Goal: Contribute content: Contribute content

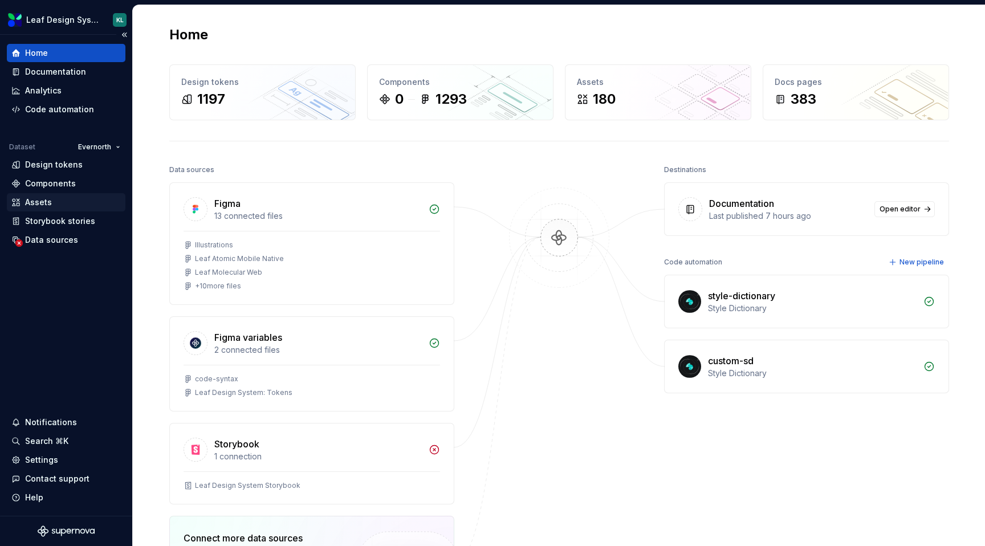
click at [51, 205] on div "Assets" at bounding box center [65, 202] width 109 height 11
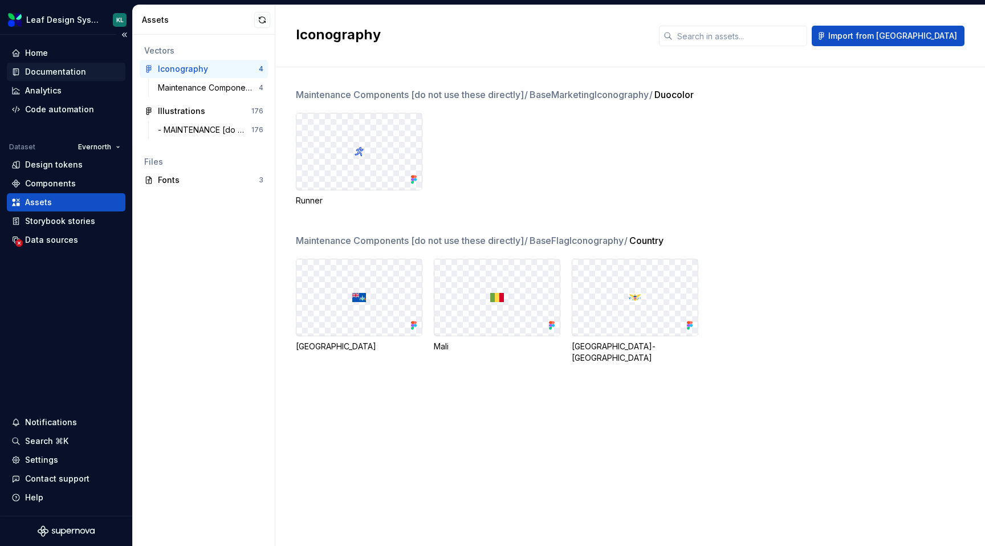
click at [86, 74] on div "Documentation" at bounding box center [65, 71] width 109 height 11
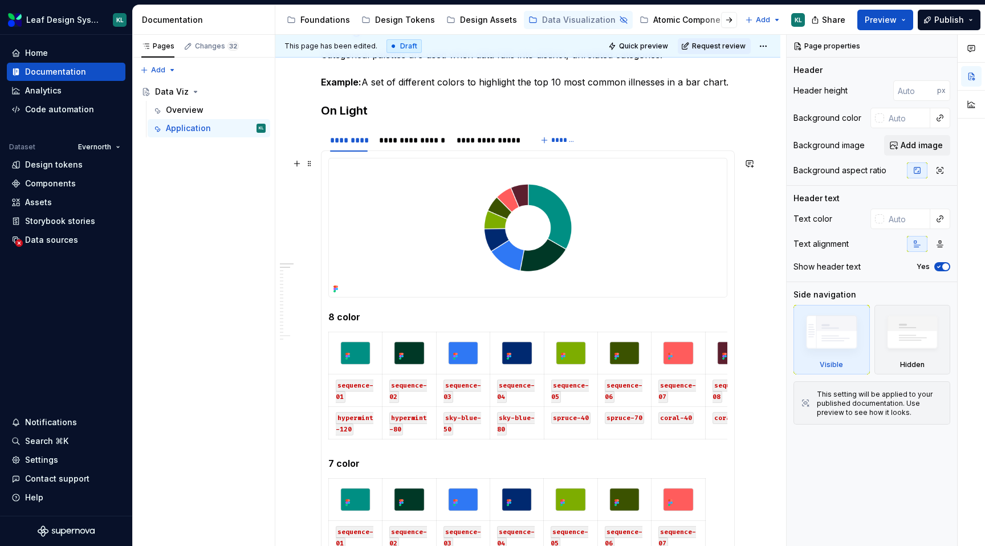
scroll to position [202, 0]
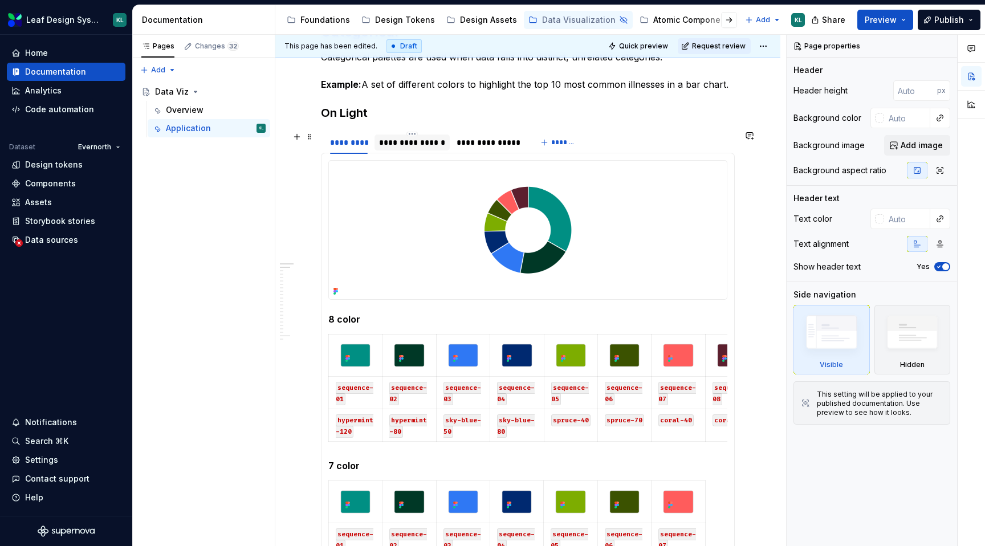
click at [428, 140] on div "**********" at bounding box center [412, 142] width 66 height 11
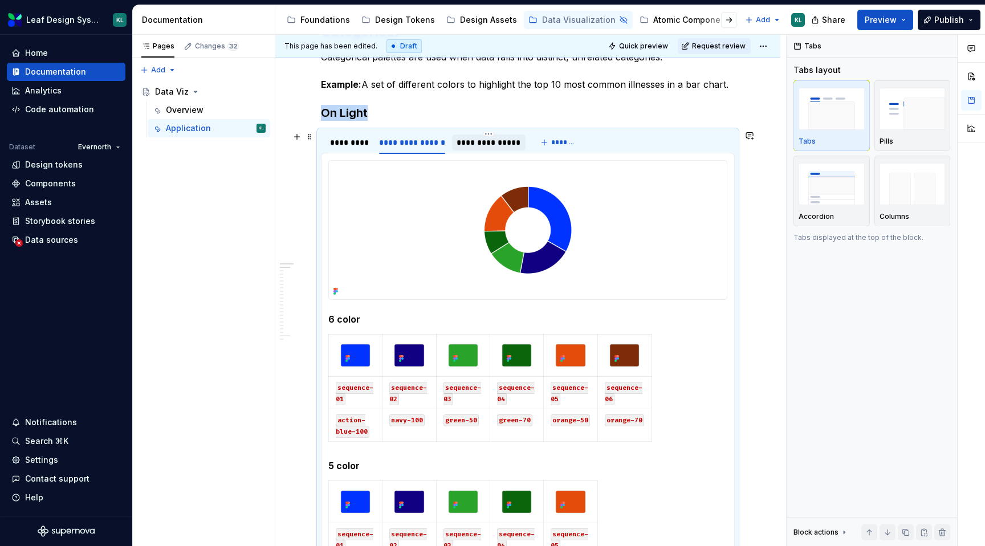
click at [469, 144] on div "**********" at bounding box center [489, 142] width 64 height 11
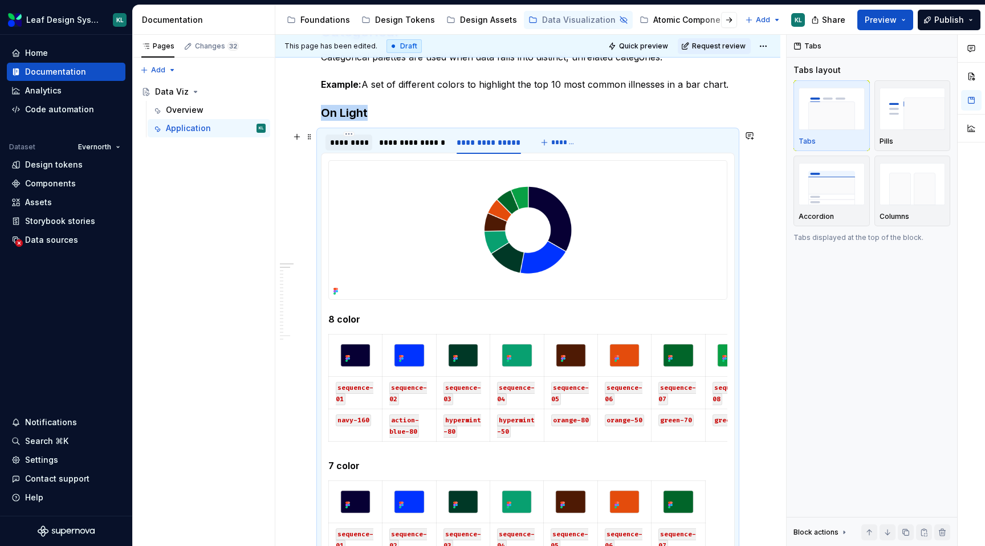
click at [353, 145] on div "*********" at bounding box center [349, 142] width 38 height 11
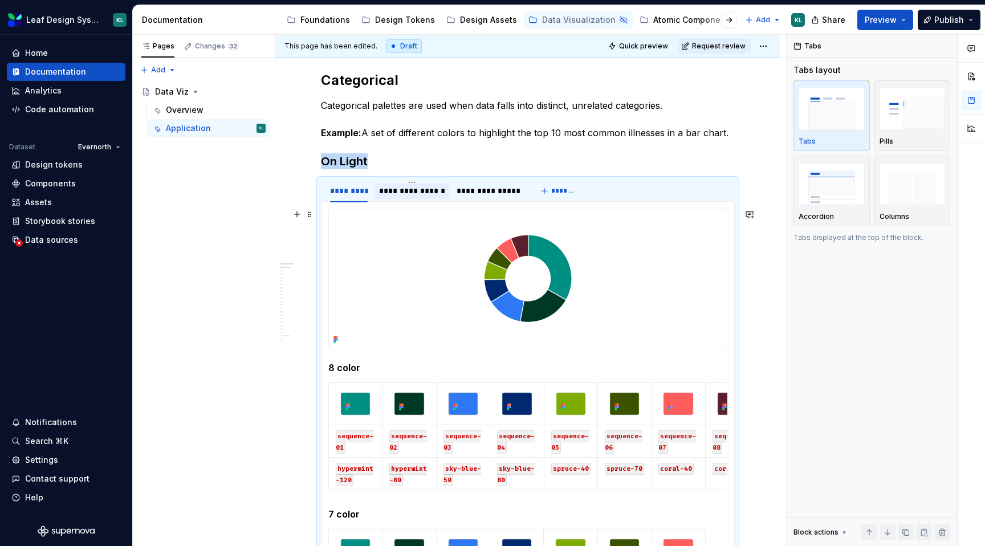
scroll to position [201, 0]
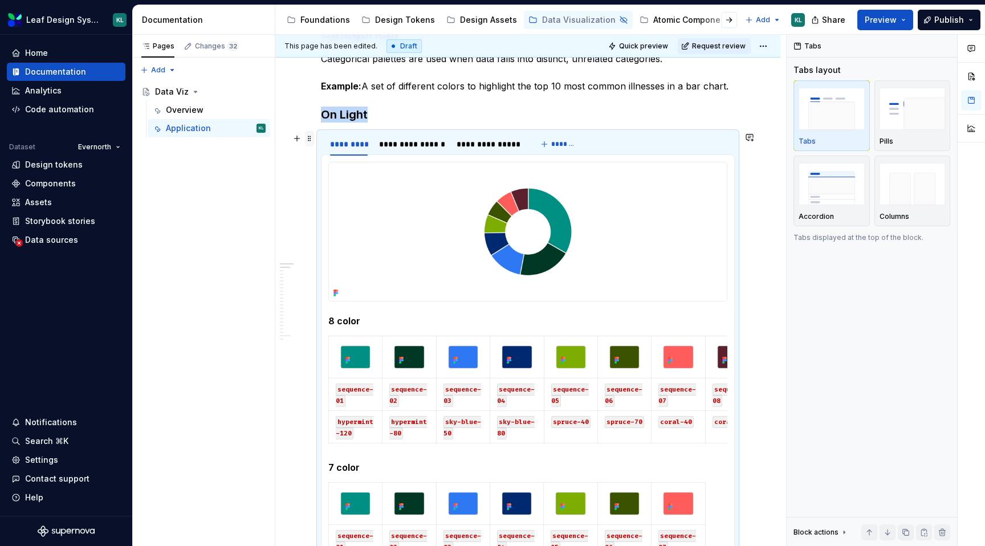
click at [306, 140] on span at bounding box center [309, 139] width 9 height 16
click at [329, 158] on div "Duplicate" at bounding box center [363, 156] width 74 height 11
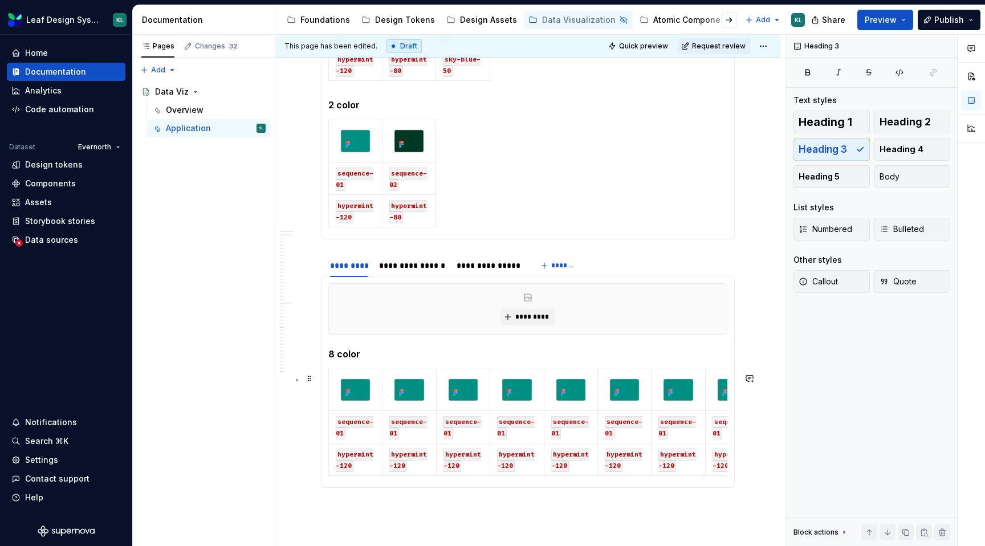
scroll to position [2708, 0]
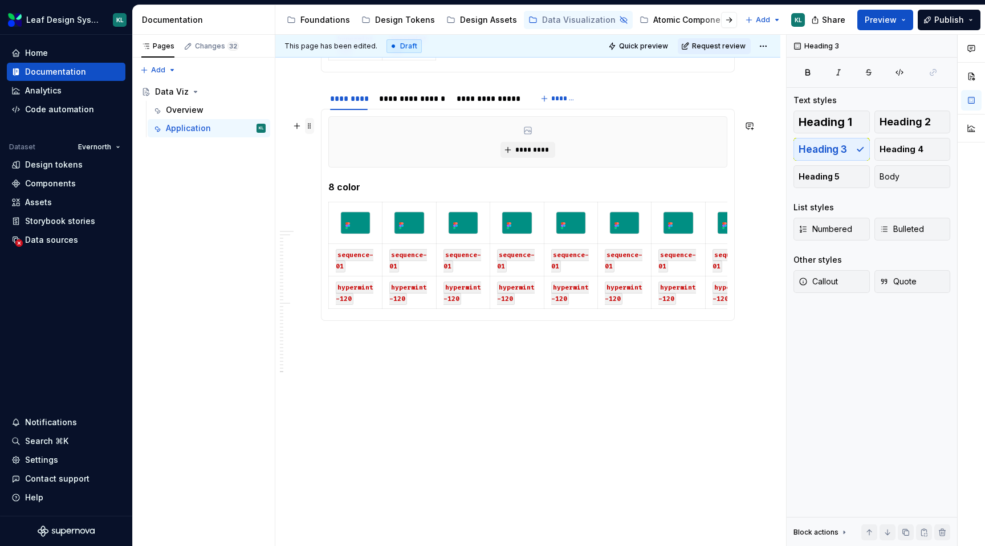
click at [309, 121] on span at bounding box center [309, 126] width 9 height 16
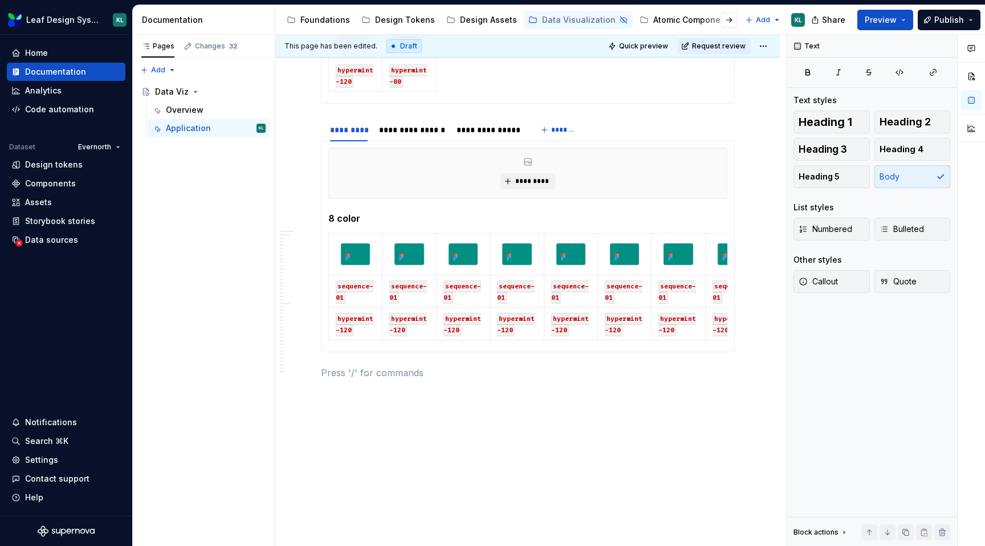
scroll to position [2656, 0]
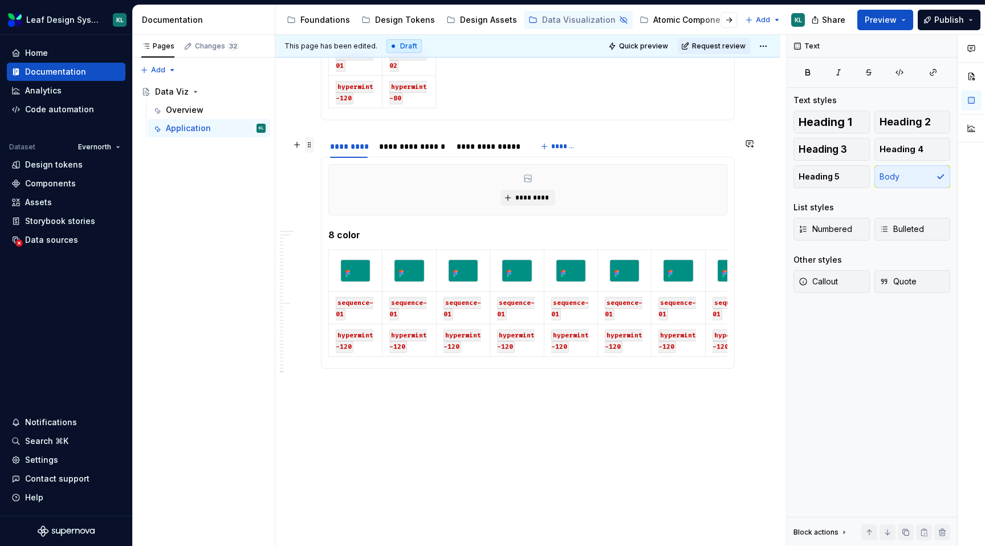
click at [307, 143] on span at bounding box center [309, 145] width 9 height 16
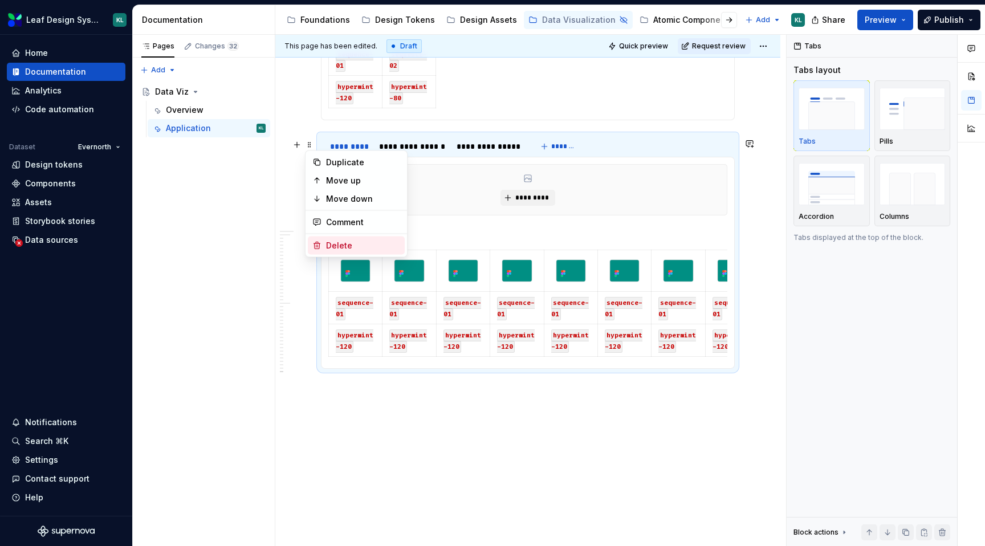
click at [345, 242] on div "Delete" at bounding box center [363, 245] width 74 height 11
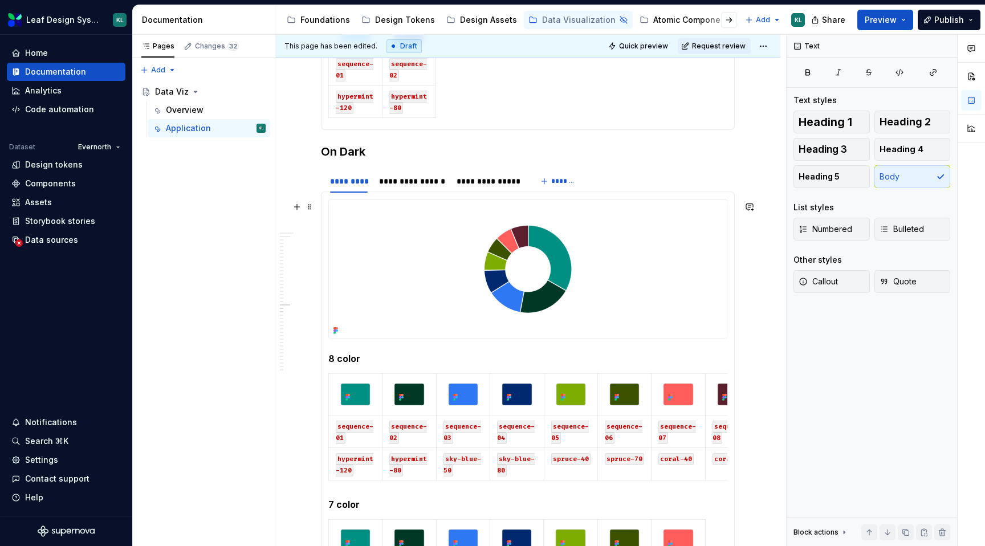
scroll to position [1412, 0]
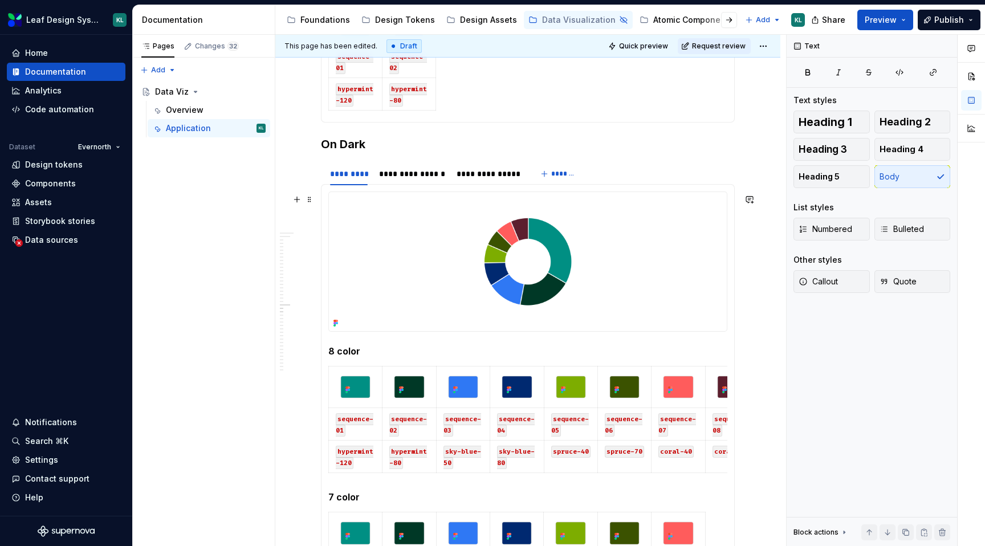
click at [426, 266] on img at bounding box center [528, 261] width 398 height 139
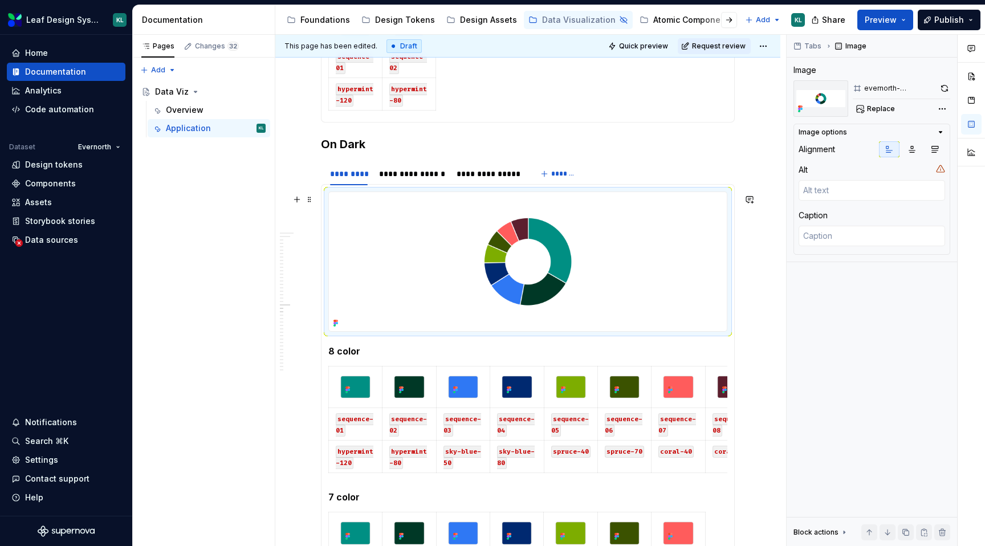
click at [440, 206] on img at bounding box center [528, 261] width 398 height 139
click at [887, 109] on span "Replace" at bounding box center [881, 108] width 28 height 9
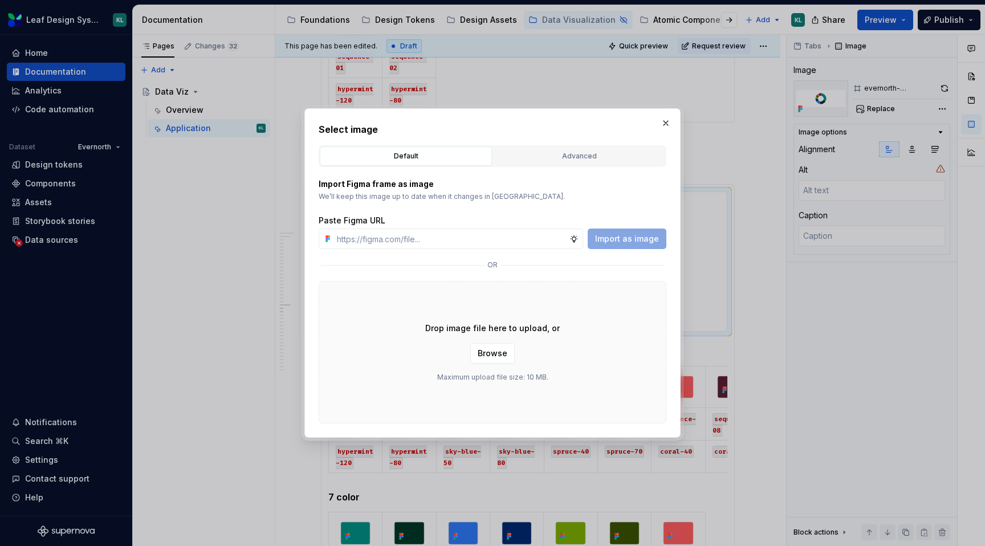
type textarea "*"
type input "https://www.figma.com/design/R5FNMiBYdBSXRtfBEXZGMx/Design-Documentation-Assets…"
click at [648, 236] on span "Import as image" at bounding box center [627, 238] width 64 height 11
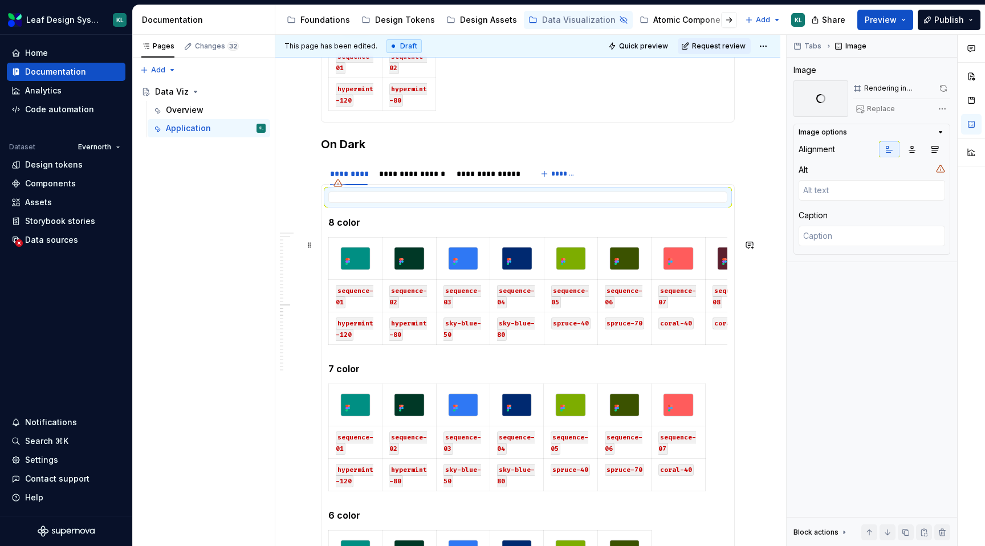
scroll to position [1422, 0]
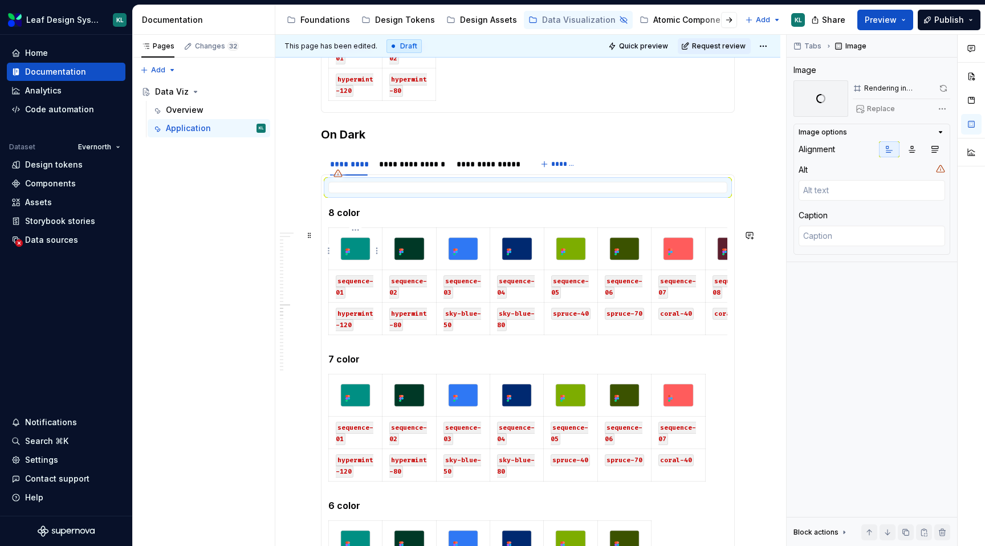
click at [359, 250] on img at bounding box center [355, 249] width 29 height 22
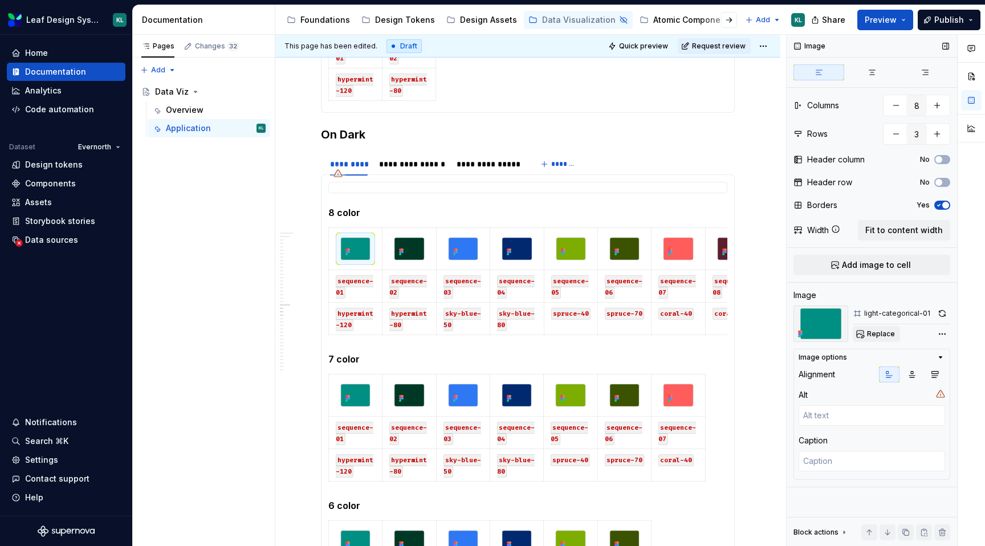
click at [890, 335] on span "Replace" at bounding box center [881, 334] width 28 height 9
type textarea "*"
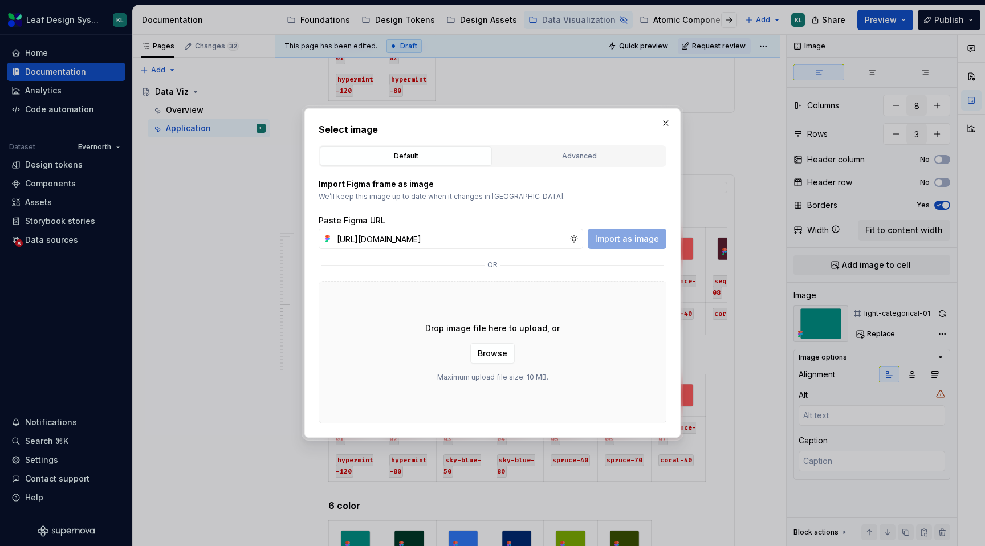
scroll to position [0, 327]
type input "https://www.figma.com/design/R5FNMiBYdBSXRtfBEXZGMx/Design-Documentation-Assets…"
click at [623, 237] on span "Import as image" at bounding box center [627, 238] width 64 height 11
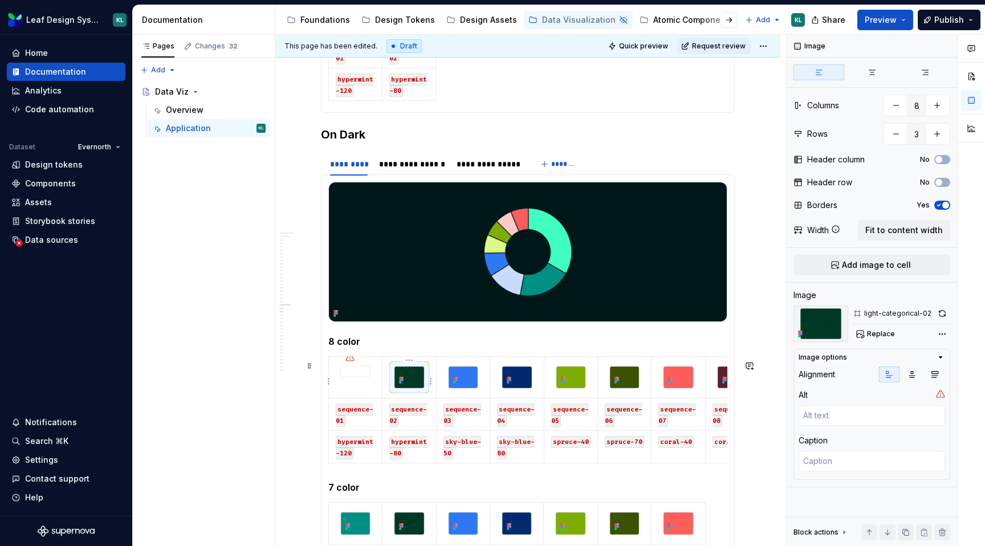
click at [418, 375] on img at bounding box center [409, 378] width 29 height 22
click at [885, 330] on span "Replace" at bounding box center [881, 334] width 28 height 9
type textarea "*"
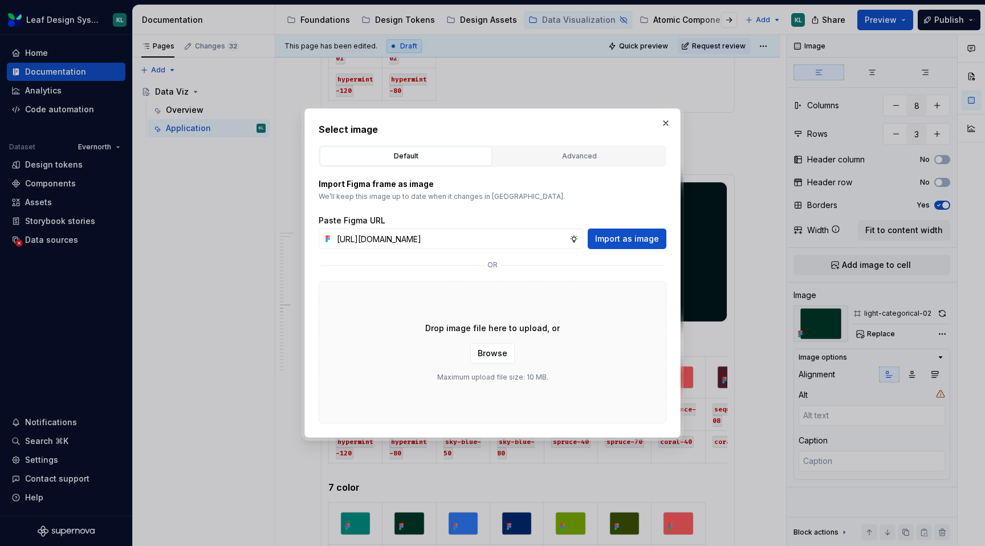
scroll to position [0, 327]
type input "https://www.figma.com/design/R5FNMiBYdBSXRtfBEXZGMx/Design-Documentation-Assets…"
click at [619, 236] on span "Import as image" at bounding box center [627, 238] width 64 height 11
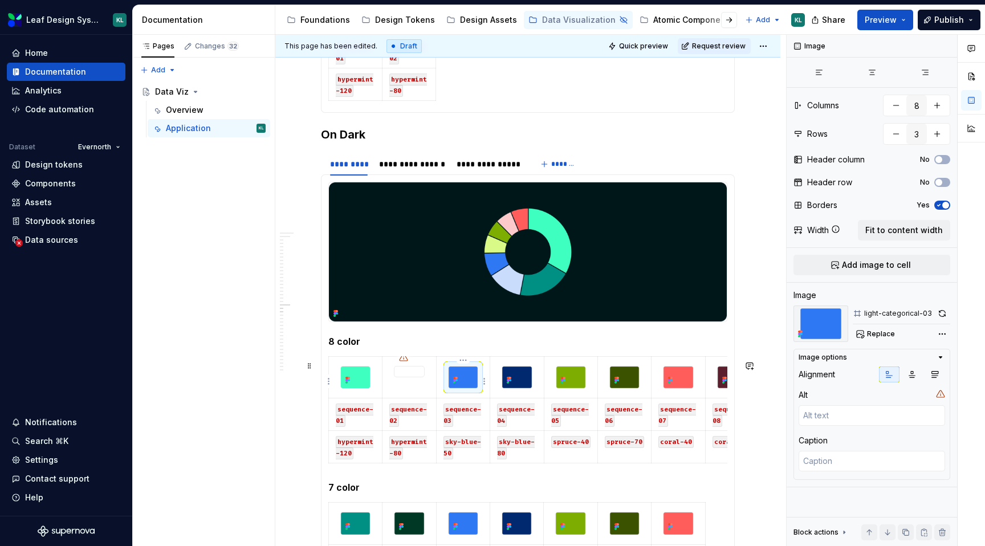
click at [462, 378] on img at bounding box center [463, 378] width 29 height 22
click at [880, 338] on span "Replace" at bounding box center [881, 334] width 28 height 9
type textarea "*"
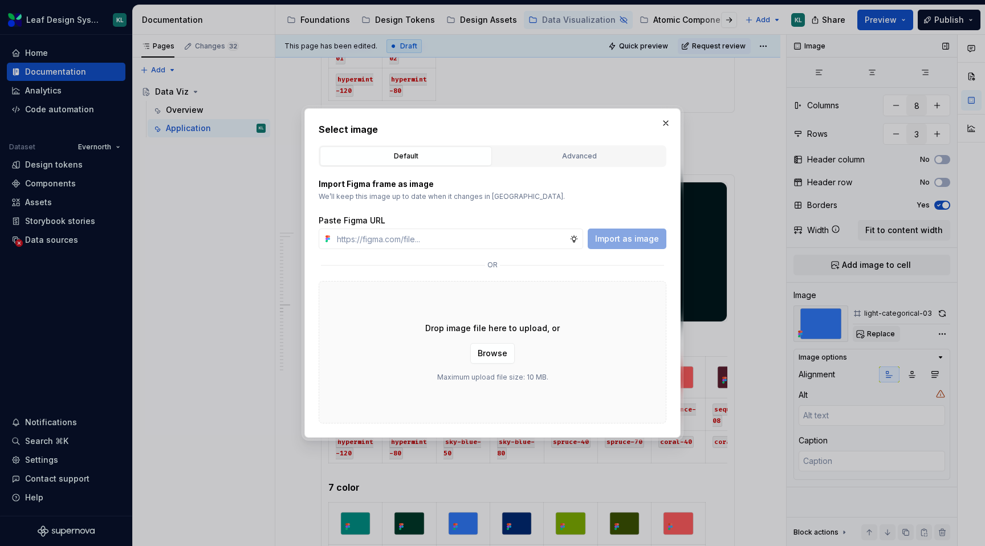
type input "https://www.figma.com/design/R5FNMiBYdBSXRtfBEXZGMx/Design-Documentation-Assets…"
click at [634, 234] on span "Import as image" at bounding box center [627, 238] width 64 height 11
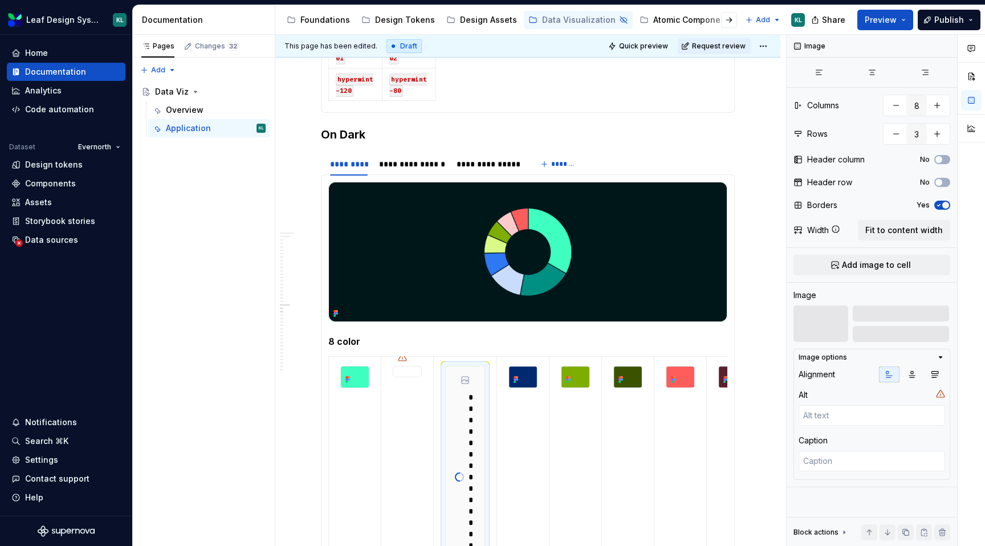
scroll to position [1454, 0]
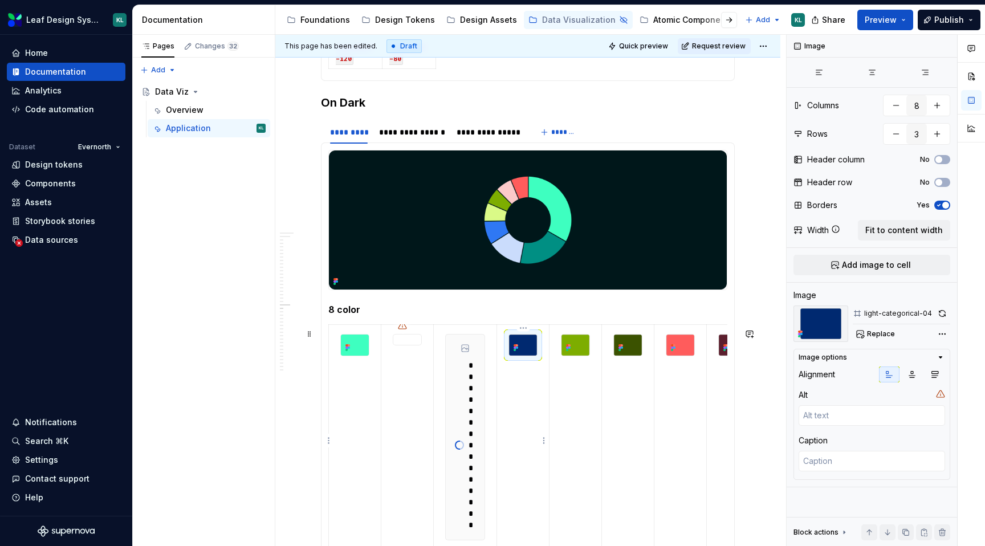
click at [528, 347] on img at bounding box center [523, 345] width 28 height 21
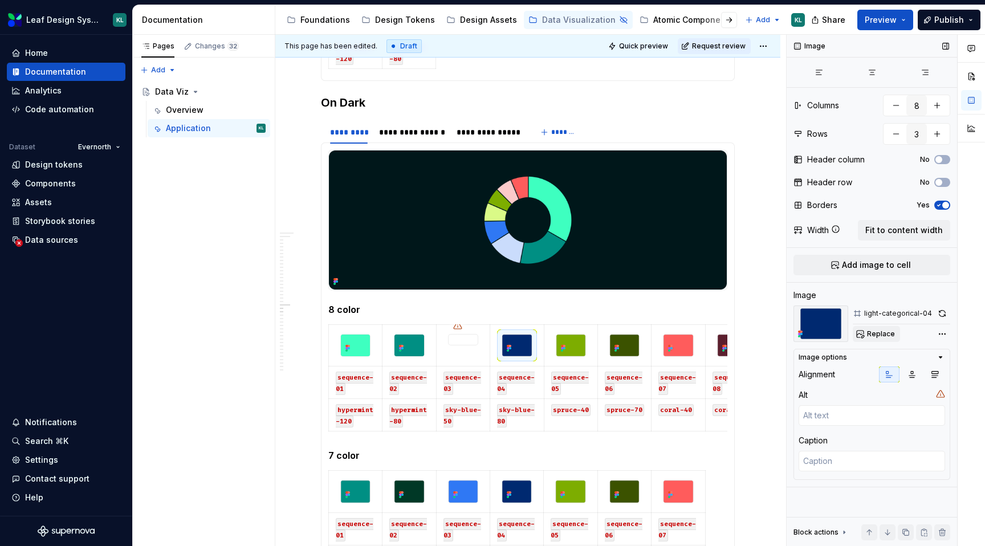
click at [881, 332] on span "Replace" at bounding box center [881, 334] width 28 height 9
type textarea "*"
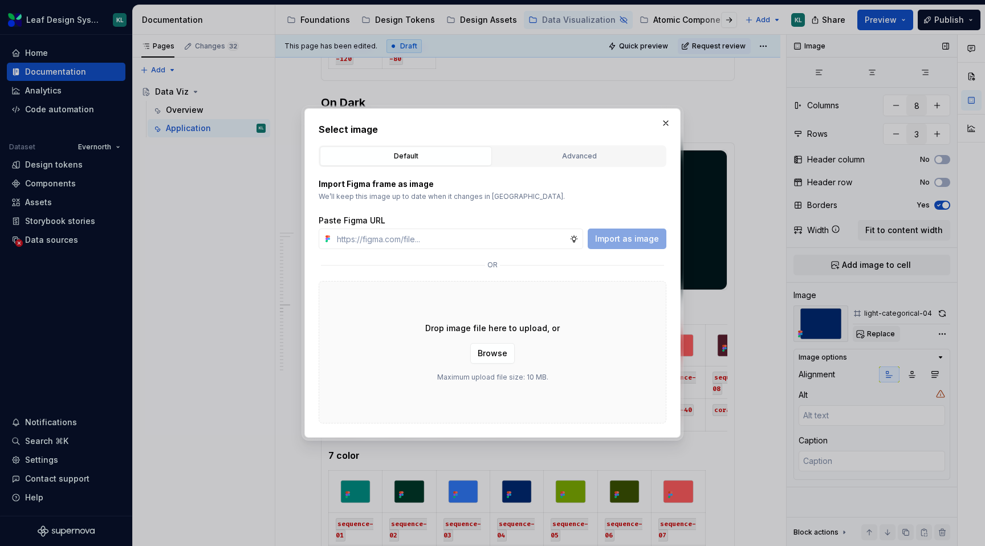
type input "https://www.figma.com/design/R5FNMiBYdBSXRtfBEXZGMx/Design-Documentation-Assets…"
type textarea "*"
type input "https://www.figma.com/design/R5FNMiBYdBSXRtfBEXZGMx/Design-Documentation-Assets…"
click at [637, 229] on button "Import as image" at bounding box center [627, 239] width 79 height 21
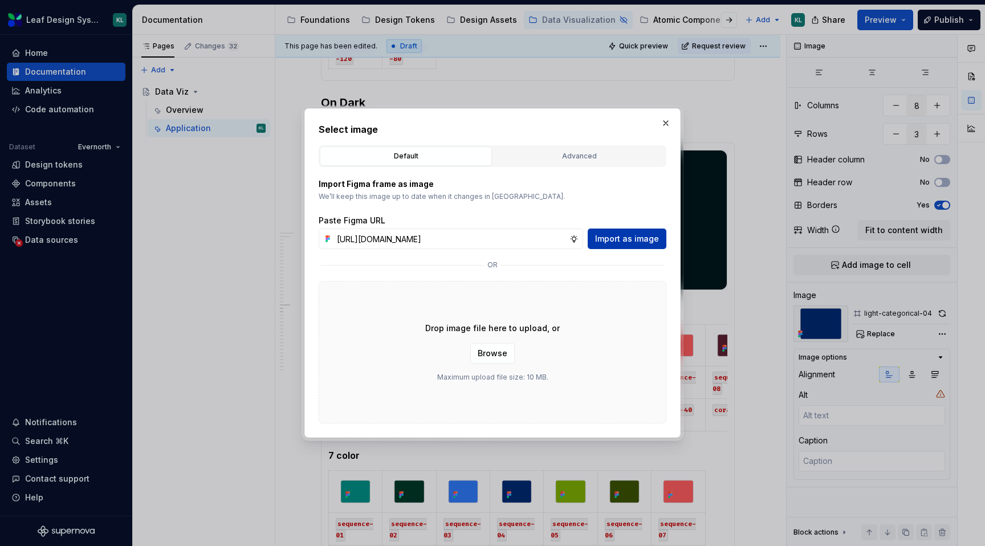
scroll to position [0, 0]
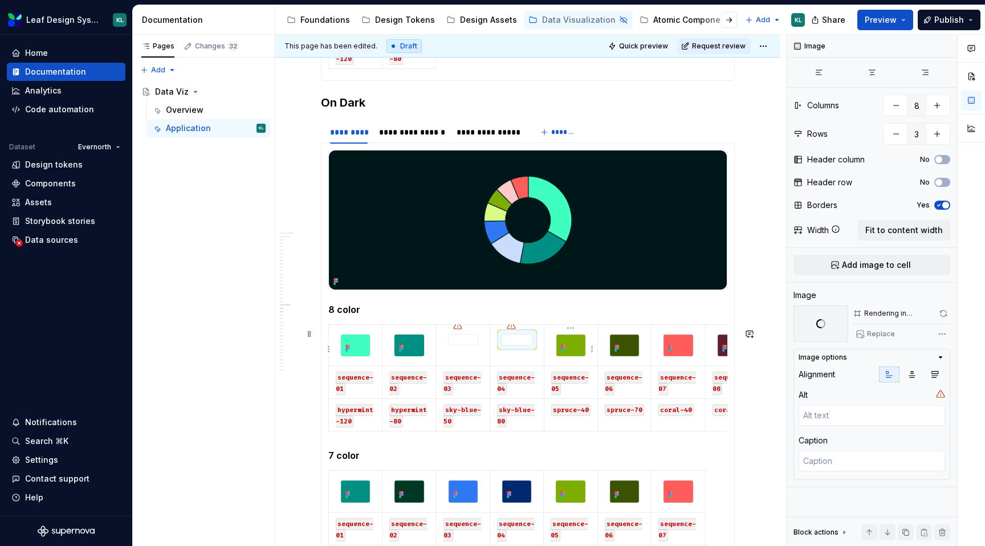
click at [576, 350] on img at bounding box center [570, 346] width 29 height 22
click at [875, 328] on button "Replace" at bounding box center [876, 334] width 47 height 16
type textarea "*"
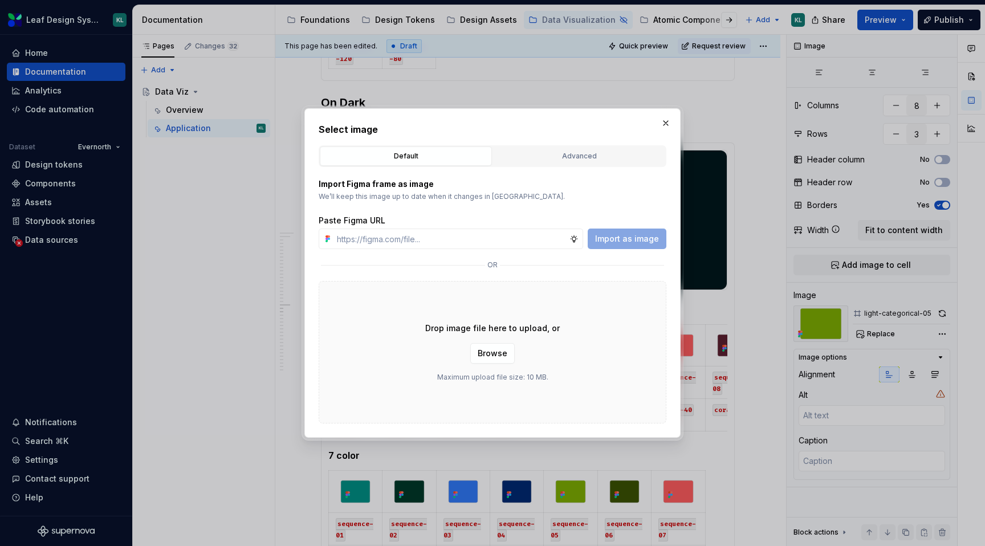
type input "https://www.figma.com/design/R5FNMiBYdBSXRtfBEXZGMx/Design-Documentation-Assets…"
type textarea "*"
type input "https://www.figma.com/design/R5FNMiBYdBSXRtfBEXZGMx/Design-Documentation-Assets…"
click at [648, 242] on span "Import as image" at bounding box center [627, 238] width 64 height 11
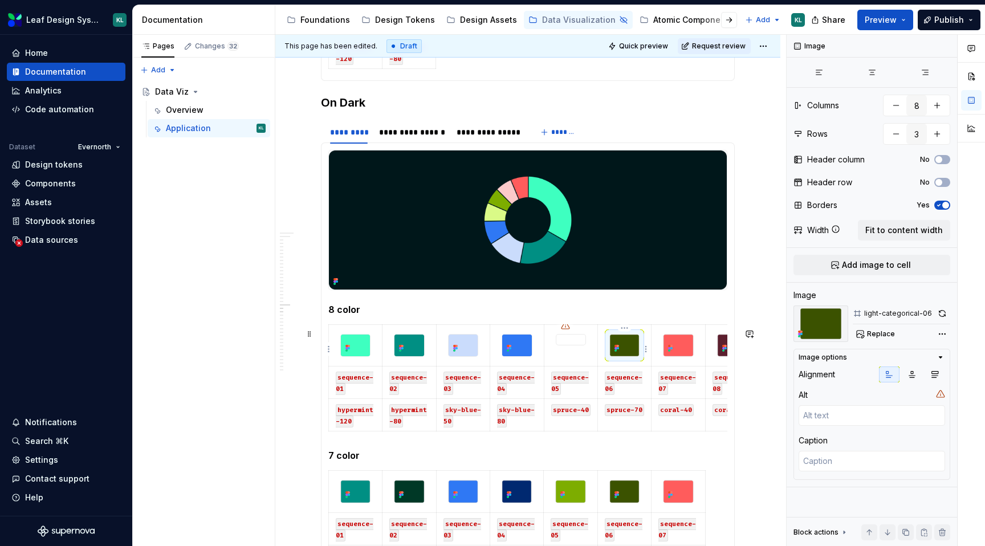
click at [635, 350] on img at bounding box center [624, 346] width 29 height 22
click at [887, 331] on span "Replace" at bounding box center [881, 334] width 28 height 9
type textarea "*"
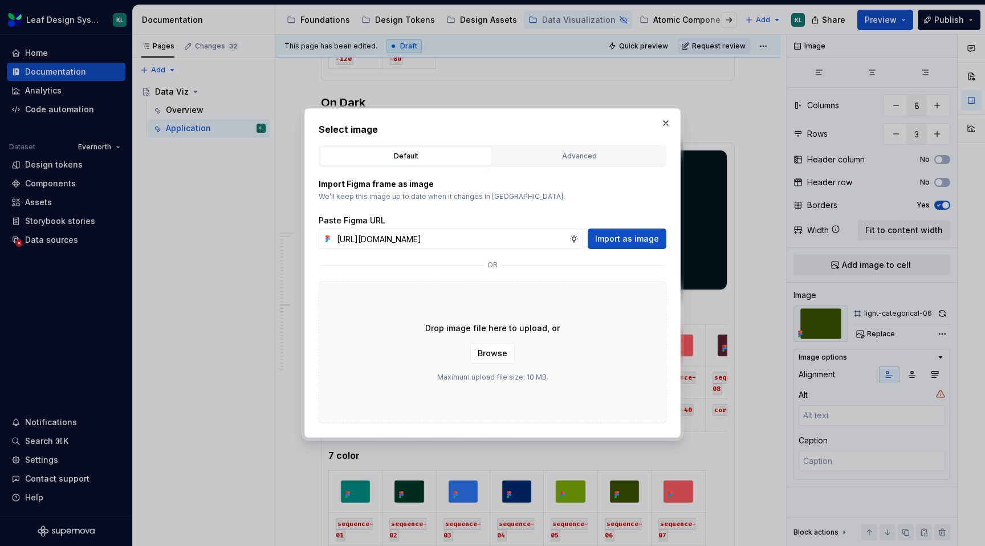
scroll to position [0, 326]
type input "https://www.figma.com/design/R5FNMiBYdBSXRtfBEXZGMx/Design-Documentation-Assets…"
click at [648, 237] on span "Import as image" at bounding box center [627, 238] width 64 height 11
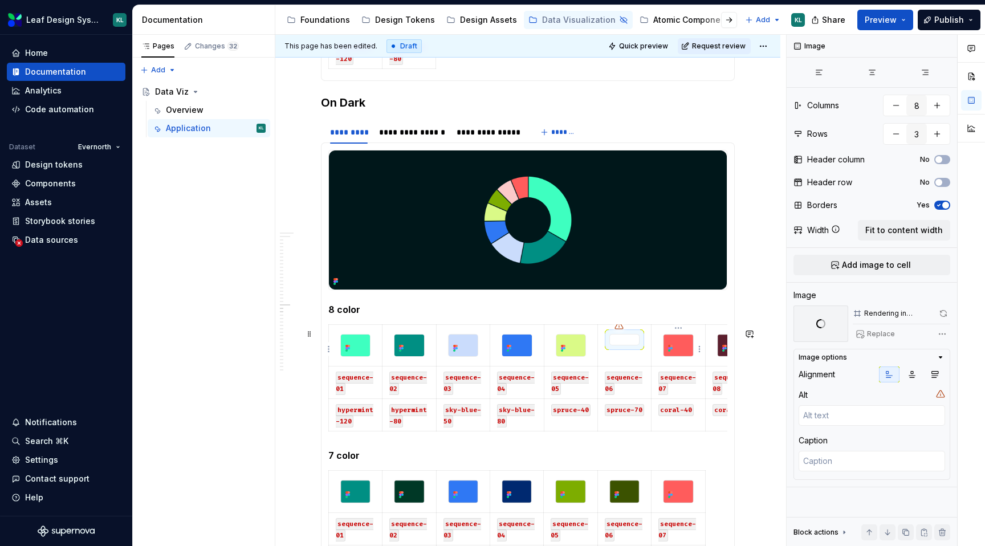
click at [685, 348] on img at bounding box center [678, 346] width 29 height 22
click at [885, 334] on span "Replace" at bounding box center [881, 334] width 28 height 9
type textarea "*"
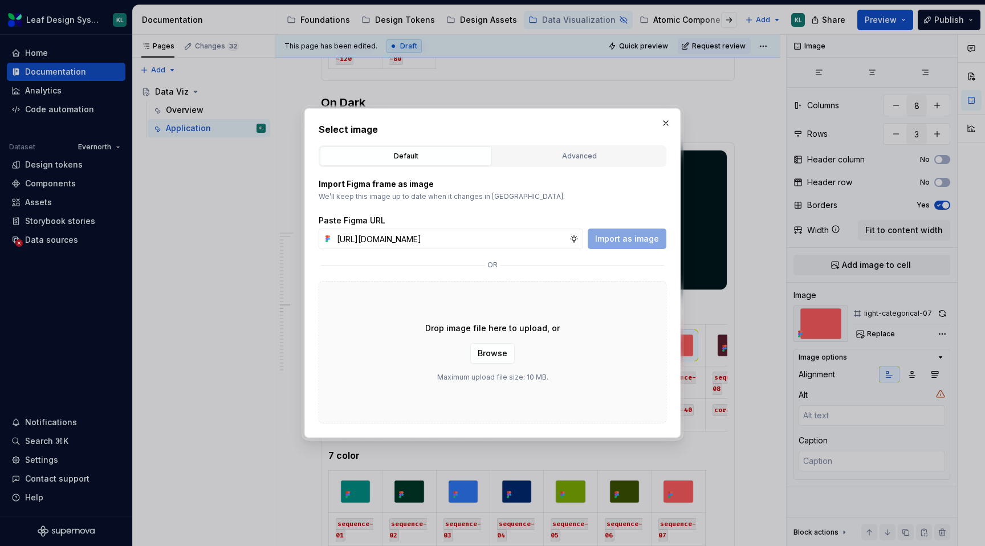
scroll to position [0, 326]
type input "https://www.figma.com/design/R5FNMiBYdBSXRtfBEXZGMx/Design-Documentation-Assets…"
click at [641, 237] on span "Import as image" at bounding box center [627, 238] width 64 height 11
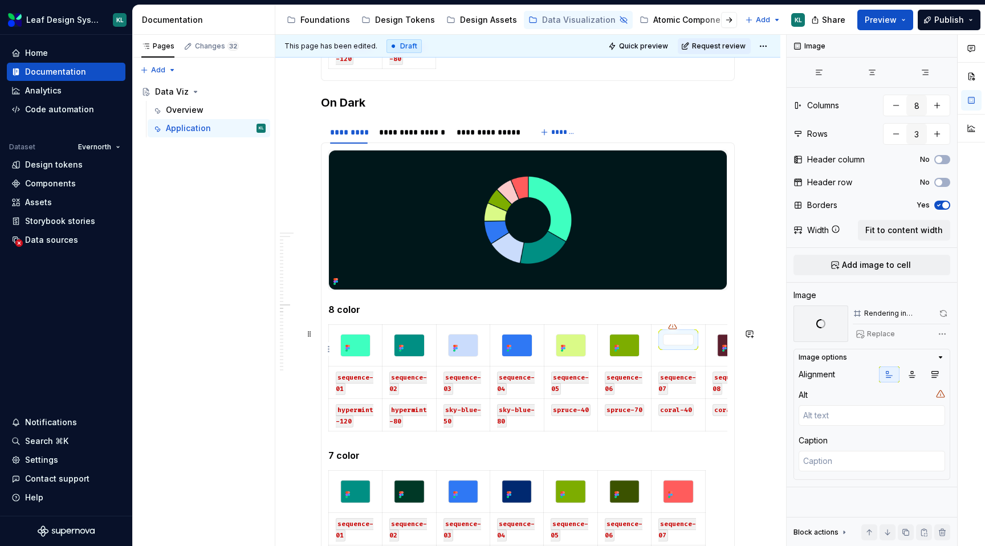
click at [728, 344] on img at bounding box center [732, 346] width 29 height 22
click at [861, 330] on button "Replace" at bounding box center [876, 334] width 47 height 16
type textarea "*"
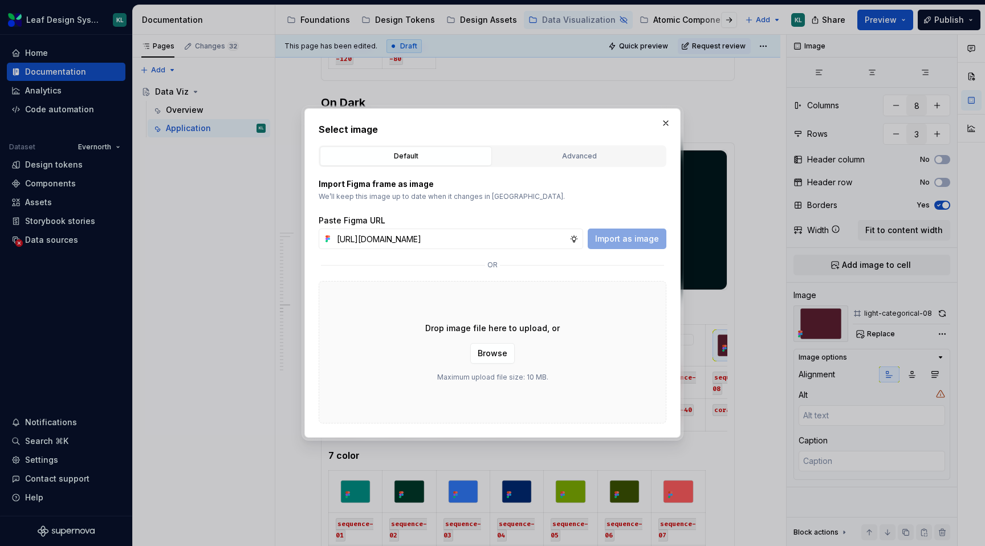
scroll to position [0, 328]
type input "https://www.figma.com/design/R5FNMiBYdBSXRtfBEXZGMx/Design-Documentation-Assets…"
click at [633, 227] on div "Paste Figma URL https://www.figma.com/design/R5FNMiBYdBSXRtfBEXZGMx/Design-Docu…" at bounding box center [493, 232] width 348 height 34
click at [628, 235] on span "Import as image" at bounding box center [627, 238] width 64 height 11
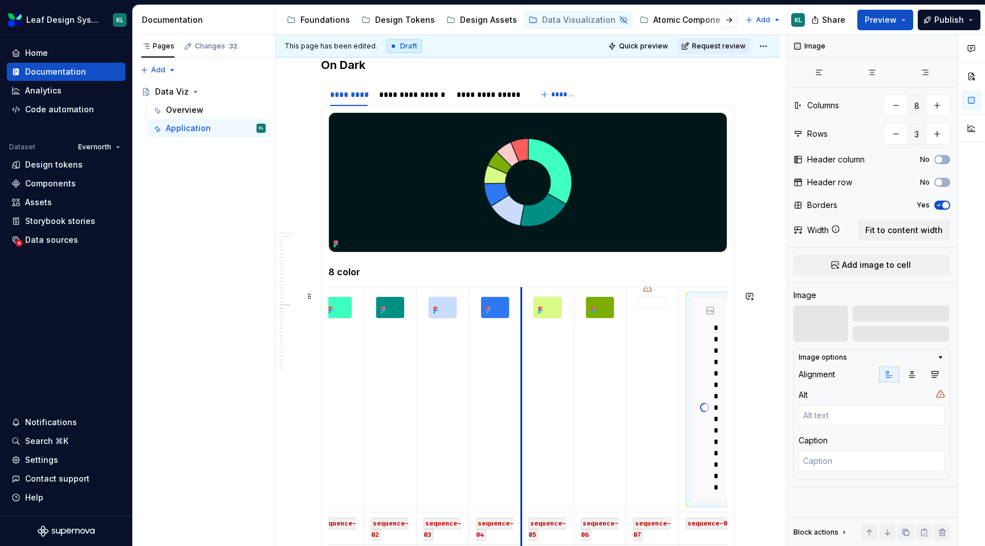
scroll to position [1495, 0]
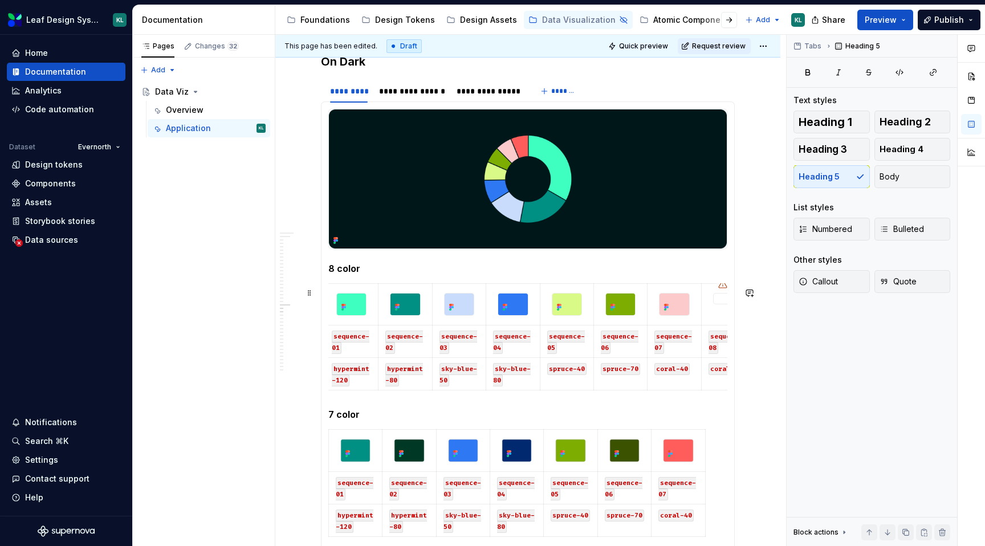
scroll to position [0, 0]
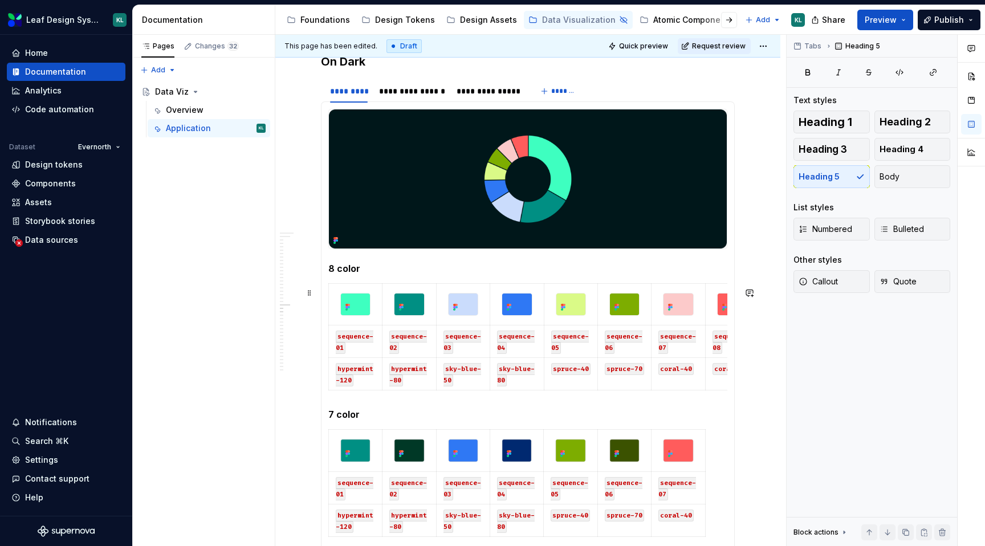
type textarea "*"
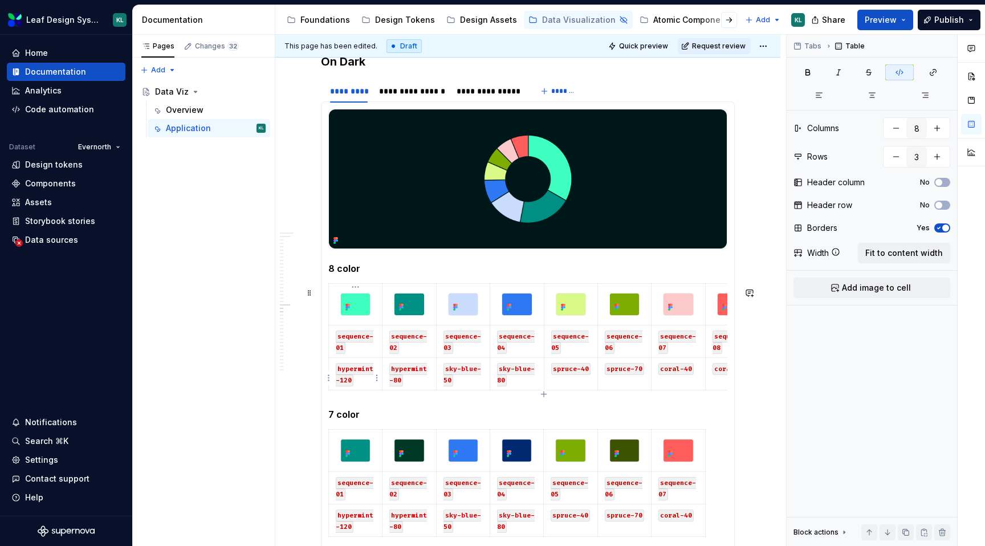
click at [345, 384] on code "hypermint-120" at bounding box center [355, 374] width 38 height 23
click at [398, 383] on code "hypermint-80" at bounding box center [408, 374] width 38 height 23
click at [447, 384] on code "sky-blue-50" at bounding box center [463, 374] width 38 height 23
click at [501, 382] on code "sky-blue-80" at bounding box center [516, 374] width 38 height 23
click at [584, 370] on code "spruce-40" at bounding box center [570, 369] width 39 height 12
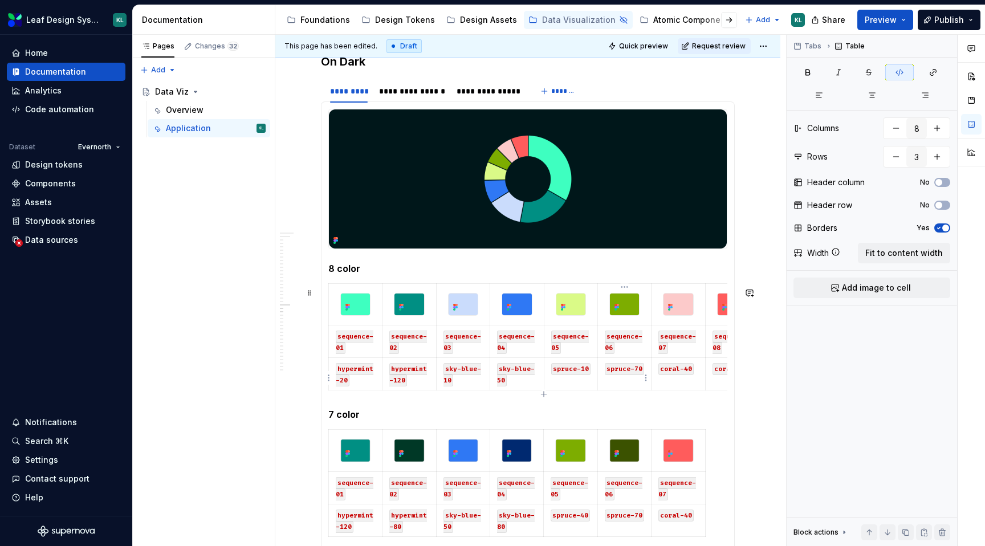
click at [637, 369] on code "spruce-70" at bounding box center [624, 369] width 39 height 12
click at [688, 373] on code "coral-40" at bounding box center [675, 369] width 35 height 12
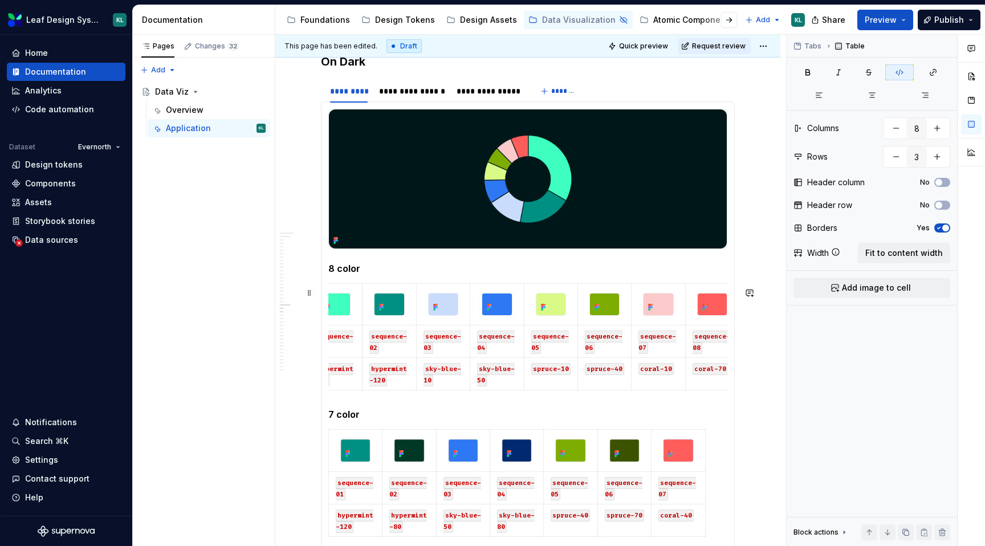
scroll to position [0, 26]
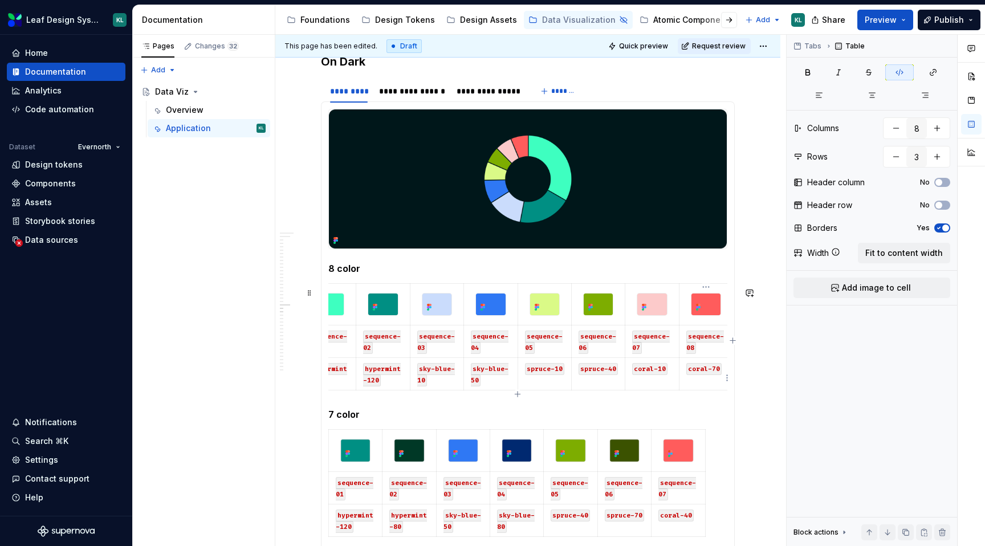
click at [715, 372] on code "coral-70" at bounding box center [703, 369] width 35 height 12
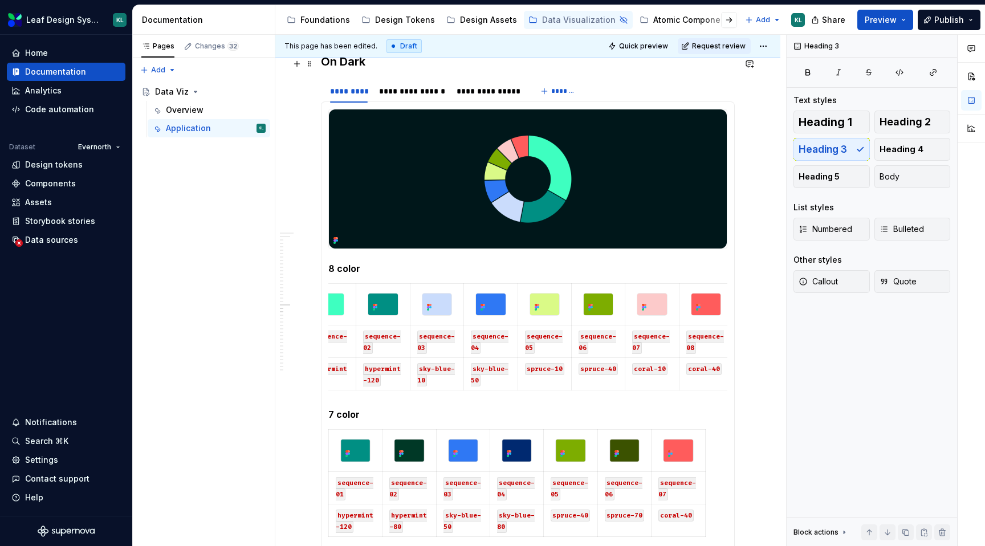
click at [351, 66] on h3 "On Dark" at bounding box center [528, 62] width 414 height 16
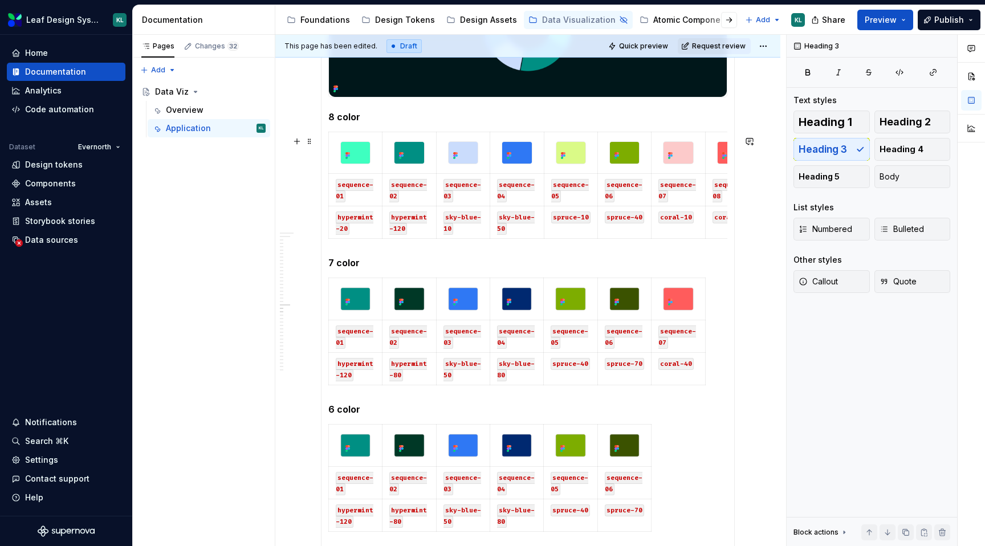
scroll to position [1683, 0]
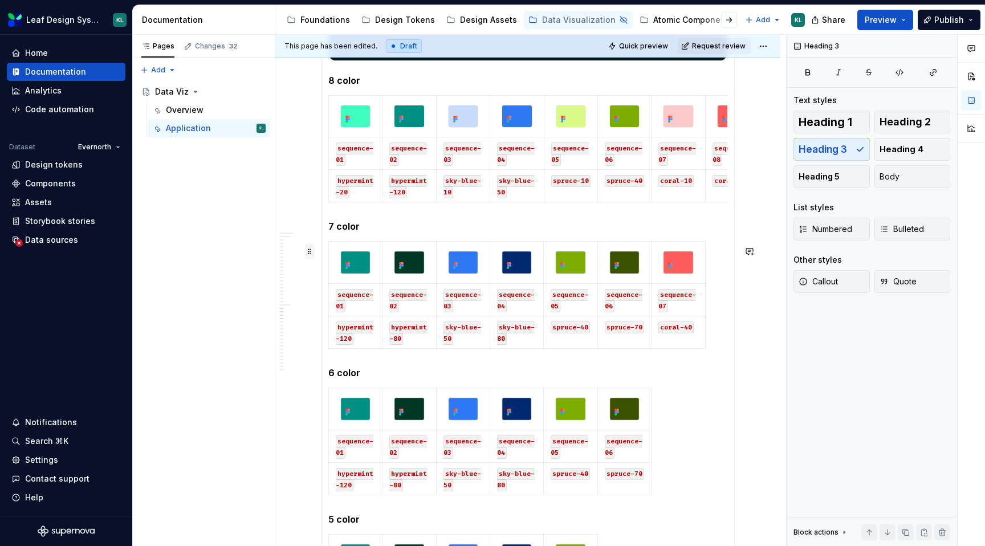
click at [310, 251] on span at bounding box center [309, 251] width 9 height 16
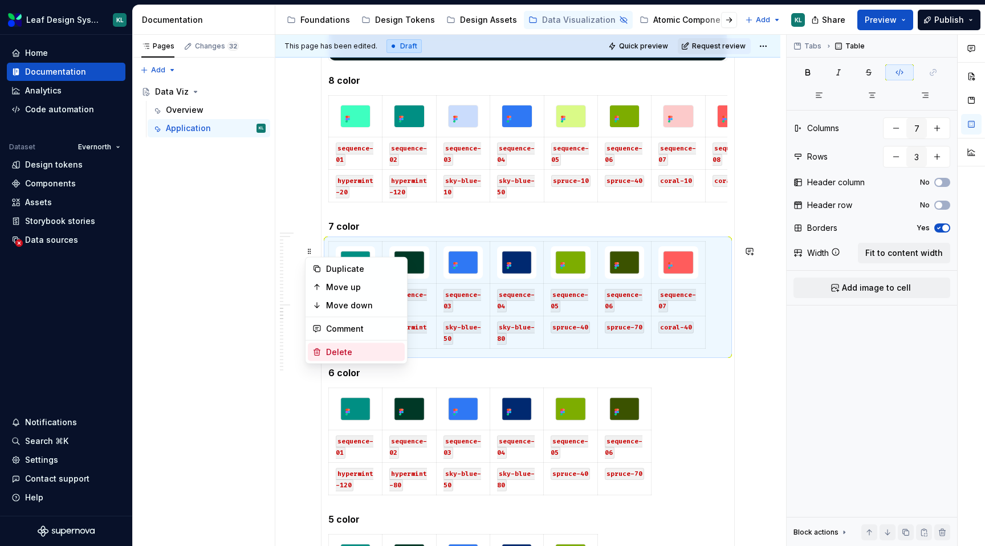
click at [343, 348] on div "Delete" at bounding box center [363, 352] width 74 height 11
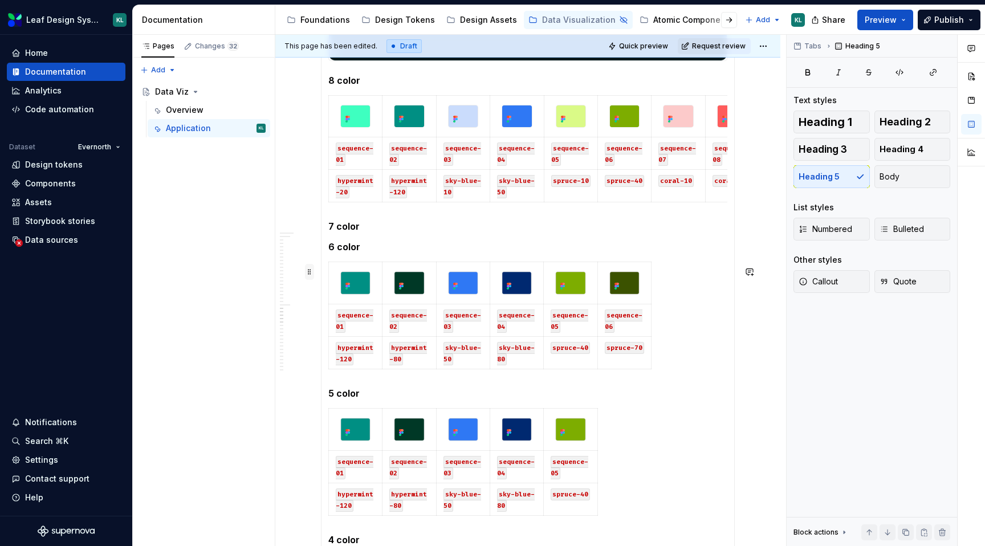
click at [311, 273] on span at bounding box center [309, 272] width 9 height 16
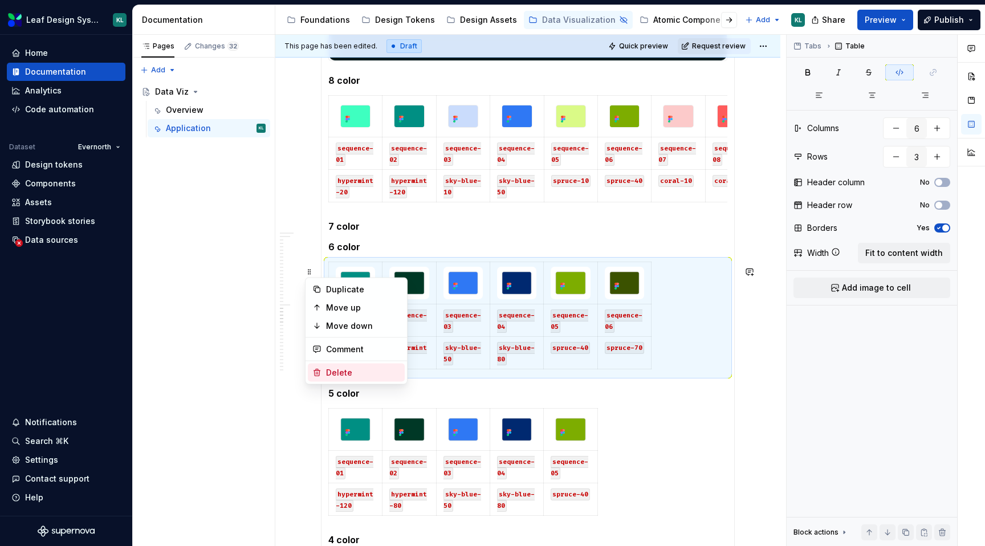
click at [349, 369] on div "Delete" at bounding box center [363, 372] width 74 height 11
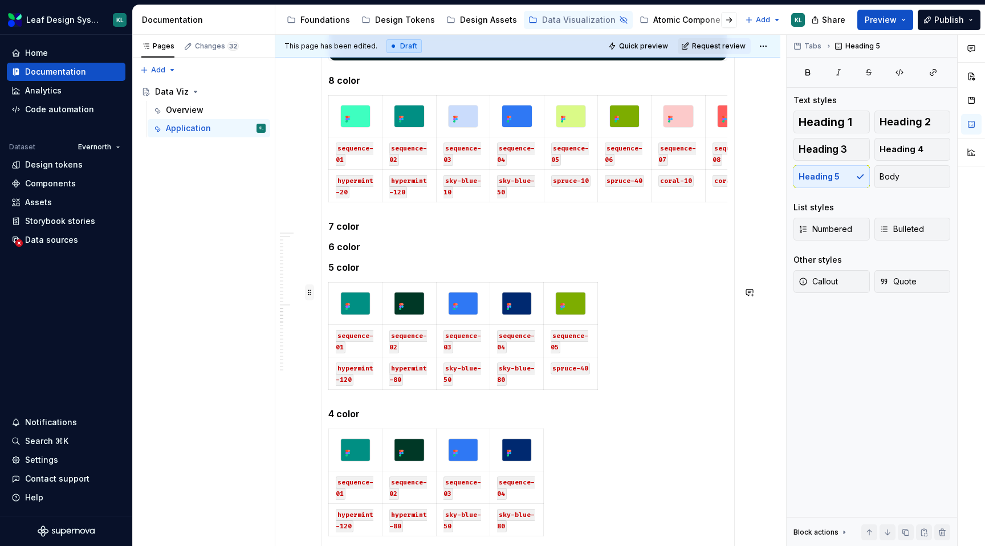
click at [311, 294] on span at bounding box center [309, 292] width 9 height 16
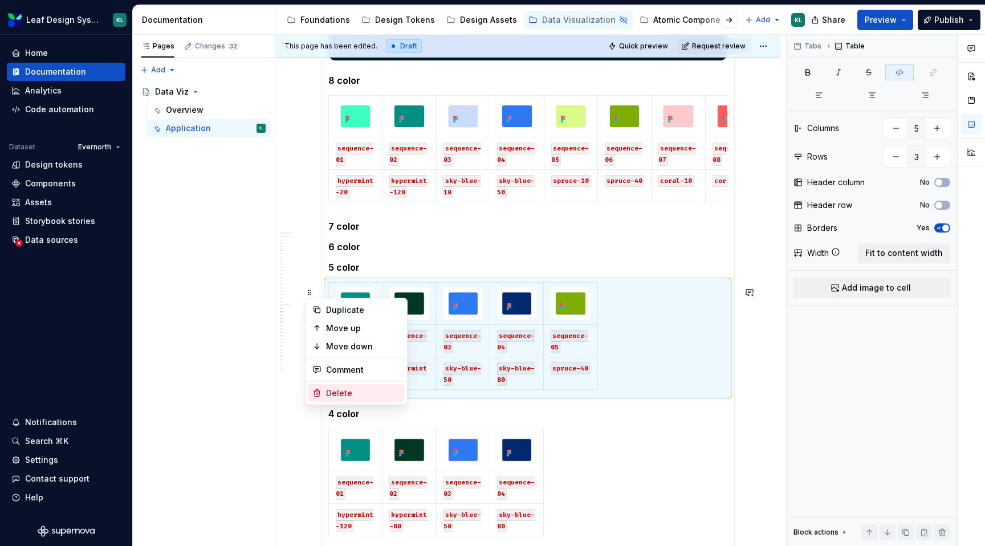
click at [351, 393] on div "Delete" at bounding box center [363, 393] width 74 height 11
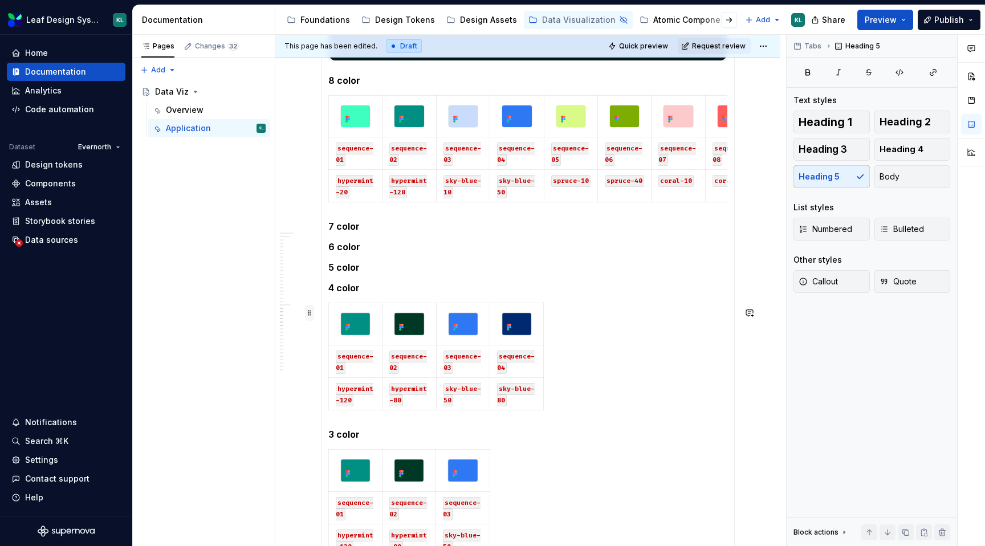
click at [312, 312] on span at bounding box center [309, 313] width 9 height 16
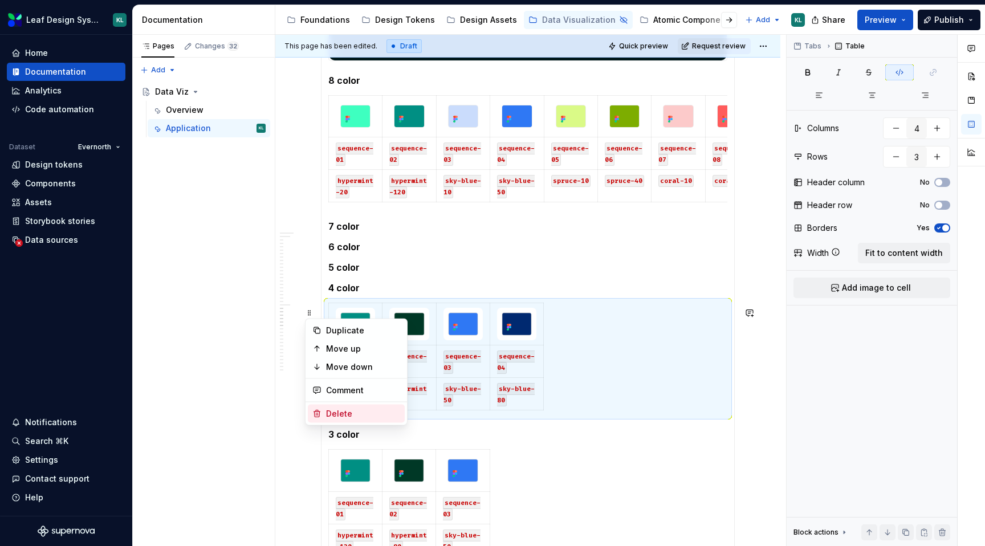
click at [340, 410] on div "Delete" at bounding box center [363, 413] width 74 height 11
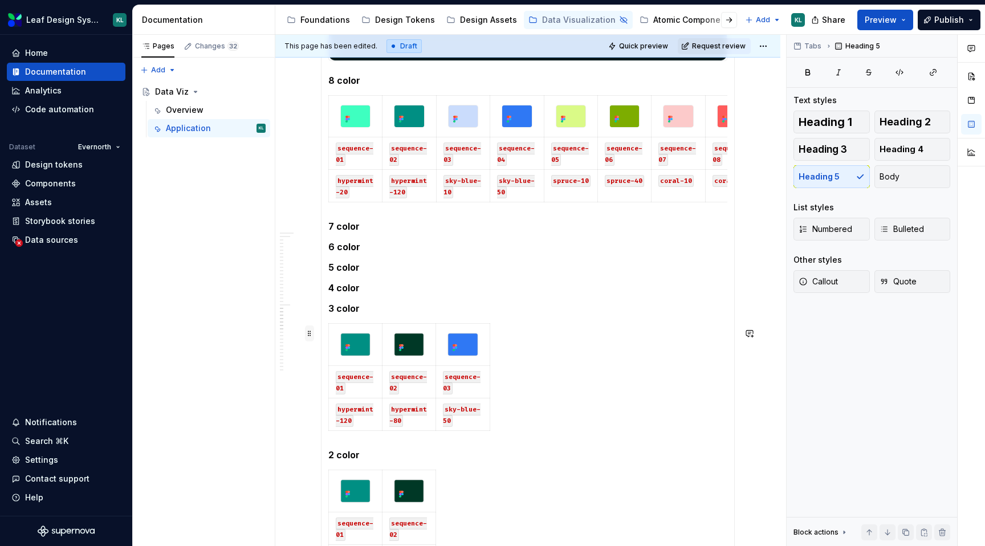
click at [310, 337] on span at bounding box center [309, 334] width 9 height 16
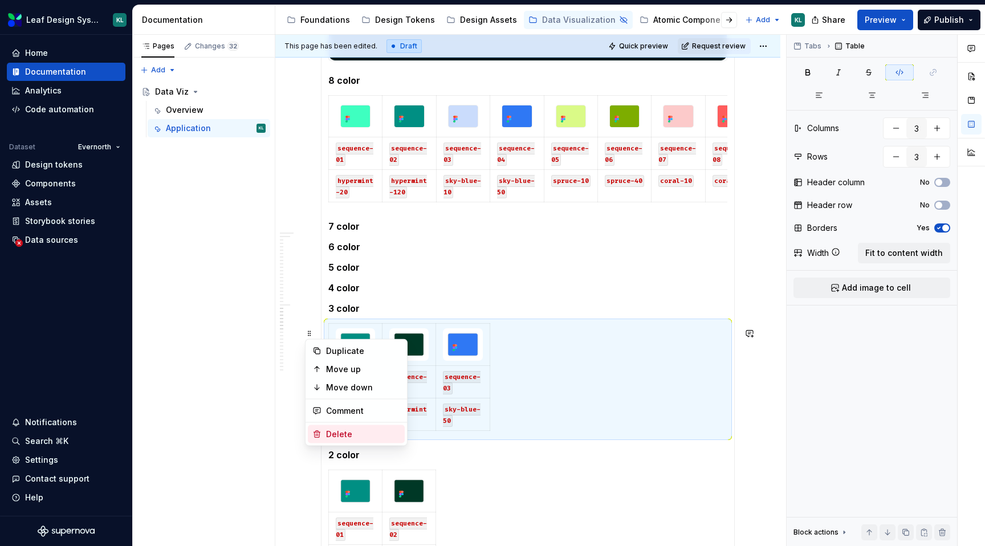
click at [343, 431] on div "Delete" at bounding box center [363, 434] width 74 height 11
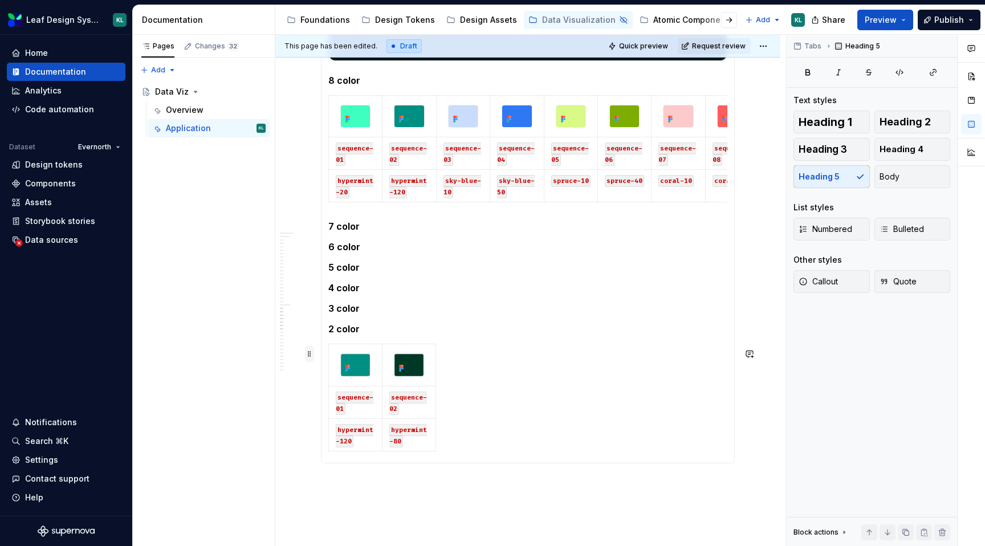
click at [310, 358] on span at bounding box center [309, 354] width 9 height 16
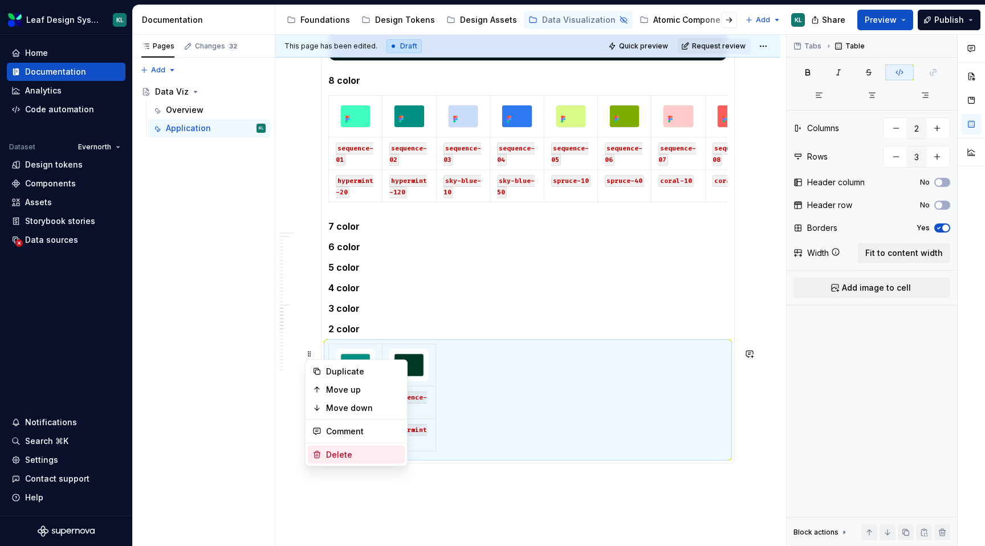
click at [355, 453] on div "Delete" at bounding box center [363, 454] width 74 height 11
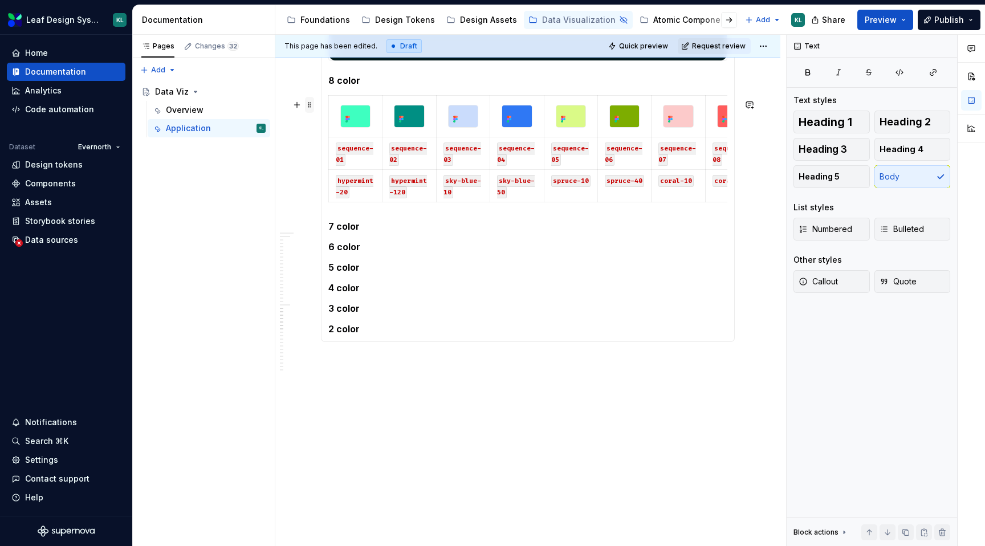
click at [311, 104] on span at bounding box center [309, 105] width 9 height 16
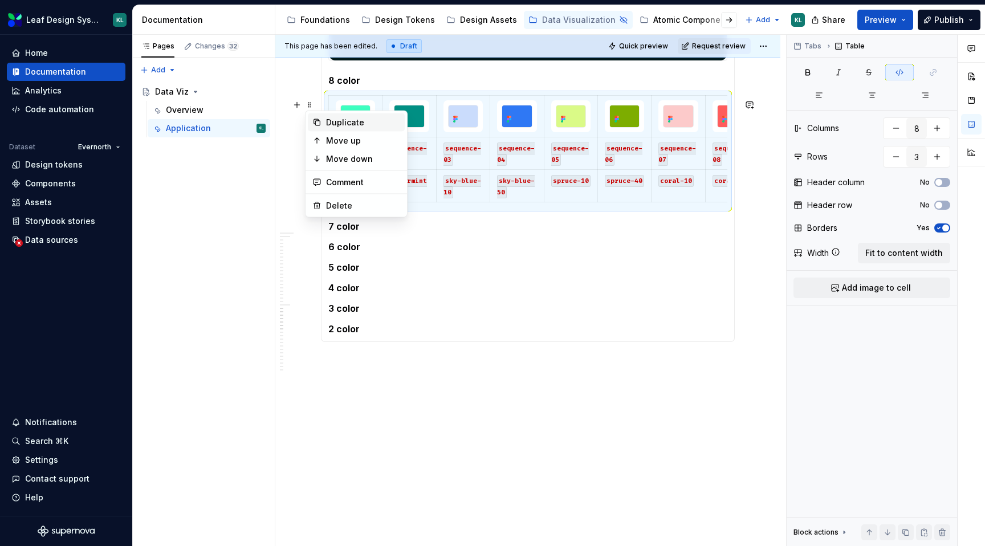
click at [329, 124] on div "Duplicate" at bounding box center [363, 122] width 74 height 11
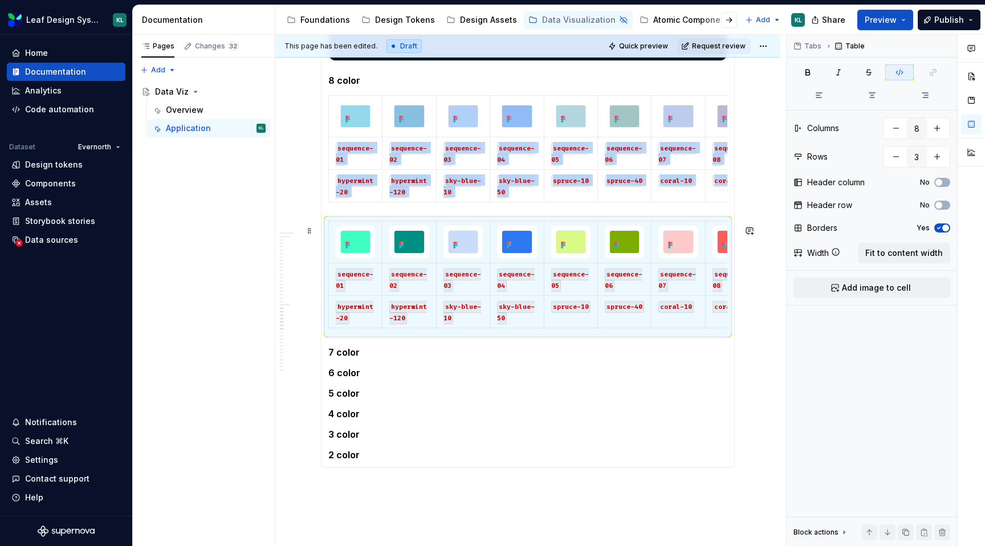
type textarea "*"
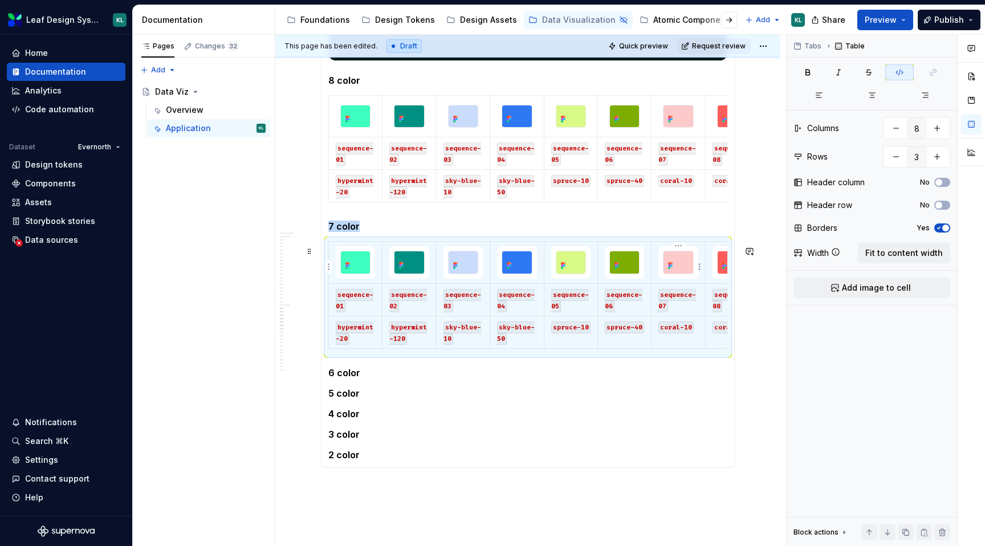
scroll to position [0, 26]
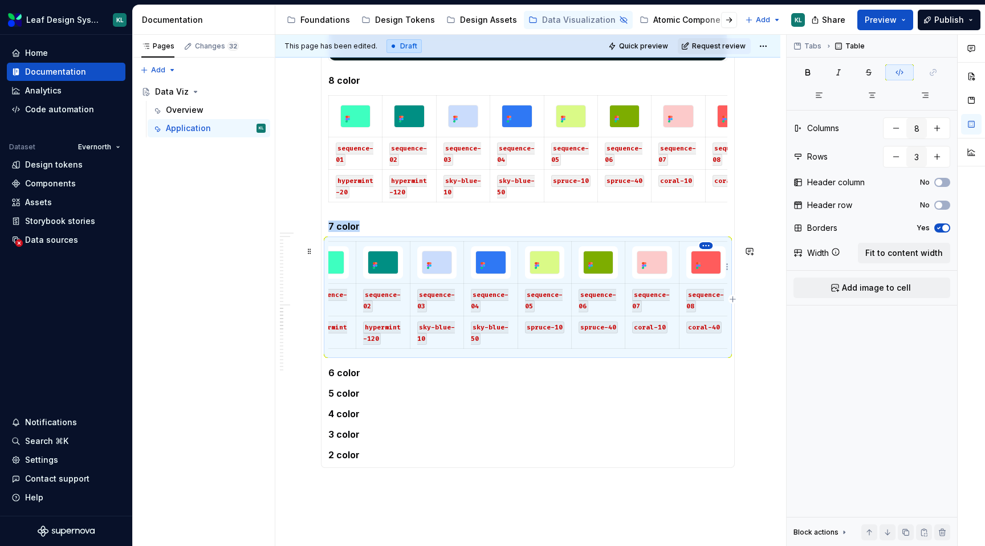
click at [704, 246] on html "Leaf Design System KL Home Documentation Analytics Code automation Dataset Ever…" at bounding box center [492, 273] width 985 height 546
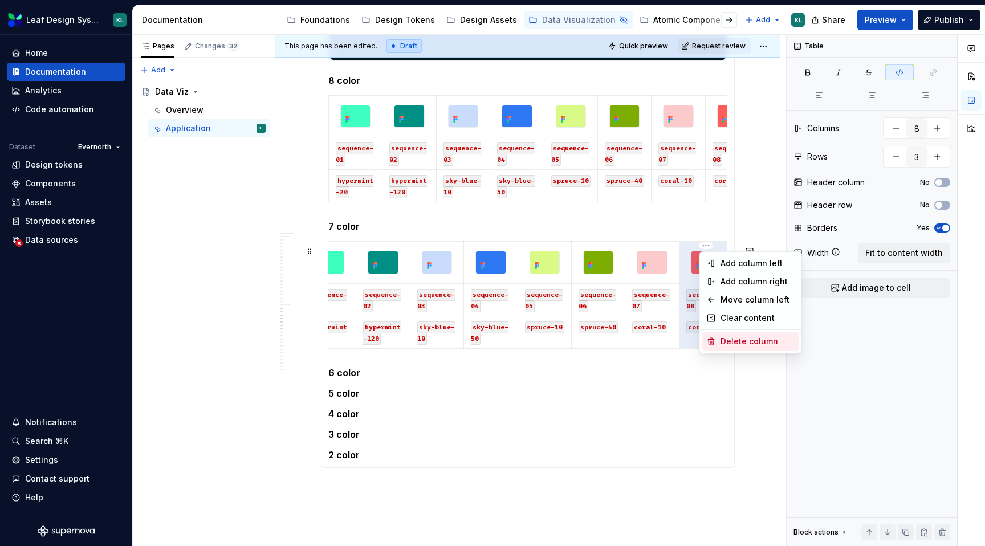
click at [742, 335] on div "Delete column" at bounding box center [750, 341] width 97 height 18
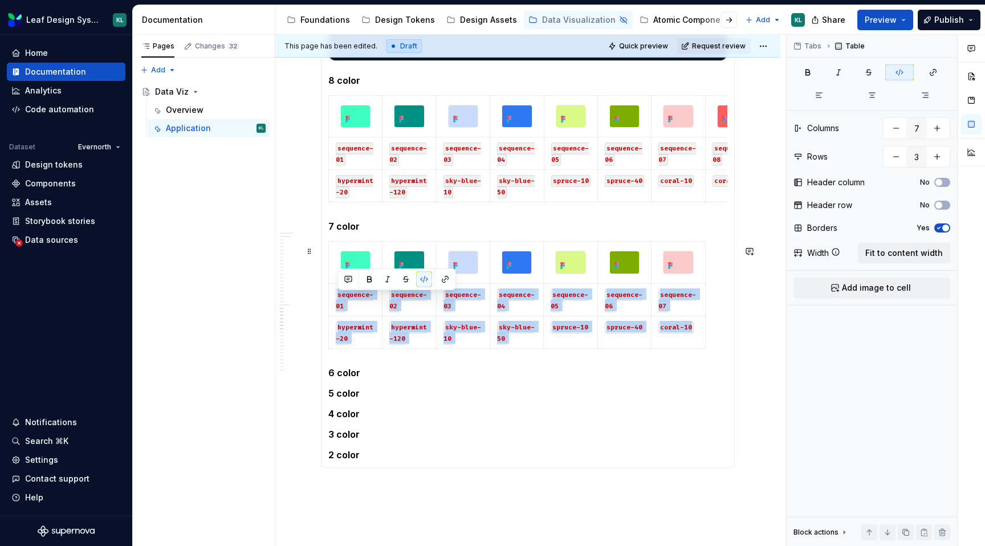
scroll to position [0, 0]
click at [311, 251] on span at bounding box center [309, 251] width 9 height 16
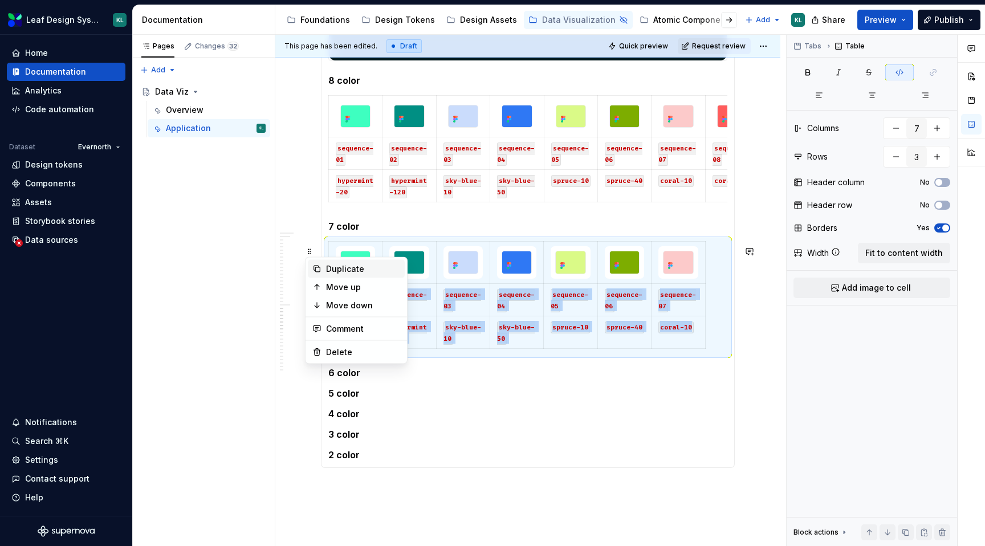
click at [340, 270] on div "Duplicate" at bounding box center [363, 268] width 74 height 11
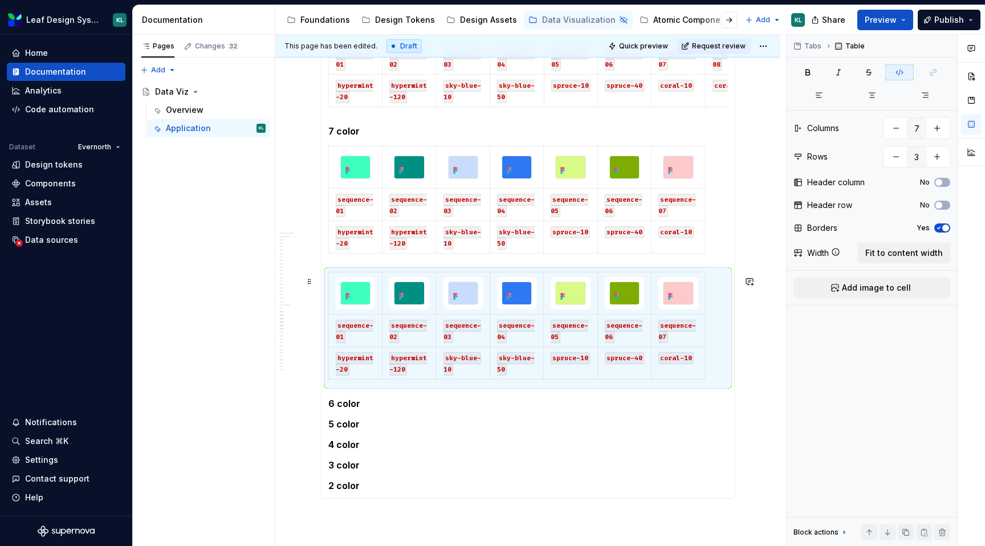
scroll to position [1825, 0]
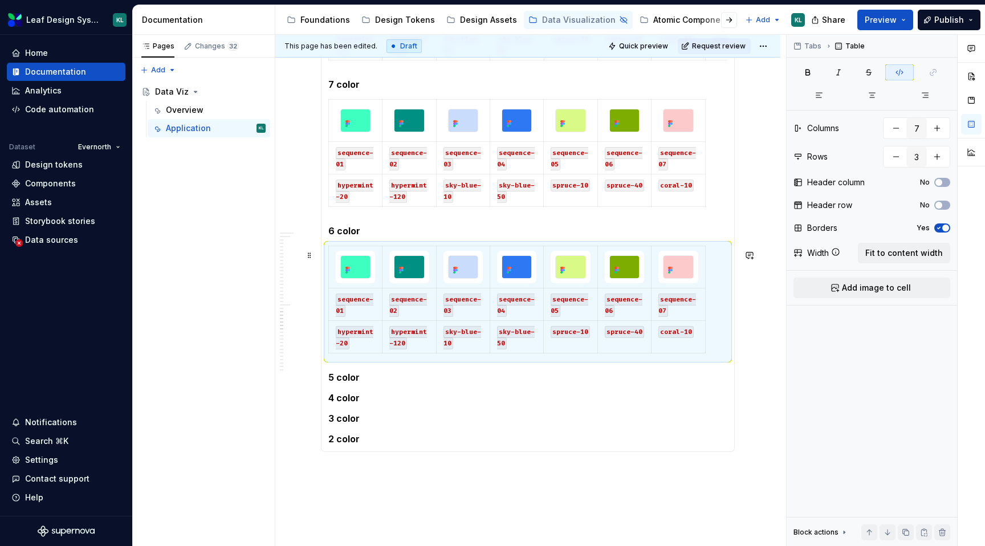
click at [677, 249] on section-item-column "8 color sequence-01 sequence-02 sequence-03 sequence-04 sequence-05 sequence-06…" at bounding box center [527, 112] width 399 height 666
click at [677, 252] on html "Leaf Design System KL Home Documentation Analytics Code automation Dataset Ever…" at bounding box center [492, 273] width 985 height 546
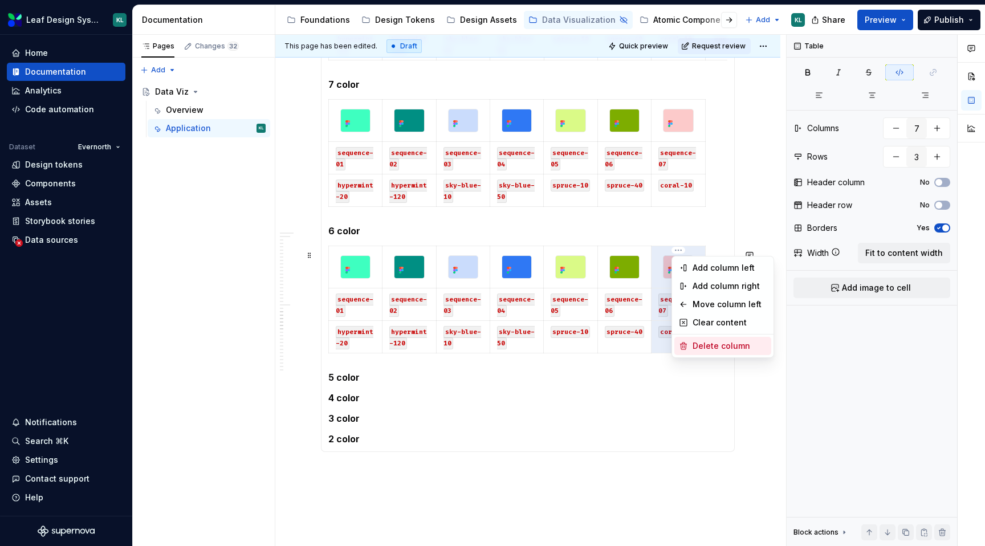
click at [722, 340] on div "Delete column" at bounding box center [730, 345] width 74 height 11
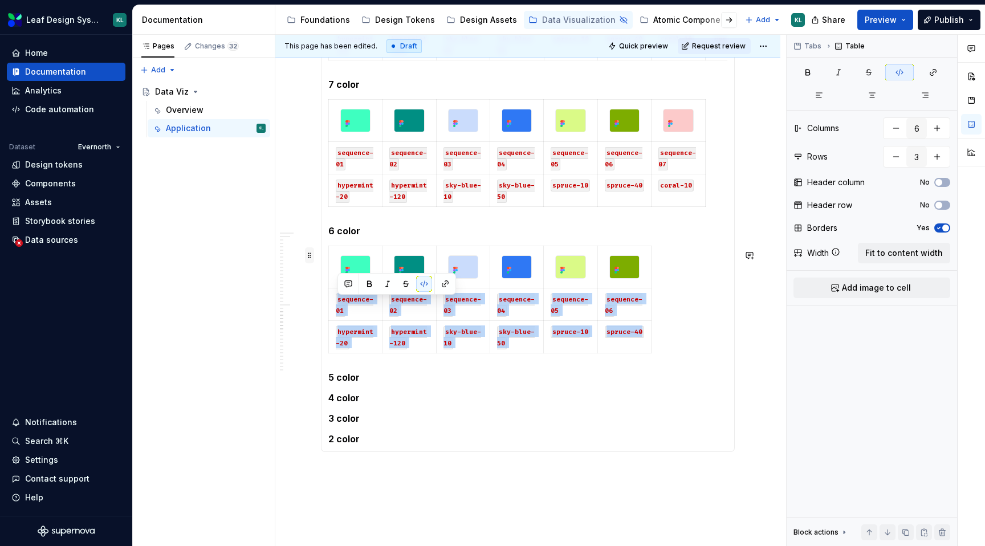
click at [310, 257] on span at bounding box center [309, 255] width 9 height 16
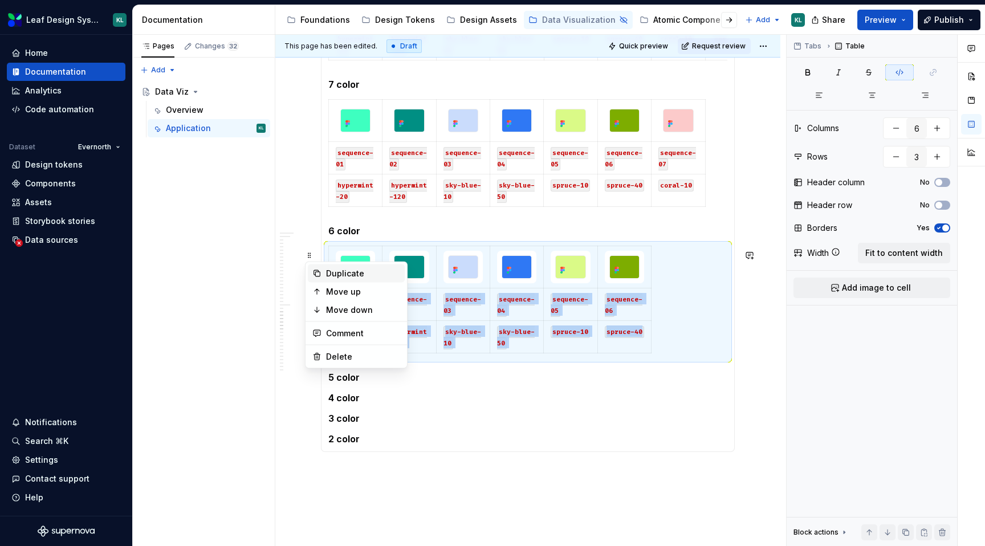
click at [341, 276] on div "Duplicate" at bounding box center [363, 273] width 74 height 11
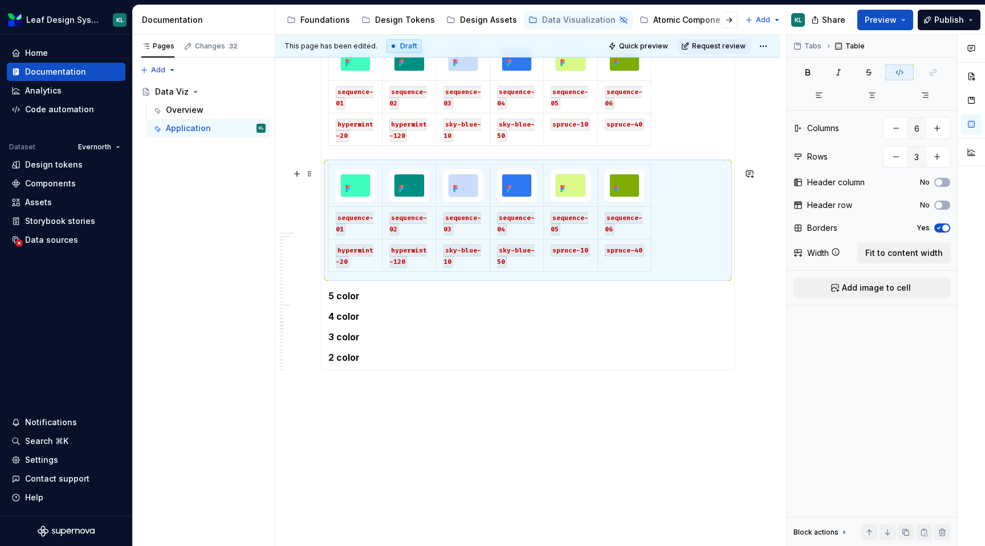
scroll to position [2060, 0]
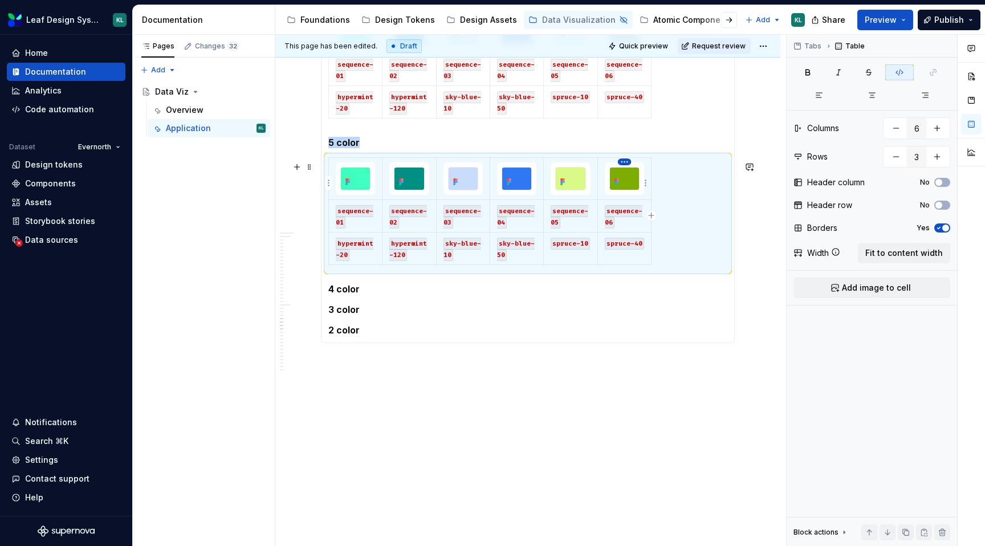
click at [622, 162] on html "Leaf Design System KL Home Documentation Analytics Code automation Dataset Ever…" at bounding box center [492, 273] width 985 height 546
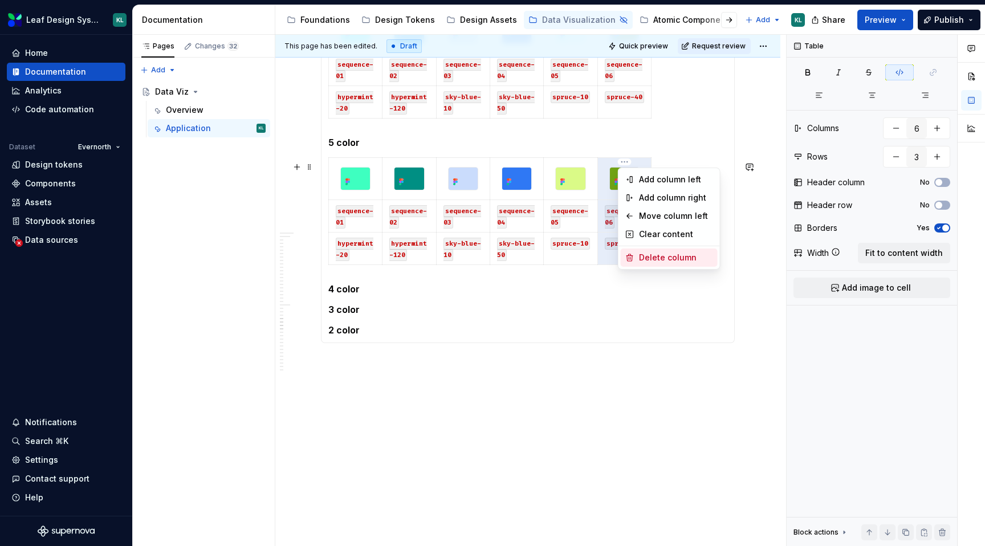
click at [669, 251] on div "Delete column" at bounding box center [669, 258] width 97 height 18
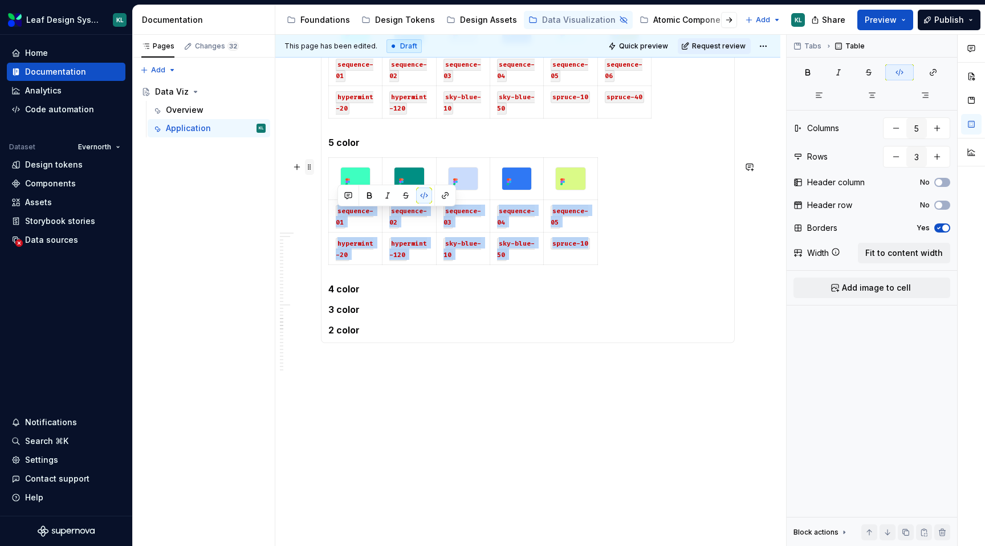
click at [312, 170] on span at bounding box center [309, 167] width 9 height 16
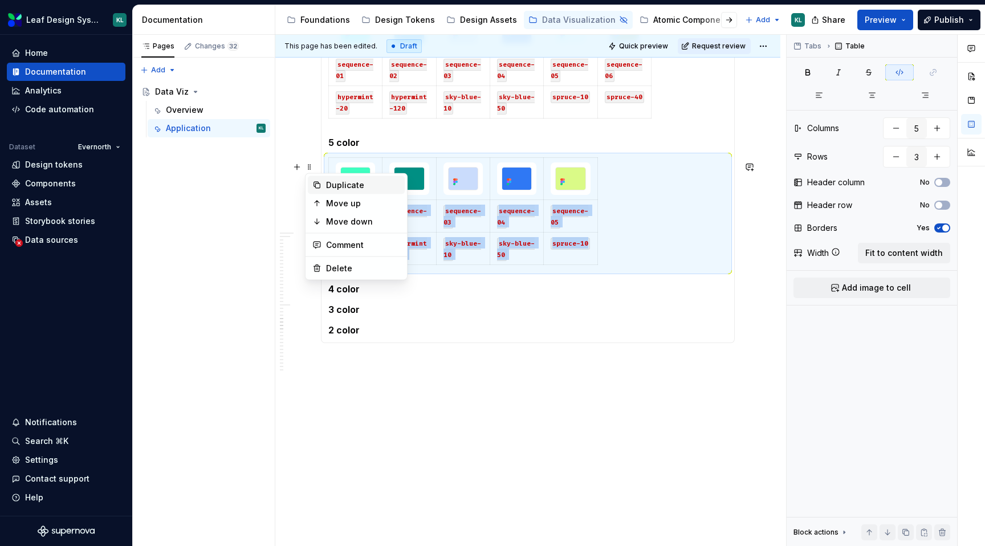
click at [359, 181] on div "Duplicate" at bounding box center [363, 185] width 74 height 11
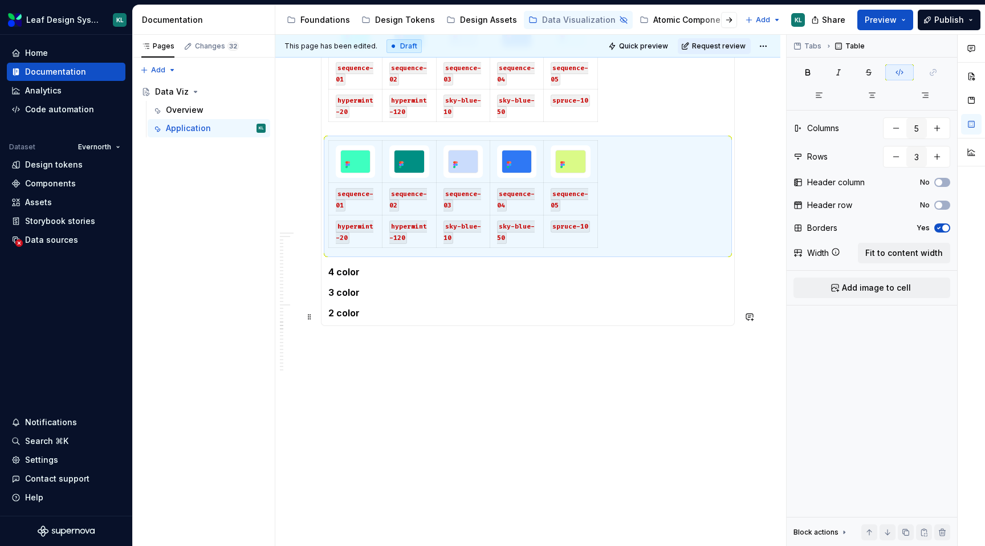
scroll to position [2206, 0]
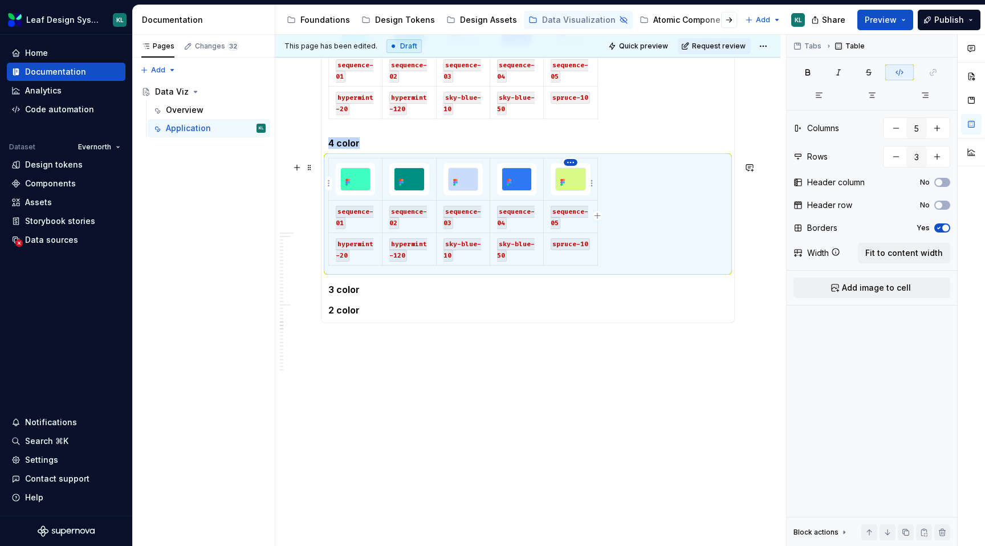
click at [570, 162] on html "Leaf Design System KL Home Documentation Analytics Code automation Dataset Ever…" at bounding box center [492, 273] width 985 height 546
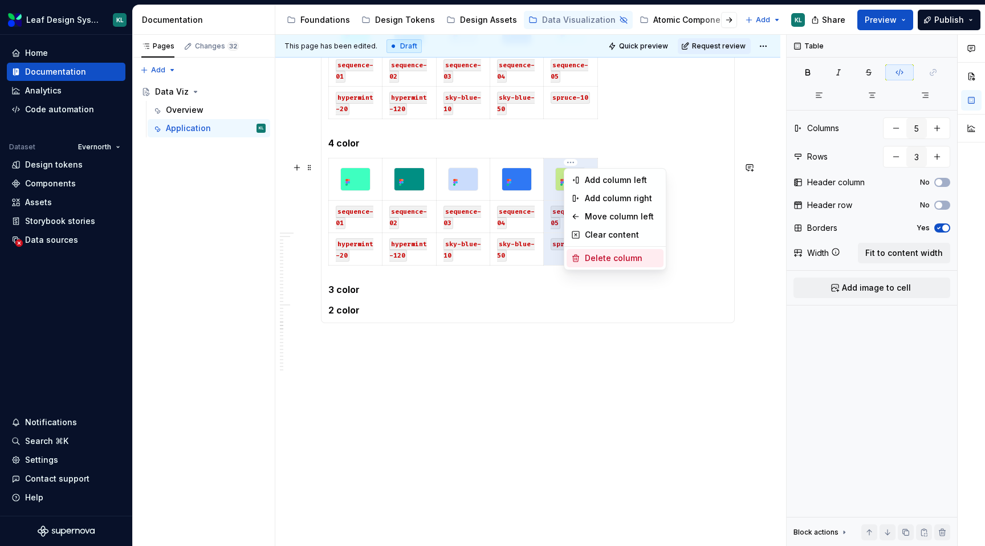
click at [611, 254] on div "Delete column" at bounding box center [622, 258] width 74 height 11
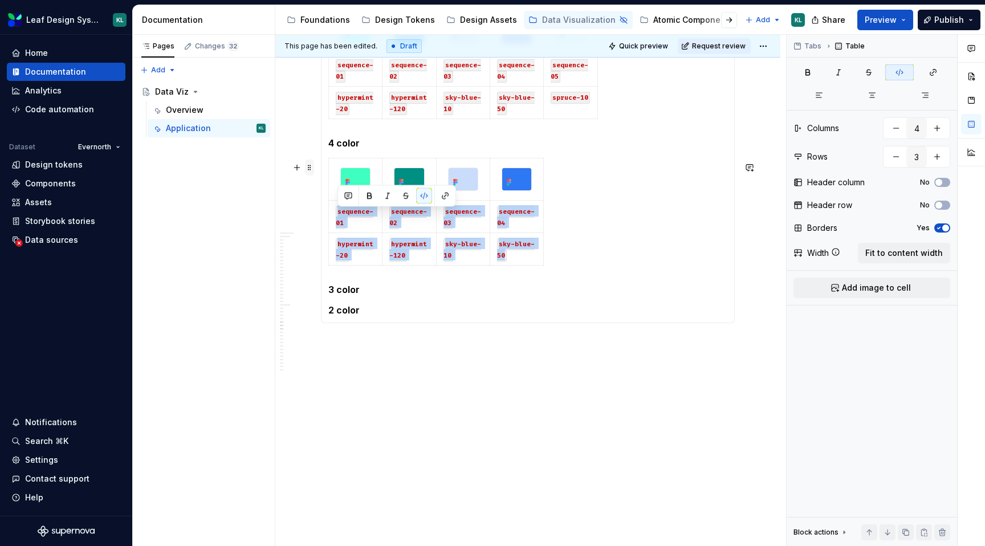
click at [307, 166] on span at bounding box center [309, 168] width 9 height 16
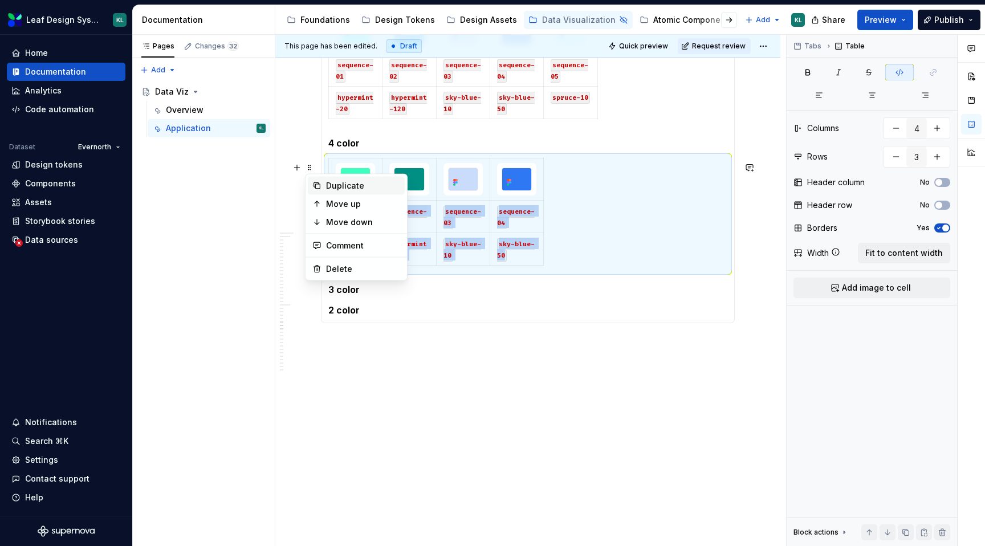
click at [336, 185] on div "Duplicate" at bounding box center [363, 185] width 74 height 11
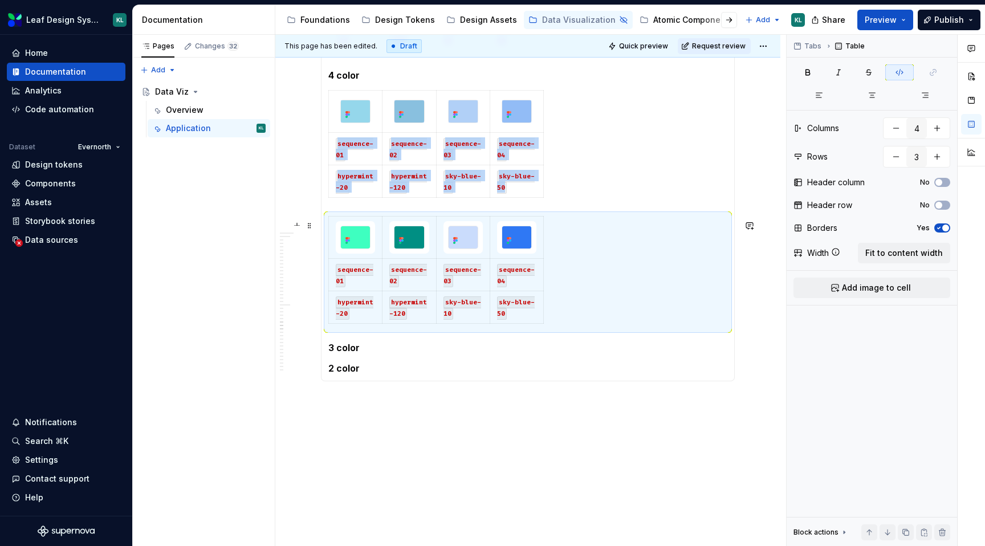
scroll to position [2284, 0]
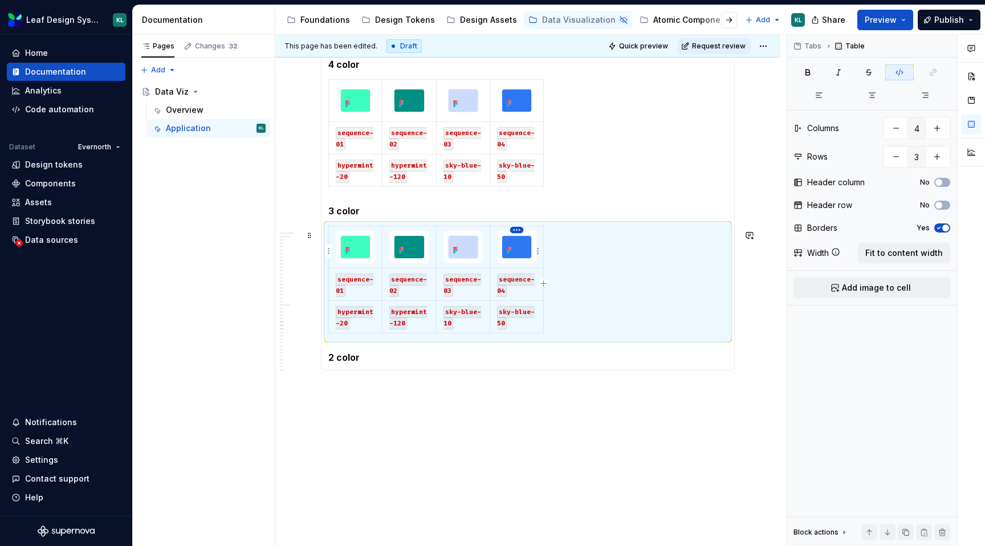
click at [513, 229] on html "Leaf Design System KL Home Documentation Analytics Code automation Dataset Ever…" at bounding box center [492, 273] width 985 height 546
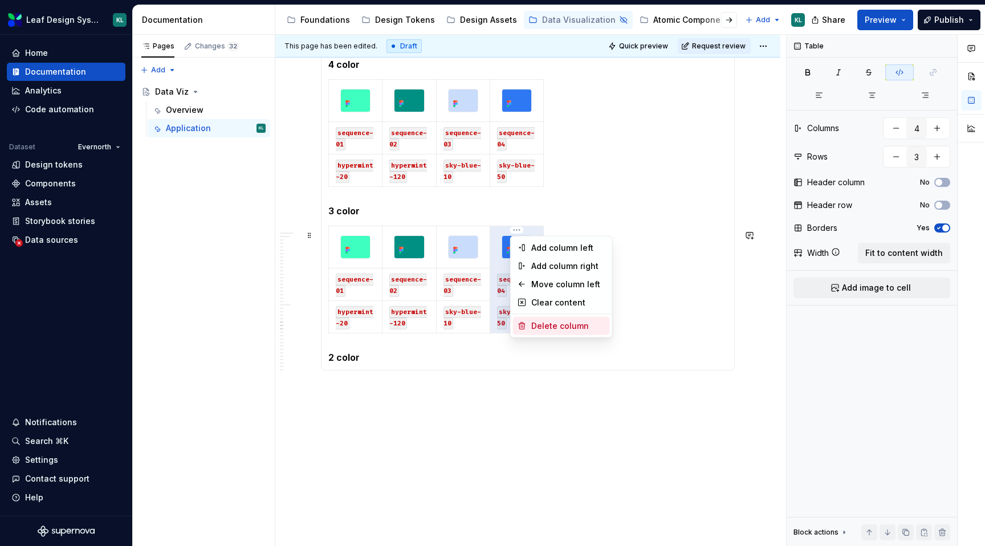
click at [557, 324] on div "Delete column" at bounding box center [568, 325] width 74 height 11
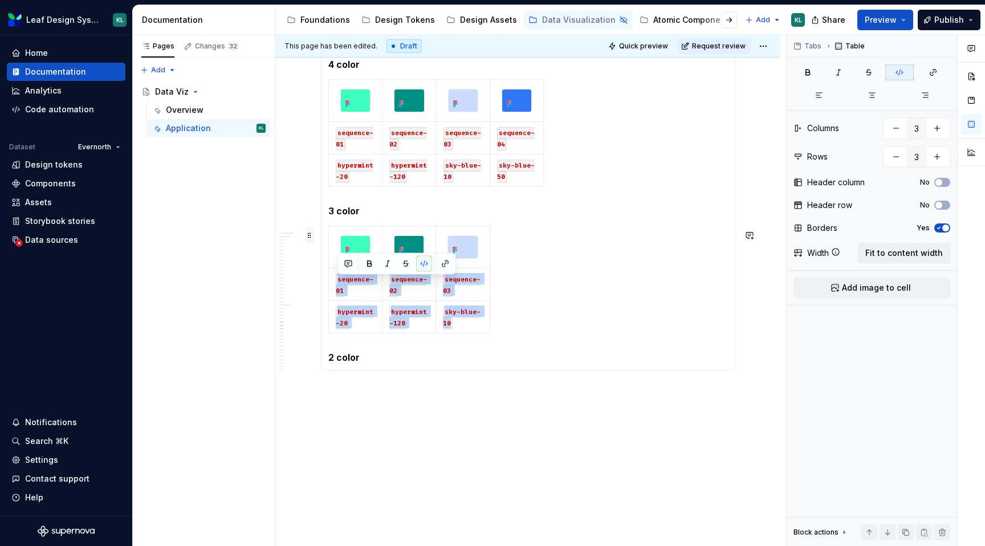
click at [308, 237] on span at bounding box center [309, 235] width 9 height 16
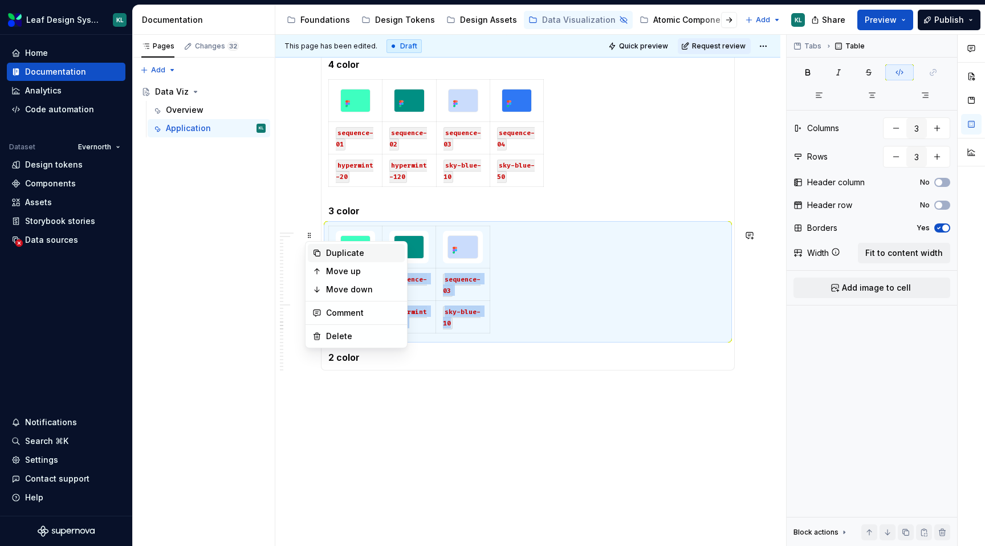
click at [351, 252] on div "Duplicate" at bounding box center [363, 252] width 74 height 11
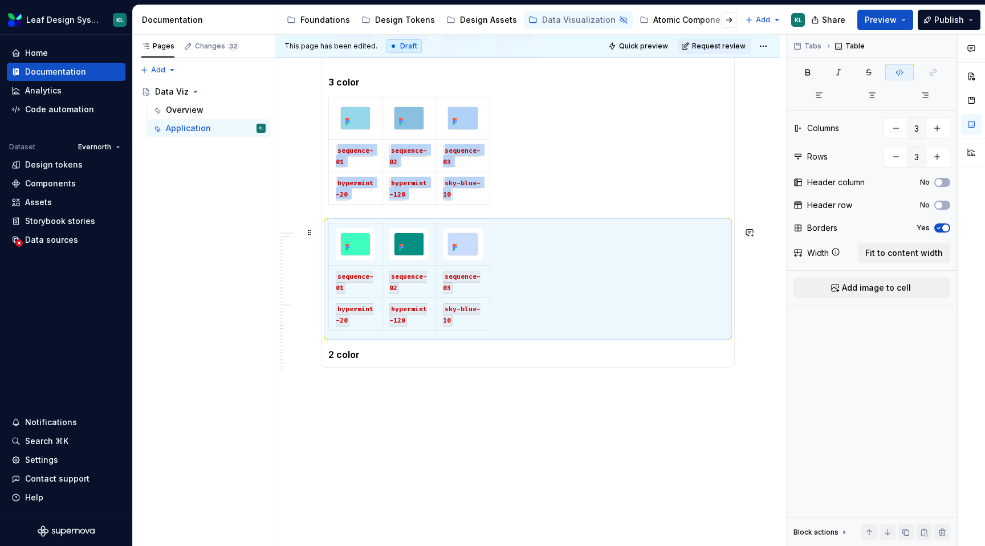
scroll to position [2425, 0]
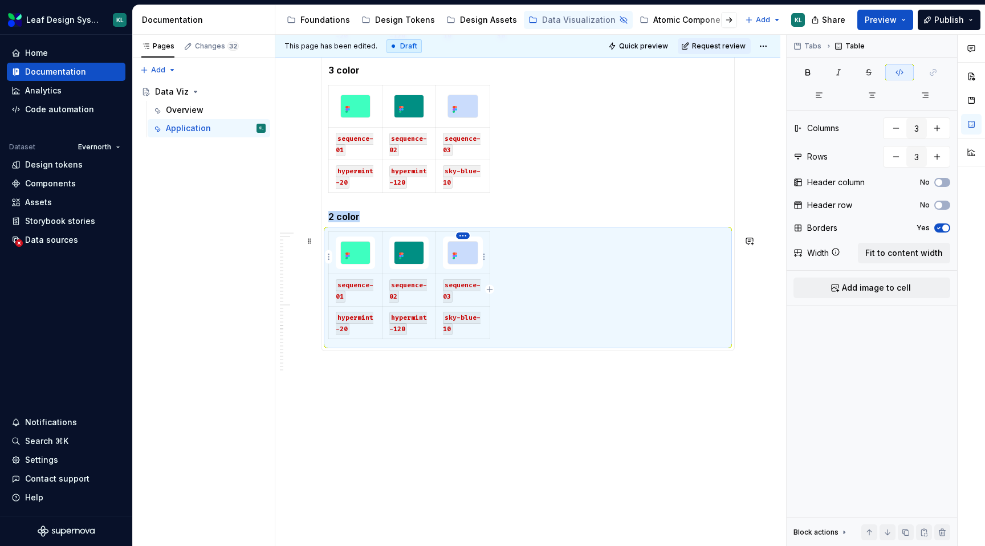
click at [463, 235] on html "Leaf Design System KL Home Documentation Analytics Code automation Dataset Ever…" at bounding box center [492, 273] width 985 height 546
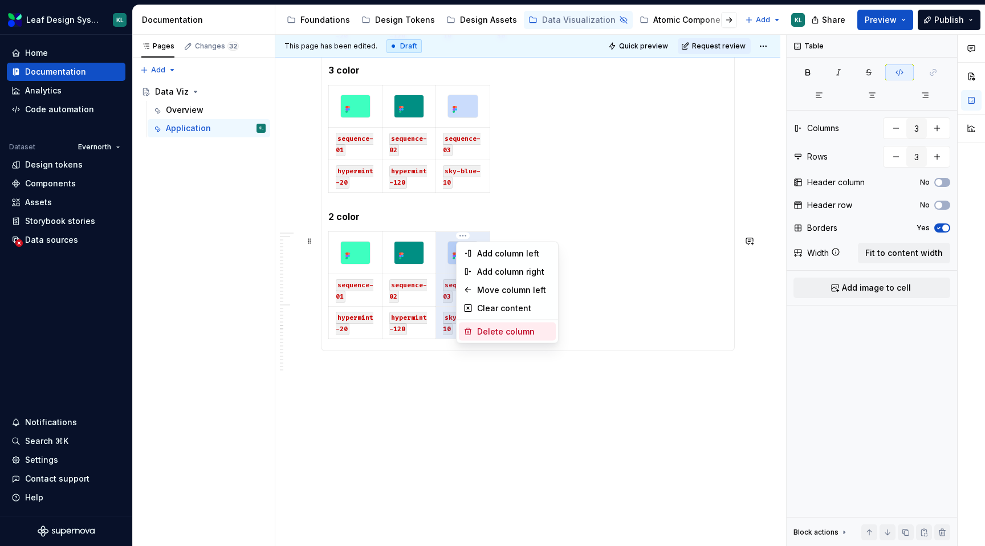
click at [502, 328] on div "Delete column" at bounding box center [514, 331] width 74 height 11
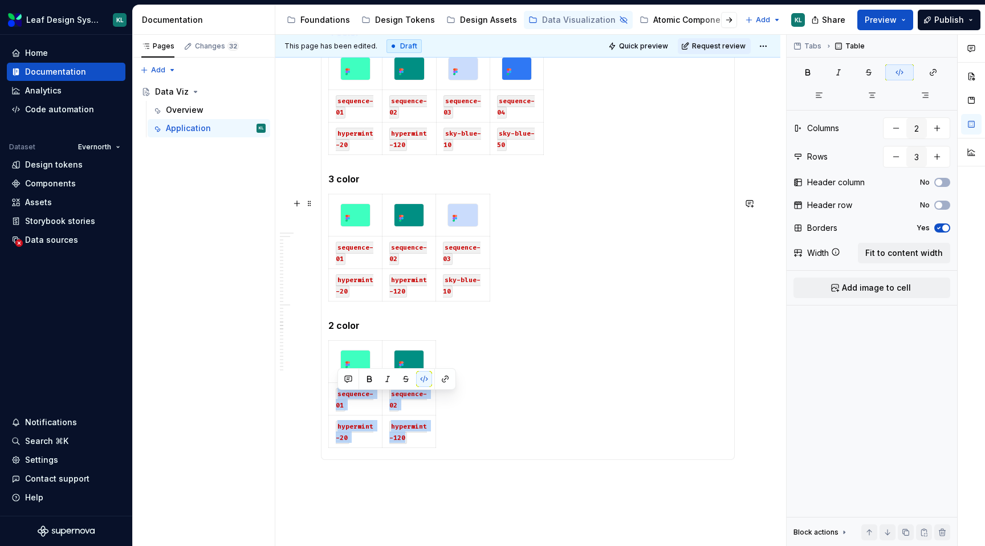
scroll to position [2312, 0]
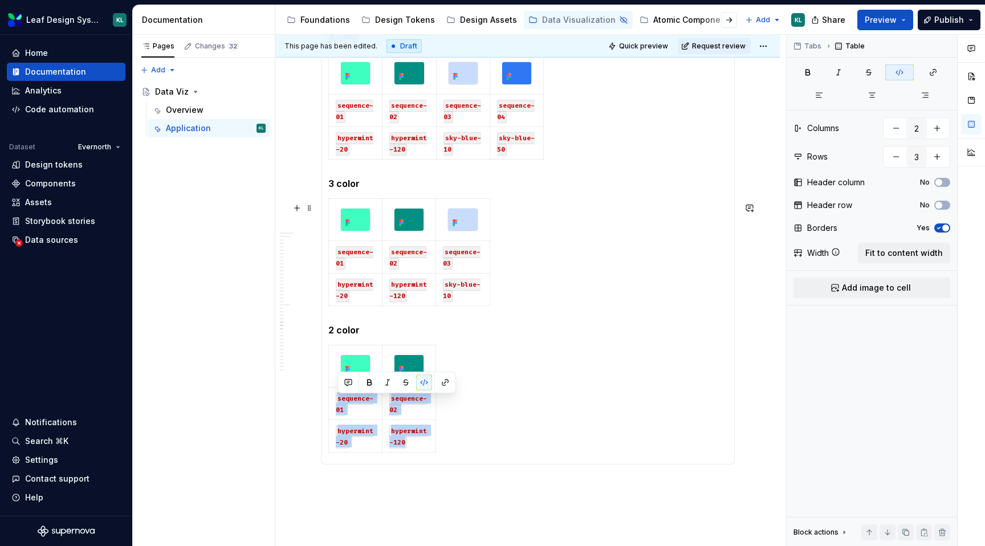
type input "3"
click at [564, 291] on div "sequence-01 sequence-02 sequence-03 hypermint-20 hypermint-120 sky-blue-10" at bounding box center [527, 254] width 399 height 112
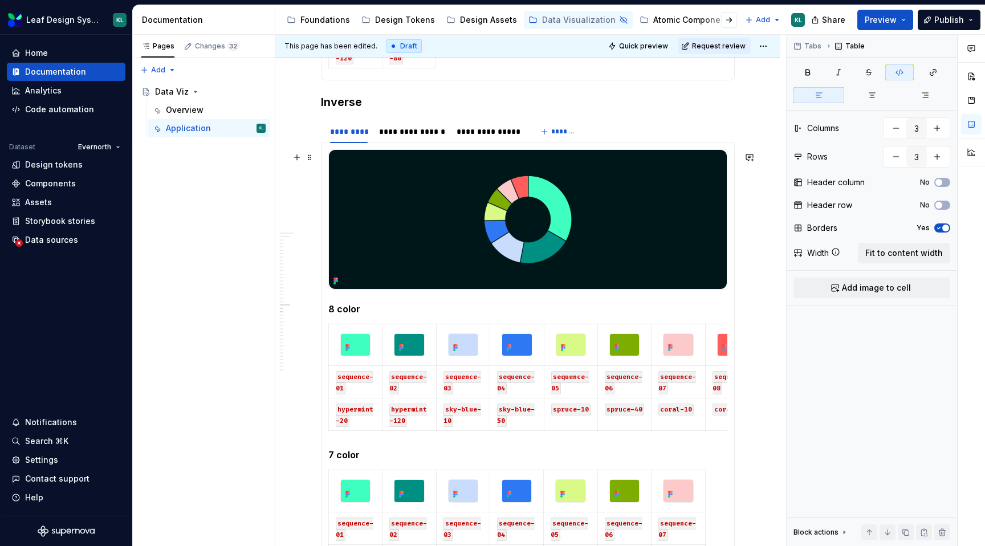
scroll to position [1459, 0]
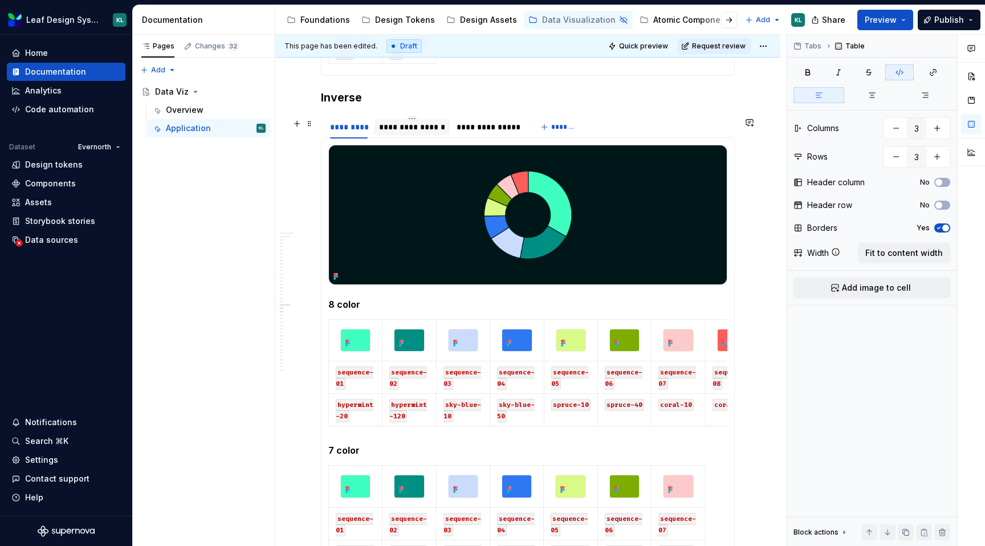
click at [411, 131] on div "**********" at bounding box center [412, 126] width 66 height 11
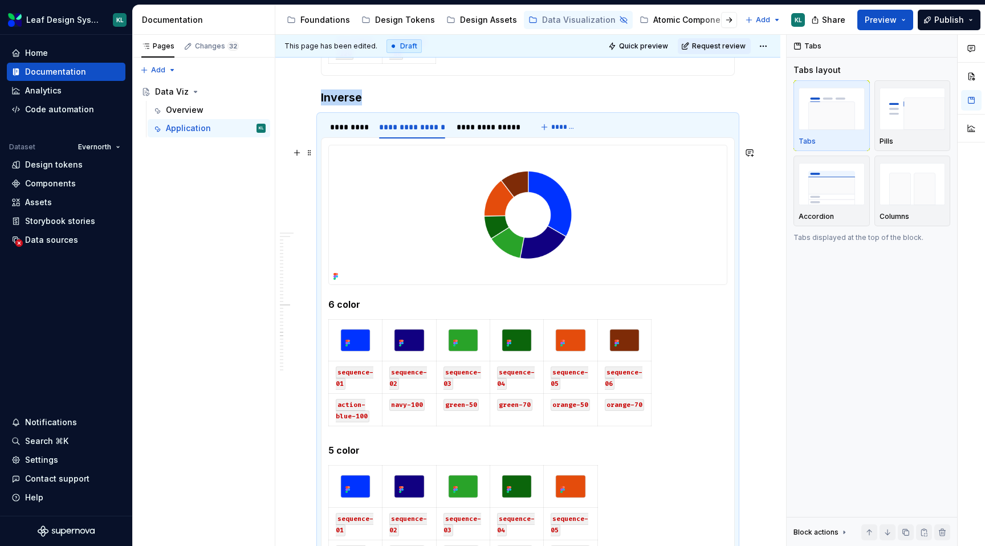
click at [471, 207] on img at bounding box center [528, 214] width 398 height 139
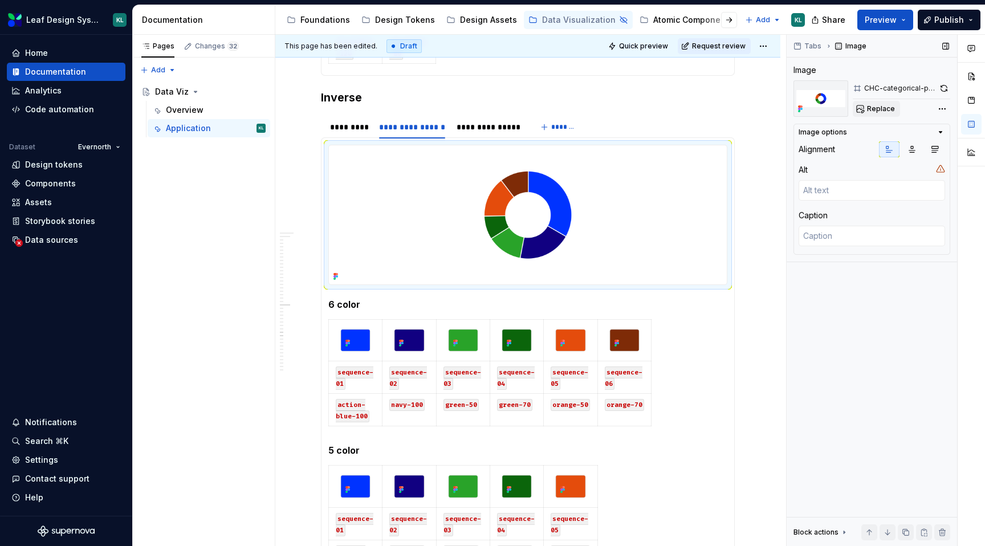
click at [888, 112] on span "Replace" at bounding box center [881, 108] width 28 height 9
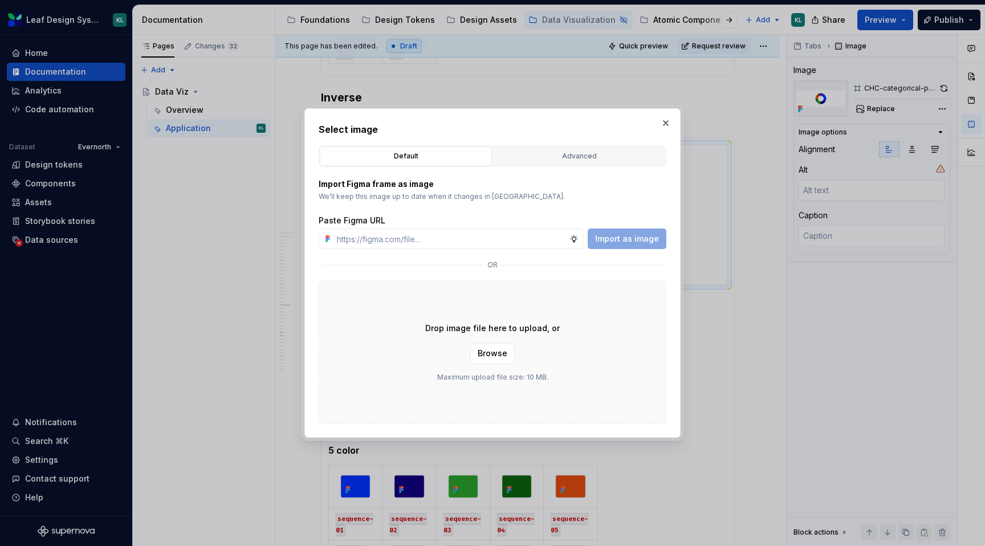
type textarea "*"
type input "https://www.figma.com/design/R5FNMiBYdBSXRtfBEXZGMx/Design-Documentation-Assets…"
type textarea "*"
type input "https://www.figma.com/design/R5FNMiBYdBSXRtfBEXZGMx/Design-Documentation-Assets…"
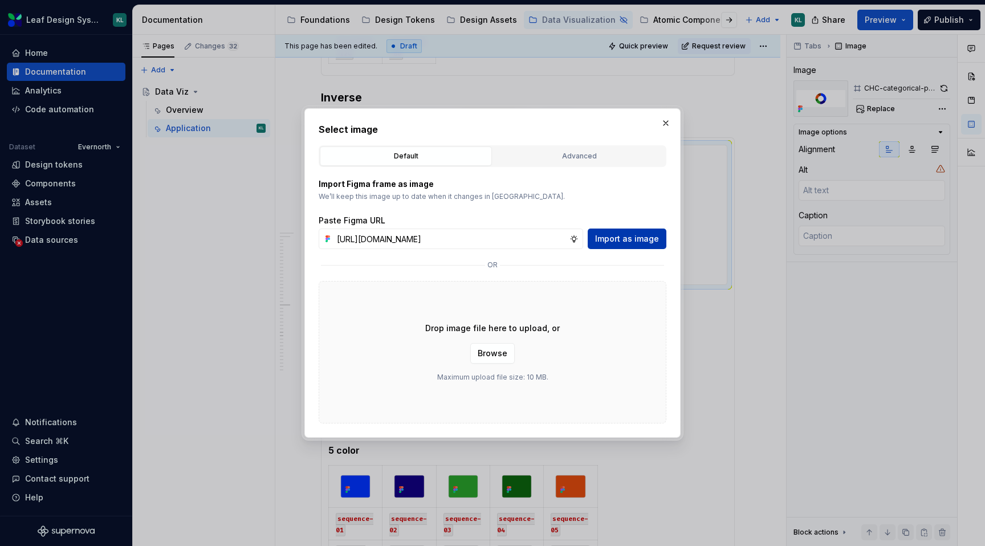
scroll to position [0, 0]
click at [620, 229] on button "Import as image" at bounding box center [627, 239] width 79 height 21
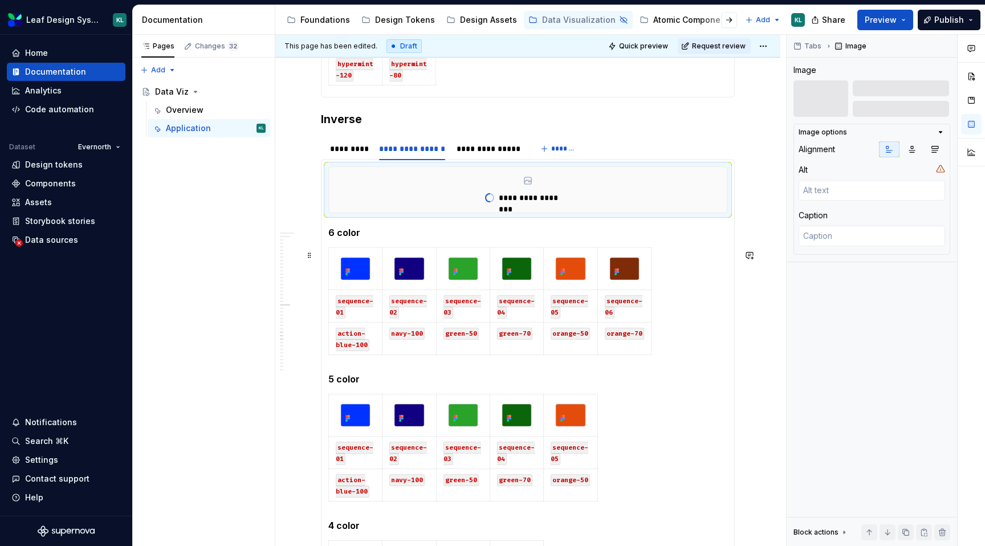
scroll to position [1453, 0]
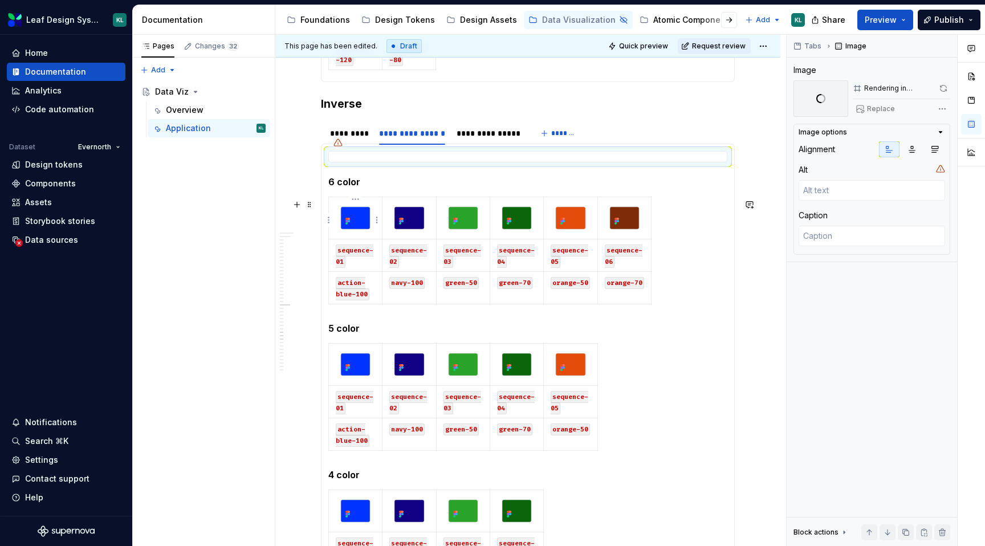
click at [364, 225] on img at bounding box center [355, 218] width 29 height 22
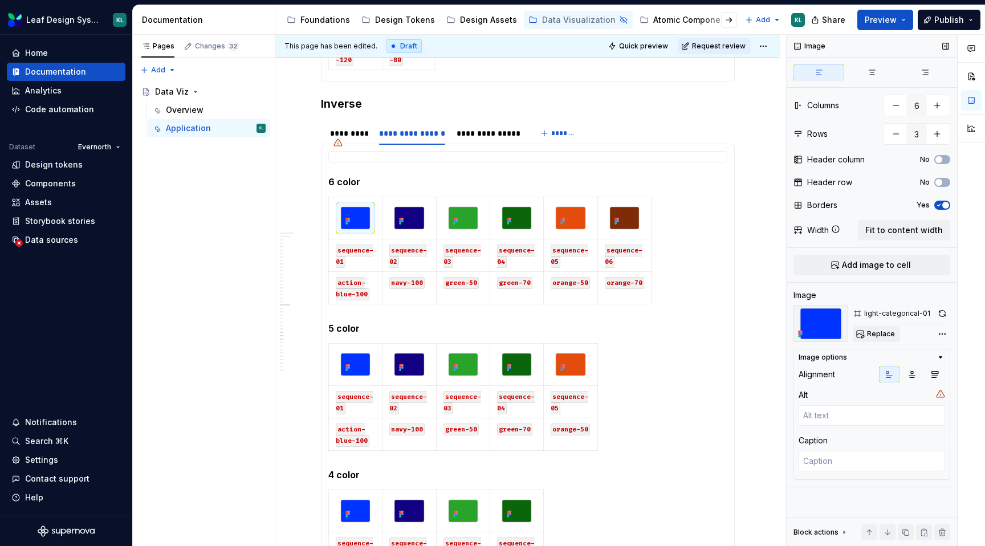
click at [875, 333] on span "Replace" at bounding box center [881, 334] width 28 height 9
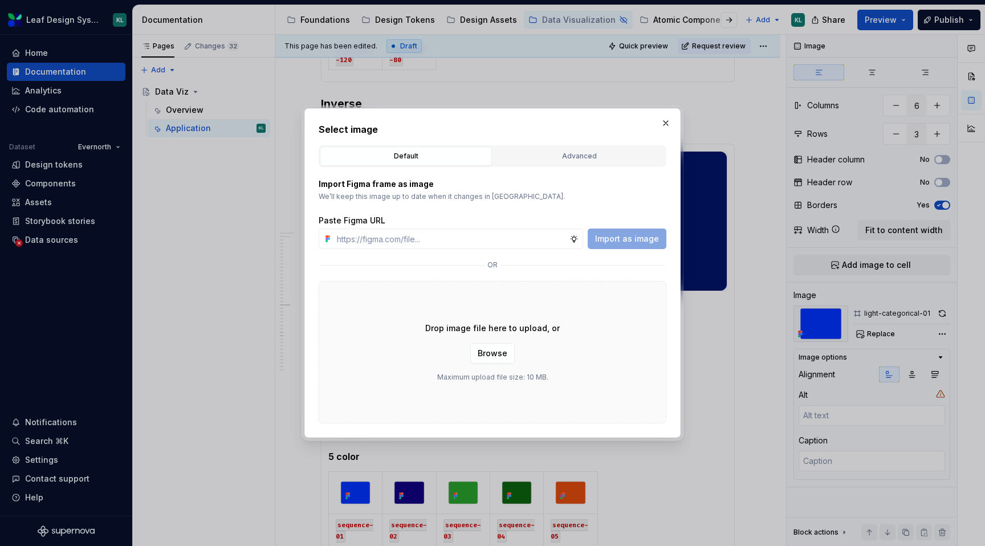
type textarea "*"
click at [469, 241] on input "text" at bounding box center [450, 239] width 237 height 21
paste input "https://www.figma.com/design/R5FNMiBYdBSXRtfBEXZGMx/Design-Documentation-Assets…"
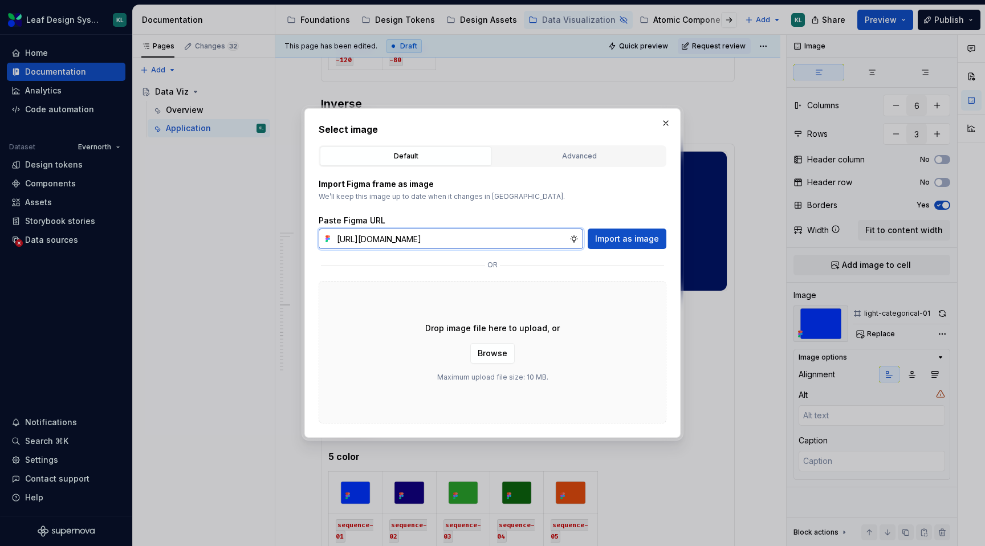
scroll to position [0, 324]
type input "https://www.figma.com/design/R5FNMiBYdBSXRtfBEXZGMx/Design-Documentation-Assets…"
click at [603, 236] on span "Import as image" at bounding box center [627, 238] width 64 height 11
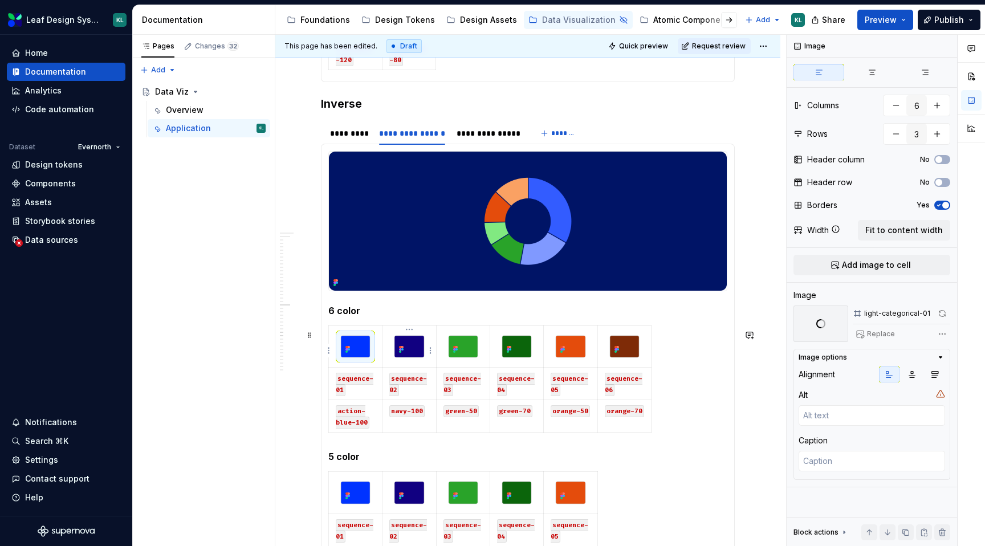
click at [411, 348] on img at bounding box center [409, 347] width 29 height 22
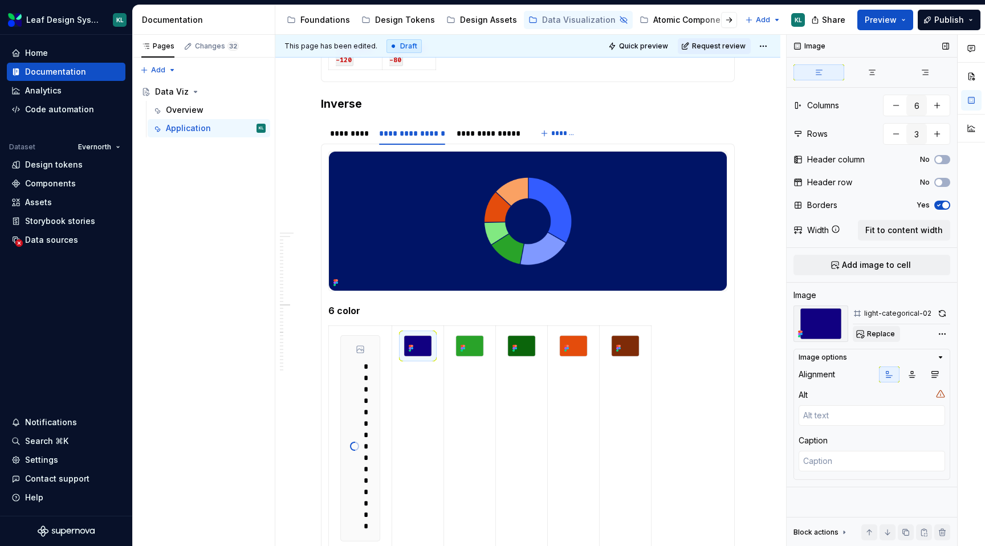
click at [879, 331] on span "Replace" at bounding box center [881, 334] width 28 height 9
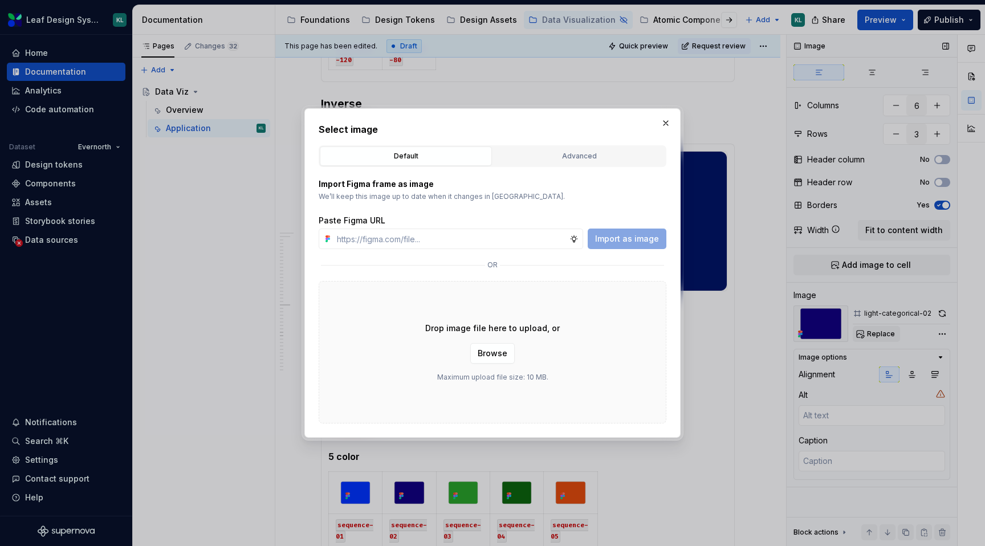
type textarea "*"
click at [448, 239] on input "text" at bounding box center [450, 239] width 237 height 21
paste input "https://www.figma.com/design/R5FNMiBYdBSXRtfBEXZGMx/Design-Documentation-Assets…"
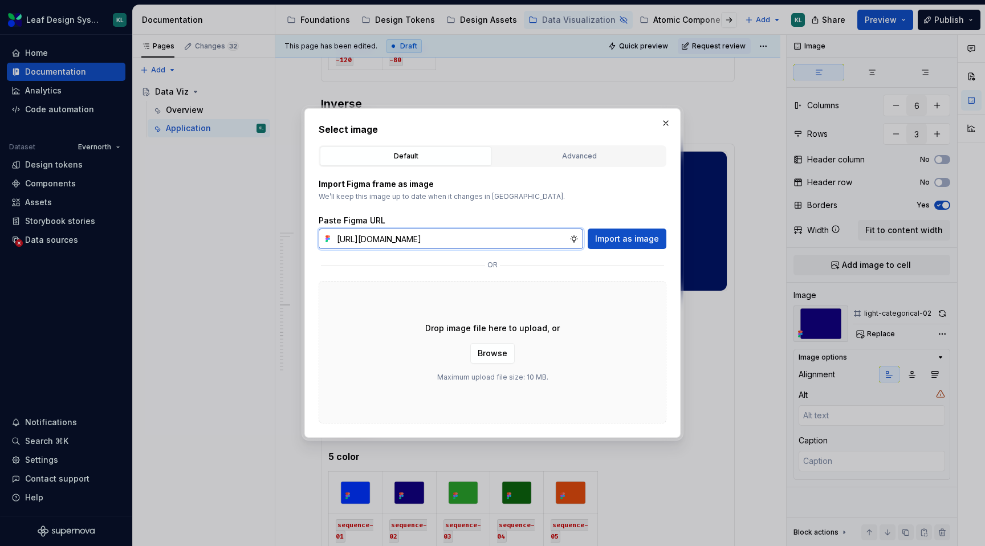
scroll to position [0, 326]
type input "https://www.figma.com/design/R5FNMiBYdBSXRtfBEXZGMx/Design-Documentation-Assets…"
click at [630, 239] on span "Import as image" at bounding box center [627, 238] width 64 height 11
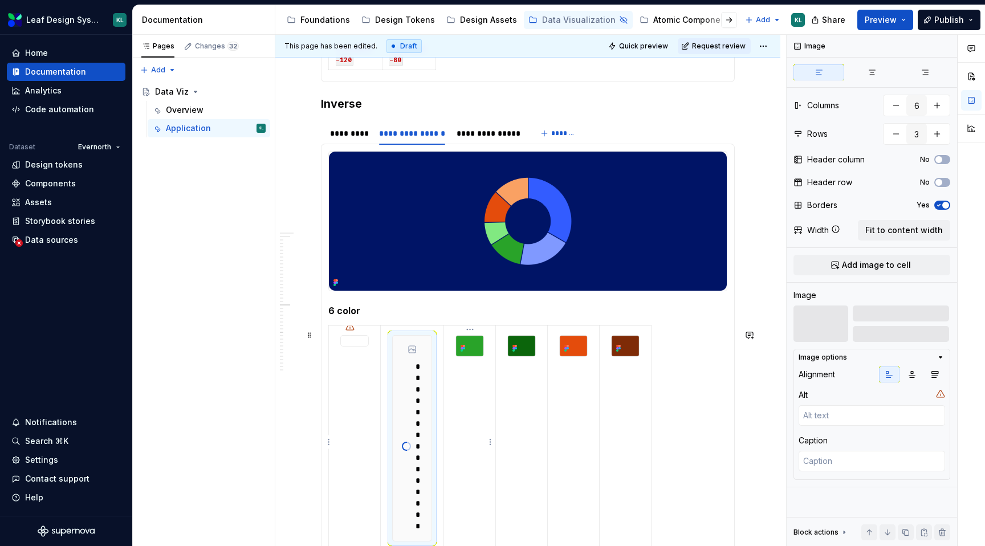
click at [475, 351] on img at bounding box center [469, 346] width 27 height 21
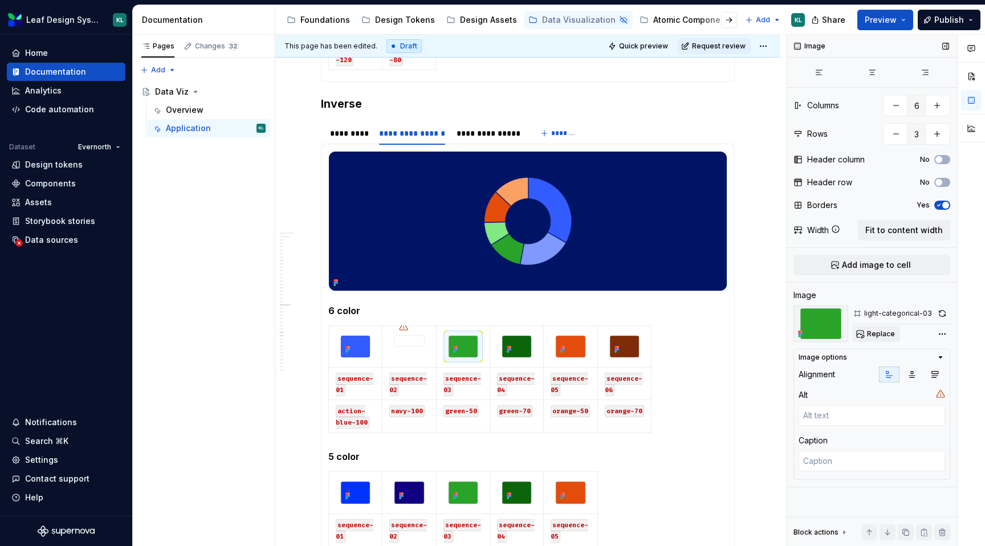
click at [877, 330] on span "Replace" at bounding box center [881, 334] width 28 height 9
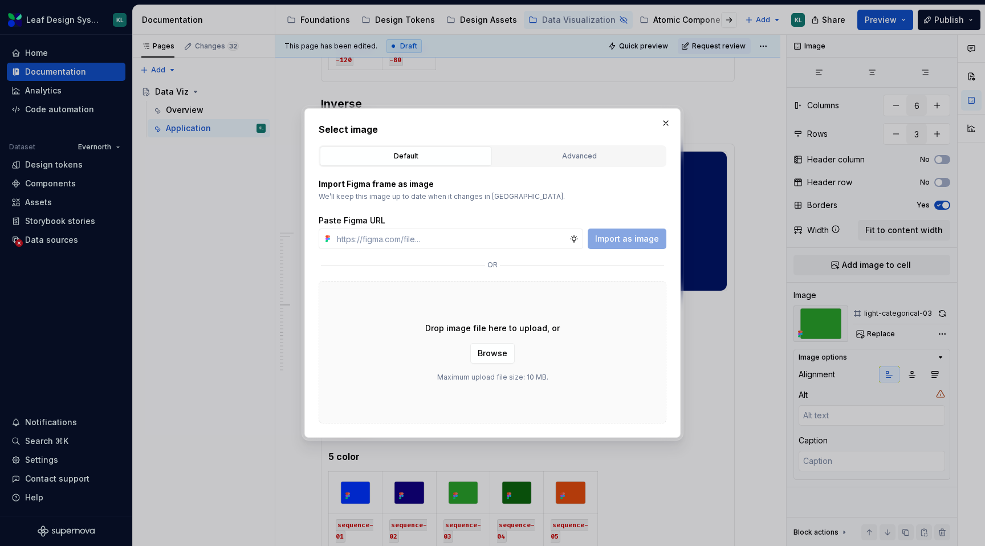
type textarea "*"
type input "https://www.figma.com/design/R5FNMiBYdBSXRtfBEXZGMx/Design-Documentation-Assets…"
click at [653, 233] on span "Import as image" at bounding box center [627, 238] width 64 height 11
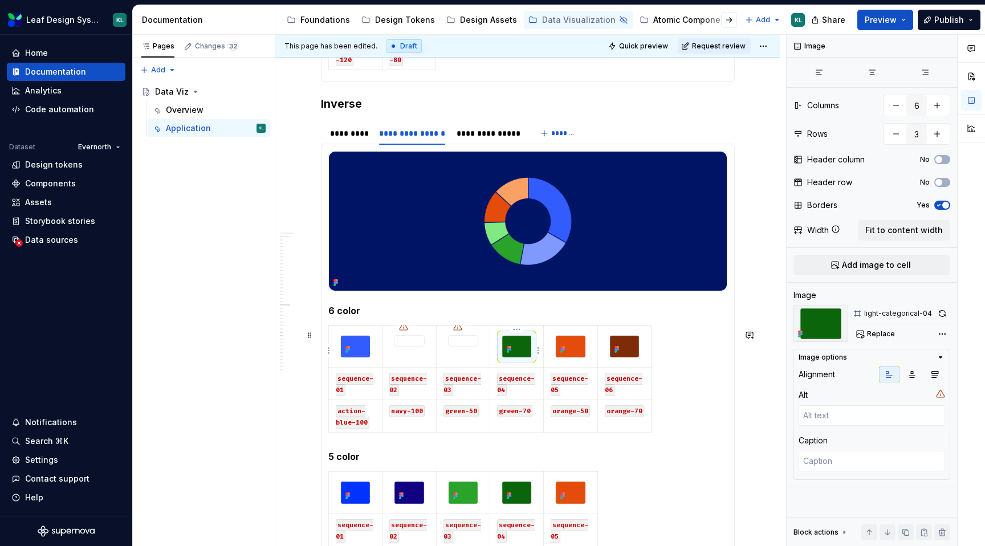
click at [520, 348] on img at bounding box center [516, 347] width 29 height 22
click at [885, 333] on span "Replace" at bounding box center [881, 334] width 28 height 9
type textarea "*"
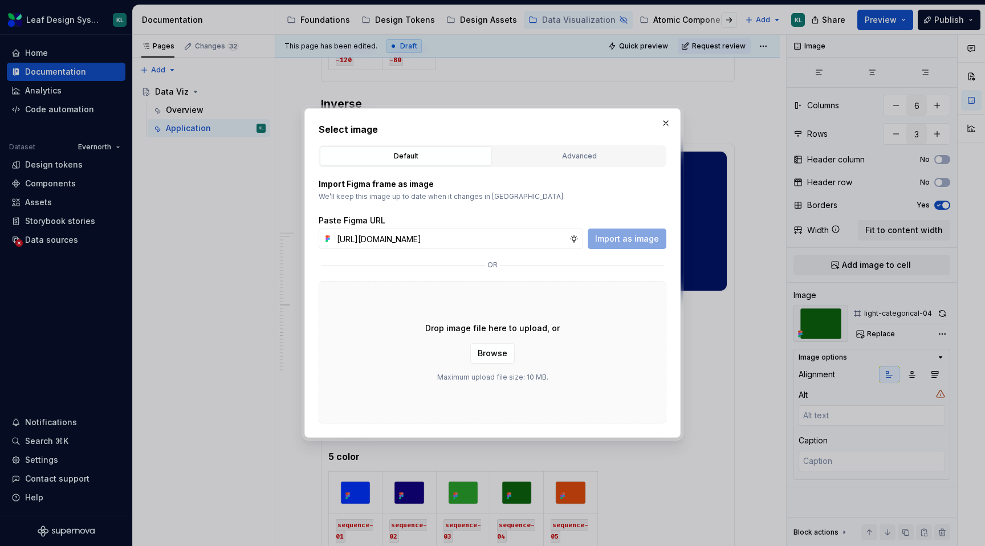
scroll to position [0, 327]
type input "https://www.figma.com/design/R5FNMiBYdBSXRtfBEXZGMx/Design-Documentation-Assets…"
click at [613, 237] on span "Import as image" at bounding box center [627, 238] width 64 height 11
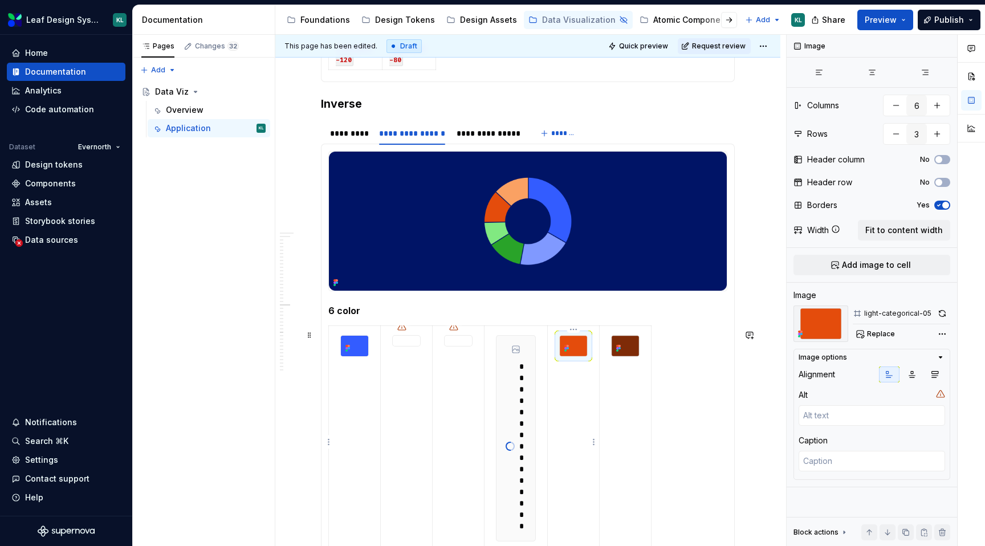
click at [580, 348] on img at bounding box center [573, 346] width 27 height 21
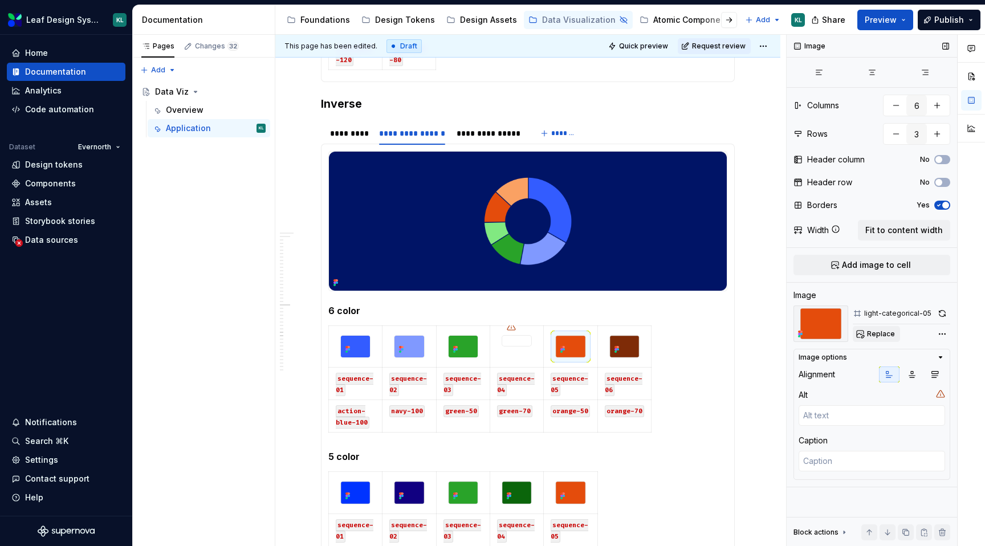
click at [871, 329] on button "Replace" at bounding box center [876, 334] width 47 height 16
type textarea "*"
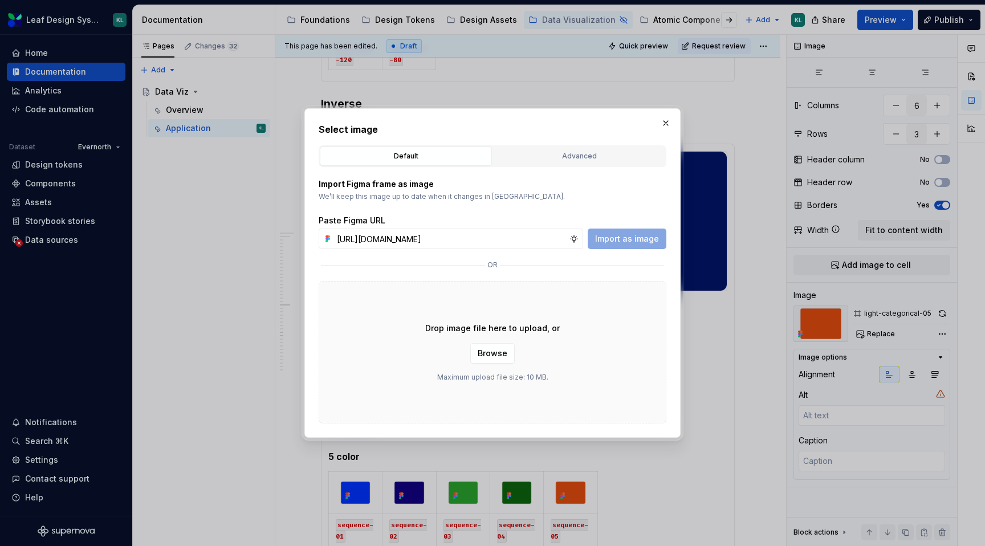
scroll to position [0, 327]
type input "https://www.figma.com/design/R5FNMiBYdBSXRtfBEXZGMx/Design-Documentation-Assets…"
click at [623, 241] on span "Import as image" at bounding box center [627, 238] width 64 height 11
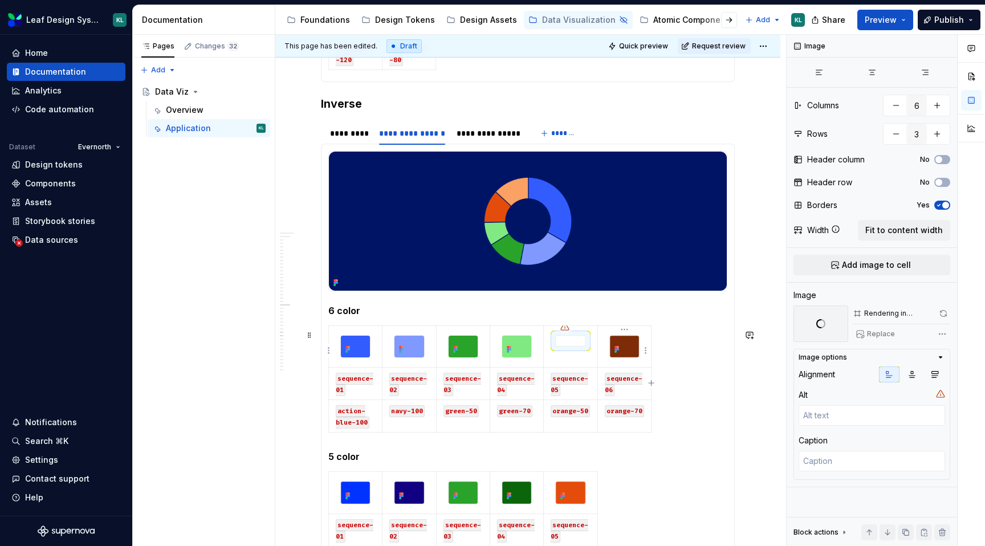
click at [633, 351] on img at bounding box center [624, 347] width 29 height 22
click at [869, 338] on span "Replace" at bounding box center [881, 334] width 28 height 9
type textarea "*"
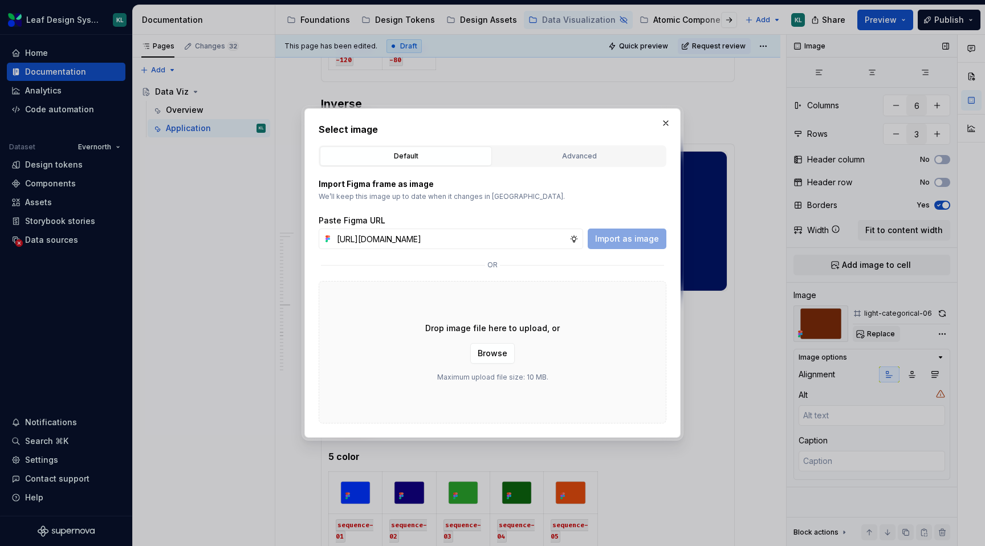
scroll to position [0, 326]
type input "https://www.figma.com/design/R5FNMiBYdBSXRtfBEXZGMx/Design-Documentation-Assets…"
click at [621, 236] on span "Import as image" at bounding box center [627, 238] width 64 height 11
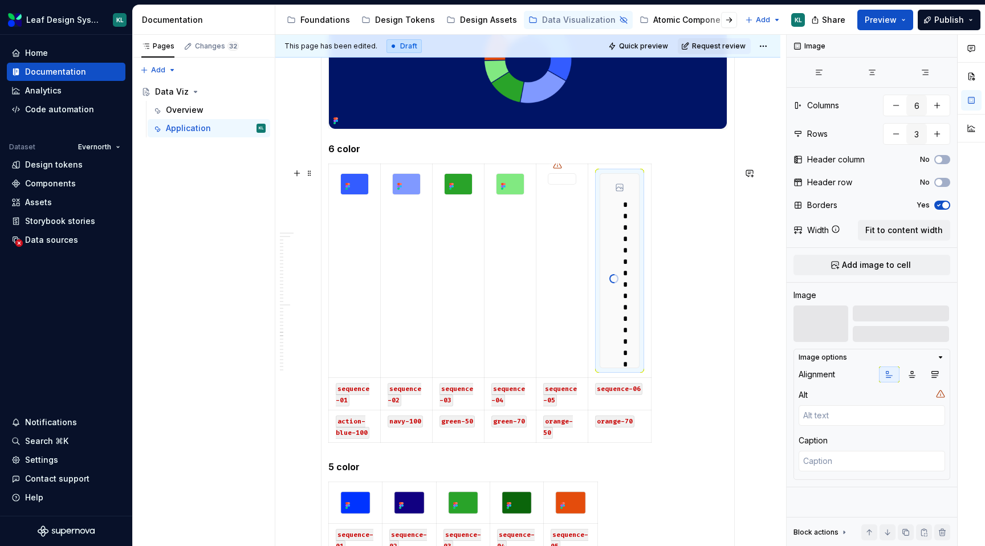
scroll to position [1615, 0]
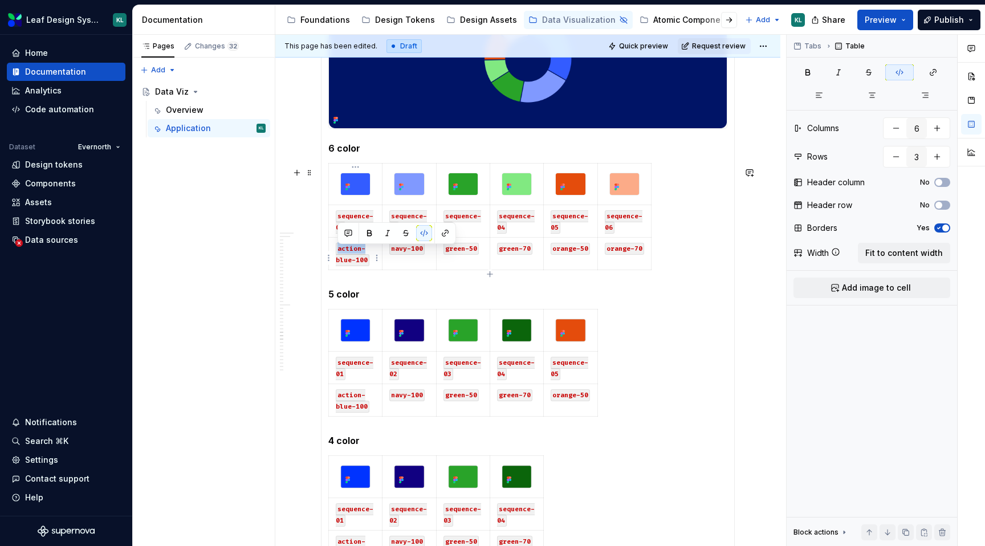
drag, startPoint x: 337, startPoint y: 264, endPoint x: 337, endPoint y: 254, distance: 9.7
click at [337, 254] on code "action-blue-100" at bounding box center [353, 254] width 34 height 23
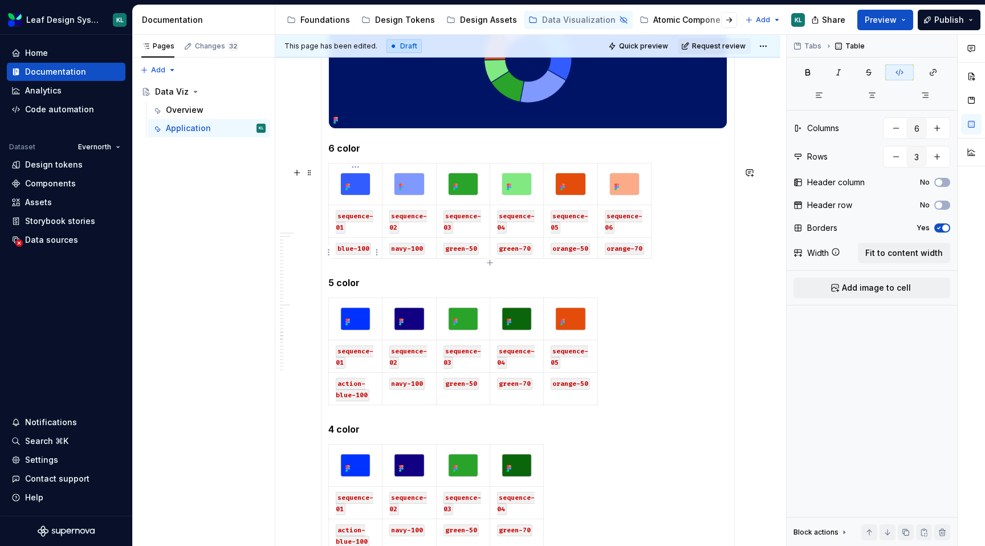
click at [363, 251] on code "blue-100" at bounding box center [353, 249] width 35 height 12
click at [417, 250] on code "navy-100" at bounding box center [406, 249] width 35 height 12
click at [405, 253] on code "navy-100" at bounding box center [406, 249] width 35 height 12
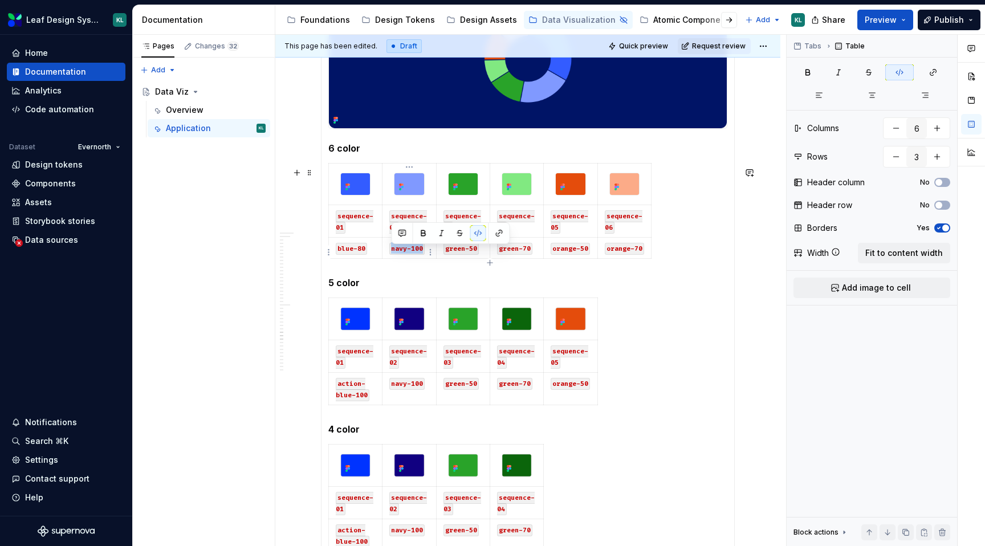
drag, startPoint x: 392, startPoint y: 253, endPoint x: 422, endPoint y: 252, distance: 29.7
click at [422, 252] on code "navy-100" at bounding box center [406, 249] width 35 height 12
click at [339, 251] on code "blue-80" at bounding box center [351, 249] width 31 height 12
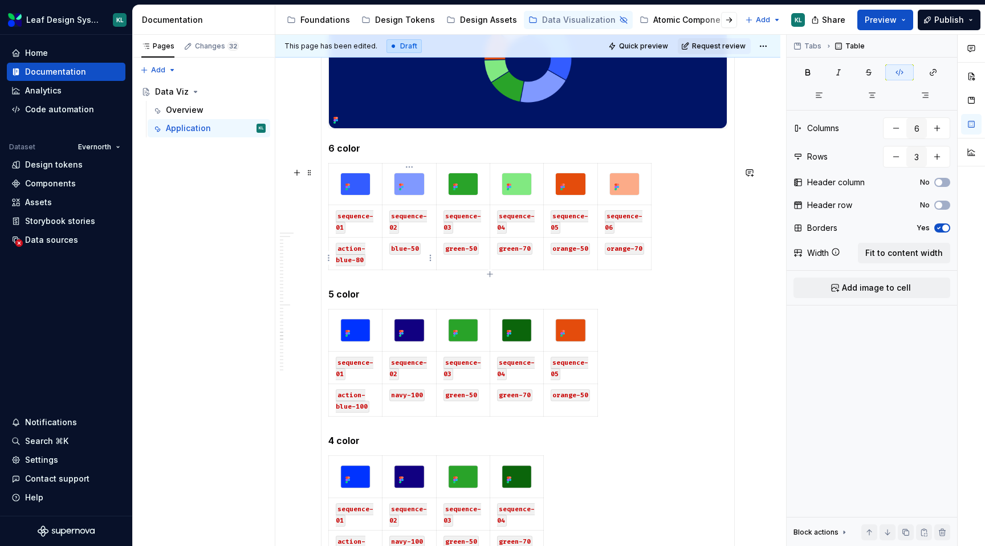
click at [392, 251] on code "blue-50" at bounding box center [404, 249] width 31 height 12
click at [528, 252] on code "green-70" at bounding box center [514, 249] width 35 height 12
click at [638, 251] on code "orange-70" at bounding box center [624, 249] width 39 height 12
type textarea "*"
click at [310, 322] on span at bounding box center [309, 319] width 9 height 16
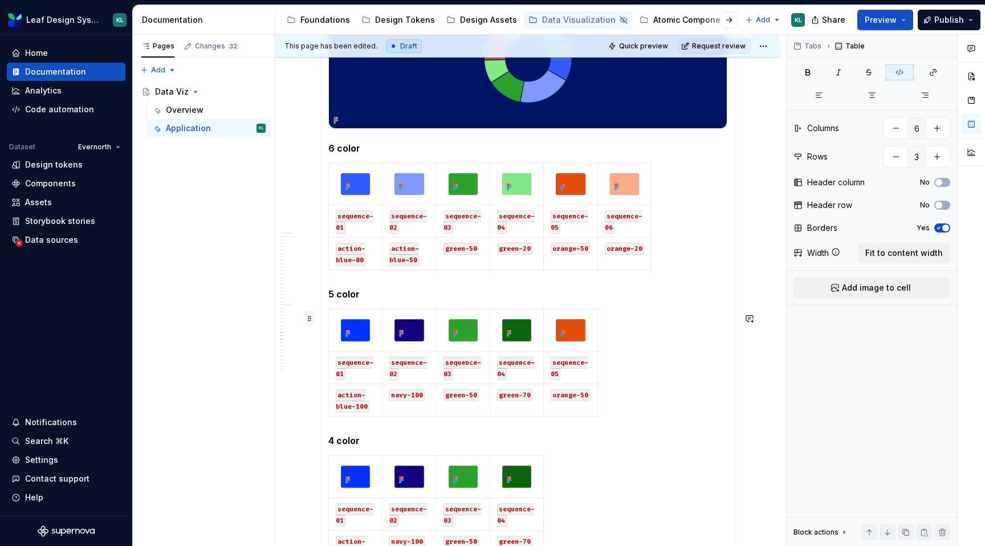
type input "5"
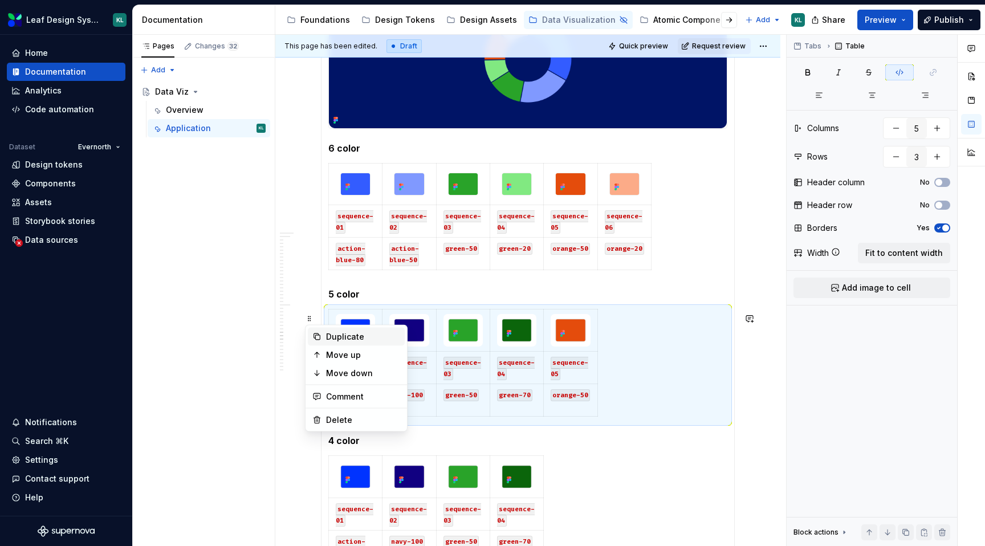
click at [341, 333] on div "Duplicate" at bounding box center [363, 336] width 74 height 11
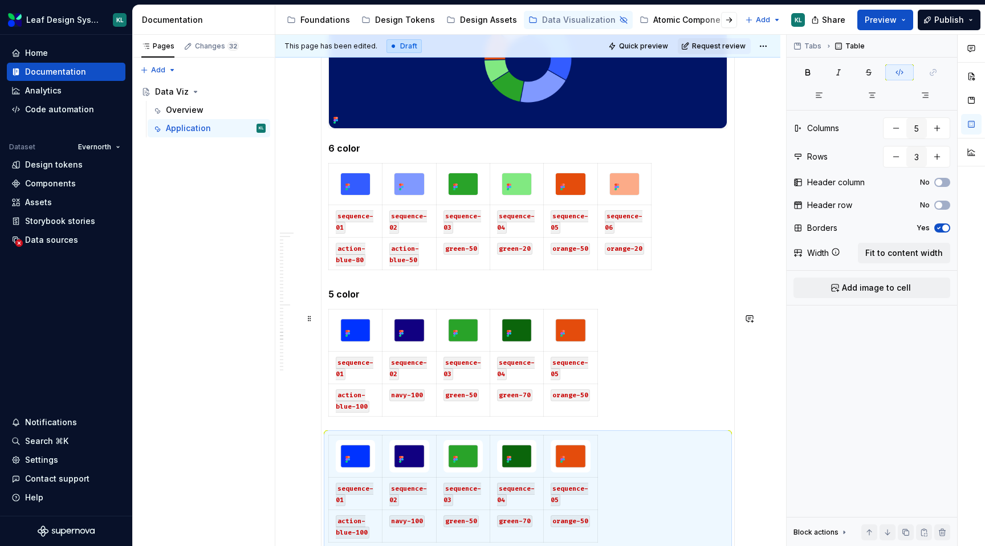
type textarea "*"
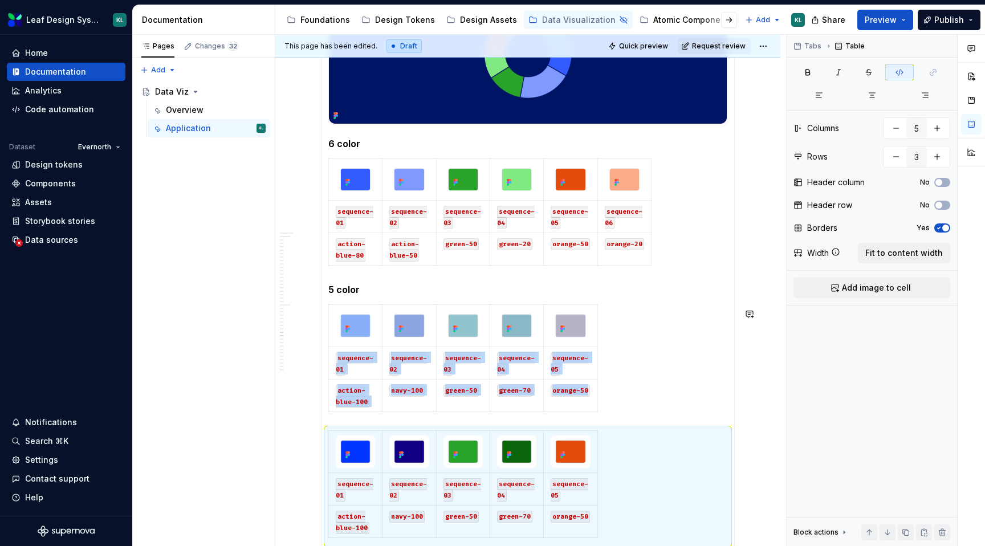
type input "3"
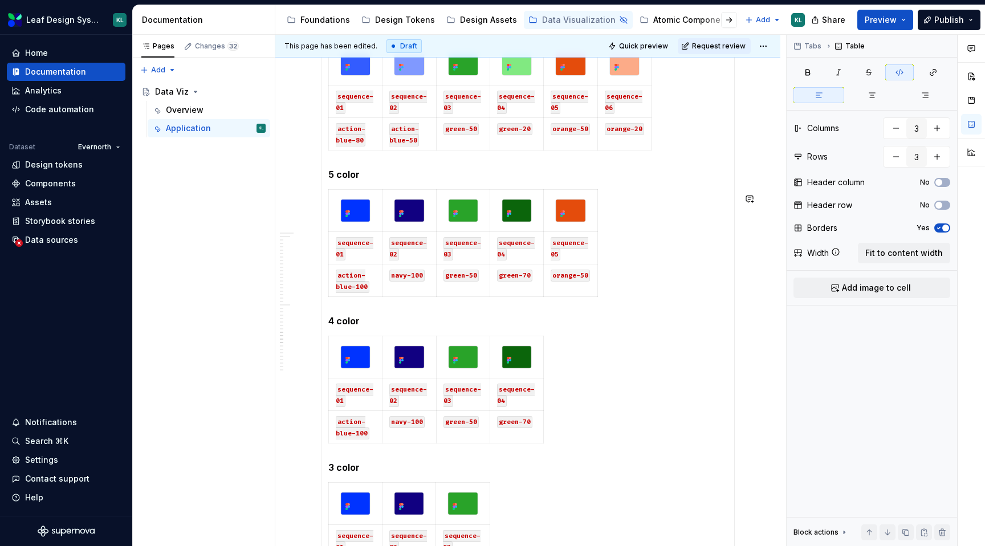
type textarea "*"
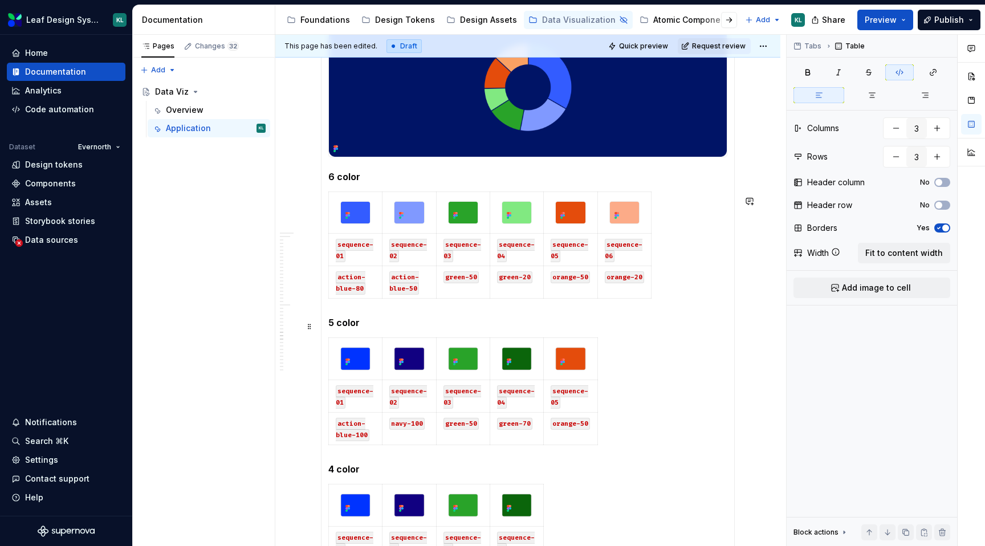
scroll to position [1685, 0]
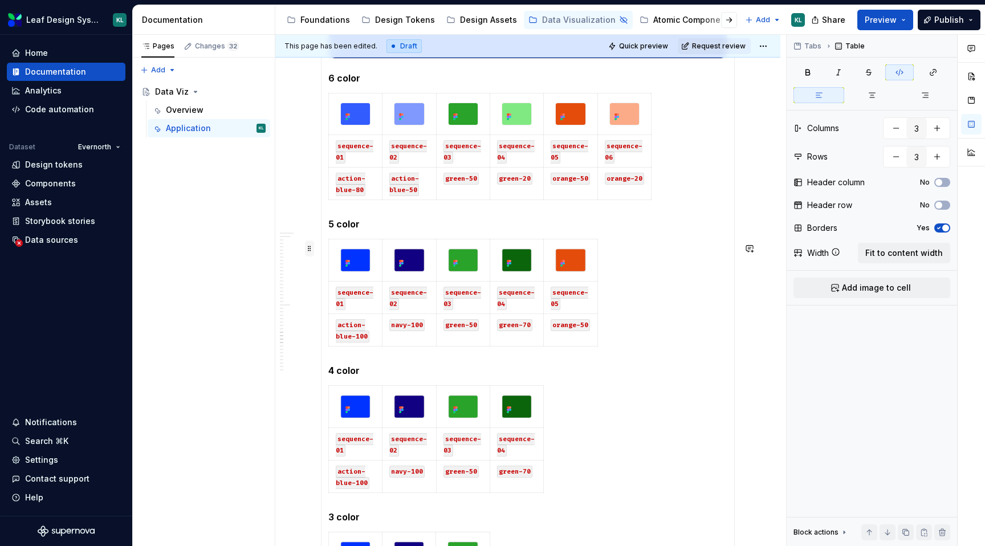
click at [311, 243] on span at bounding box center [309, 249] width 9 height 16
type input "5"
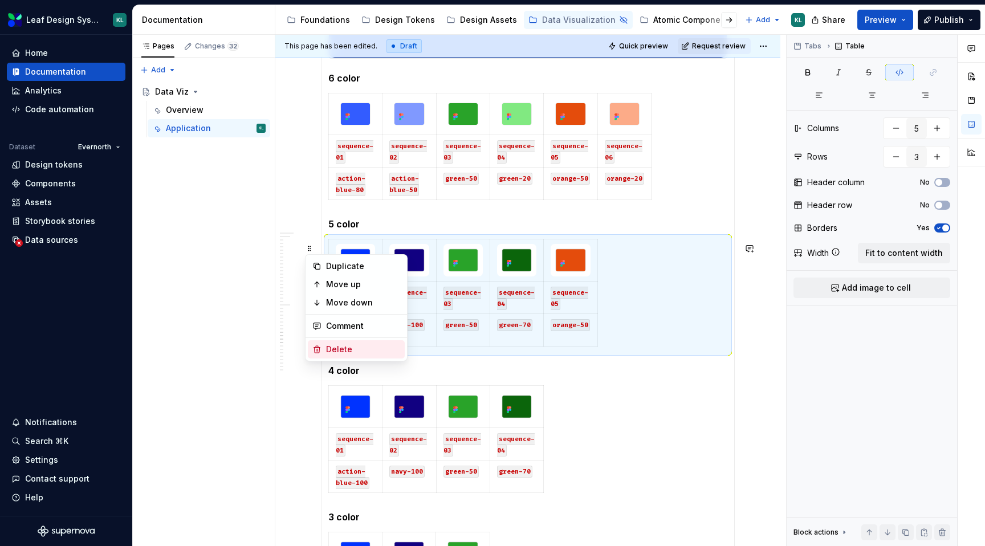
click at [344, 347] on div "Delete" at bounding box center [363, 349] width 74 height 11
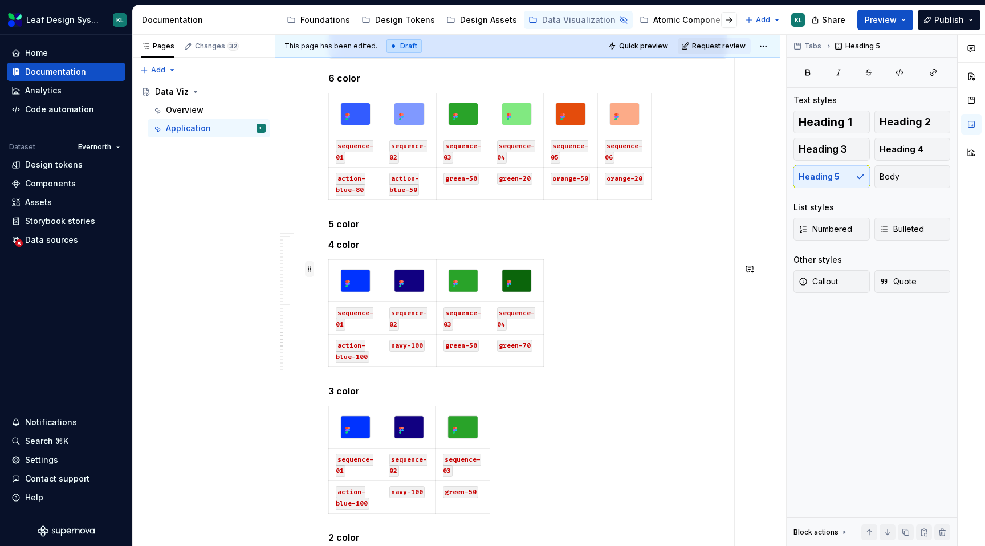
click at [310, 264] on span at bounding box center [309, 269] width 9 height 16
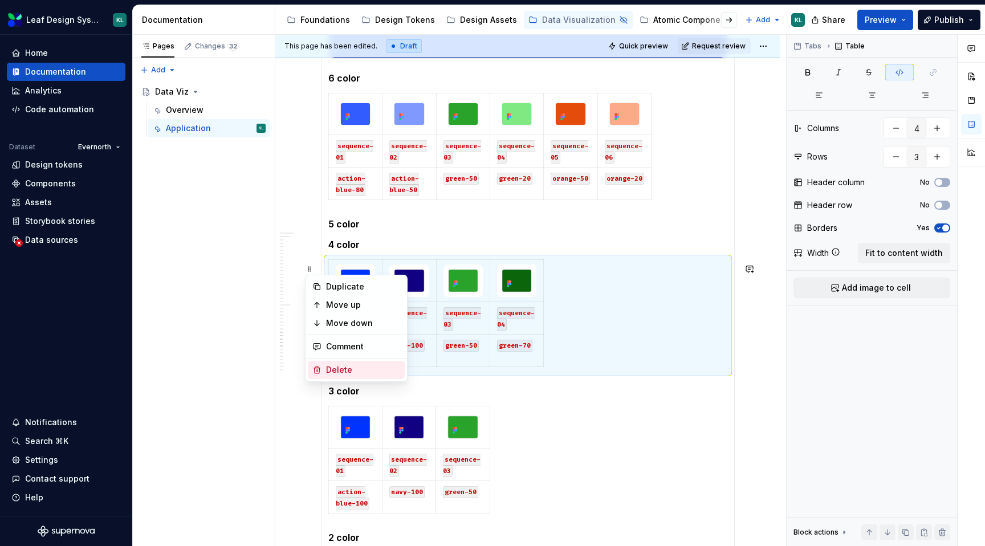
click at [338, 365] on div "Delete" at bounding box center [363, 369] width 74 height 11
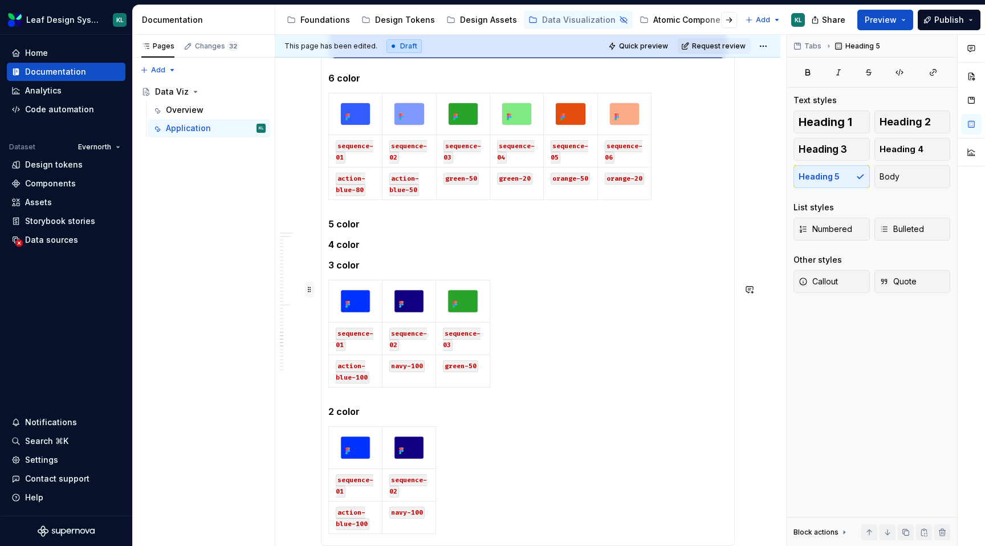
click at [311, 291] on span at bounding box center [309, 290] width 9 height 16
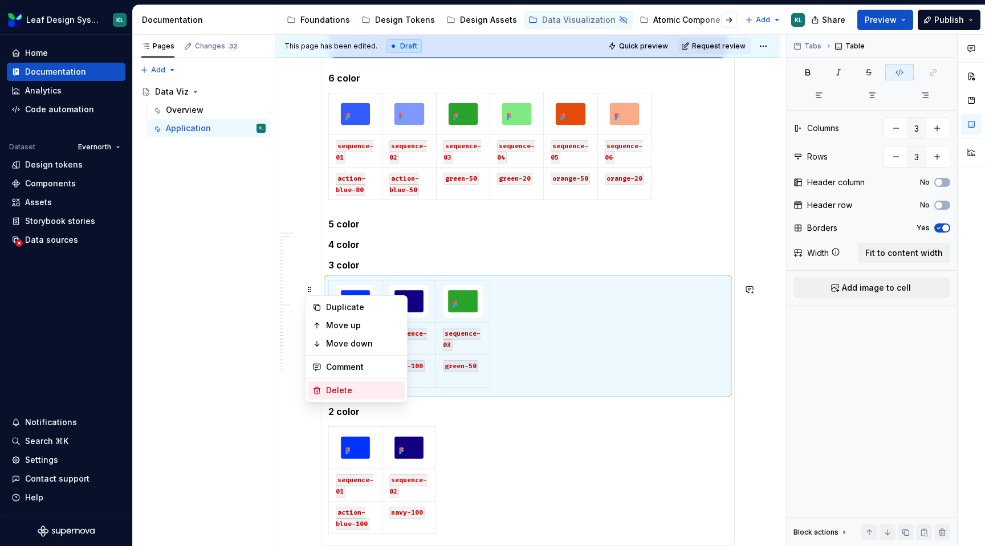
click at [347, 387] on div "Delete" at bounding box center [363, 390] width 74 height 11
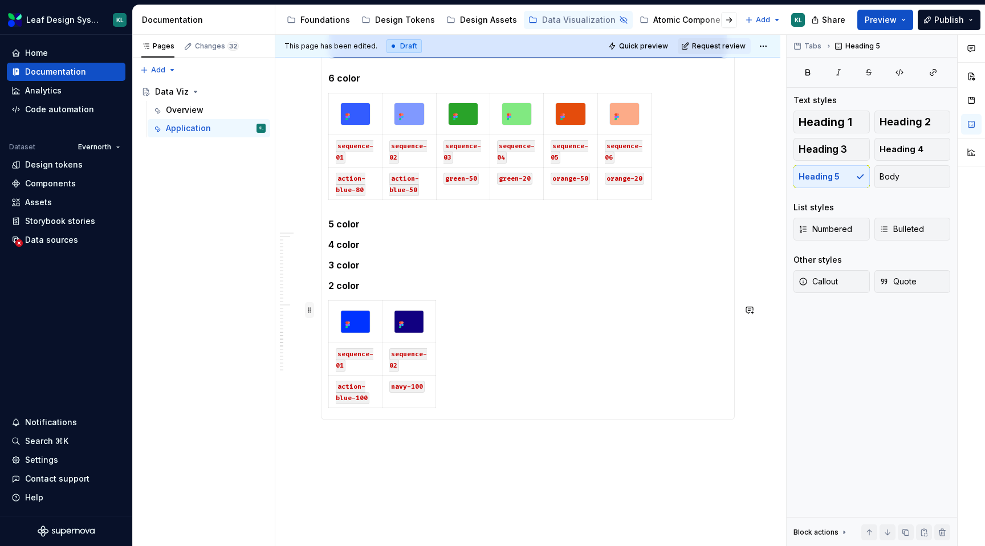
click at [310, 310] on span at bounding box center [309, 310] width 9 height 16
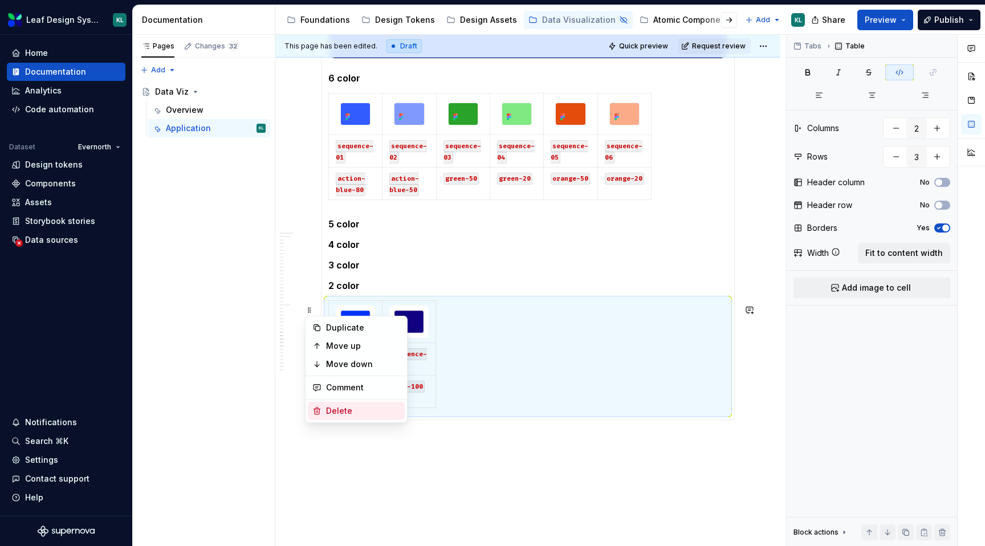
click at [351, 405] on div "Delete" at bounding box center [363, 410] width 74 height 11
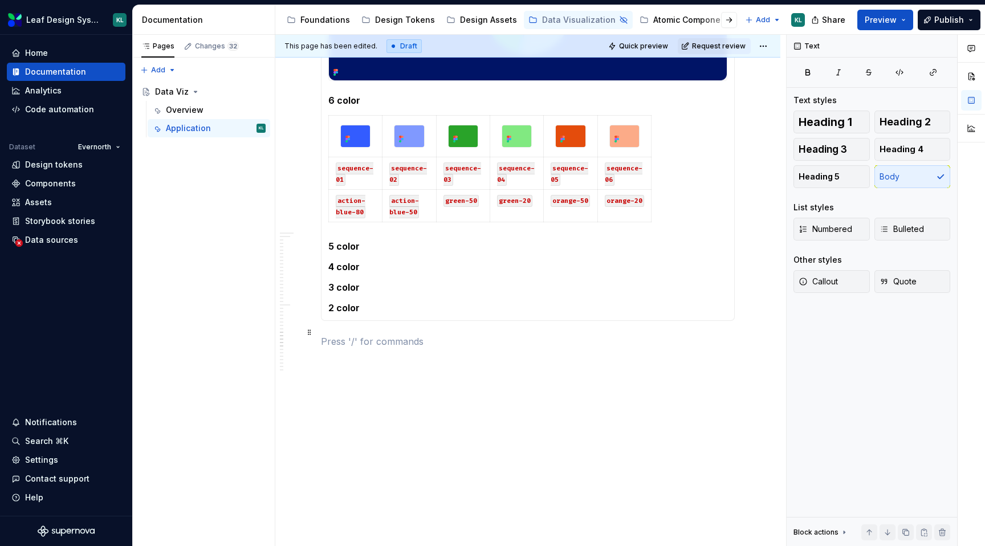
scroll to position [1667, 0]
click at [310, 123] on span at bounding box center [309, 125] width 9 height 16
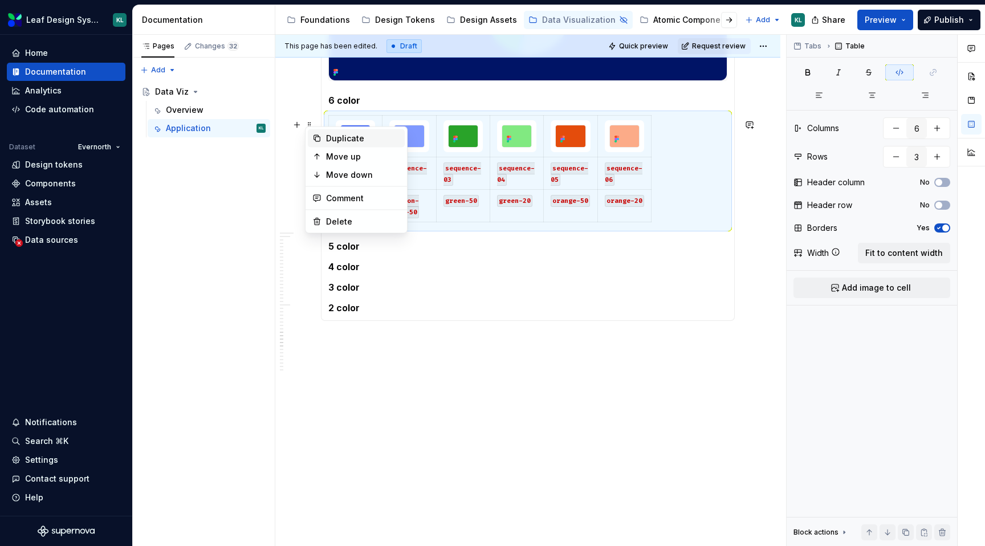
click at [356, 137] on div "Duplicate" at bounding box center [363, 138] width 74 height 11
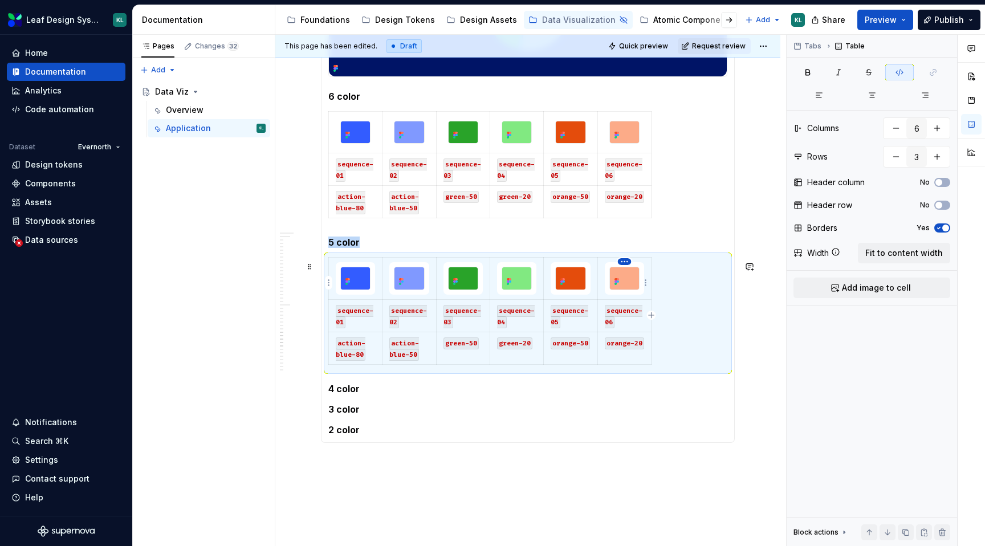
click at [627, 263] on html "Leaf Design System KL Home Documentation Analytics Code automation Dataset Ever…" at bounding box center [492, 273] width 985 height 546
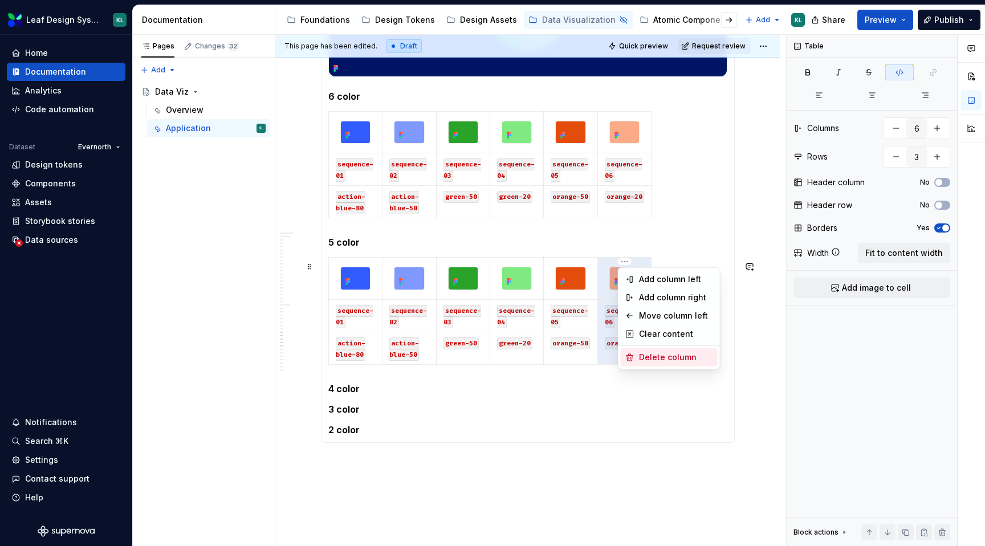
click at [656, 352] on div "Delete column" at bounding box center [676, 357] width 74 height 11
type input "5"
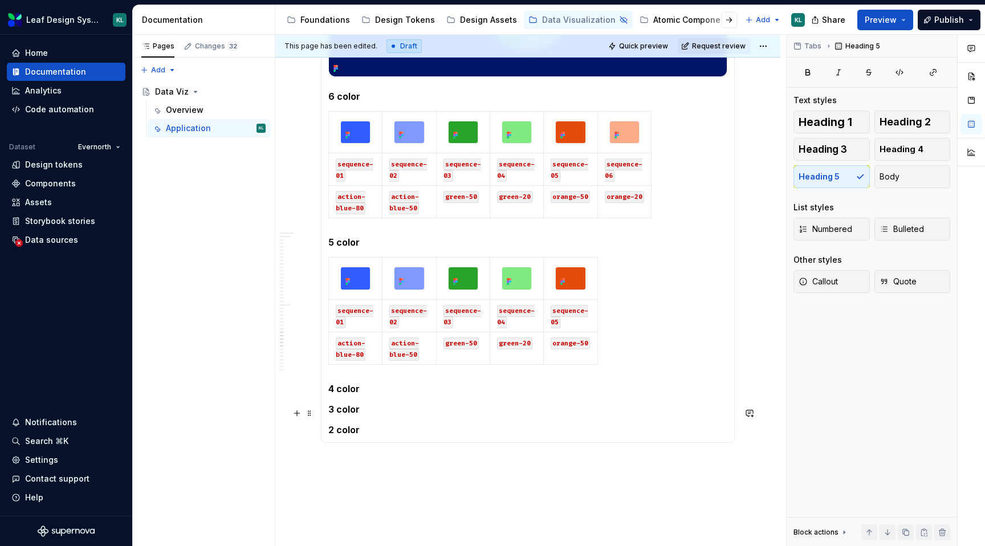
click at [549, 412] on h5 "3 color" at bounding box center [527, 409] width 399 height 11
click at [308, 267] on span at bounding box center [309, 267] width 9 height 16
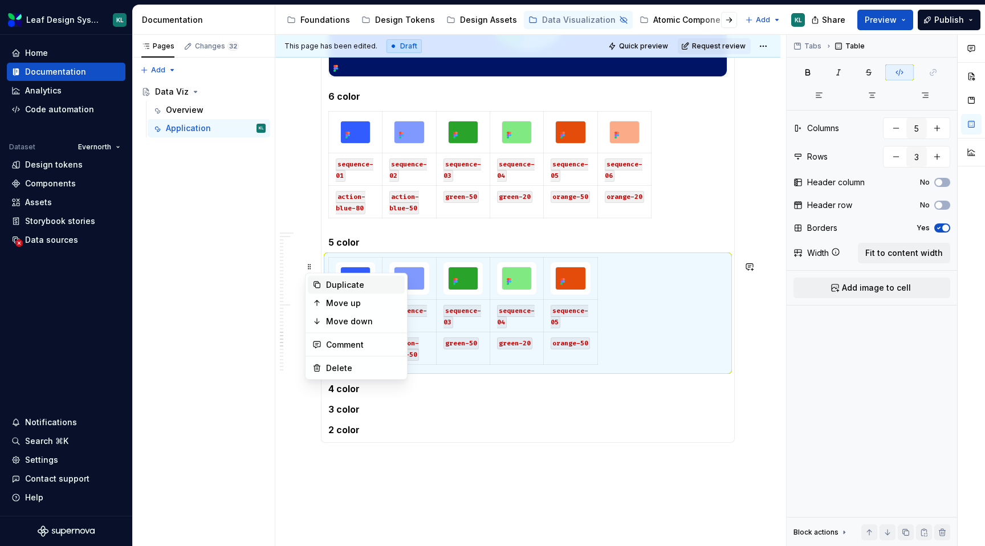
click at [359, 283] on div "Duplicate" at bounding box center [363, 284] width 74 height 11
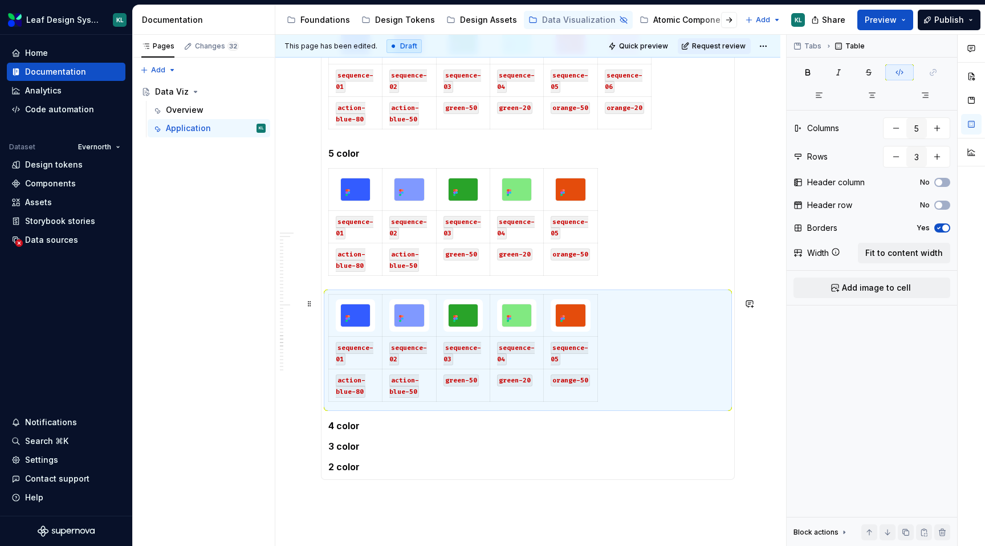
scroll to position [1831, 0]
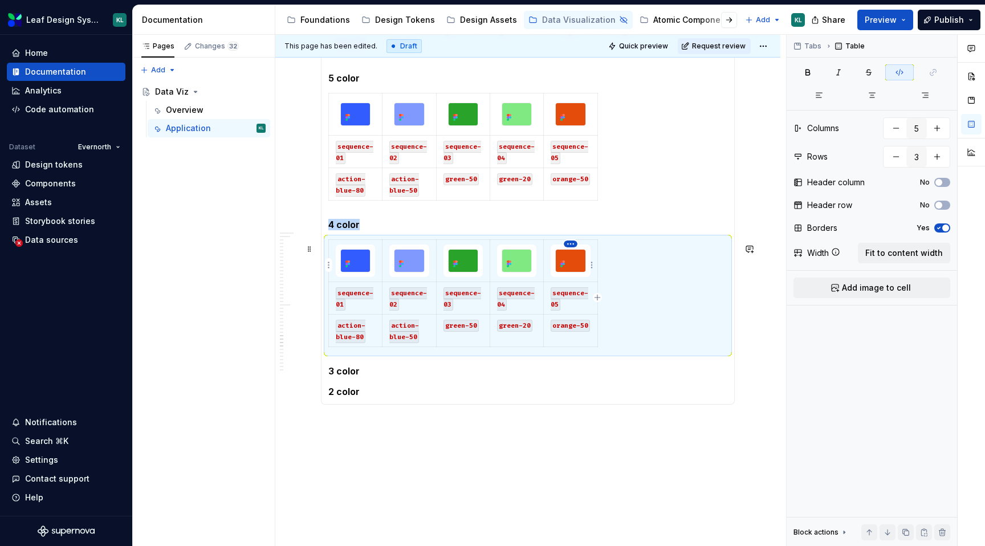
click at [574, 242] on html "Leaf Design System KL Home Documentation Analytics Code automation Dataset Ever…" at bounding box center [492, 273] width 985 height 546
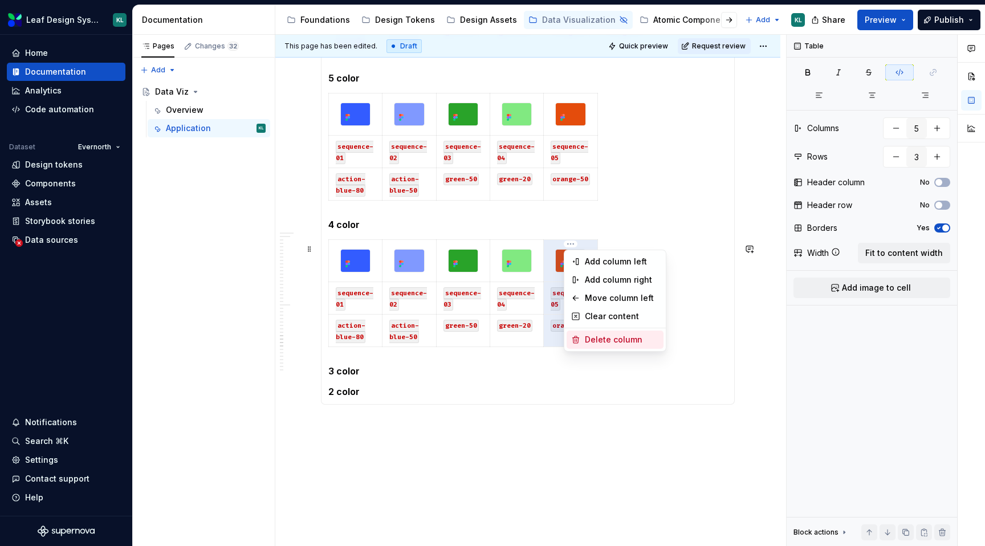
click at [595, 342] on div "Delete column" at bounding box center [622, 339] width 74 height 11
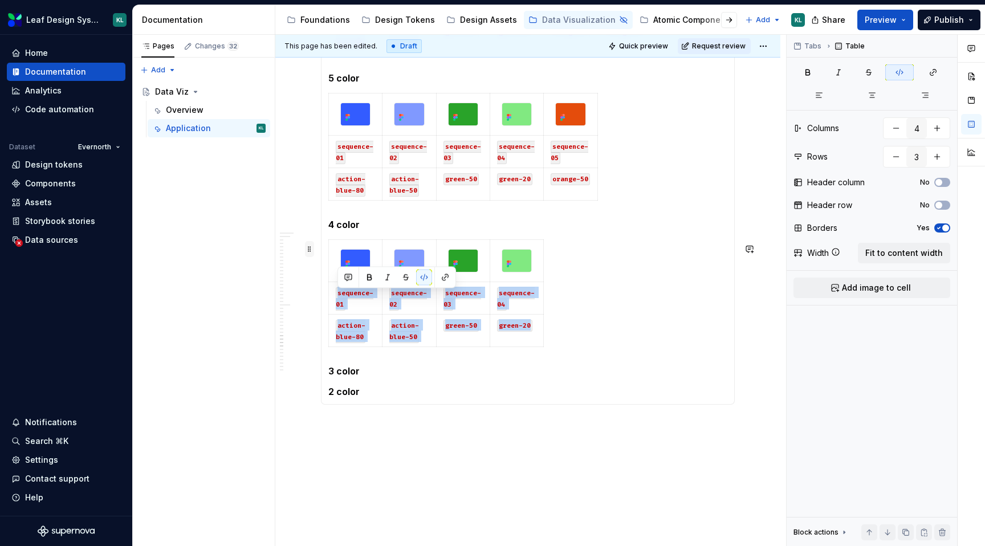
click at [312, 251] on span at bounding box center [309, 249] width 9 height 16
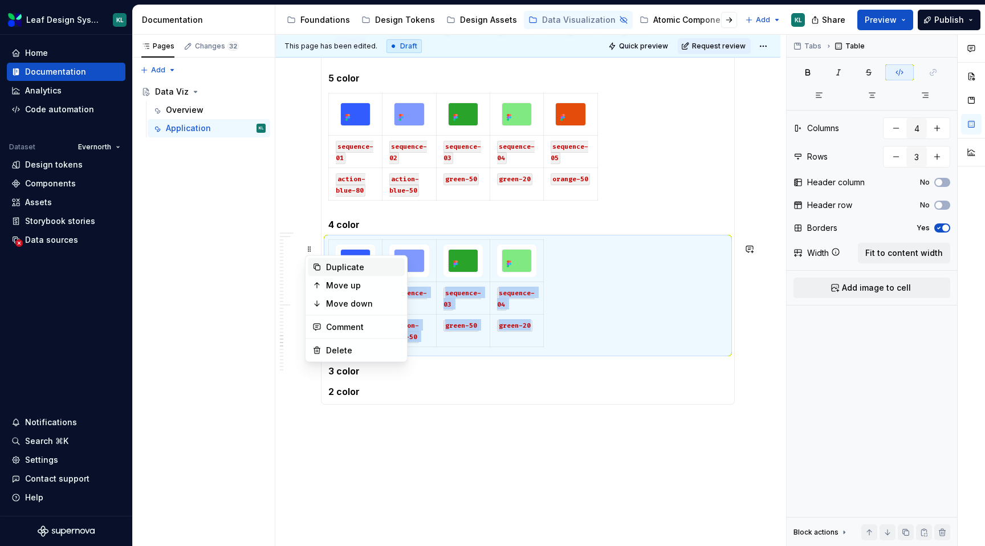
click at [339, 259] on div "Duplicate" at bounding box center [356, 267] width 97 height 18
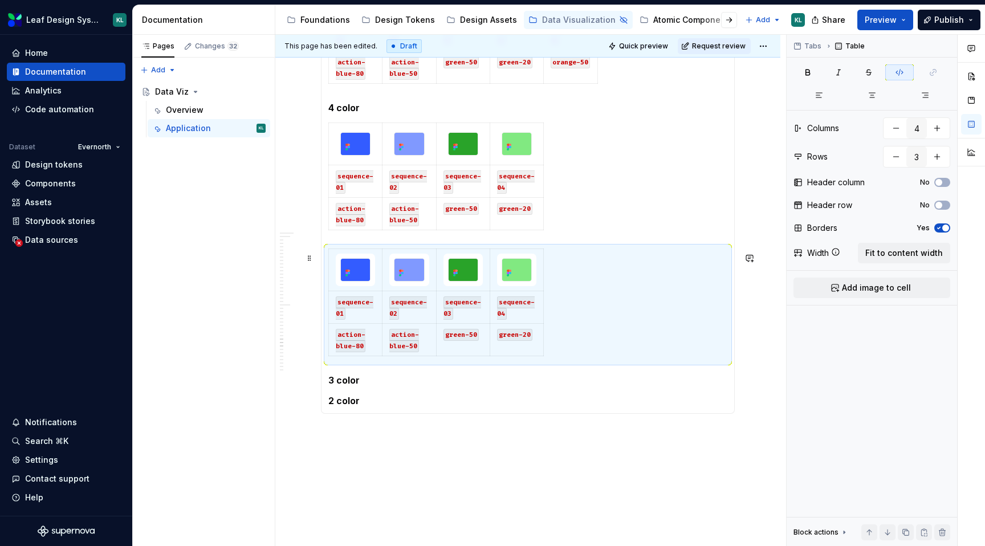
scroll to position [1993, 0]
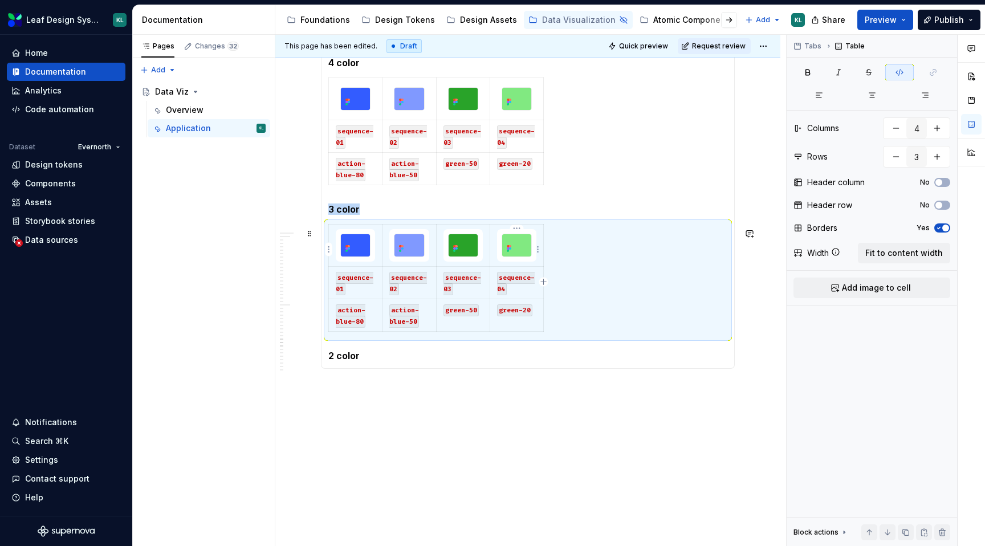
click at [515, 229] on html "Leaf Design System KL Home Documentation Analytics Code automation Dataset Ever…" at bounding box center [492, 273] width 985 height 546
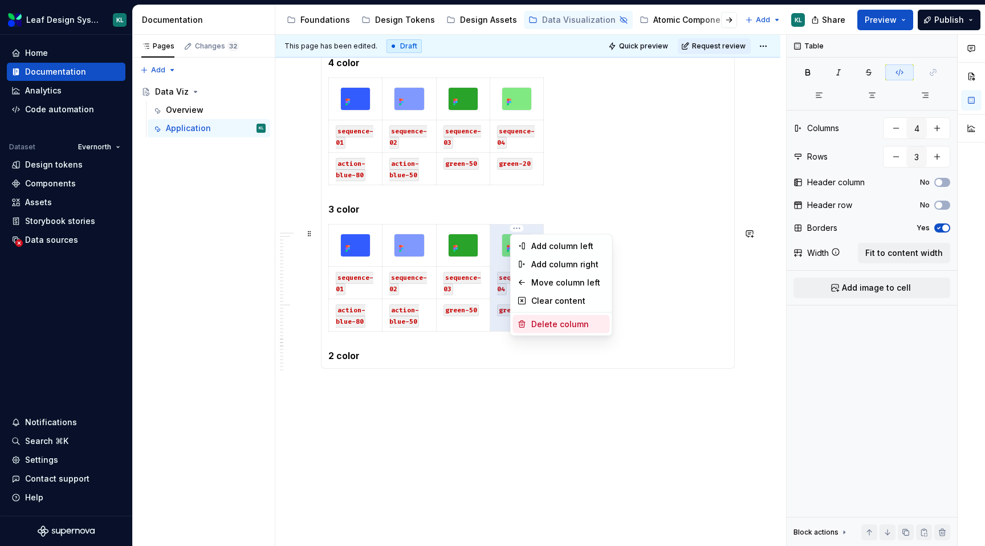
click at [567, 320] on div "Delete column" at bounding box center [568, 324] width 74 height 11
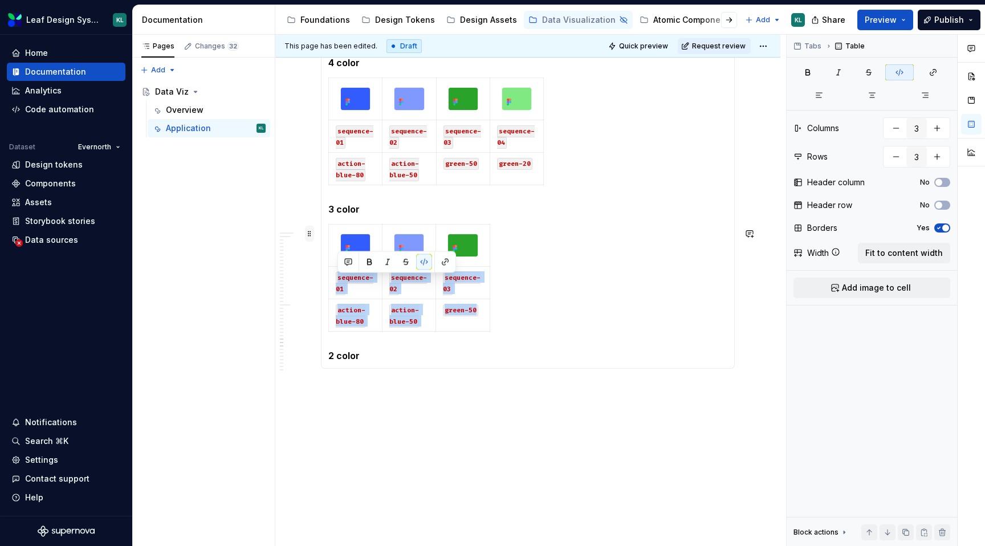
click at [311, 235] on span at bounding box center [309, 234] width 9 height 16
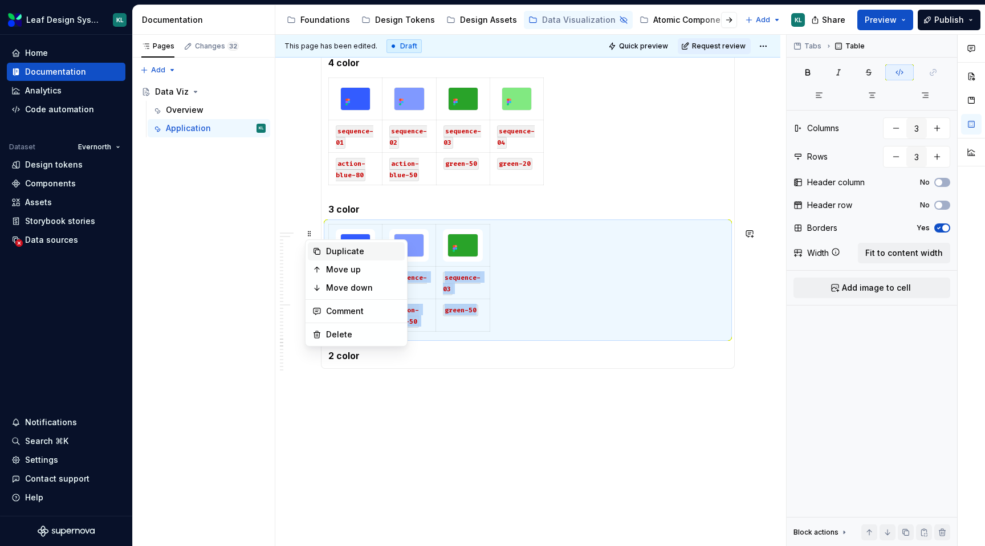
click at [351, 248] on div "Duplicate" at bounding box center [363, 251] width 74 height 11
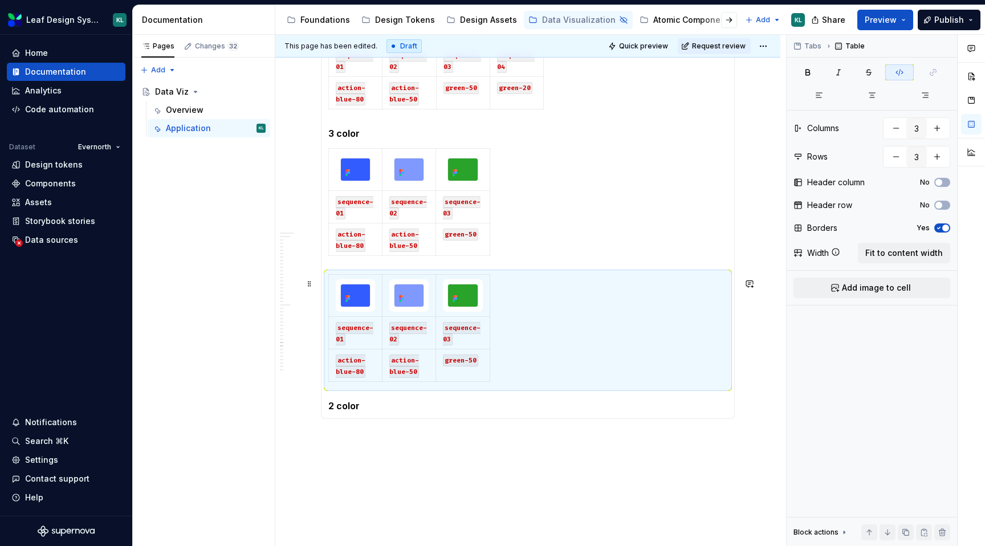
scroll to position [2073, 0]
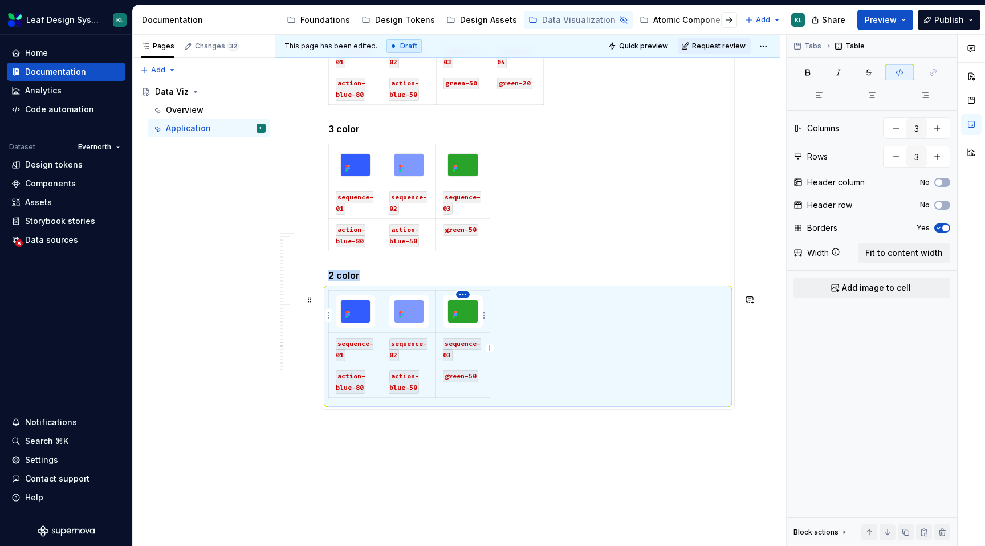
click at [462, 290] on html "Leaf Design System KL Home Documentation Analytics Code automation Dataset Ever…" at bounding box center [492, 273] width 985 height 546
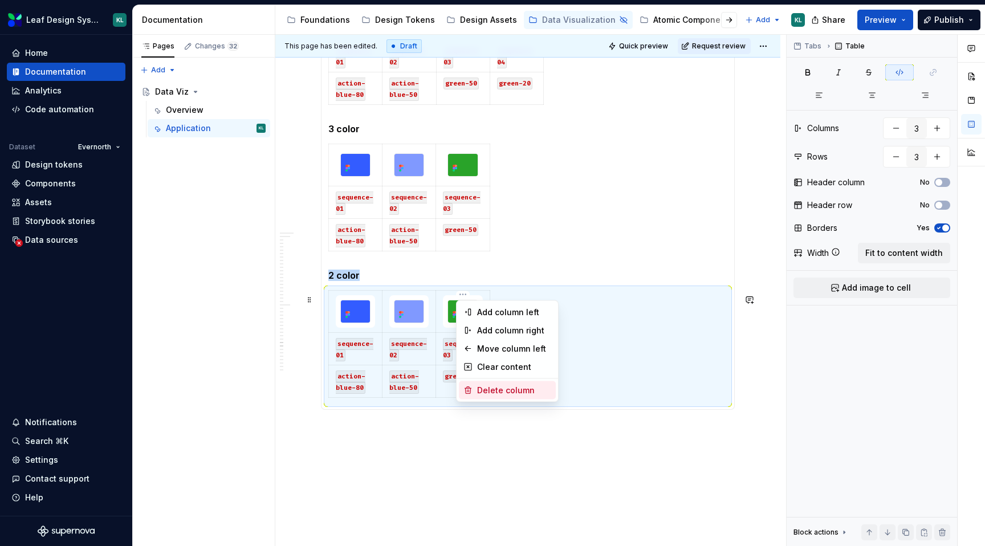
click at [498, 389] on div "Delete column" at bounding box center [514, 390] width 74 height 11
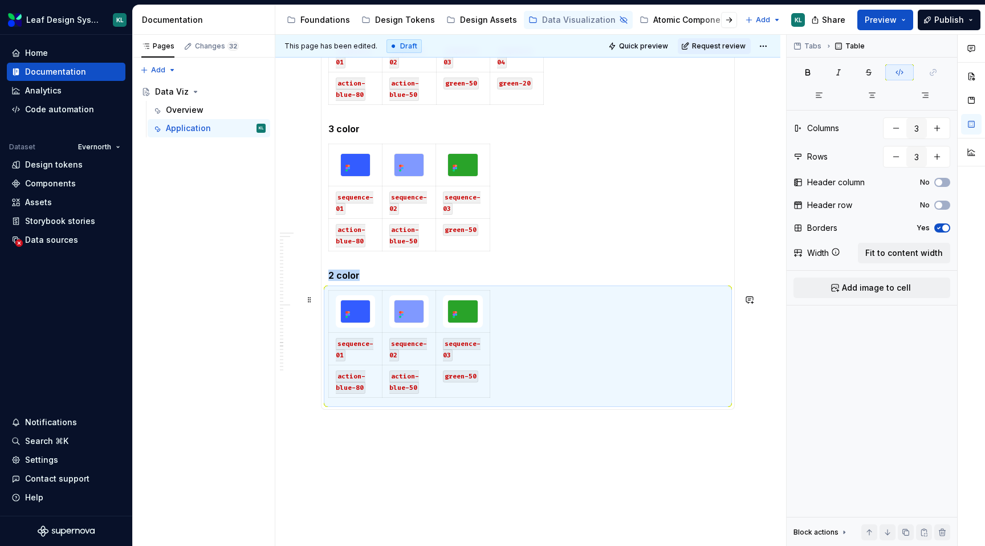
click at [463, 295] on html "Leaf Design System KL Home Documentation Analytics Code automation Dataset Ever…" at bounding box center [492, 273] width 985 height 546
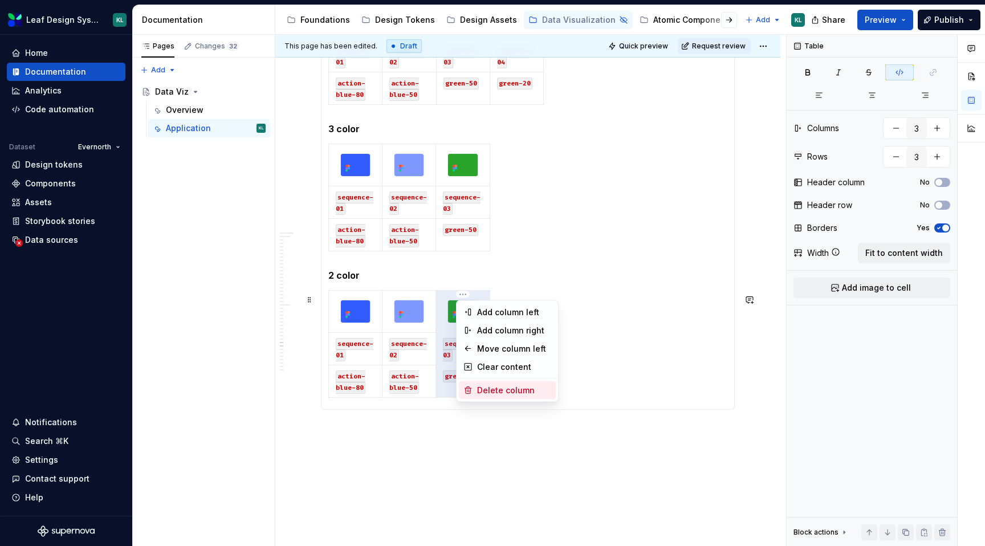
click at [493, 387] on div "Delete column" at bounding box center [514, 390] width 74 height 11
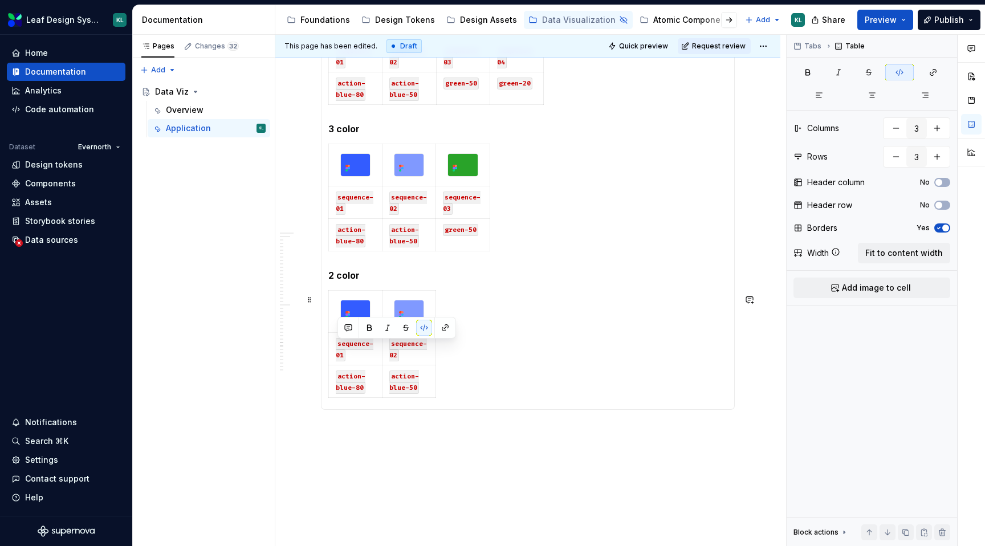
type input "2"
click at [499, 318] on div "sequence-01 sequence-02 action-blue-80 action-blue-50" at bounding box center [527, 346] width 399 height 112
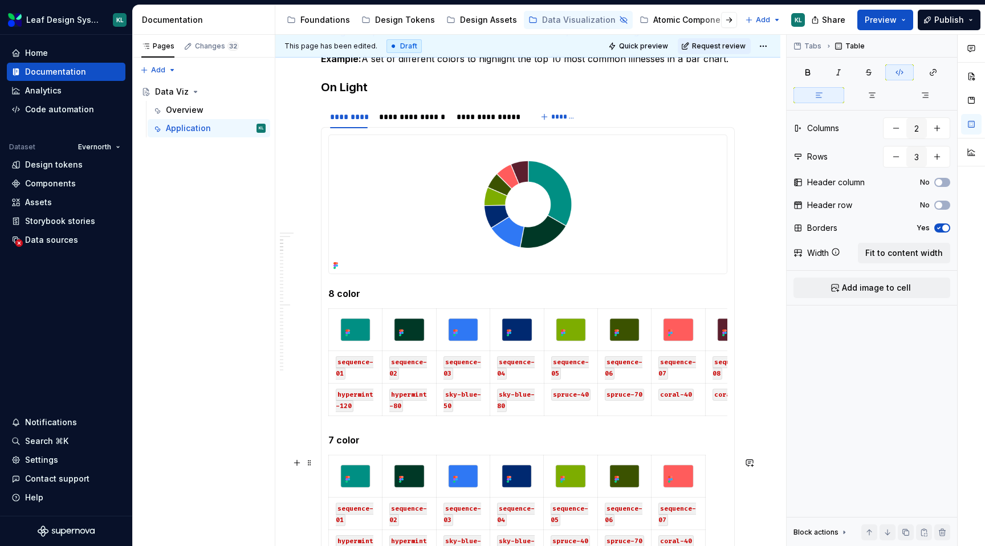
scroll to position [107, 0]
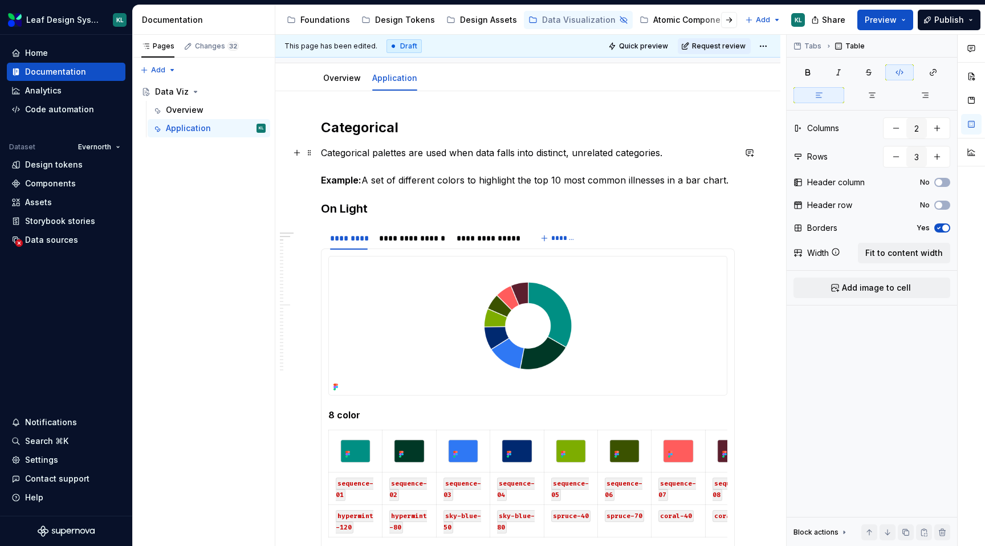
click at [693, 179] on p "Categorical palettes are used when data falls into distinct, unrelated categori…" at bounding box center [528, 166] width 414 height 41
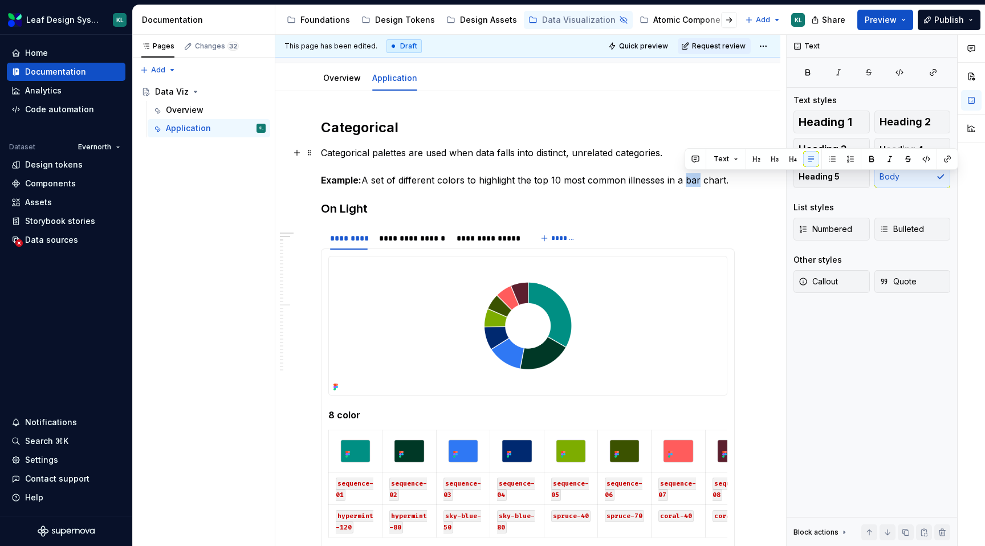
click at [693, 179] on p "Categorical palettes are used when data falls into distinct, unrelated categori…" at bounding box center [528, 166] width 414 height 41
click at [560, 176] on p "Categorical palettes are used when data falls into distinct, unrelated categori…" at bounding box center [528, 166] width 414 height 41
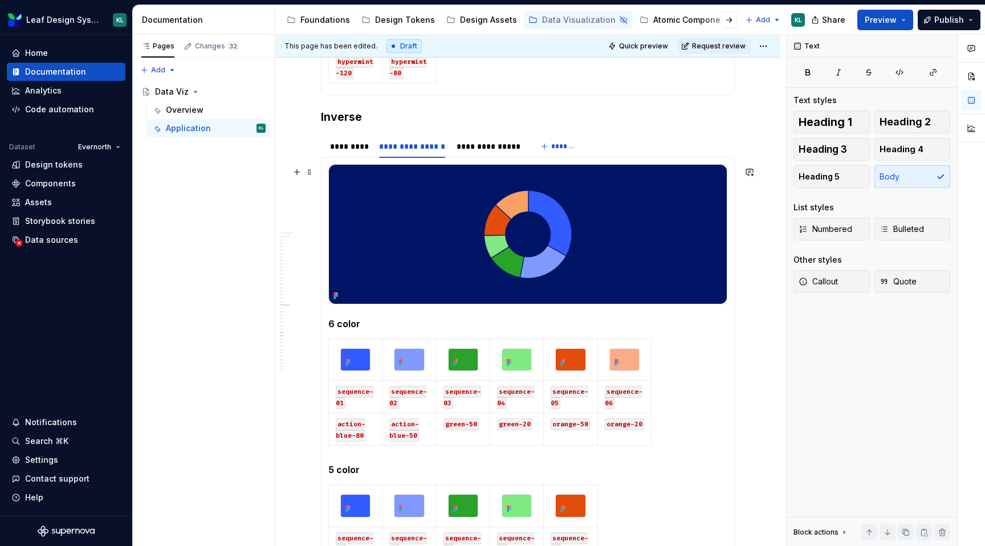
scroll to position [1442, 0]
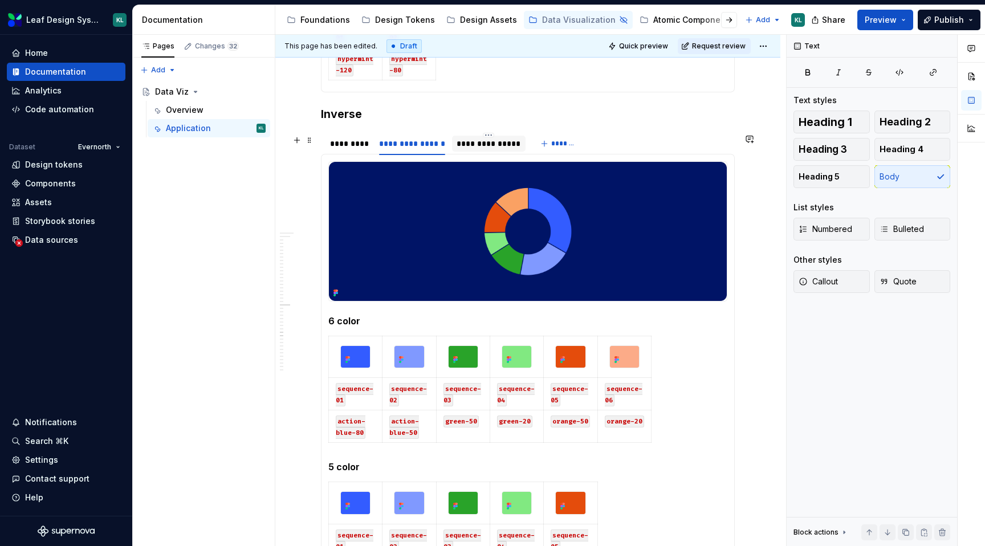
click at [471, 140] on div "**********" at bounding box center [489, 144] width 74 height 16
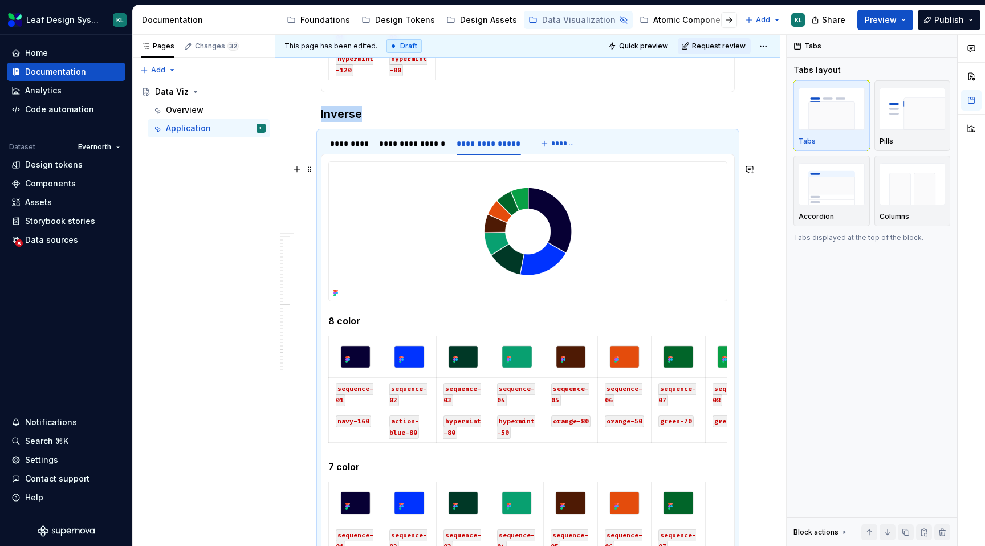
click at [588, 240] on img at bounding box center [528, 231] width 398 height 139
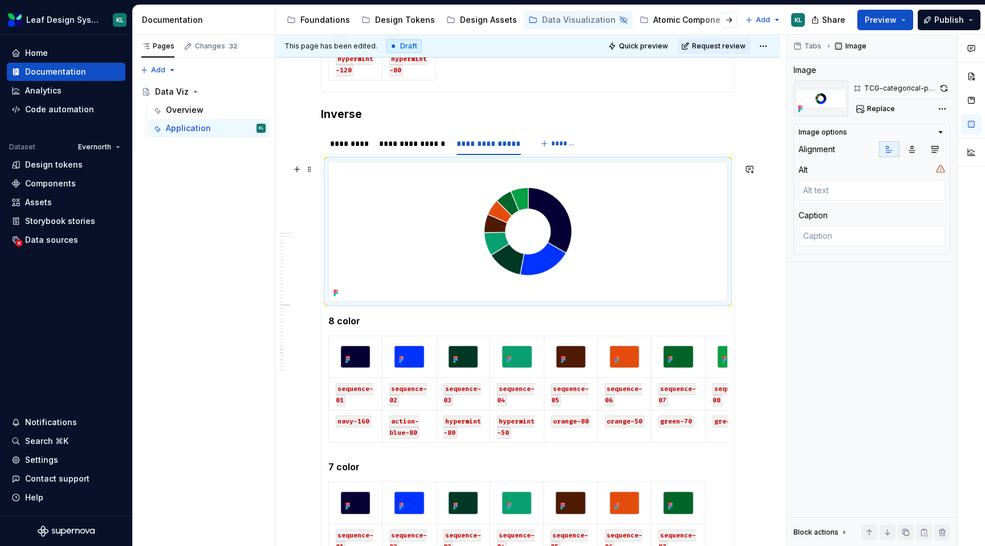
click at [627, 221] on img at bounding box center [528, 231] width 398 height 139
click at [887, 105] on span "Replace" at bounding box center [881, 108] width 28 height 9
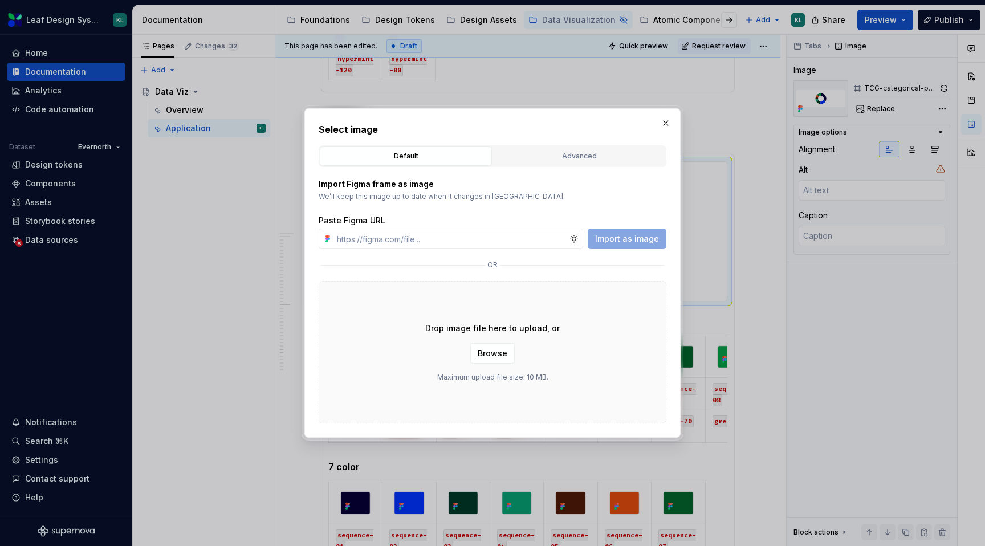
type textarea "*"
type input "https://www.figma.com/design/R5FNMiBYdBSXRtfBEXZGMx/Design-Documentation-Assets…"
type textarea "*"
type input "https://www.figma.com/design/R5FNMiBYdBSXRtfBEXZGMx/Design-Documentation-Assets…"
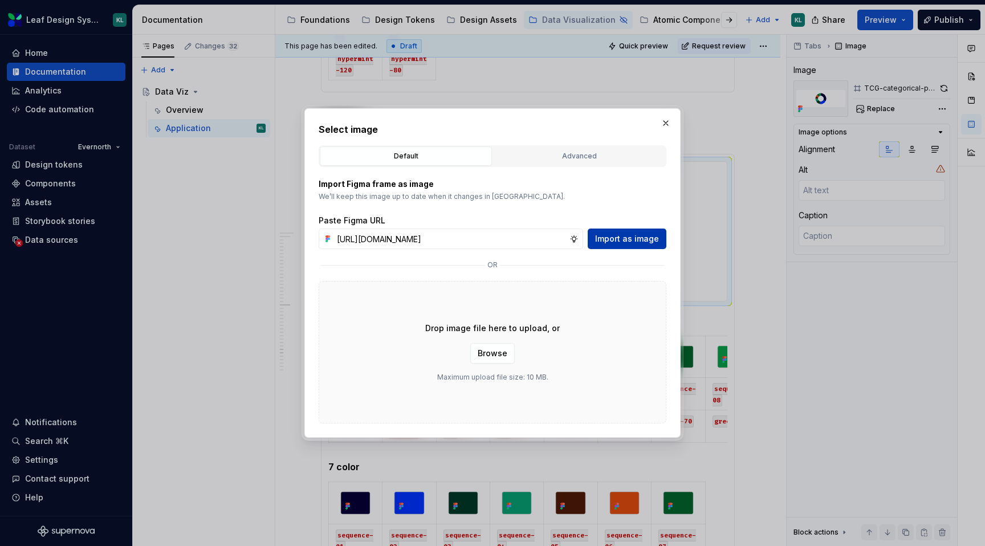
click at [619, 235] on span "Import as image" at bounding box center [627, 238] width 64 height 11
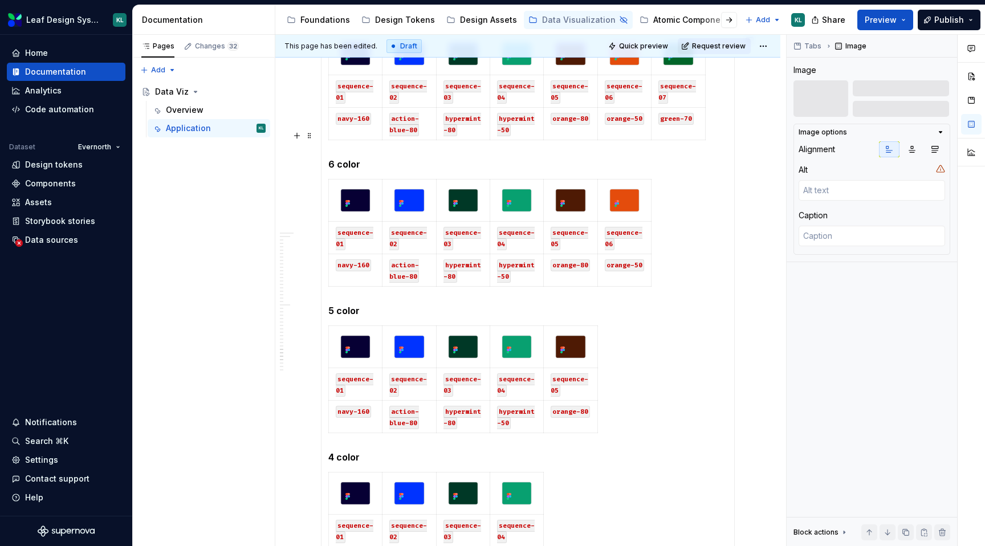
scroll to position [1571, 0]
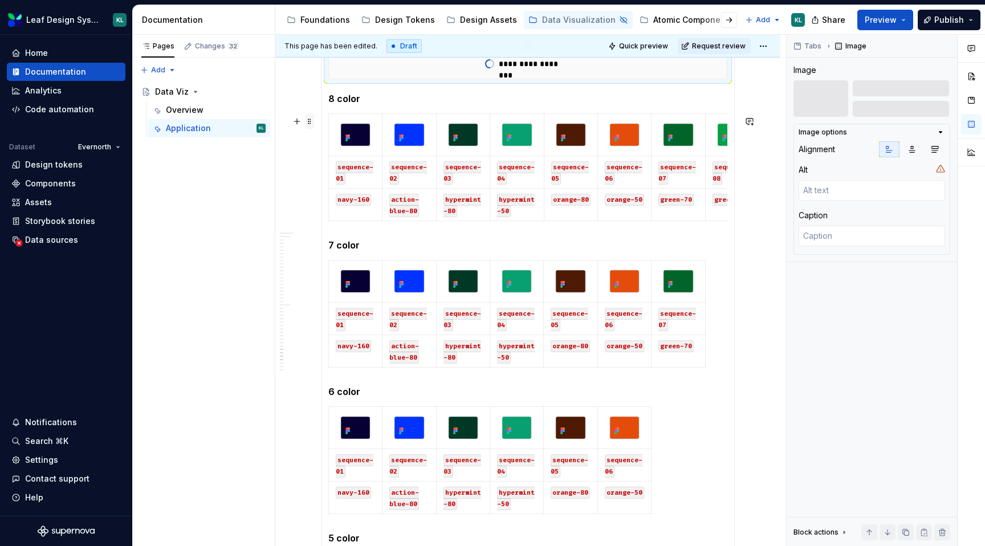
click at [312, 124] on span at bounding box center [309, 121] width 9 height 16
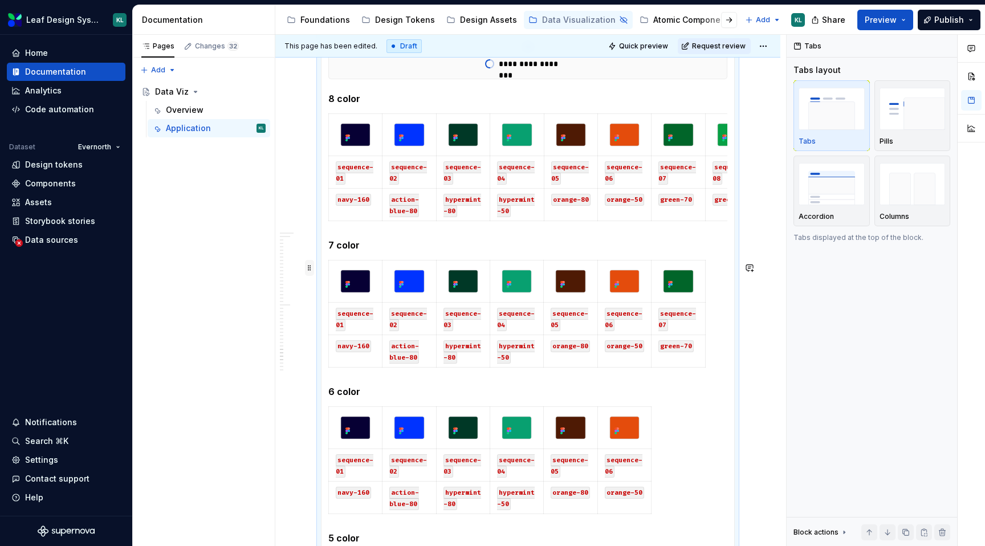
click at [310, 269] on span at bounding box center [309, 268] width 9 height 16
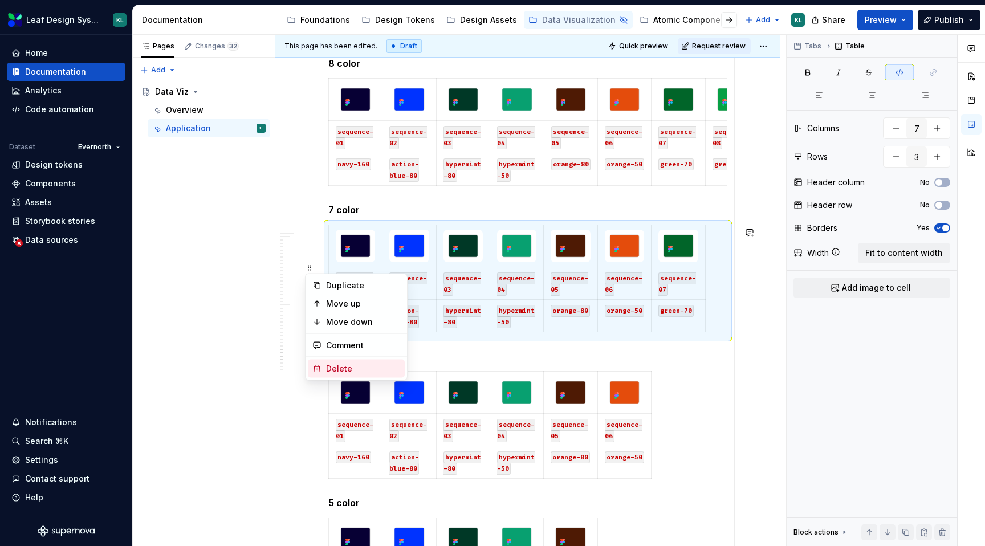
click at [343, 363] on div "Delete" at bounding box center [363, 368] width 74 height 11
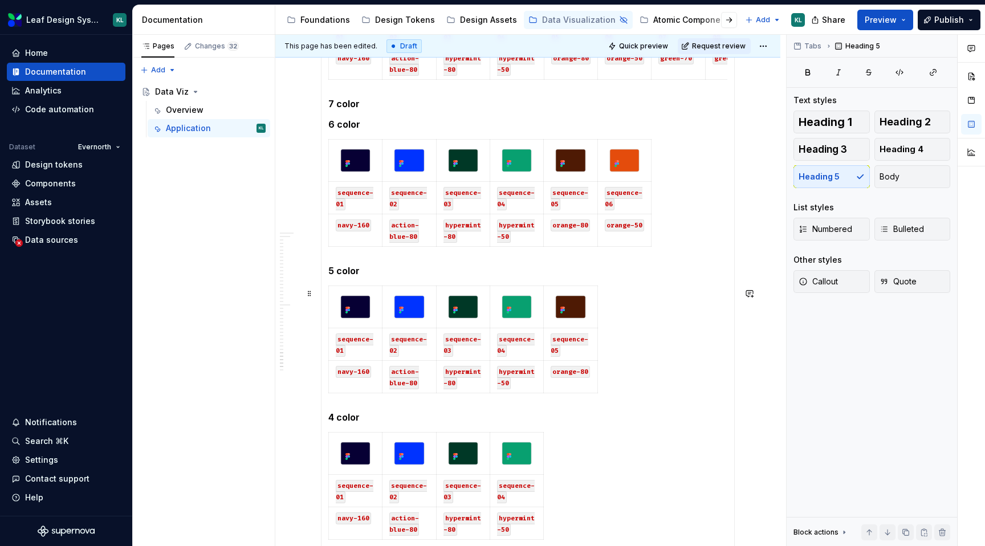
scroll to position [1693, 0]
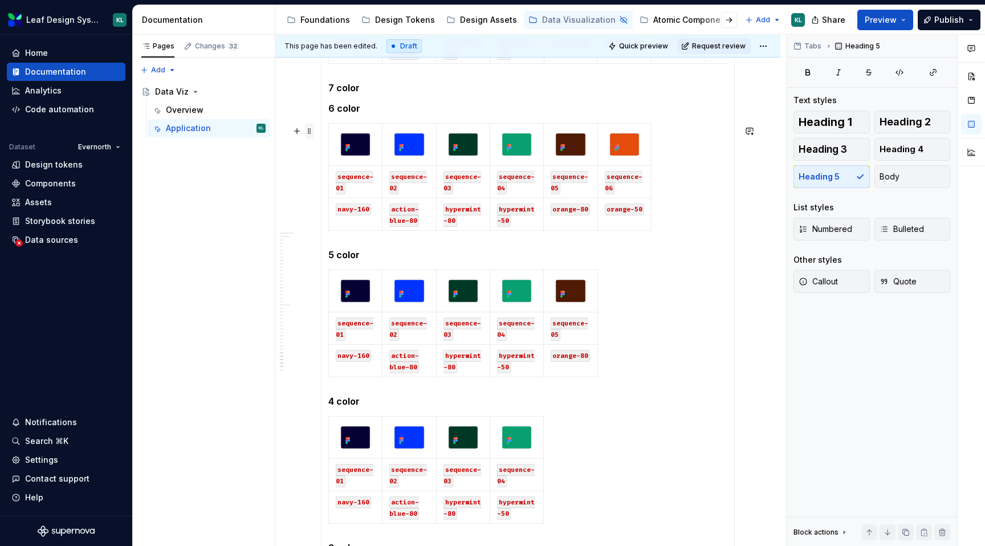
click at [311, 133] on span at bounding box center [309, 131] width 9 height 16
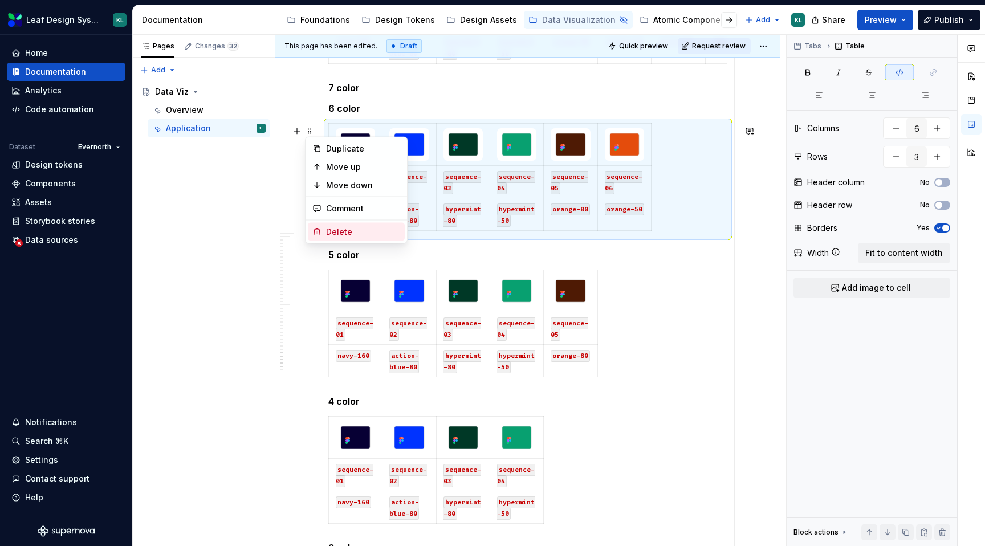
click at [345, 236] on div "Delete" at bounding box center [363, 231] width 74 height 11
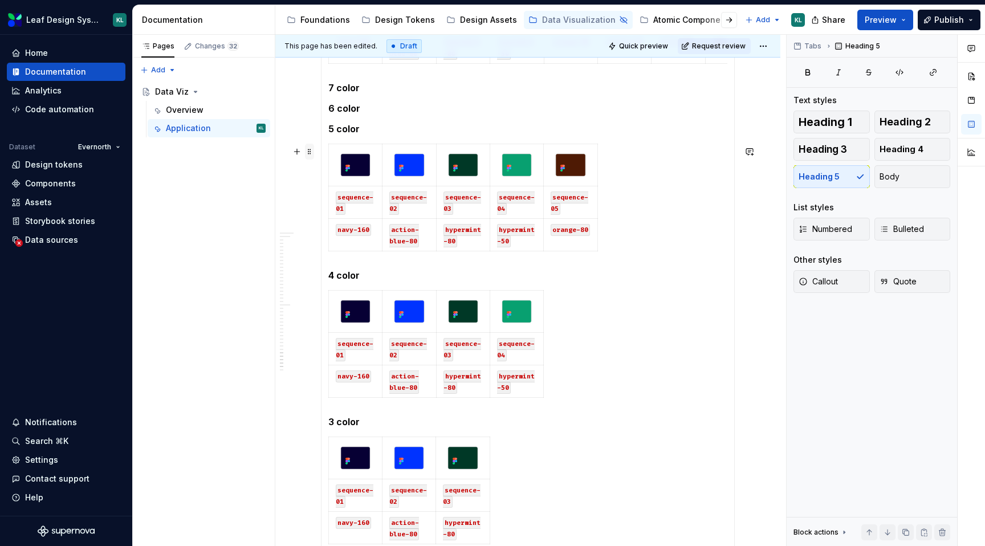
click at [309, 149] on span at bounding box center [309, 152] width 9 height 16
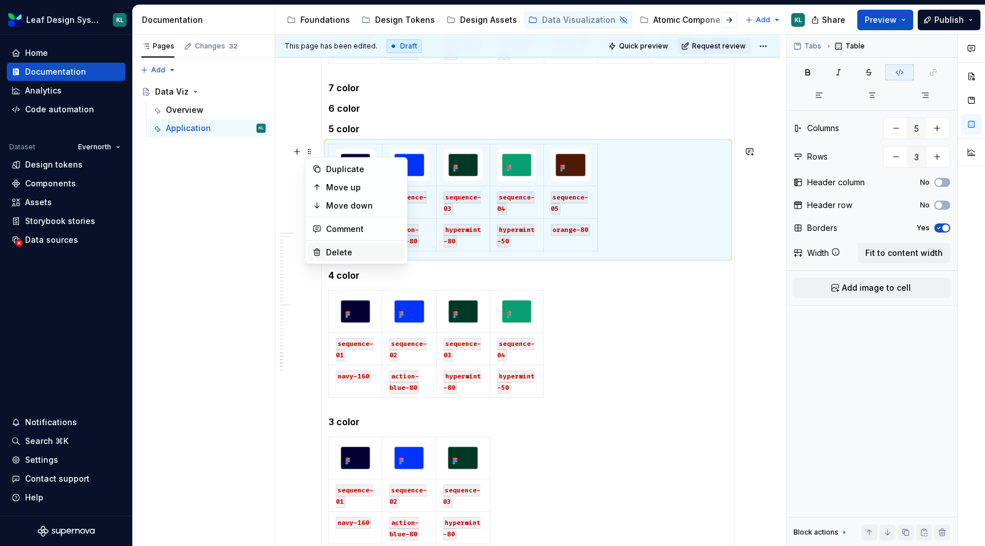
click at [340, 247] on div "Delete" at bounding box center [363, 252] width 74 height 11
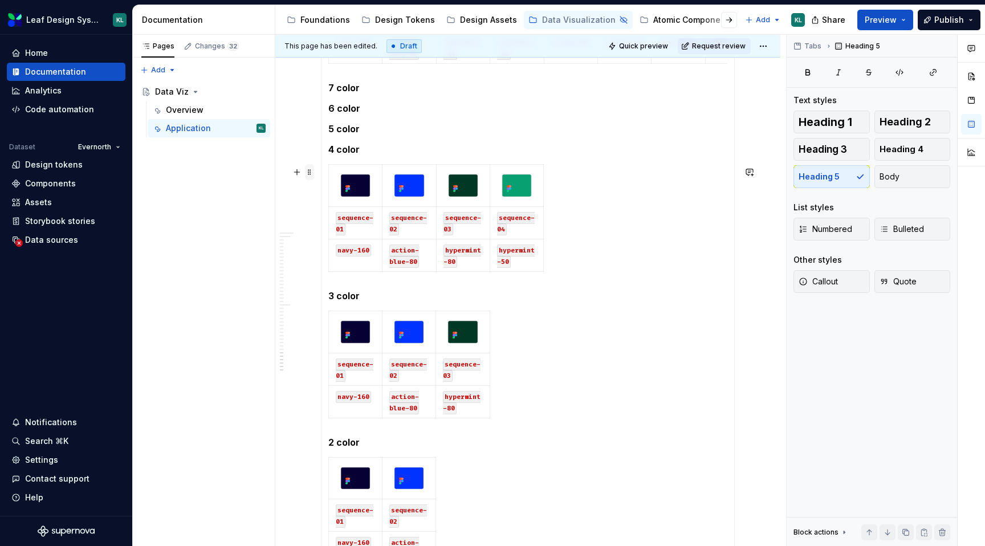
click at [310, 170] on span at bounding box center [309, 172] width 9 height 16
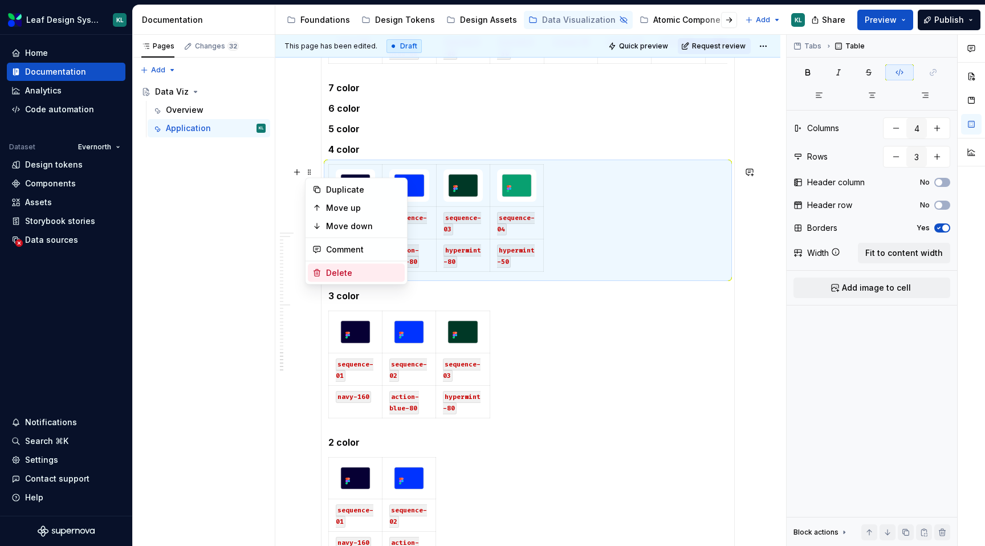
click at [347, 271] on div "Delete" at bounding box center [363, 272] width 74 height 11
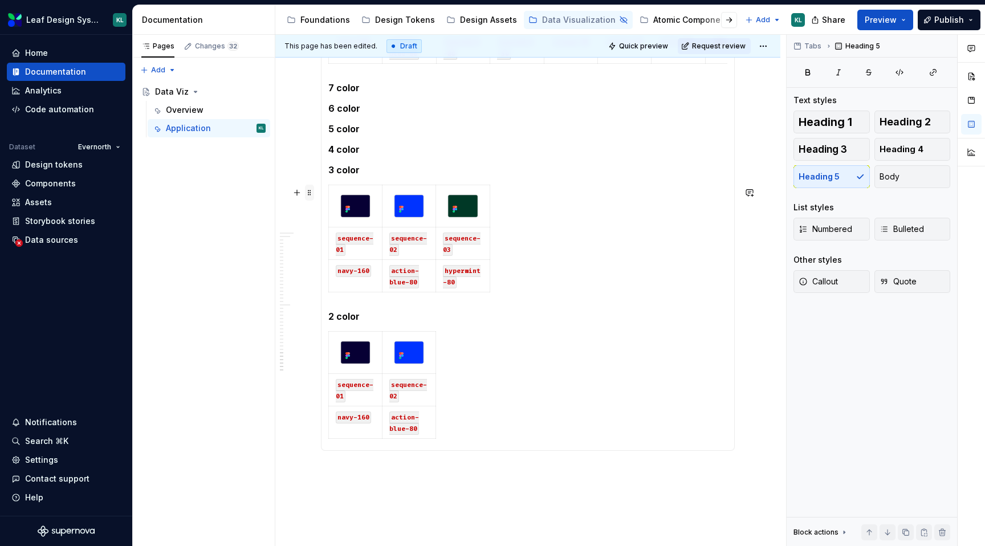
click at [309, 192] on span at bounding box center [309, 193] width 9 height 16
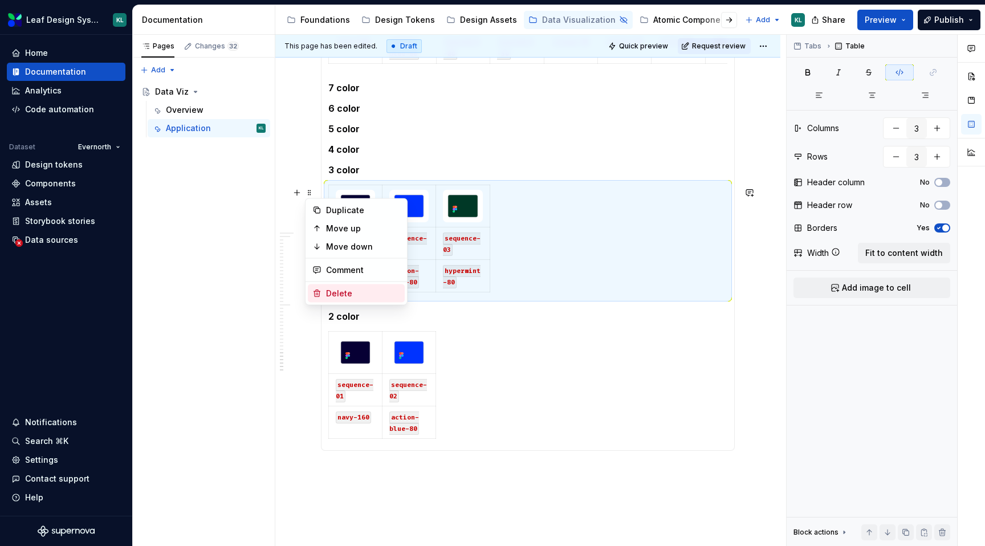
click at [355, 287] on div "Delete" at bounding box center [356, 293] width 97 height 18
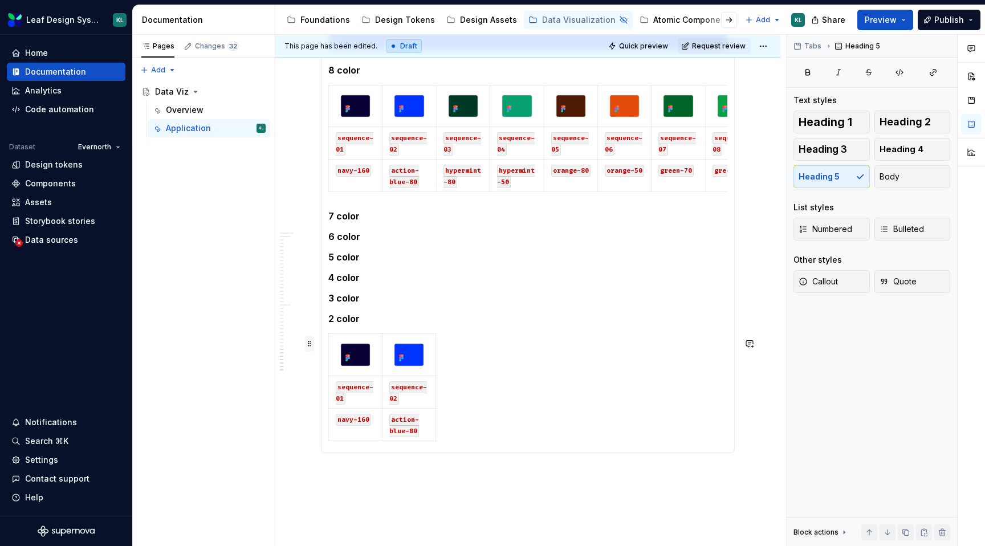
click at [310, 346] on span at bounding box center [309, 344] width 9 height 16
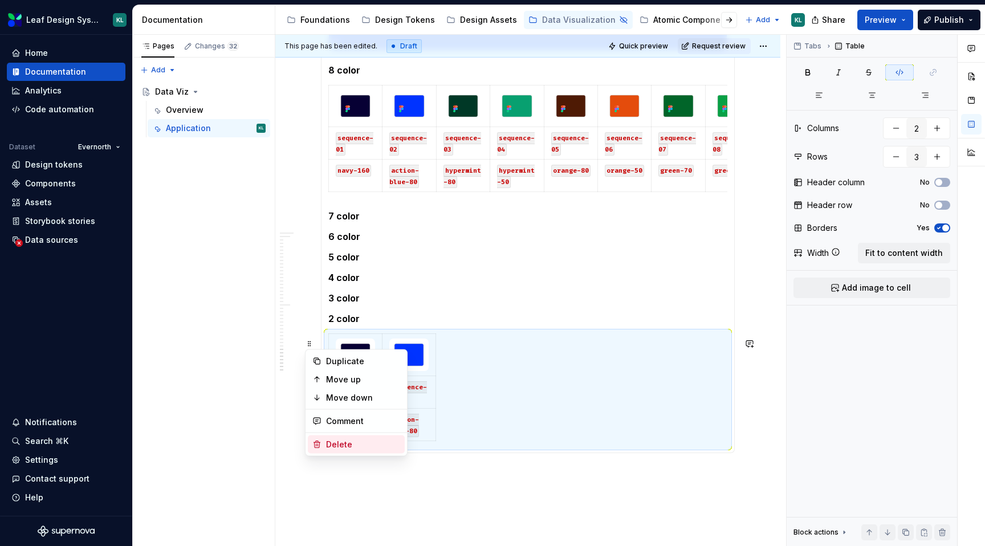
click at [346, 439] on div "Delete" at bounding box center [363, 444] width 74 height 11
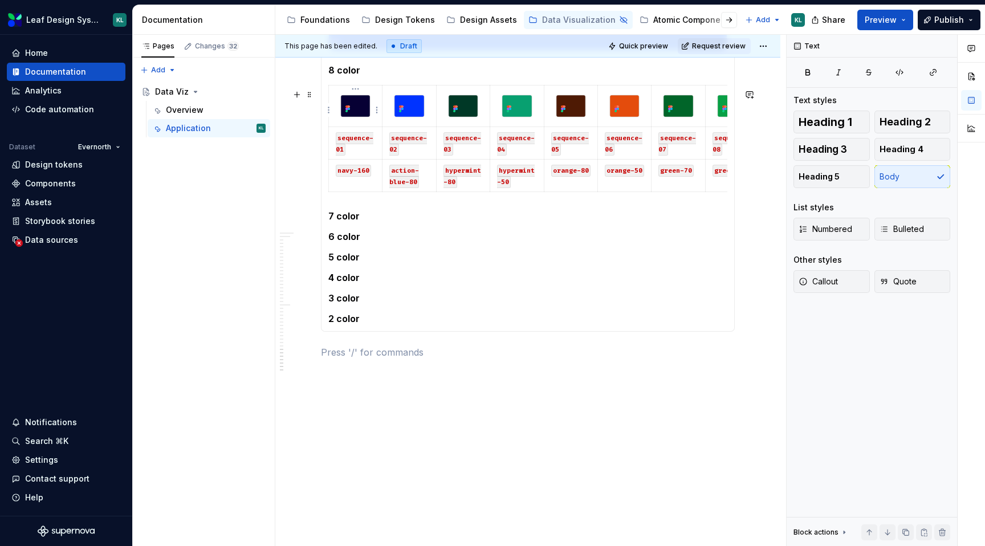
click at [362, 109] on img at bounding box center [355, 106] width 29 height 22
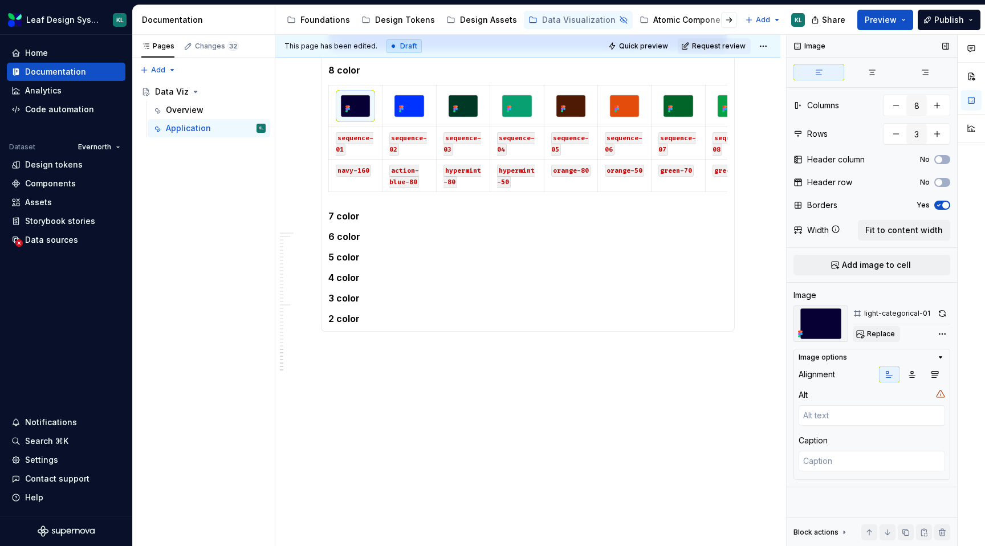
click at [872, 338] on span "Replace" at bounding box center [881, 334] width 28 height 9
type textarea "*"
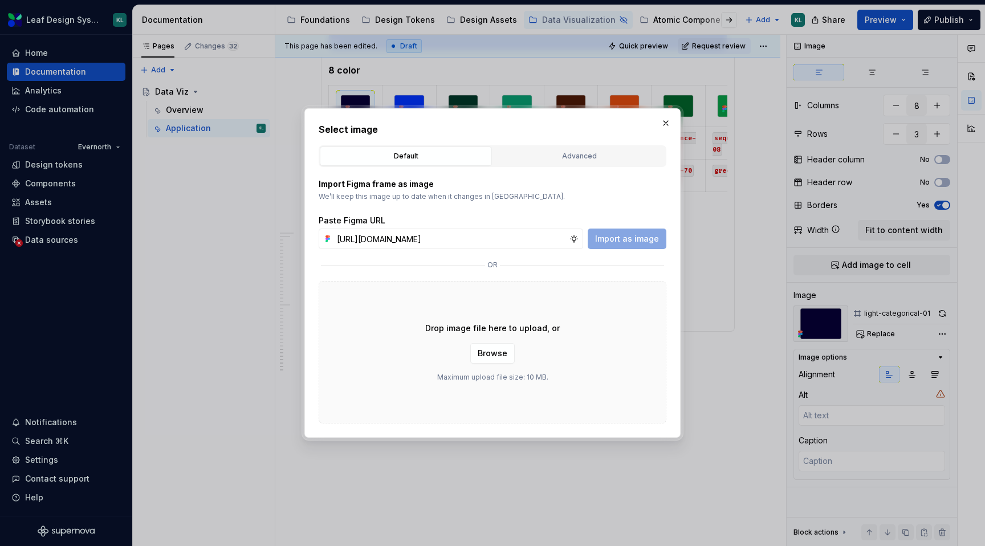
scroll to position [0, 324]
type input "https://www.figma.com/design/R5FNMiBYdBSXRtfBEXZGMx/Design-Documentation-Assets…"
click at [616, 241] on span "Import as image" at bounding box center [627, 238] width 64 height 11
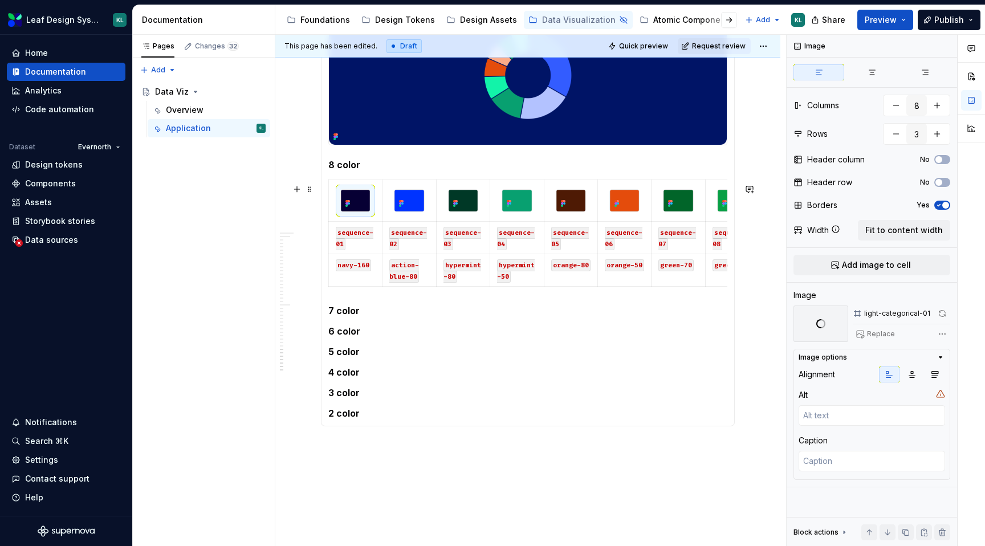
scroll to position [1603, 0]
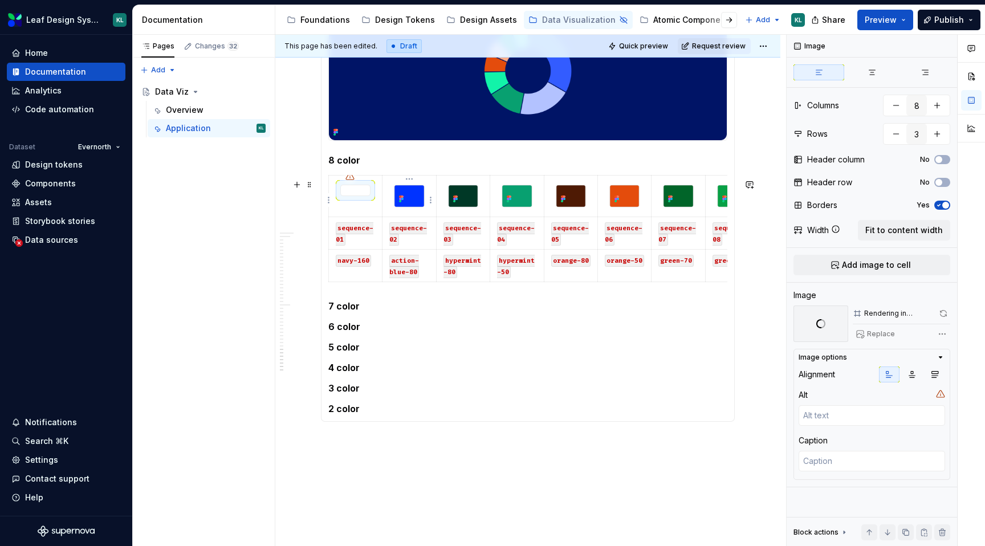
click at [413, 198] on img at bounding box center [409, 196] width 29 height 22
click at [891, 336] on span "Replace" at bounding box center [881, 334] width 28 height 9
type textarea "*"
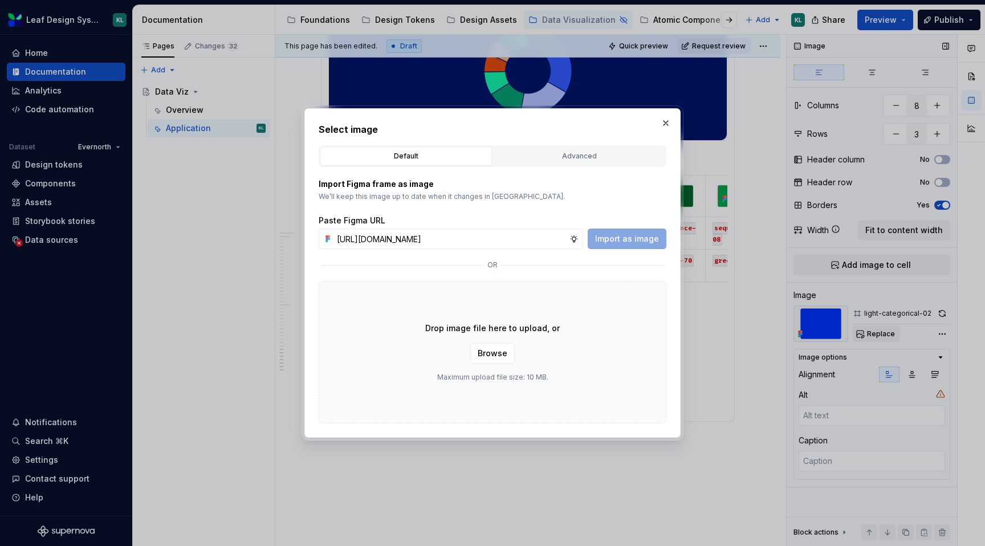
scroll to position [0, 326]
type input "https://www.figma.com/design/R5FNMiBYdBSXRtfBEXZGMx/Design-Documentation-Assets…"
click at [637, 239] on span "Import as image" at bounding box center [627, 238] width 64 height 11
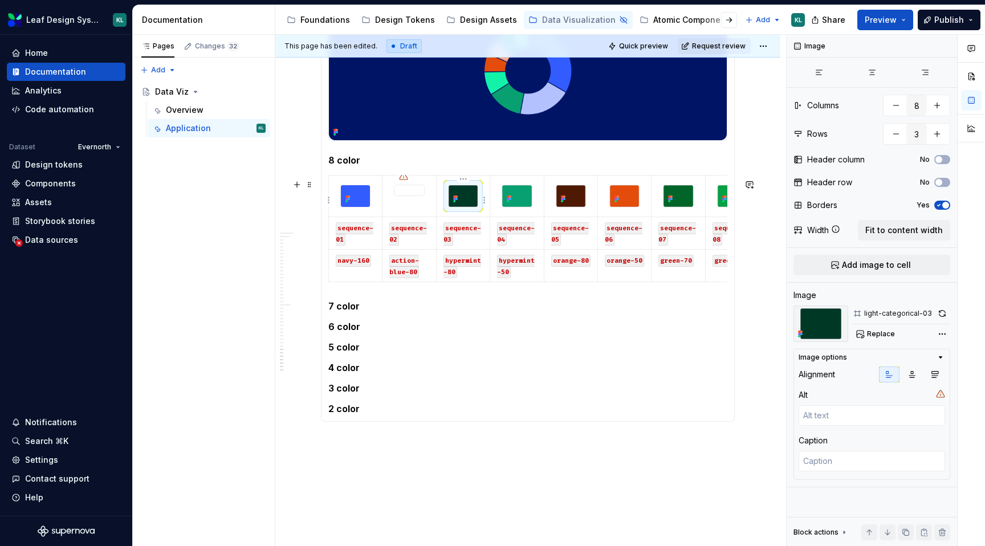
click at [471, 202] on img at bounding box center [463, 196] width 29 height 22
click at [884, 335] on span "Replace" at bounding box center [881, 334] width 28 height 9
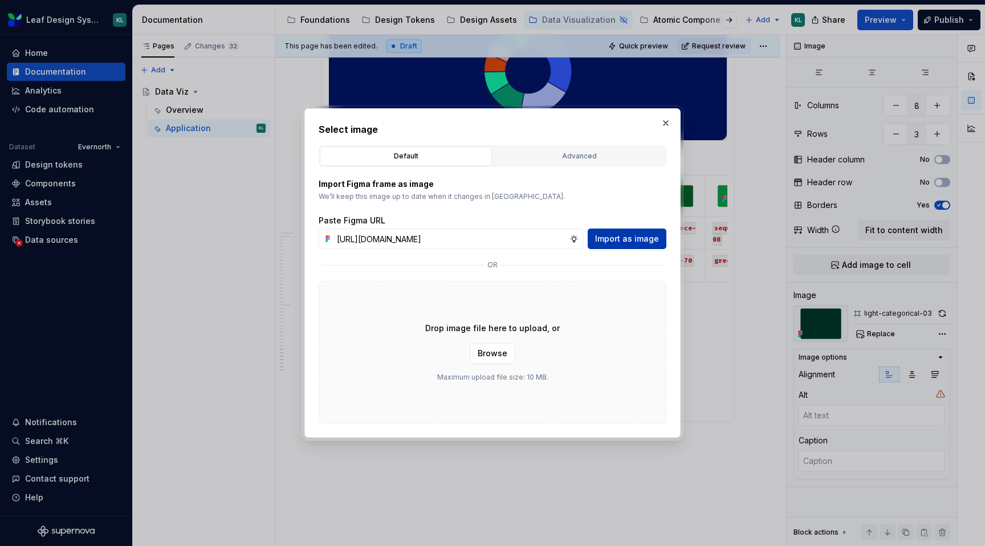
click at [629, 238] on span "Import as image" at bounding box center [627, 238] width 64 height 11
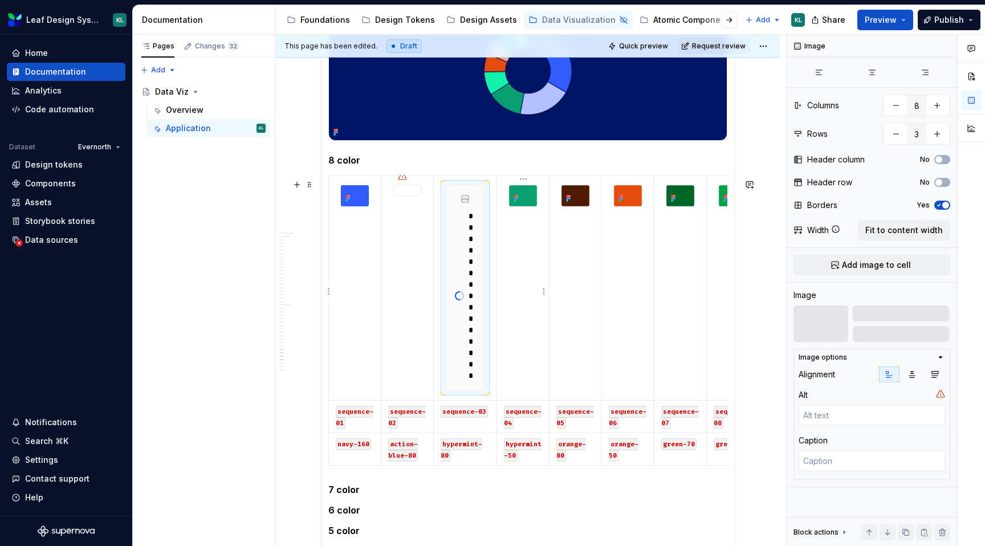
click at [530, 201] on img at bounding box center [523, 195] width 28 height 21
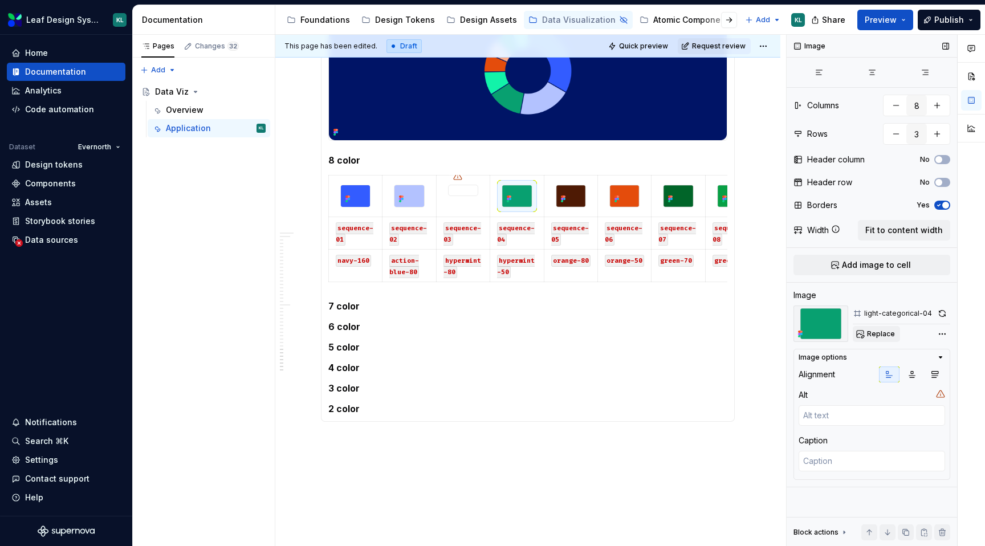
click at [871, 330] on span "Replace" at bounding box center [881, 334] width 28 height 9
type textarea "*"
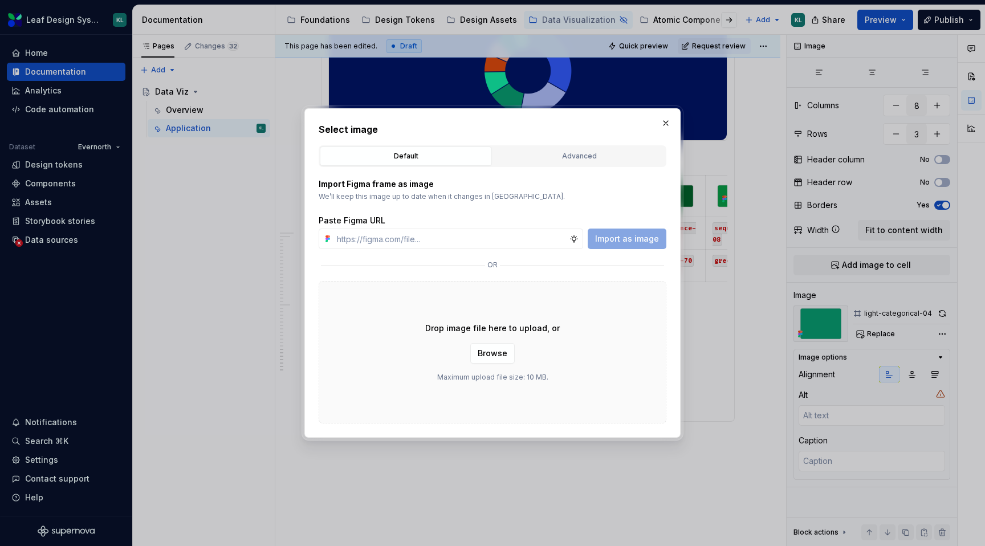
type input "https://www.figma.com/design/R5FNMiBYdBSXRtfBEXZGMx/Design-Documentation-Assets…"
type textarea "*"
type input "https://www.figma.com/design/R5FNMiBYdBSXRtfBEXZGMx/Design-Documentation-Assets…"
click at [645, 245] on button "Import as image" at bounding box center [627, 239] width 79 height 21
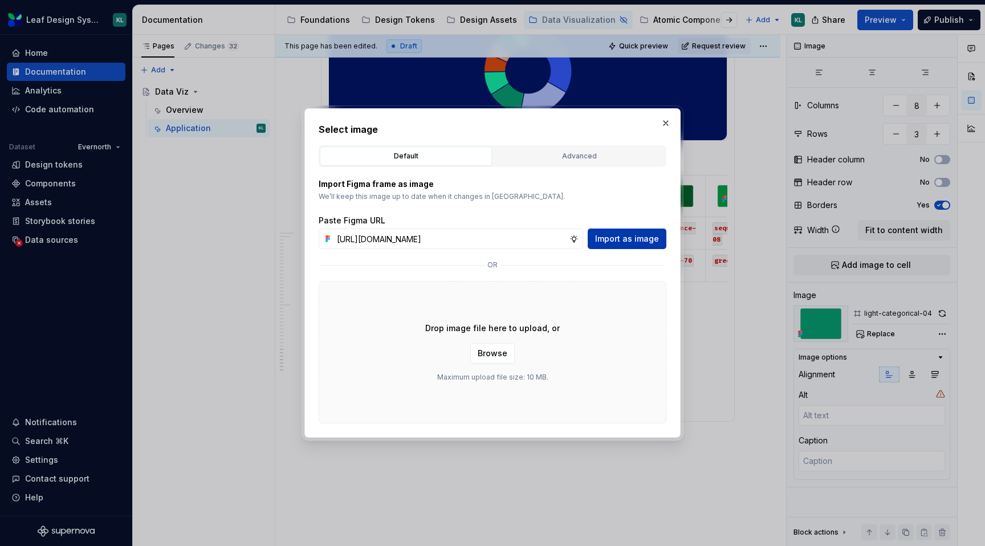
scroll to position [0, 0]
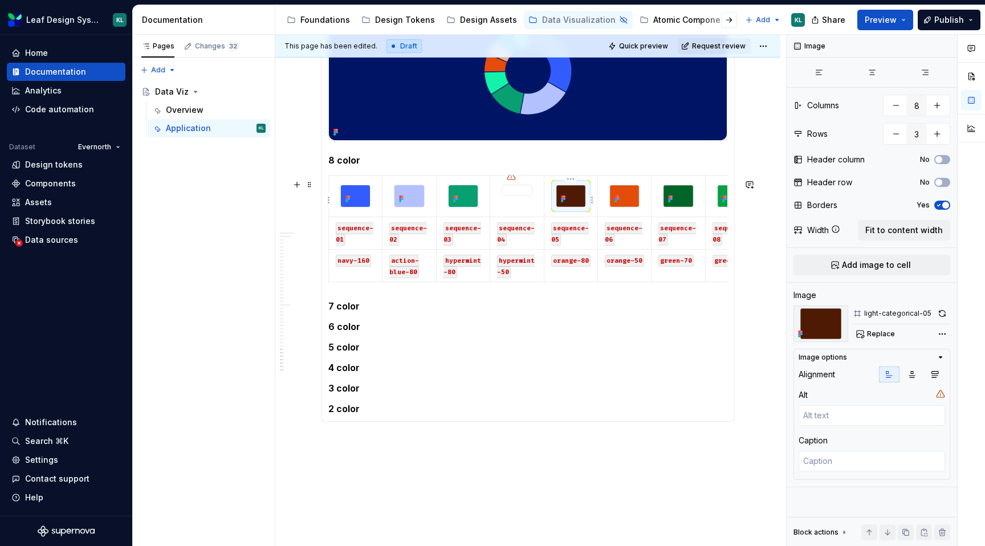
click at [577, 201] on img at bounding box center [570, 196] width 29 height 22
click at [884, 334] on span "Replace" at bounding box center [881, 334] width 28 height 9
type textarea "*"
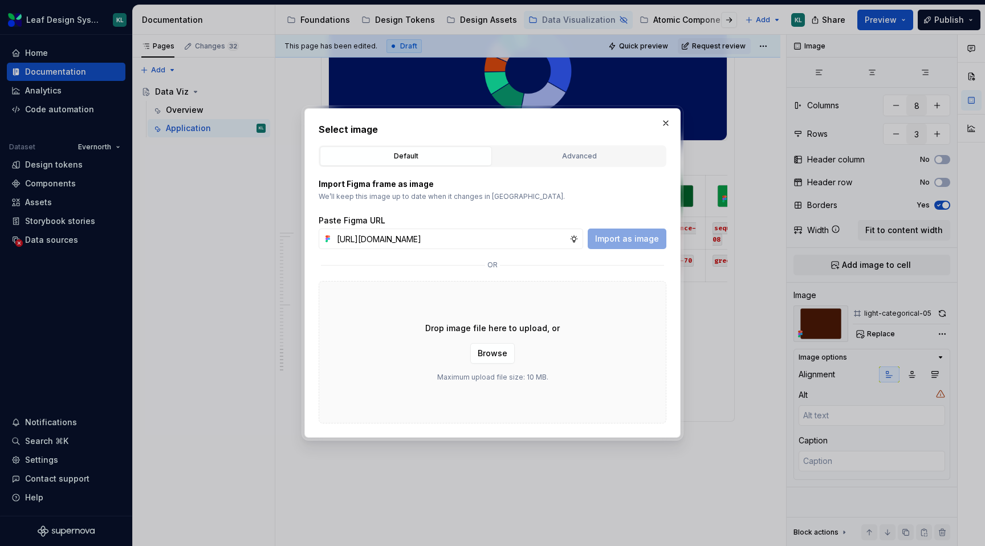
scroll to position [0, 326]
type input "https://www.figma.com/design/R5FNMiBYdBSXRtfBEXZGMx/Design-Documentation-Assets…"
click at [646, 245] on button "Import as image" at bounding box center [627, 239] width 79 height 21
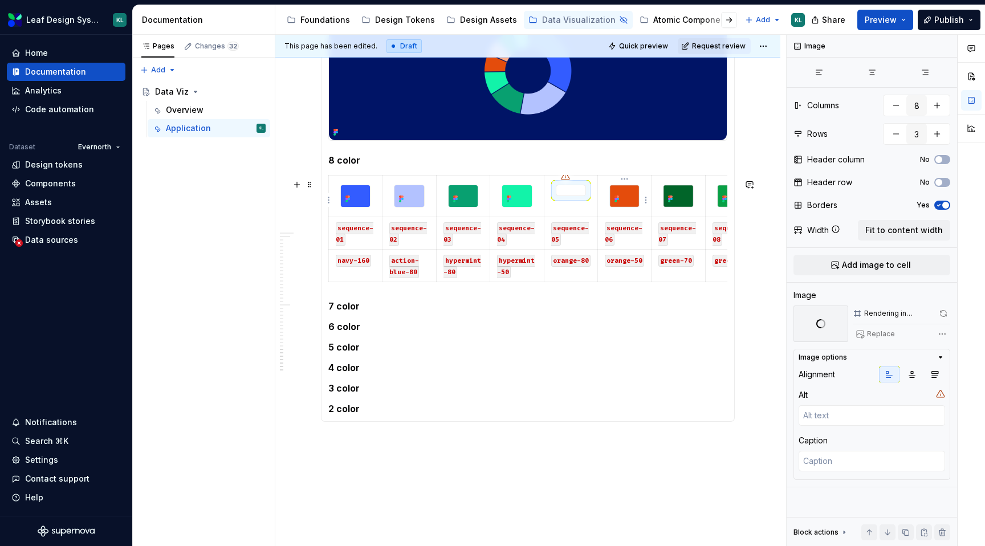
click at [632, 193] on img at bounding box center [624, 196] width 29 height 22
click at [873, 336] on span "Replace" at bounding box center [881, 334] width 28 height 9
type textarea "*"
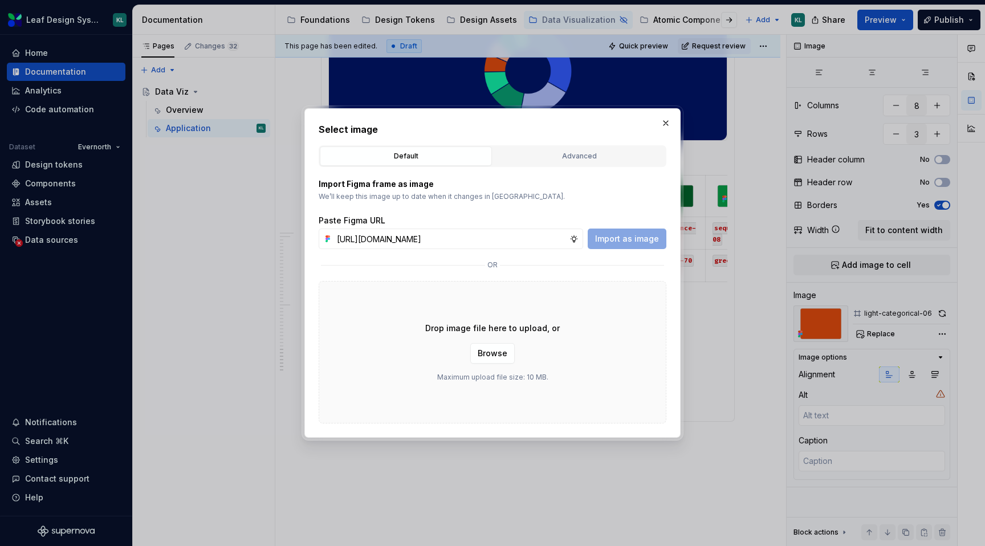
scroll to position [0, 324]
type input "https://www.figma.com/design/R5FNMiBYdBSXRtfBEXZGMx/Design-Documentation-Assets…"
click at [632, 231] on button "Import as image" at bounding box center [627, 239] width 79 height 21
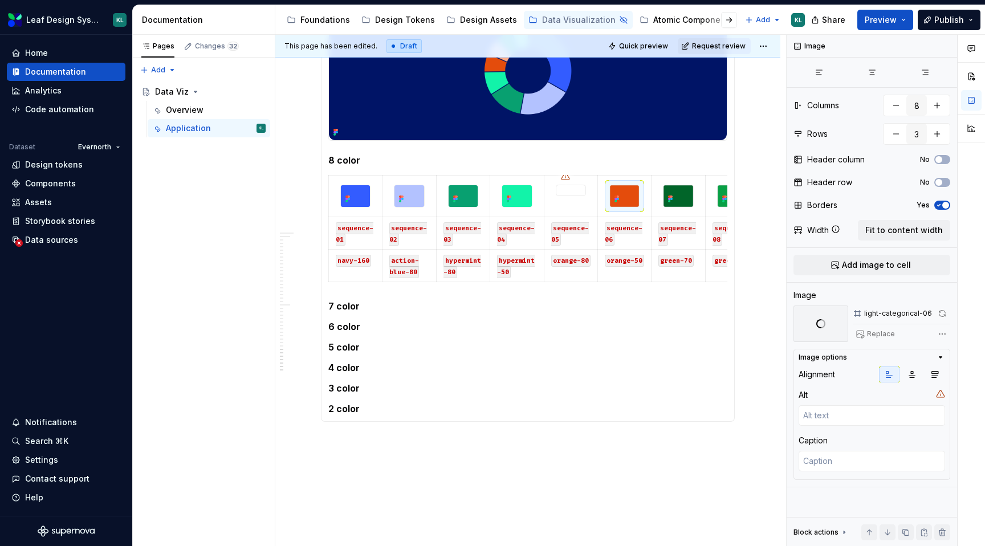
scroll to position [0, 26]
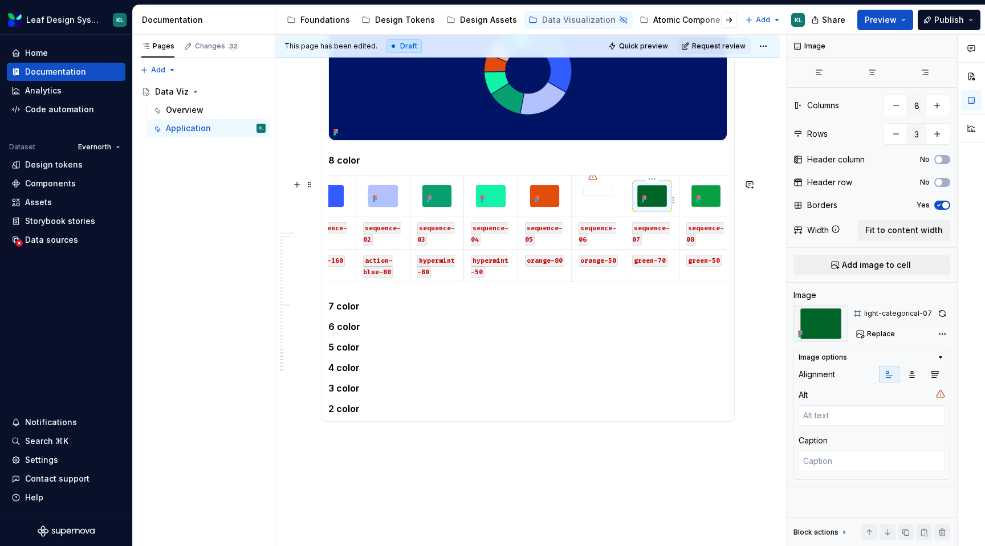
click at [656, 202] on img at bounding box center [651, 196] width 29 height 22
click at [866, 328] on button "Replace" at bounding box center [876, 334] width 47 height 16
type textarea "*"
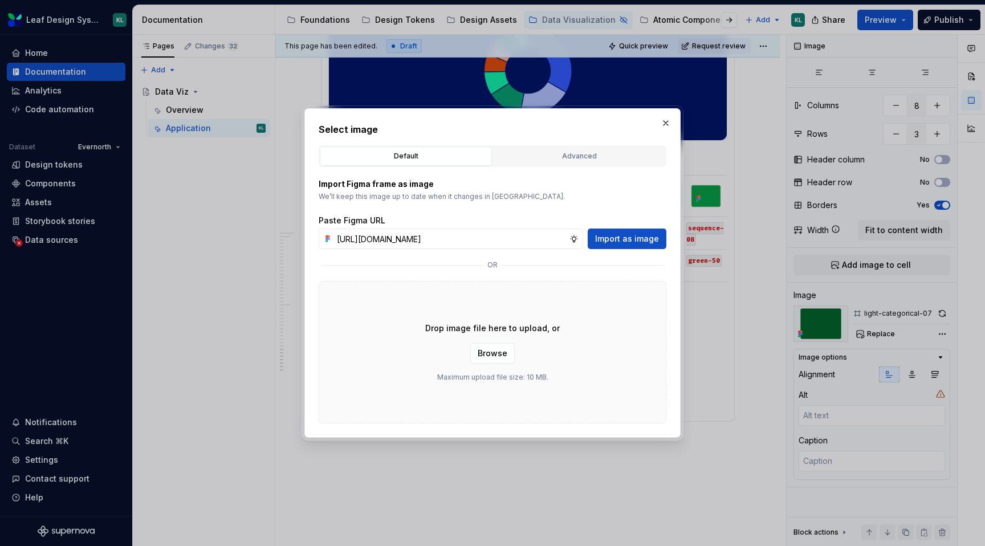
scroll to position [0, 326]
type input "https://www.figma.com/design/R5FNMiBYdBSXRtfBEXZGMx/Design-Documentation-Assets…"
click at [611, 237] on span "Import as image" at bounding box center [627, 238] width 64 height 11
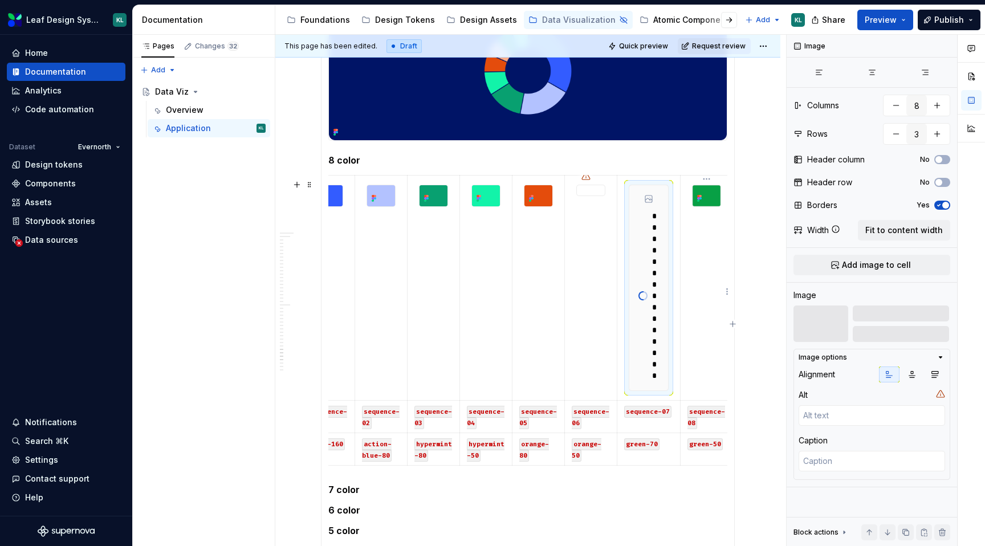
click at [707, 198] on img at bounding box center [707, 195] width 28 height 21
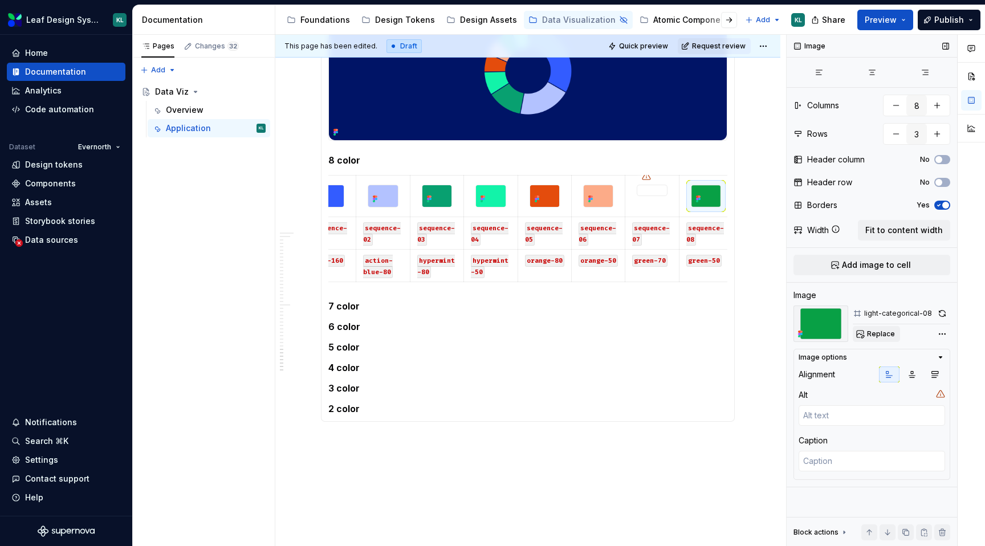
click at [881, 335] on span "Replace" at bounding box center [881, 334] width 28 height 9
type textarea "*"
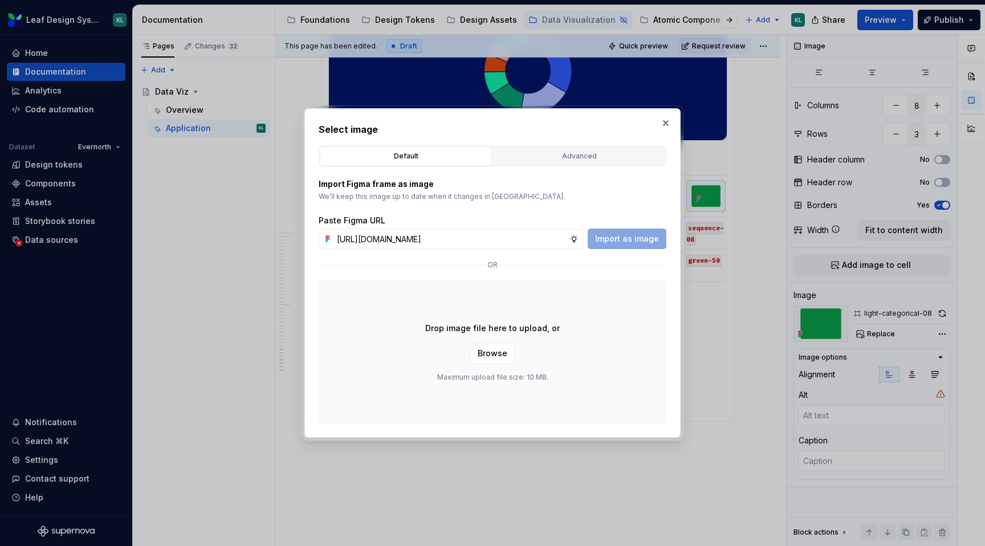
scroll to position [0, 326]
type input "https://www.figma.com/design/R5FNMiBYdBSXRtfBEXZGMx/Design-Documentation-Assets…"
click at [646, 235] on span "Import as image" at bounding box center [627, 238] width 64 height 11
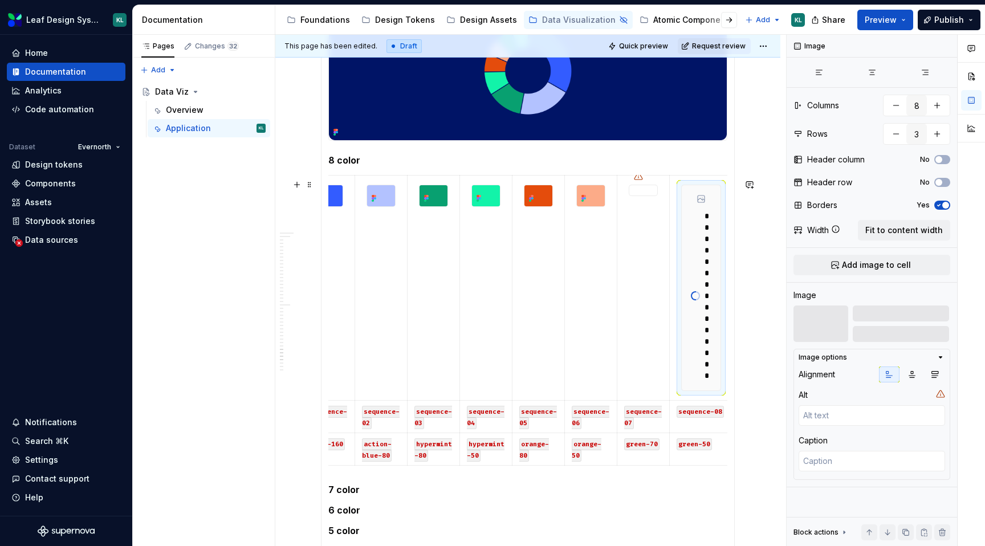
scroll to position [0, 0]
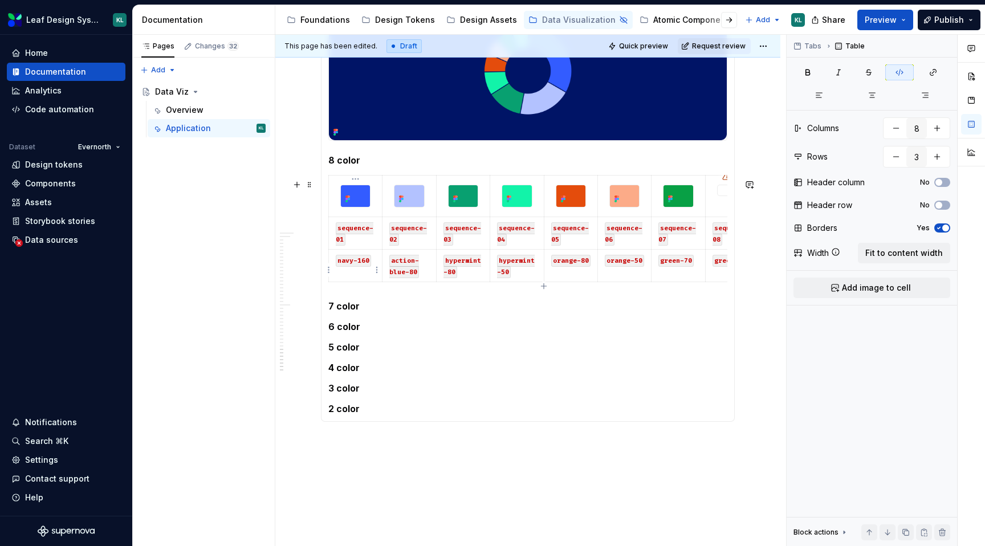
click at [350, 261] on code "navy-160" at bounding box center [353, 261] width 35 height 12
click at [346, 261] on code "navy-160" at bounding box center [353, 261] width 35 height 12
click at [348, 261] on code "navy-160" at bounding box center [353, 261] width 35 height 12
click at [353, 261] on code "navy-160" at bounding box center [353, 261] width 35 height 12
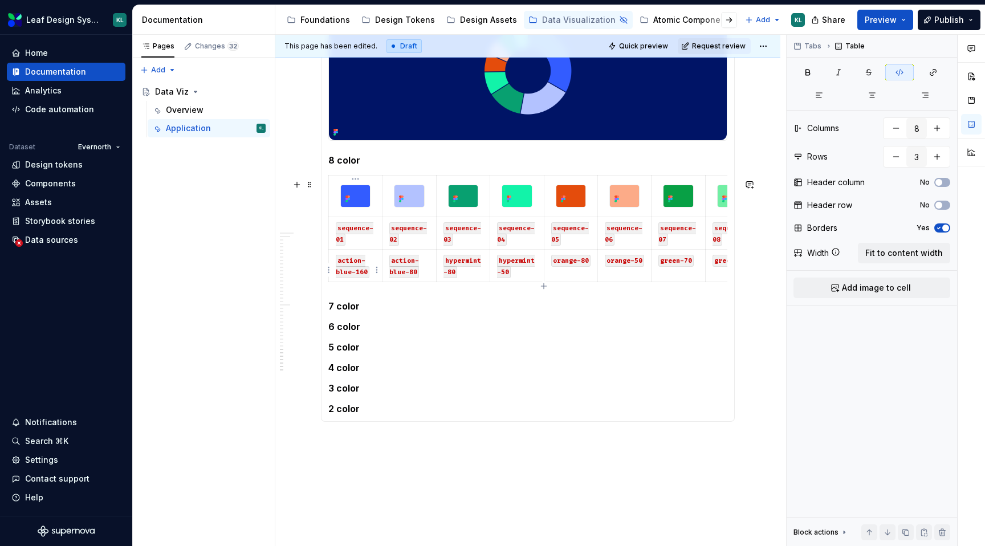
click at [364, 275] on code "action-blue-160" at bounding box center [353, 266] width 34 height 23
click at [413, 275] on code "action-blue-80" at bounding box center [404, 266] width 30 height 23
click at [452, 274] on code "hypermint-80" at bounding box center [463, 266] width 38 height 23
click at [504, 277] on code "hypermint-50" at bounding box center [516, 266] width 38 height 23
click at [451, 274] on code "hypermint-60" at bounding box center [463, 266] width 38 height 23
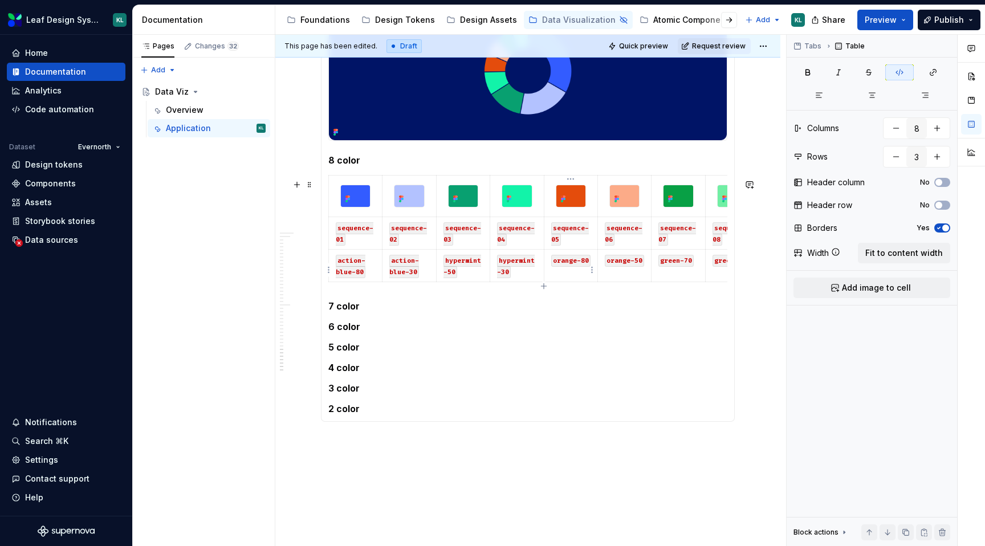
click at [583, 263] on code "orange-80" at bounding box center [570, 261] width 39 height 12
click at [639, 262] on code "orange-50" at bounding box center [624, 261] width 39 height 12
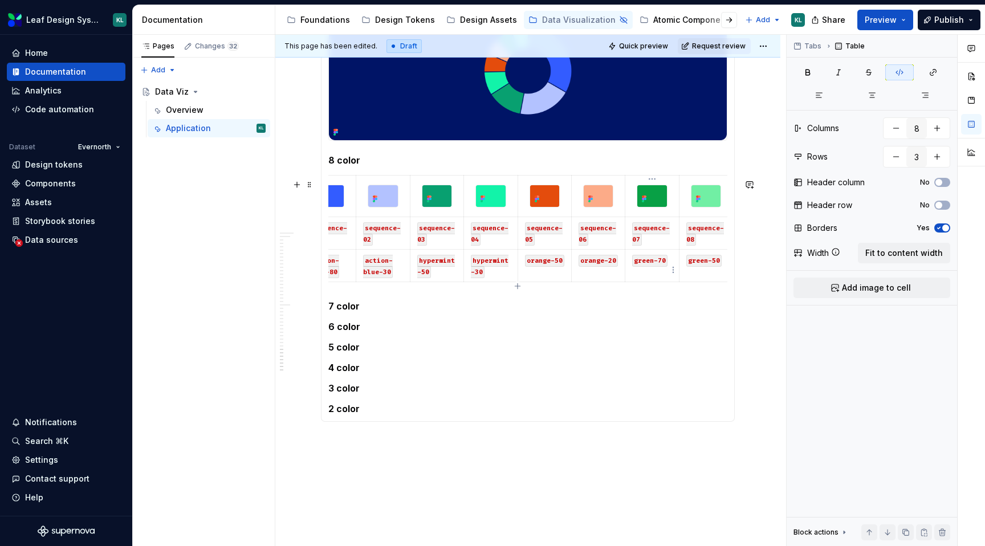
click at [661, 263] on code "green-70" at bounding box center [649, 261] width 35 height 12
click at [717, 263] on code "green-50" at bounding box center [703, 261] width 35 height 12
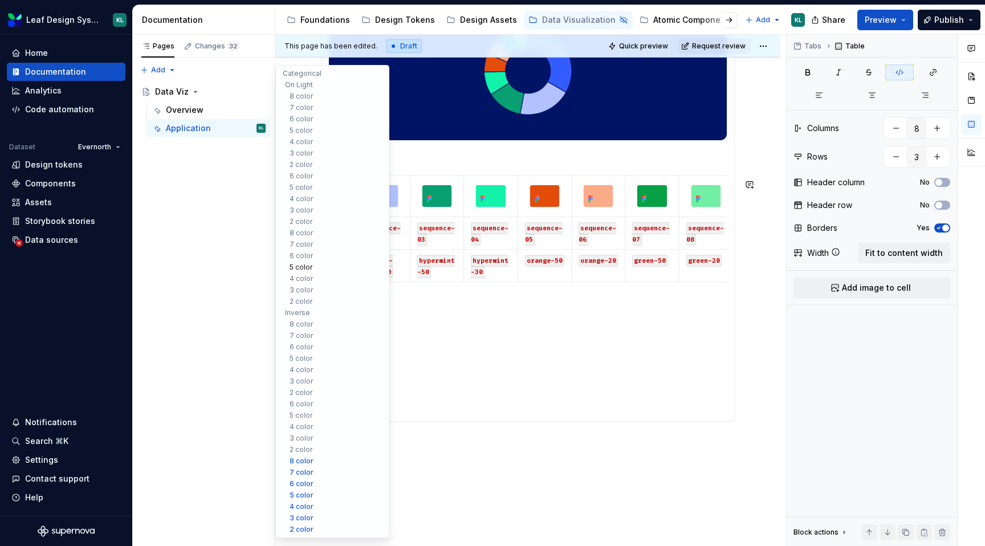
click at [295, 271] on button "5 color" at bounding box center [332, 267] width 108 height 11
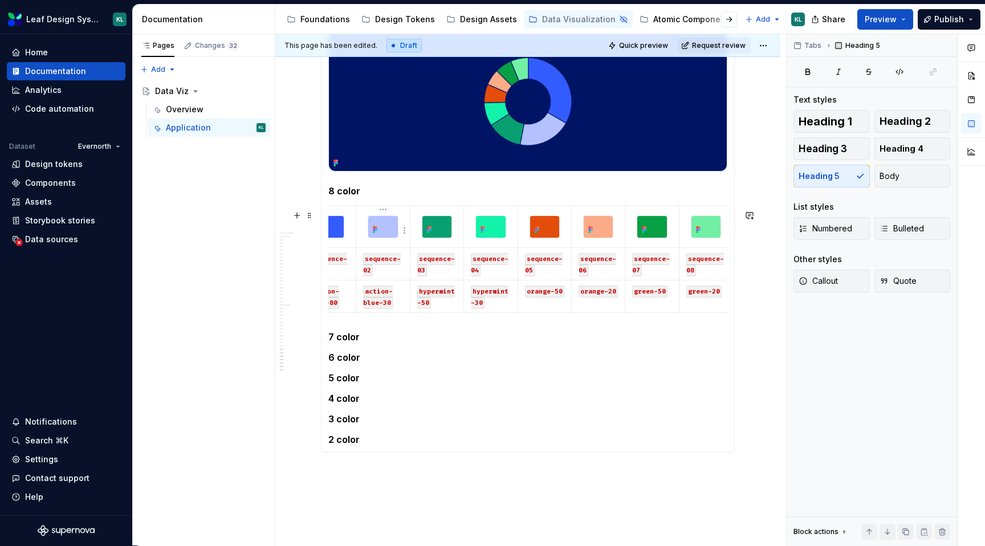
scroll to position [0, 0]
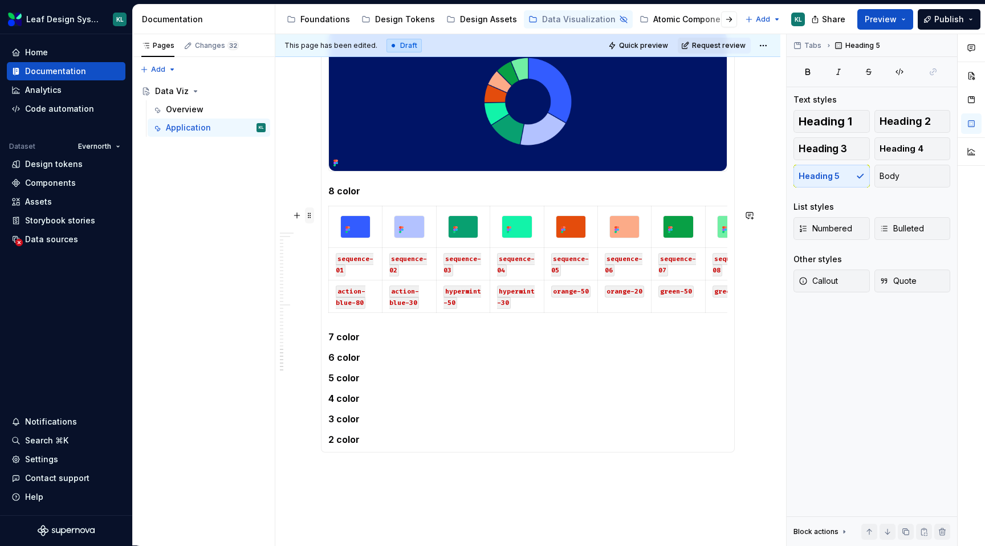
click at [309, 221] on span at bounding box center [309, 216] width 9 height 16
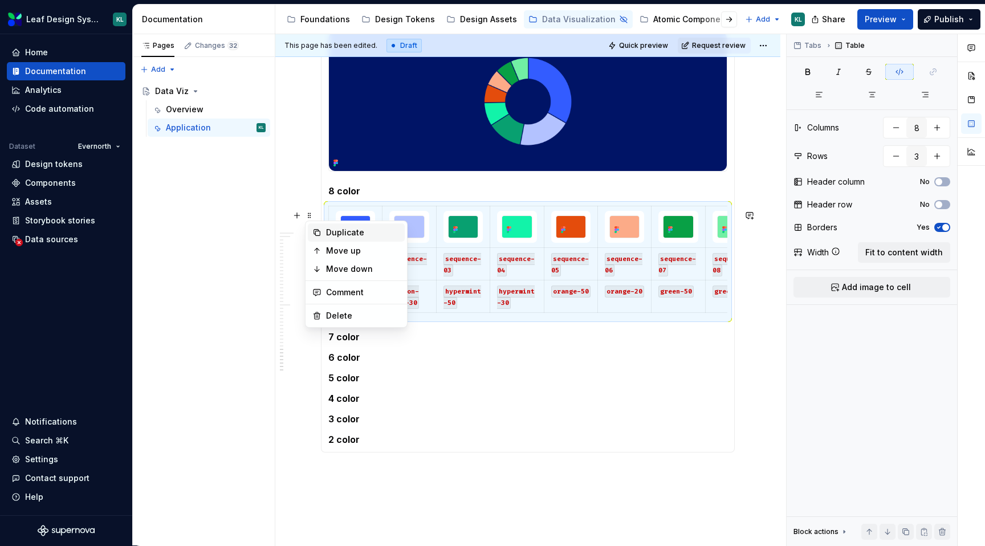
click at [323, 230] on div "Duplicate" at bounding box center [356, 232] width 97 height 18
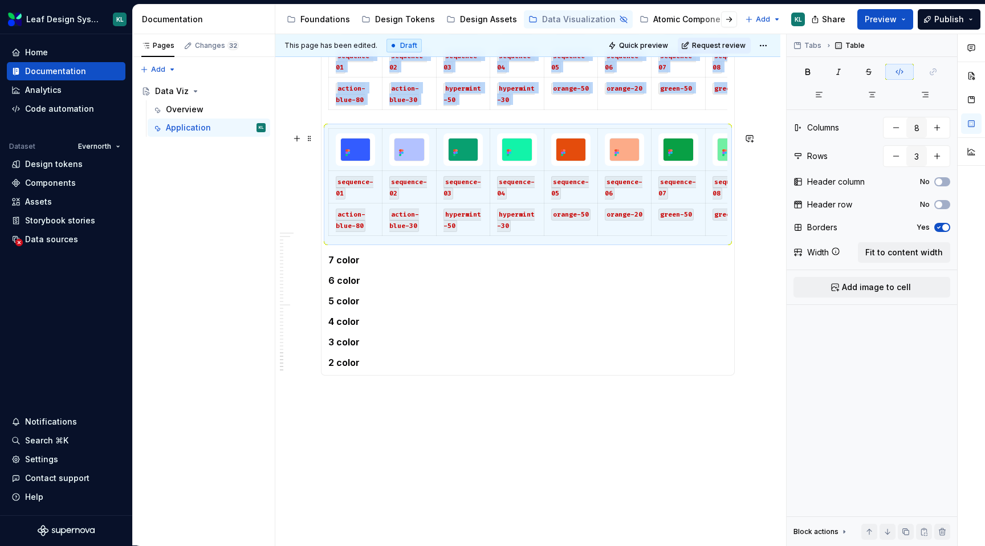
scroll to position [1816, 0]
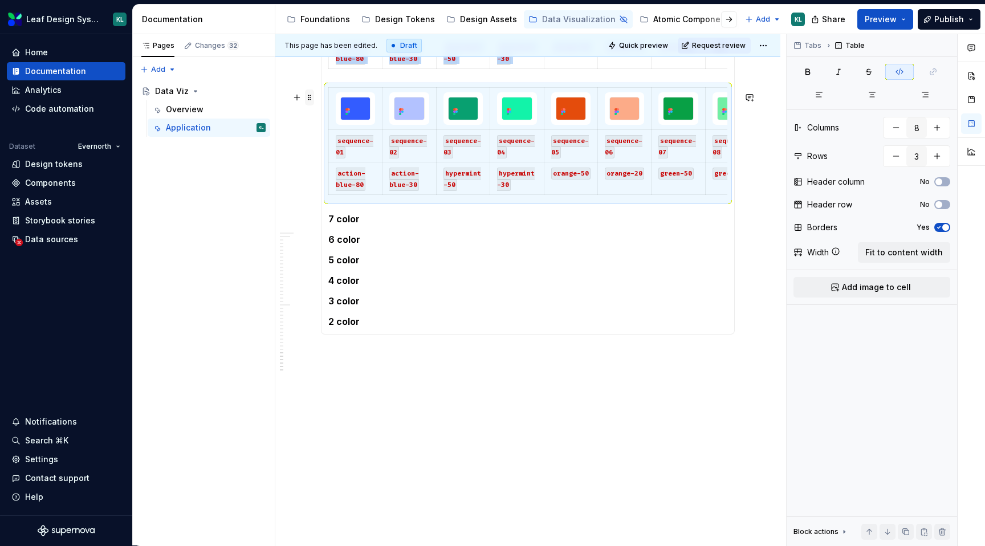
type textarea "*"
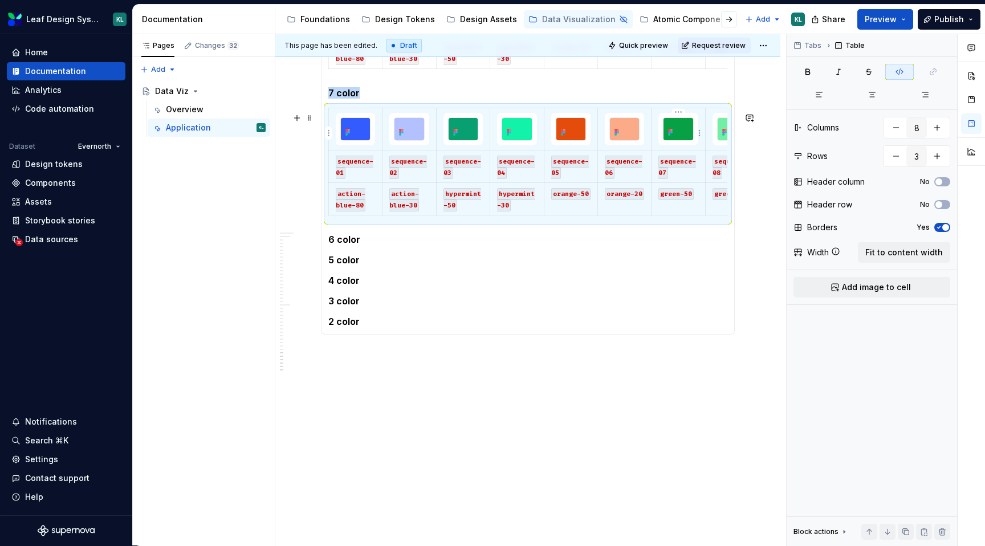
scroll to position [0, 26]
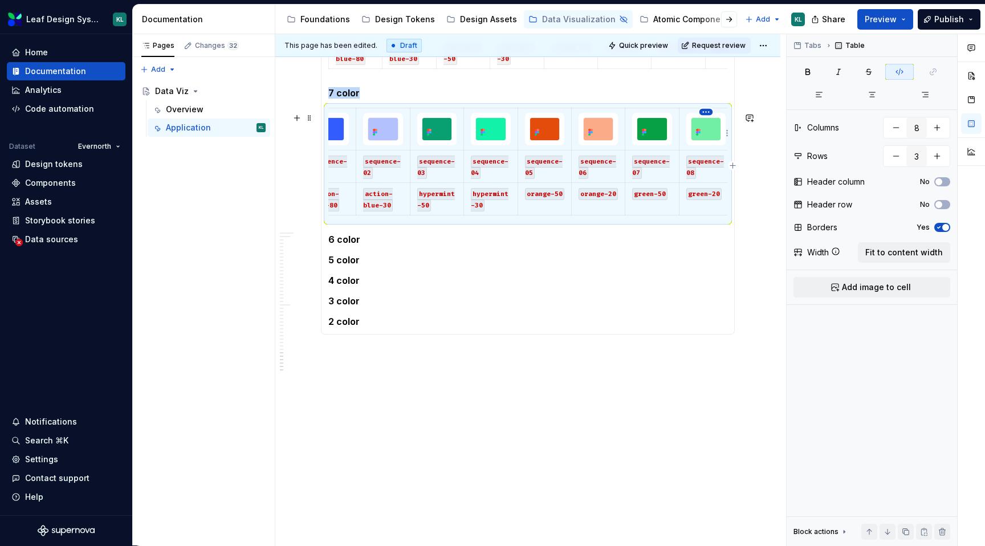
click at [703, 112] on html "Leaf Design System KL Home Documentation Analytics Code automation Dataset Ever…" at bounding box center [492, 273] width 985 height 546
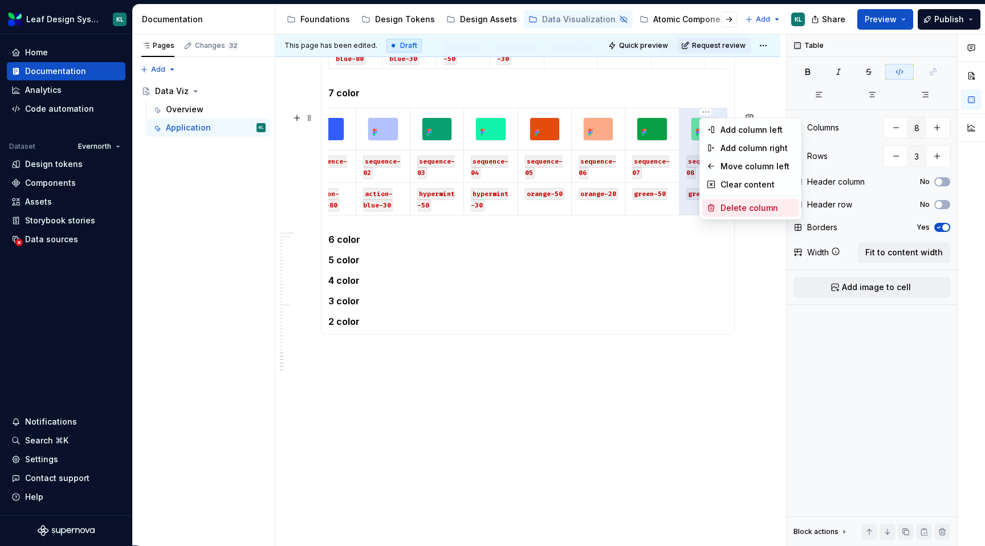
click at [750, 204] on div "Delete column" at bounding box center [758, 207] width 74 height 11
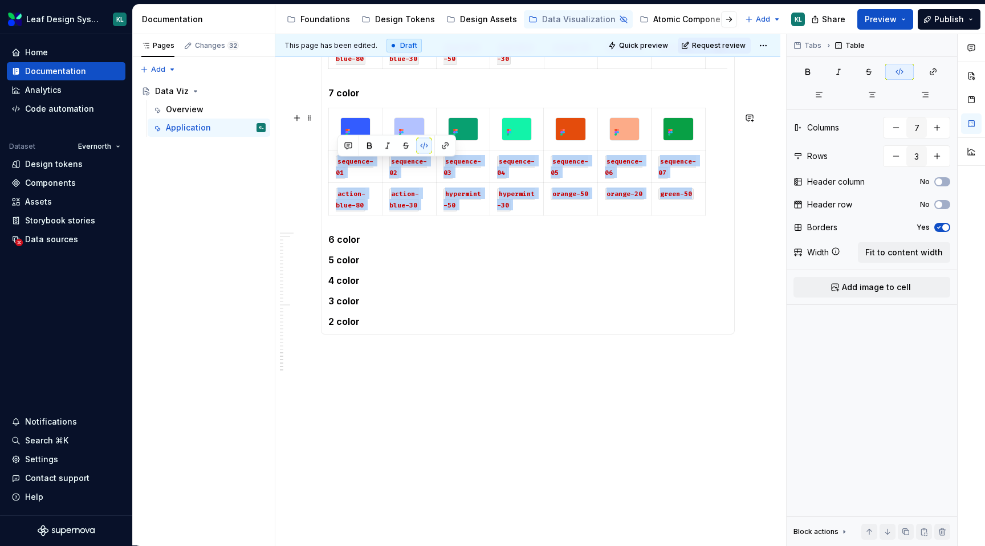
scroll to position [0, 0]
click at [310, 119] on span at bounding box center [309, 118] width 9 height 16
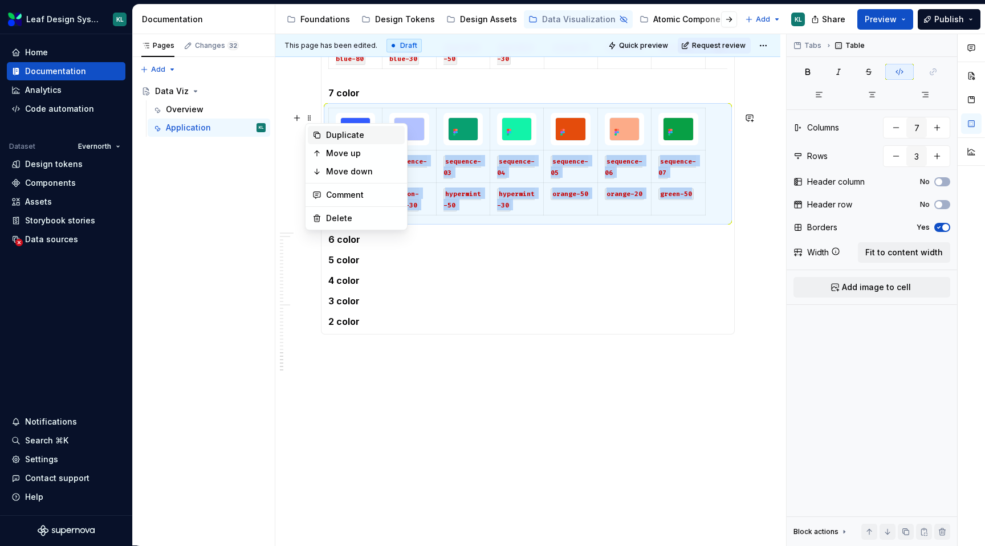
click at [359, 139] on div "Duplicate" at bounding box center [363, 134] width 74 height 11
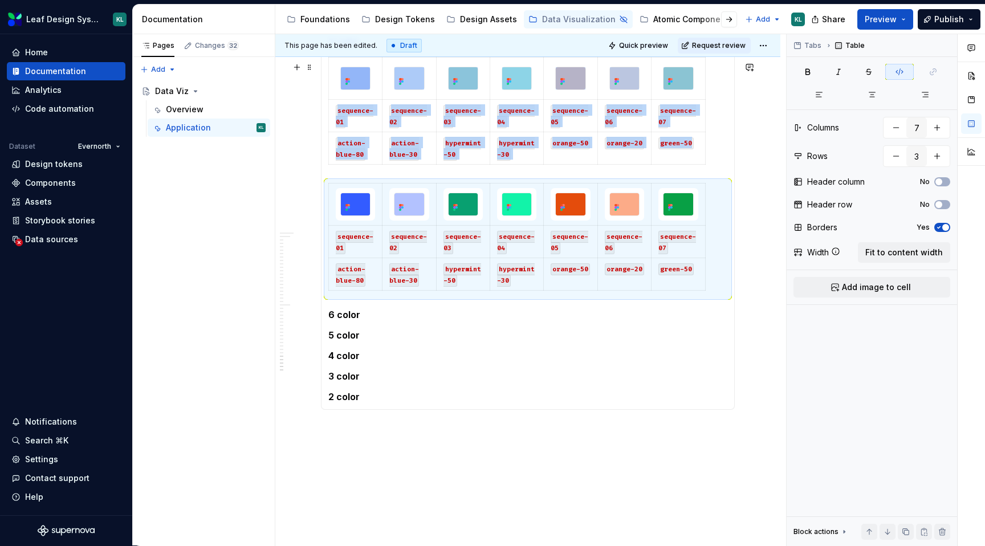
scroll to position [1896, 0]
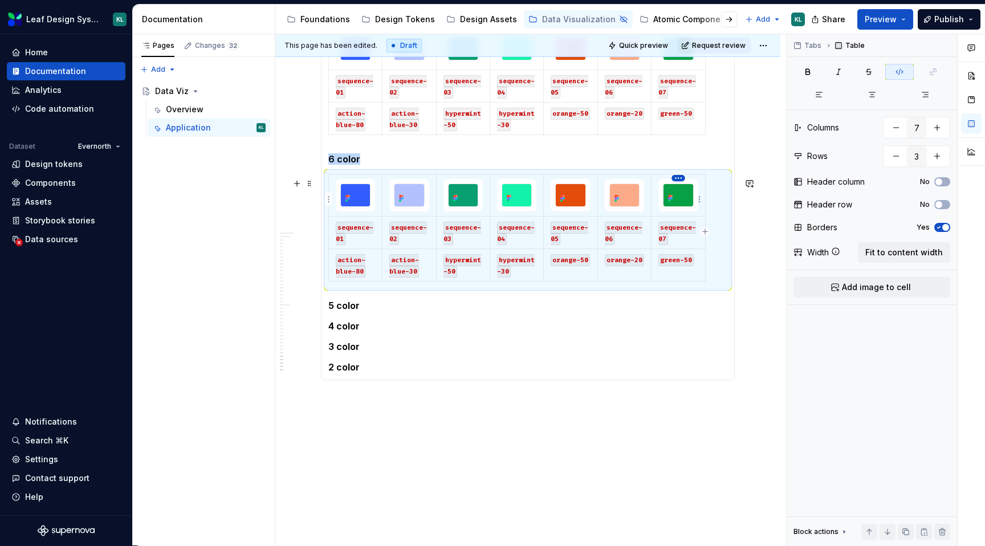
click at [678, 177] on html "Leaf Design System KL Home Documentation Analytics Code automation Dataset Ever…" at bounding box center [492, 273] width 985 height 546
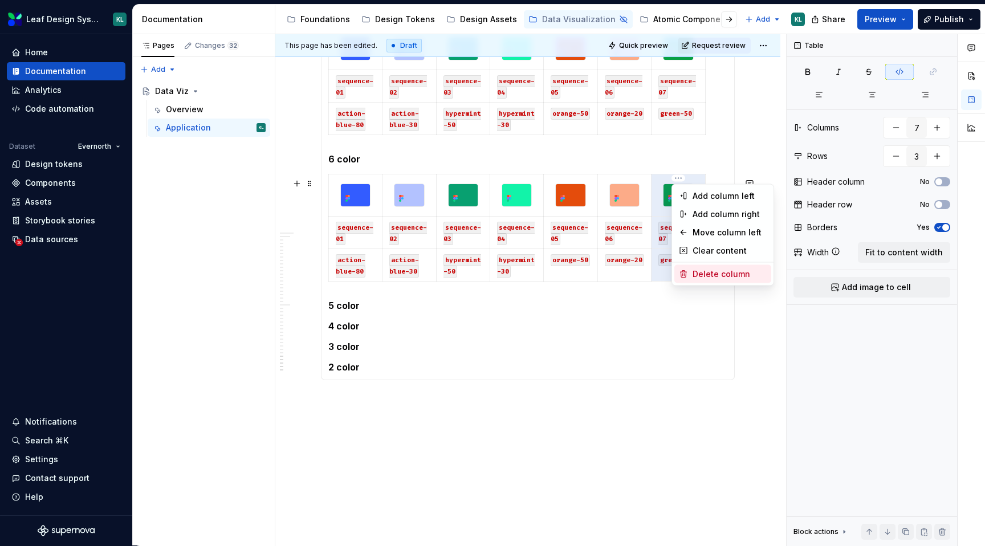
click at [710, 271] on div "Delete column" at bounding box center [730, 274] width 74 height 11
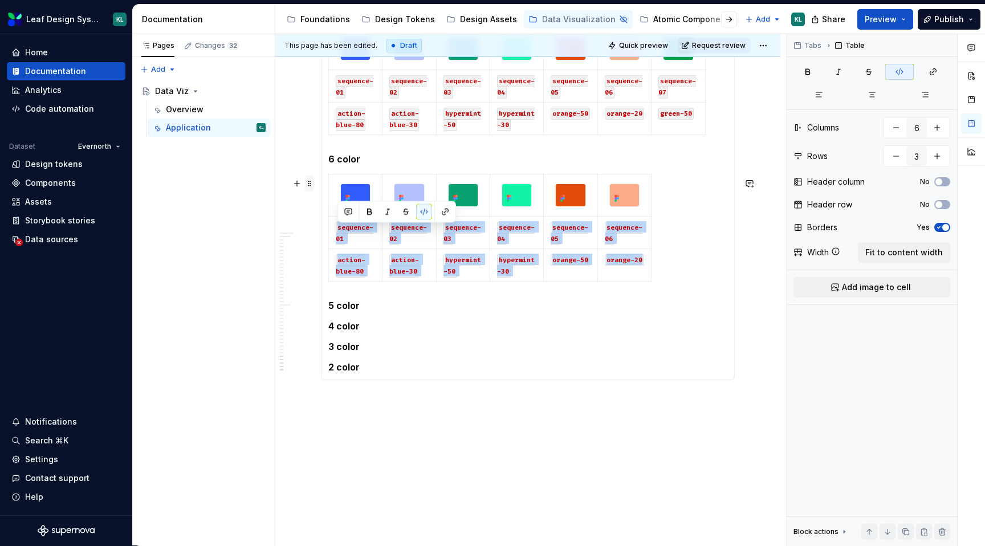
click at [310, 181] on span at bounding box center [309, 184] width 9 height 16
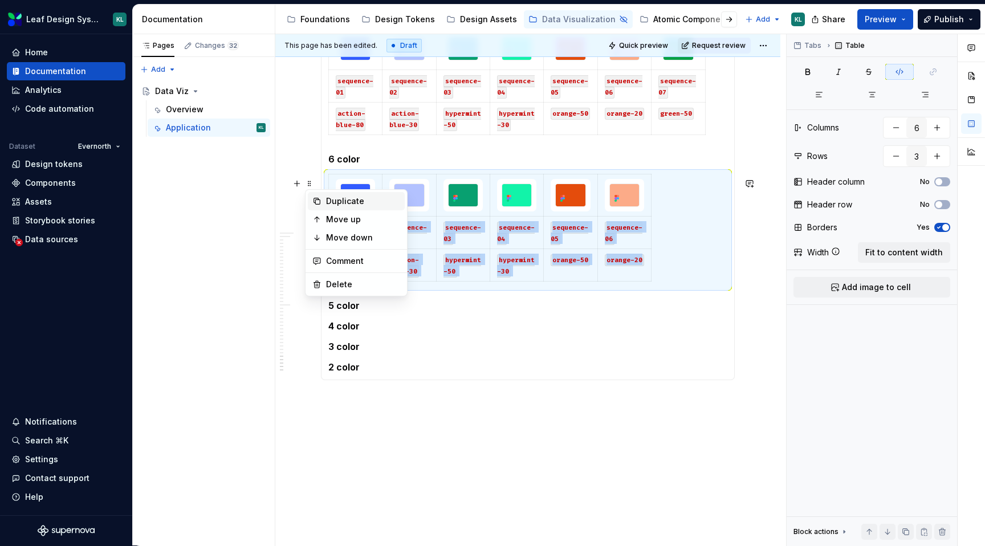
click at [344, 200] on div "Duplicate" at bounding box center [363, 201] width 74 height 11
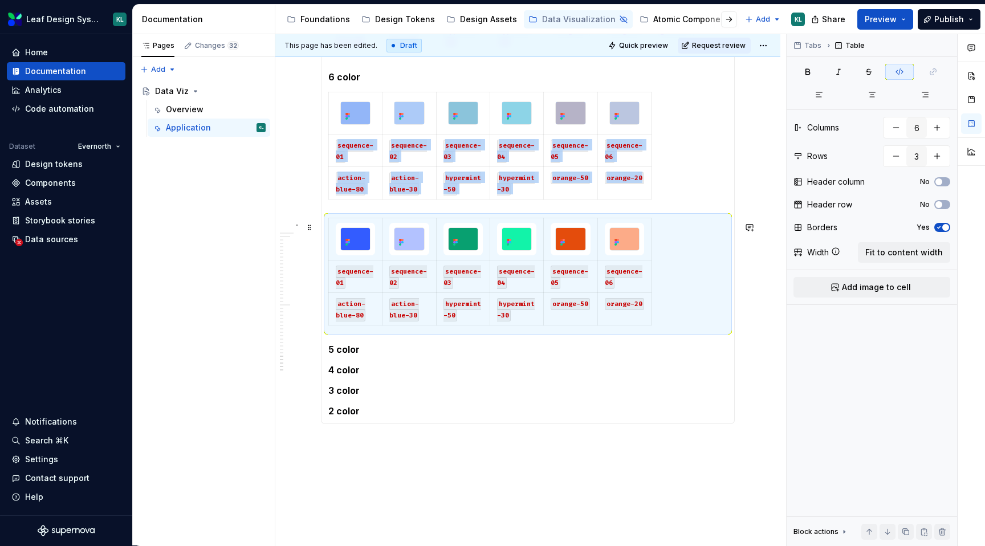
scroll to position [2001, 0]
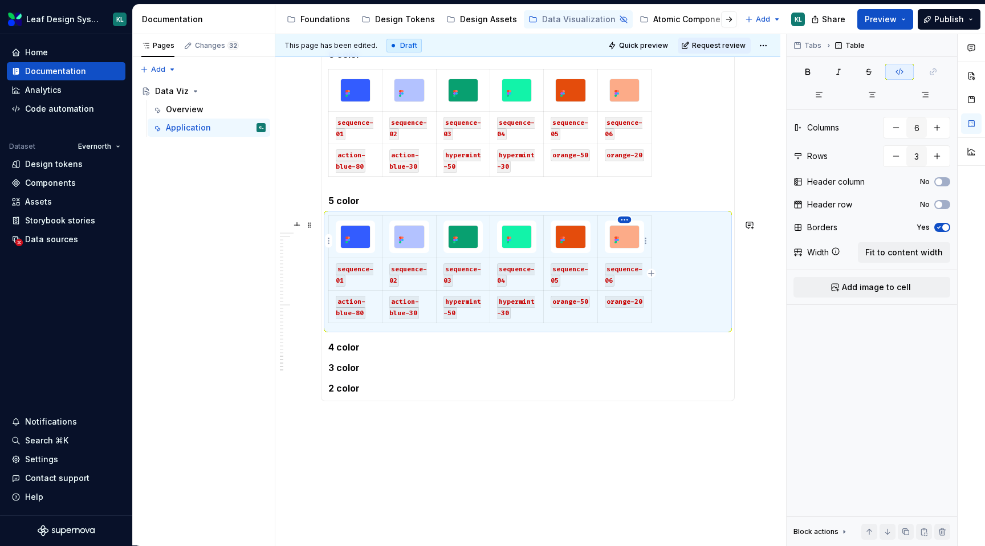
click at [627, 218] on html "Leaf Design System KL Home Documentation Analytics Code automation Dataset Ever…" at bounding box center [492, 273] width 985 height 546
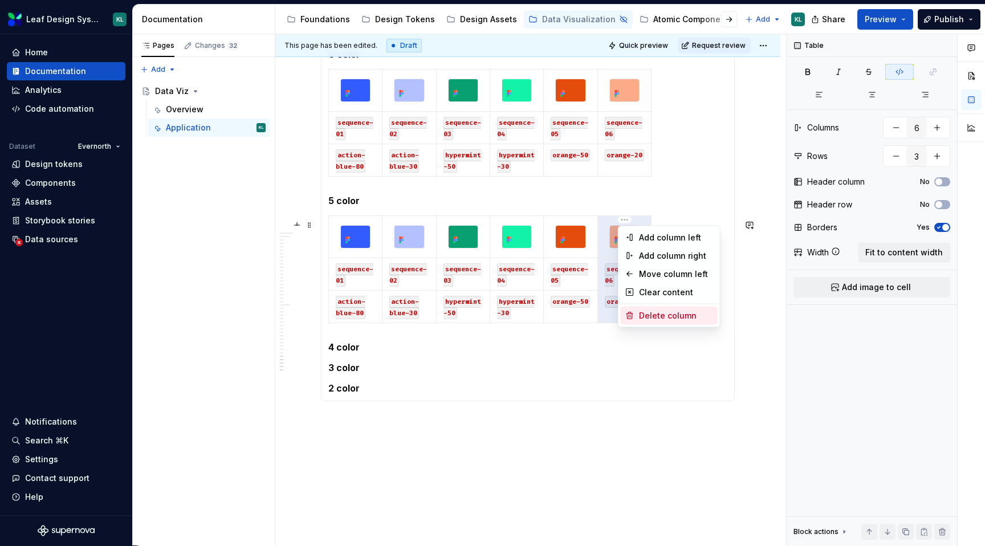
click at [664, 313] on div "Delete column" at bounding box center [676, 315] width 74 height 11
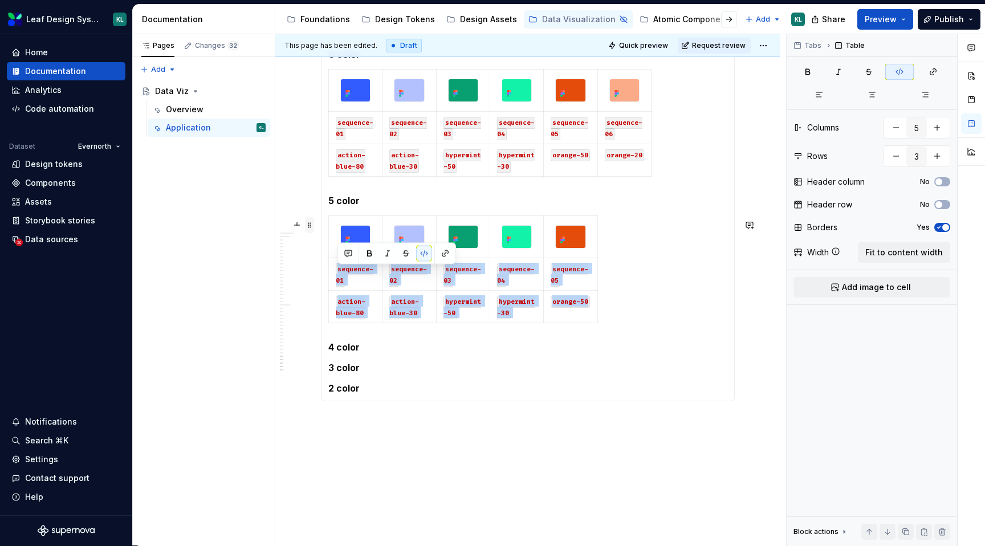
click at [309, 228] on span at bounding box center [309, 225] width 9 height 16
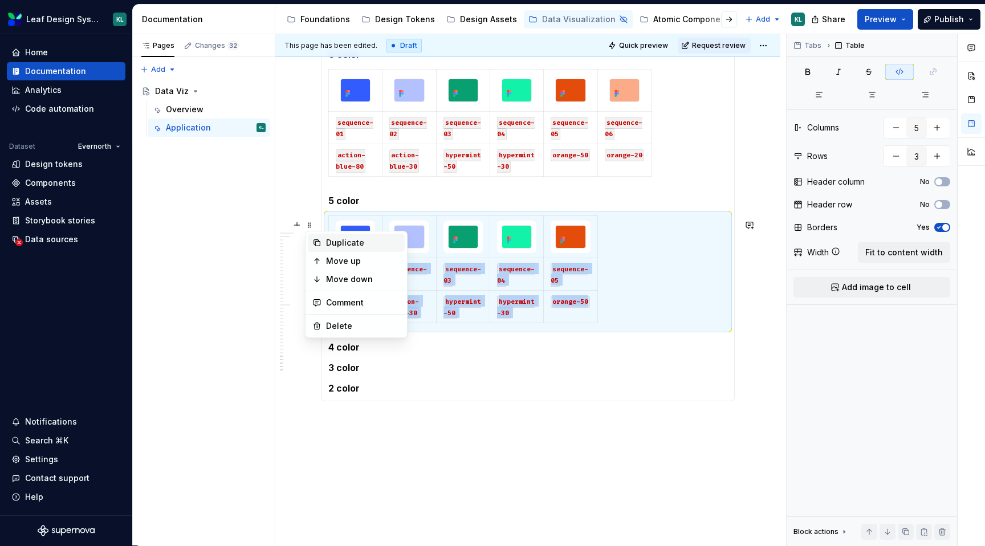
click at [353, 238] on div "Duplicate" at bounding box center [363, 242] width 74 height 11
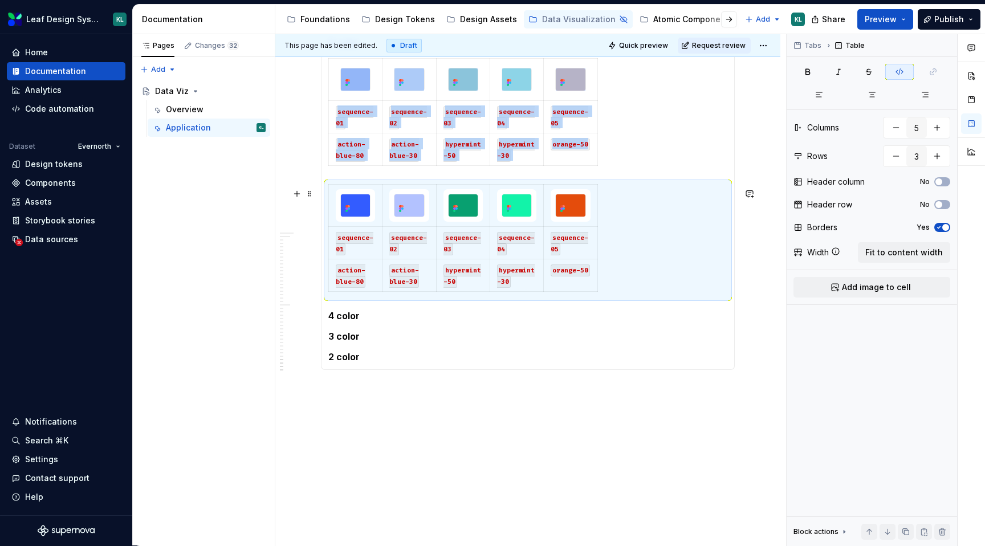
scroll to position [2174, 0]
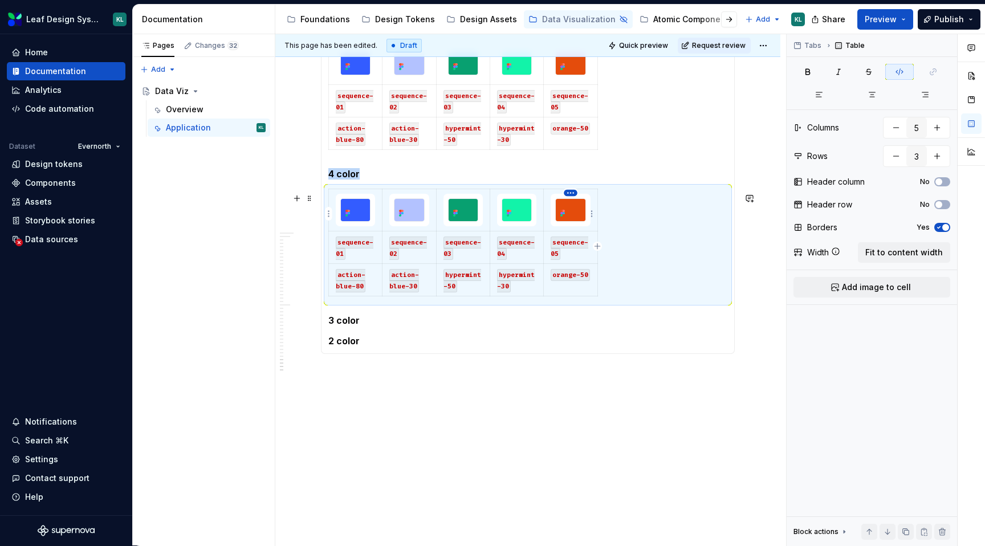
click at [571, 191] on html "Leaf Design System KL Home Documentation Analytics Code automation Dataset Ever…" at bounding box center [492, 273] width 985 height 546
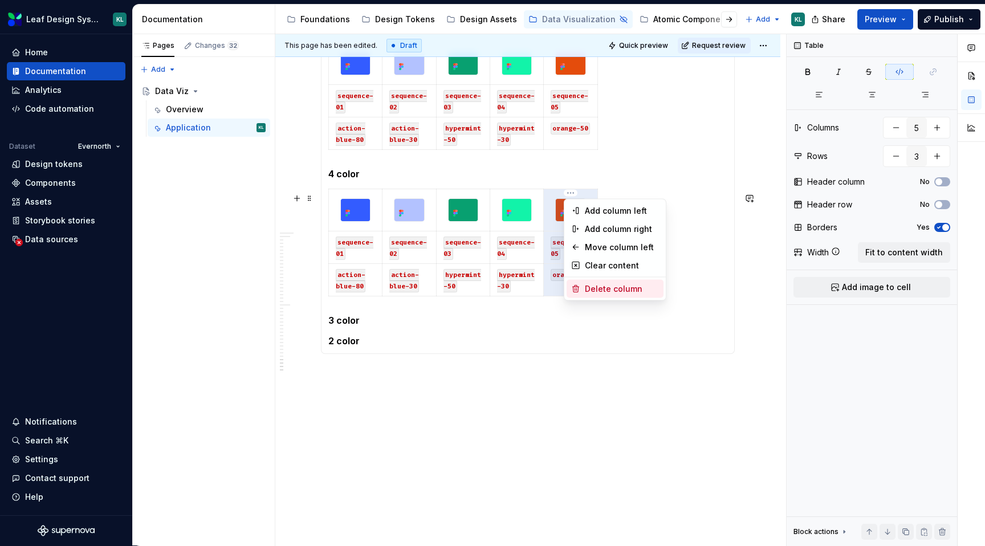
click at [604, 286] on div "Delete column" at bounding box center [622, 288] width 74 height 11
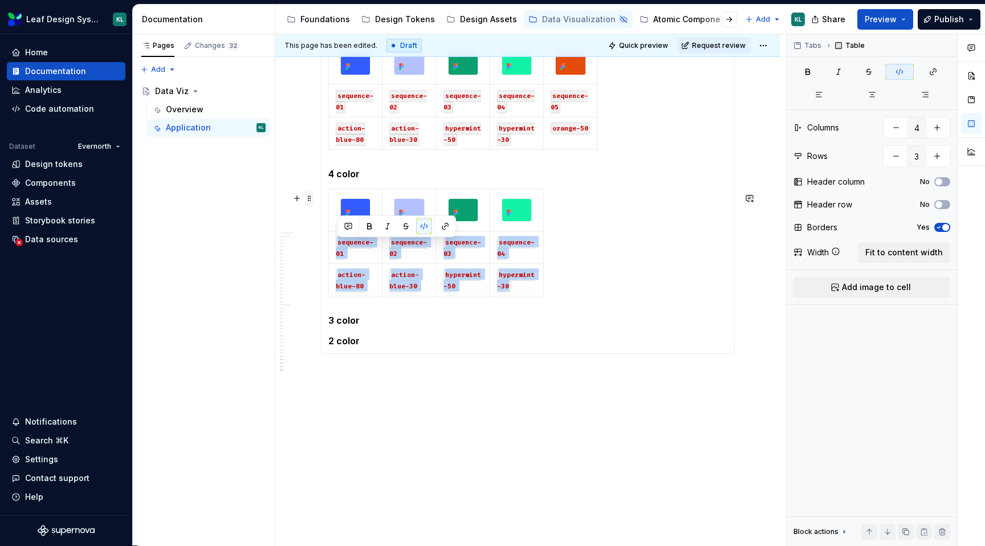
click at [310, 197] on span at bounding box center [309, 198] width 9 height 16
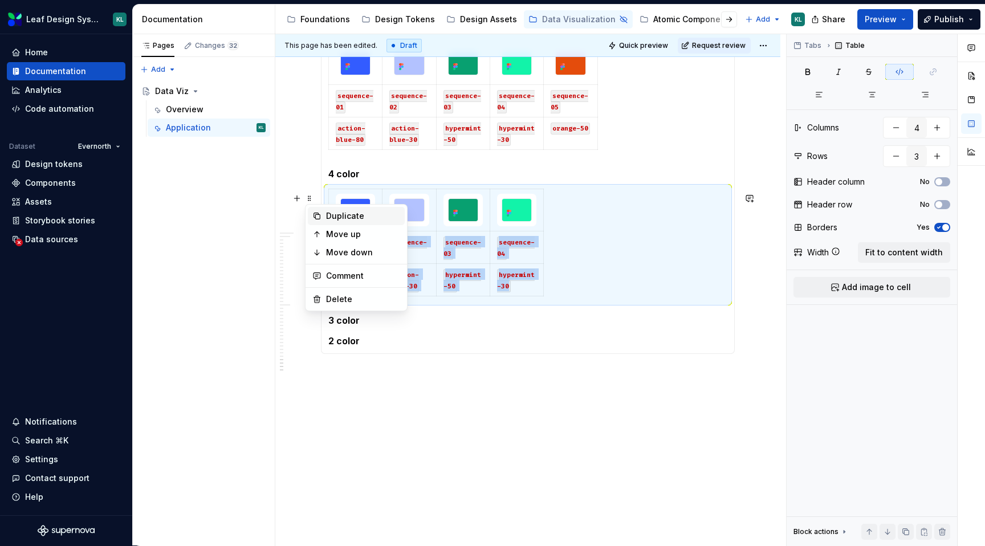
click at [343, 214] on div "Duplicate" at bounding box center [363, 215] width 74 height 11
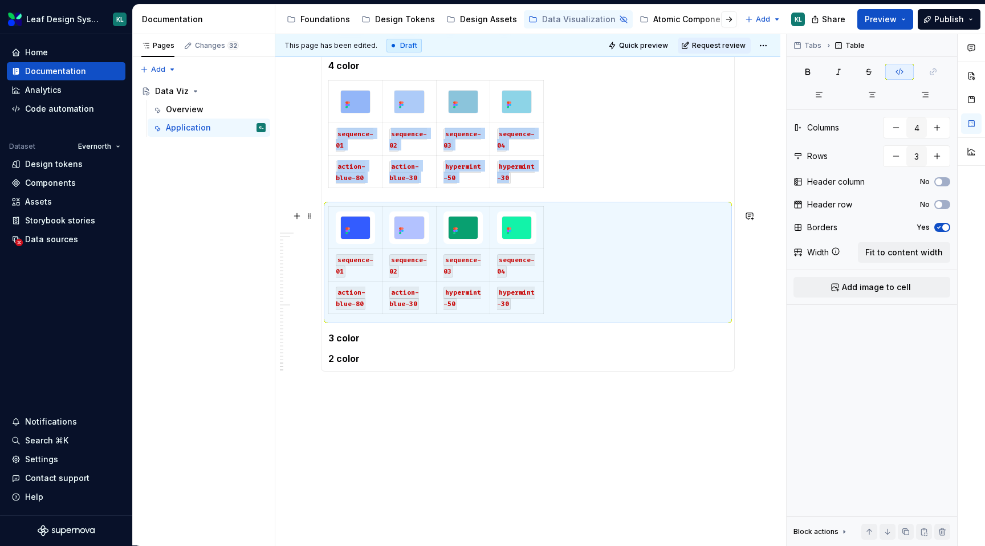
scroll to position [2308, 0]
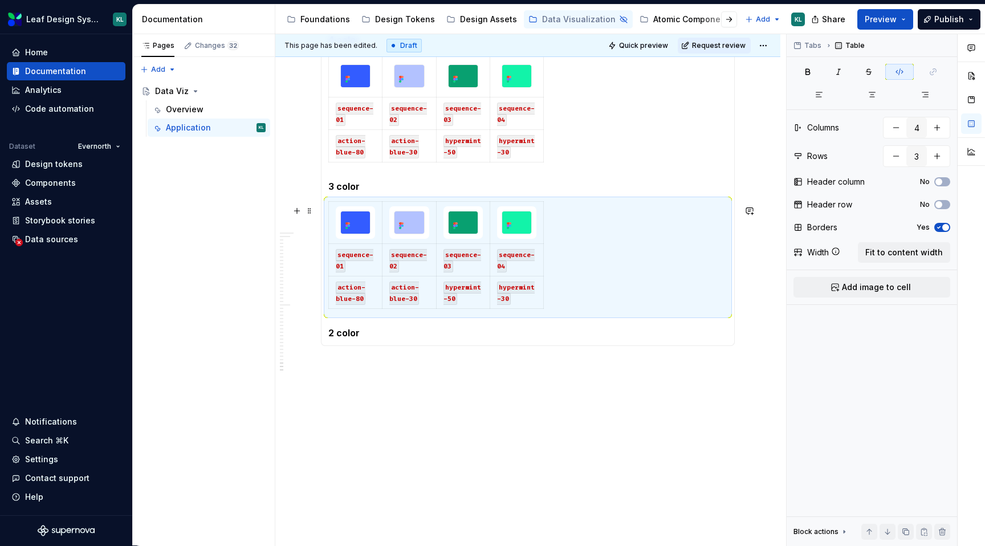
click at [517, 207] on html "Leaf Design System KL Home Documentation Analytics Code automation Dataset Ever…" at bounding box center [492, 273] width 985 height 546
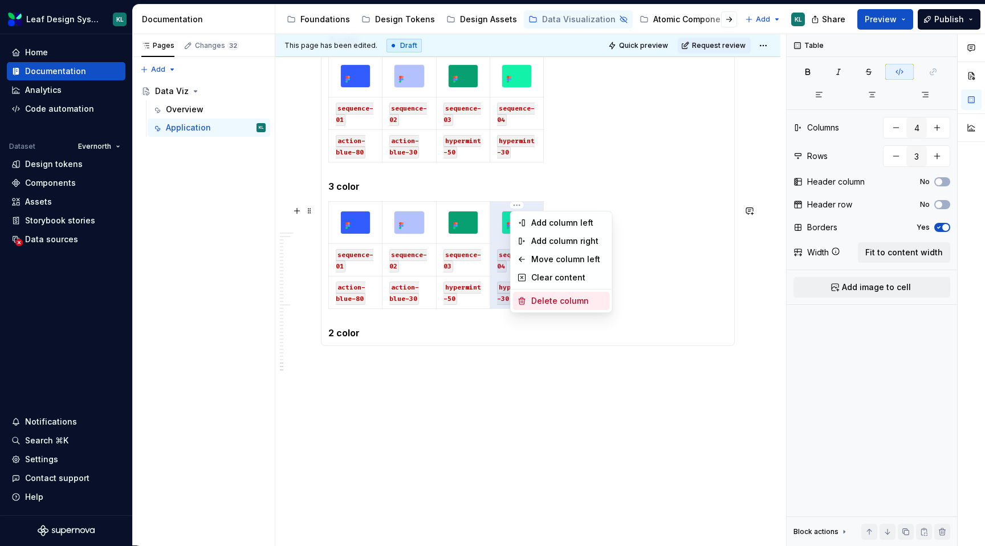
click at [557, 297] on div "Delete column" at bounding box center [568, 300] width 74 height 11
type input "3"
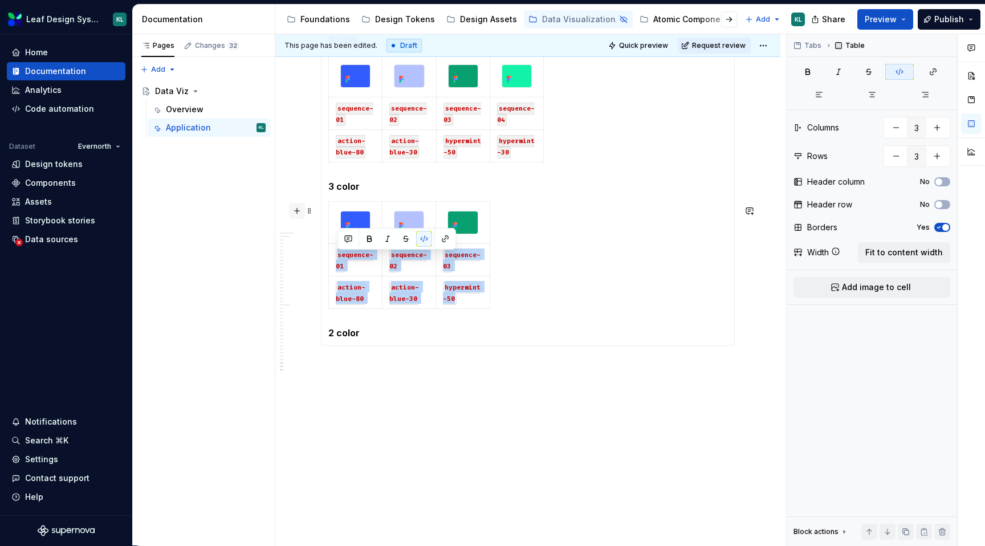
click at [304, 214] on button "button" at bounding box center [297, 211] width 16 height 16
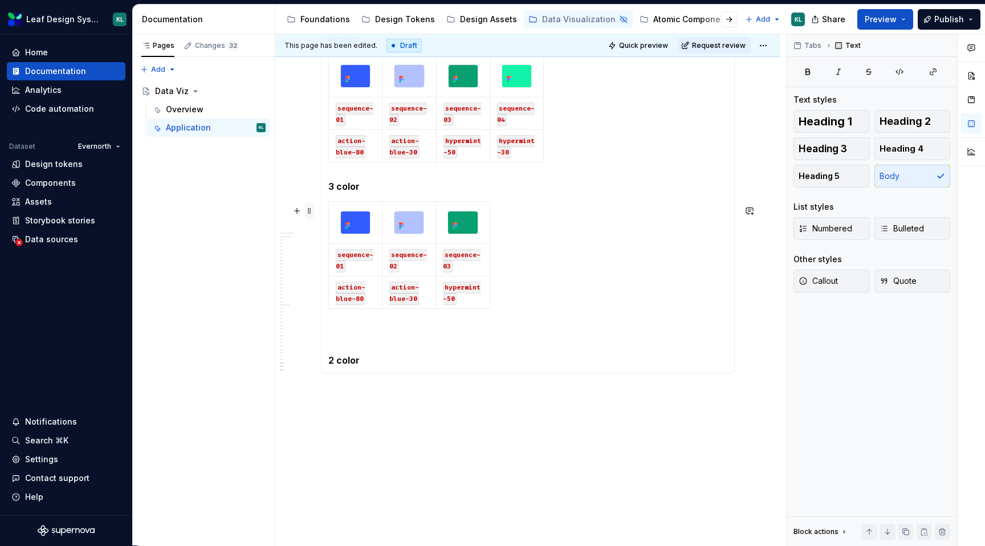
click at [311, 211] on span at bounding box center [309, 211] width 9 height 16
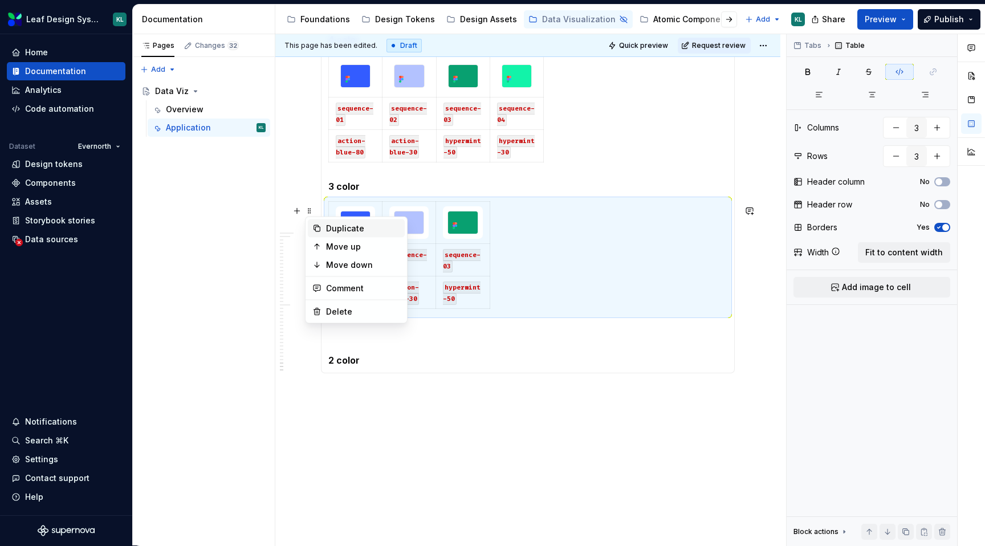
click at [354, 228] on div "Duplicate" at bounding box center [363, 228] width 74 height 11
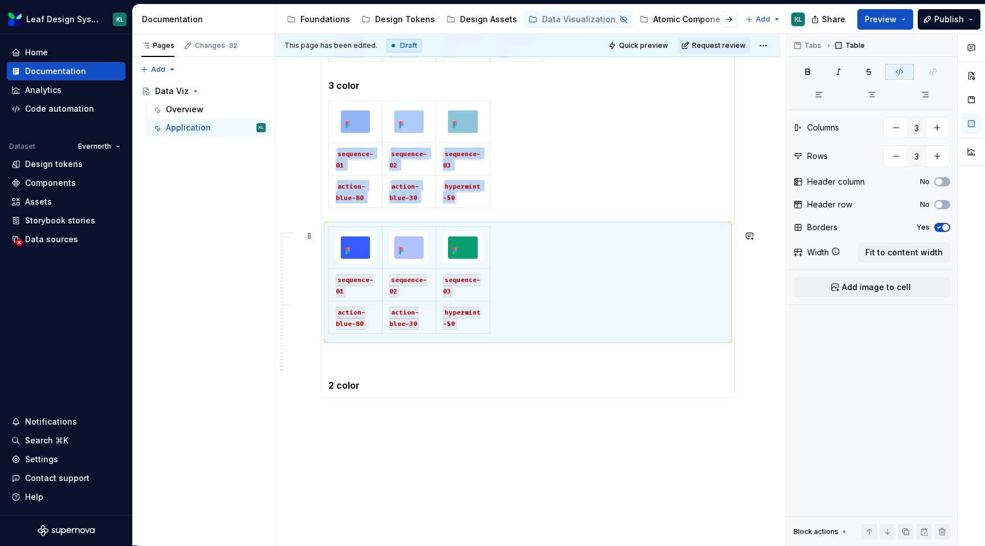
scroll to position [2456, 0]
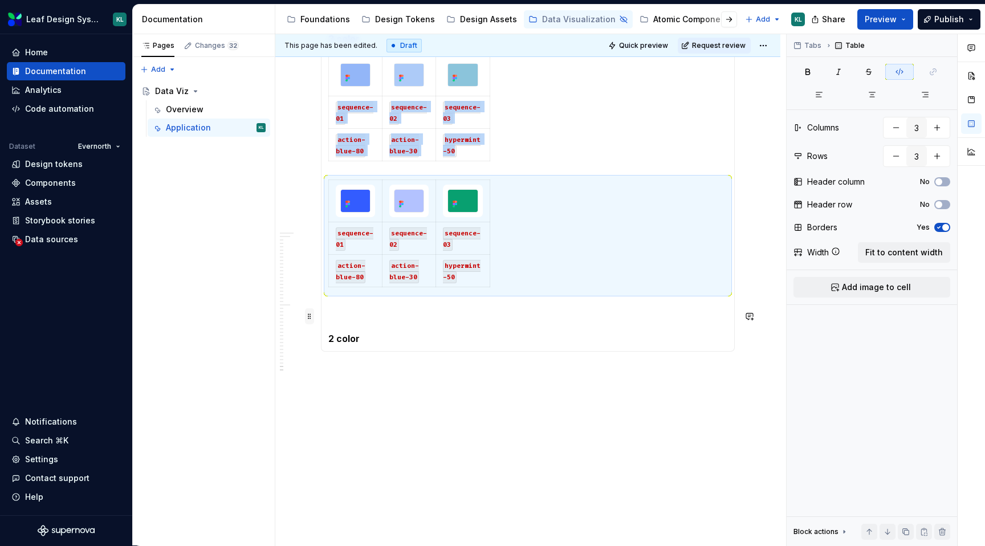
click at [311, 314] on span at bounding box center [309, 316] width 9 height 16
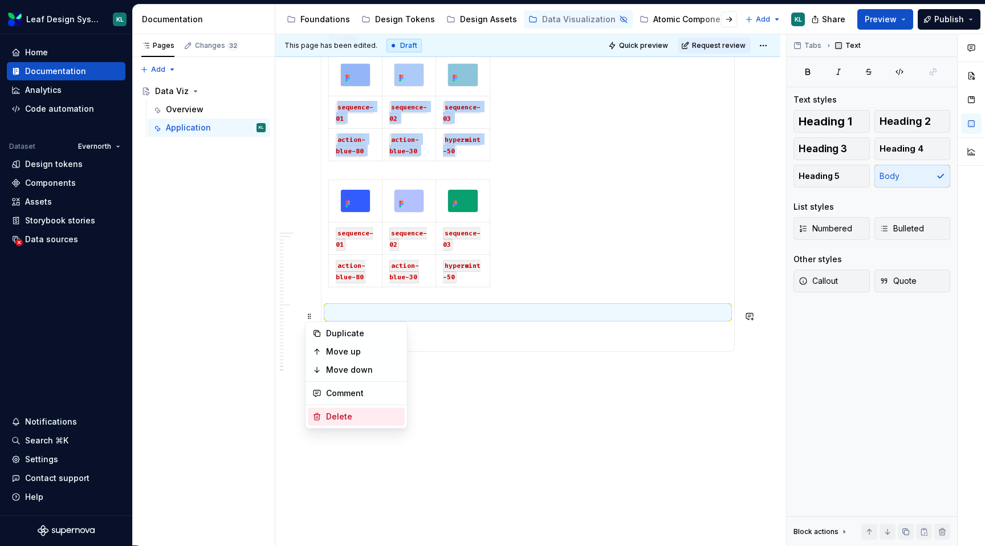
click at [357, 412] on div "Delete" at bounding box center [363, 416] width 74 height 11
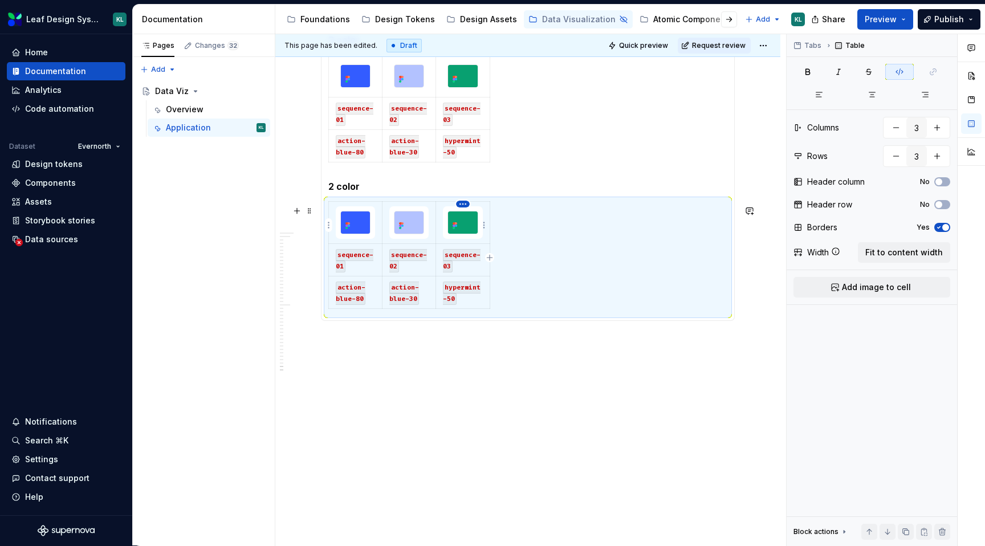
click at [463, 202] on html "Leaf Design System KL Home Documentation Analytics Code automation Dataset Ever…" at bounding box center [492, 273] width 985 height 546
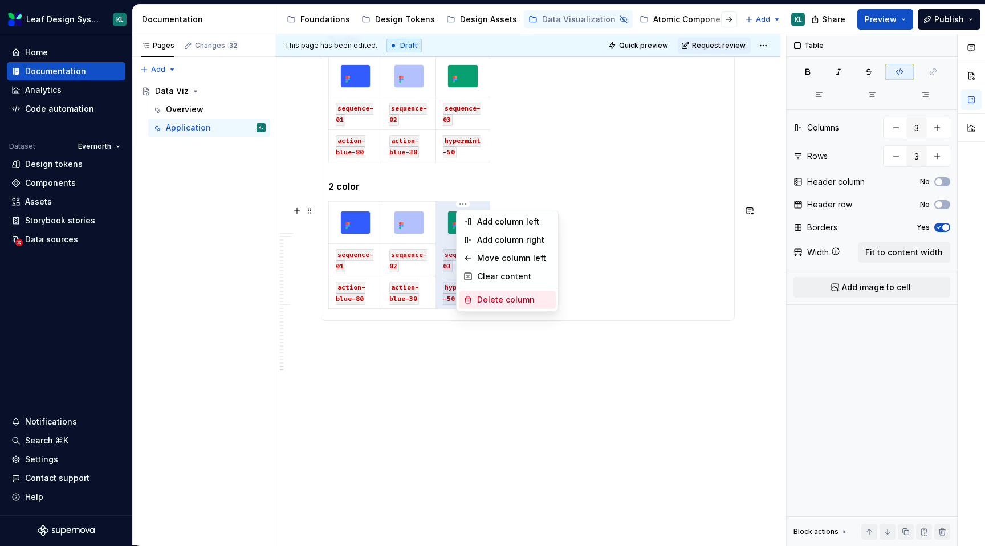
click at [507, 302] on div "Delete column" at bounding box center [514, 299] width 74 height 11
type input "2"
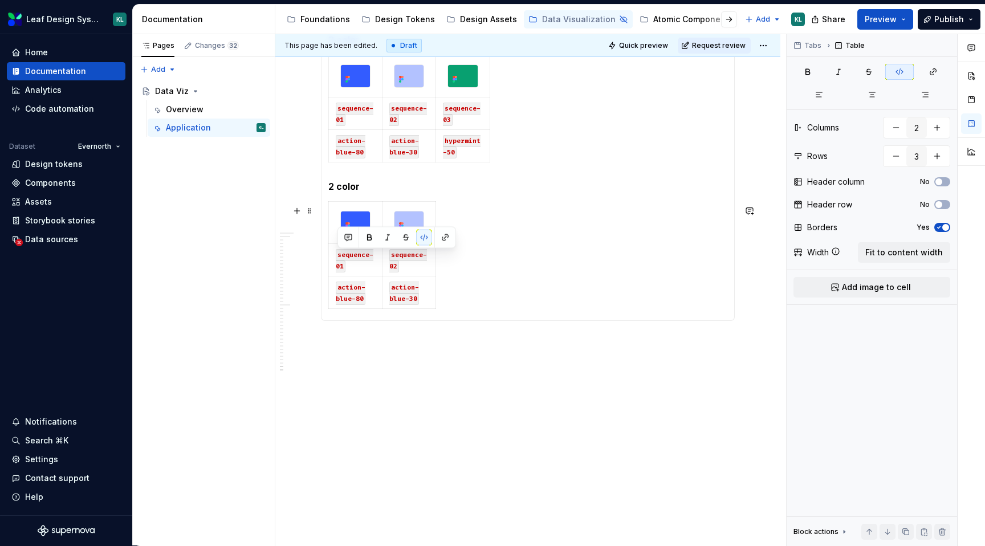
click at [507, 302] on div "sequence-01 sequence-02 action-blue-80 action-blue-30" at bounding box center [527, 257] width 399 height 112
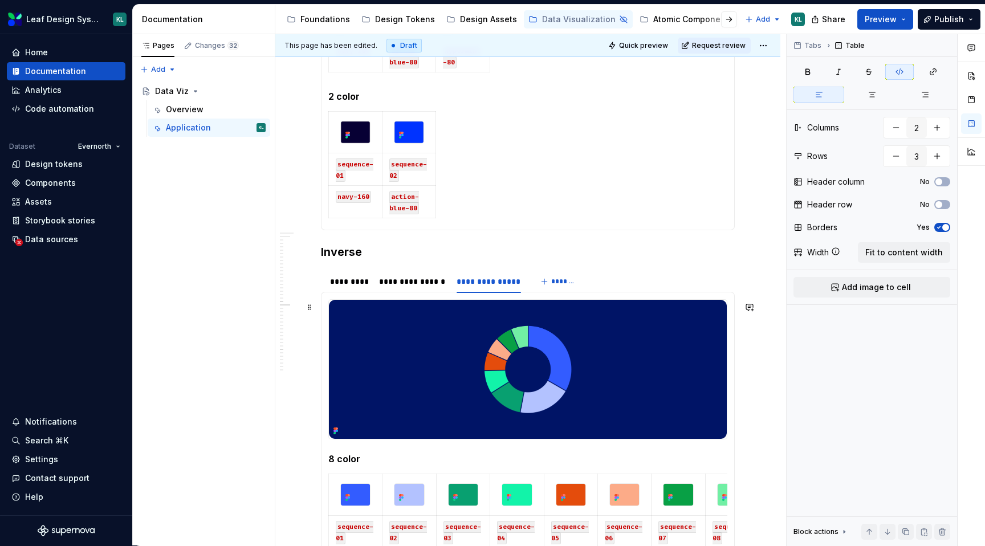
scroll to position [1302, 0]
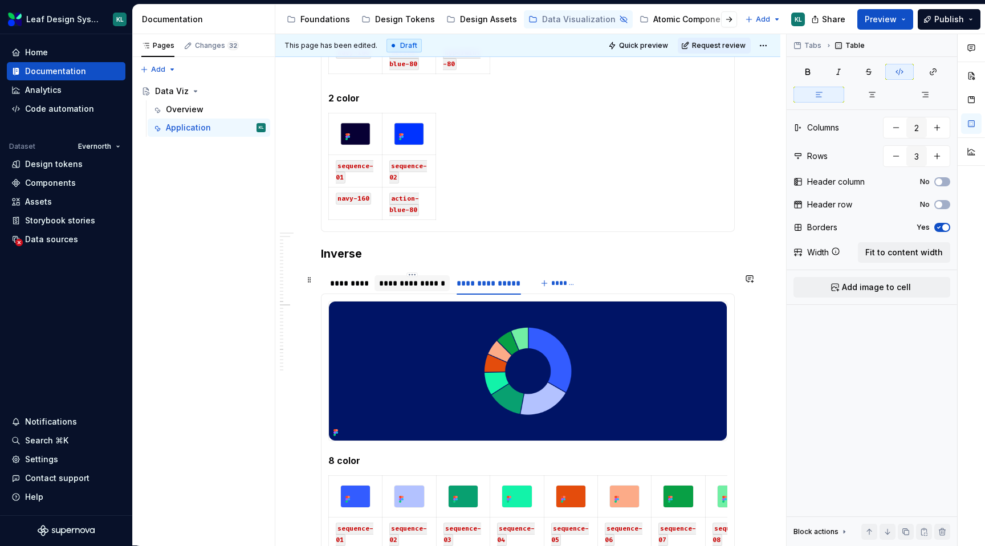
click at [419, 288] on div "**********" at bounding box center [412, 283] width 66 height 11
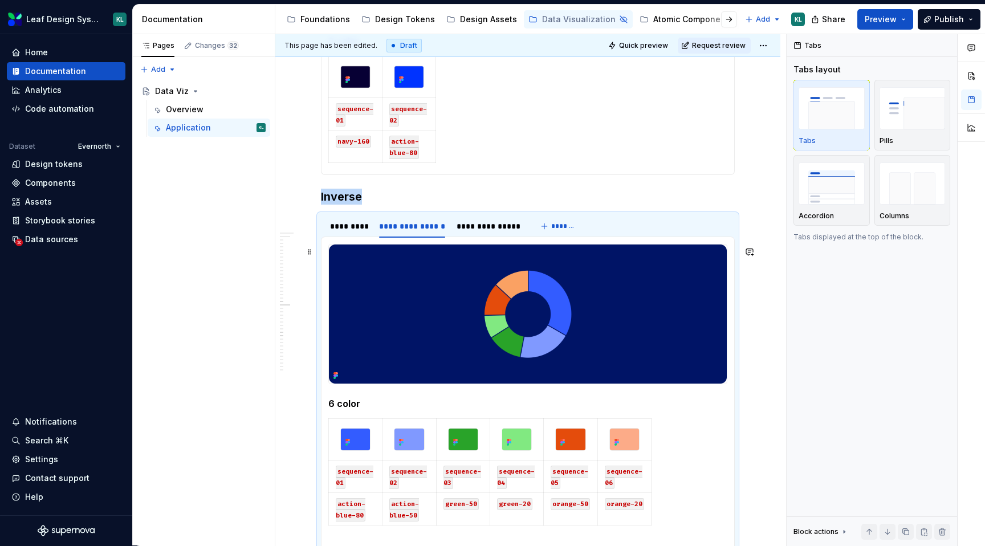
scroll to position [1367, 0]
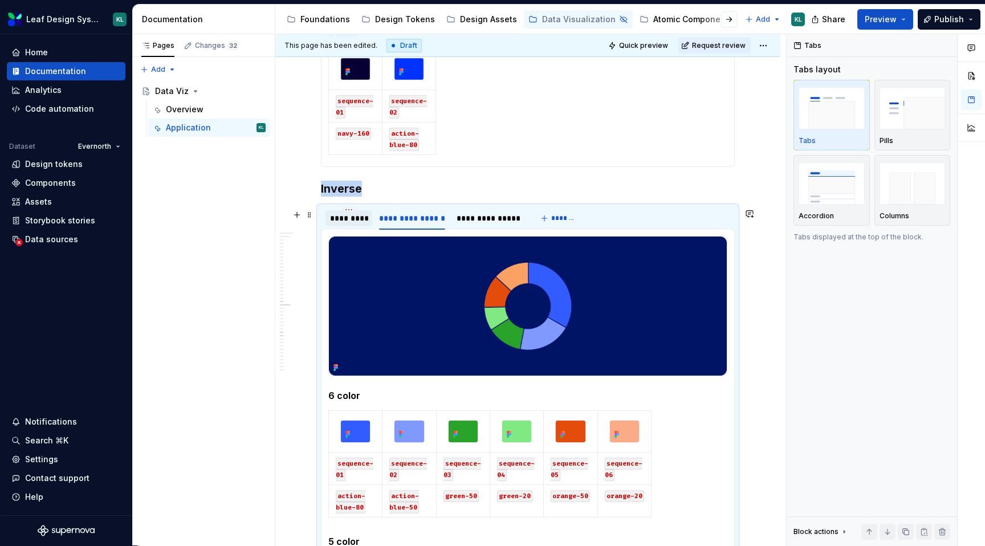
click at [347, 220] on div "*********" at bounding box center [349, 218] width 38 height 11
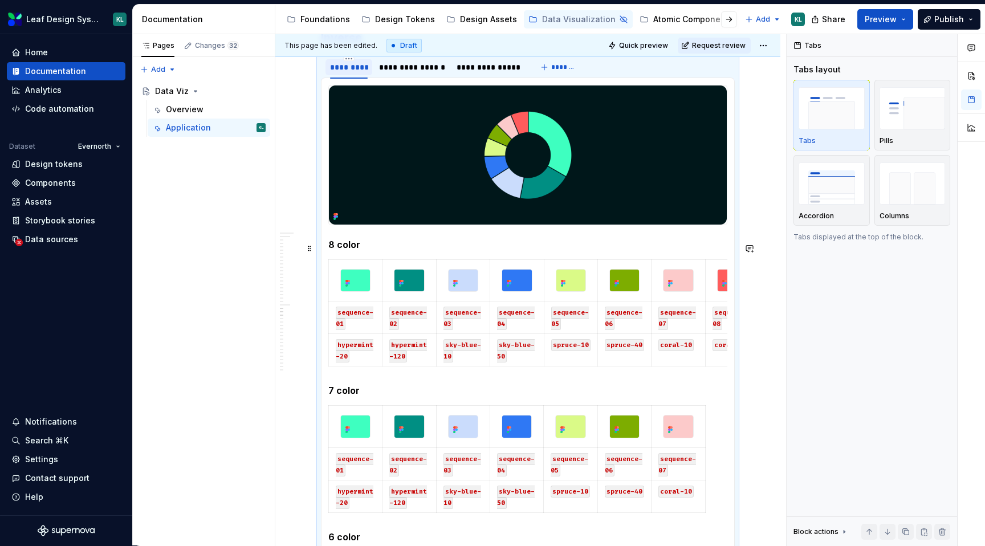
scroll to position [1511, 0]
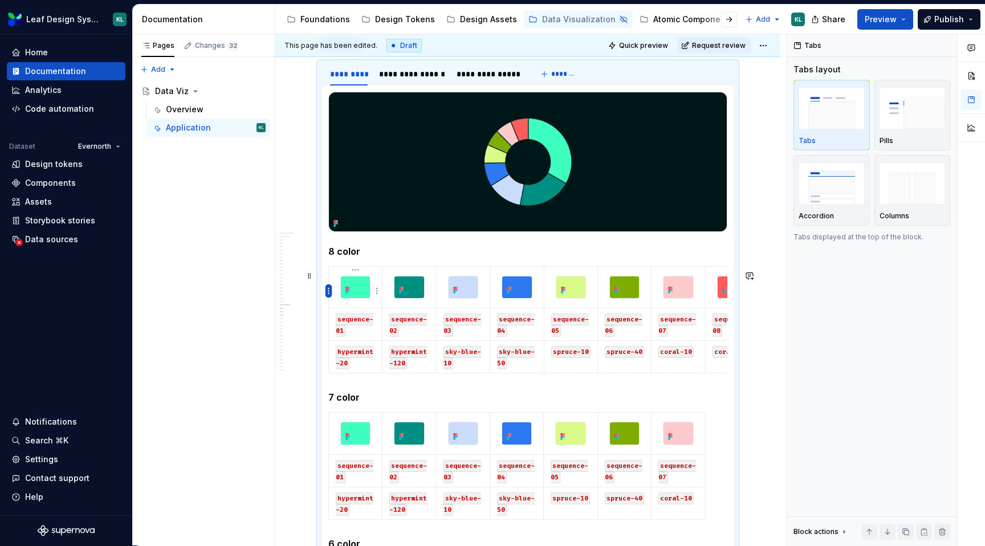
click at [327, 290] on html "Leaf Design System KL Home Documentation Analytics Code automation Dataset Ever…" at bounding box center [492, 273] width 985 height 546
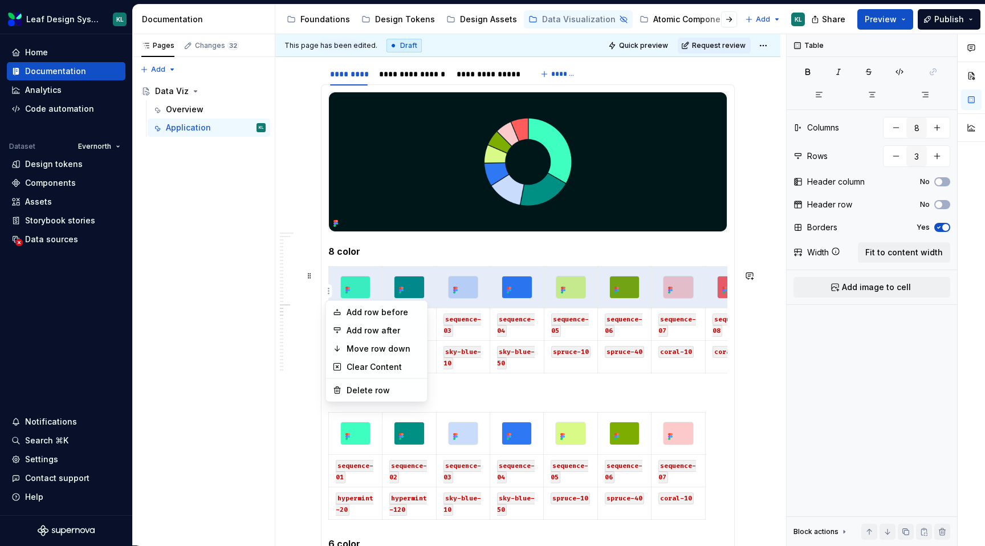
click at [306, 322] on html "Leaf Design System KL Home Documentation Analytics Code automation Dataset Ever…" at bounding box center [492, 273] width 985 height 546
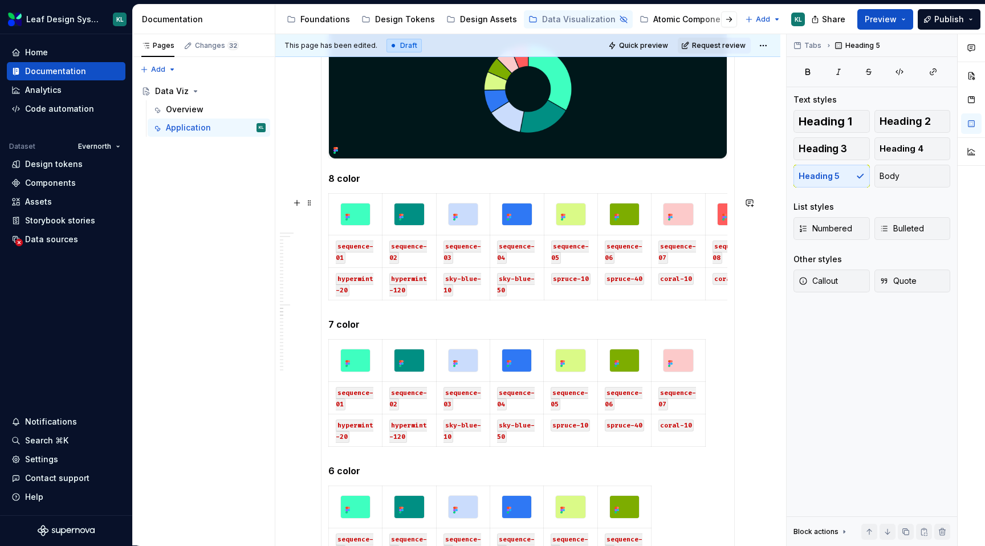
scroll to position [1491, 0]
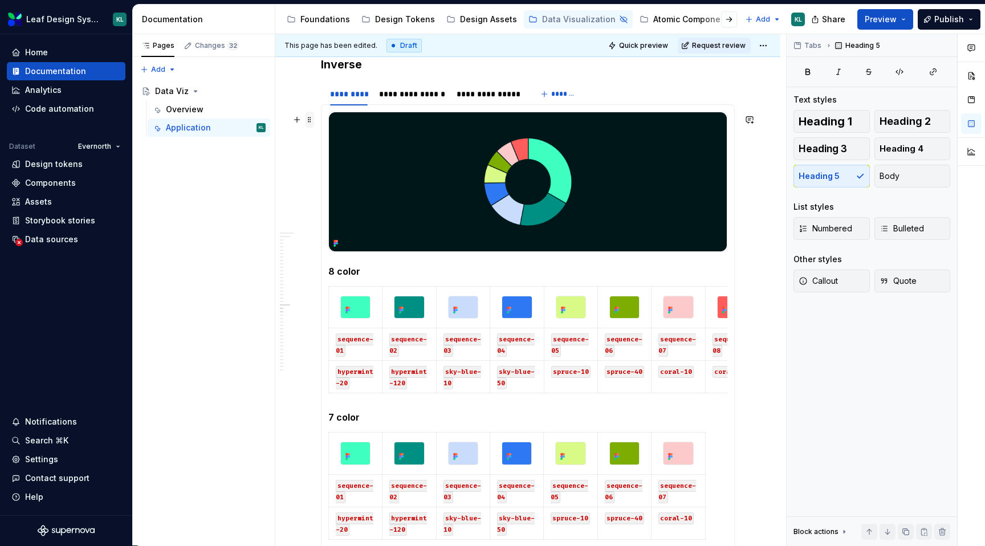
click at [310, 122] on span at bounding box center [309, 120] width 9 height 16
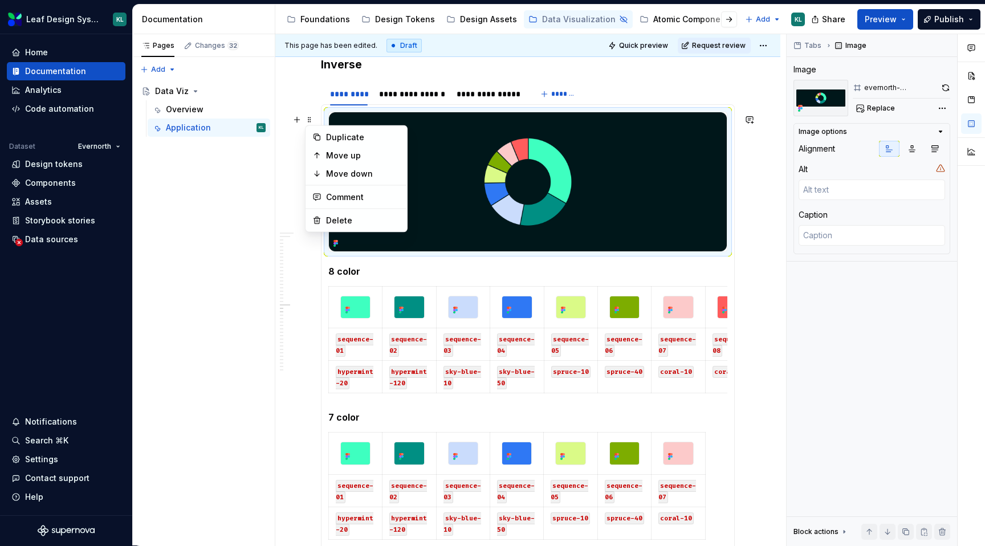
click at [310, 101] on div "**********" at bounding box center [527, 108] width 505 height 2804
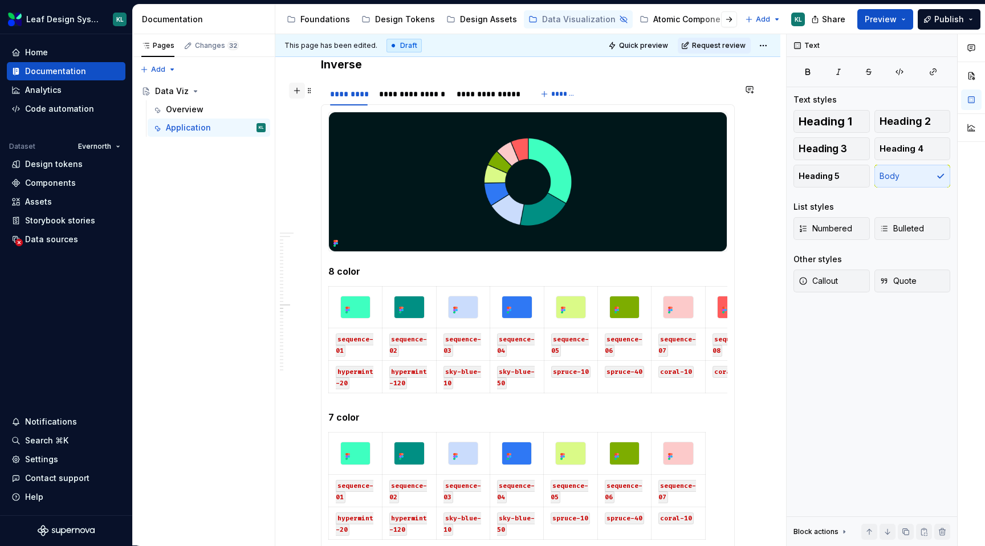
click at [301, 96] on button "button" at bounding box center [297, 91] width 16 height 16
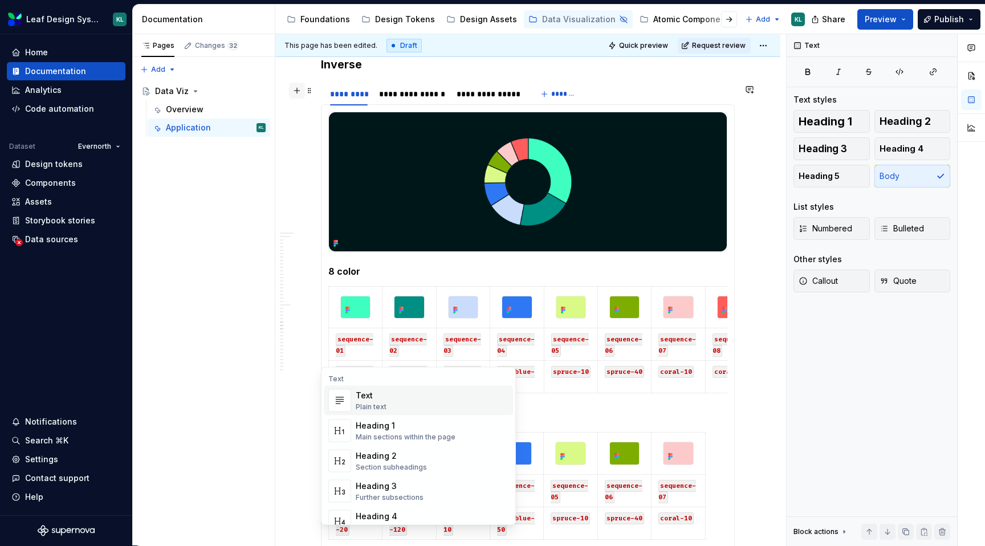
scroll to position [2262, 0]
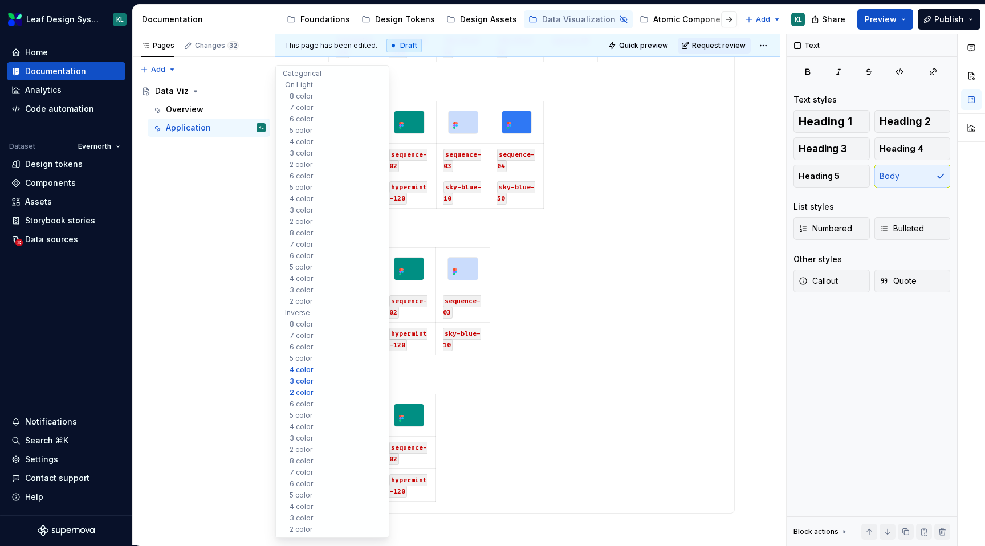
click at [302, 307] on button "Inverse" at bounding box center [332, 312] width 108 height 11
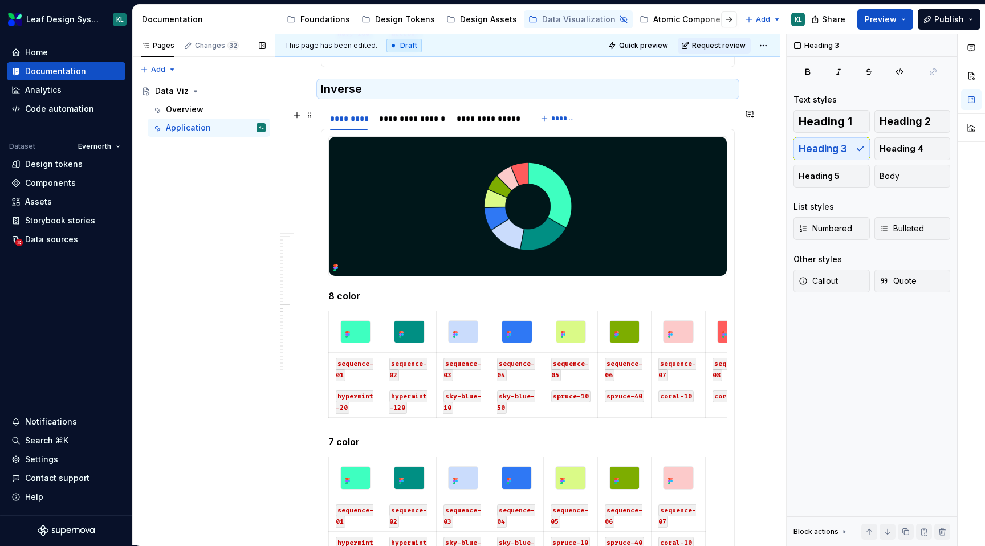
scroll to position [1459, 0]
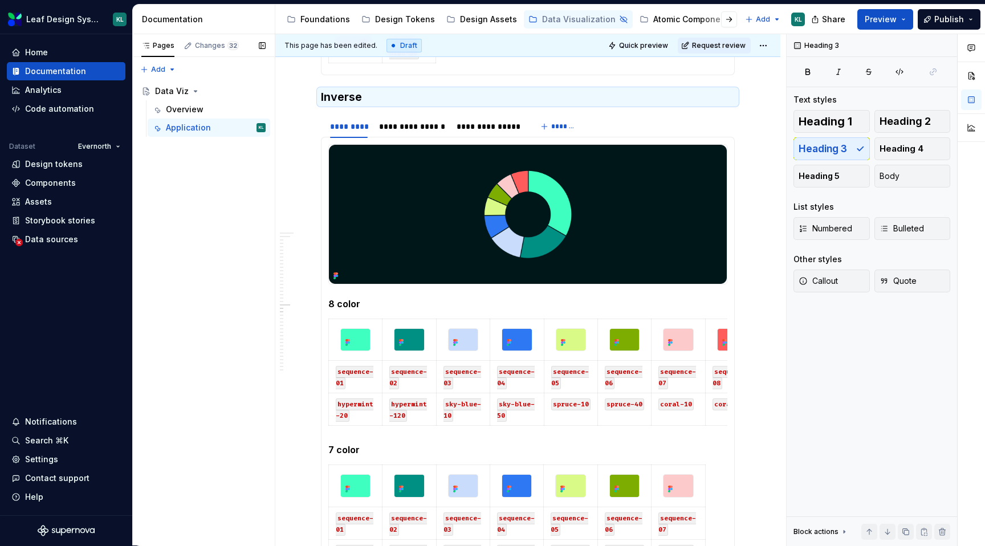
click at [227, 339] on div "Pages Changes 32 Add Accessibility guide for tree Page tree. Navigate the tree …" at bounding box center [203, 290] width 143 height 512
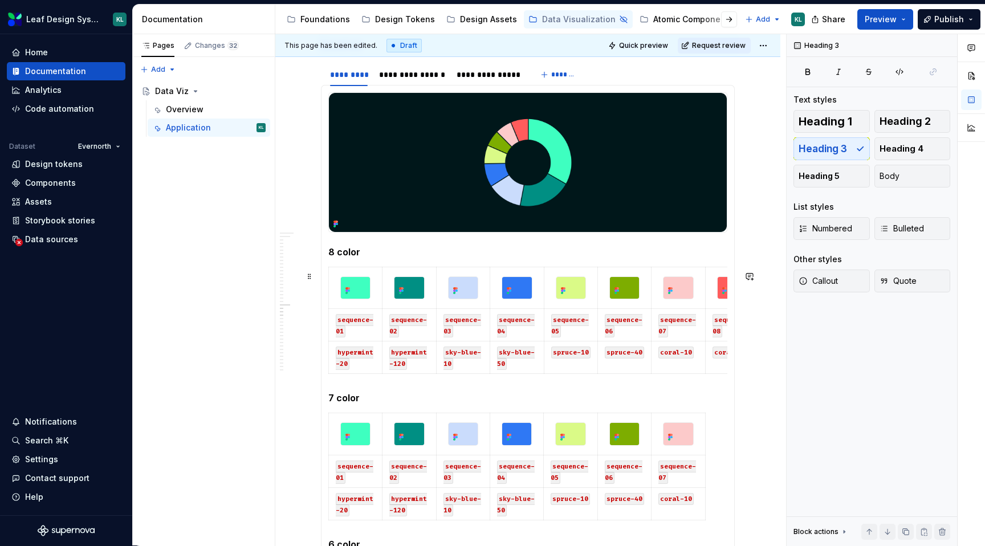
scroll to position [1467, 0]
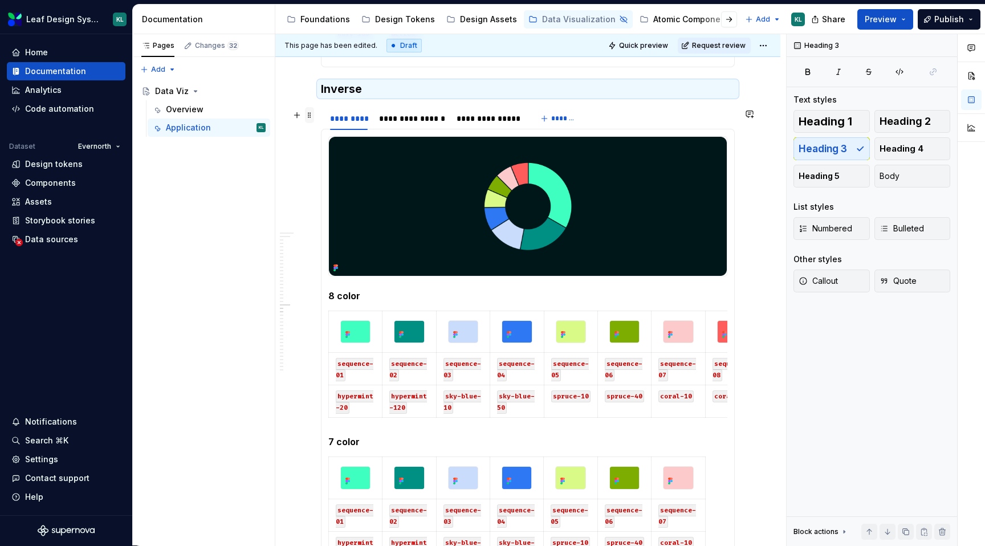
click at [311, 121] on span at bounding box center [309, 115] width 9 height 16
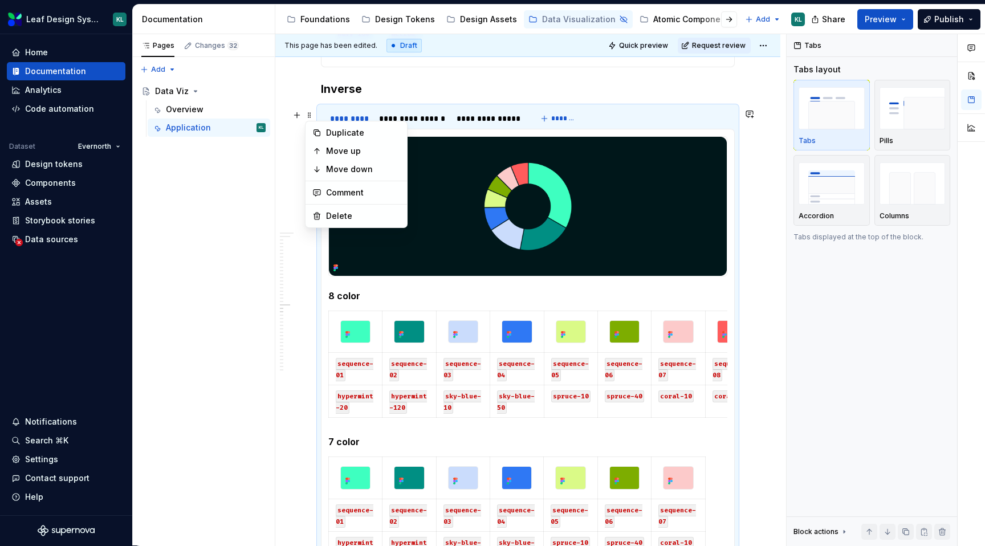
click at [310, 90] on div "**********" at bounding box center [530, 290] width 511 height 512
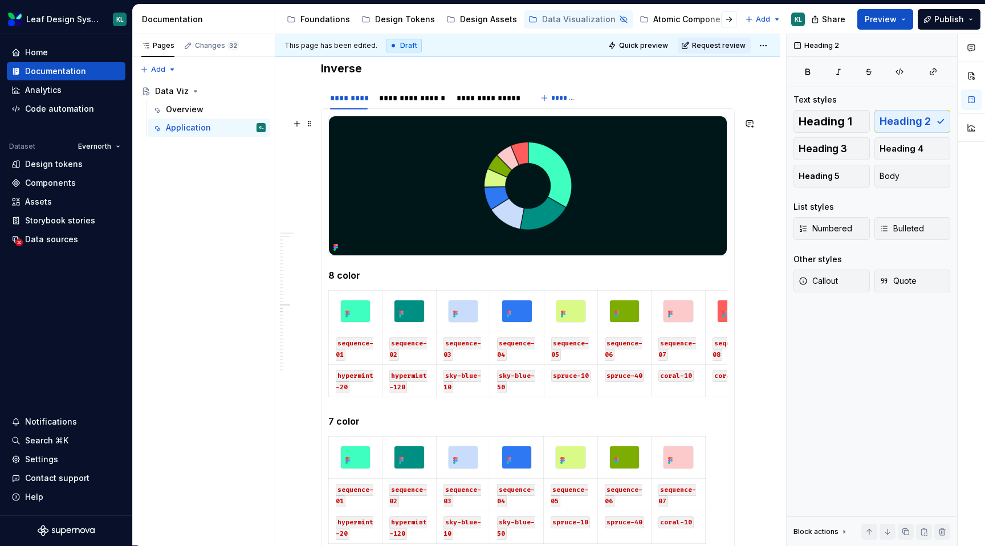
scroll to position [1453, 0]
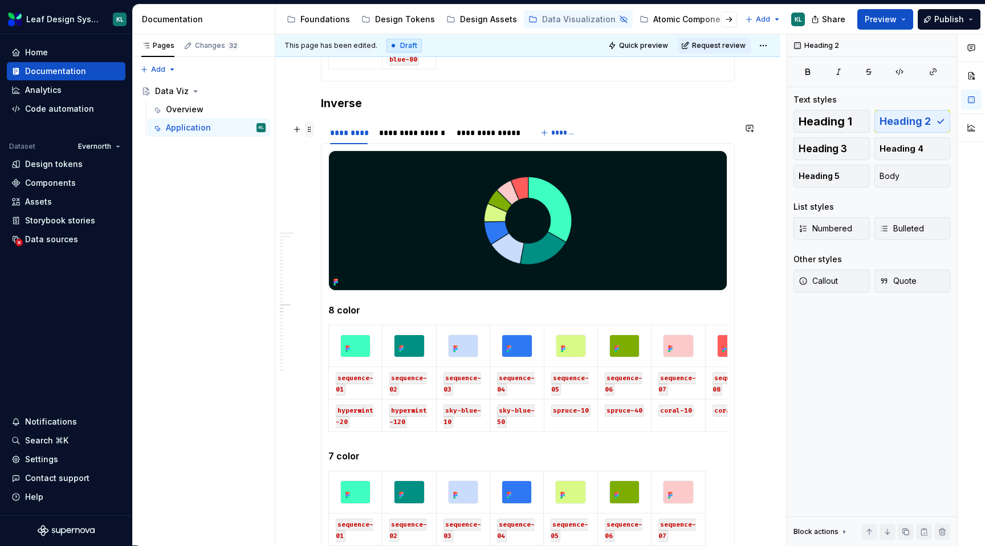
click at [309, 131] on span at bounding box center [309, 129] width 9 height 16
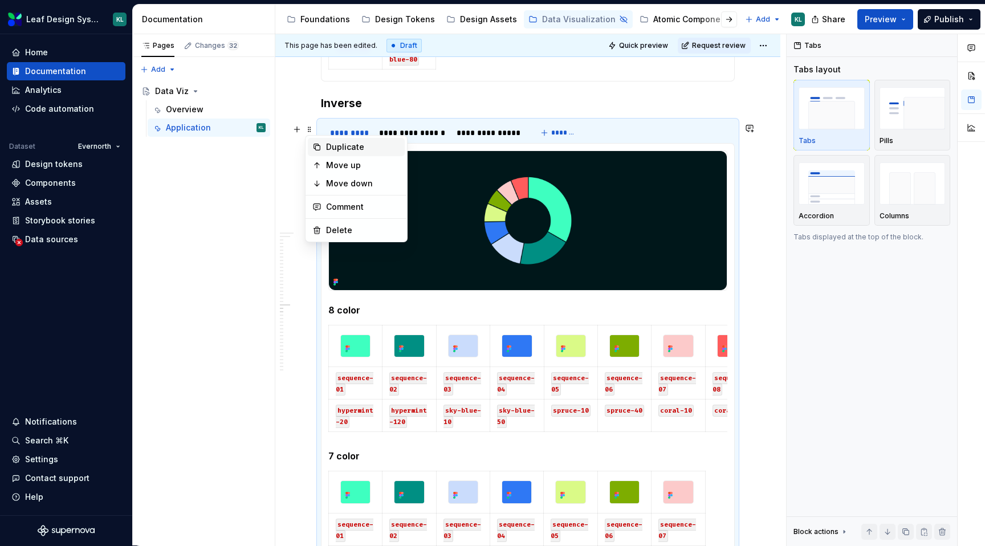
click at [328, 147] on div "Duplicate" at bounding box center [363, 146] width 74 height 11
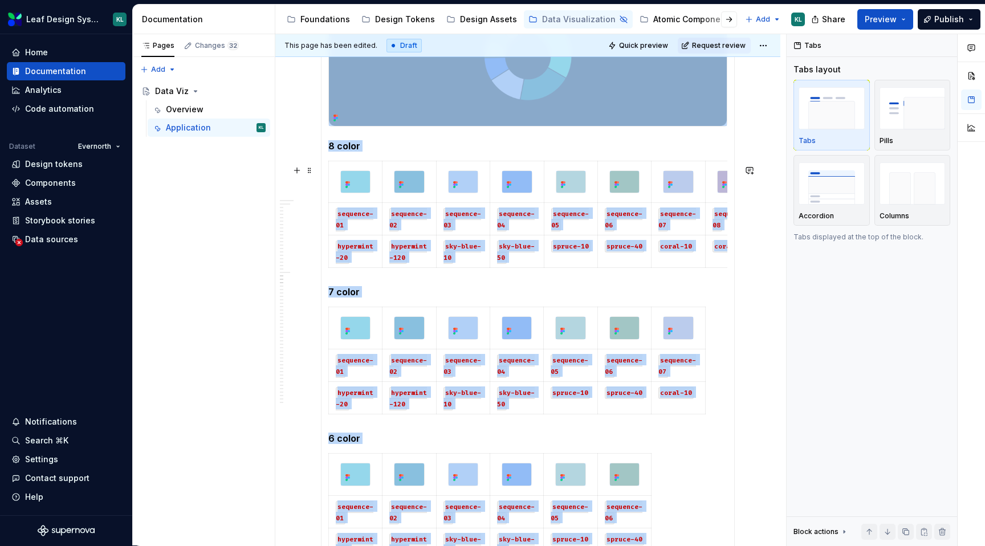
scroll to position [1437, 0]
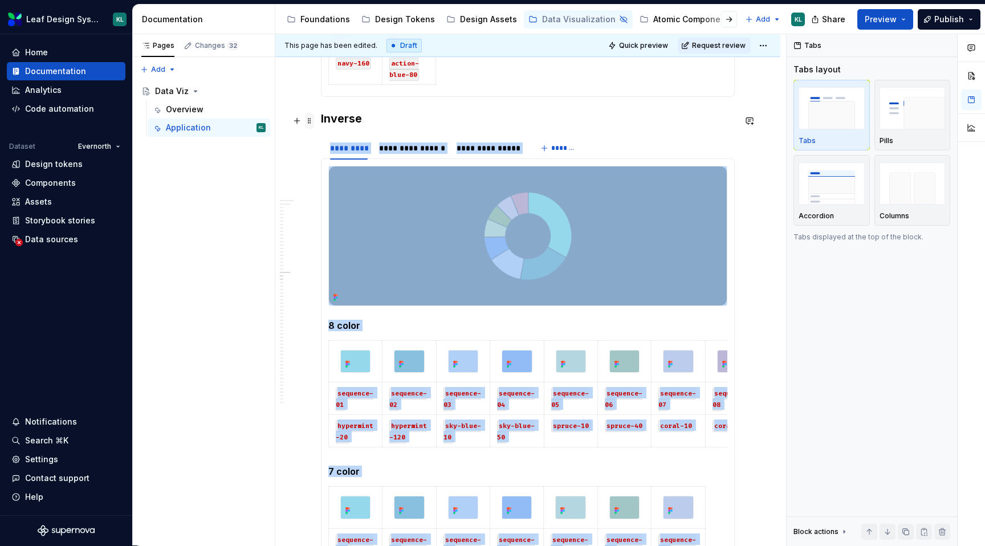
click at [312, 122] on span at bounding box center [309, 121] width 9 height 16
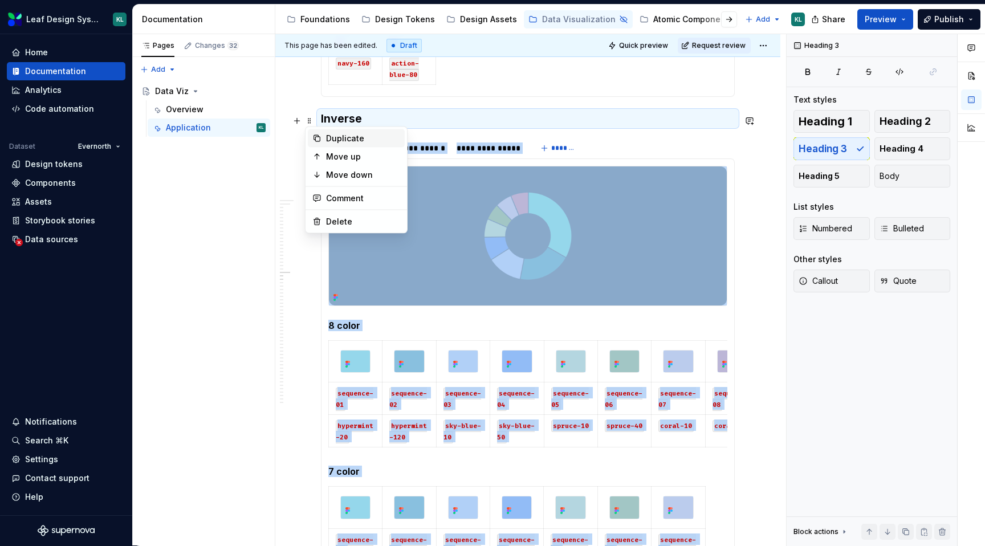
click at [330, 135] on div "Duplicate" at bounding box center [363, 138] width 74 height 11
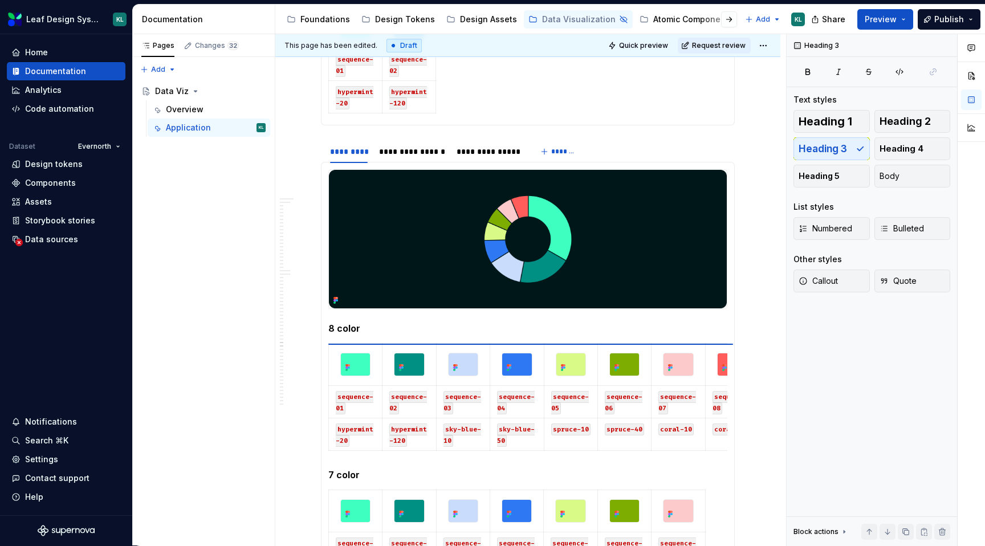
scroll to position [2687, 0]
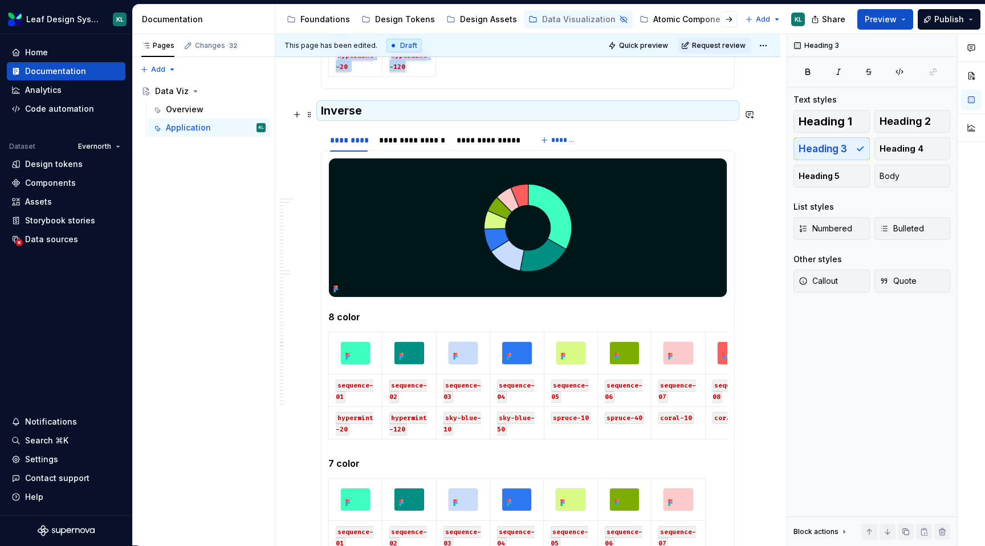
click at [347, 118] on h3 "Inverse" at bounding box center [528, 111] width 414 height 16
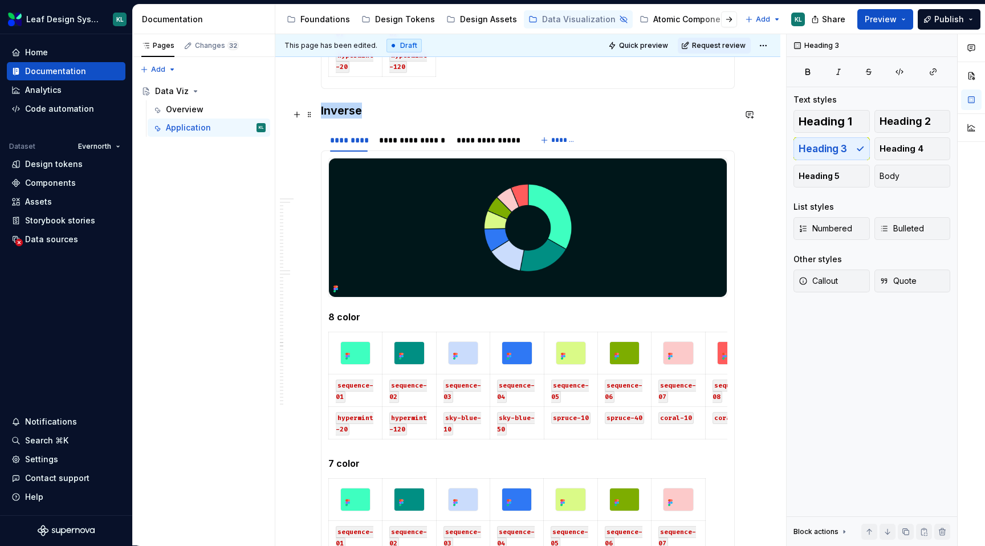
click at [347, 118] on h3 "Inverse" at bounding box center [528, 111] width 414 height 16
click at [432, 198] on img at bounding box center [528, 227] width 398 height 139
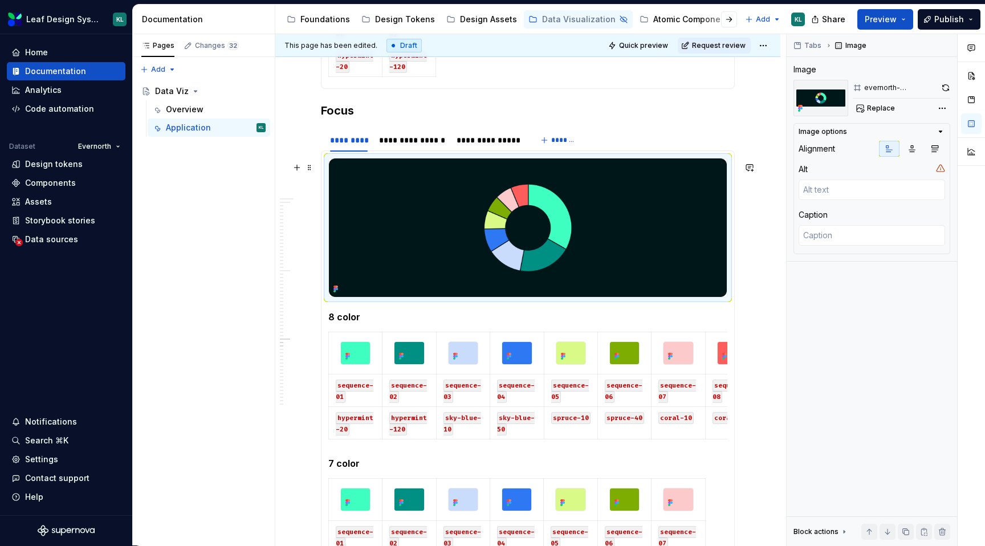
click at [434, 214] on img at bounding box center [528, 227] width 398 height 139
click at [881, 109] on span "Replace" at bounding box center [881, 108] width 28 height 9
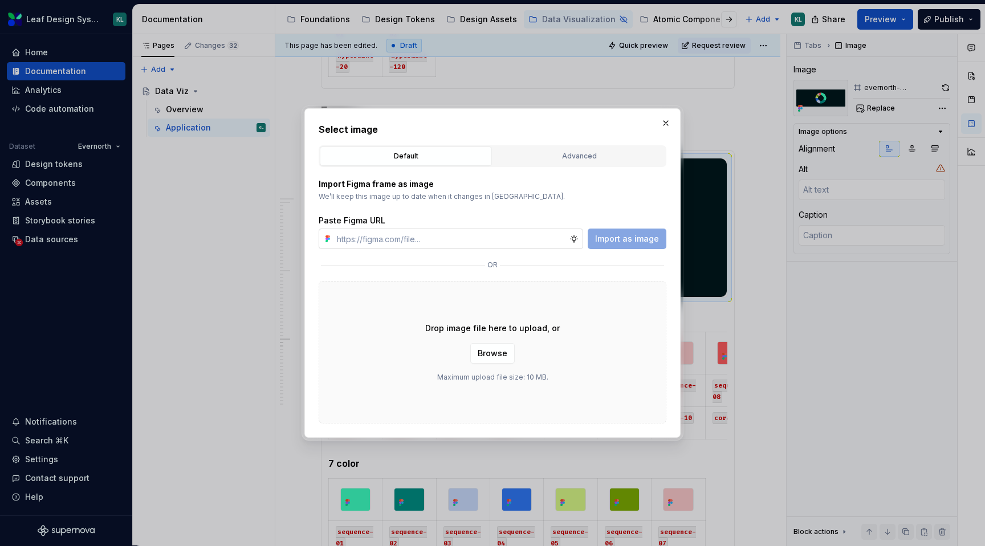
type textarea "*"
type input "https://www.figma.com/design/R5FNMiBYdBSXRtfBEXZGMx/Design-Documentation-Assets…"
type textarea "*"
type input "https://www.figma.com/design/R5FNMiBYdBSXRtfBEXZGMx/Design-Documentation-Assets…"
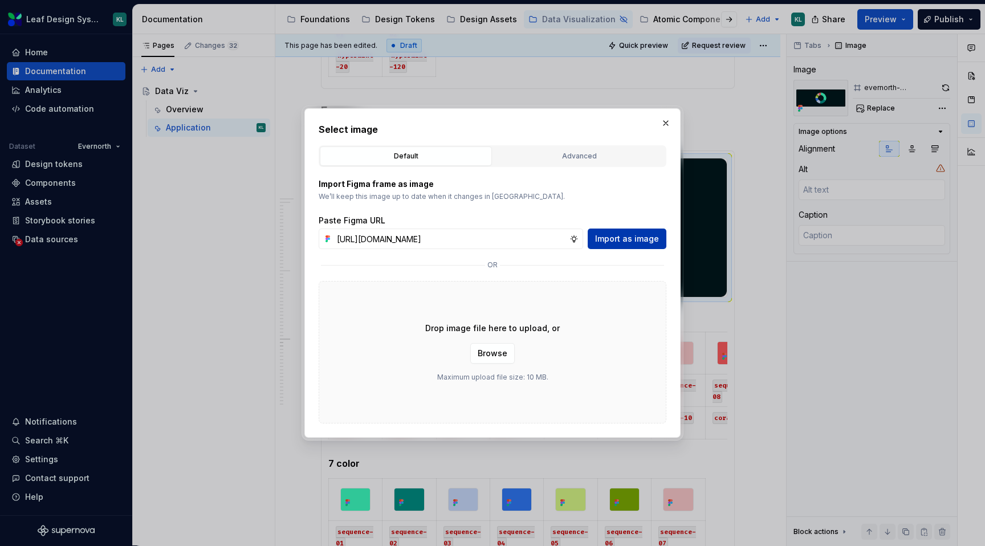
scroll to position [0, 0]
click at [608, 238] on span "Import as image" at bounding box center [627, 238] width 64 height 11
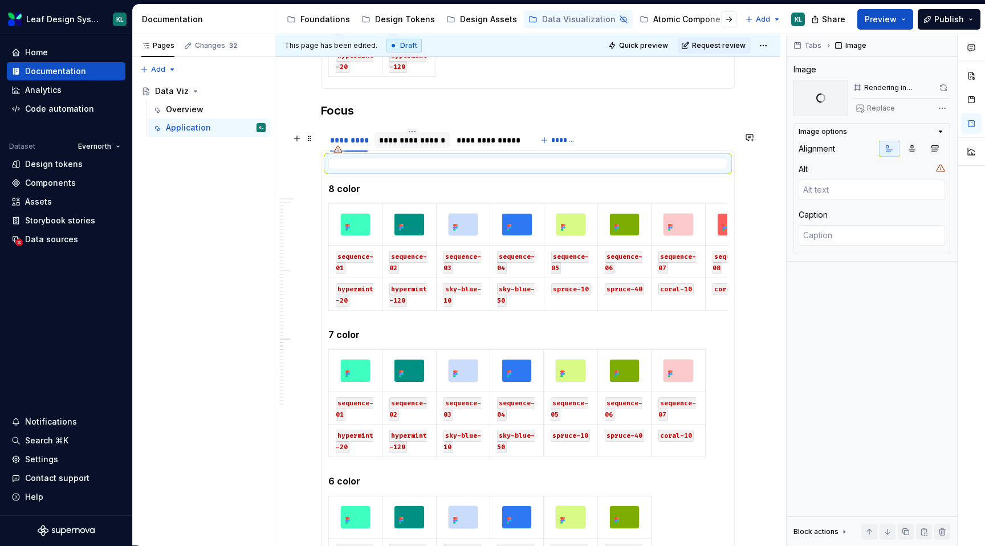
click at [414, 146] on div "**********" at bounding box center [412, 140] width 66 height 11
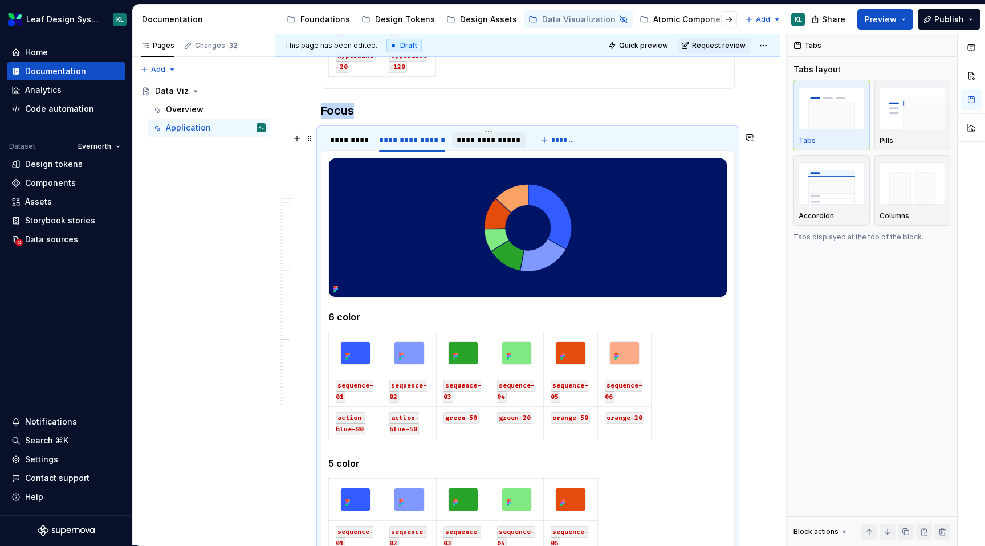
click at [503, 146] on div "**********" at bounding box center [489, 140] width 64 height 11
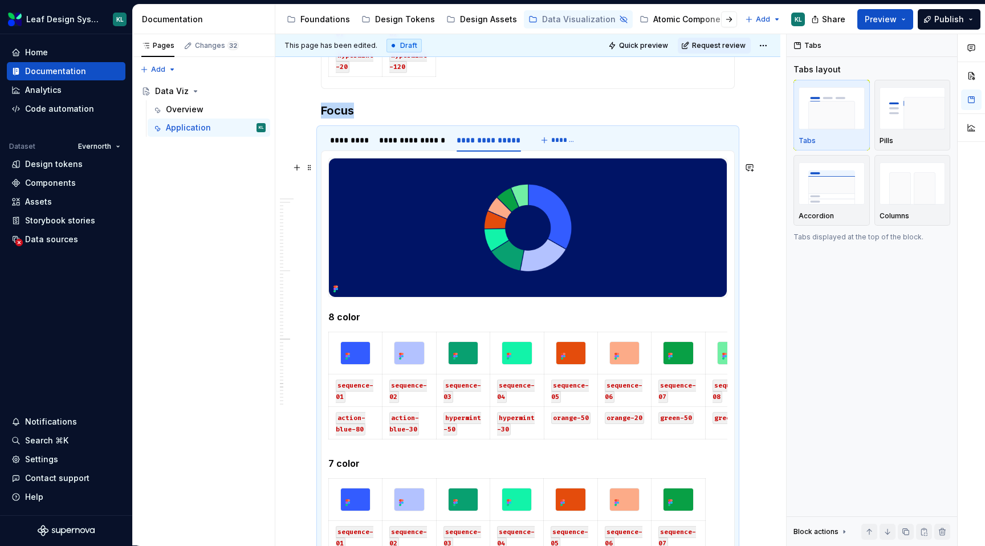
click at [478, 211] on img at bounding box center [528, 227] width 398 height 139
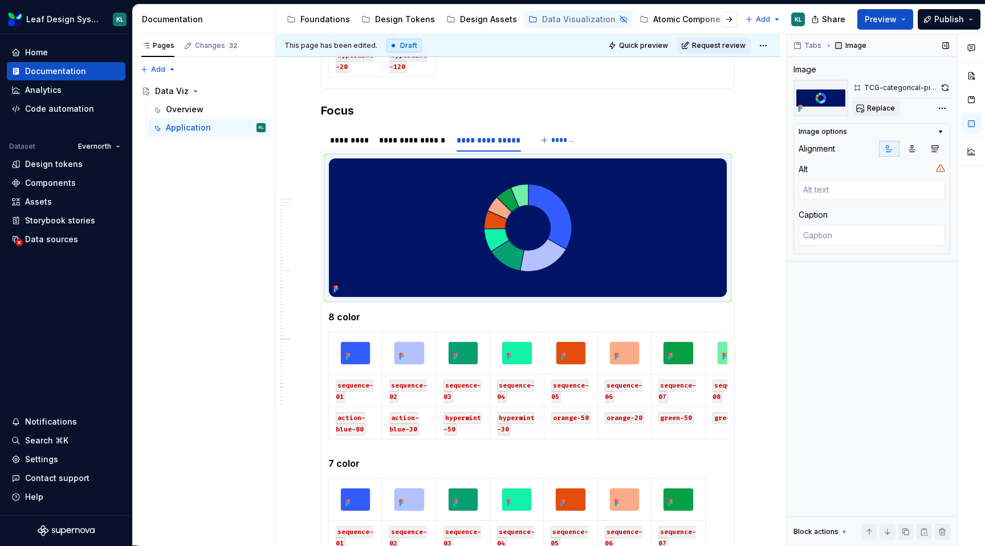
click at [886, 108] on span "Replace" at bounding box center [881, 108] width 28 height 9
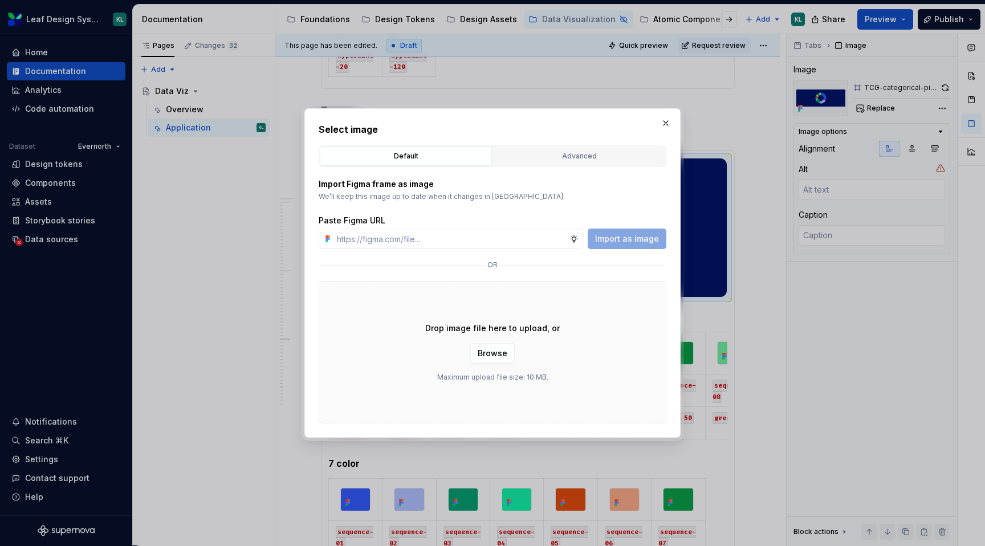
type textarea "*"
type input "https://www.figma.com/design/R5FNMiBYdBSXRtfBEXZGMx/Design-Documentation-Assets…"
click at [608, 231] on button "Import as image" at bounding box center [627, 239] width 79 height 21
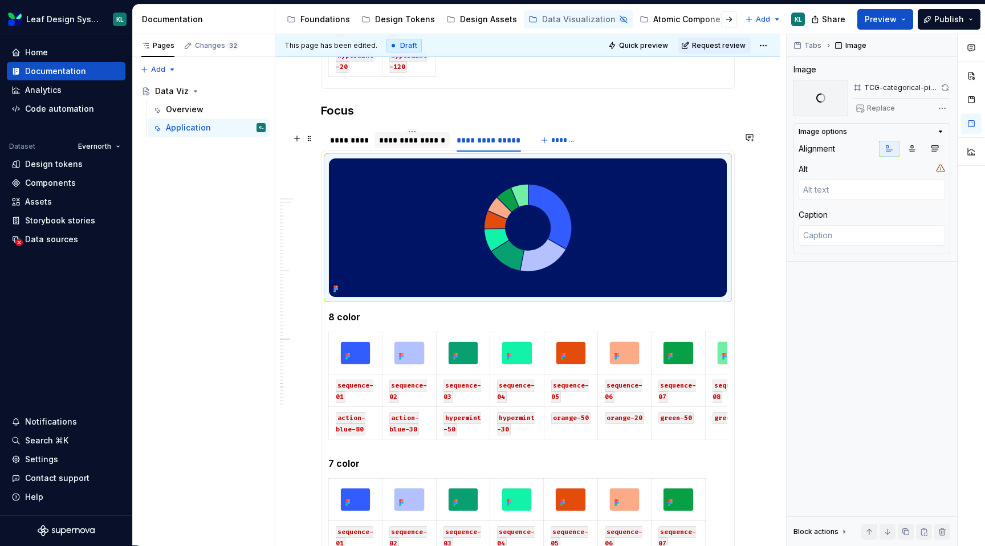
click at [422, 141] on div "**********" at bounding box center [412, 140] width 66 height 11
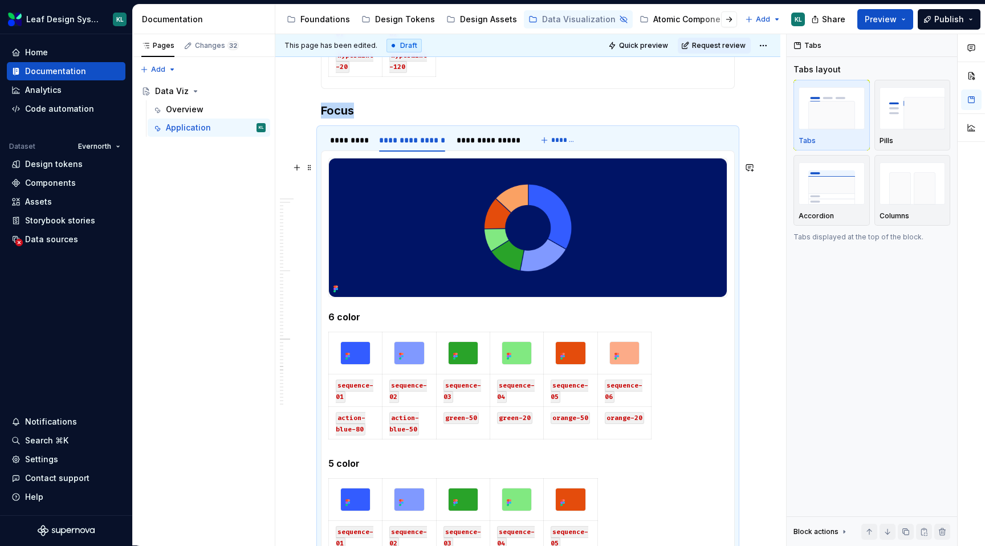
click at [445, 219] on img at bounding box center [528, 227] width 398 height 139
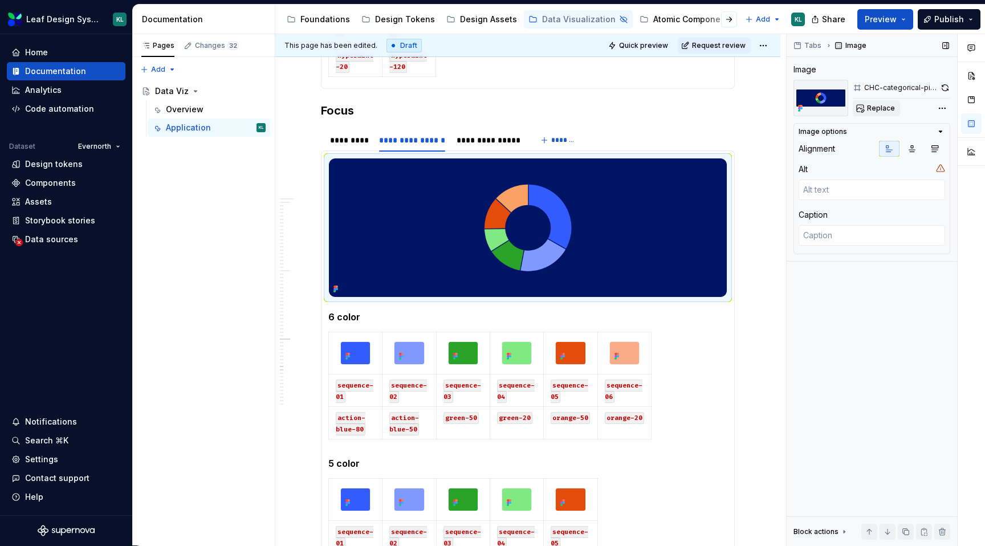
click at [871, 110] on span "Replace" at bounding box center [881, 108] width 28 height 9
type textarea "*"
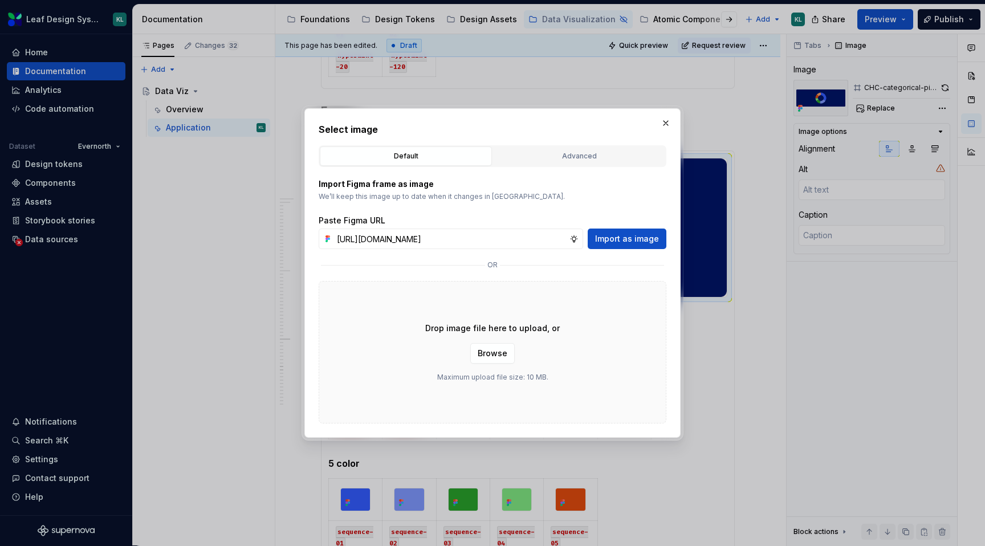
scroll to position [0, 327]
type input "https://www.figma.com/design/R5FNMiBYdBSXRtfBEXZGMx/Design-Documentation-Assets…"
click at [636, 241] on span "Import as image" at bounding box center [627, 238] width 64 height 11
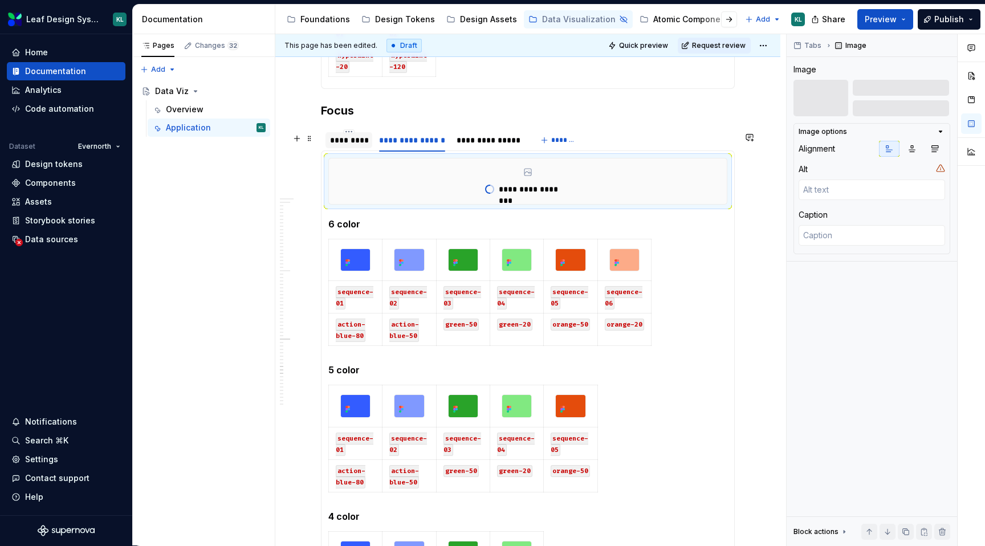
click at [346, 144] on div "*********" at bounding box center [349, 140] width 38 height 11
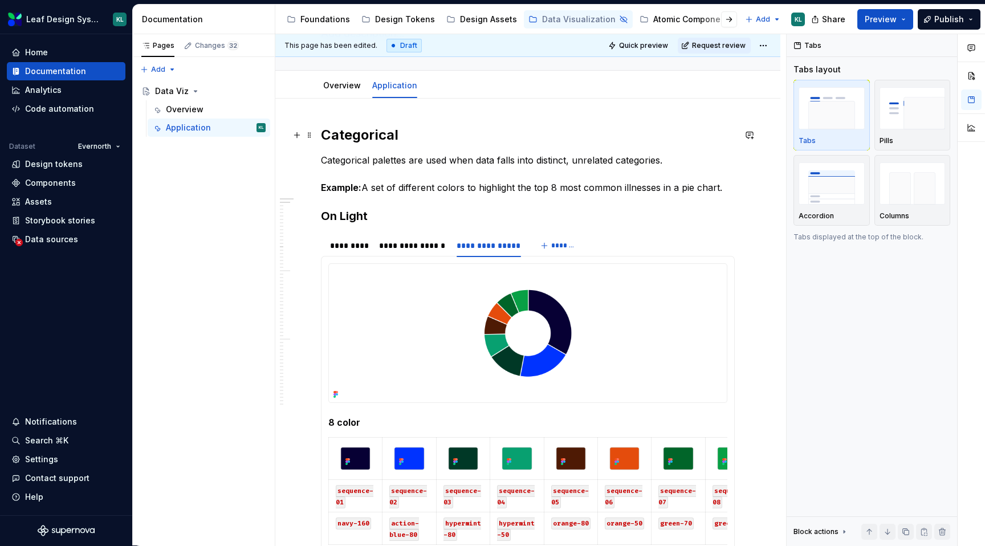
scroll to position [94, 0]
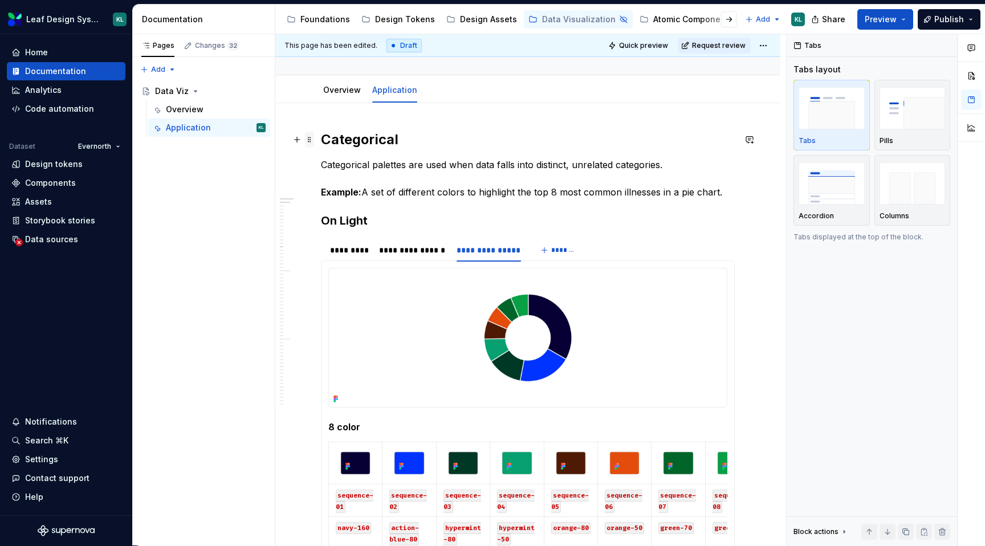
click at [310, 140] on span at bounding box center [309, 140] width 9 height 16
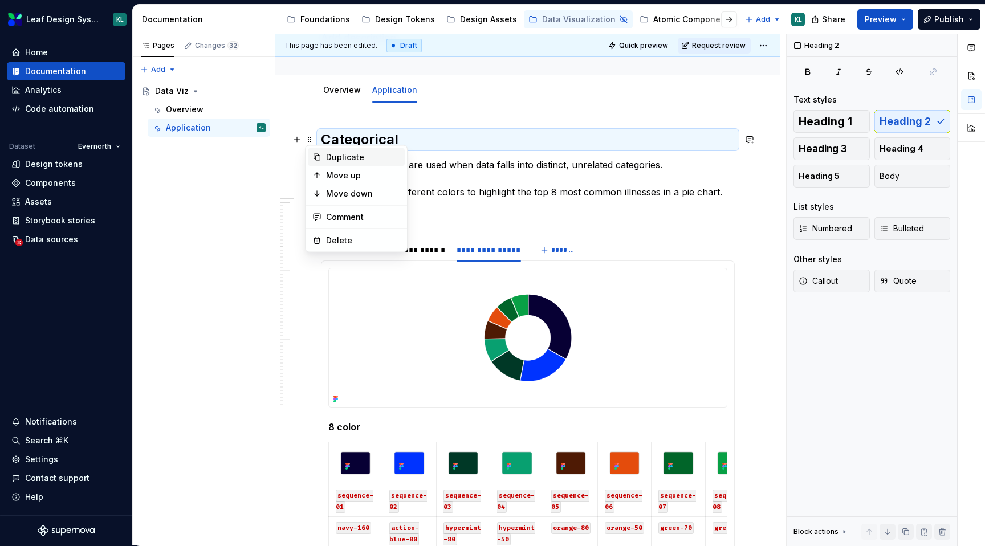
click at [323, 155] on div "Duplicate" at bounding box center [356, 157] width 97 height 18
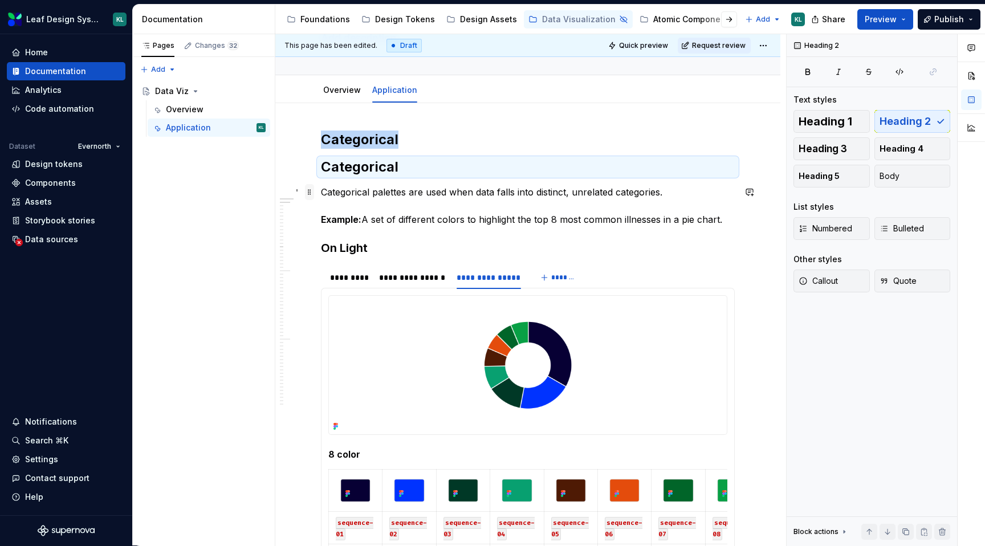
click at [310, 190] on span at bounding box center [309, 192] width 9 height 16
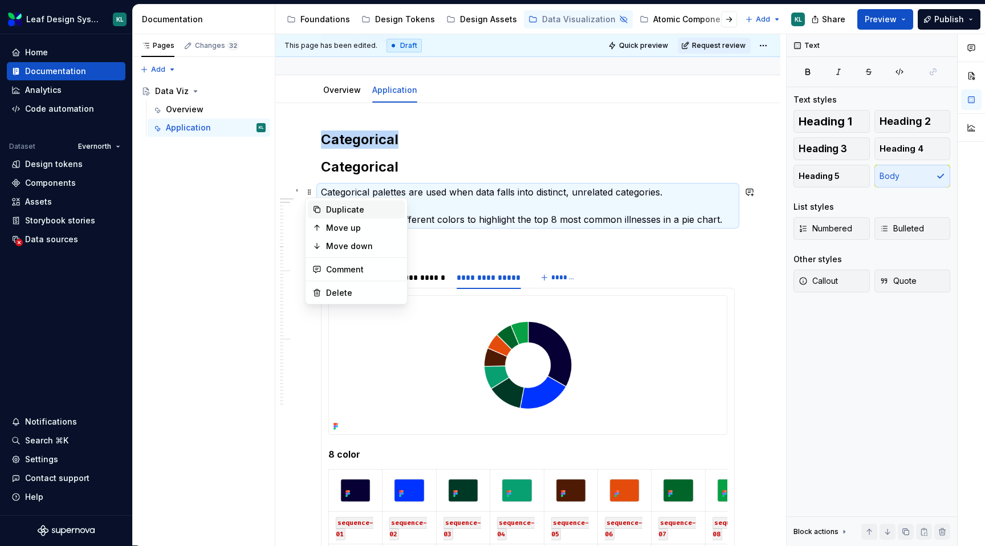
click at [331, 205] on div "Duplicate" at bounding box center [363, 209] width 74 height 11
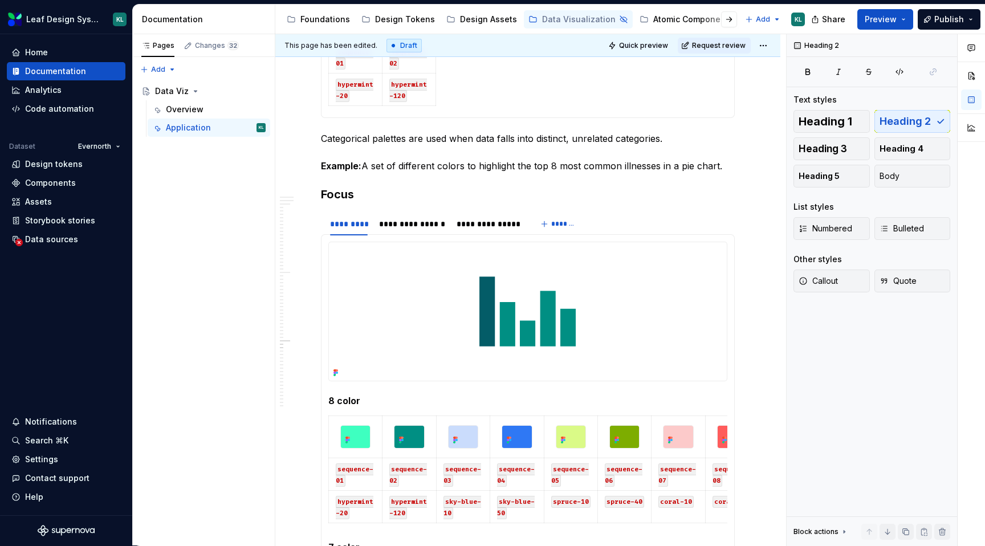
scroll to position [2669, 0]
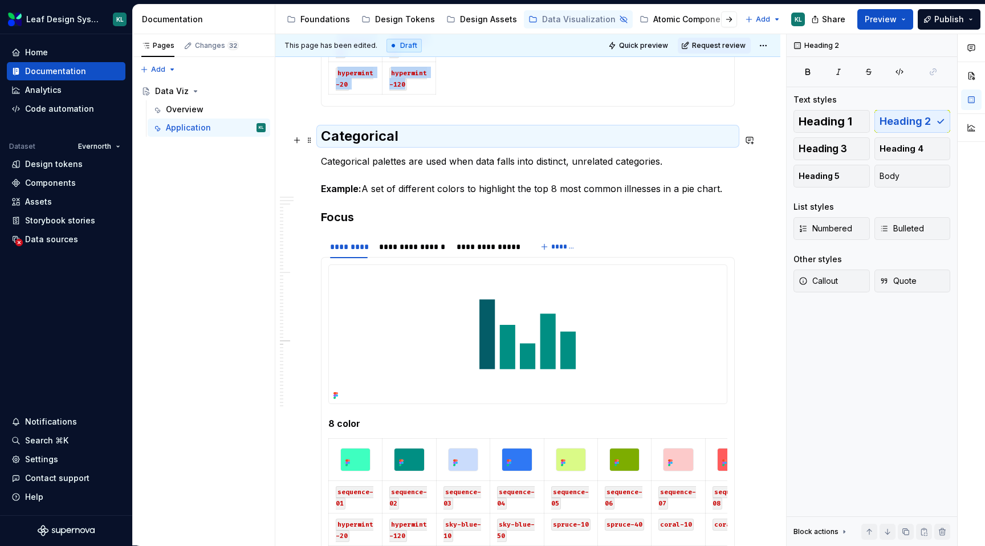
click at [373, 141] on h2 "Categorical" at bounding box center [528, 136] width 414 height 18
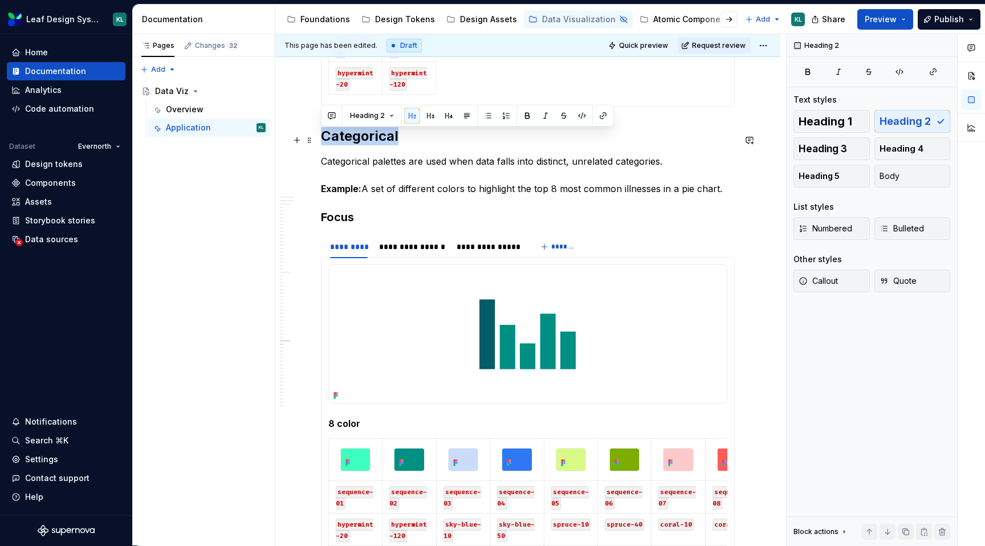
click at [373, 141] on h2 "Categorical" at bounding box center [528, 136] width 414 height 18
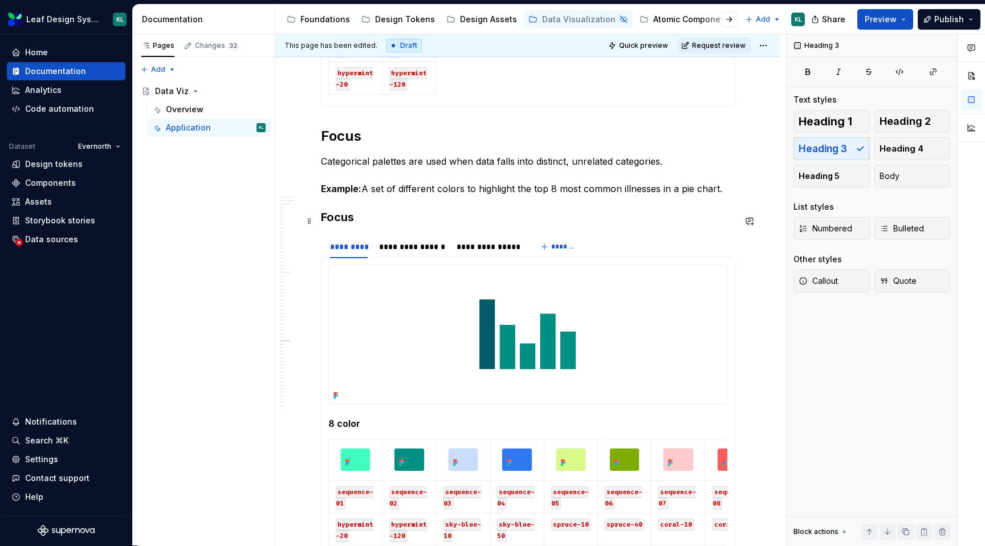
click at [349, 216] on h3 "Focus" at bounding box center [528, 217] width 414 height 16
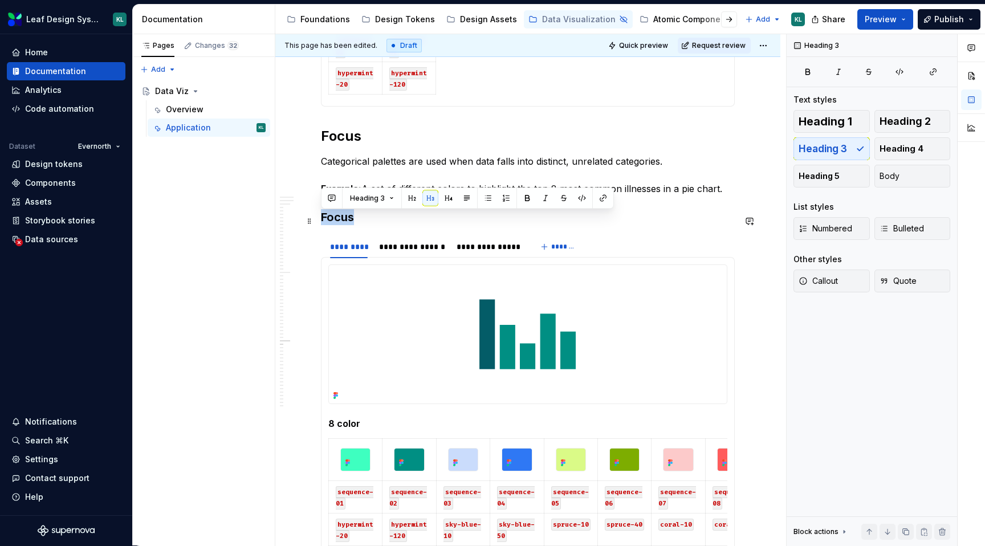
click at [349, 216] on h3 "Focus" at bounding box center [528, 217] width 414 height 16
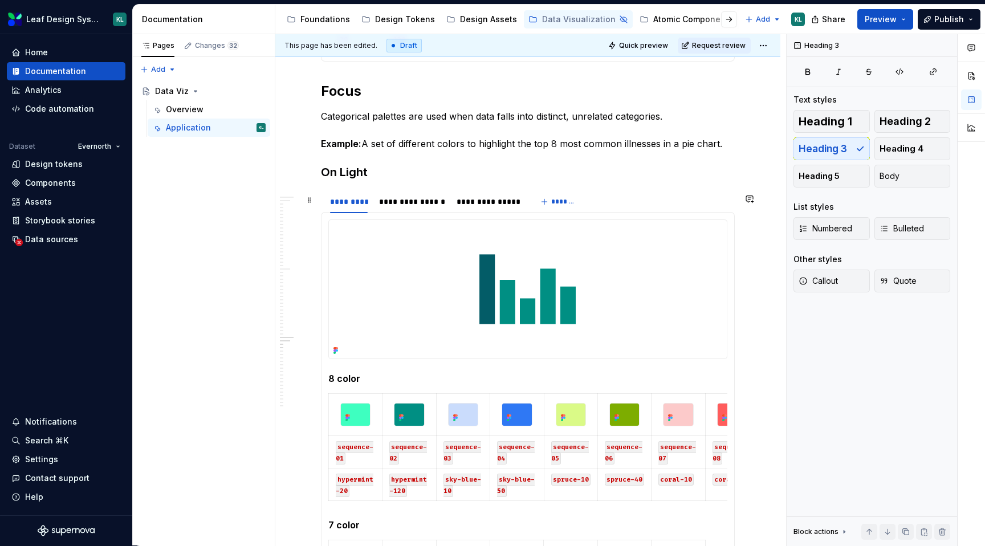
scroll to position [2711, 0]
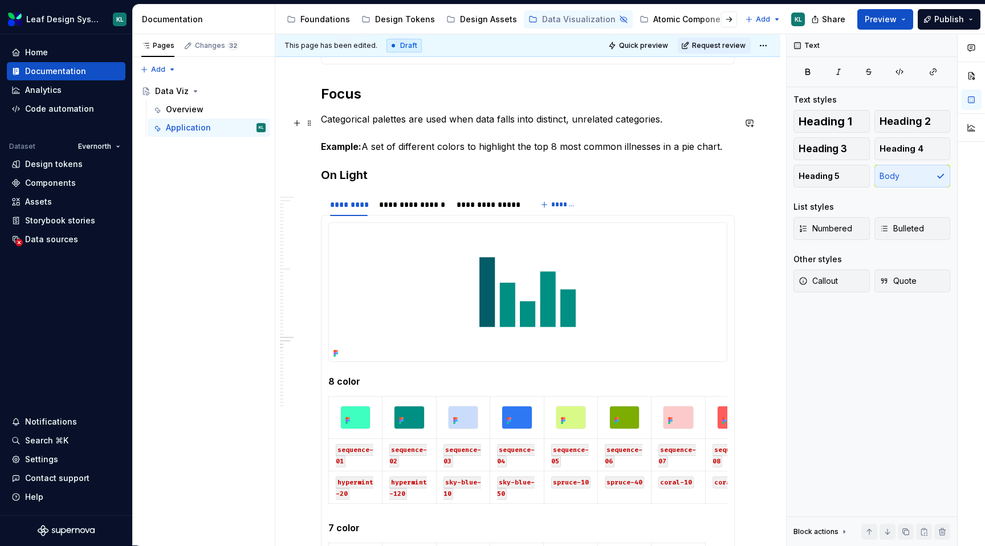
click at [356, 128] on p "Categorical palettes are used when data falls into distinct, unrelated categori…" at bounding box center [528, 132] width 414 height 41
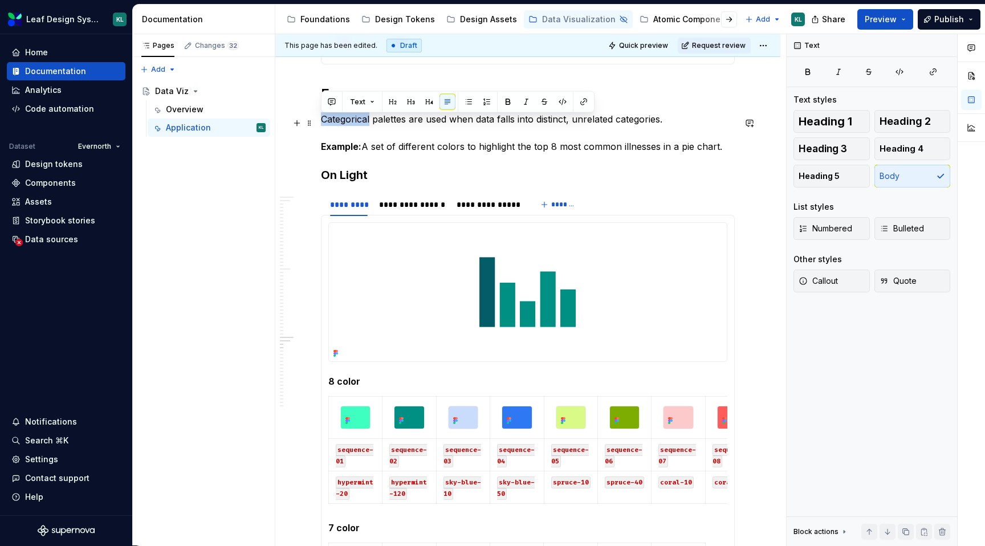
click at [356, 128] on p "Categorical palettes are used when data falls into distinct, unrelated categori…" at bounding box center [528, 132] width 414 height 41
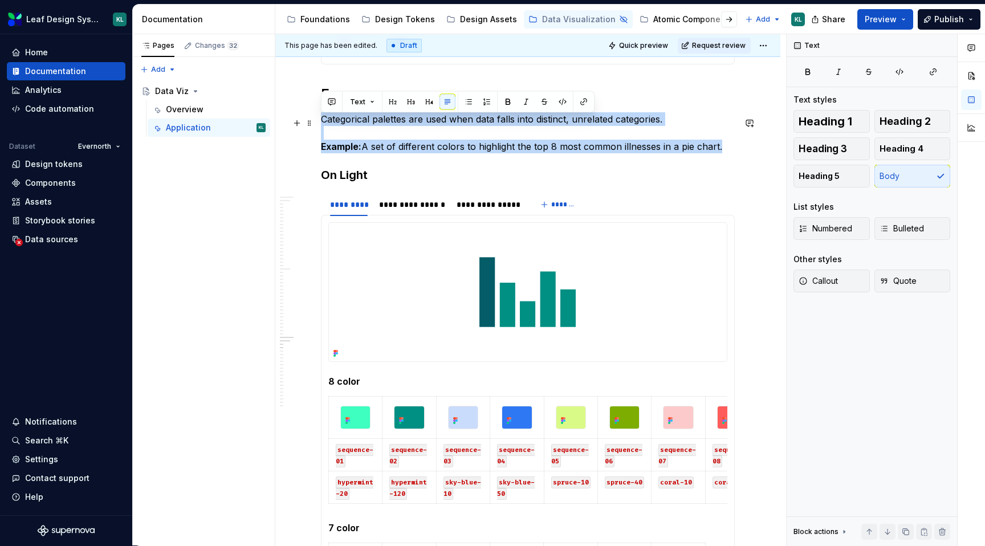
click at [356, 128] on p "Categorical palettes are used when data falls into distinct, unrelated categori…" at bounding box center [528, 132] width 414 height 41
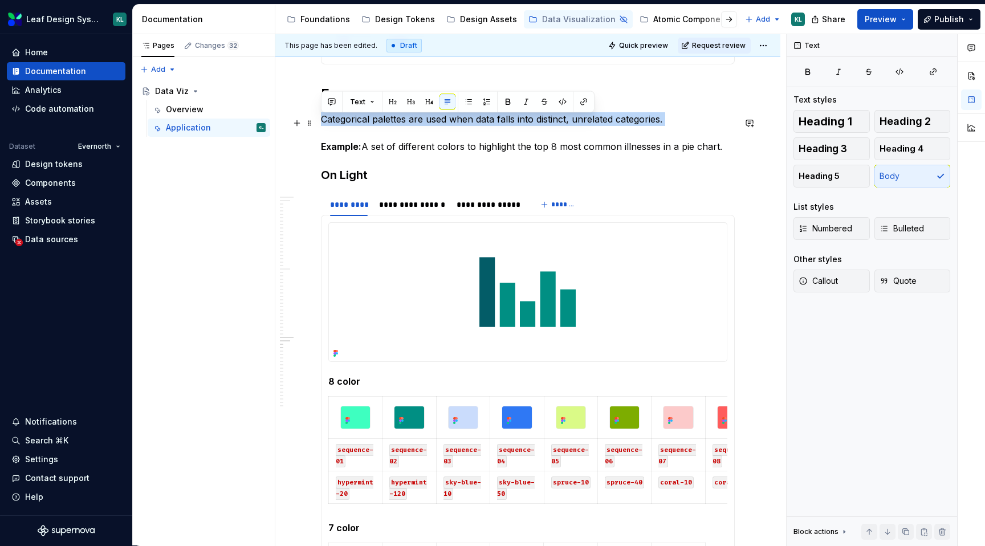
click at [356, 128] on p "Categorical palettes are used when data falls into distinct, unrelated categori…" at bounding box center [528, 132] width 414 height 41
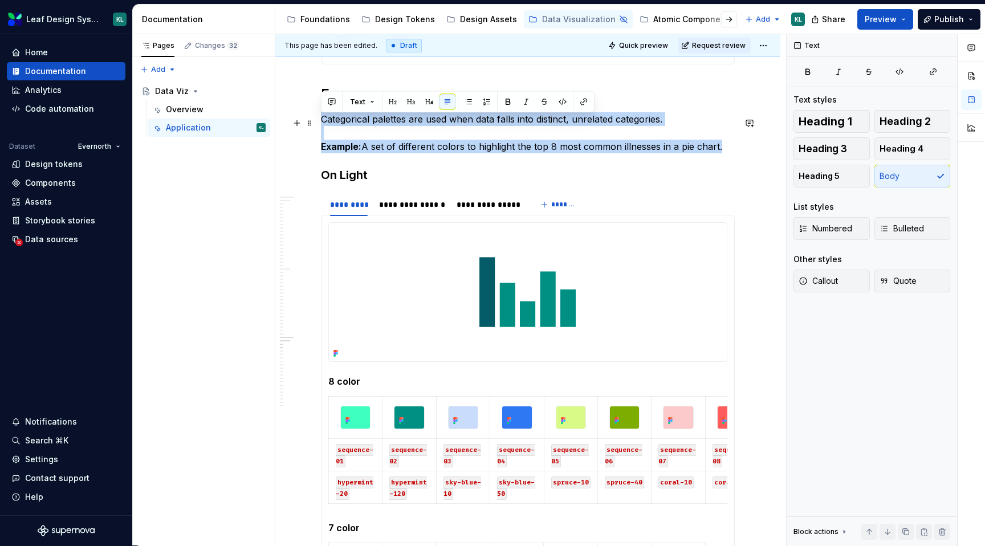
click at [356, 128] on p "Categorical palettes are used when data falls into distinct, unrelated categori…" at bounding box center [528, 132] width 414 height 41
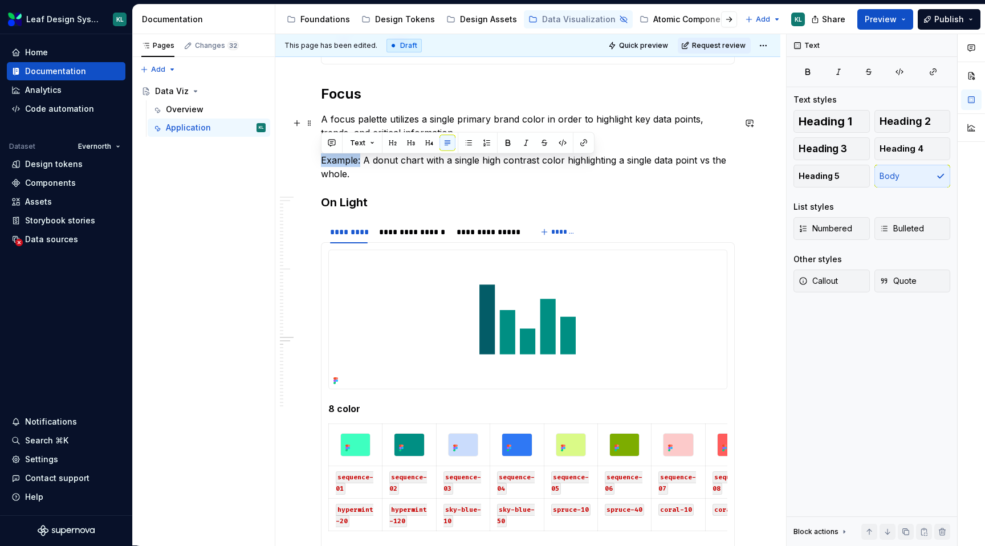
drag, startPoint x: 361, startPoint y: 163, endPoint x: 319, endPoint y: 163, distance: 41.6
click at [413, 166] on p "A focus palette utilizes a single primary brand color in order to highlight key…" at bounding box center [528, 146] width 414 height 68
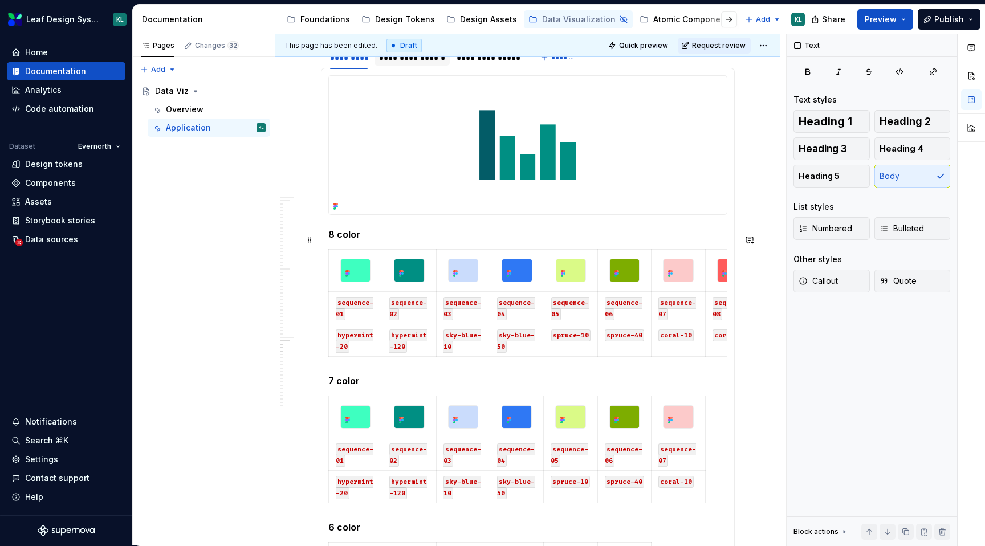
scroll to position [2890, 0]
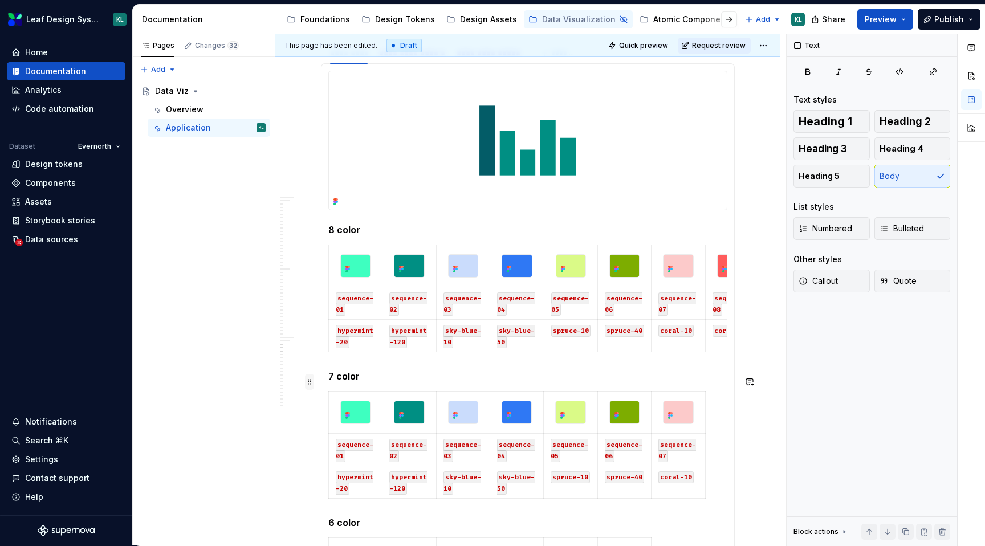
click at [311, 384] on span at bounding box center [309, 382] width 9 height 16
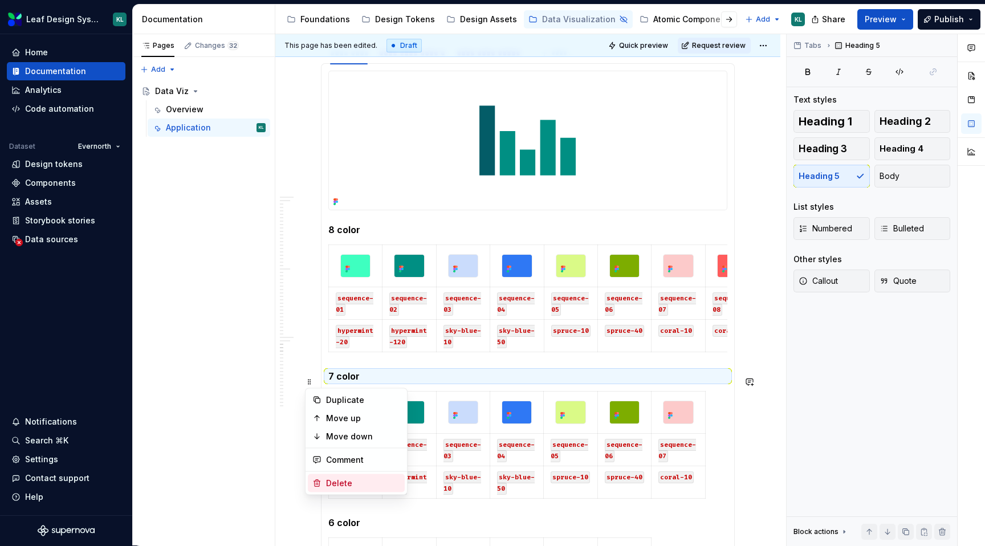
click at [342, 478] on div "Delete" at bounding box center [363, 483] width 74 height 11
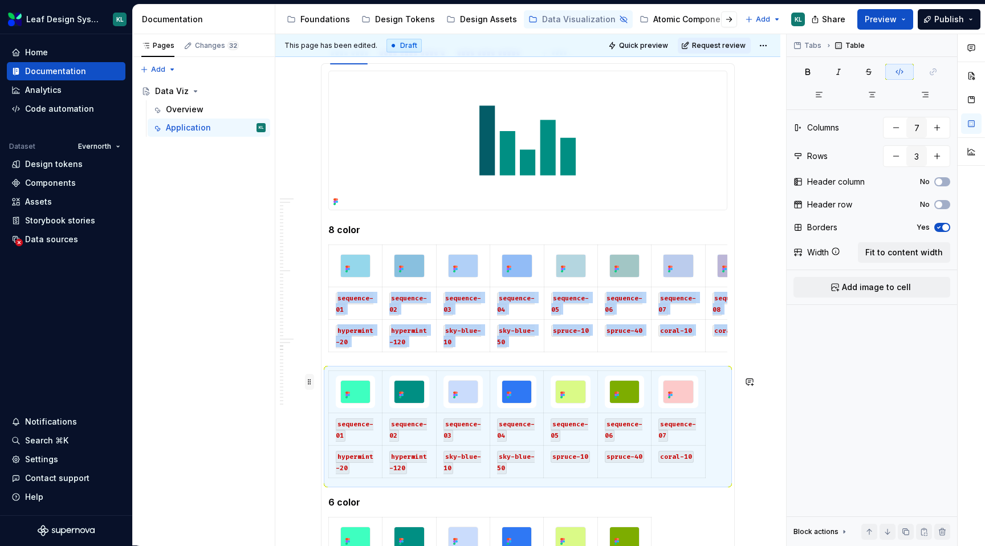
click at [307, 382] on span at bounding box center [309, 382] width 9 height 16
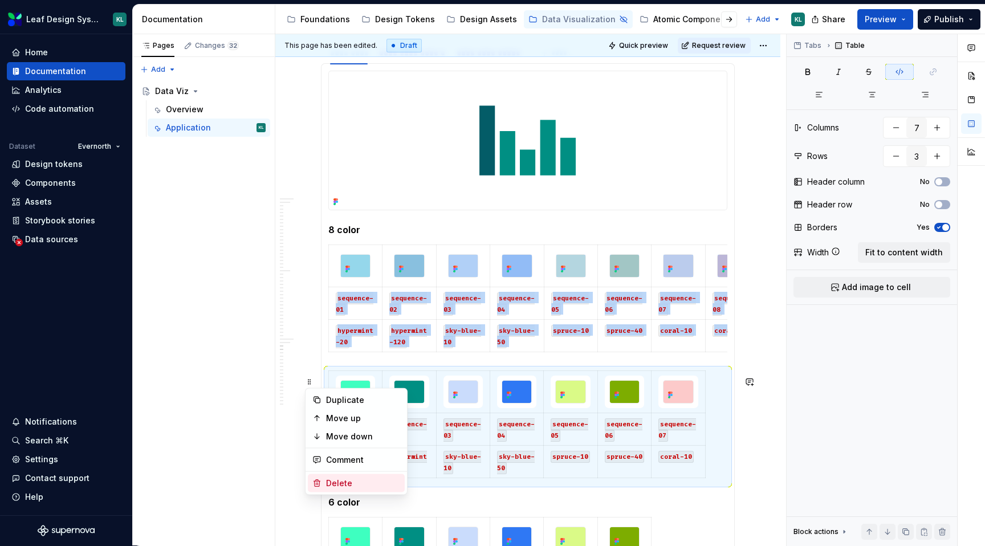
click at [351, 484] on div "Delete" at bounding box center [363, 483] width 74 height 11
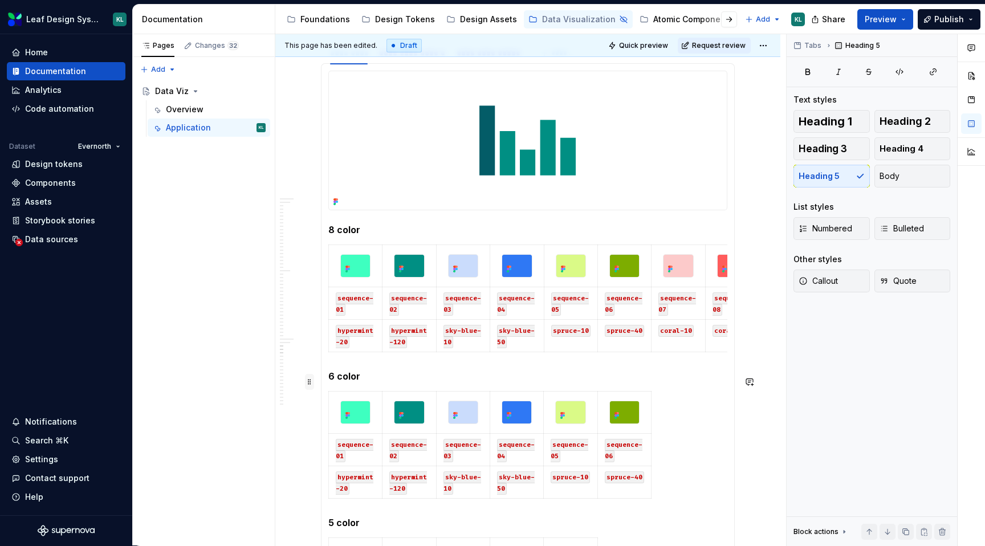
click at [311, 383] on span at bounding box center [309, 382] width 9 height 16
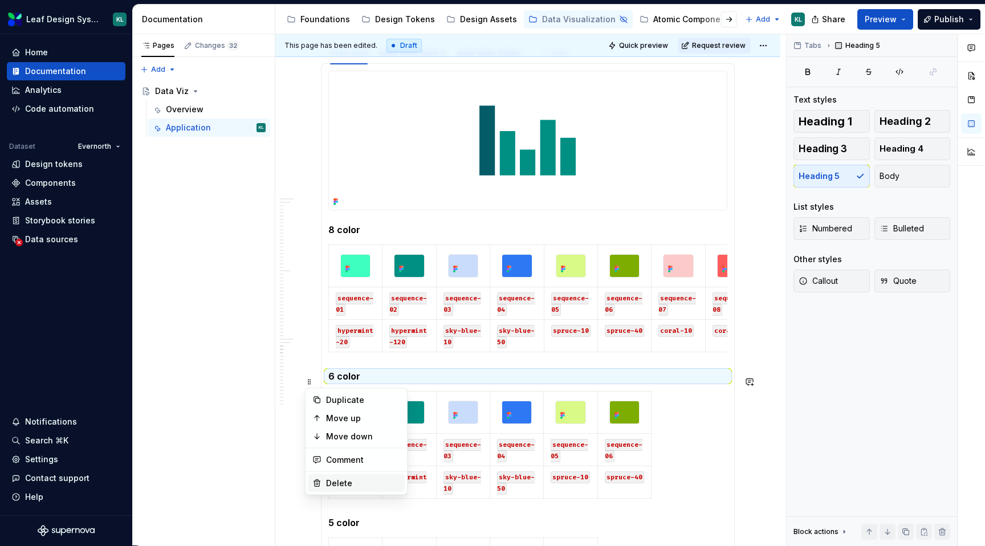
click at [339, 481] on div "Delete" at bounding box center [363, 483] width 74 height 11
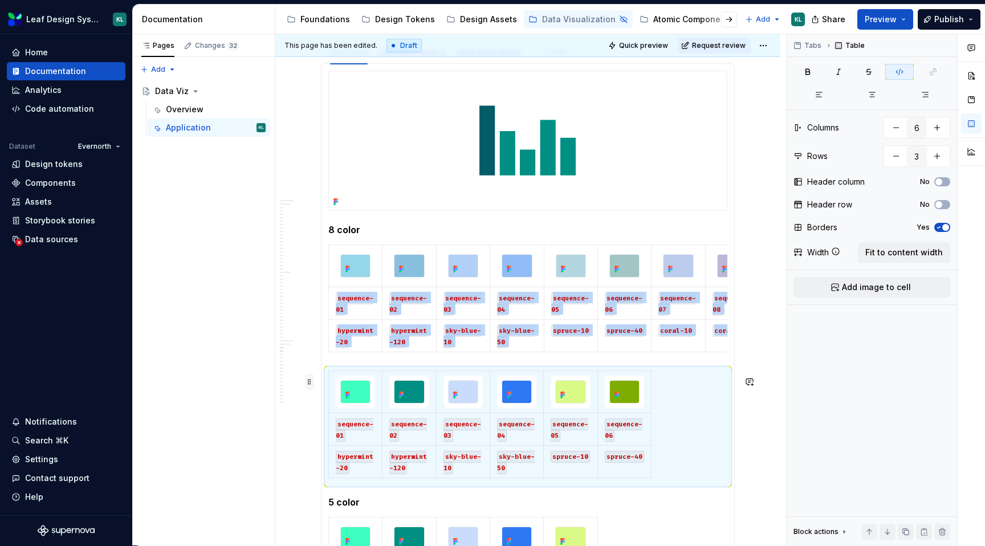
click at [310, 383] on span at bounding box center [309, 382] width 9 height 16
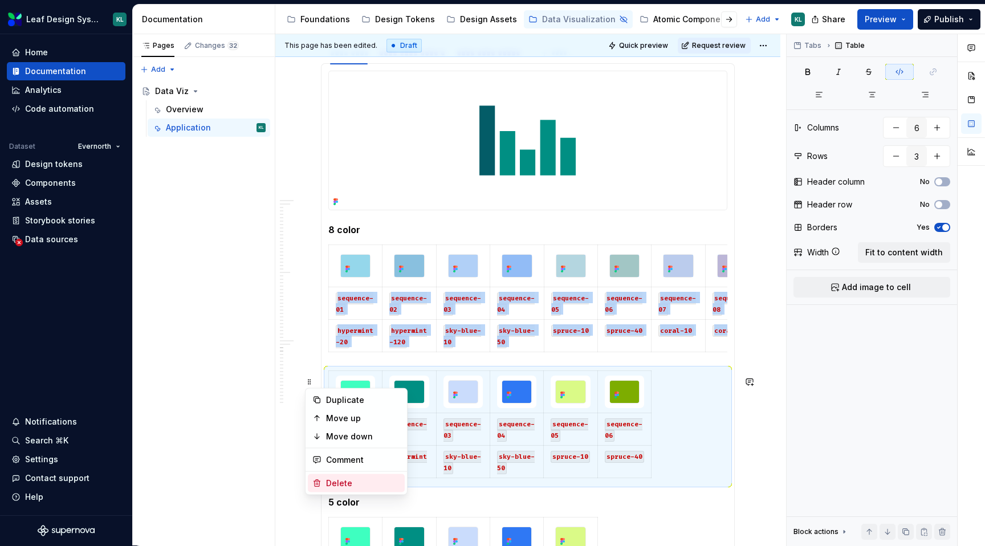
click at [340, 481] on div "Delete" at bounding box center [363, 483] width 74 height 11
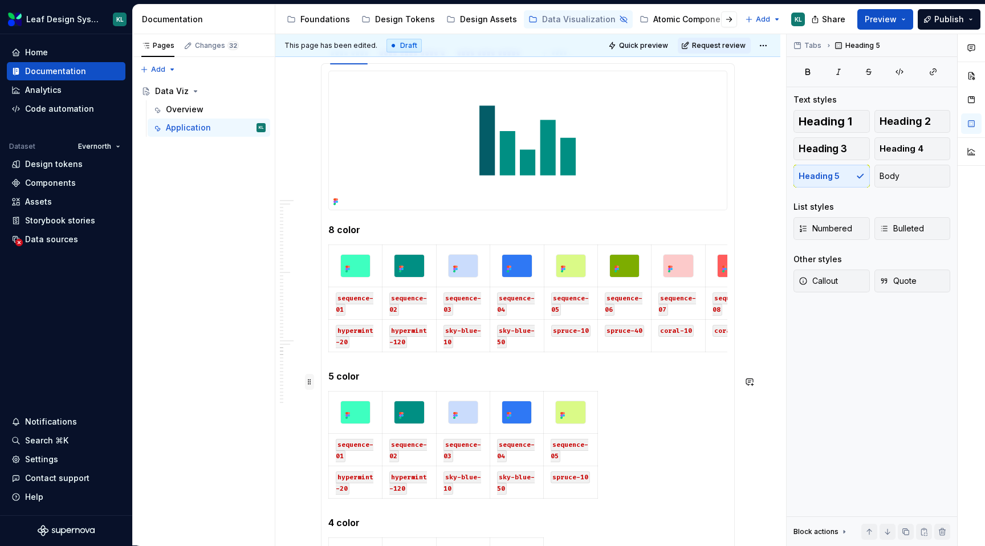
click at [311, 380] on span at bounding box center [309, 382] width 9 height 16
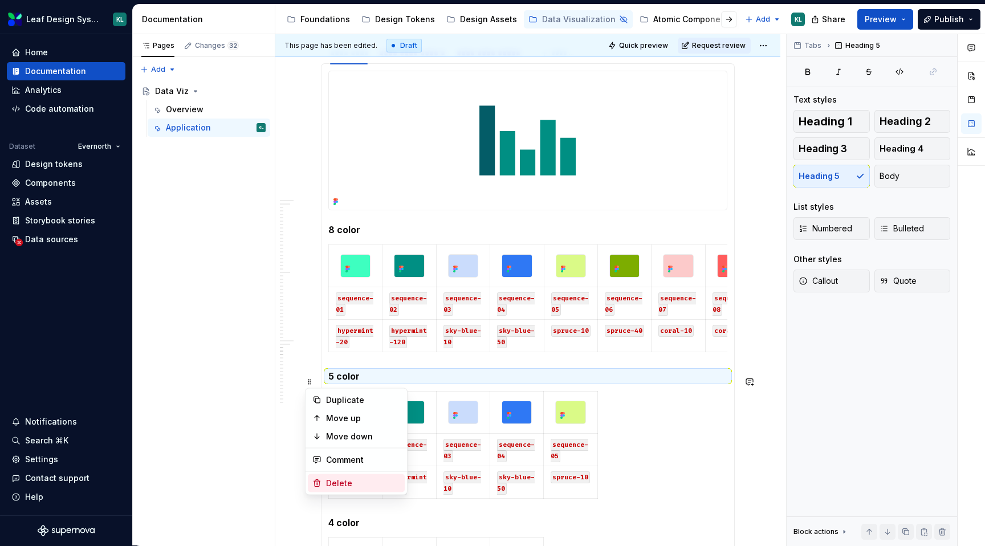
click at [344, 482] on div "Delete" at bounding box center [363, 483] width 74 height 11
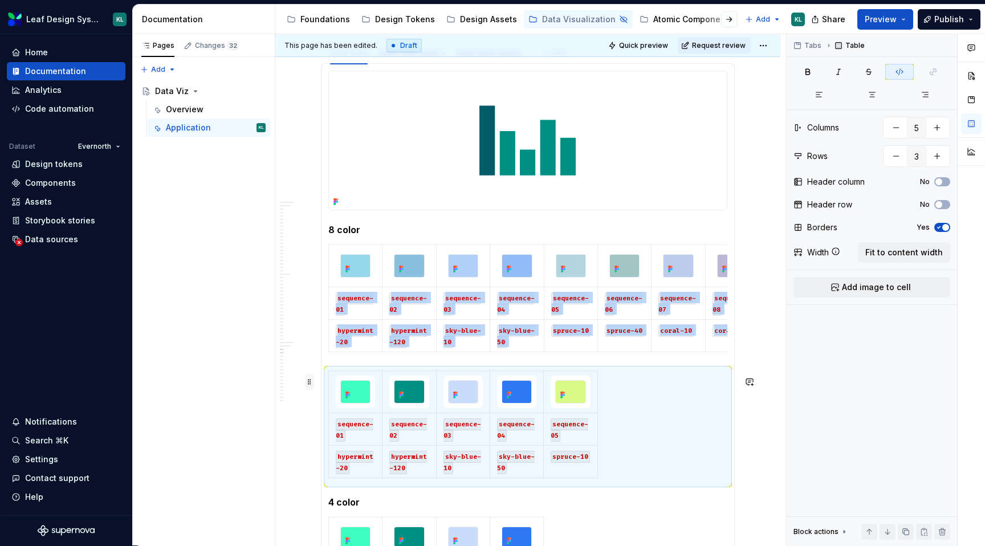
click at [310, 383] on span at bounding box center [309, 382] width 9 height 16
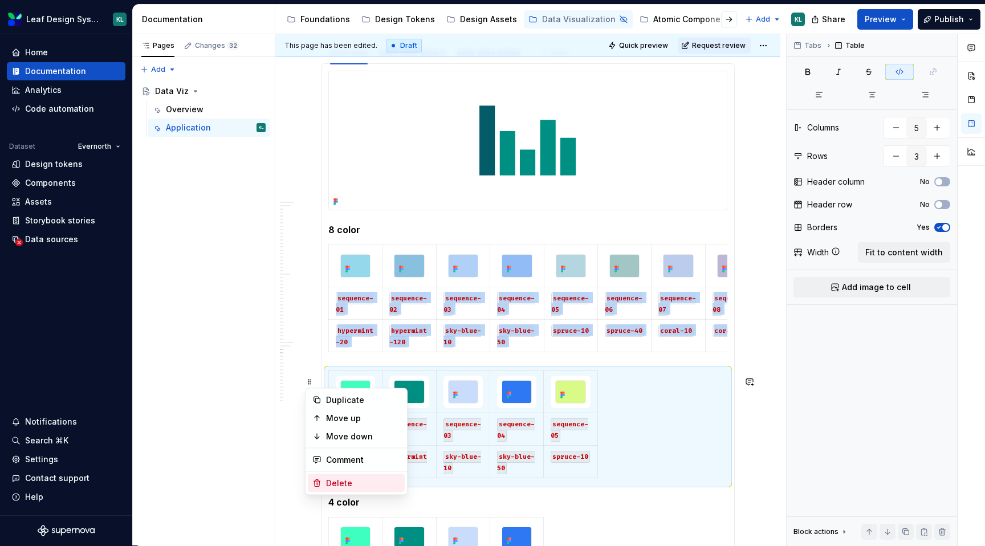
click at [341, 484] on div "Delete" at bounding box center [363, 483] width 74 height 11
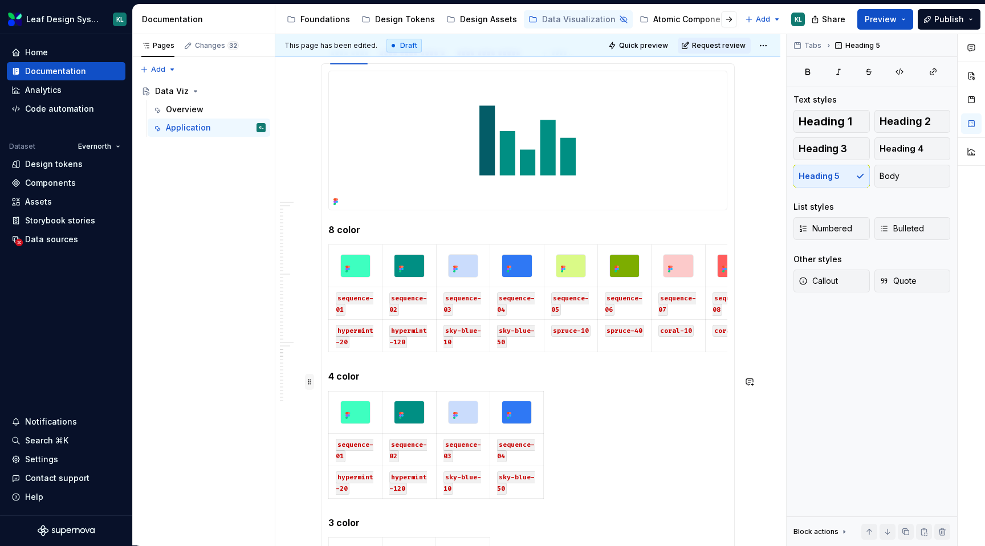
click at [313, 383] on span at bounding box center [309, 382] width 9 height 16
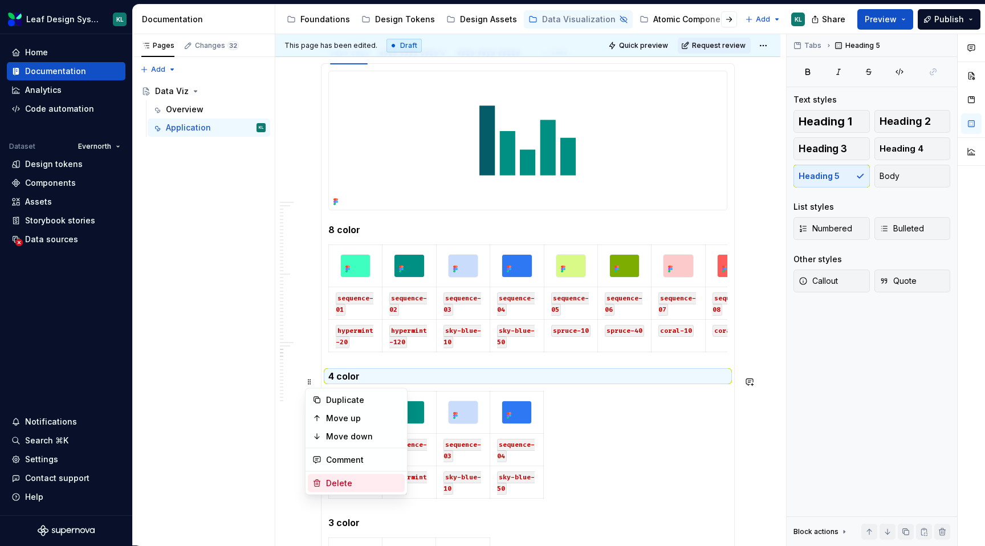
click at [346, 482] on div "Delete" at bounding box center [363, 483] width 74 height 11
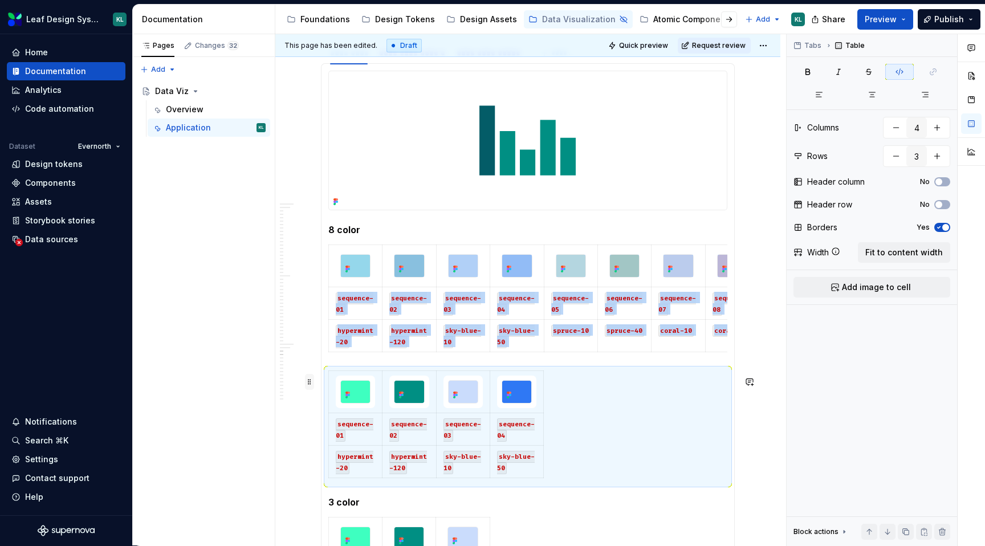
click at [311, 382] on span at bounding box center [309, 382] width 9 height 16
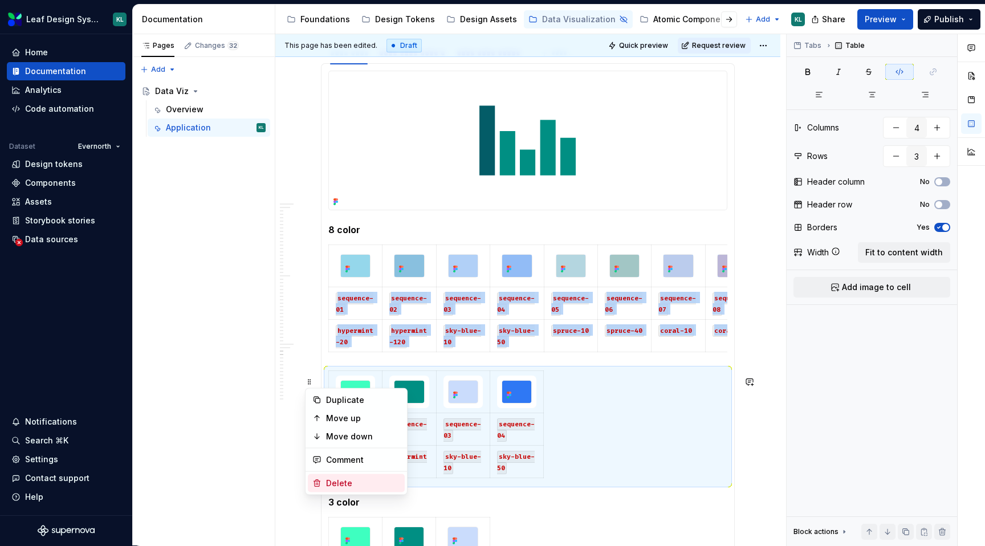
click at [342, 478] on div "Delete" at bounding box center [363, 483] width 74 height 11
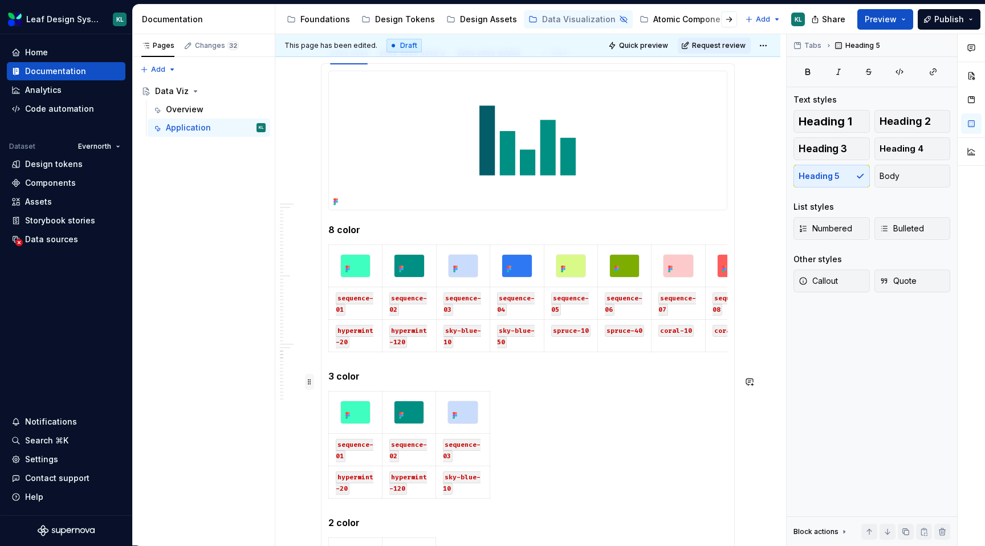
click at [311, 381] on span at bounding box center [309, 382] width 9 height 16
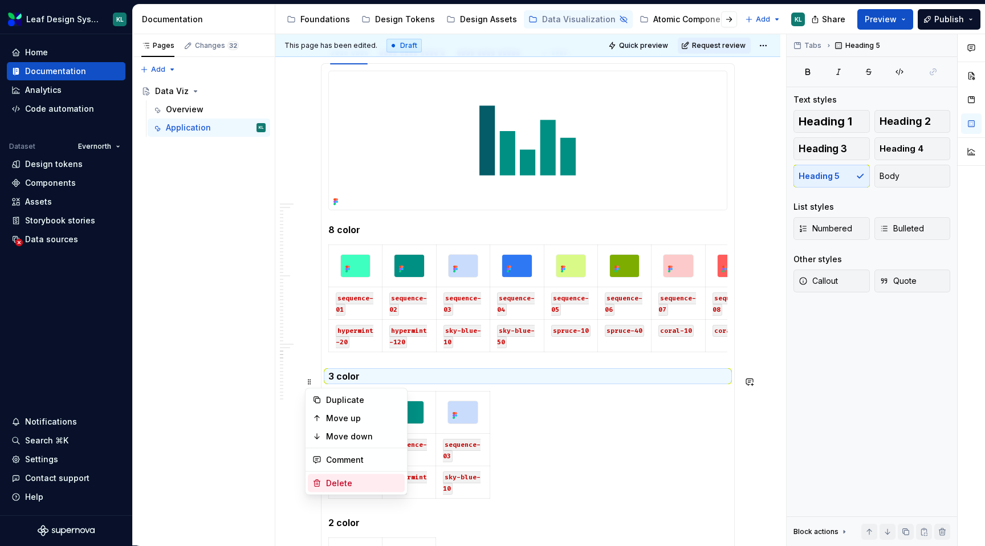
click at [347, 478] on div "Delete" at bounding box center [363, 483] width 74 height 11
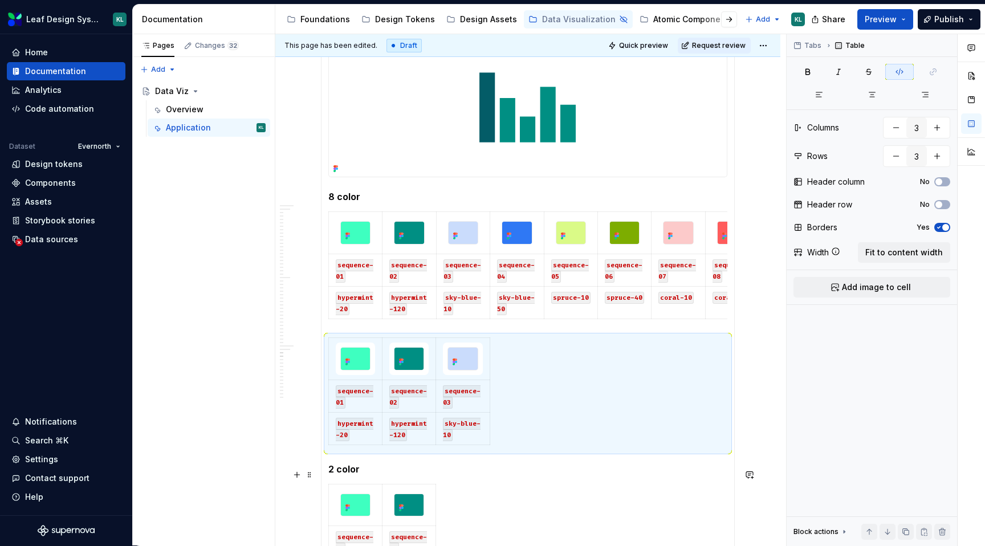
scroll to position [2935, 0]
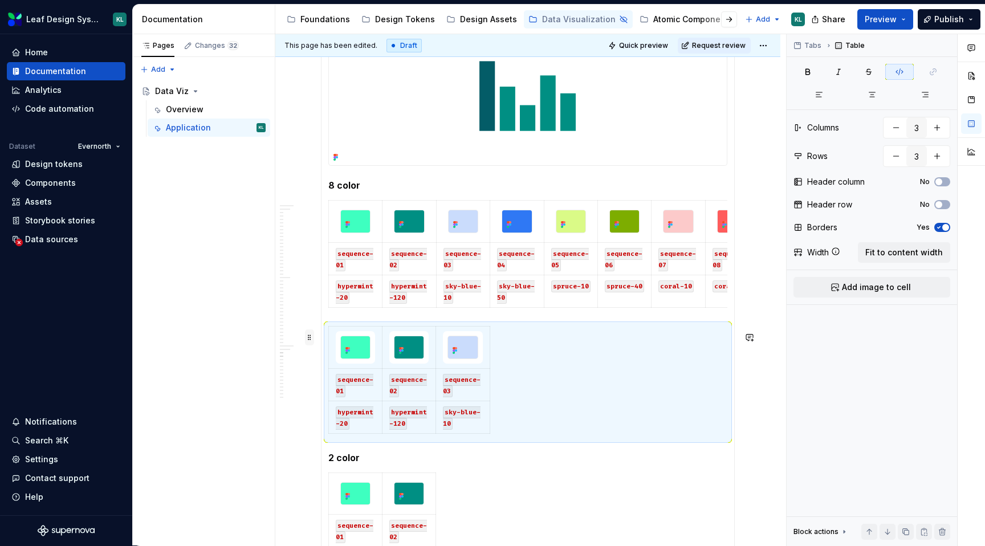
click at [312, 343] on span at bounding box center [309, 338] width 9 height 16
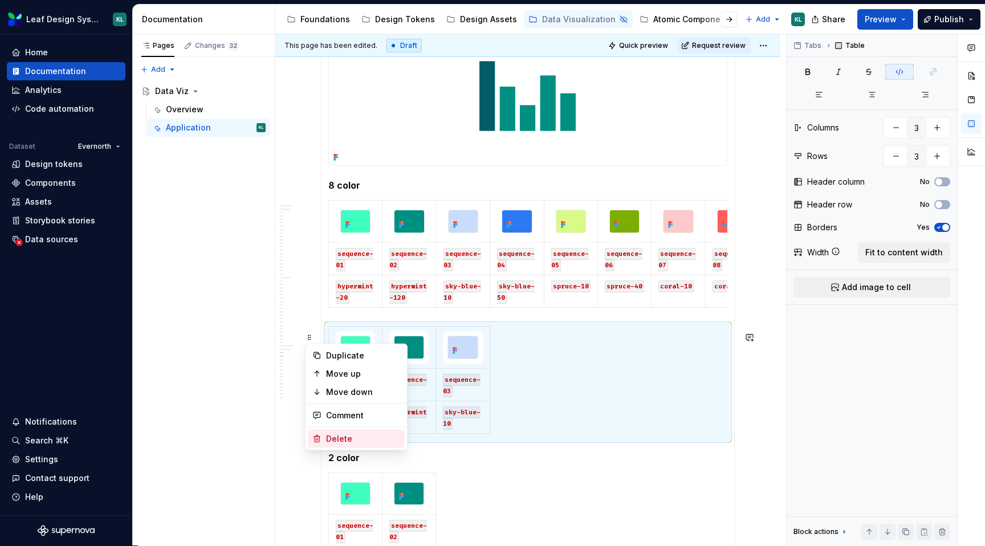
click at [338, 434] on div "Delete" at bounding box center [363, 438] width 74 height 11
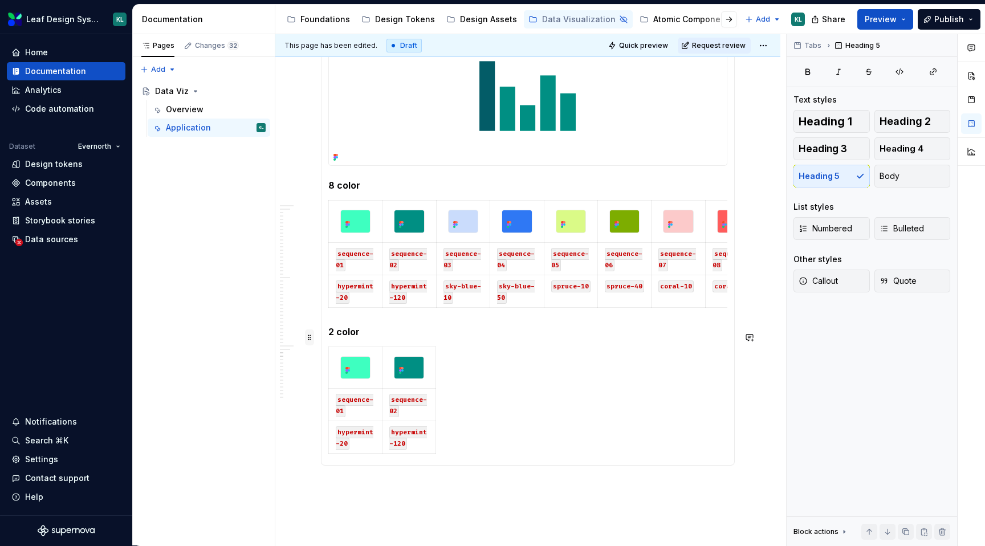
click at [311, 337] on span at bounding box center [309, 338] width 9 height 16
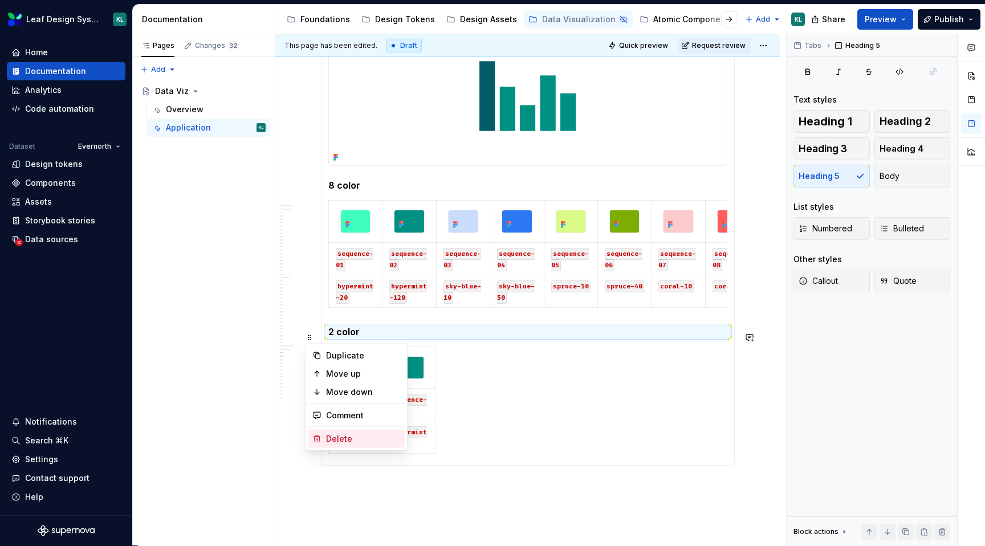
click at [341, 437] on div "Delete" at bounding box center [363, 438] width 74 height 11
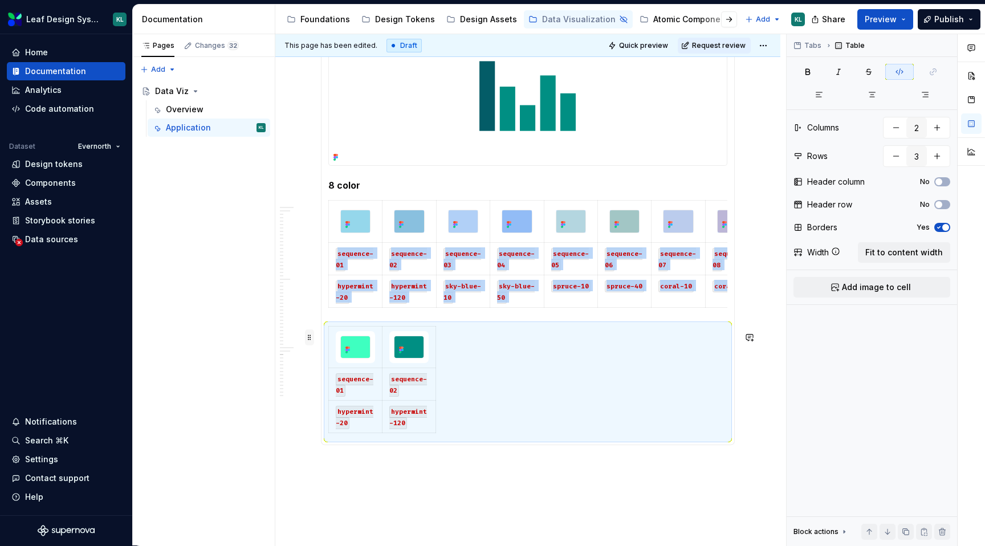
click at [310, 337] on span at bounding box center [309, 338] width 9 height 16
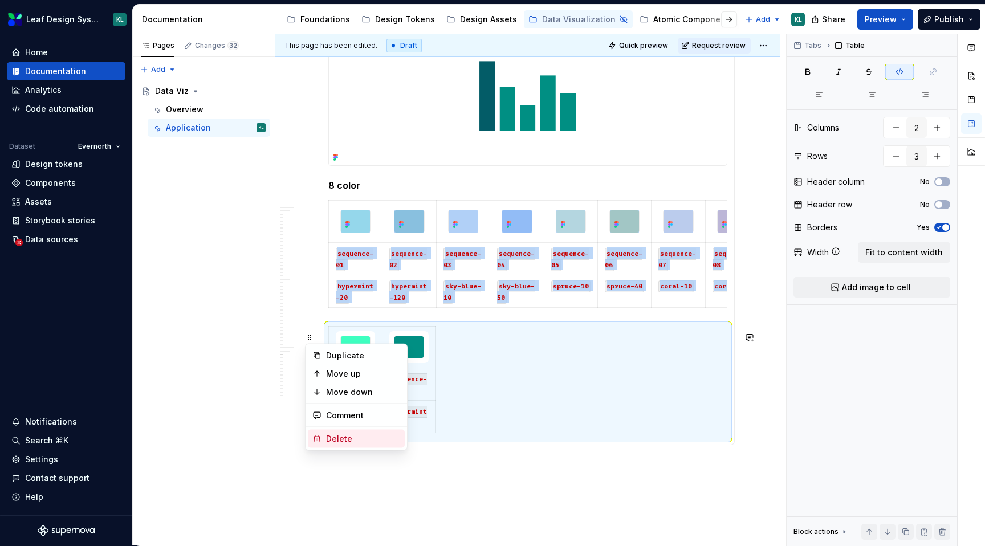
click at [349, 436] on div "Delete" at bounding box center [363, 438] width 74 height 11
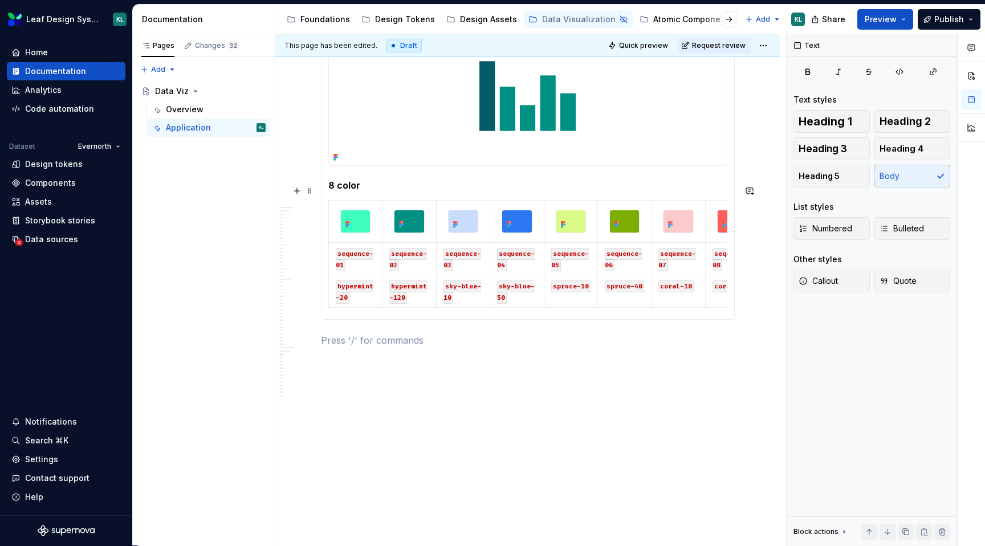
type textarea "*"
click at [337, 191] on h5 "8 color" at bounding box center [527, 185] width 399 height 11
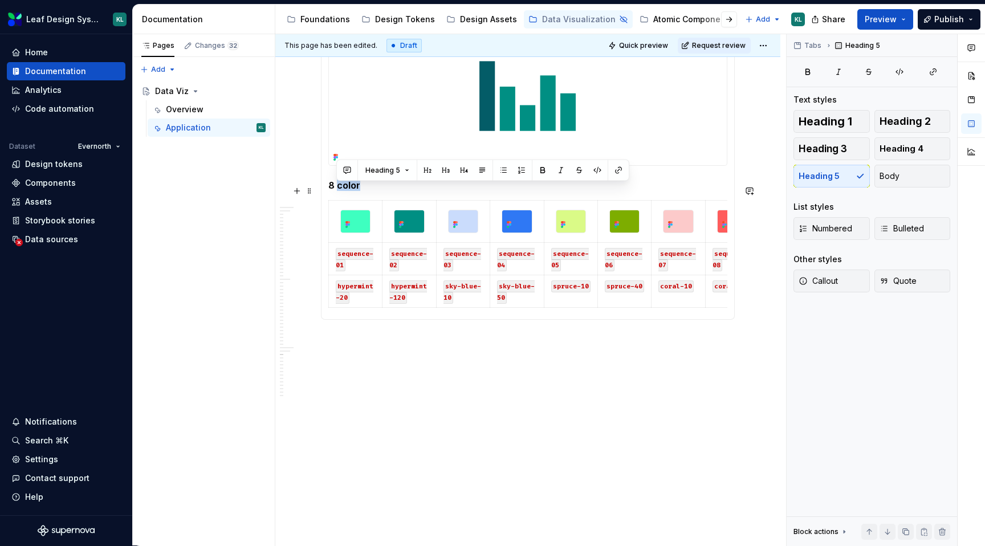
click at [337, 191] on h5 "8 color" at bounding box center [527, 185] width 399 height 11
click at [412, 198] on section-item-column "8 color sequence-01 sequence-02 sequence-03 sequence-04 sequence-05 sequence-06…" at bounding box center [527, 169] width 399 height 286
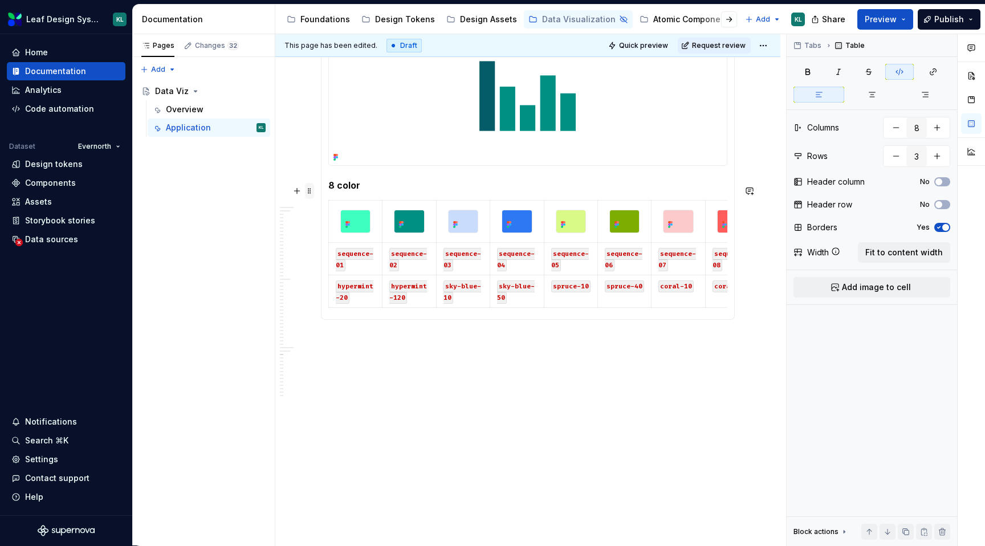
click at [311, 190] on span at bounding box center [309, 191] width 9 height 16
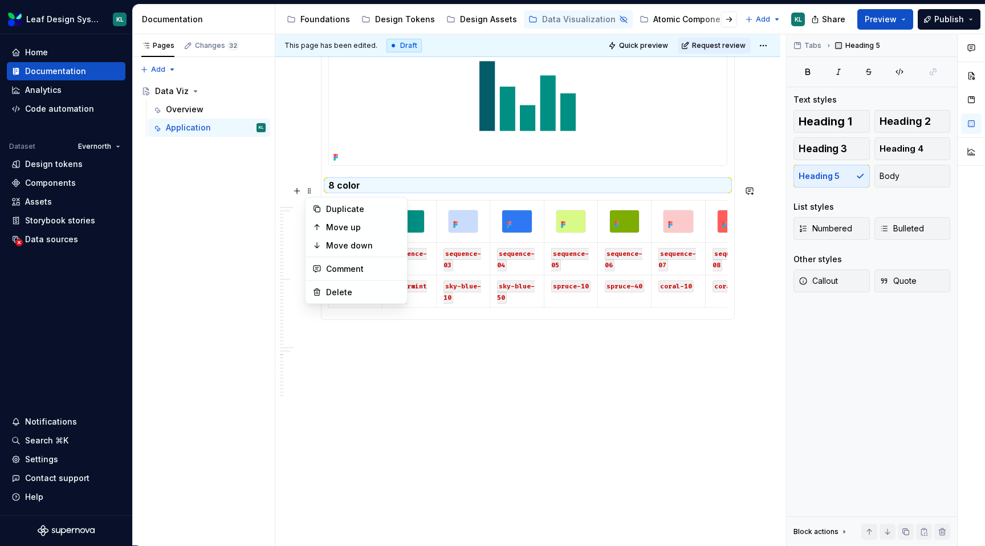
click at [339, 190] on h5 "8 color" at bounding box center [527, 185] width 399 height 11
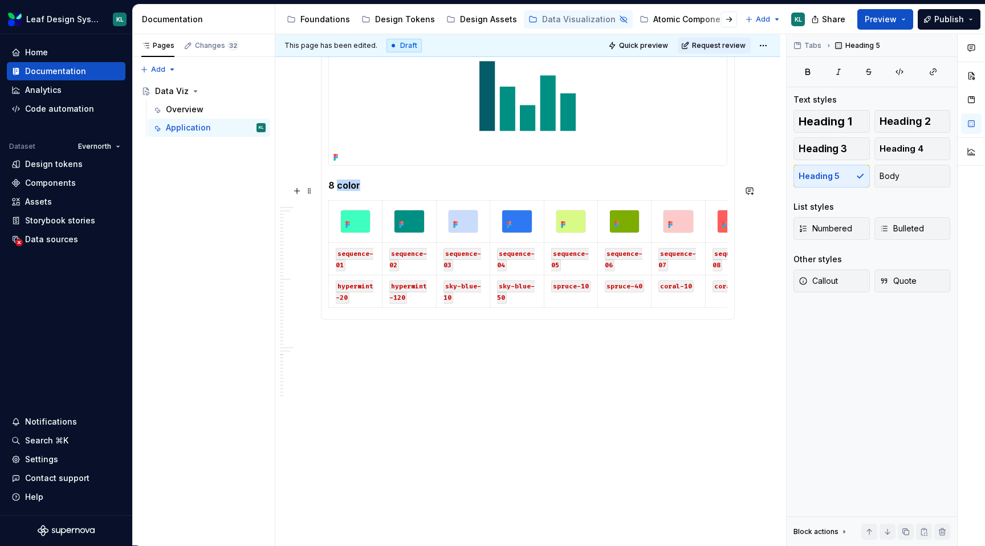
click at [339, 190] on h5 "8 color" at bounding box center [527, 185] width 399 height 11
click at [309, 190] on span at bounding box center [309, 191] width 9 height 16
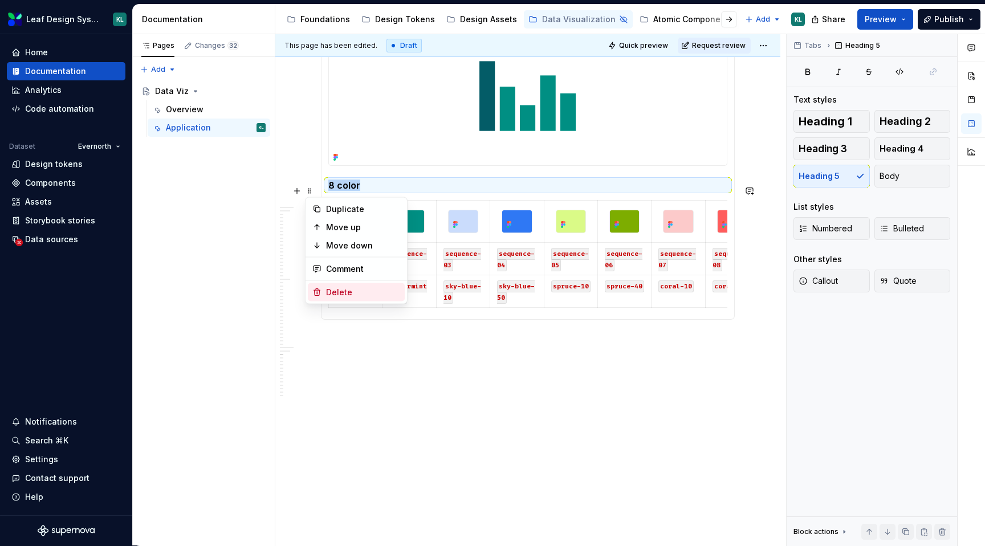
click at [336, 286] on div "Delete" at bounding box center [356, 292] width 97 height 18
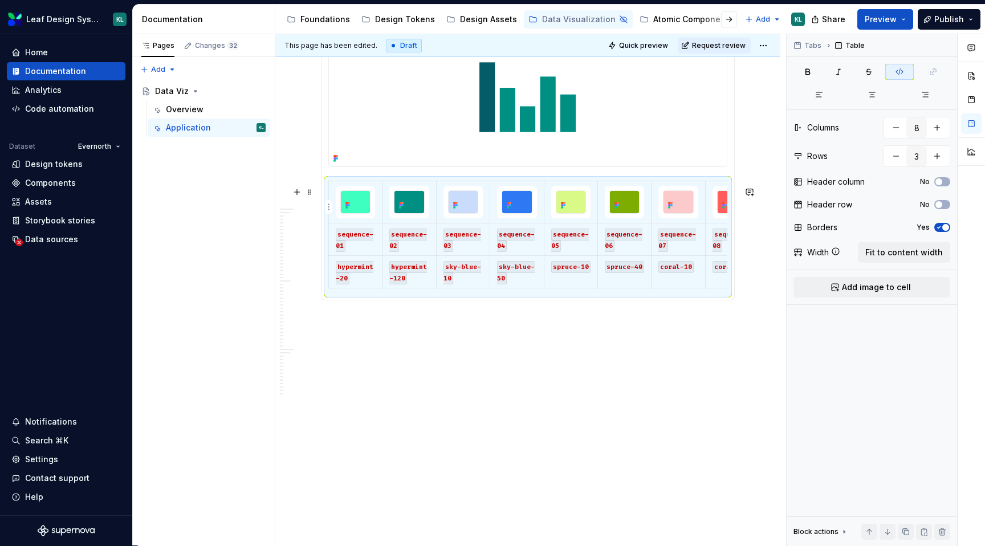
scroll to position [0, 26]
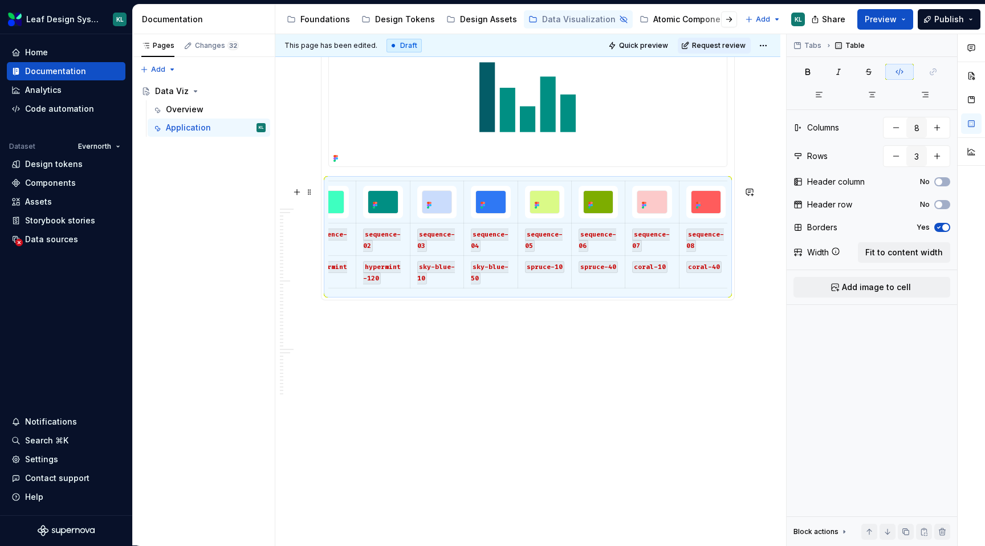
click at [703, 181] on section-item-column "sequence-01 sequence-02 sequence-03 sequence-04 sequence-05 sequence-06 sequenc…" at bounding box center [527, 160] width 399 height 266
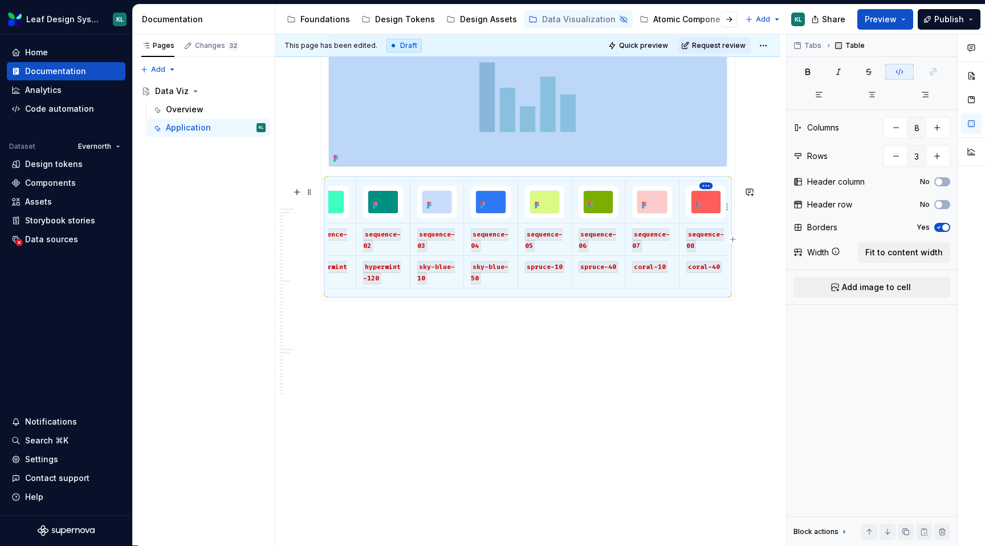
click at [705, 186] on html "Leaf Design System KL Home Documentation Analytics Code automation Dataset Ever…" at bounding box center [492, 273] width 985 height 546
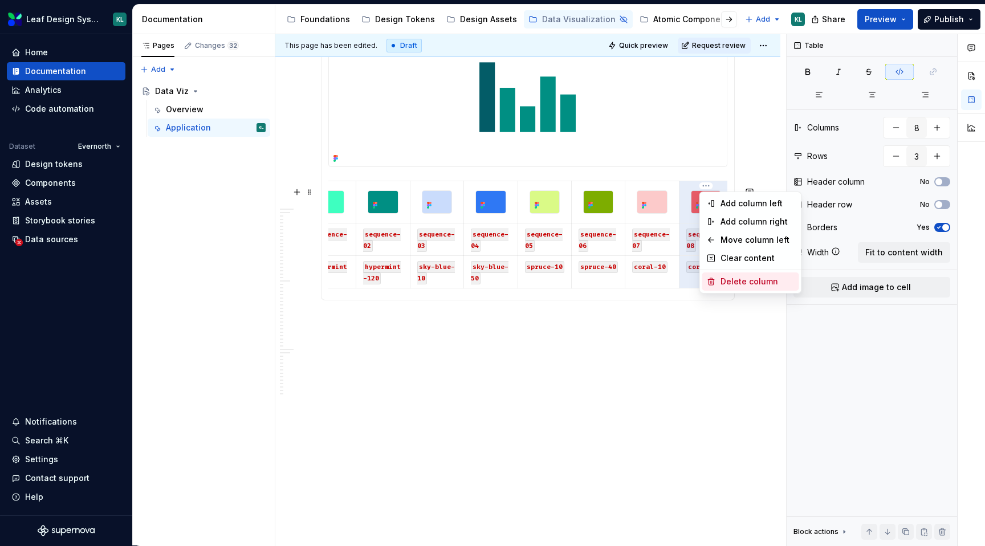
click at [735, 276] on div "Delete column" at bounding box center [758, 281] width 74 height 11
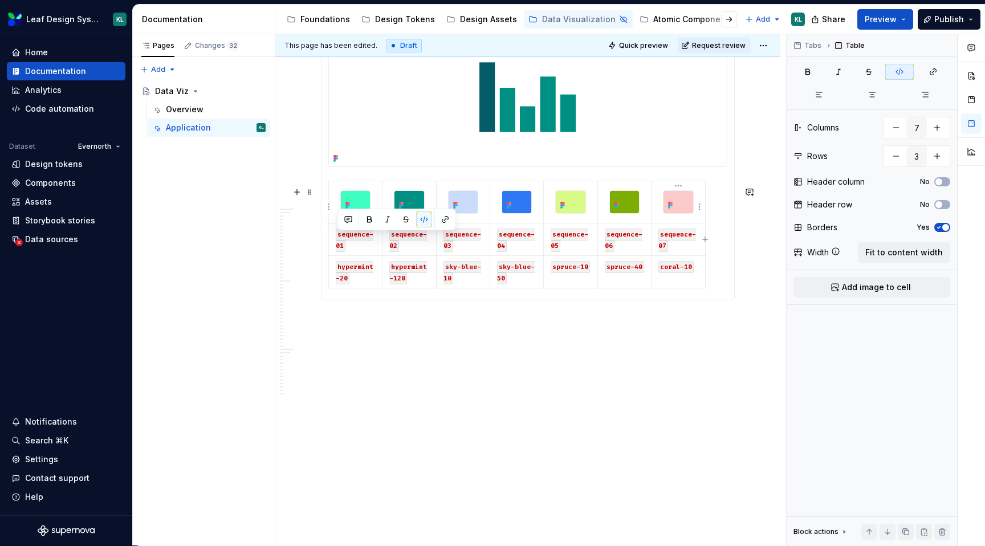
scroll to position [0, 0]
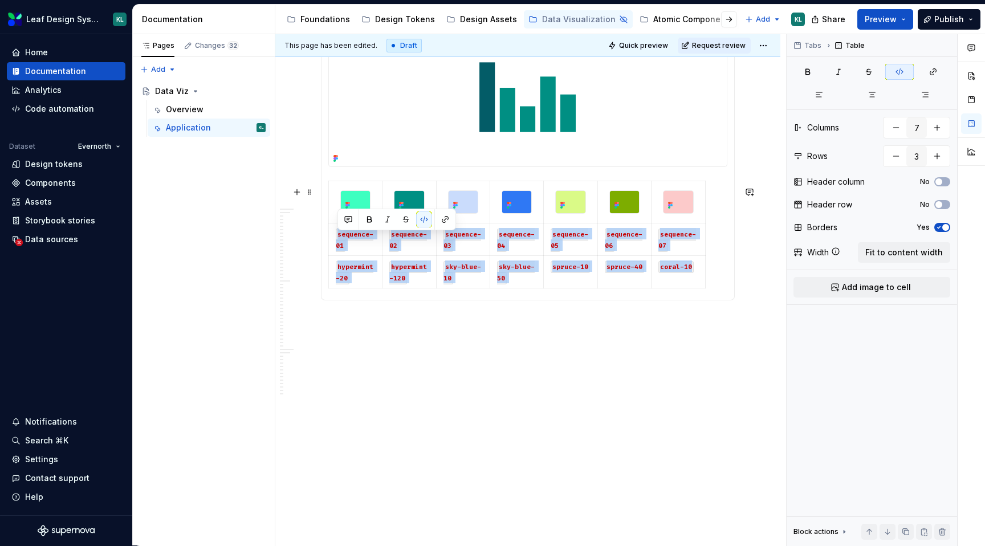
click at [678, 186] on html "Leaf Design System KL Home Documentation Analytics Code automation Dataset Ever…" at bounding box center [492, 273] width 985 height 546
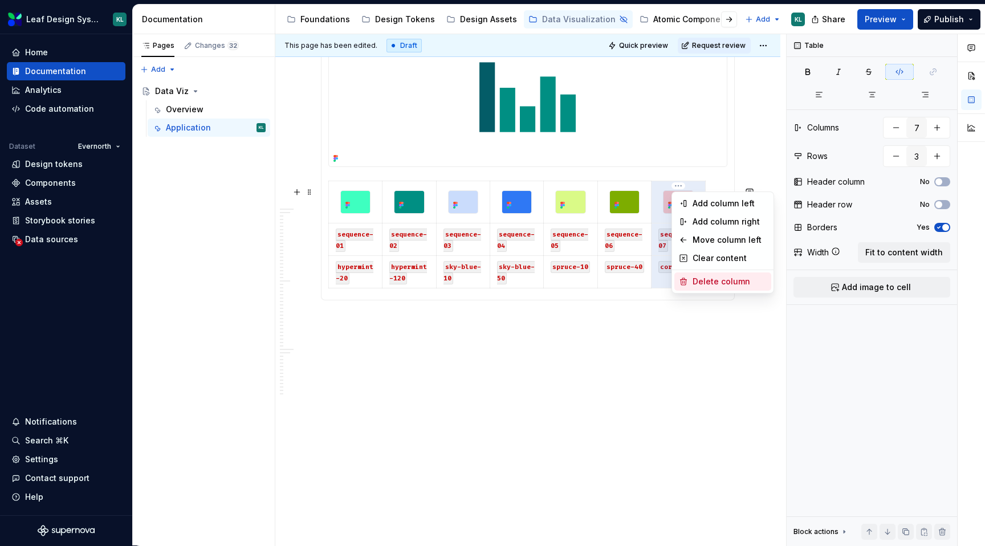
click at [713, 281] on div "Delete column" at bounding box center [730, 281] width 74 height 11
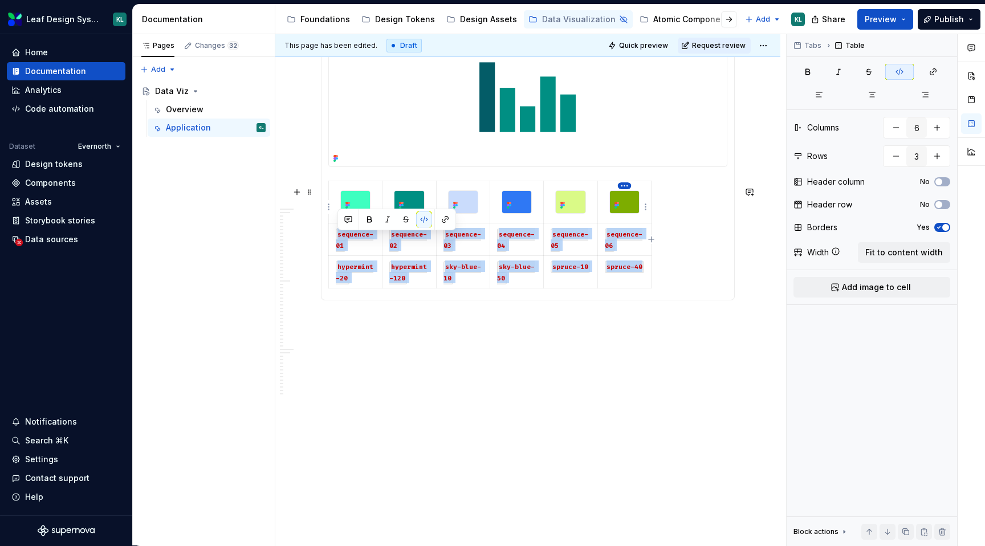
click at [621, 185] on html "Leaf Design System KL Home Documentation Analytics Code automation Dataset Ever…" at bounding box center [492, 273] width 985 height 546
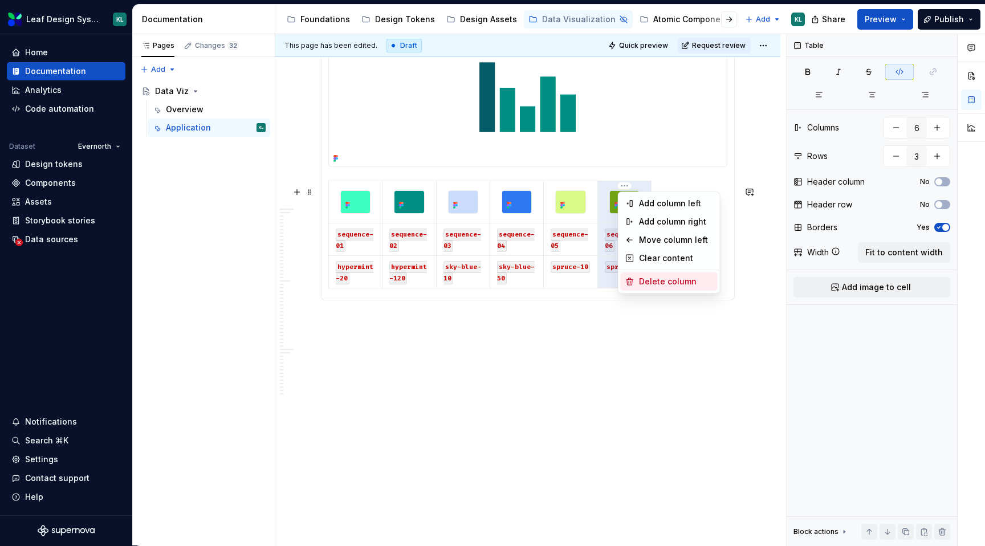
click at [661, 276] on div "Delete column" at bounding box center [676, 281] width 74 height 11
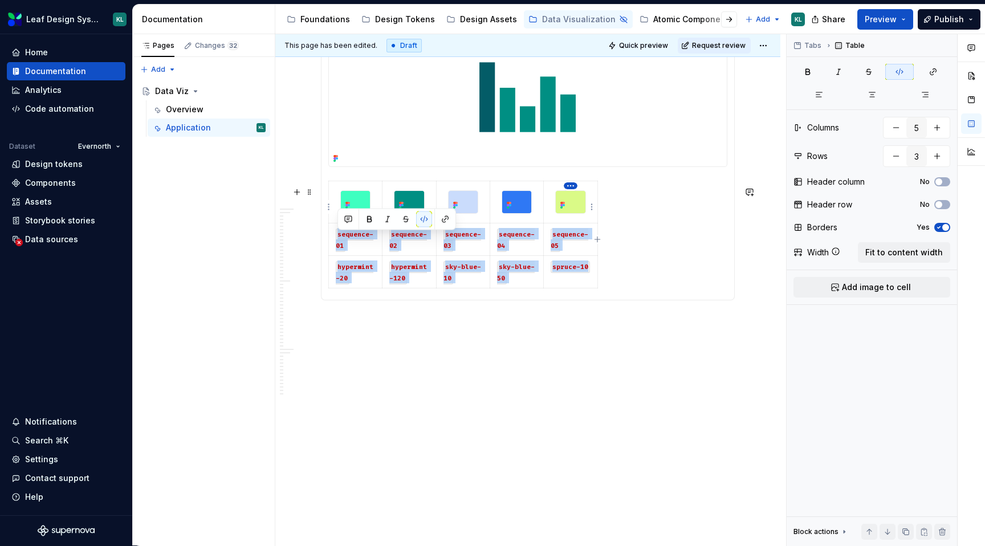
click at [567, 186] on html "Leaf Design System KL Home Documentation Analytics Code automation Dataset Ever…" at bounding box center [492, 273] width 985 height 546
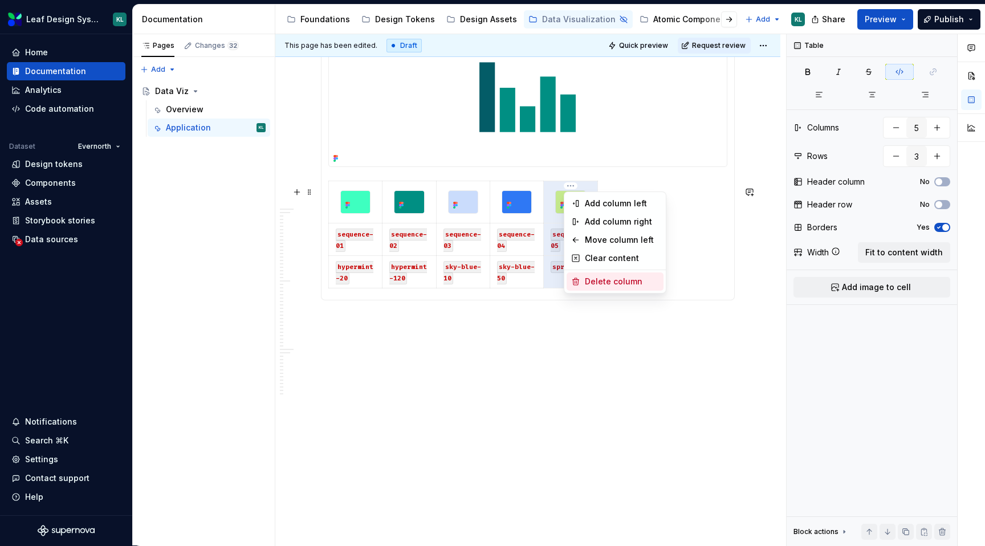
click at [601, 277] on div "Delete column" at bounding box center [622, 281] width 74 height 11
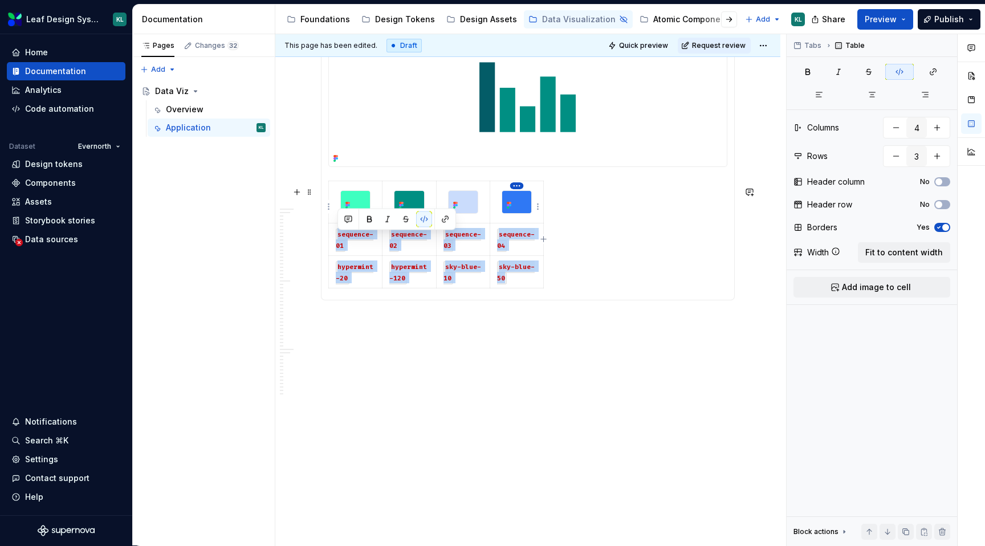
click at [515, 184] on html "Leaf Design System KL Home Documentation Analytics Code automation Dataset Ever…" at bounding box center [492, 273] width 985 height 546
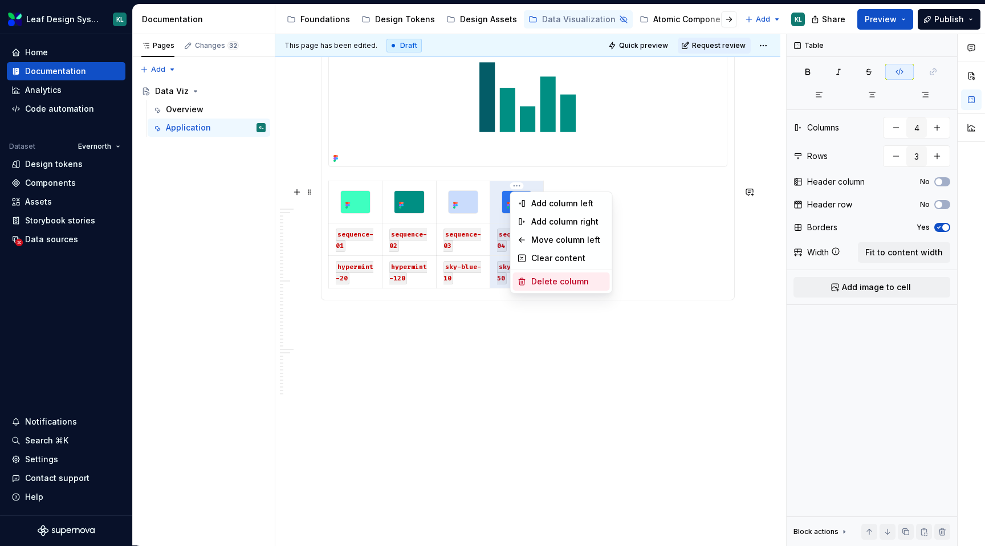
click at [551, 283] on div "Delete column" at bounding box center [568, 281] width 74 height 11
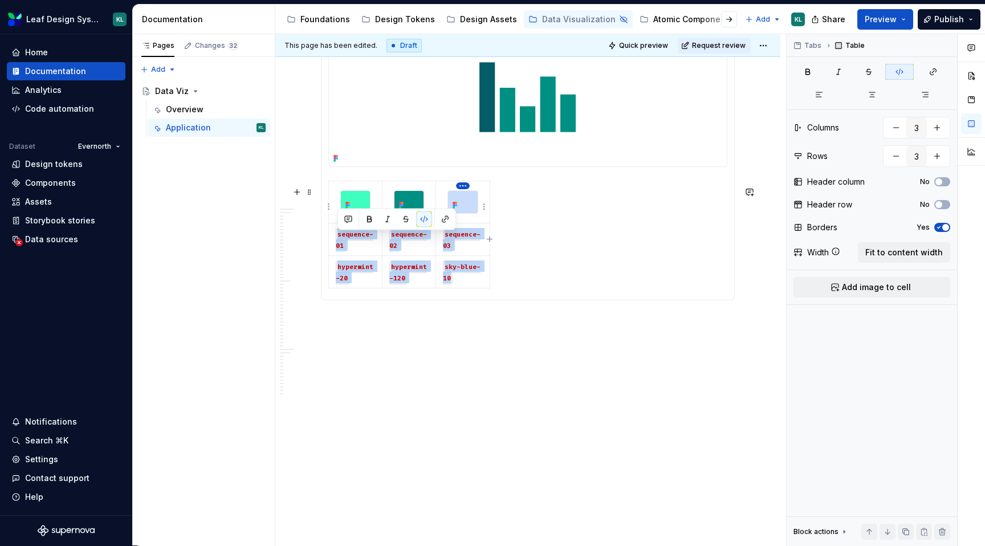
click at [463, 187] on html "Leaf Design System KL Home Documentation Analytics Code automation Dataset Ever…" at bounding box center [492, 273] width 985 height 546
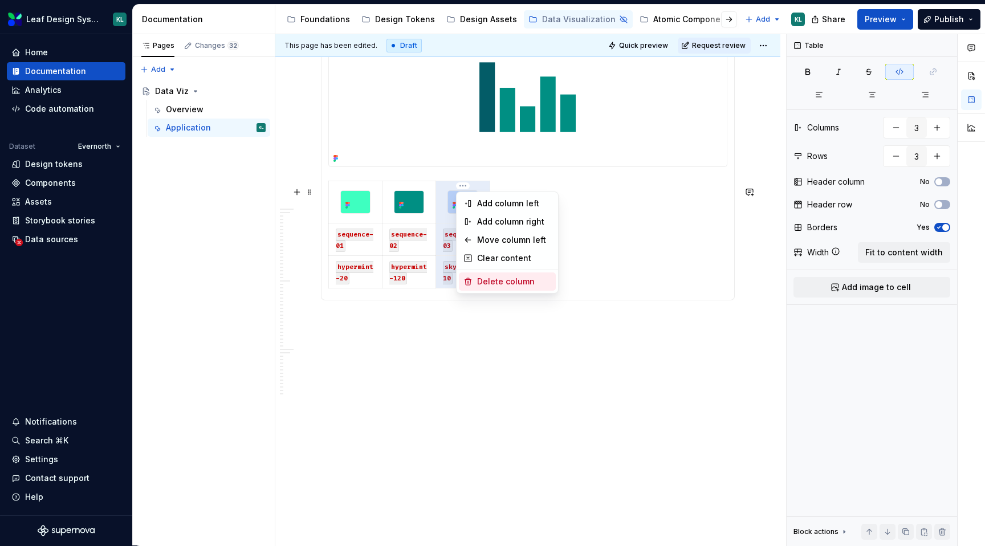
click at [501, 280] on div "Delete column" at bounding box center [514, 281] width 74 height 11
type input "2"
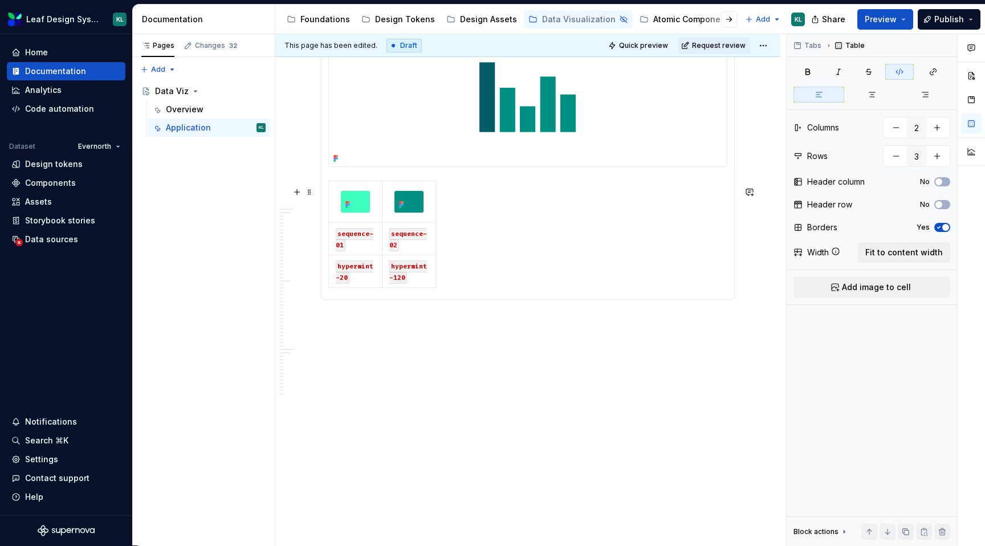
click at [489, 209] on div "sequence-01 sequence-02 hypermint-20 hypermint-120" at bounding box center [527, 237] width 399 height 112
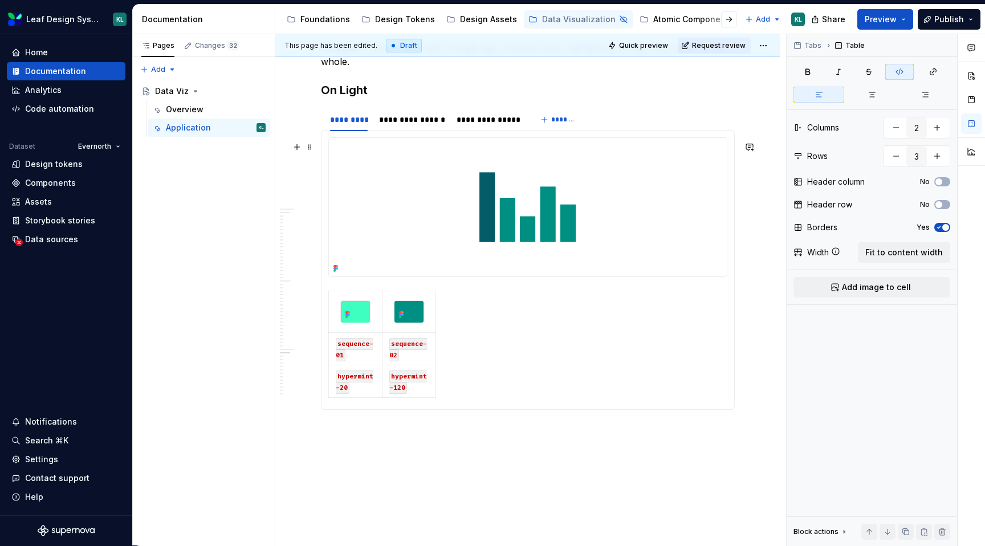
scroll to position [2807, 0]
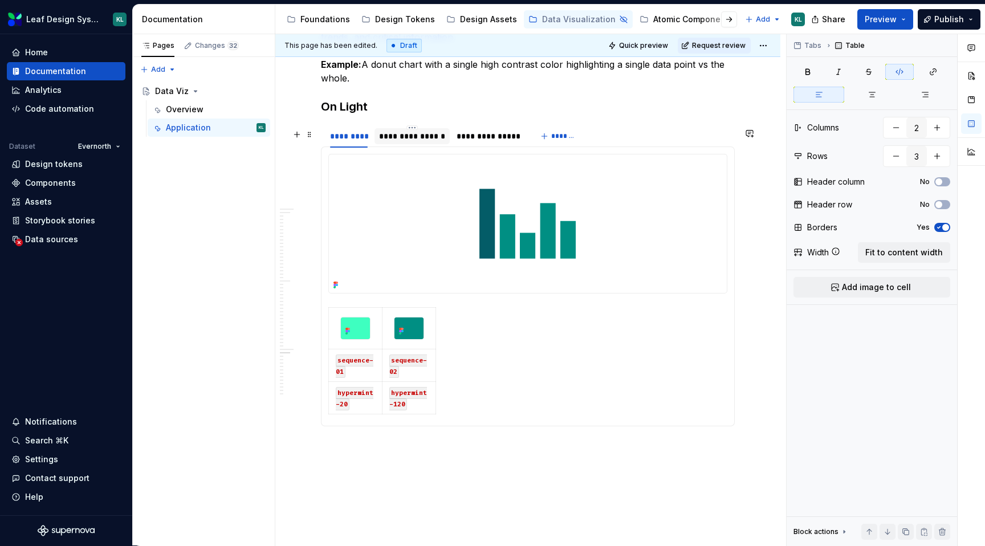
click at [422, 142] on div "**********" at bounding box center [412, 136] width 66 height 11
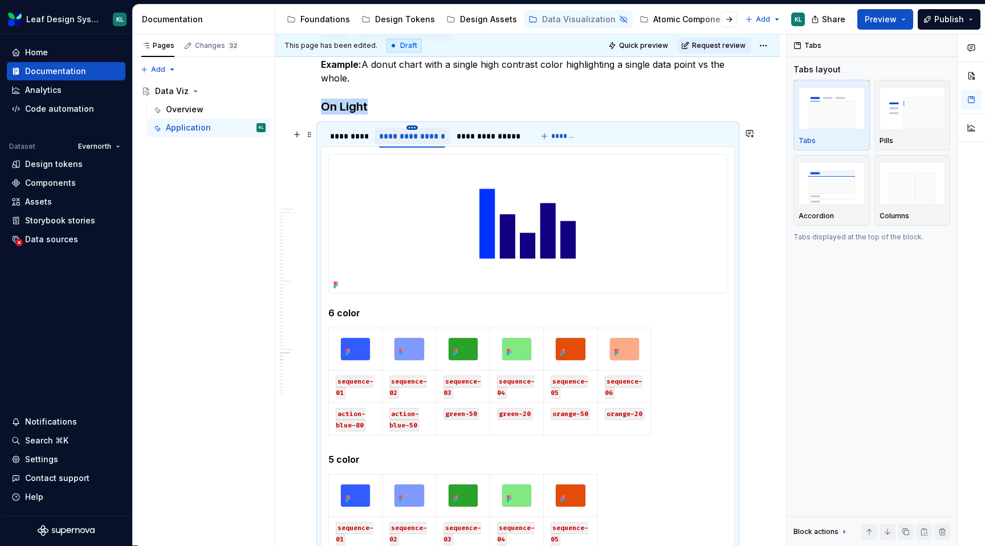
click at [410, 129] on html "Leaf Design System KL Home Documentation Analytics Code automation Dataset Ever…" at bounding box center [492, 273] width 985 height 546
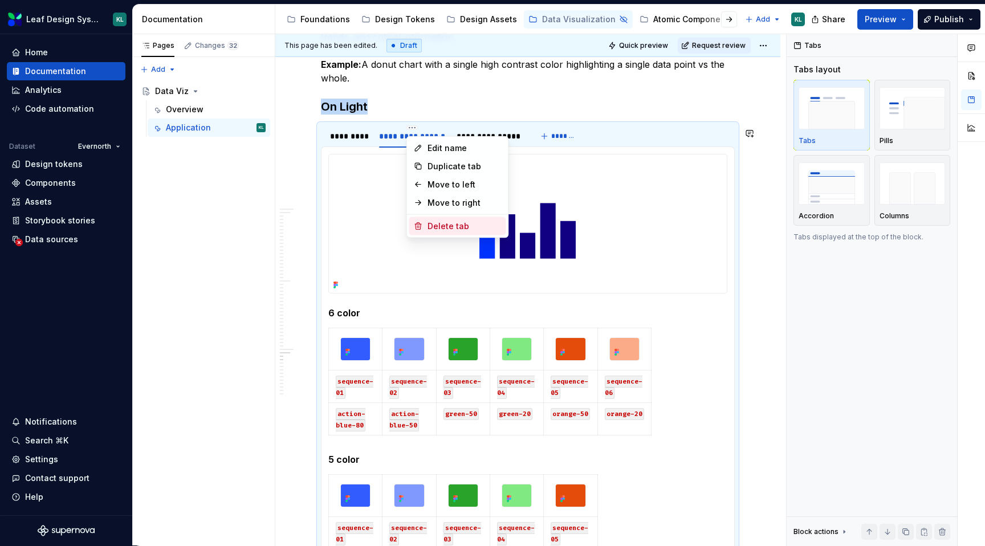
drag, startPoint x: 442, startPoint y: 222, endPoint x: 442, endPoint y: 210, distance: 12.5
click at [442, 222] on div "Delete tab" at bounding box center [465, 226] width 74 height 11
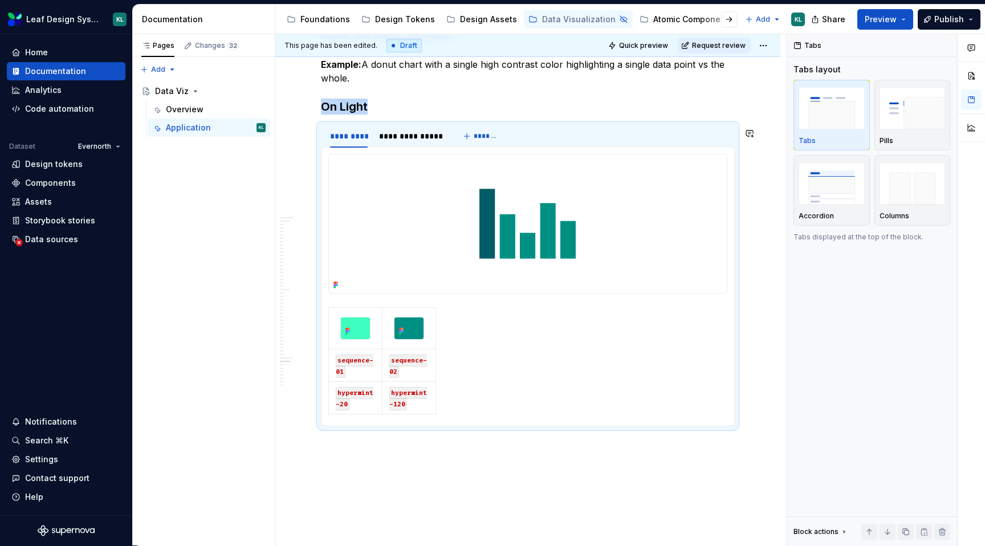
click at [413, 127] on section "**********" at bounding box center [528, 275] width 414 height 303
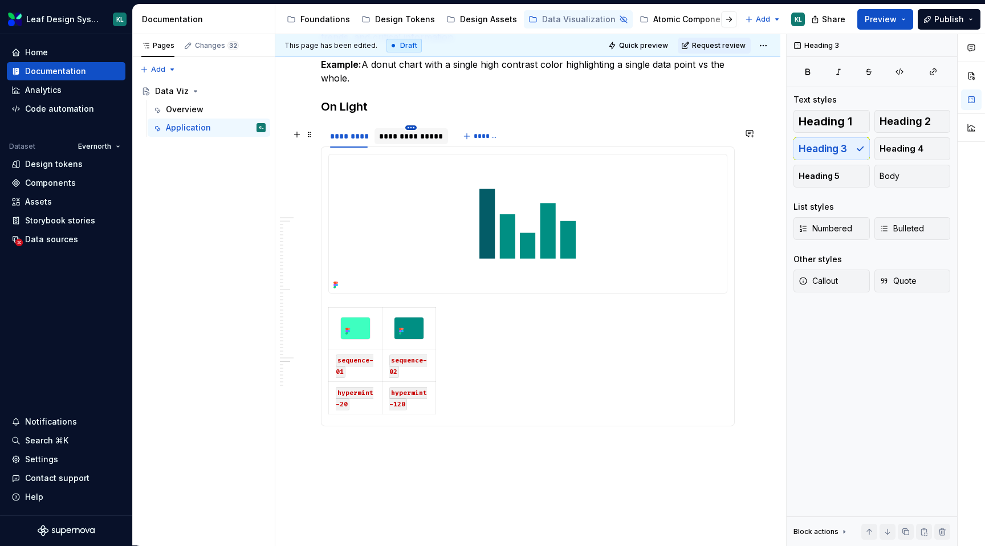
click at [408, 130] on html "Leaf Design System KL Home Documentation Analytics Code automation Dataset Ever…" at bounding box center [492, 273] width 985 height 546
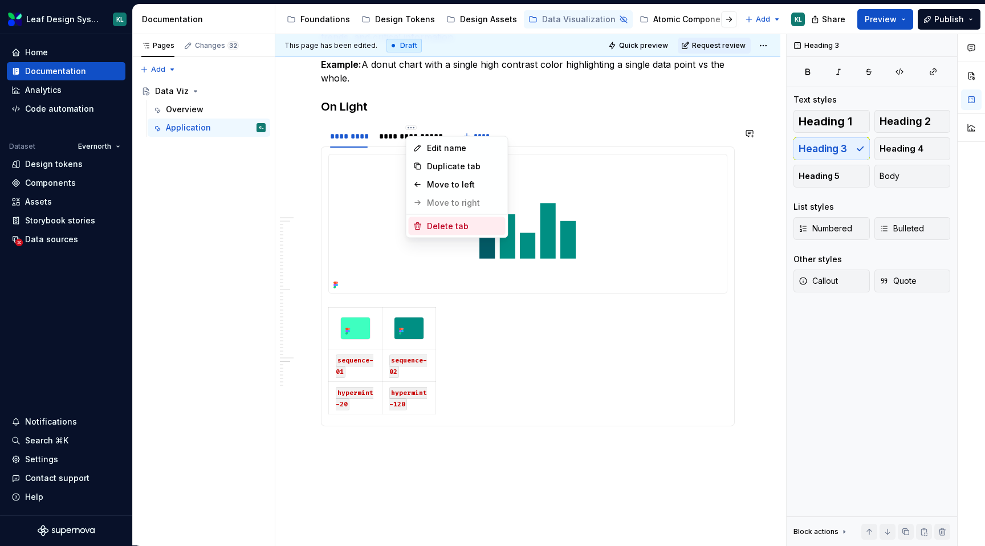
click at [448, 226] on div "Delete tab" at bounding box center [464, 226] width 74 height 11
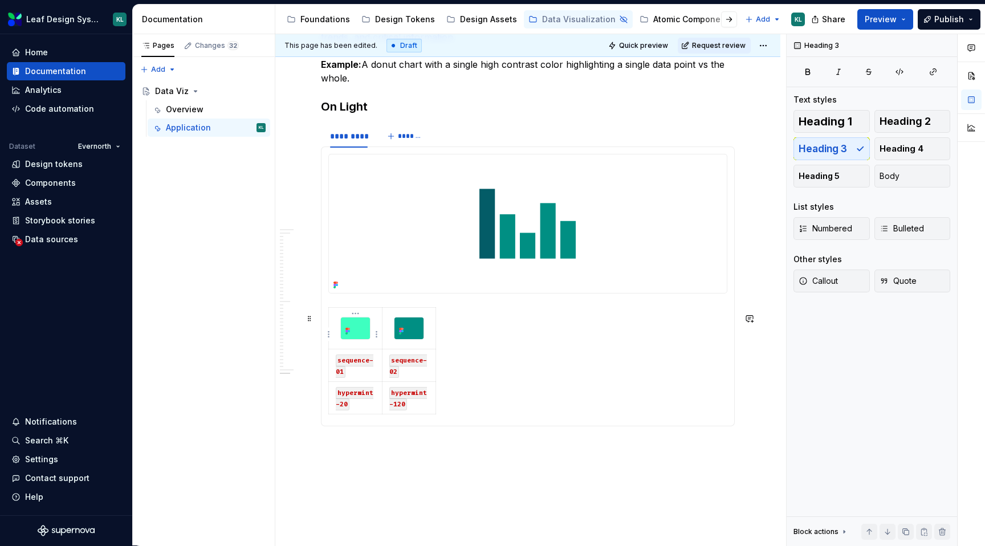
click at [360, 338] on img at bounding box center [355, 329] width 29 height 22
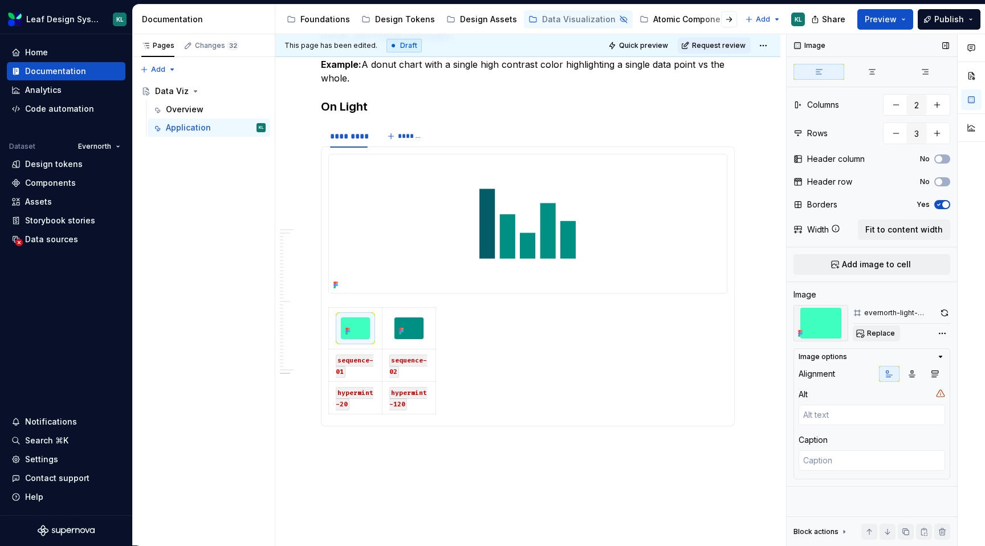
click at [869, 331] on span "Replace" at bounding box center [881, 333] width 28 height 9
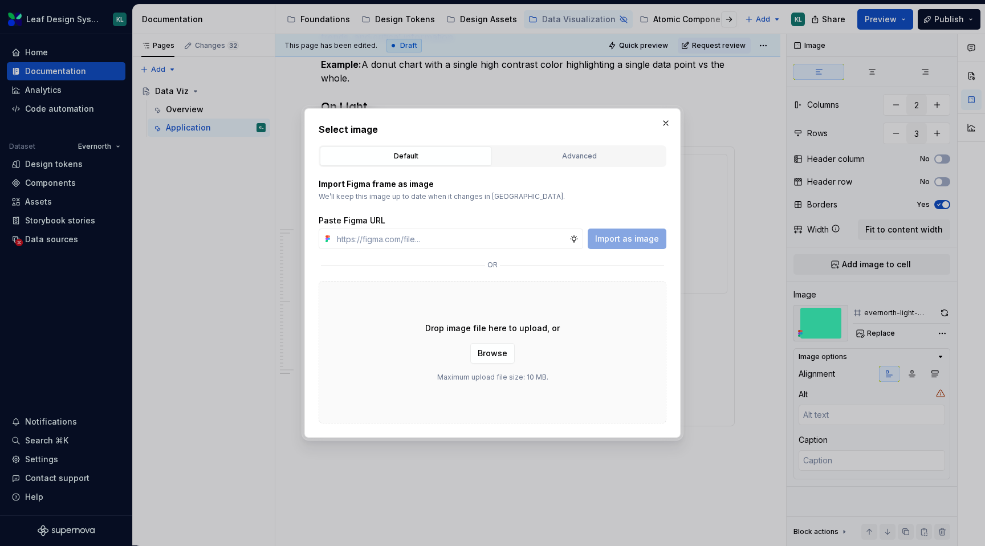
type textarea "*"
type input "https://www.figma.com/design/R5FNMiBYdBSXRtfBEXZGMx/Design-Documentation-Assets…"
type textarea "*"
type input "https://www.figma.com/design/R5FNMiBYdBSXRtfBEXZGMx/Design-Documentation-Assets…"
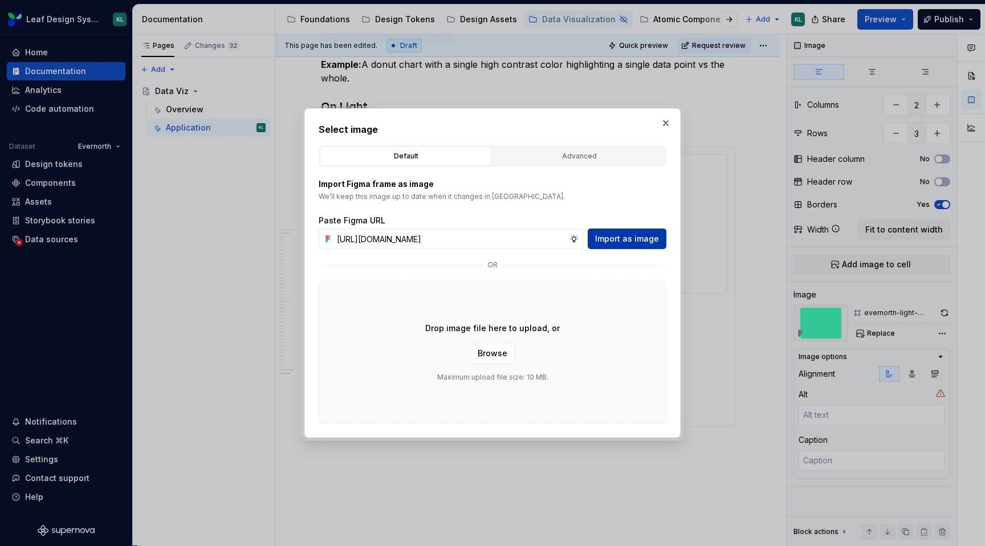
click at [628, 243] on span "Import as image" at bounding box center [627, 238] width 64 height 11
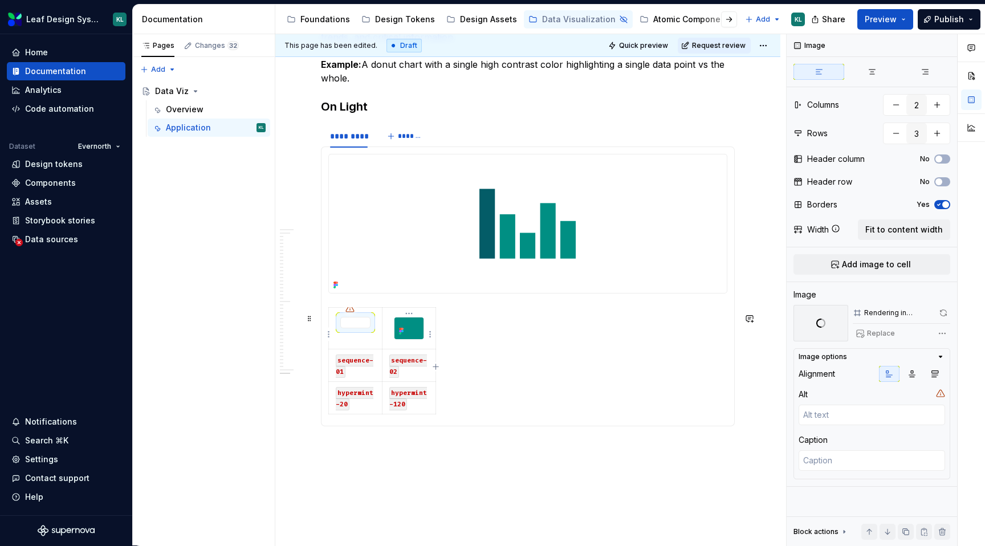
click at [411, 340] on img at bounding box center [409, 329] width 29 height 22
click at [871, 327] on button "Replace" at bounding box center [876, 334] width 47 height 16
type textarea "*"
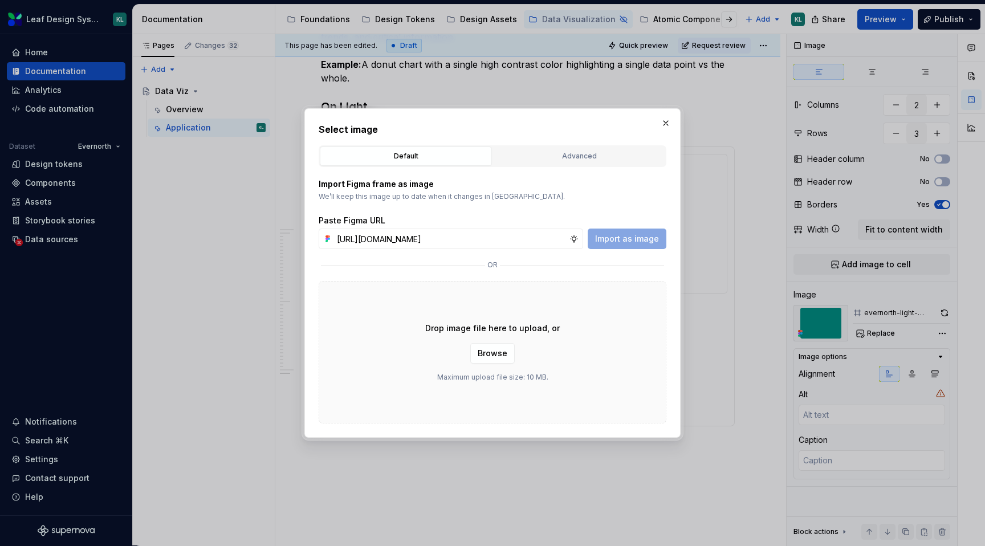
scroll to position [0, 327]
type input "https://www.figma.com/design/R5FNMiBYdBSXRtfBEXZGMx/Design-Documentation-Assets…"
click at [652, 246] on button "Import as image" at bounding box center [627, 239] width 79 height 21
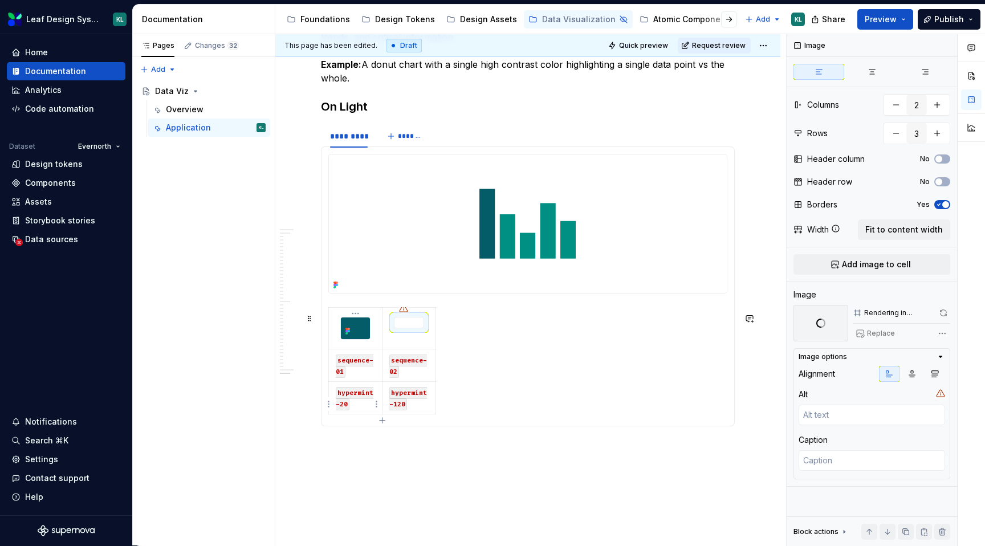
type textarea "*"
click at [344, 408] on code "hypermint-20" at bounding box center [355, 398] width 38 height 23
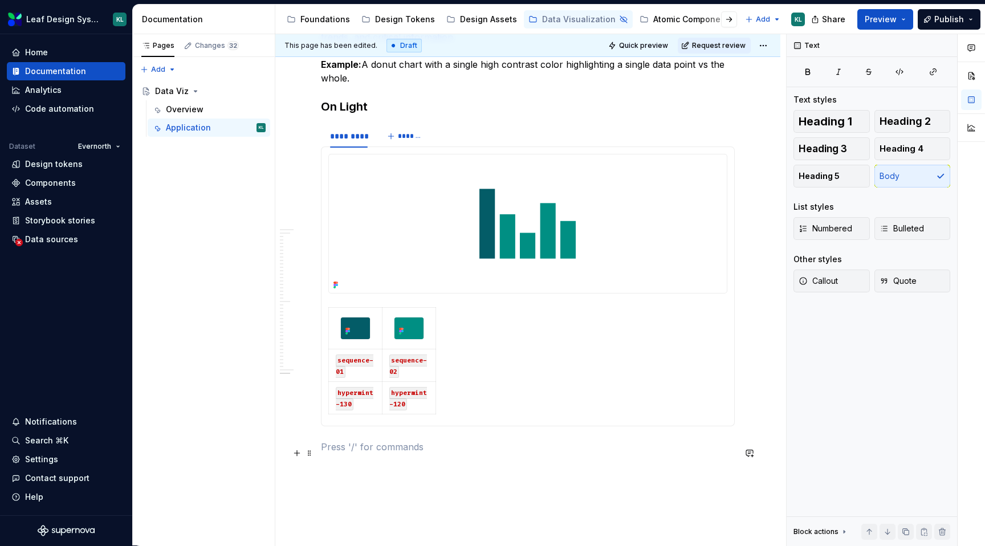
click at [377, 454] on p at bounding box center [528, 447] width 414 height 14
click at [307, 456] on span at bounding box center [309, 453] width 9 height 16
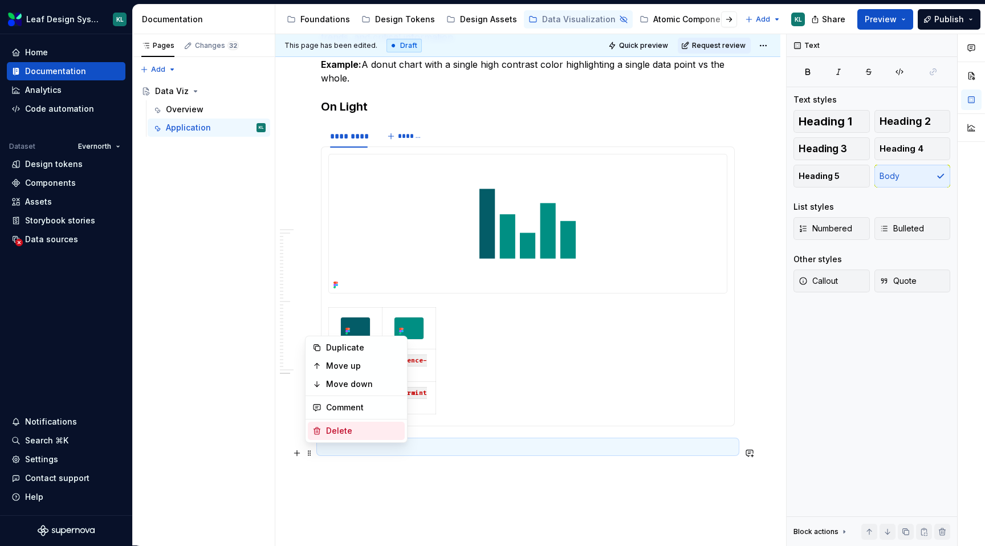
click at [360, 434] on div "Delete" at bounding box center [363, 430] width 74 height 11
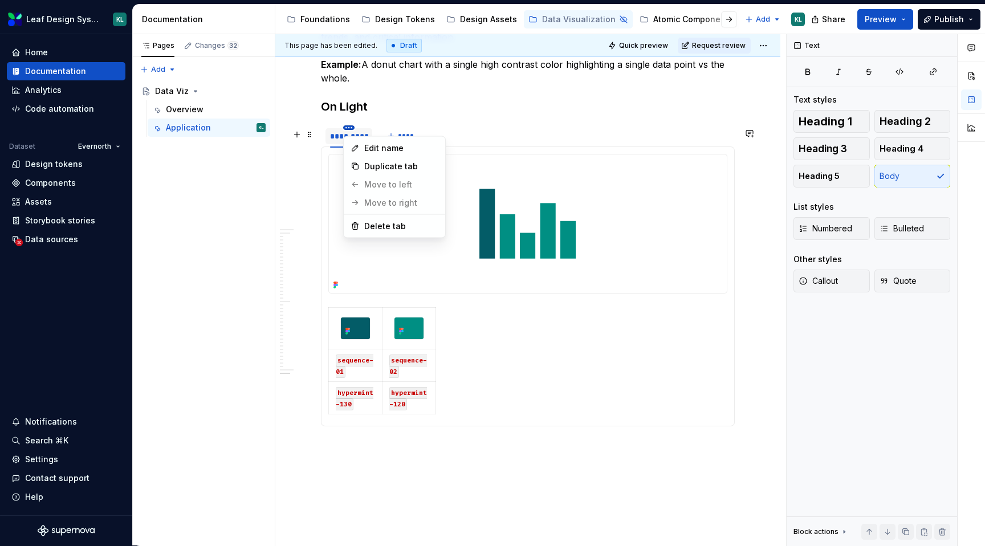
click at [349, 129] on html "Leaf Design System KL Home Documentation Analytics Code automation Dataset Ever…" at bounding box center [492, 273] width 985 height 546
click at [388, 169] on div "Duplicate tab" at bounding box center [401, 166] width 74 height 11
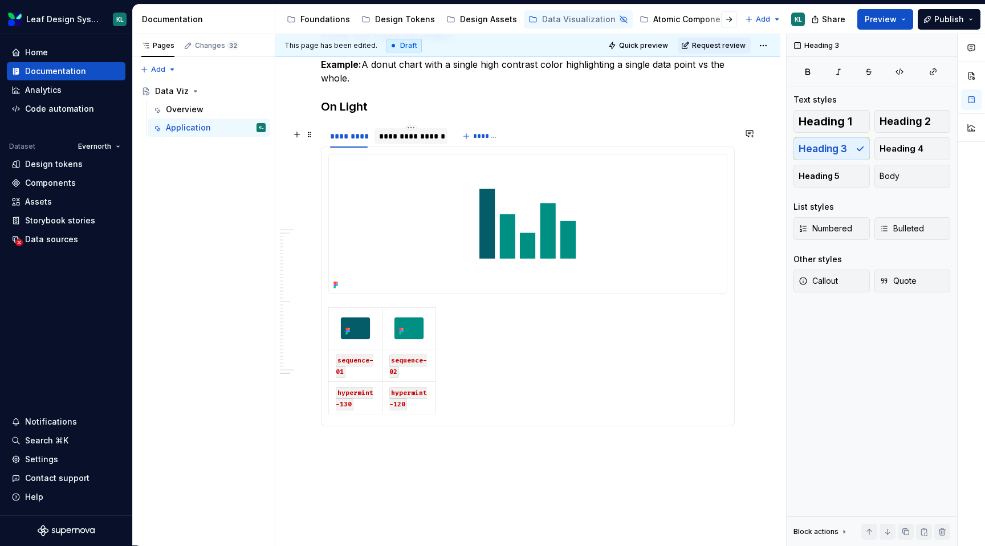
click at [406, 140] on div "**********" at bounding box center [411, 136] width 64 height 11
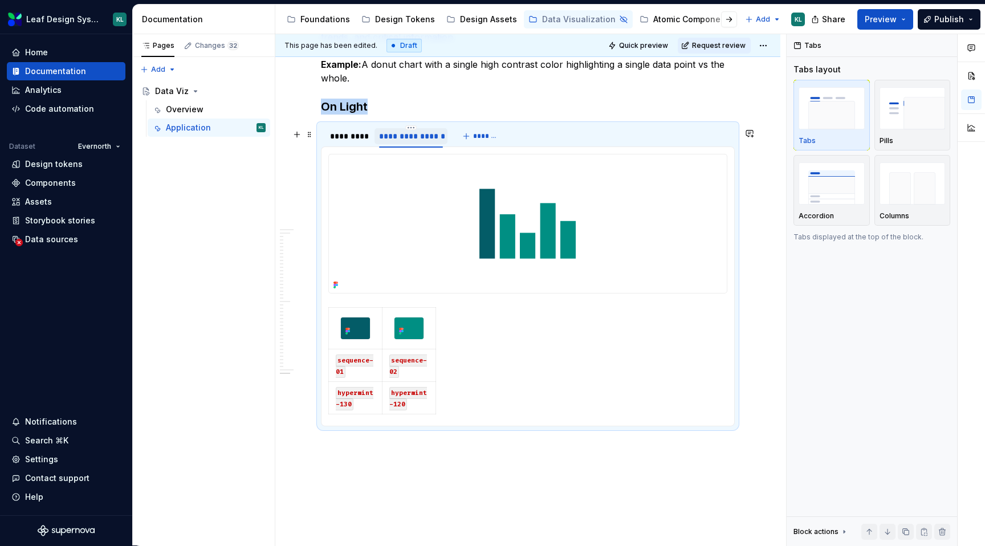
click at [406, 140] on div "**********" at bounding box center [411, 136] width 64 height 11
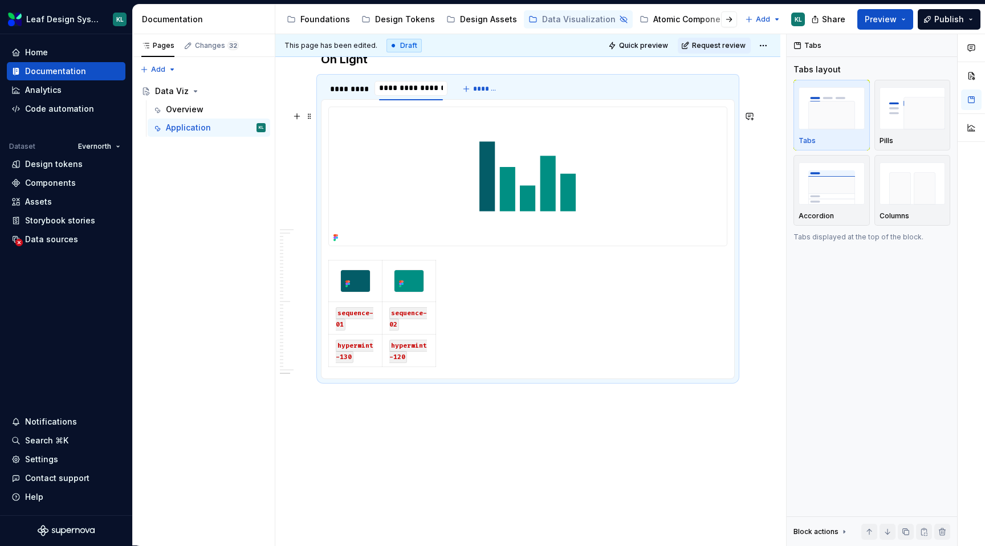
scroll to position [2841, 0]
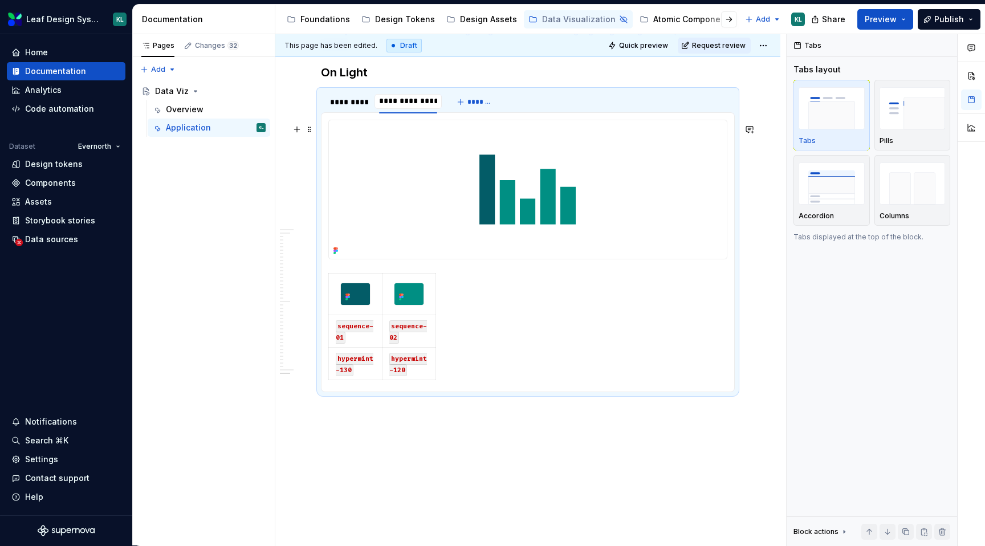
type input "**********"
click at [415, 80] on h3 "On Light" at bounding box center [528, 72] width 414 height 16
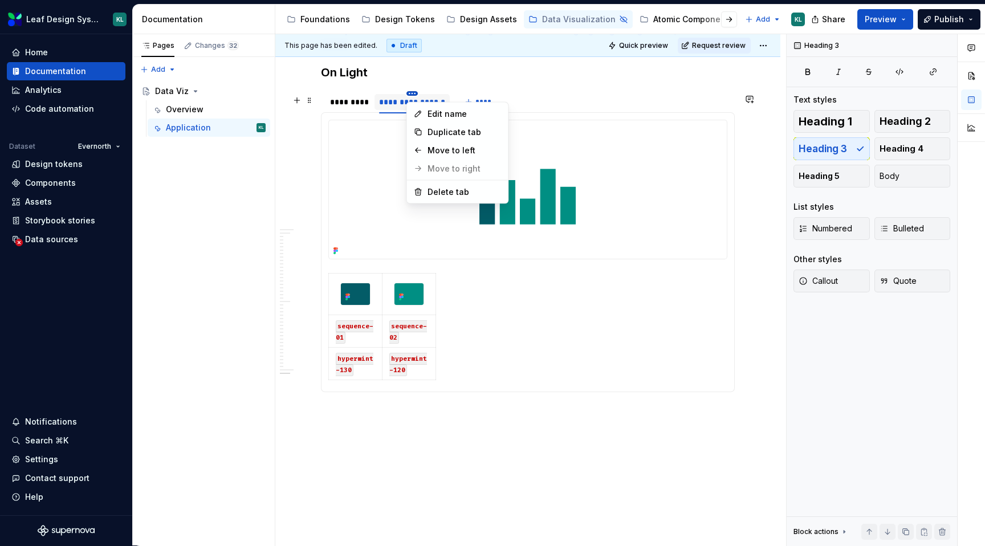
click at [410, 95] on html "Leaf Design System KL Home Documentation Analytics Code automation Dataset Ever…" at bounding box center [492, 273] width 985 height 546
click at [401, 95] on html "Leaf Design System KL Home Documentation Analytics Code automation Dataset Ever…" at bounding box center [492, 273] width 985 height 546
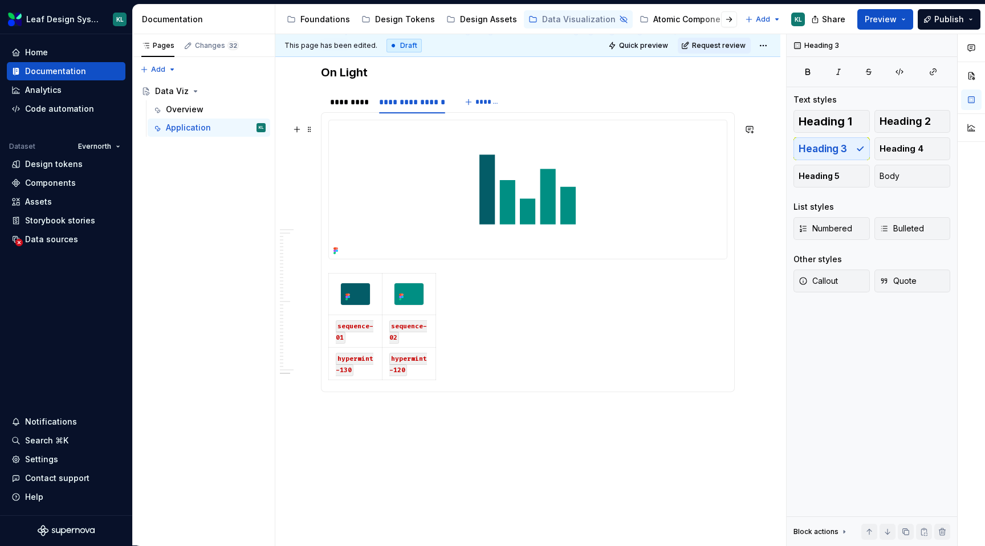
click at [481, 181] on img at bounding box center [528, 189] width 398 height 139
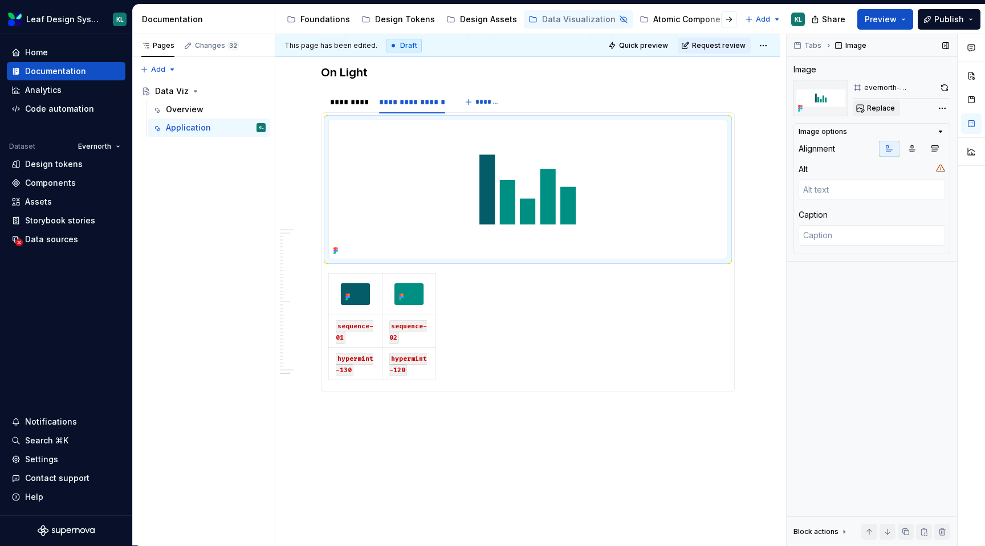
click at [869, 106] on span "Replace" at bounding box center [881, 108] width 28 height 9
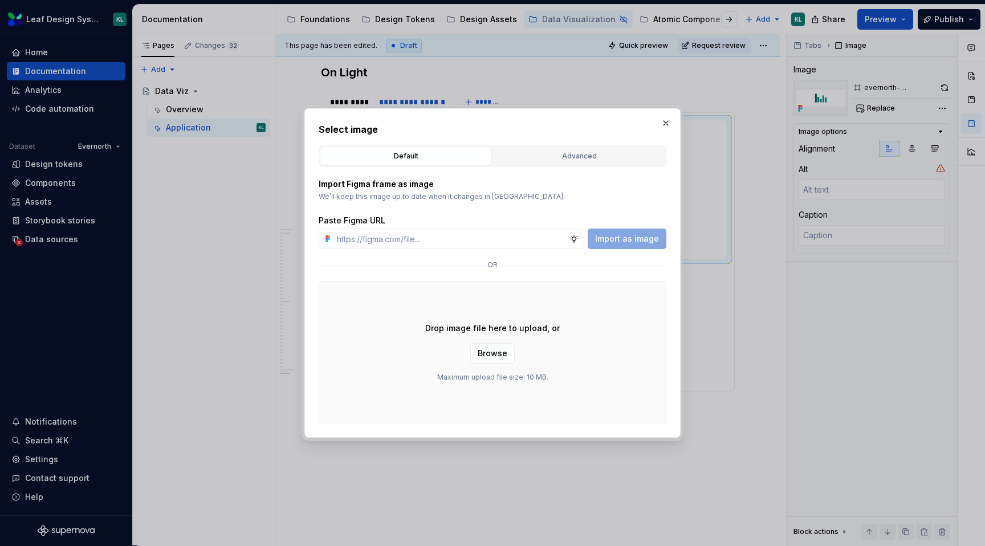
type textarea "*"
type input "https://www.figma.com/design/R5FNMiBYdBSXRtfBEXZGMx/Design-Documentation-Assets…"
type textarea "*"
type input "https://www.figma.com/design/R5FNMiBYdBSXRtfBEXZGMx/Design-Documentation-Assets…"
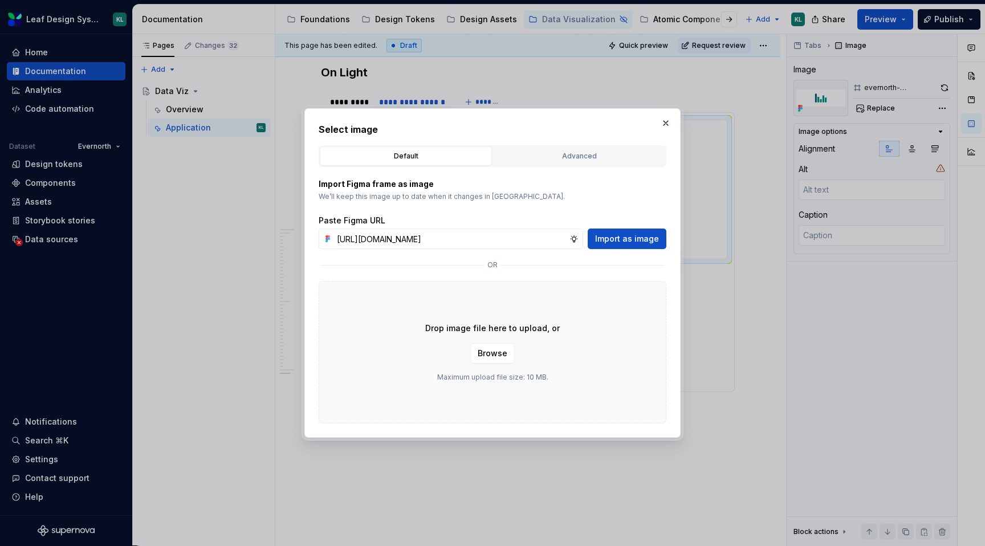
scroll to position [0, 0]
click at [625, 225] on div "Paste Figma URL" at bounding box center [493, 220] width 348 height 11
click at [621, 237] on span "Import as image" at bounding box center [627, 238] width 64 height 11
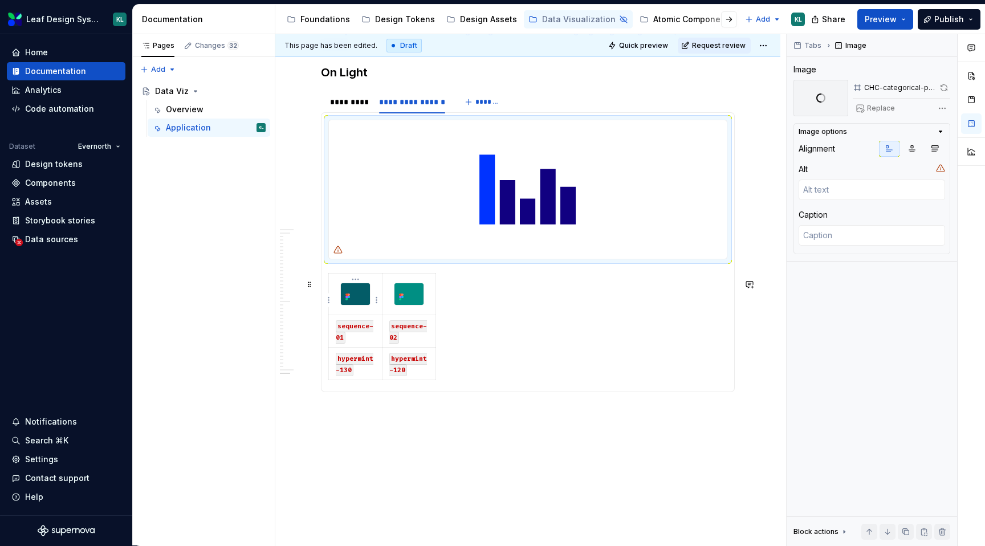
click at [362, 304] on img at bounding box center [355, 294] width 29 height 22
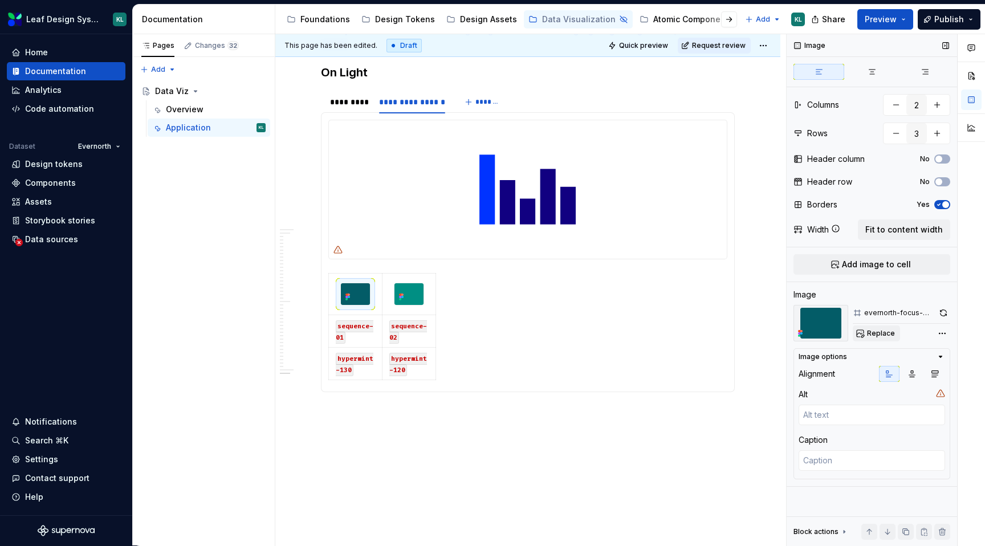
click at [873, 327] on button "Replace" at bounding box center [876, 334] width 47 height 16
type textarea "*"
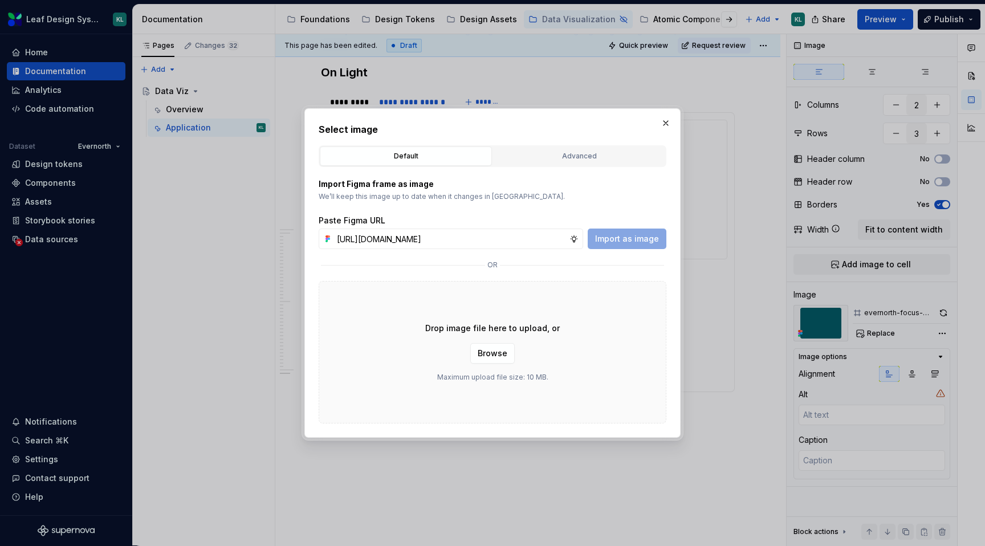
scroll to position [0, 327]
type input "https://www.figma.com/design/R5FNMiBYdBSXRtfBEXZGMx/Design-Documentation-Assets…"
click at [650, 245] on button "Import as image" at bounding box center [627, 239] width 79 height 21
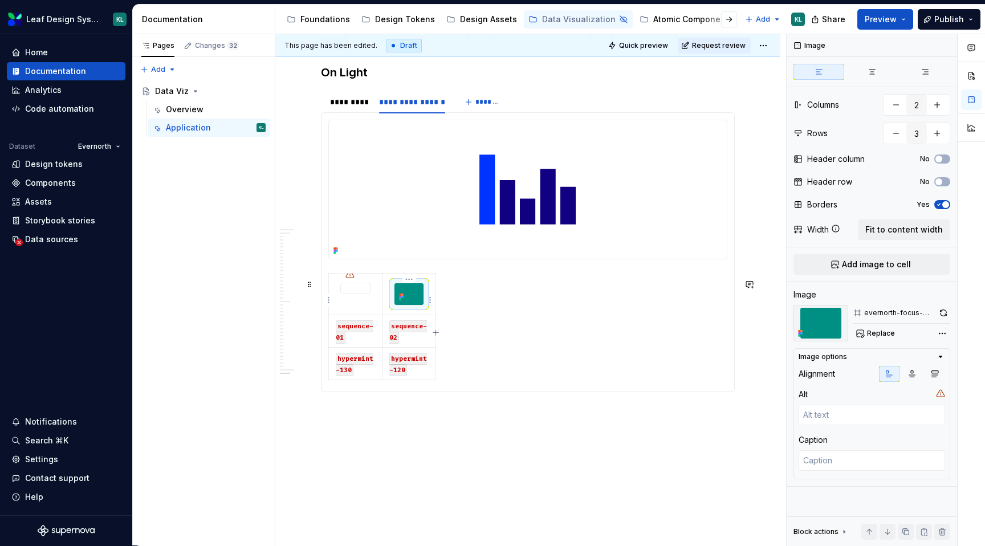
click at [412, 301] on img at bounding box center [409, 294] width 29 height 22
click at [869, 331] on span "Replace" at bounding box center [881, 333] width 28 height 9
type textarea "*"
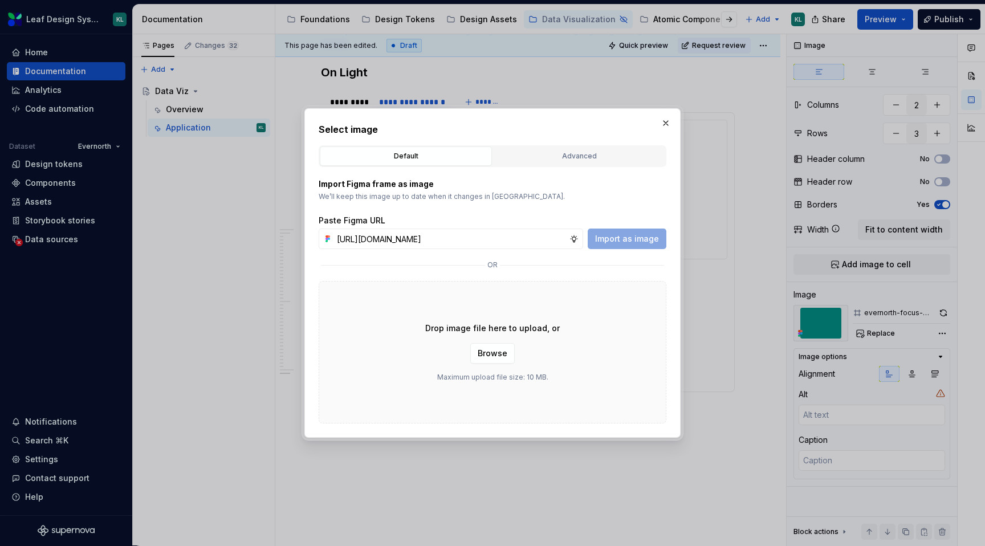
scroll to position [0, 324]
type input "https://www.figma.com/design/R5FNMiBYdBSXRtfBEXZGMx/Design-Documentation-Assets…"
click at [624, 237] on span "Import as image" at bounding box center [627, 238] width 64 height 11
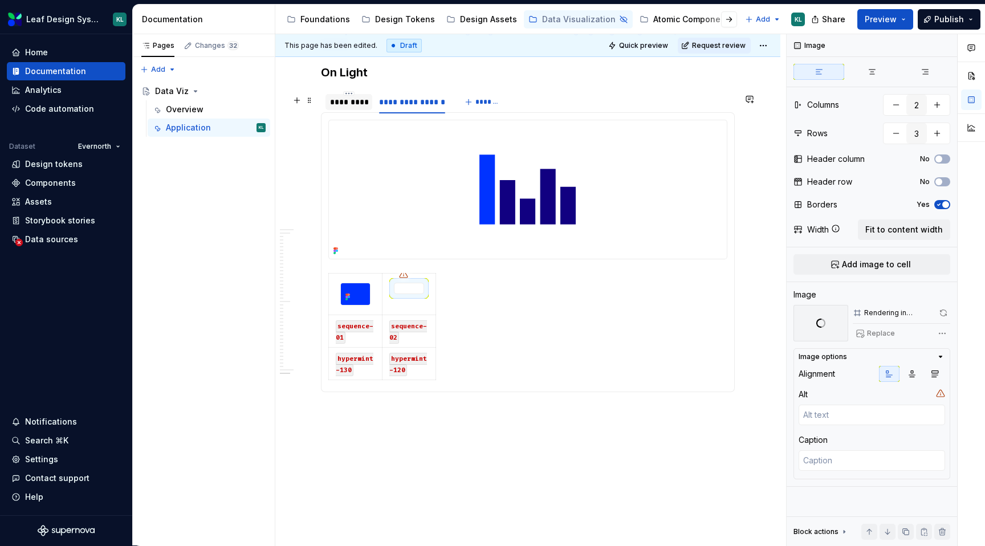
click at [352, 108] on div "*********" at bounding box center [349, 101] width 38 height 11
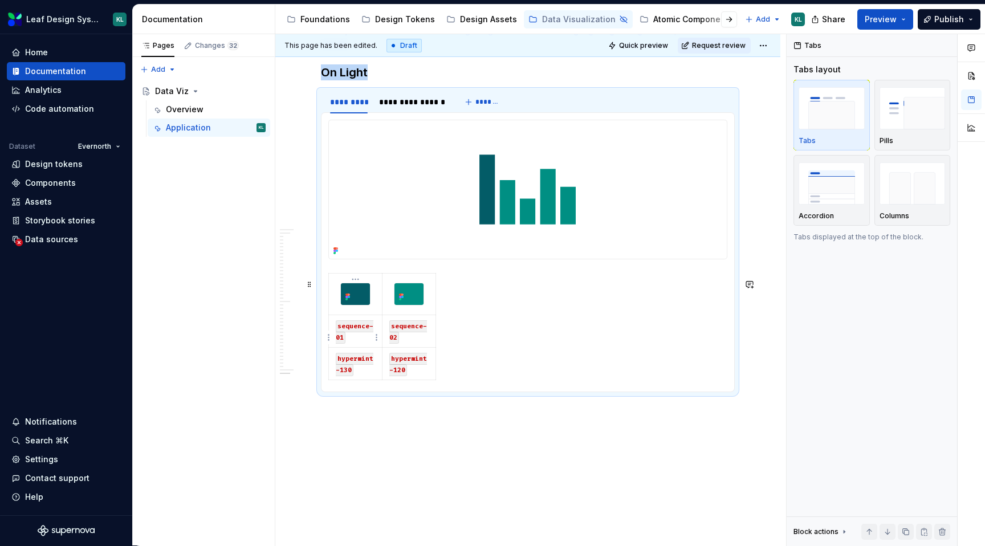
click at [353, 336] on code "sequence-01" at bounding box center [355, 331] width 38 height 23
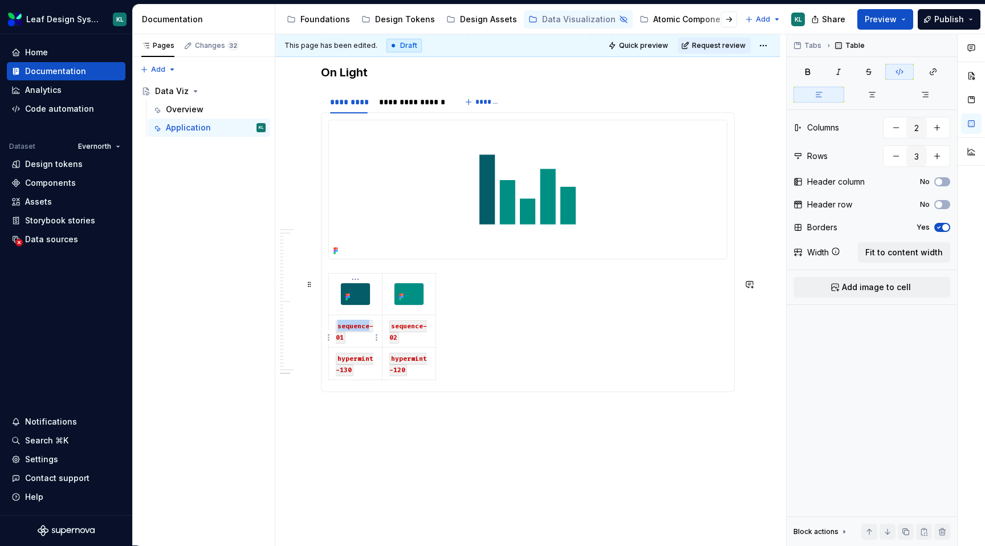
click at [353, 336] on code "sequence-01" at bounding box center [355, 331] width 38 height 23
drag, startPoint x: 343, startPoint y: 343, endPoint x: 339, endPoint y: 331, distance: 12.6
click at [339, 331] on code "sequence-01" at bounding box center [355, 331] width 38 height 23
drag, startPoint x: 396, startPoint y: 341, endPoint x: 392, endPoint y: 331, distance: 10.8
click at [392, 331] on code "sequence-02" at bounding box center [408, 331] width 38 height 23
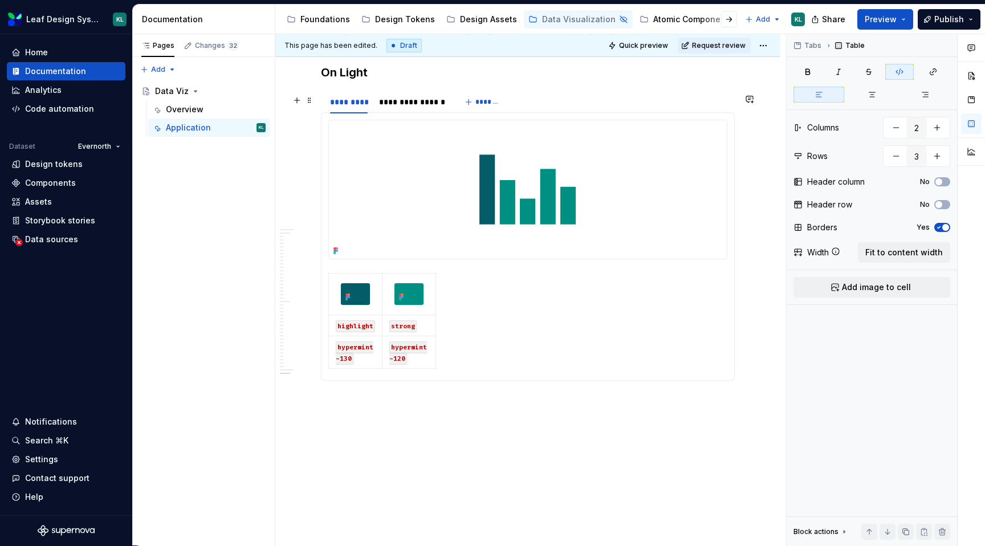
click at [400, 111] on div "**********" at bounding box center [412, 102] width 75 height 18
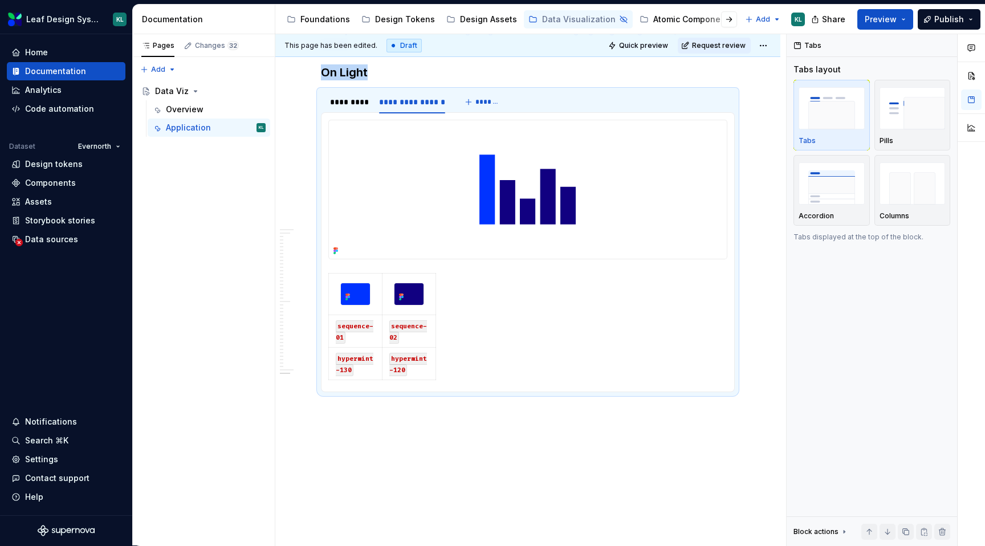
click at [338, 331] on code "sequence-01" at bounding box center [355, 331] width 38 height 23
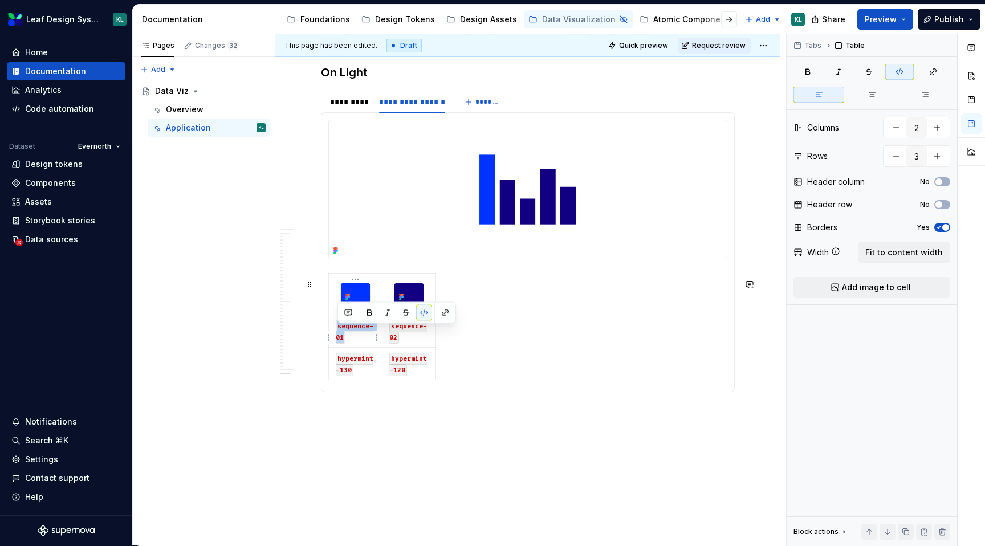
click at [344, 341] on code "sequence-01" at bounding box center [355, 331] width 38 height 23
drag, startPoint x: 397, startPoint y: 343, endPoint x: 389, endPoint y: 333, distance: 12.7
click at [389, 333] on code "sequence-02" at bounding box center [408, 331] width 38 height 23
drag, startPoint x: 351, startPoint y: 366, endPoint x: 338, endPoint y: 355, distance: 17.4
click at [338, 355] on code "hypermint-130" at bounding box center [355, 352] width 38 height 23
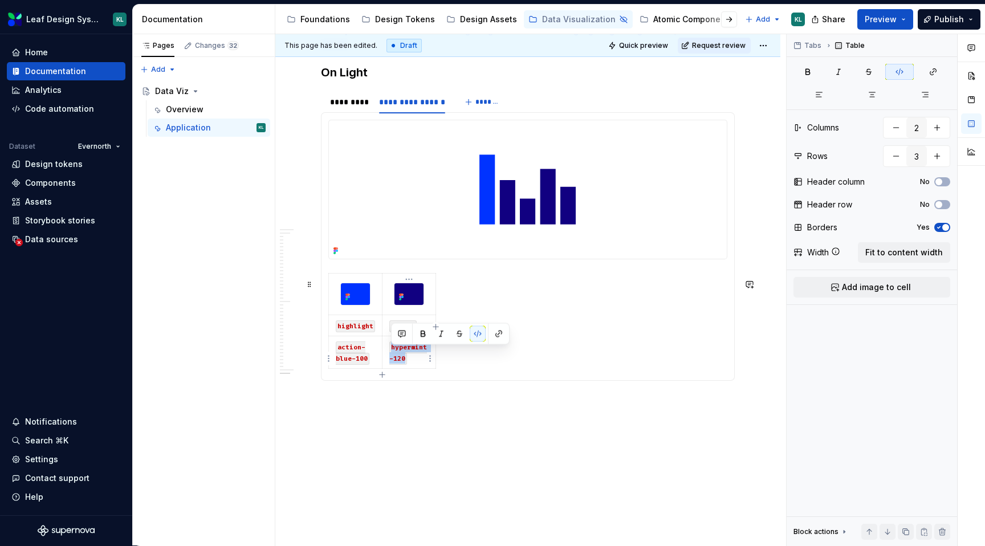
drag, startPoint x: 404, startPoint y: 360, endPoint x: 391, endPoint y: 354, distance: 14.0
click at [391, 354] on code "hypermint-120" at bounding box center [408, 352] width 38 height 23
click at [406, 401] on p at bounding box center [528, 402] width 414 height 14
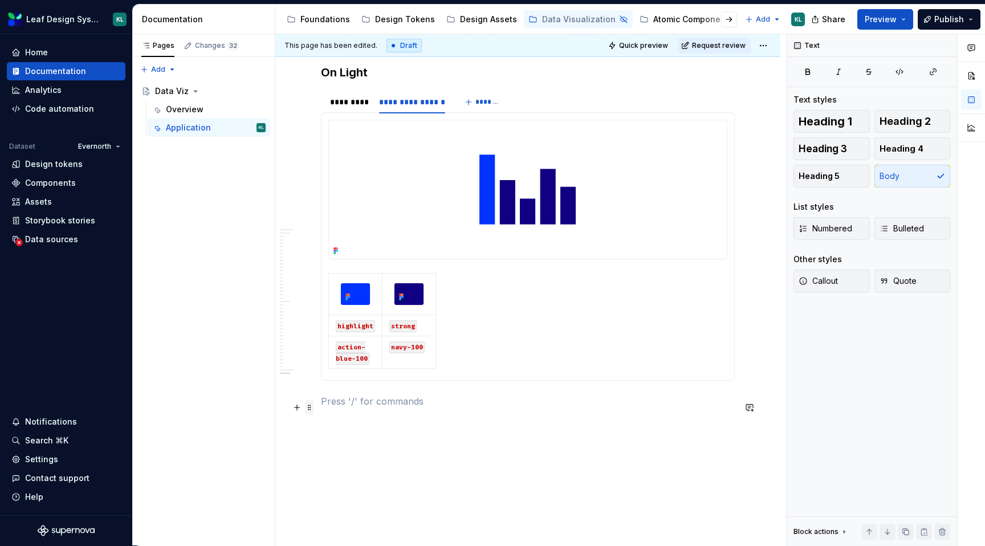
click at [307, 407] on span at bounding box center [309, 408] width 9 height 16
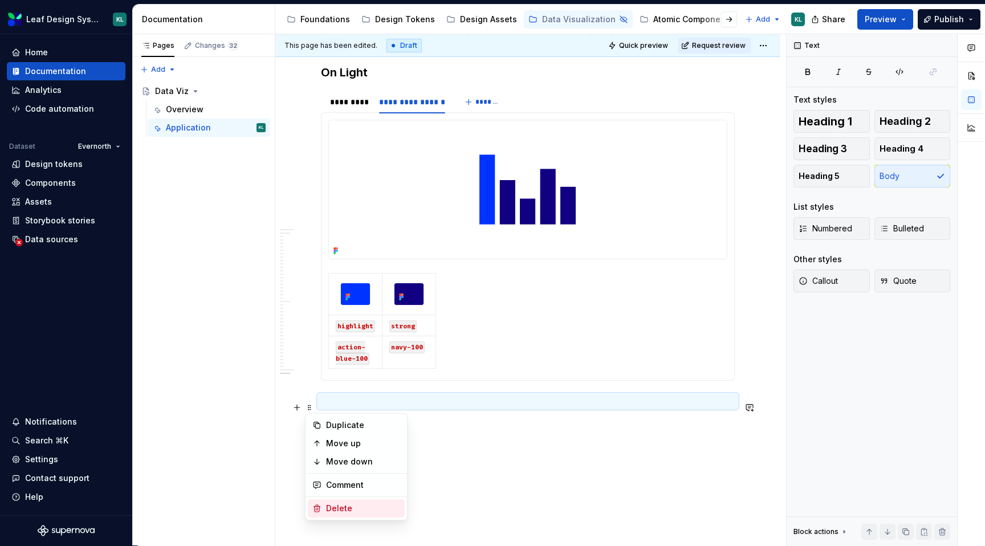
click at [340, 507] on div "Delete" at bounding box center [363, 508] width 74 height 11
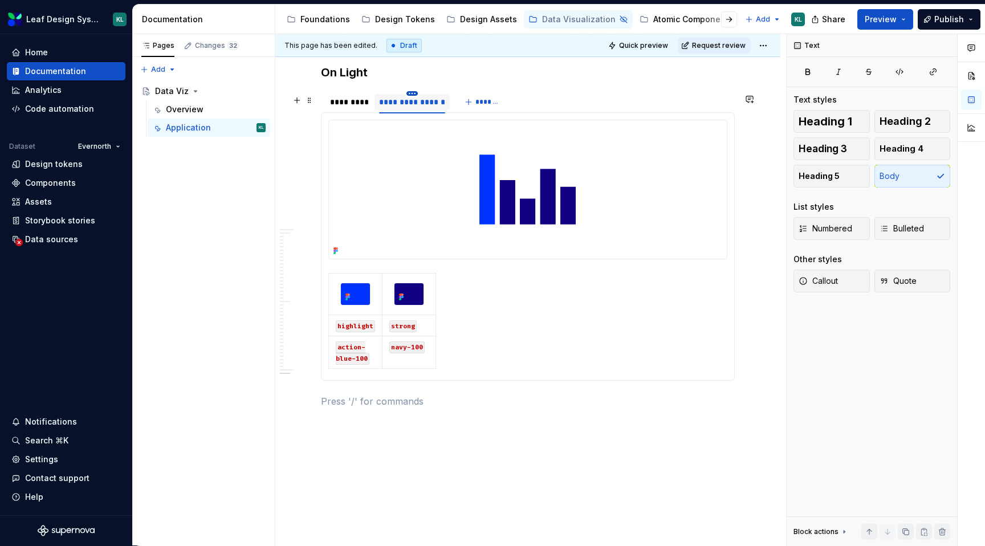
click at [414, 95] on html "Leaf Design System KL Home Documentation Analytics Code automation Dataset Ever…" at bounding box center [492, 273] width 985 height 546
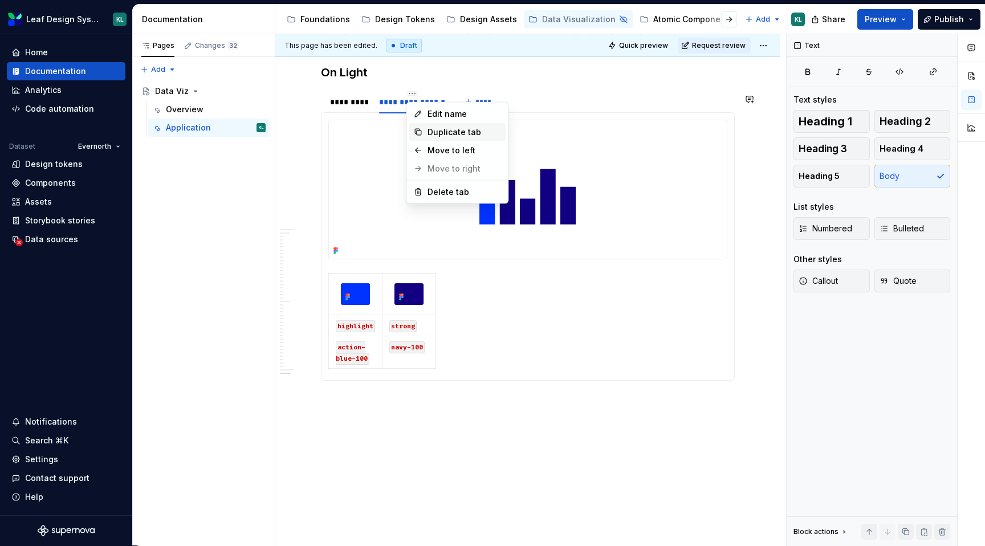
click at [446, 129] on div "Duplicate tab" at bounding box center [465, 132] width 74 height 11
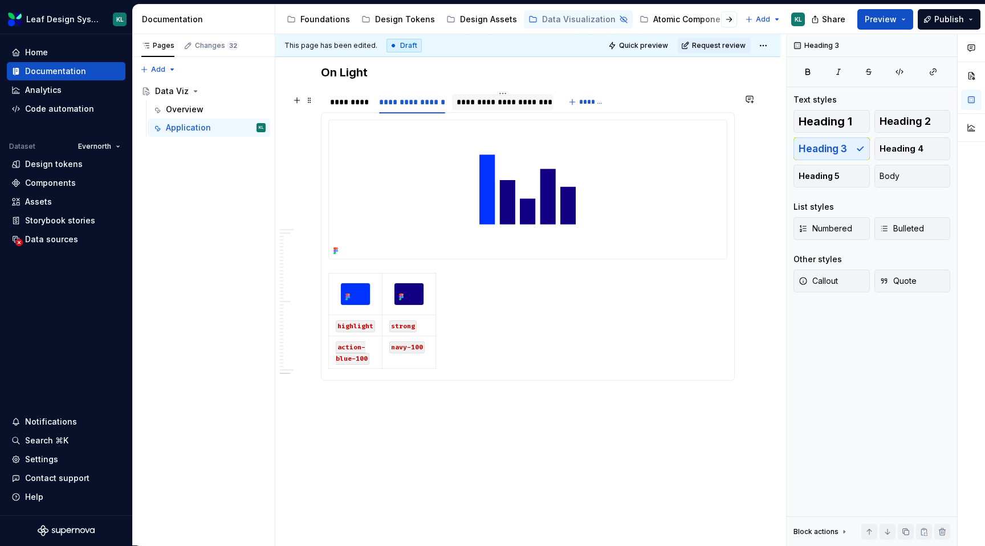
click at [485, 101] on div "**********" at bounding box center [503, 101] width 93 height 11
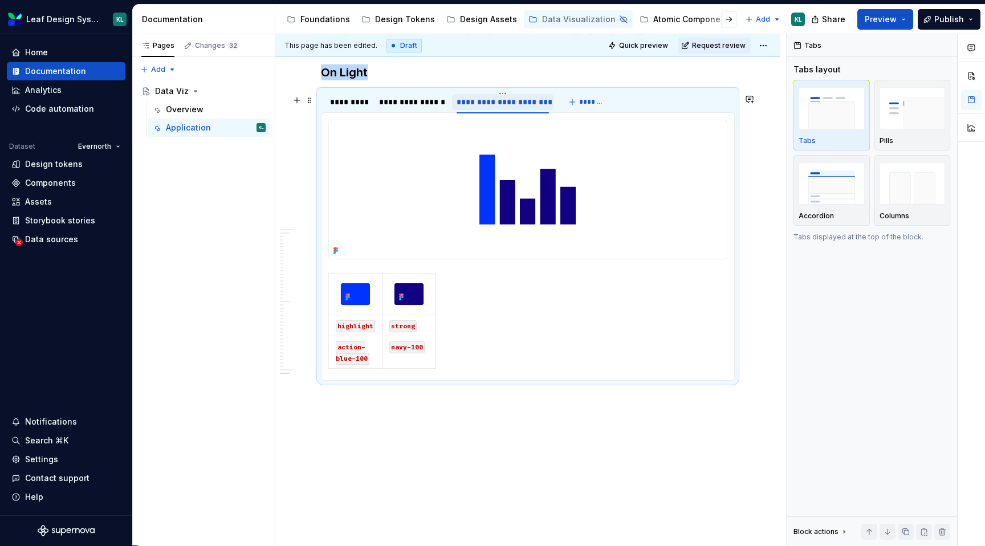
click at [485, 101] on div "**********" at bounding box center [503, 101] width 93 height 11
type textarea "*"
type input "**********"
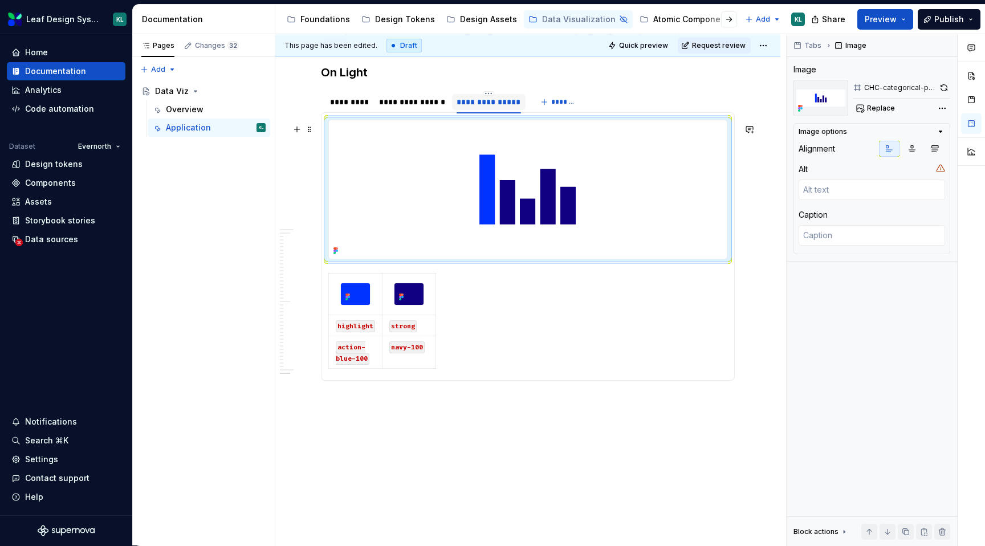
click at [510, 162] on img at bounding box center [528, 189] width 398 height 139
click at [878, 111] on span "Replace" at bounding box center [881, 108] width 28 height 9
type textarea "*"
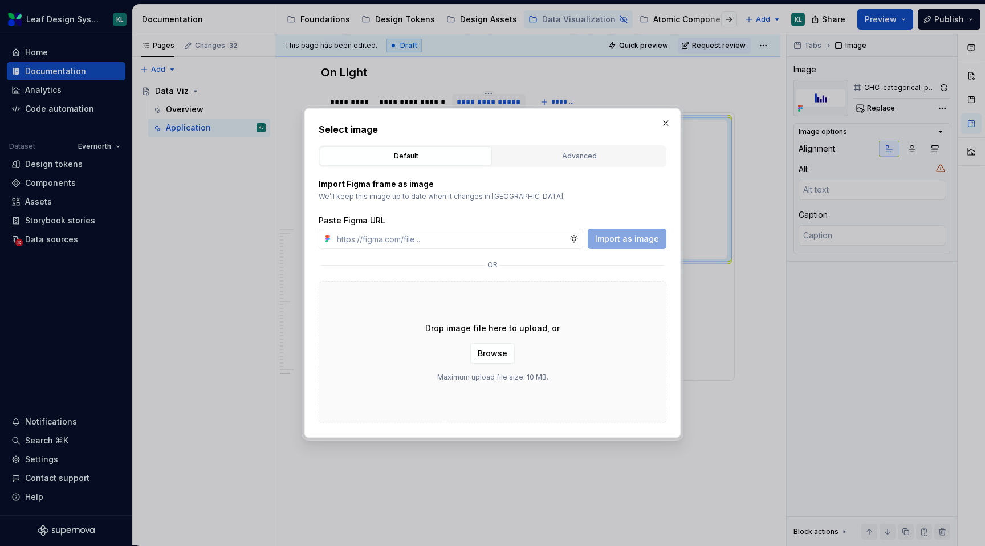
type input "https://www.figma.com/design/R5FNMiBYdBSXRtfBEXZGMx/Design-Documentation-Assets…"
type textarea "*"
type input "https://www.figma.com/design/R5FNMiBYdBSXRtfBEXZGMx/Design-Documentation-Assets…"
click at [636, 238] on span "Import as image" at bounding box center [627, 238] width 64 height 11
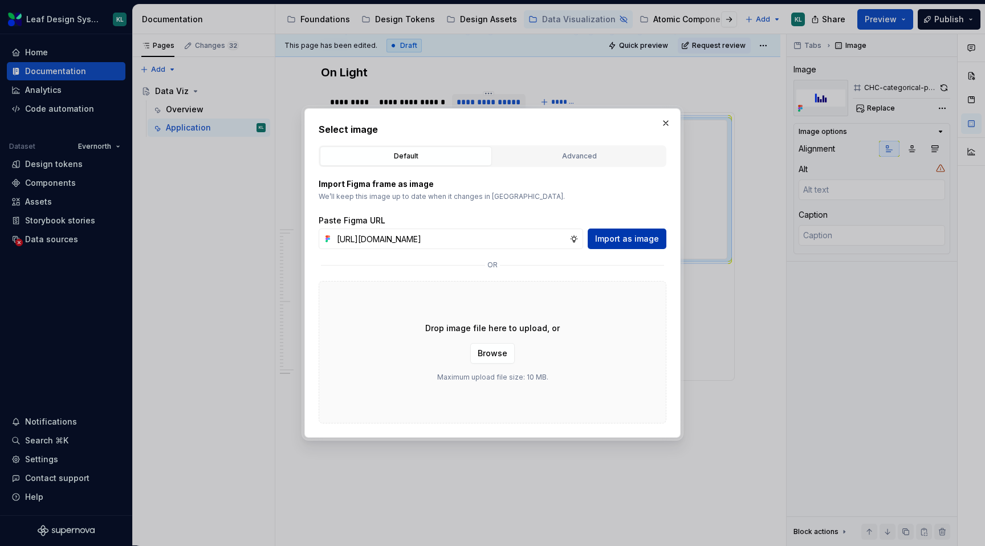
scroll to position [0, 0]
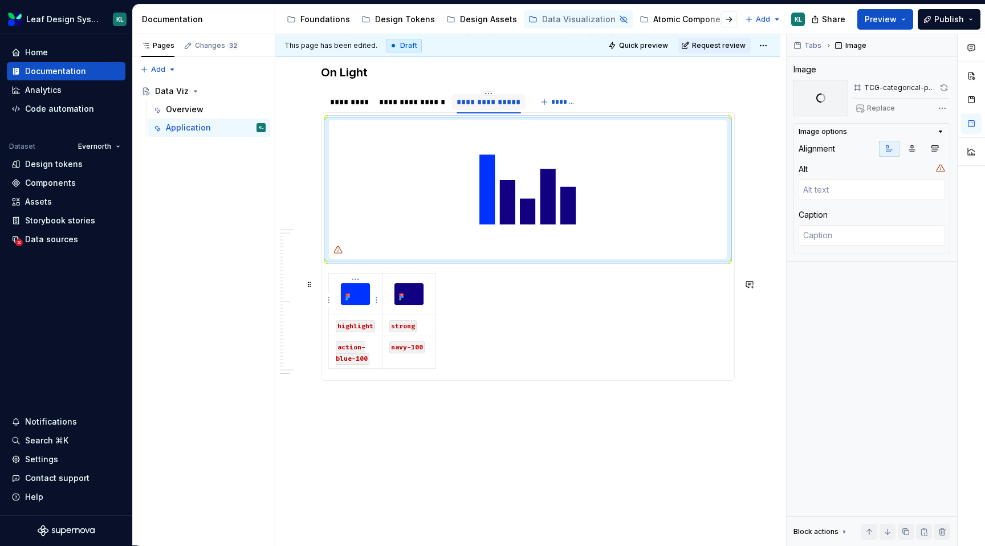
click at [358, 296] on img at bounding box center [355, 294] width 29 height 22
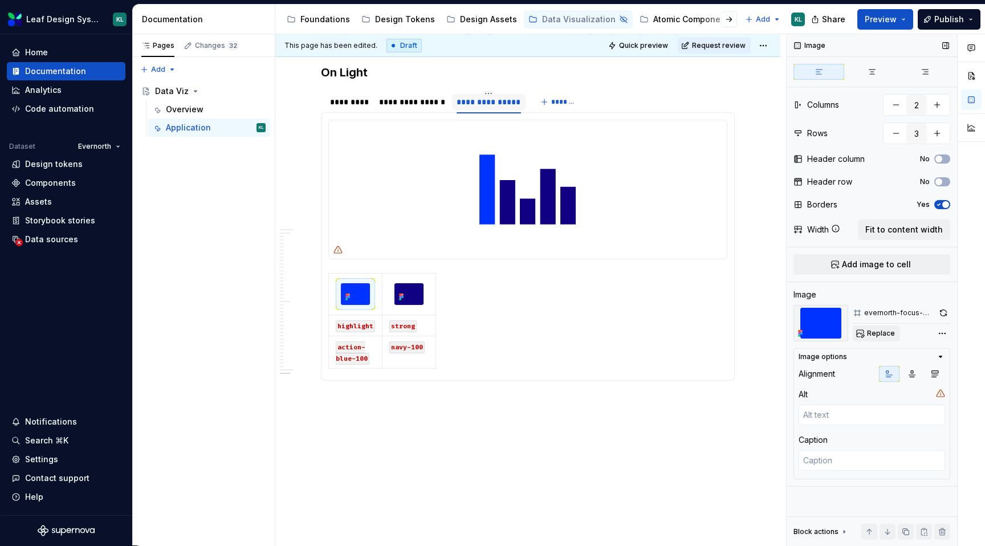
click at [873, 330] on span "Replace" at bounding box center [881, 333] width 28 height 9
type textarea "*"
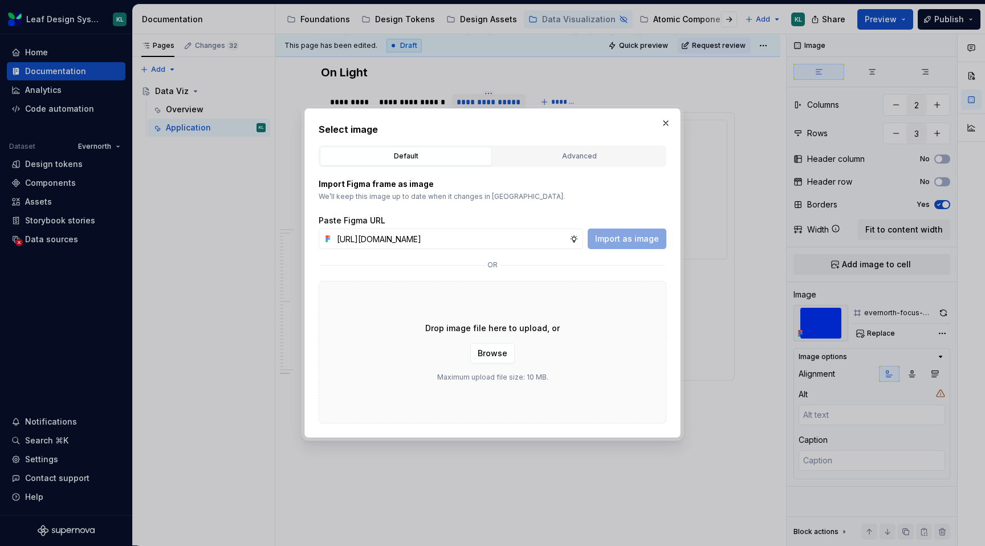
scroll to position [0, 327]
type input "https://www.figma.com/design/R5FNMiBYdBSXRtfBEXZGMx/Design-Documentation-Assets…"
click at [649, 236] on span "Import as image" at bounding box center [627, 238] width 64 height 11
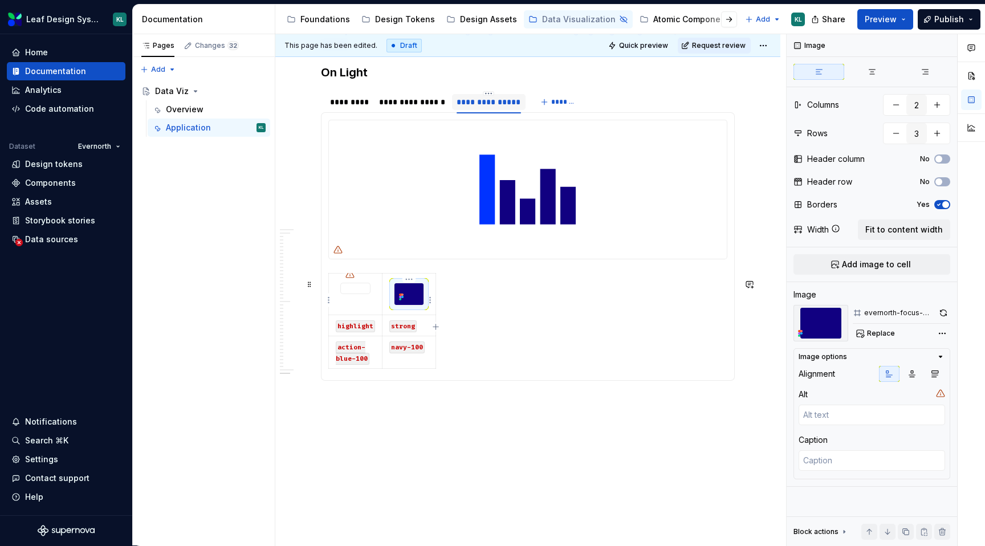
click at [416, 303] on img at bounding box center [409, 294] width 29 height 22
click at [872, 332] on span "Replace" at bounding box center [881, 333] width 28 height 9
type textarea "*"
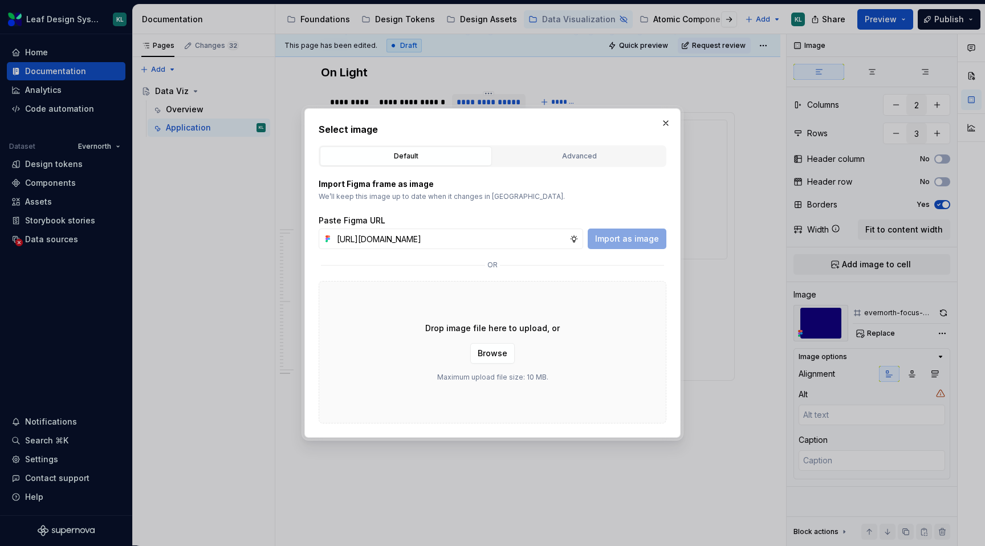
scroll to position [0, 326]
type input "https://www.figma.com/design/R5FNMiBYdBSXRtfBEXZGMx/Design-Documentation-Assets…"
click at [644, 242] on span "Import as image" at bounding box center [627, 238] width 64 height 11
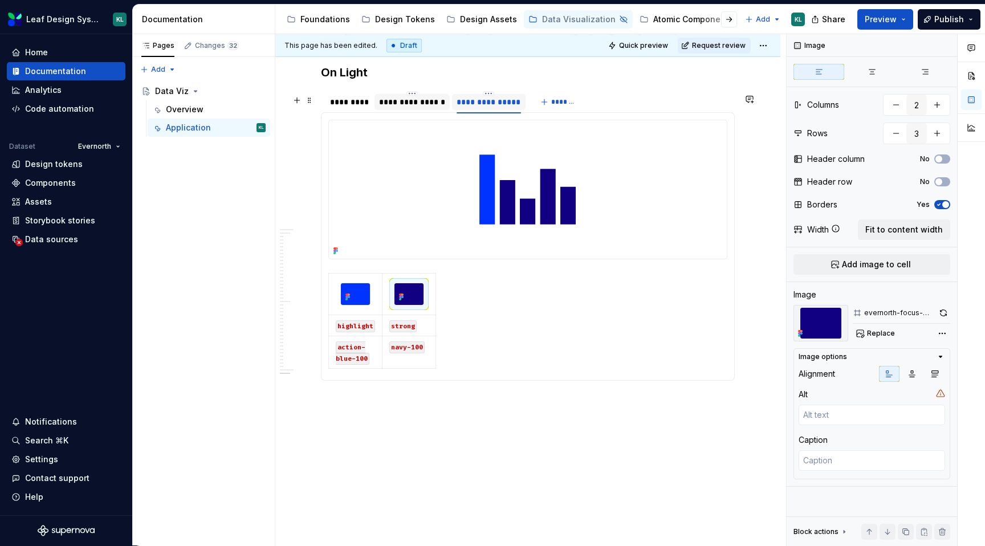
click at [402, 108] on div "**********" at bounding box center [412, 101] width 66 height 11
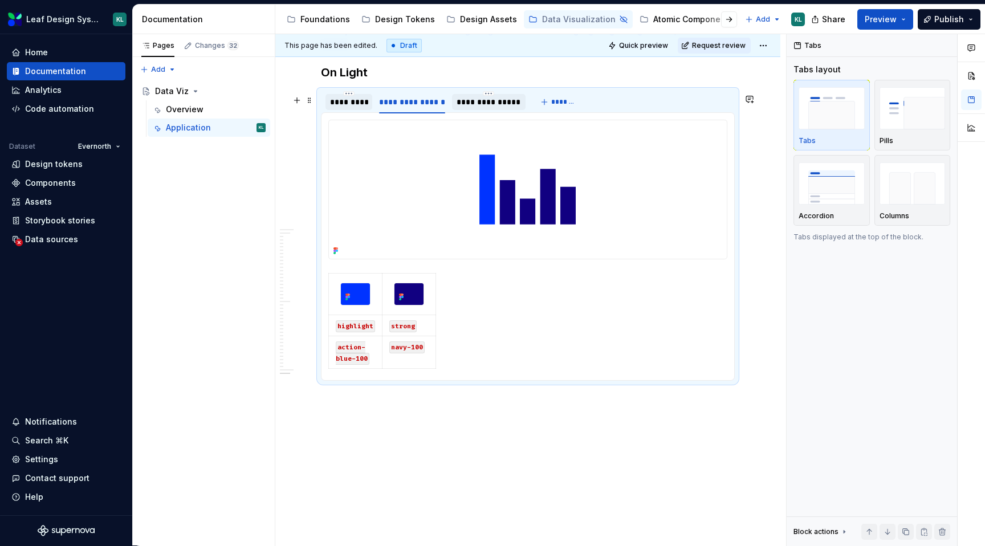
click at [347, 108] on div "*********" at bounding box center [349, 101] width 38 height 11
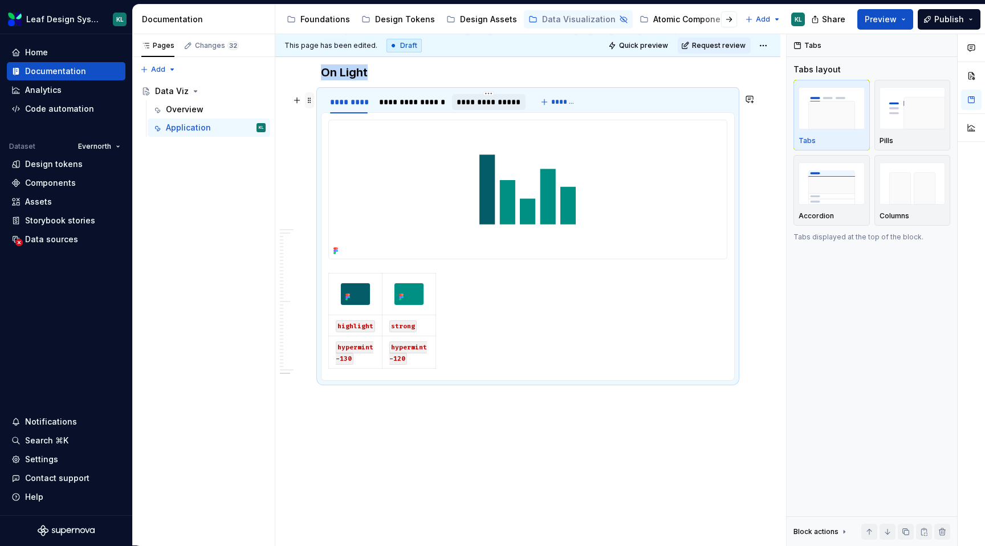
click at [311, 101] on span at bounding box center [309, 100] width 9 height 16
click at [325, 116] on div "Duplicate" at bounding box center [356, 118] width 97 height 18
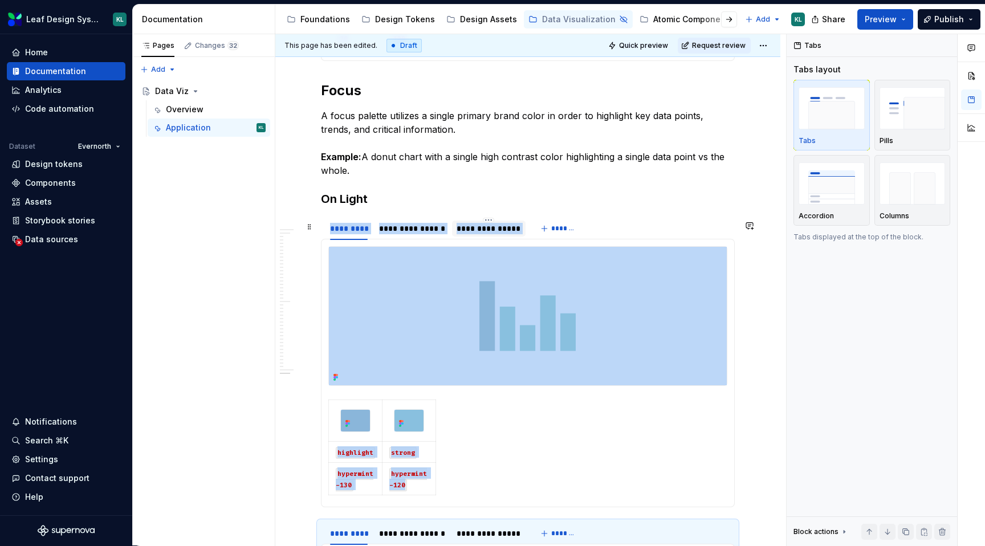
scroll to position [2702, 0]
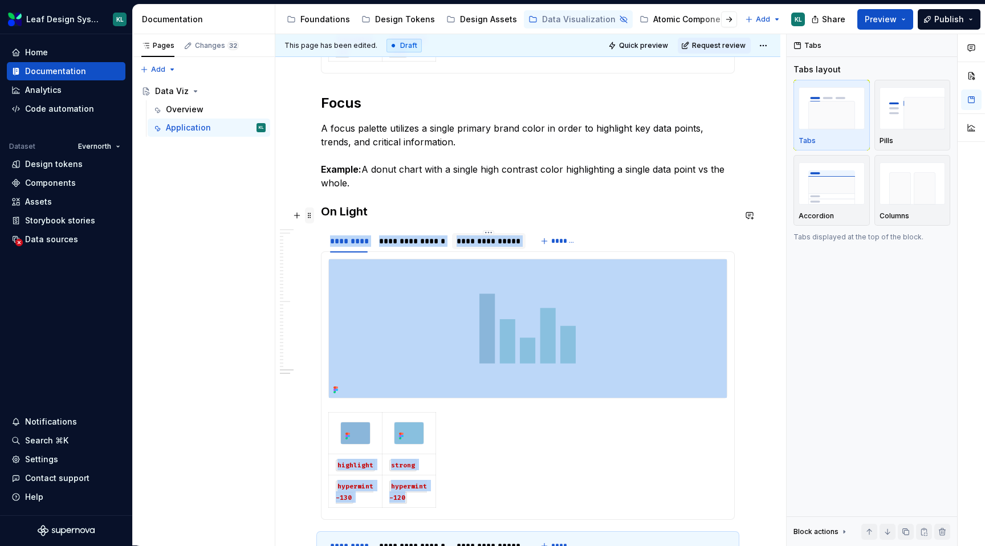
click at [311, 218] on span at bounding box center [309, 216] width 9 height 16
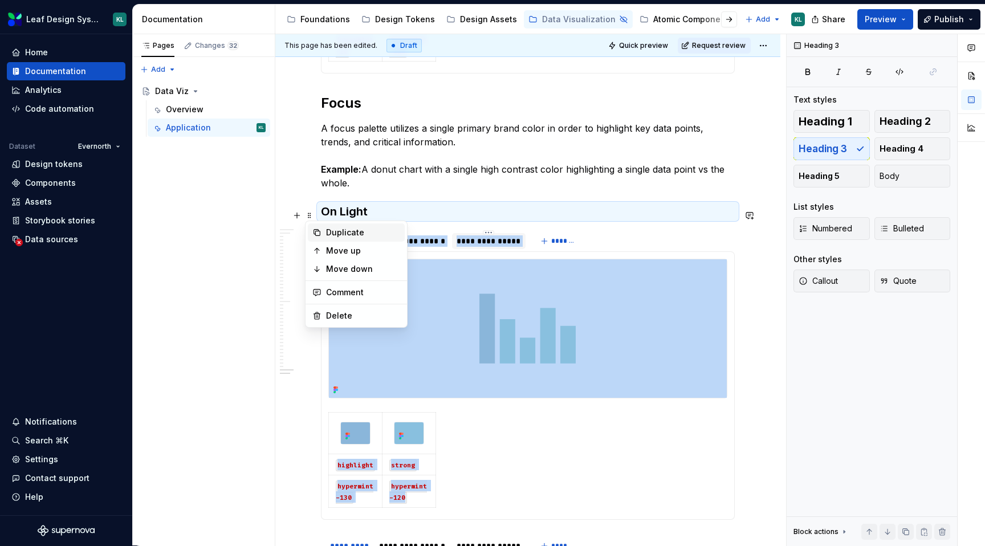
click at [334, 229] on div "Duplicate" at bounding box center [363, 232] width 74 height 11
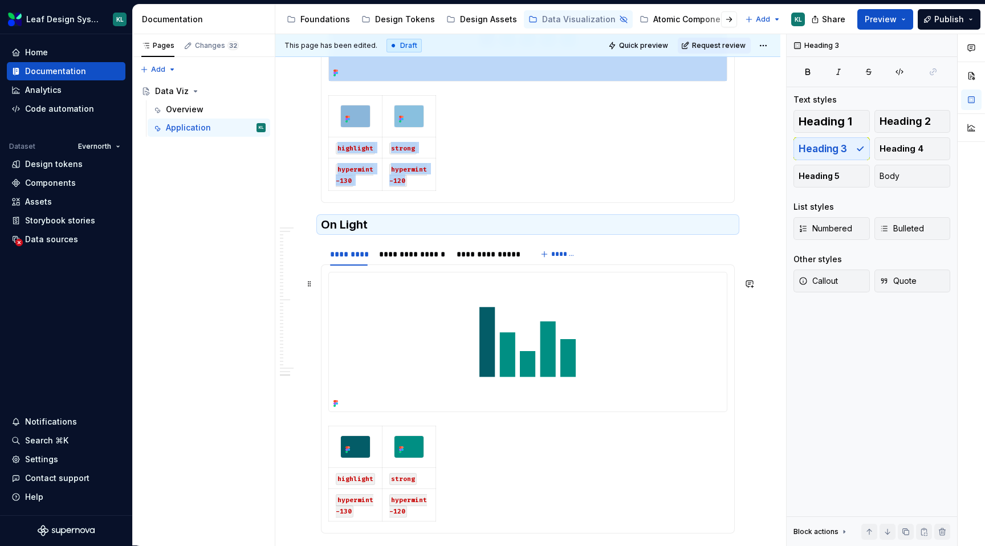
scroll to position [3048, 0]
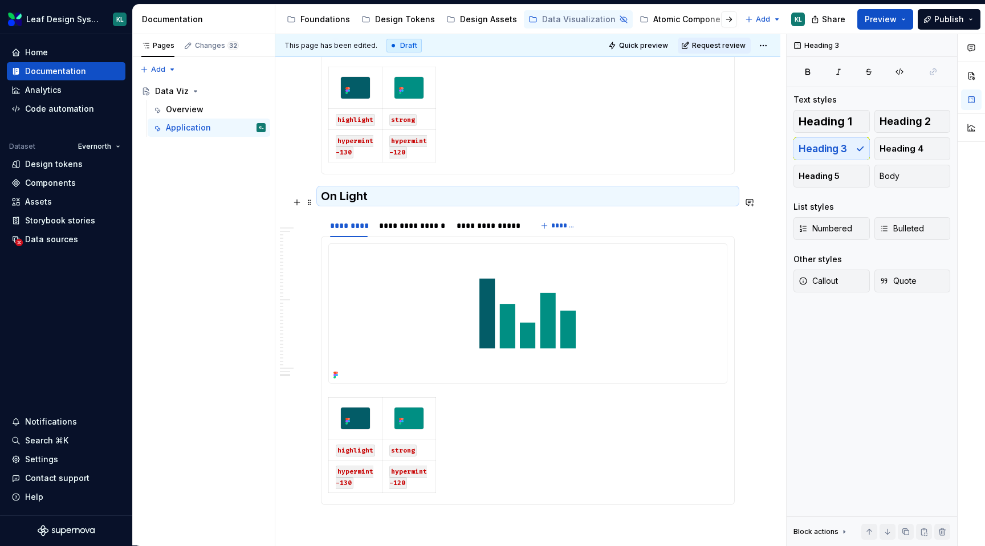
click at [354, 200] on h3 "On Light" at bounding box center [528, 196] width 414 height 16
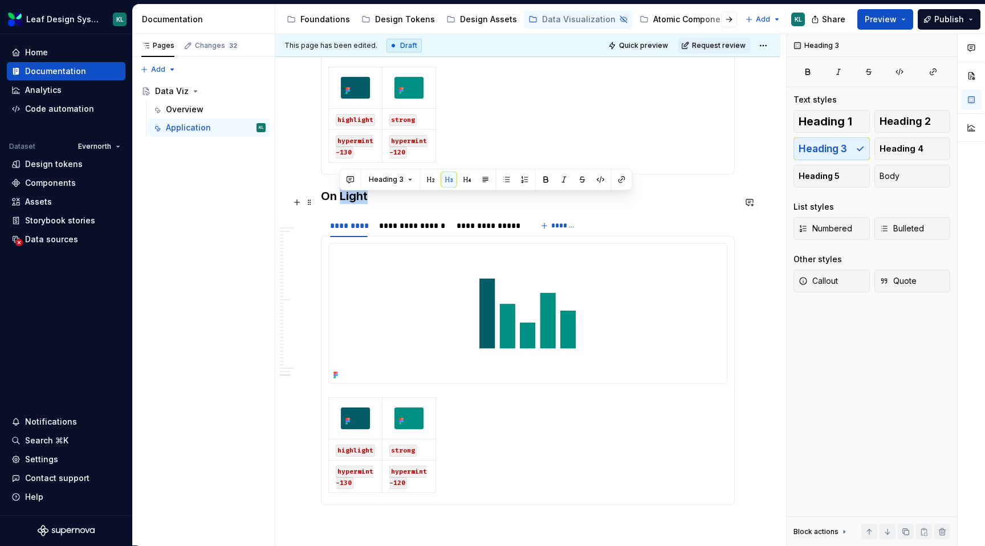
click at [354, 200] on h3 "On Light" at bounding box center [528, 196] width 414 height 16
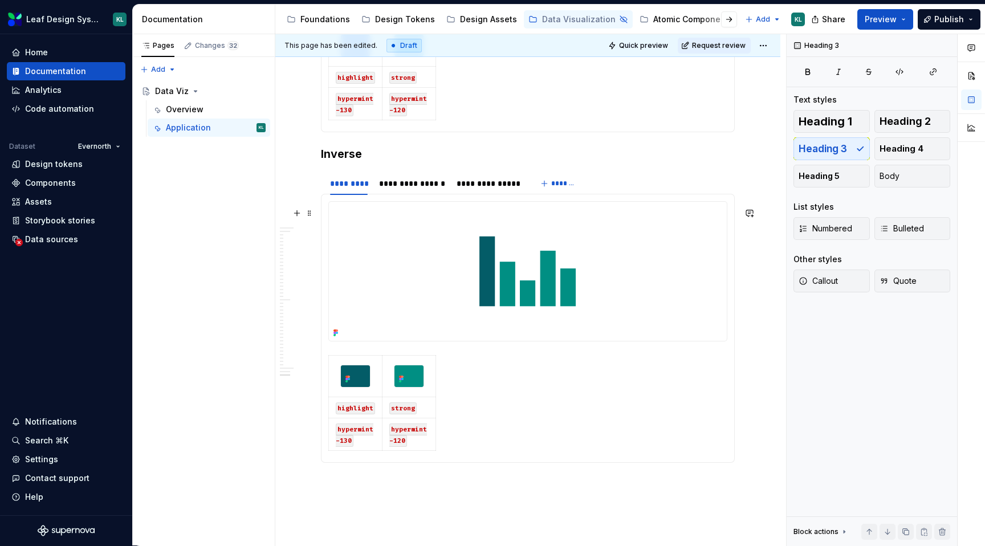
scroll to position [3122, 0]
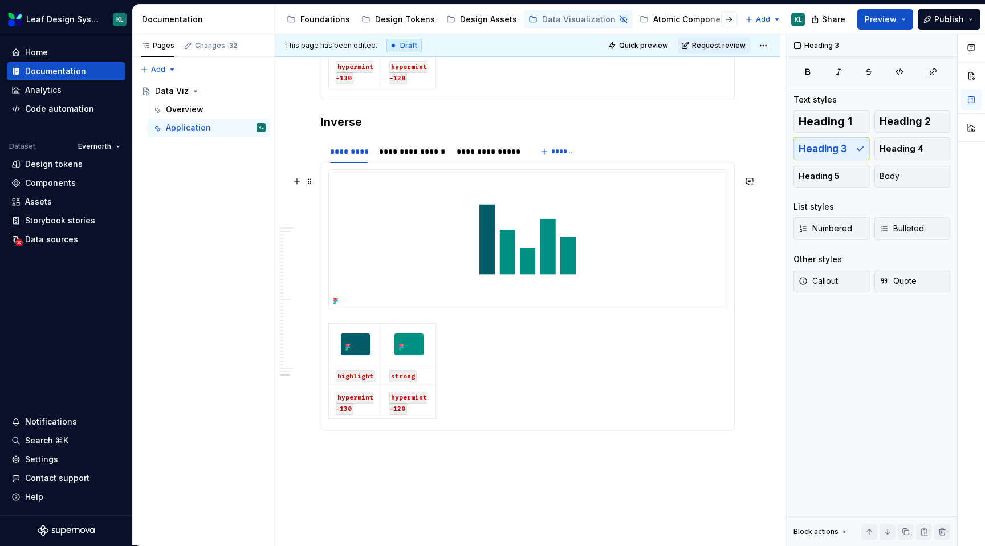
click at [476, 250] on img at bounding box center [528, 239] width 398 height 139
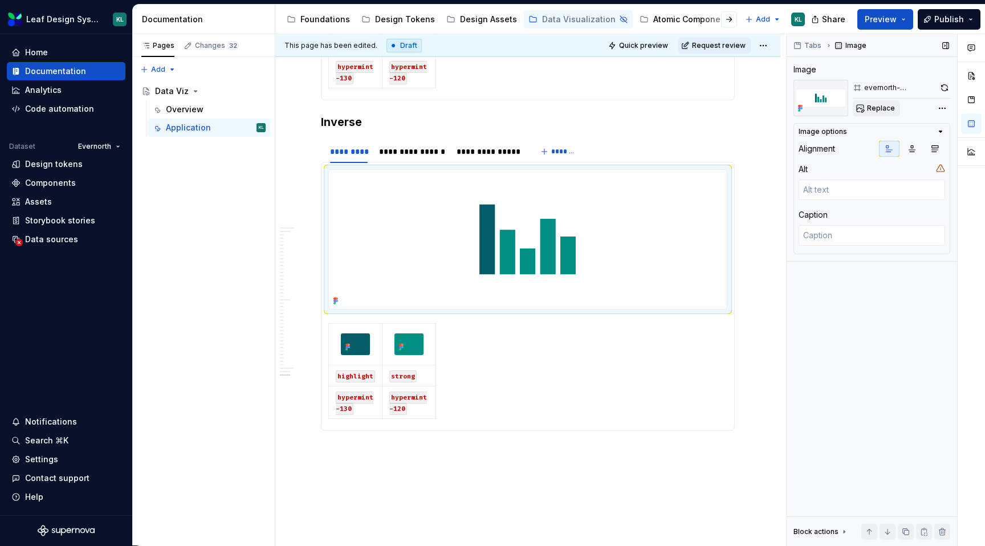
click at [887, 112] on span "Replace" at bounding box center [881, 108] width 28 height 9
type textarea "*"
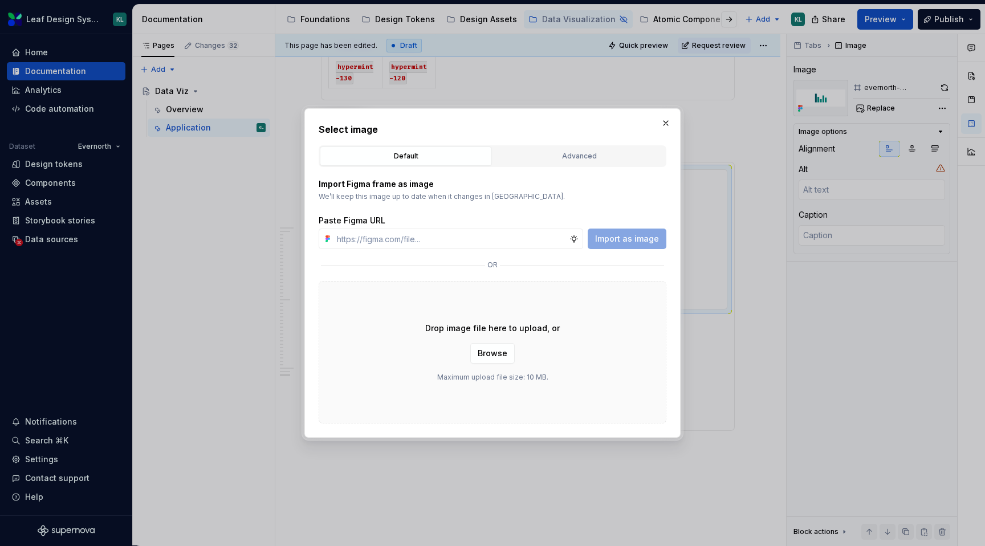
type input "https://www.figma.com/design/R5FNMiBYdBSXRtfBEXZGMx/Design-Documentation-Assets…"
type textarea "*"
type input "https://www.figma.com/design/R5FNMiBYdBSXRtfBEXZGMx/Design-Documentation-Assets…"
click at [629, 229] on button "Import as image" at bounding box center [627, 239] width 79 height 21
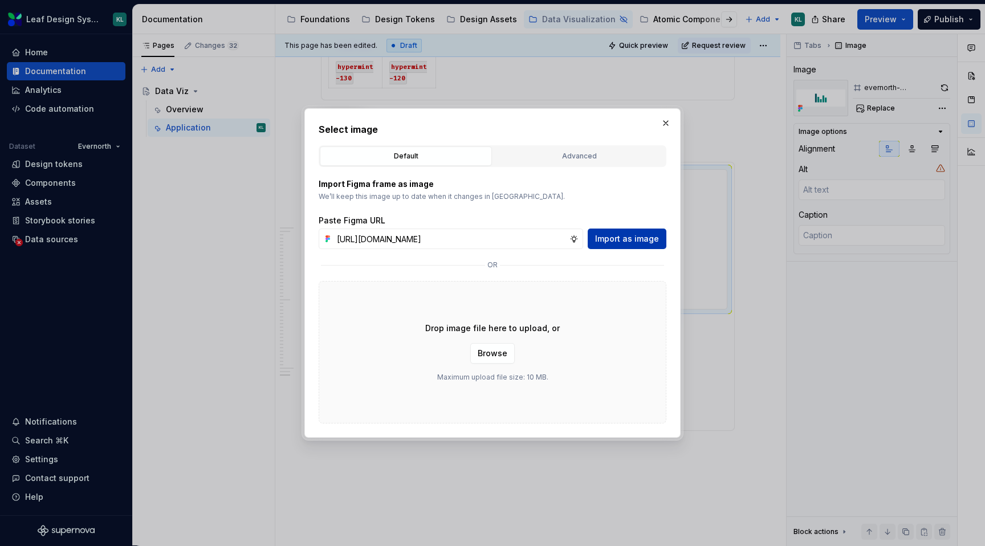
scroll to position [0, 0]
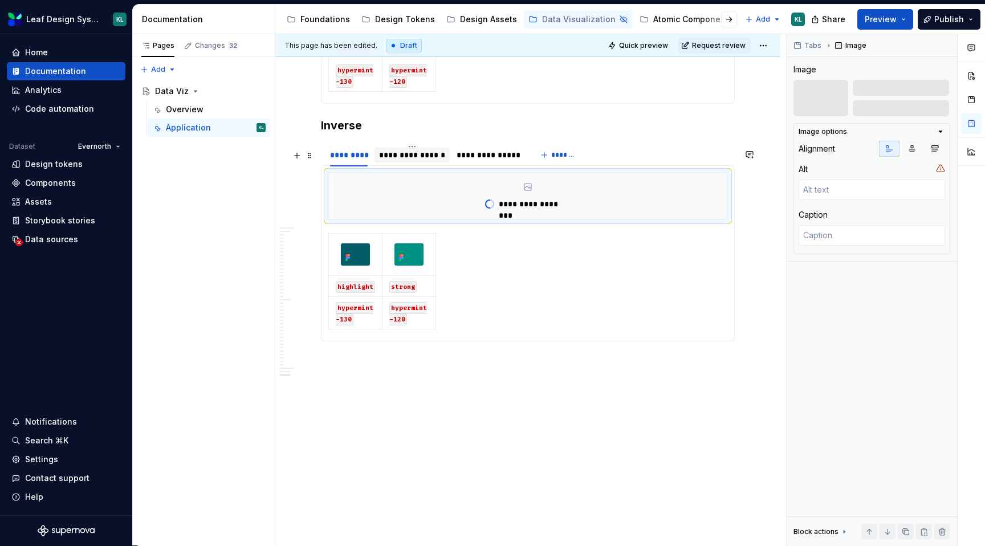
click at [419, 157] on div "**********" at bounding box center [412, 154] width 66 height 11
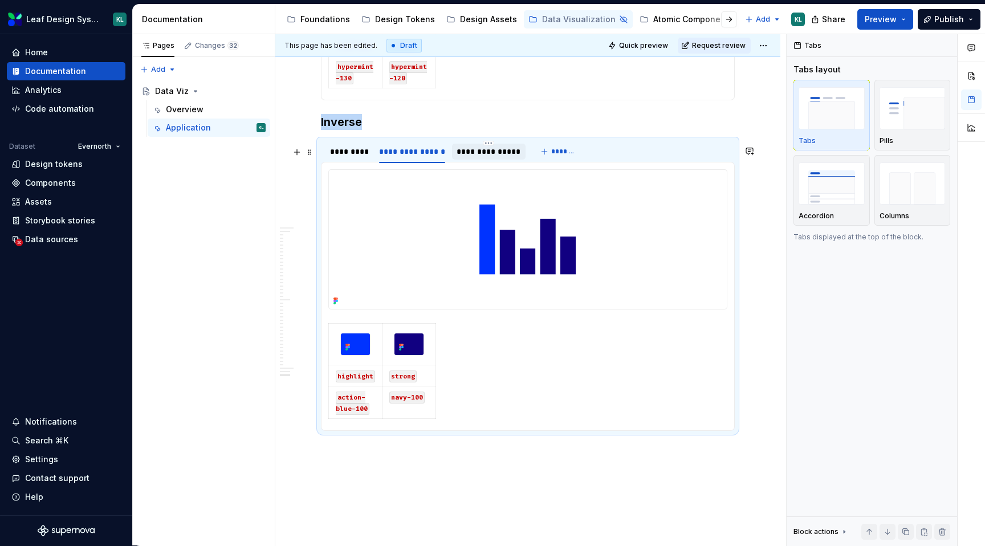
click at [481, 157] on div "**********" at bounding box center [489, 151] width 64 height 11
click at [476, 241] on img at bounding box center [528, 239] width 398 height 139
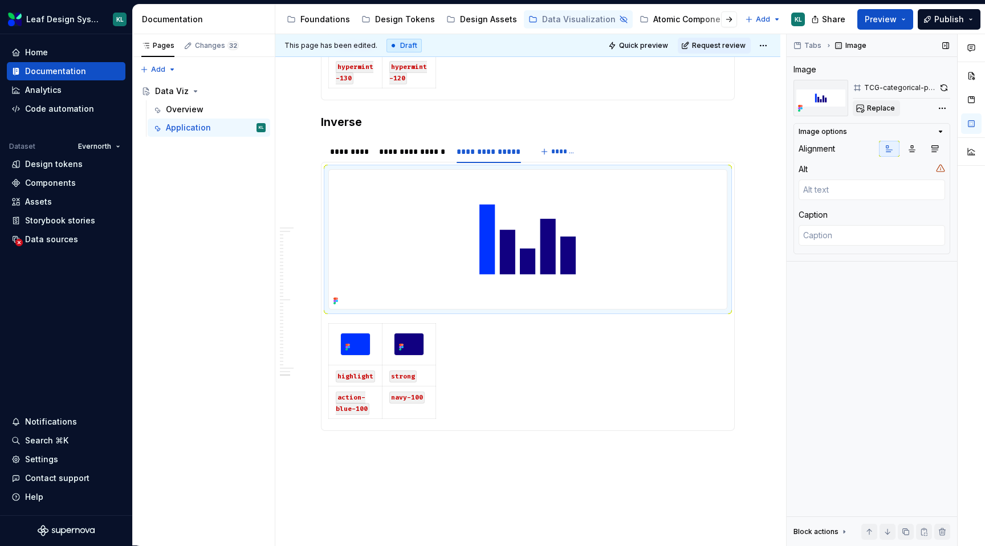
click at [888, 105] on span "Replace" at bounding box center [881, 108] width 28 height 9
type textarea "*"
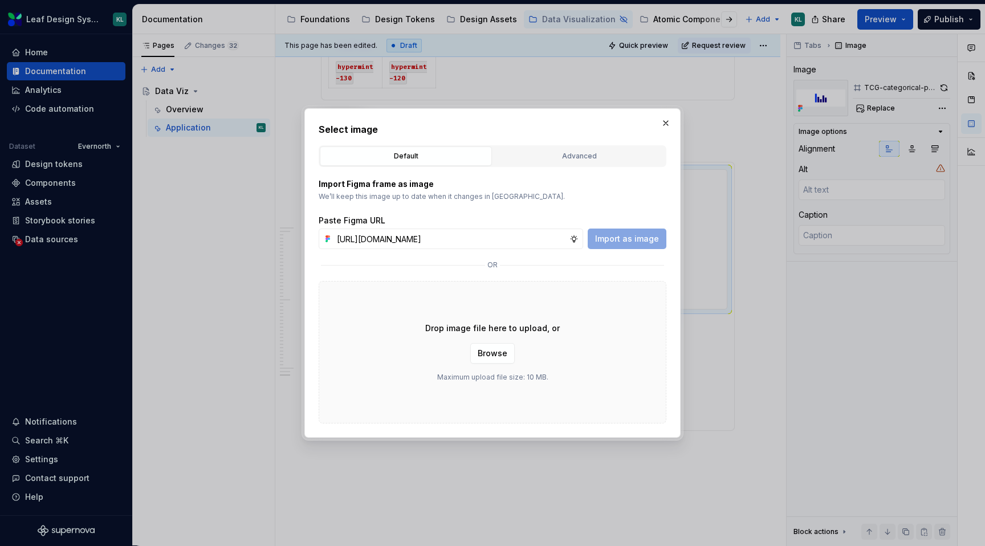
scroll to position [0, 326]
type input "https://www.figma.com/design/R5FNMiBYdBSXRtfBEXZGMx/Design-Documentation-Assets…"
click at [633, 235] on span "Import as image" at bounding box center [627, 238] width 64 height 11
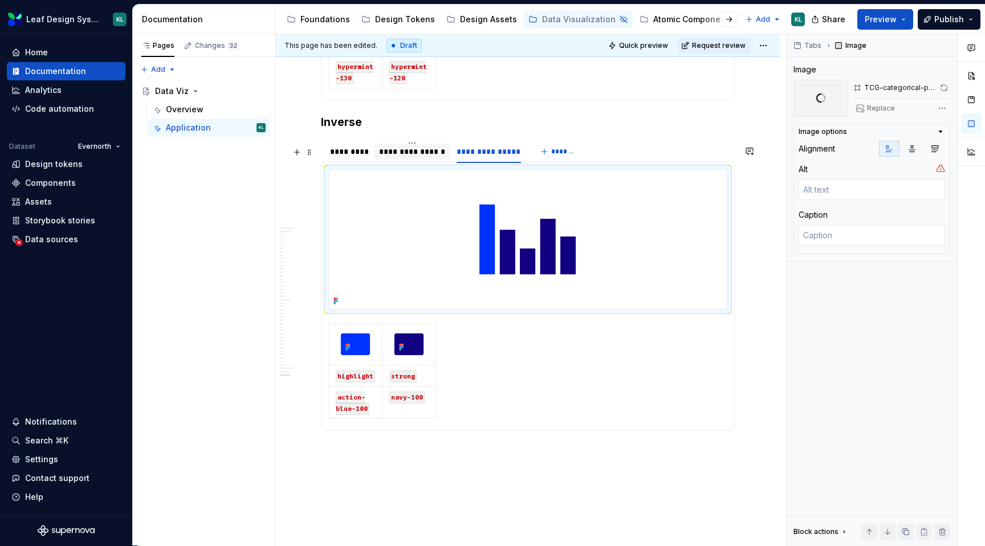
click at [413, 156] on div "**********" at bounding box center [412, 151] width 66 height 11
click at [493, 241] on img at bounding box center [528, 239] width 398 height 139
click at [878, 115] on button "Replace" at bounding box center [876, 108] width 47 height 16
type textarea "*"
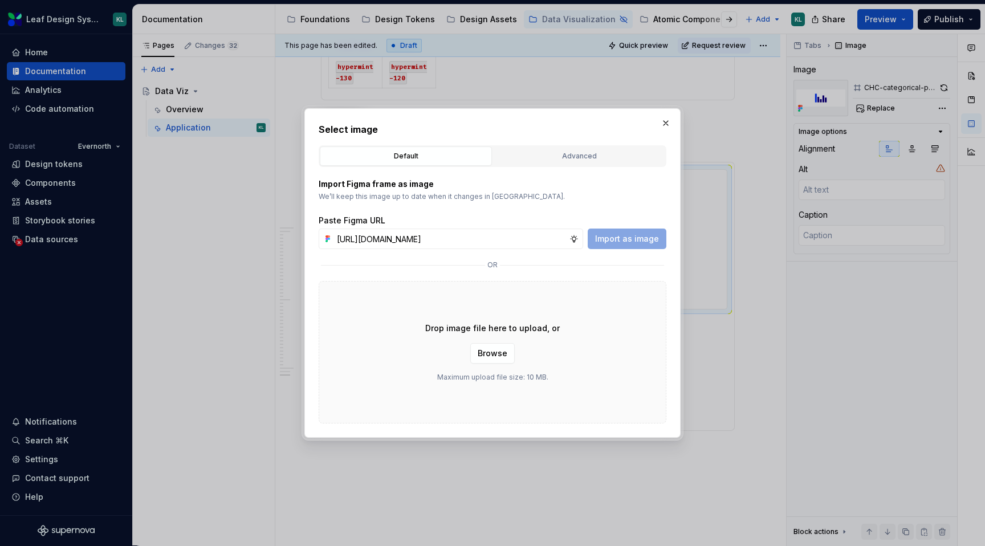
scroll to position [0, 327]
type input "https://www.figma.com/design/R5FNMiBYdBSXRtfBEXZGMx/Design-Documentation-Assets…"
click at [616, 238] on span "Import as image" at bounding box center [627, 238] width 64 height 11
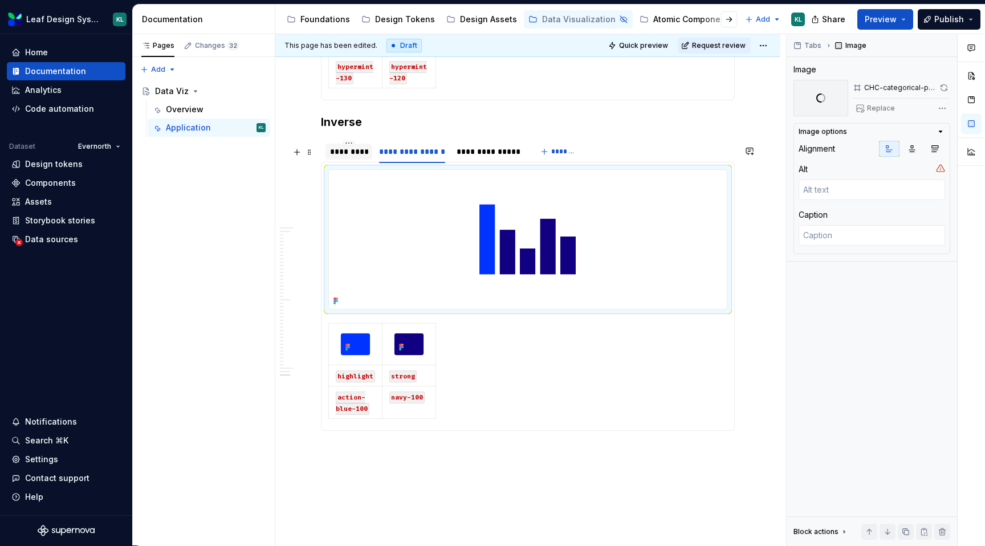
click at [349, 157] on div "*********" at bounding box center [349, 151] width 38 height 11
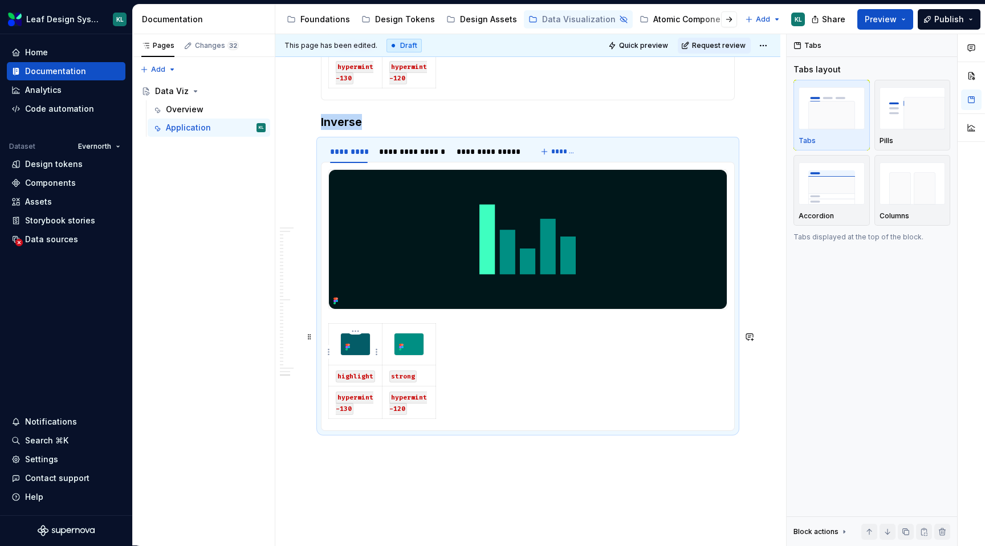
click at [360, 345] on img at bounding box center [355, 345] width 29 height 22
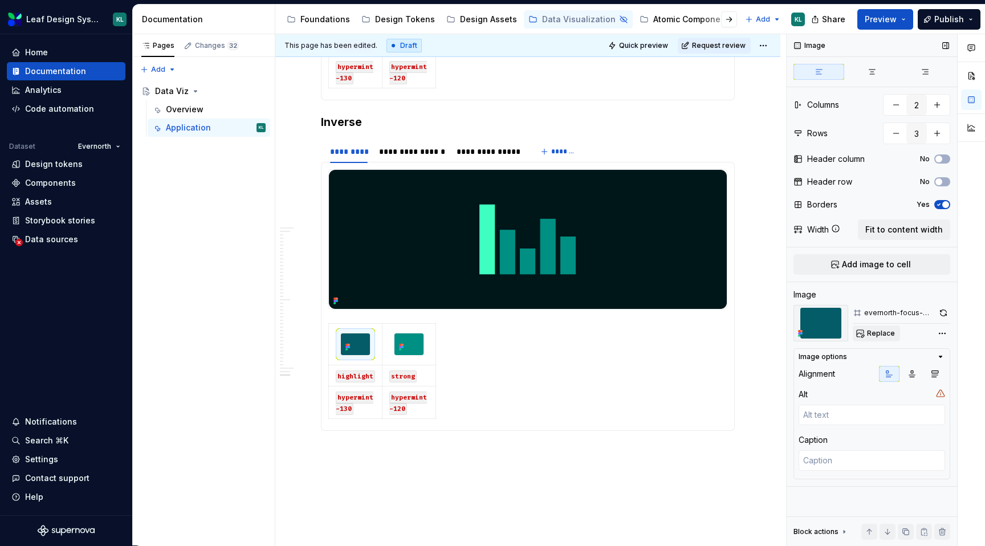
click at [863, 330] on button "Replace" at bounding box center [876, 334] width 47 height 16
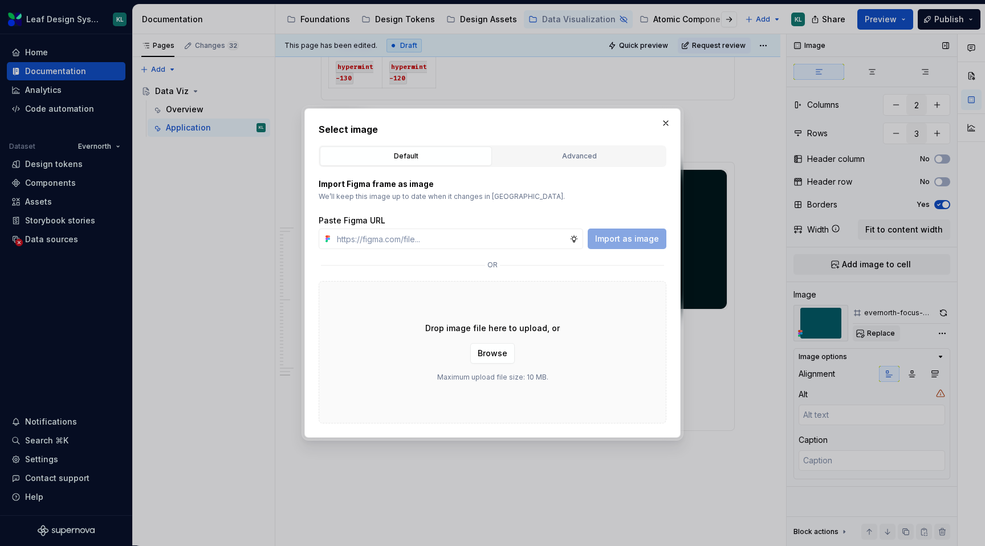
type textarea "*"
type input "https://www.figma.com/design/R5FNMiBYdBSXRtfBEXZGMx/Design-Documentation-Assets…"
type textarea "*"
type input "https://www.figma.com/design/R5FNMiBYdBSXRtfBEXZGMx/Design-Documentation-Assets…"
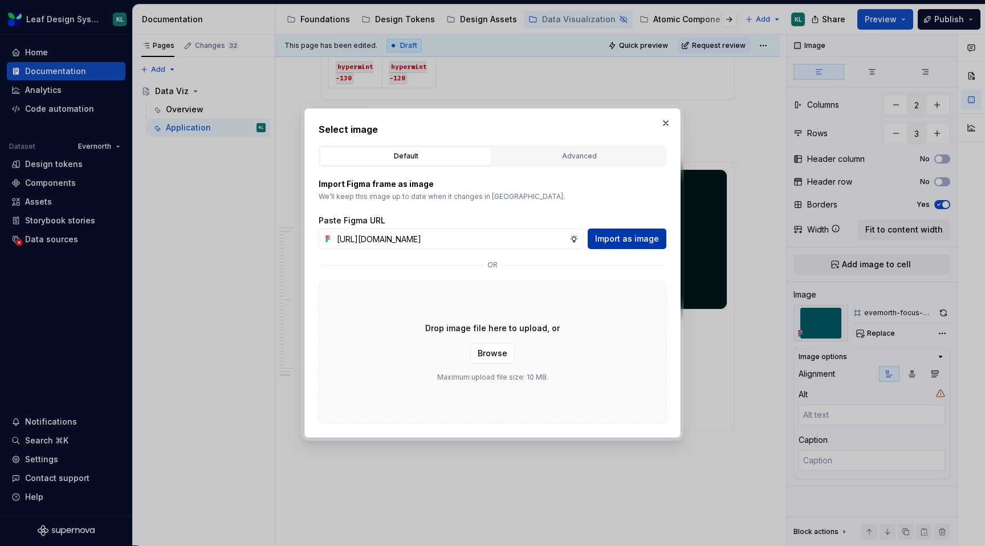
scroll to position [0, 0]
click at [652, 237] on span "Import as image" at bounding box center [627, 238] width 64 height 11
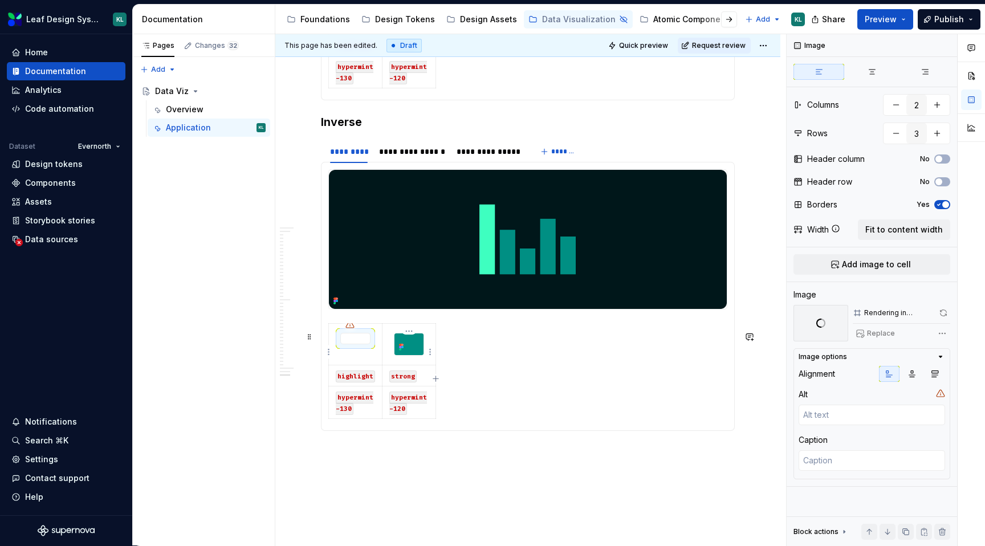
click at [415, 349] on img at bounding box center [409, 345] width 29 height 22
click at [881, 329] on span "Replace" at bounding box center [881, 333] width 28 height 9
type textarea "*"
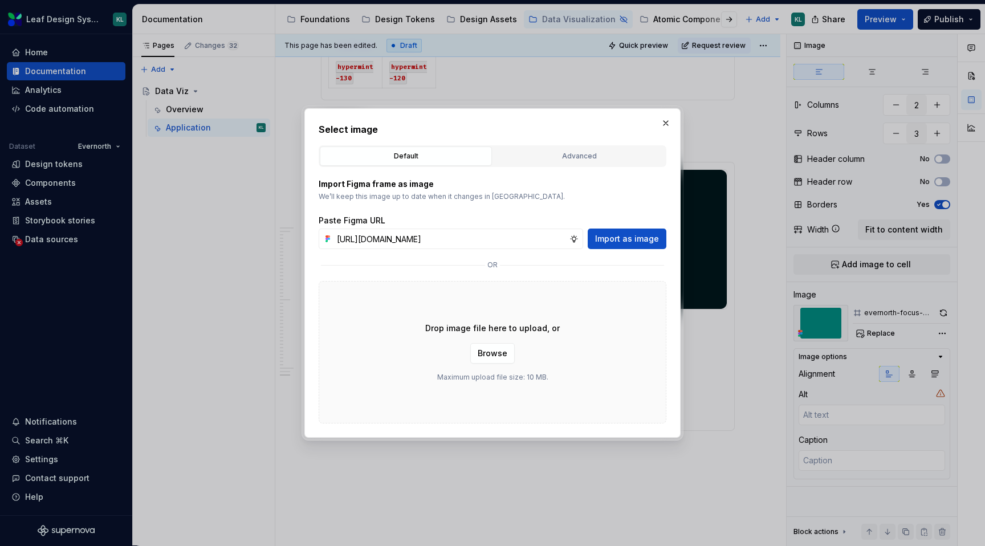
scroll to position [0, 325]
type input "https://www.figma.com/design/R5FNMiBYdBSXRtfBEXZGMx/Design-Documentation-Assets…"
click at [640, 240] on span "Import as image" at bounding box center [627, 238] width 64 height 11
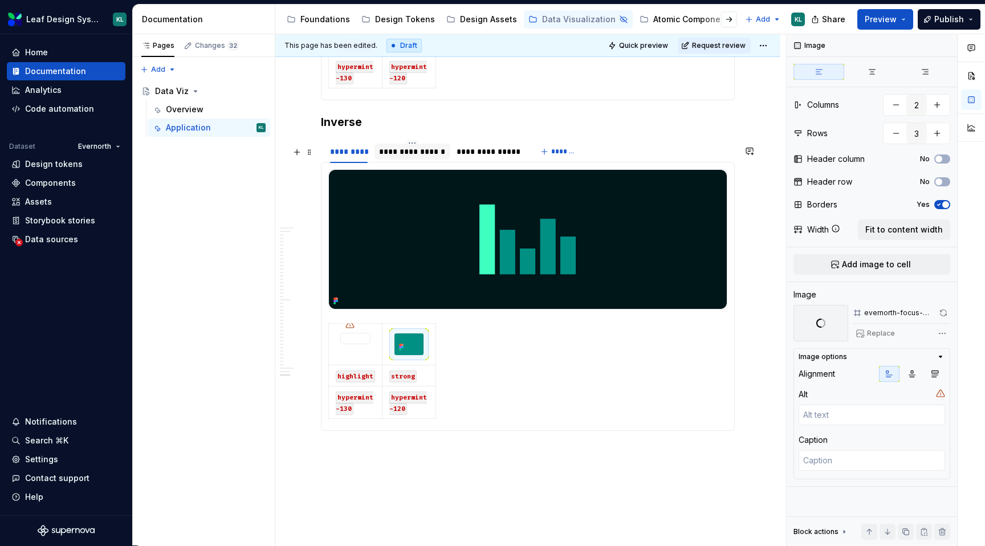
click at [412, 157] on div "**********" at bounding box center [412, 151] width 66 height 11
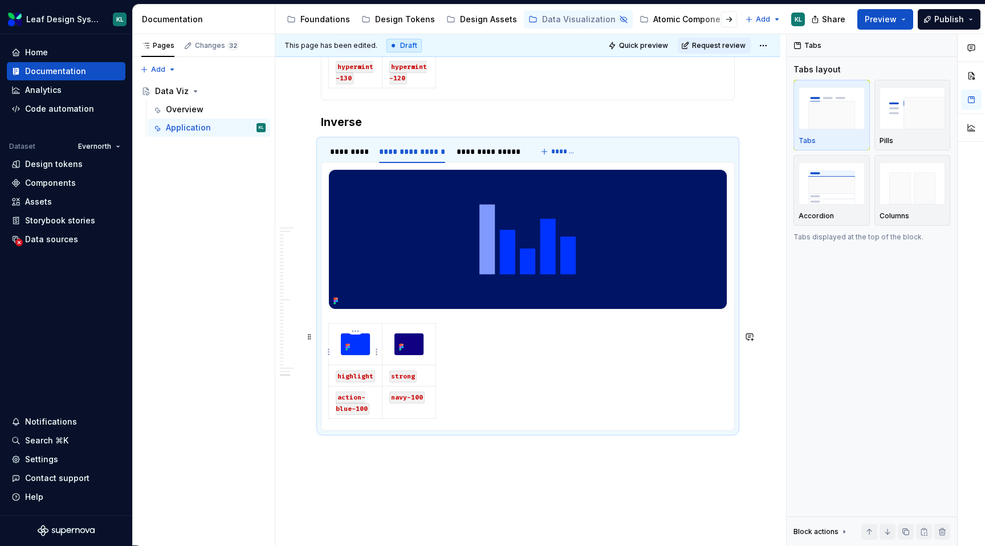
click at [363, 352] on img at bounding box center [355, 345] width 29 height 22
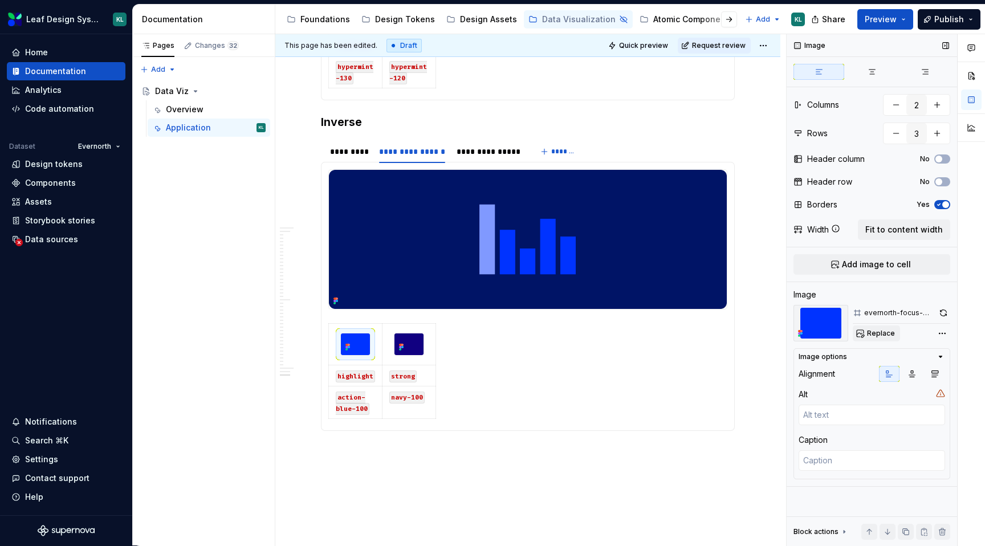
click at [867, 335] on span "Replace" at bounding box center [881, 333] width 28 height 9
type textarea "*"
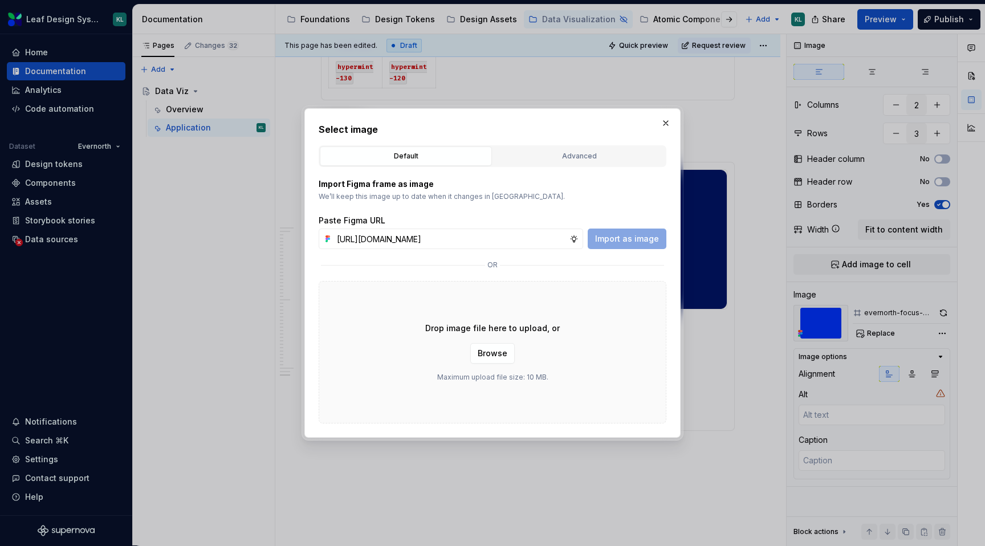
scroll to position [0, 324]
type input "https://www.figma.com/design/R5FNMiBYdBSXRtfBEXZGMx/Design-Documentation-Assets…"
click at [643, 238] on span "Import as image" at bounding box center [627, 238] width 64 height 11
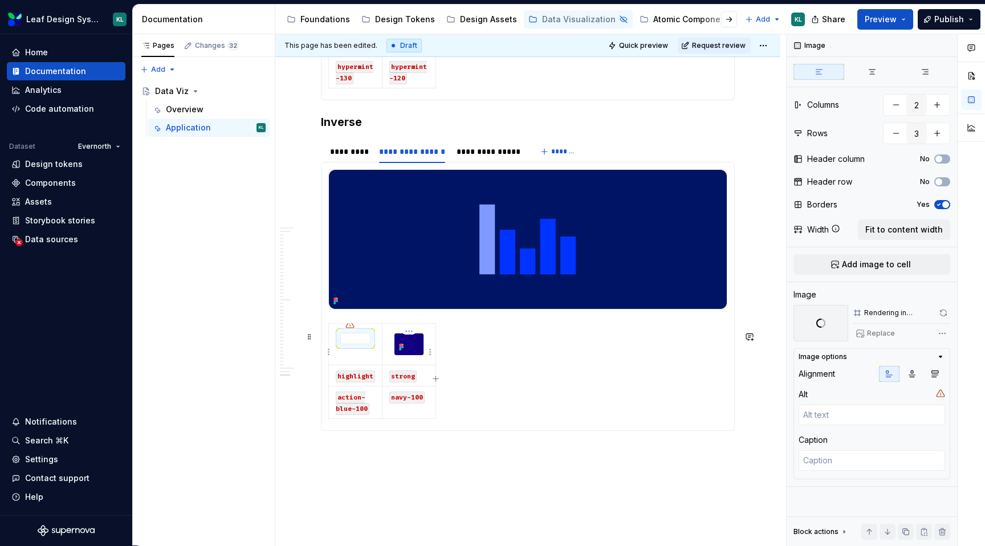
click at [415, 355] on img at bounding box center [409, 345] width 29 height 22
click at [892, 331] on span "Replace" at bounding box center [881, 333] width 28 height 9
type textarea "*"
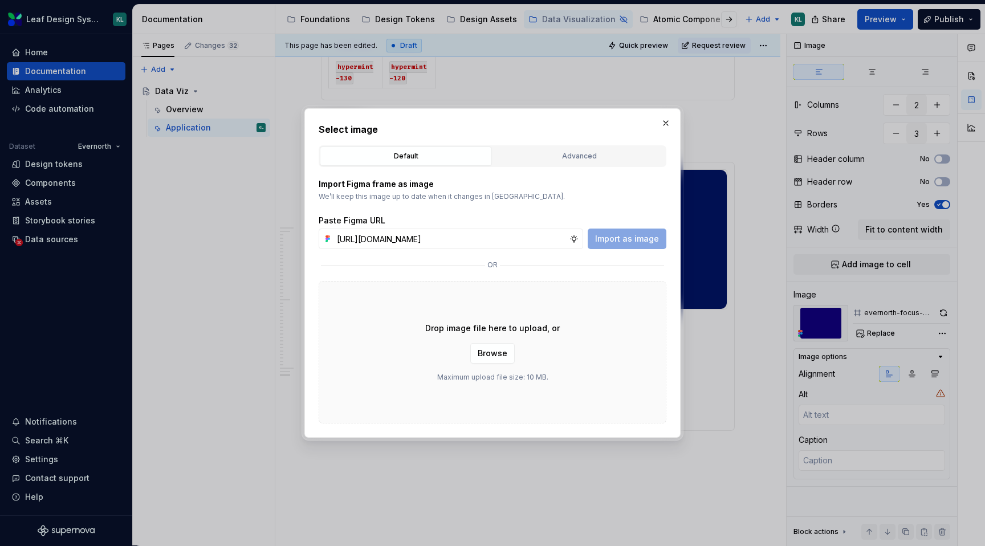
scroll to position [0, 326]
type input "https://www.figma.com/design/R5FNMiBYdBSXRtfBEXZGMx/Design-Documentation-Assets…"
click at [648, 239] on span "Import as image" at bounding box center [627, 238] width 64 height 11
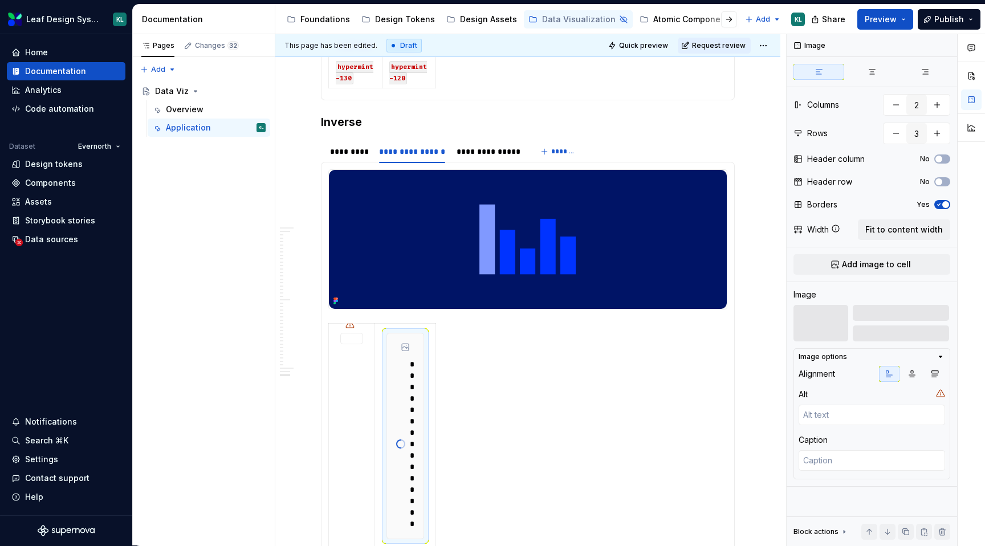
scroll to position [3126, 0]
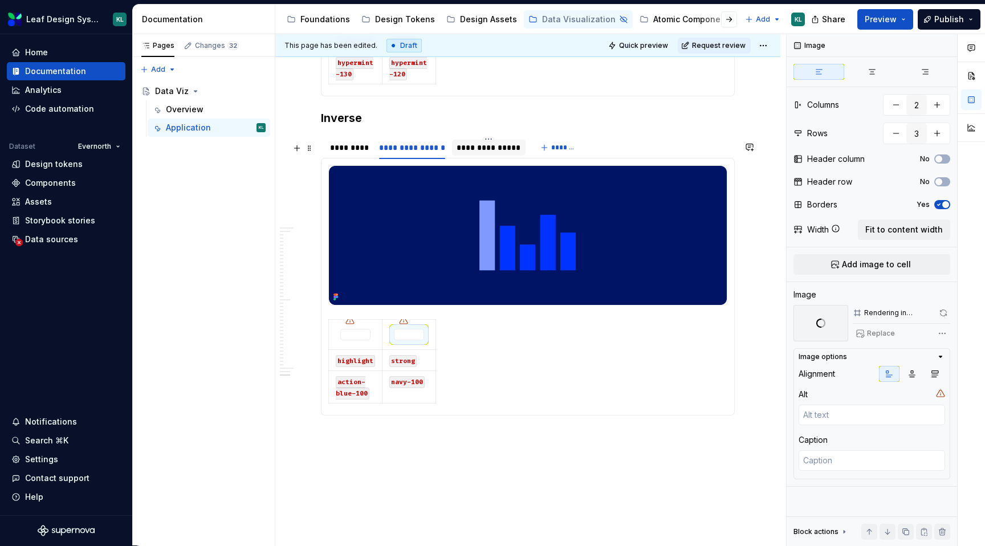
click at [485, 158] on div at bounding box center [489, 157] width 74 height 1
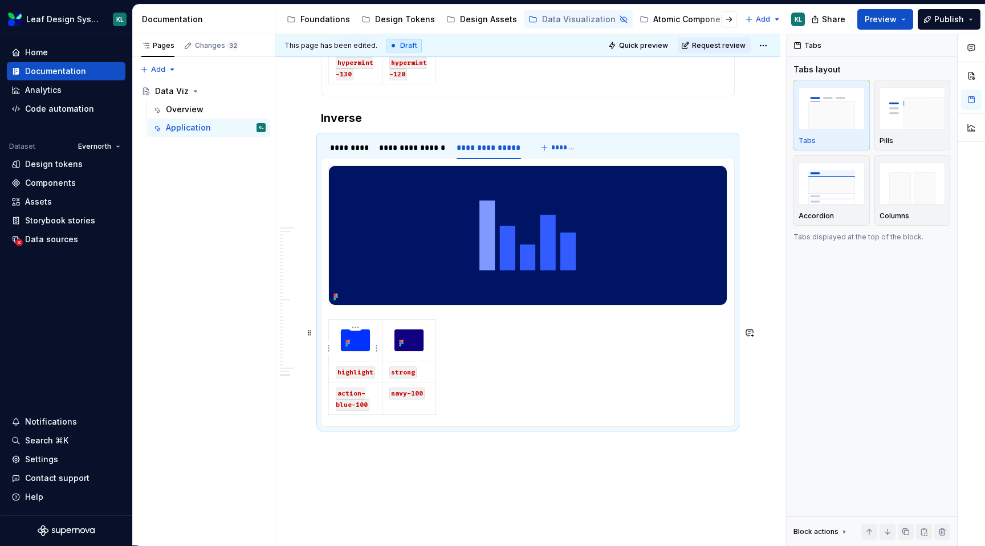
click at [364, 347] on img at bounding box center [355, 341] width 29 height 22
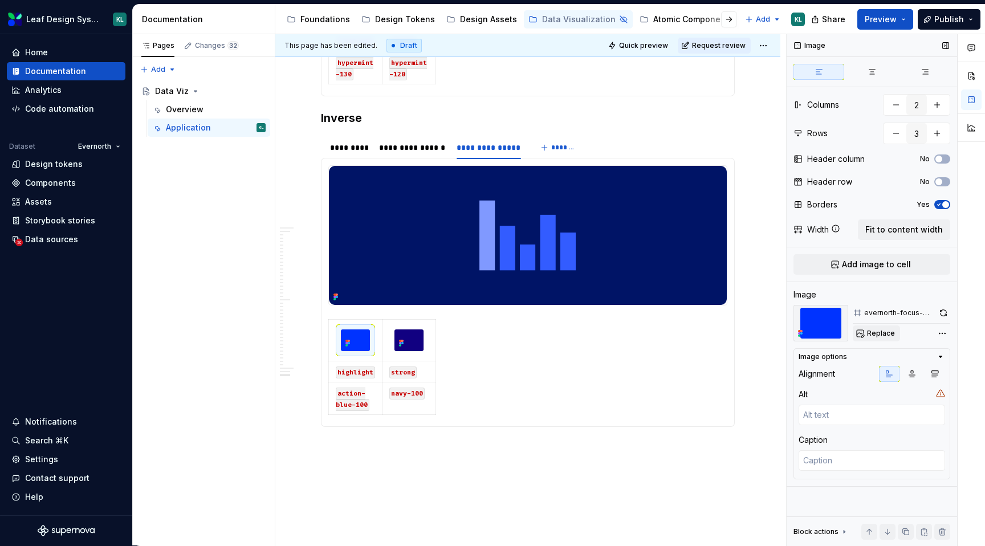
click at [869, 331] on span "Replace" at bounding box center [881, 333] width 28 height 9
type textarea "*"
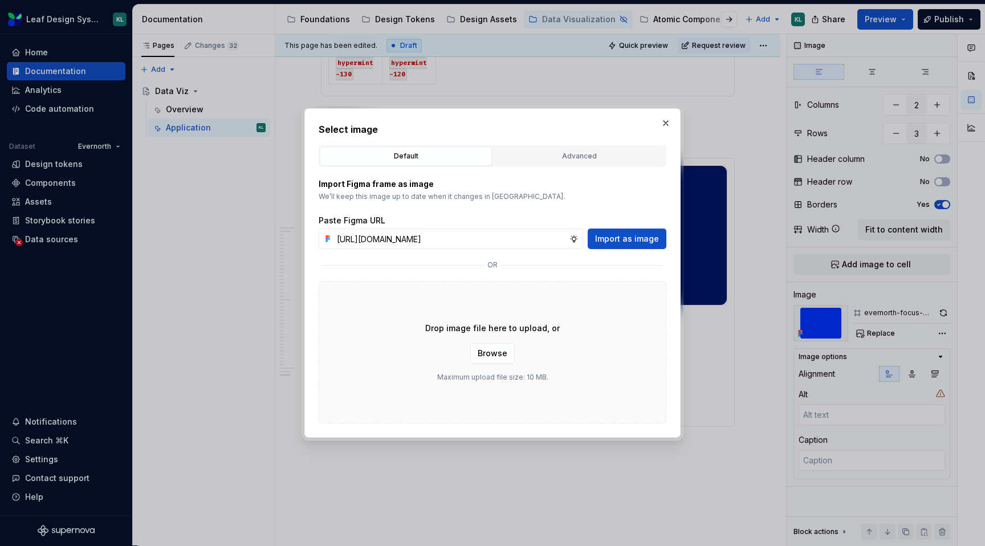
scroll to position [0, 324]
type input "https://www.figma.com/design/R5FNMiBYdBSXRtfBEXZGMx/Design-Documentation-Assets…"
click at [621, 232] on button "Import as image" at bounding box center [627, 239] width 79 height 21
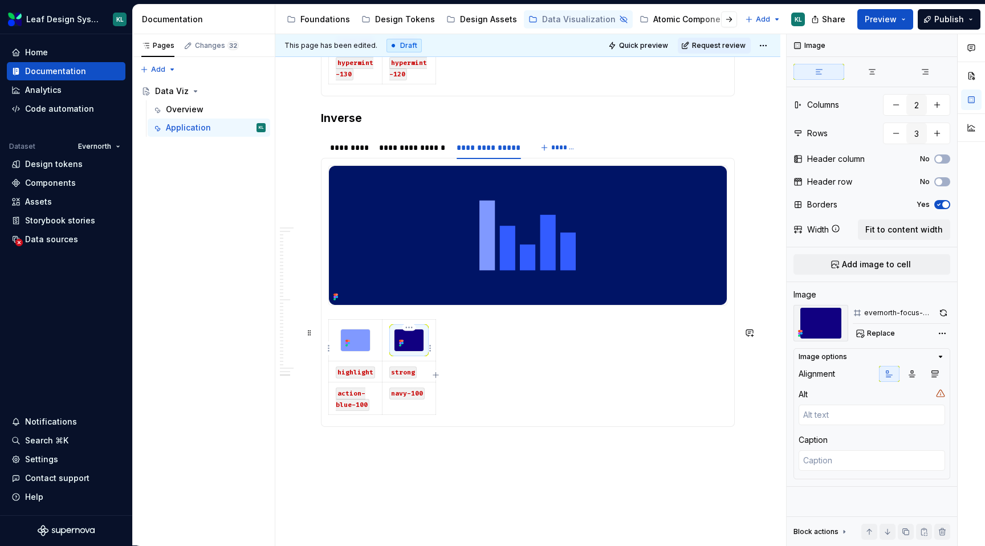
click at [411, 351] on img at bounding box center [409, 341] width 29 height 22
click at [864, 332] on button "Replace" at bounding box center [876, 334] width 47 height 16
type textarea "*"
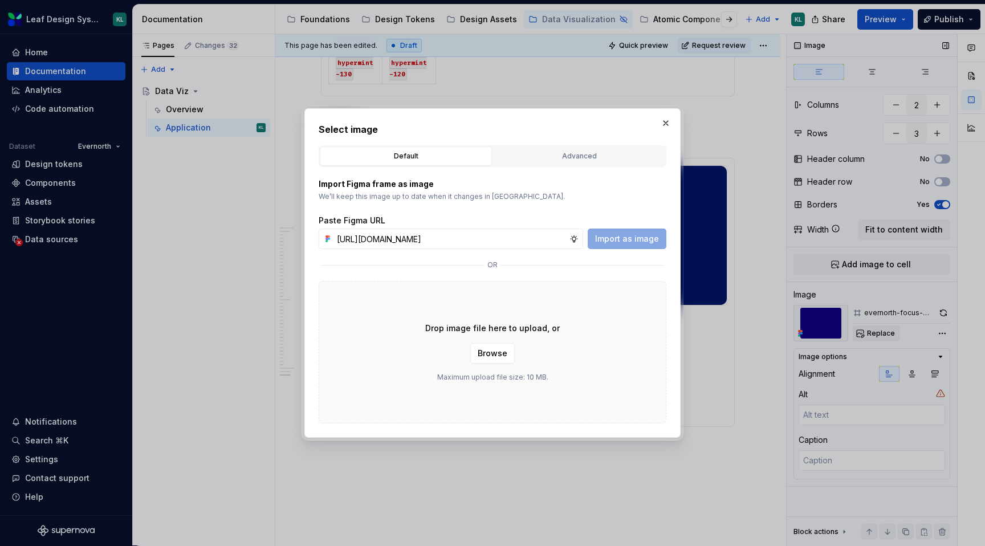
scroll to position [0, 326]
type input "https://www.figma.com/design/R5FNMiBYdBSXRtfBEXZGMx/Design-Documentation-Assets…"
click at [629, 246] on button "Import as image" at bounding box center [627, 239] width 79 height 21
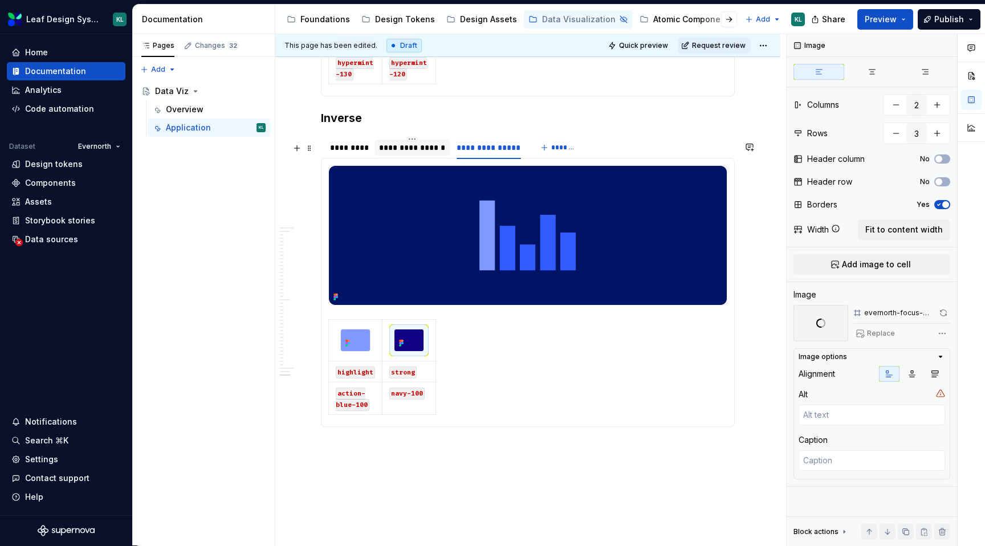
click at [408, 150] on div "**********" at bounding box center [412, 147] width 66 height 11
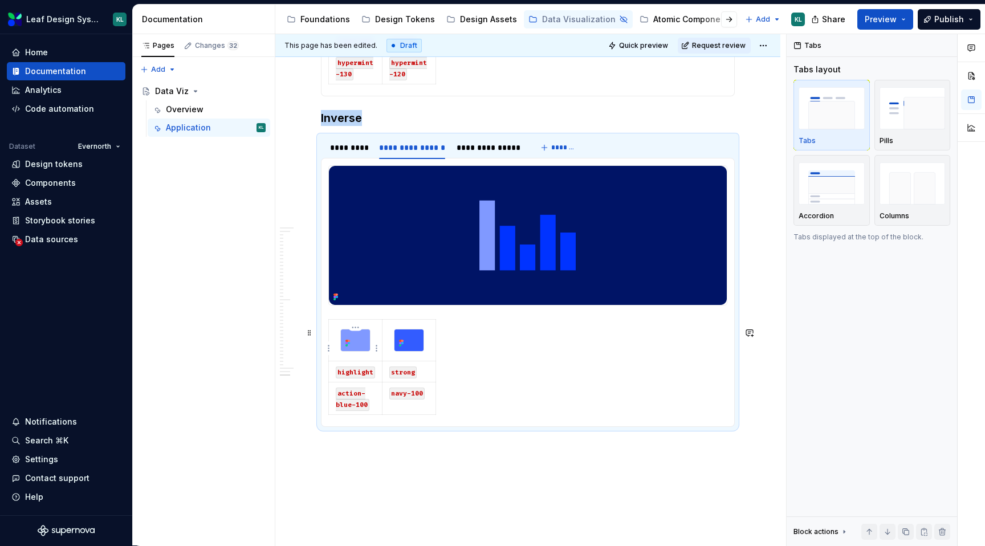
click at [364, 348] on img at bounding box center [355, 341] width 29 height 22
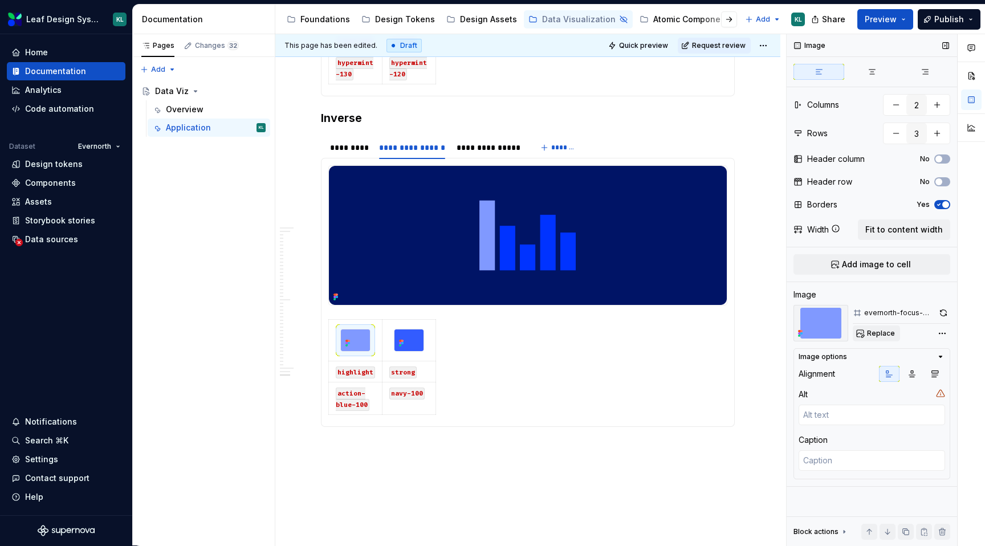
click at [869, 331] on span "Replace" at bounding box center [881, 333] width 28 height 9
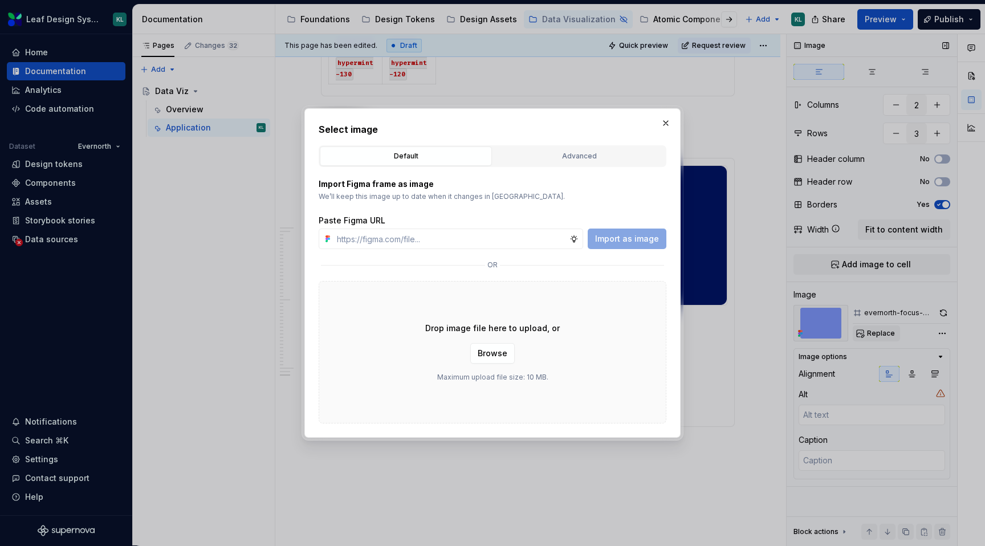
type textarea "*"
type input "https://www.figma.com/design/R5FNMiBYdBSXRtfBEXZGMx/Design-Documentation-Assets…"
type textarea "*"
type input "https://www.figma.com/design/R5FNMiBYdBSXRtfBEXZGMx/Design-Documentation-Assets…"
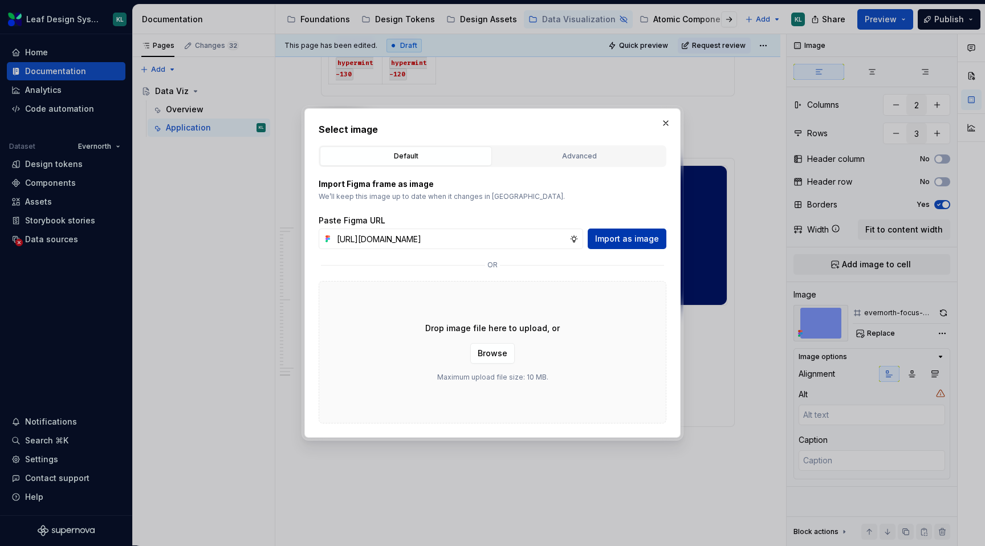
click at [607, 239] on span "Import as image" at bounding box center [627, 238] width 64 height 11
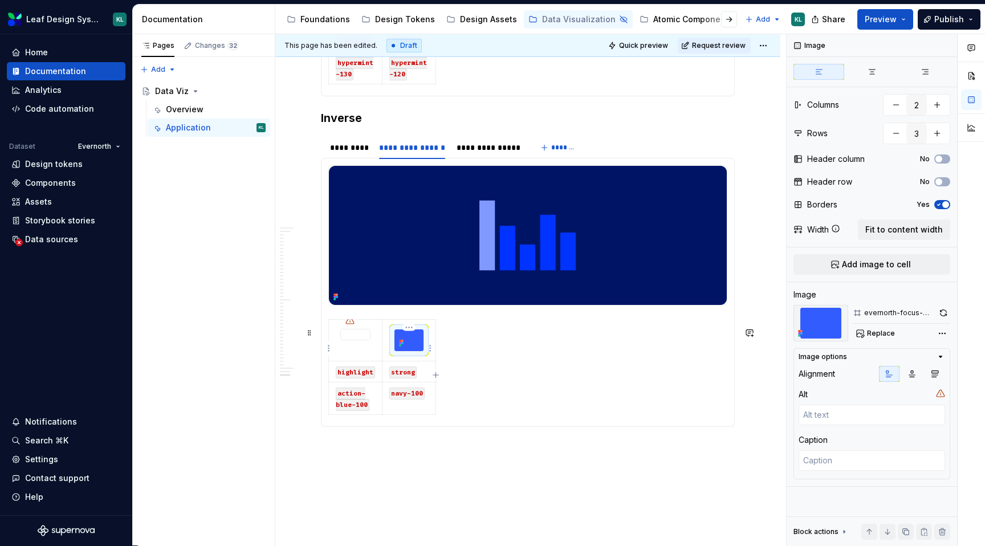
click at [424, 341] on div at bounding box center [409, 340] width 30 height 23
click at [873, 332] on span "Replace" at bounding box center [881, 333] width 28 height 9
type textarea "*"
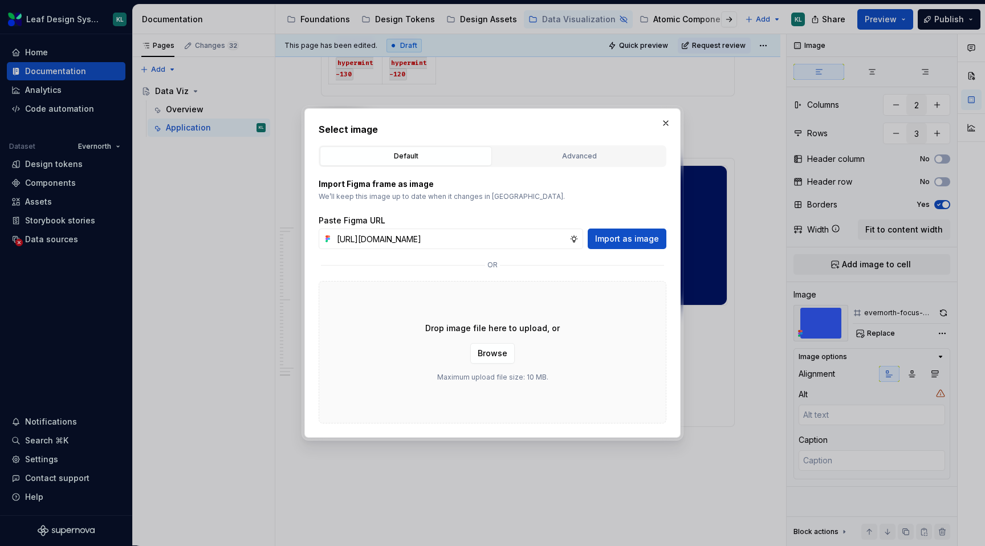
scroll to position [0, 327]
type input "https://www.figma.com/design/R5FNMiBYdBSXRtfBEXZGMx/Design-Documentation-Assets…"
click at [632, 241] on span "Import as image" at bounding box center [627, 238] width 64 height 11
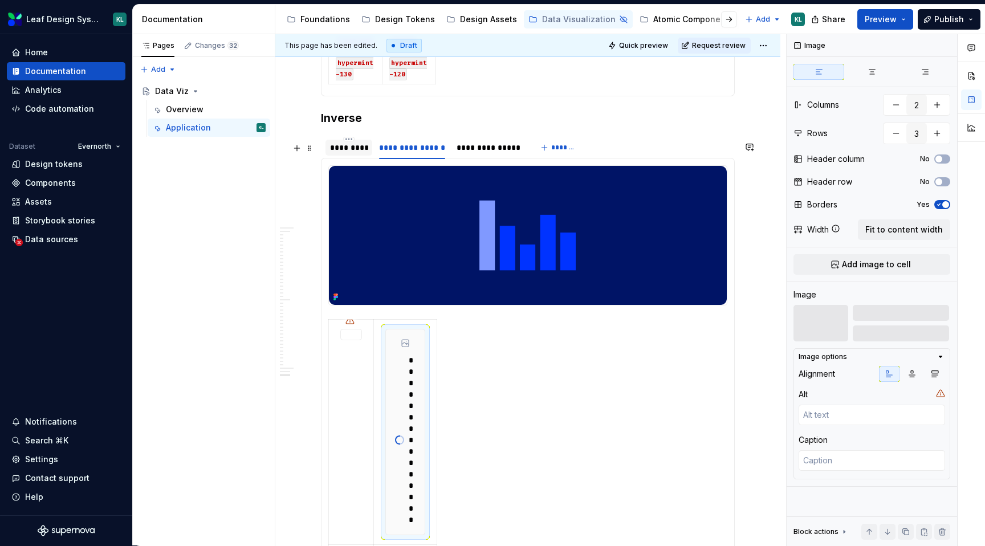
type textarea "*"
click at [343, 156] on div "*********" at bounding box center [349, 148] width 47 height 16
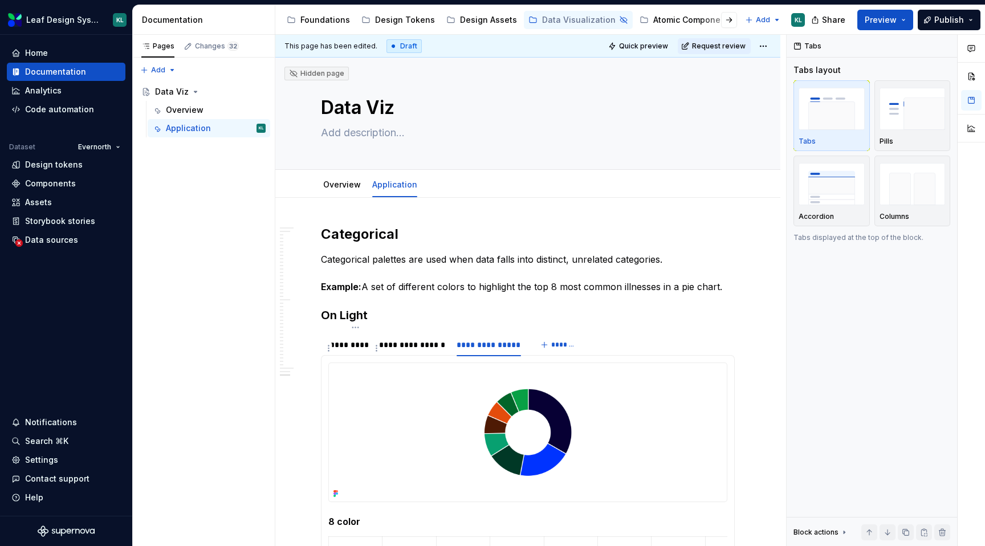
scroll to position [3126, 0]
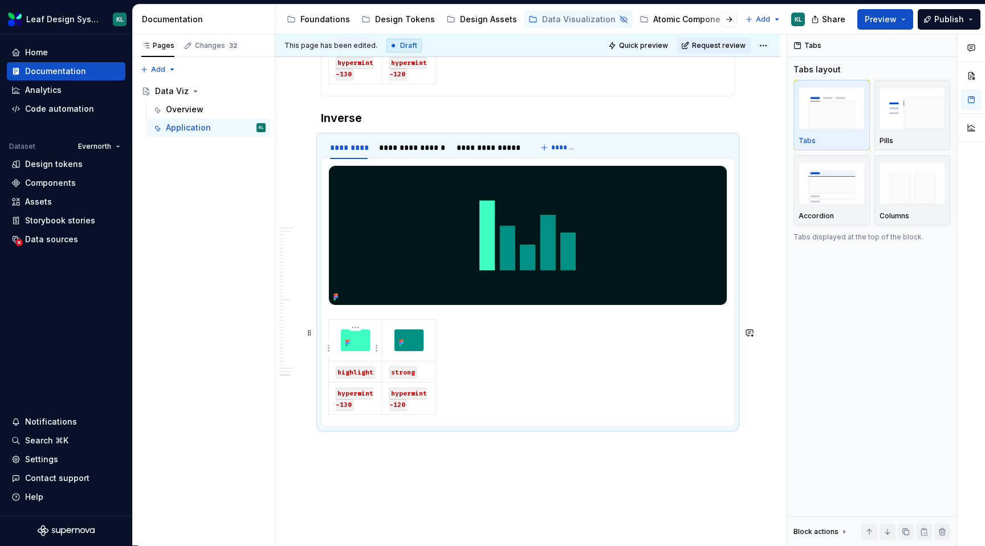
type textarea "*"
click at [345, 411] on code "hypermint-130" at bounding box center [355, 399] width 38 height 23
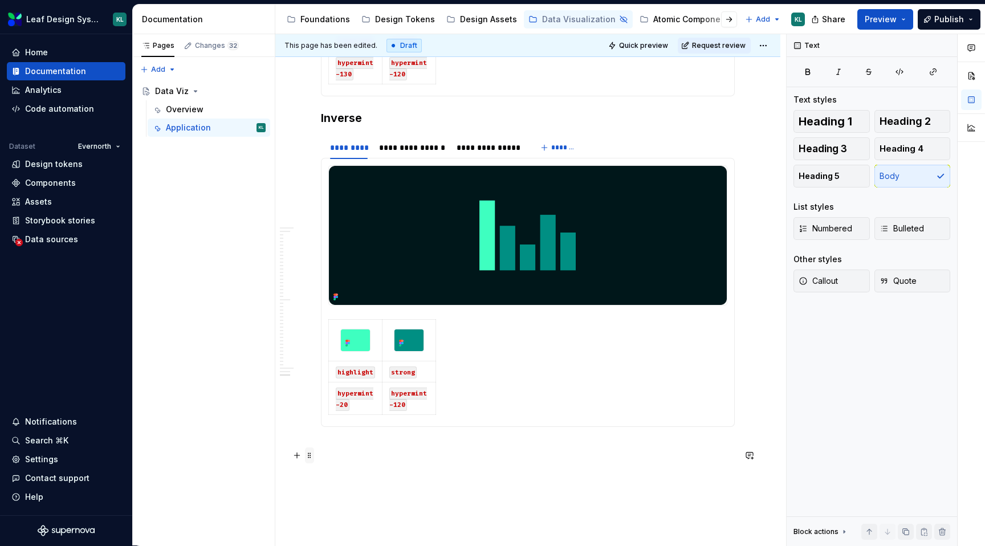
click at [307, 456] on span at bounding box center [309, 456] width 9 height 16
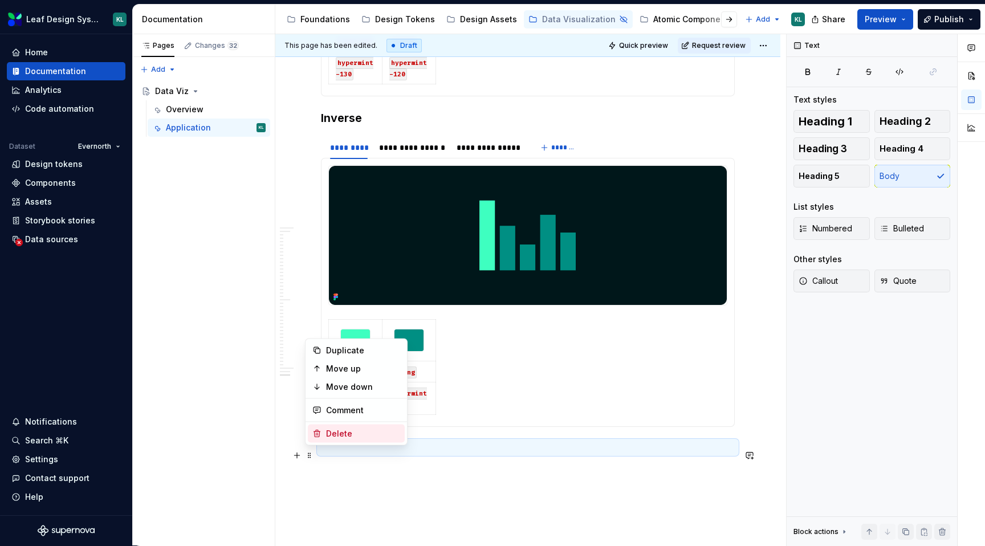
click at [356, 429] on div "Delete" at bounding box center [363, 433] width 74 height 11
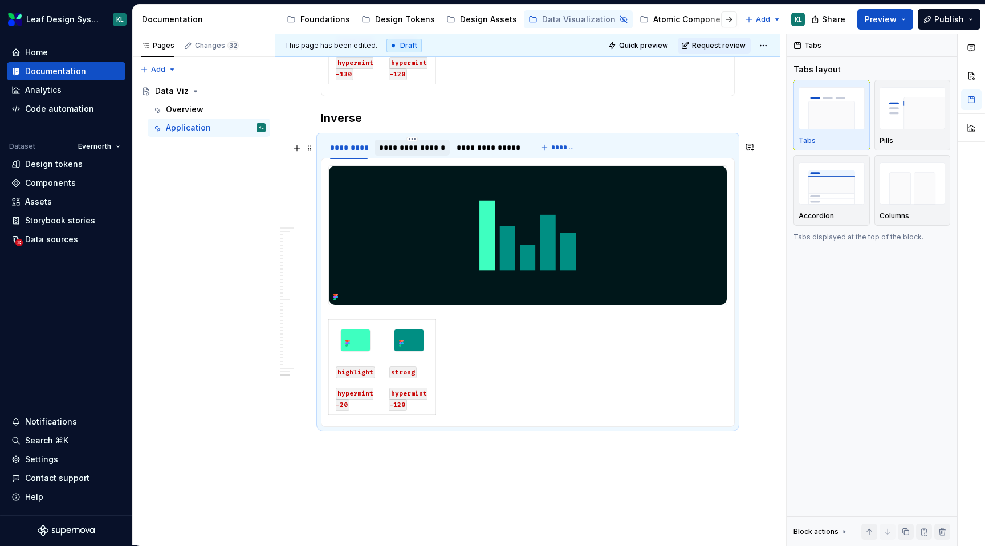
click at [419, 153] on div "**********" at bounding box center [412, 147] width 66 height 11
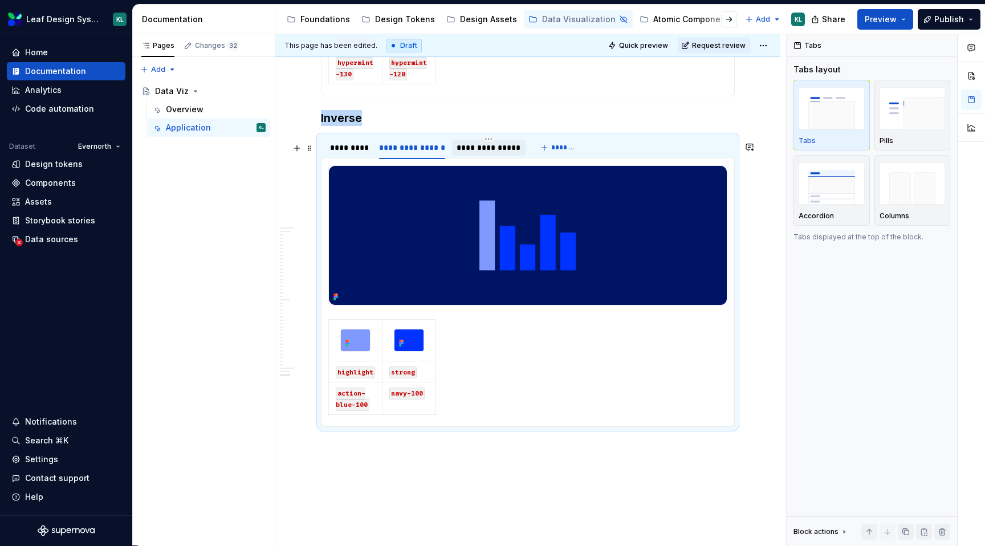
click at [488, 153] on div "**********" at bounding box center [489, 147] width 64 height 11
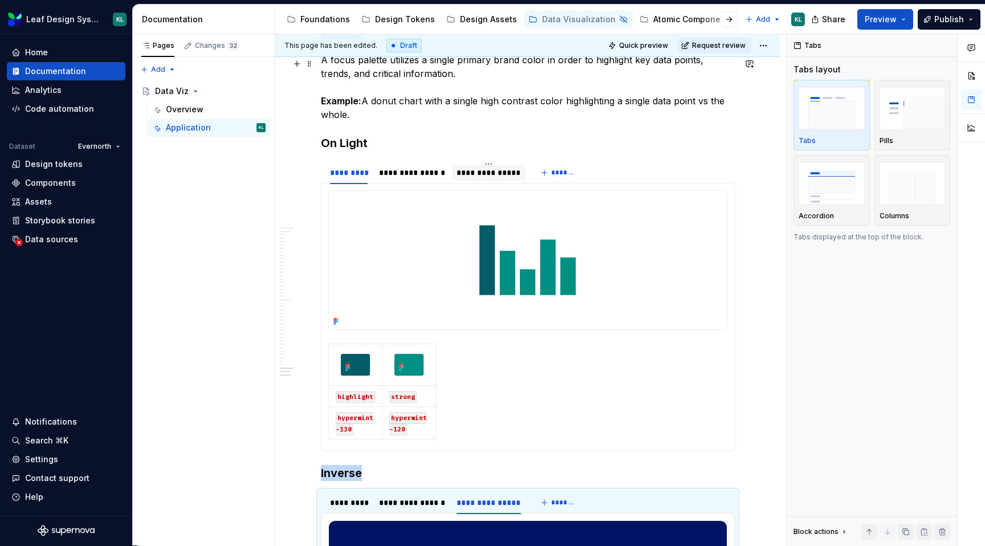
scroll to position [2792, 0]
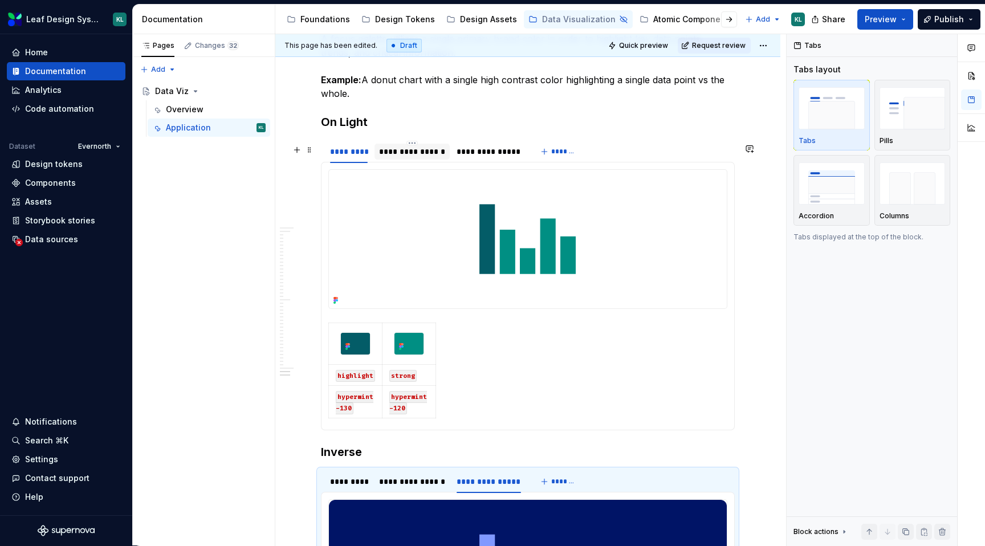
click at [428, 152] on div "**********" at bounding box center [412, 151] width 66 height 11
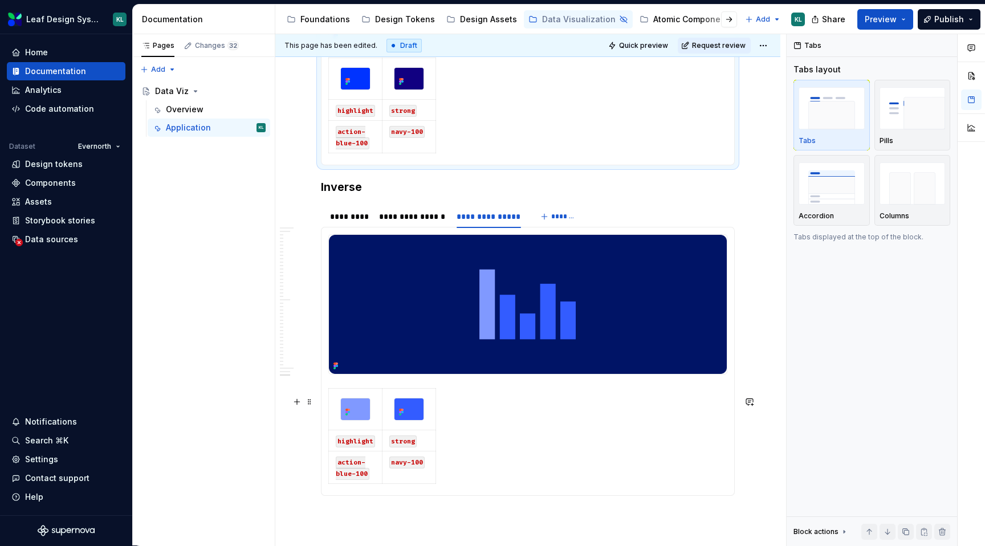
scroll to position [3161, 0]
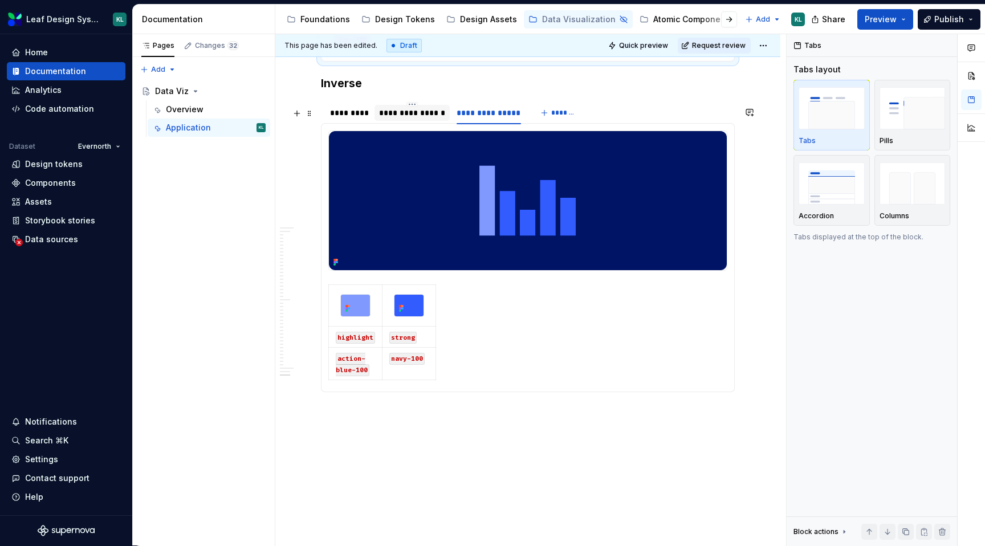
click at [411, 119] on div "**********" at bounding box center [412, 112] width 66 height 11
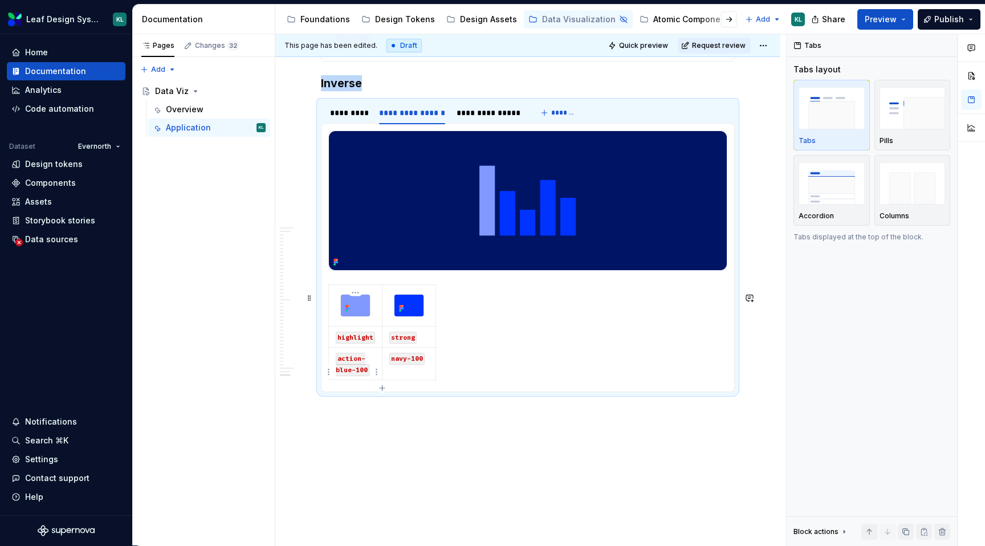
click at [363, 376] on code "action-blue-100" at bounding box center [353, 364] width 34 height 23
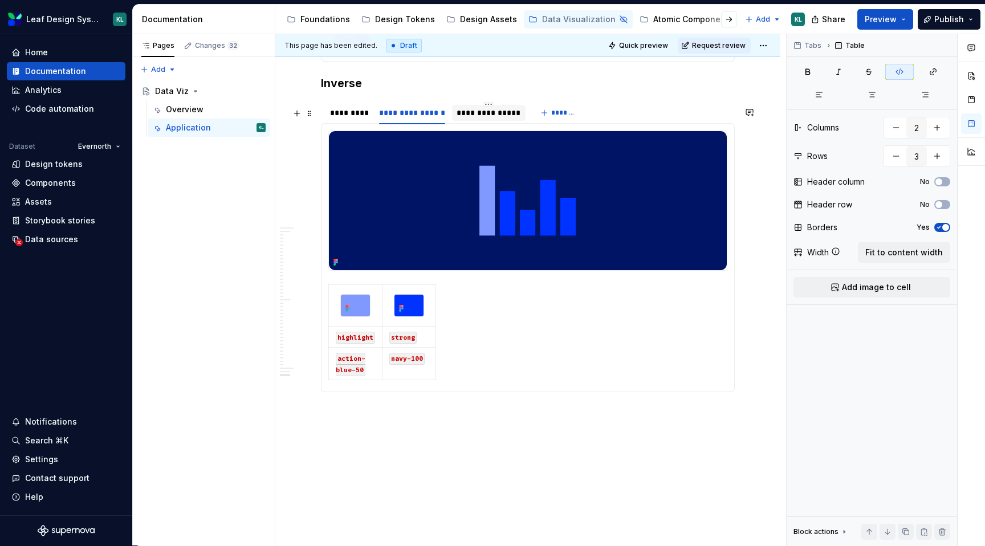
click at [482, 119] on div "**********" at bounding box center [489, 112] width 64 height 11
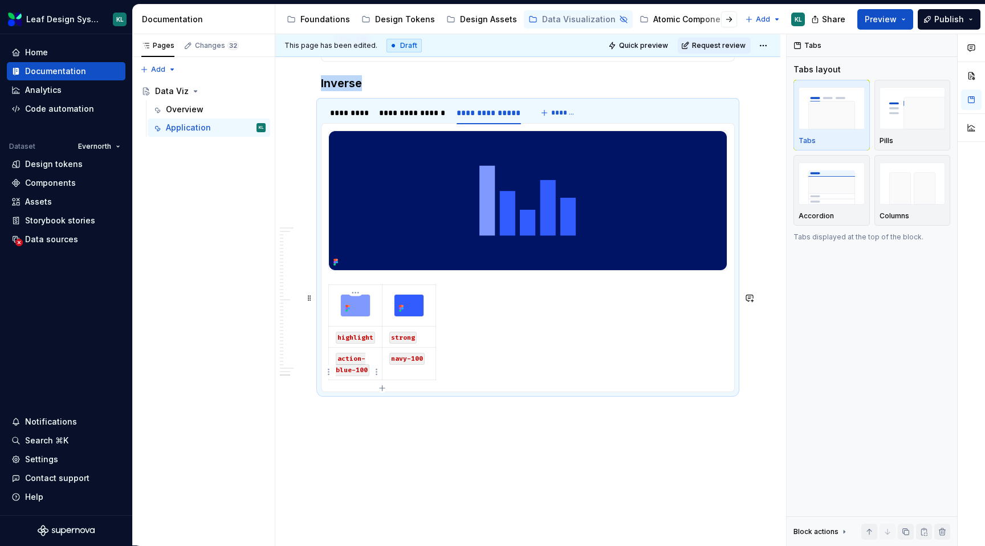
click at [361, 376] on code "action-blue-100" at bounding box center [353, 364] width 34 height 23
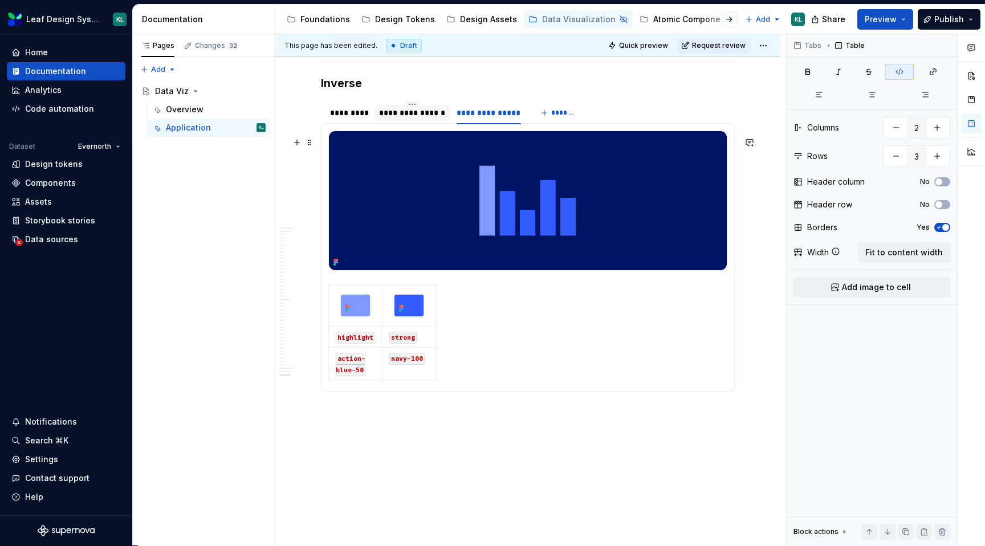
click at [410, 119] on div "**********" at bounding box center [412, 112] width 66 height 11
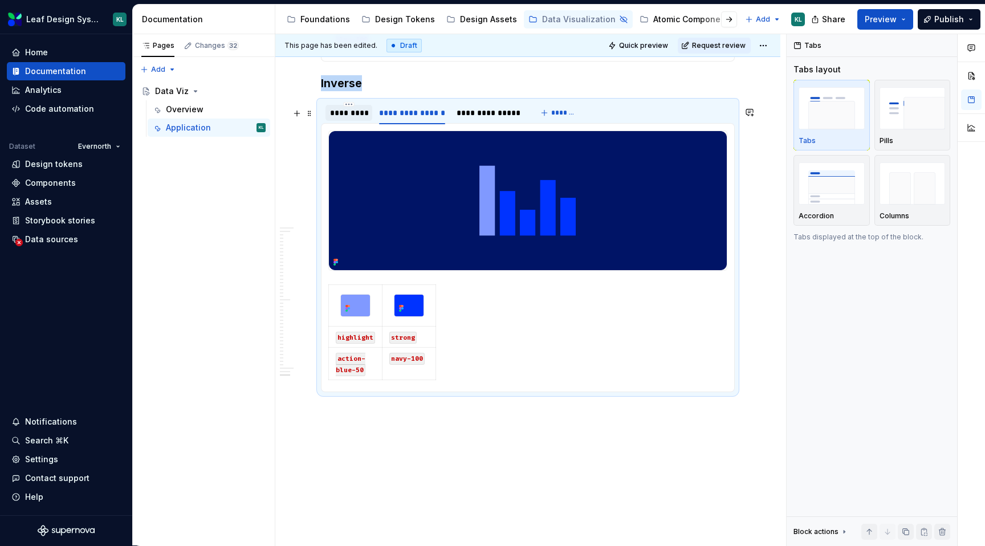
click at [340, 119] on div "*********" at bounding box center [349, 112] width 38 height 11
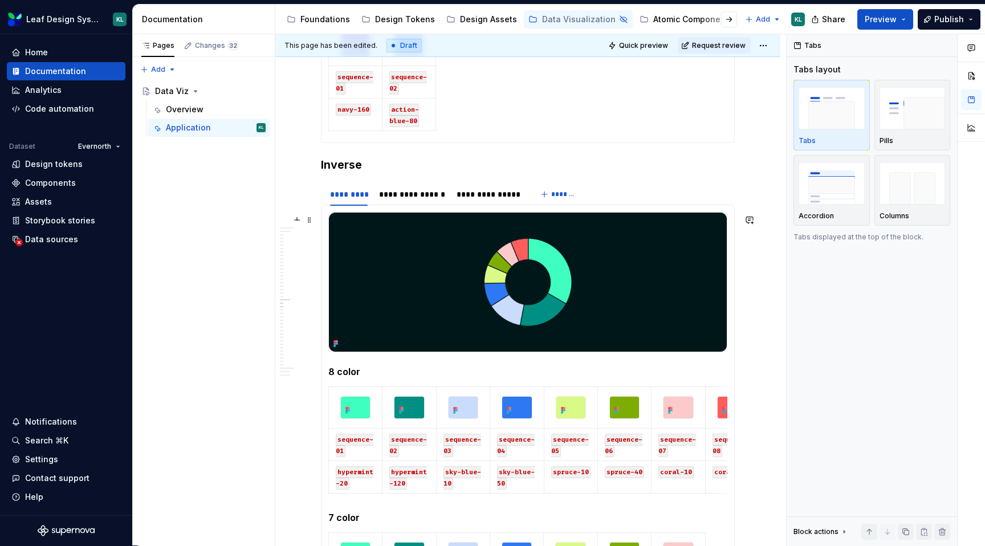
scroll to position [1395, 0]
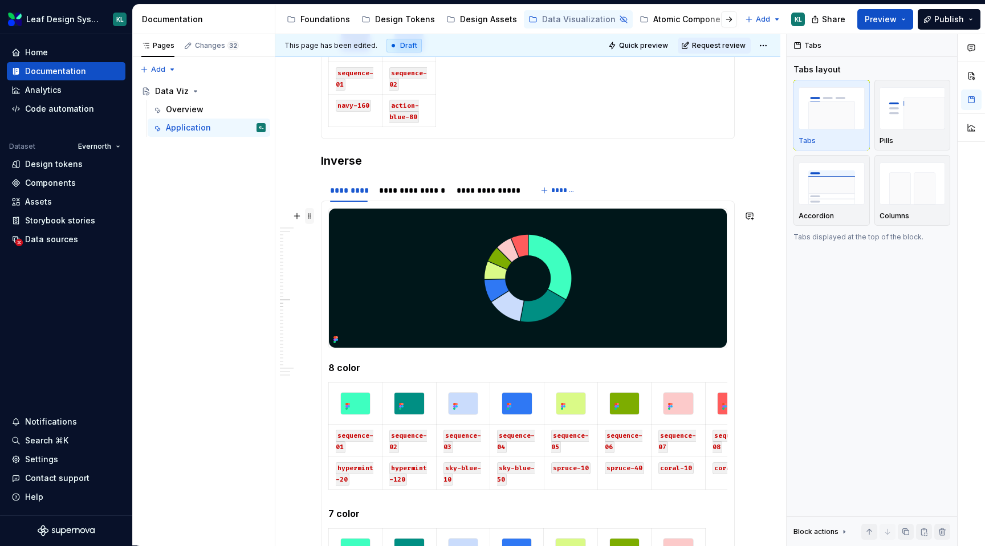
click at [310, 216] on span at bounding box center [309, 216] width 9 height 16
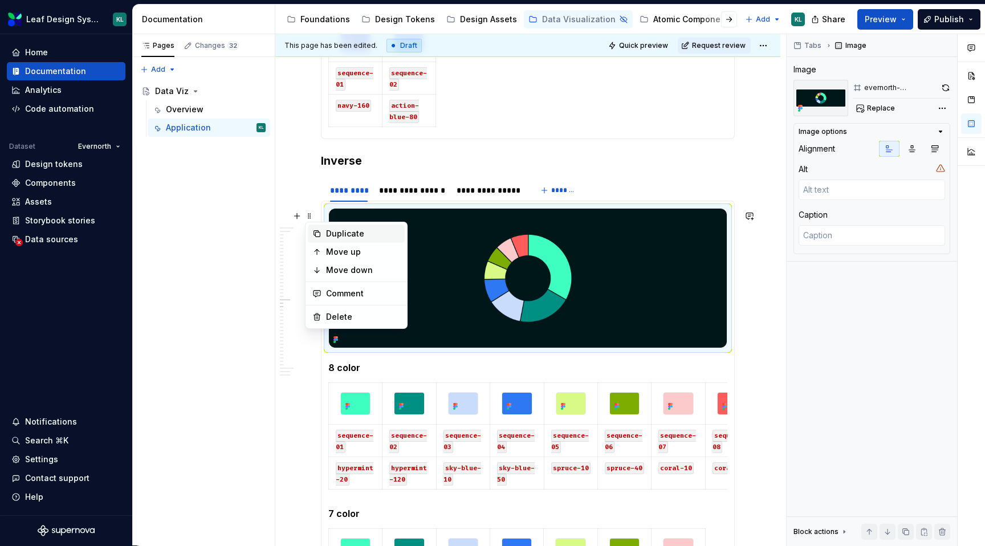
click at [326, 229] on div "Duplicate" at bounding box center [356, 234] width 97 height 18
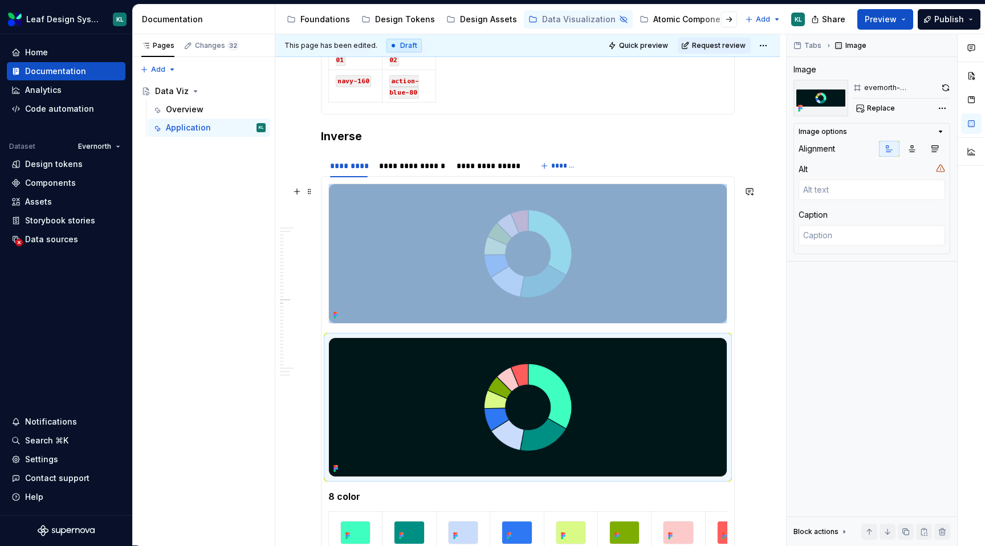
scroll to position [1422, 0]
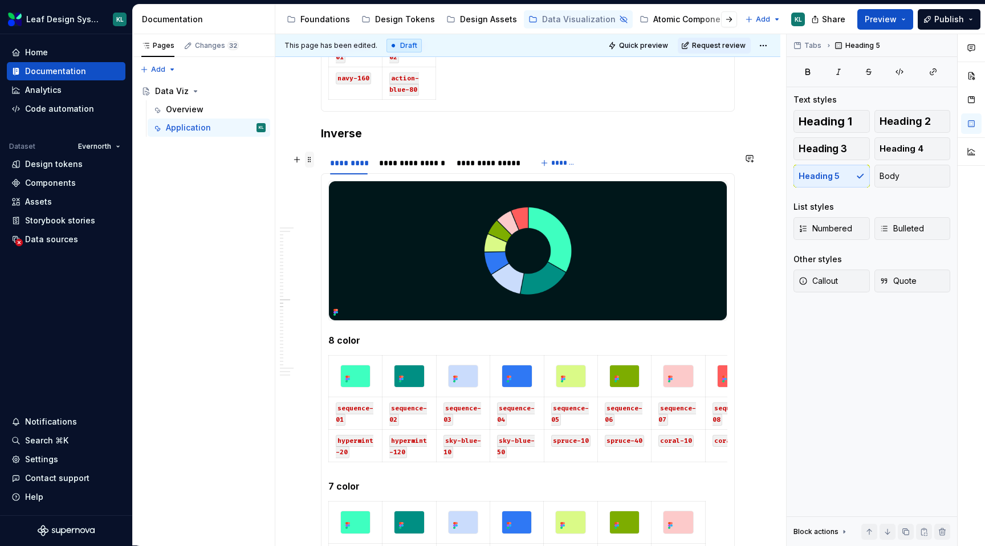
click at [308, 160] on span at bounding box center [309, 160] width 9 height 16
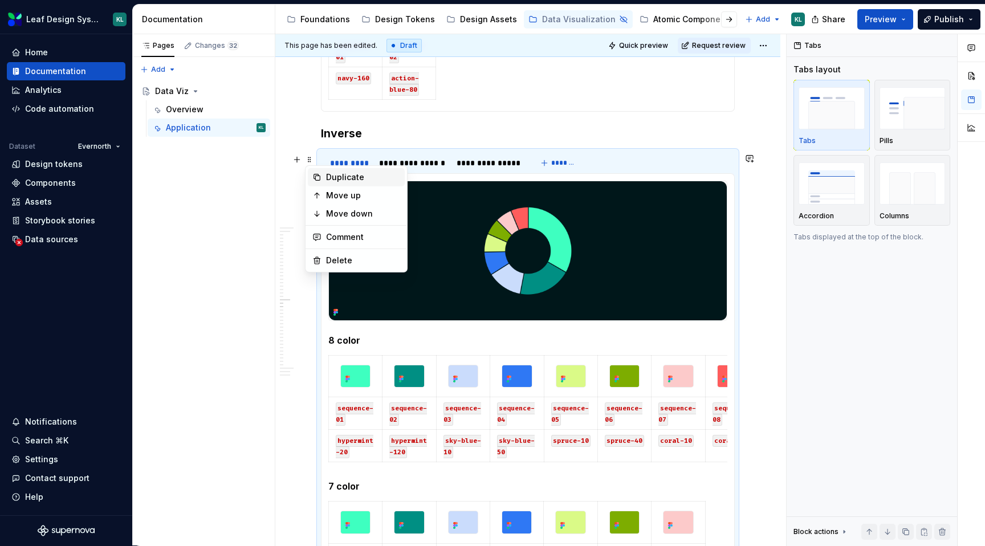
click at [327, 174] on div "Duplicate" at bounding box center [363, 177] width 74 height 11
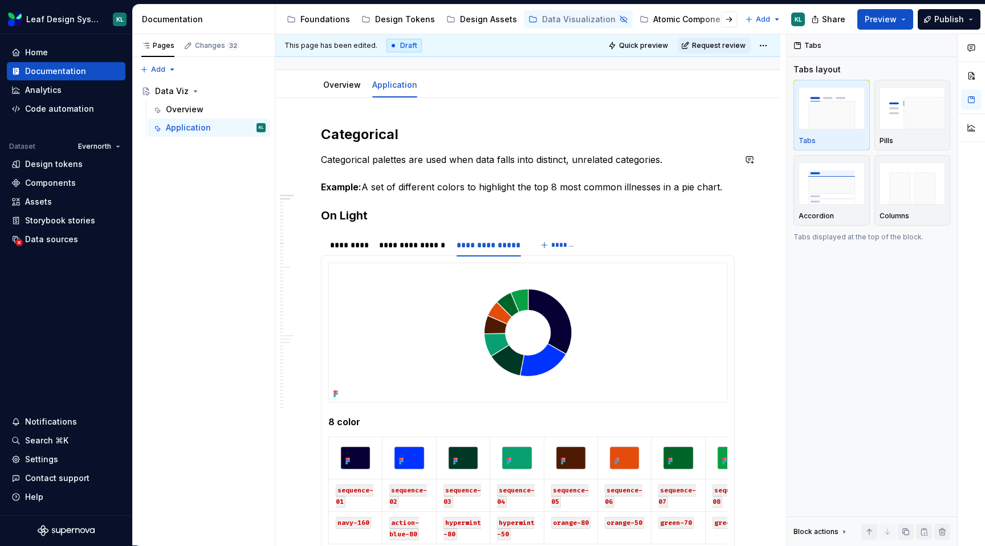
scroll to position [0, 0]
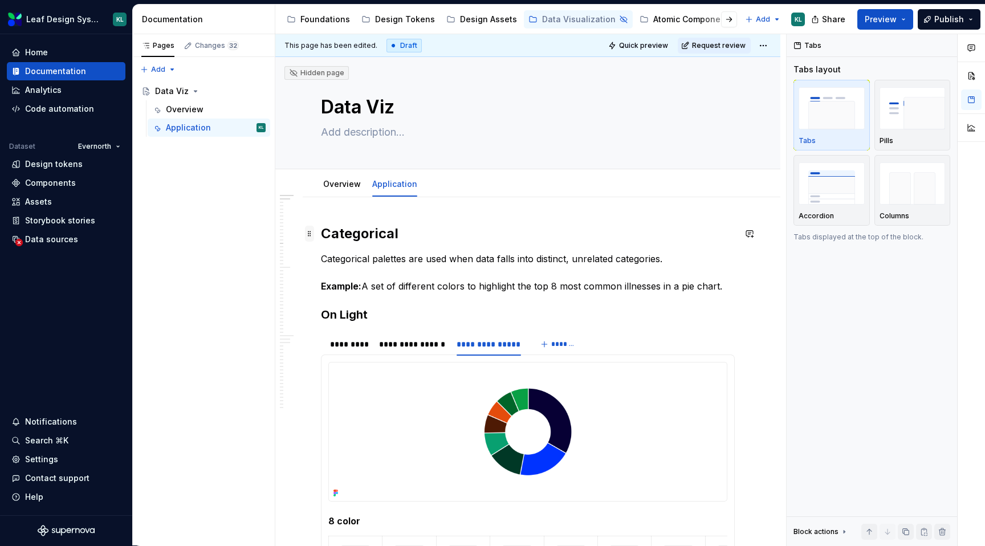
click at [311, 233] on span at bounding box center [309, 234] width 9 height 16
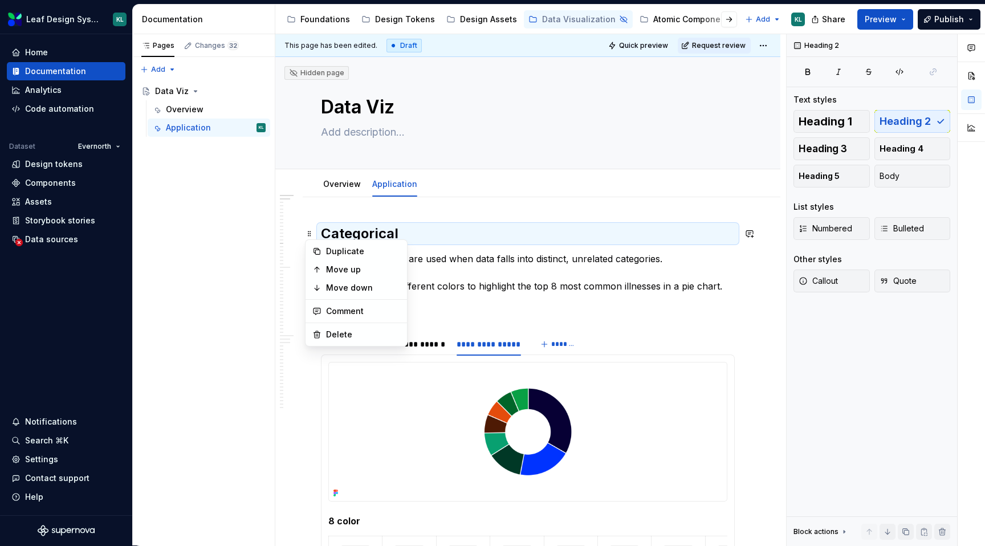
click at [452, 254] on p "Categorical palettes are used when data falls into distinct, unrelated categori…" at bounding box center [528, 272] width 414 height 41
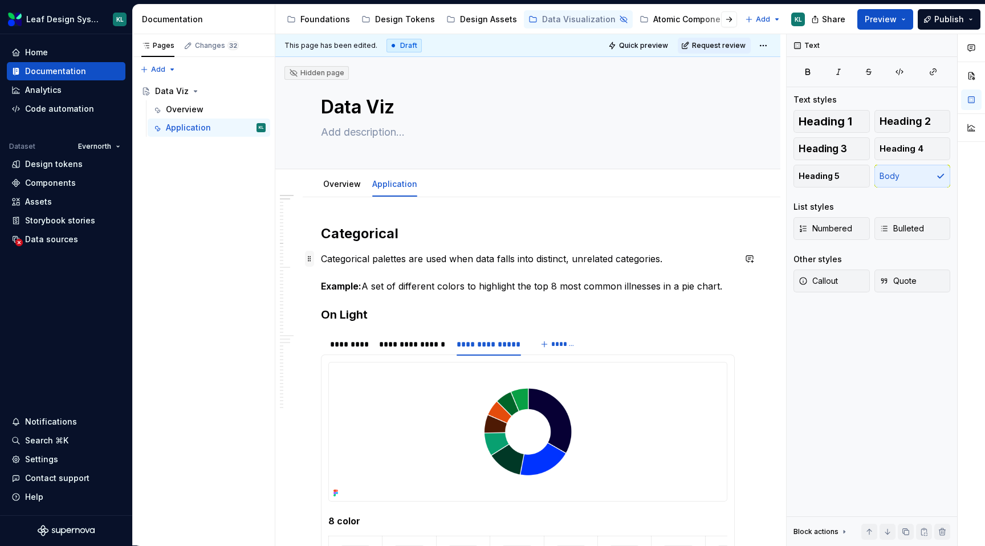
click at [306, 259] on span at bounding box center [309, 259] width 9 height 16
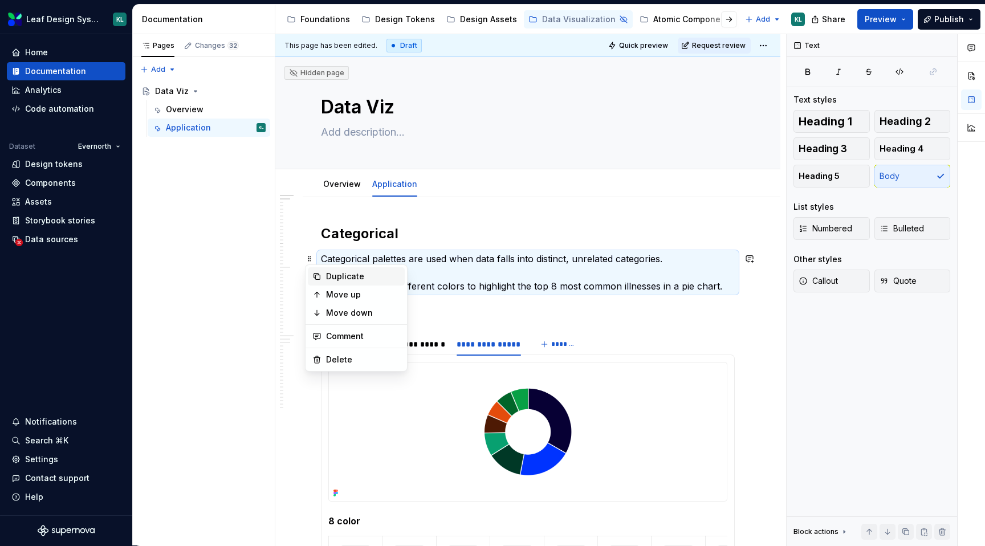
click at [324, 271] on div "Duplicate" at bounding box center [356, 276] width 97 height 18
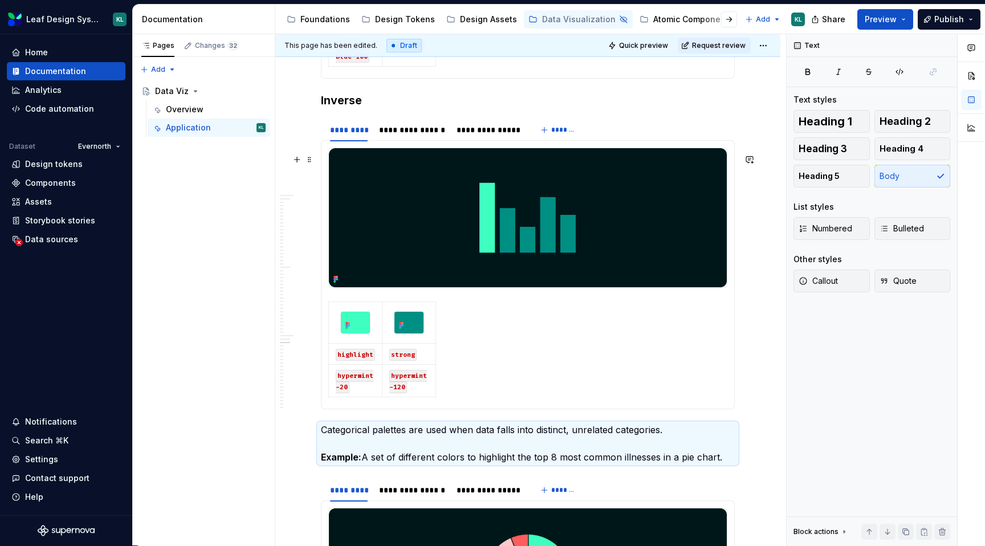
scroll to position [3141, 0]
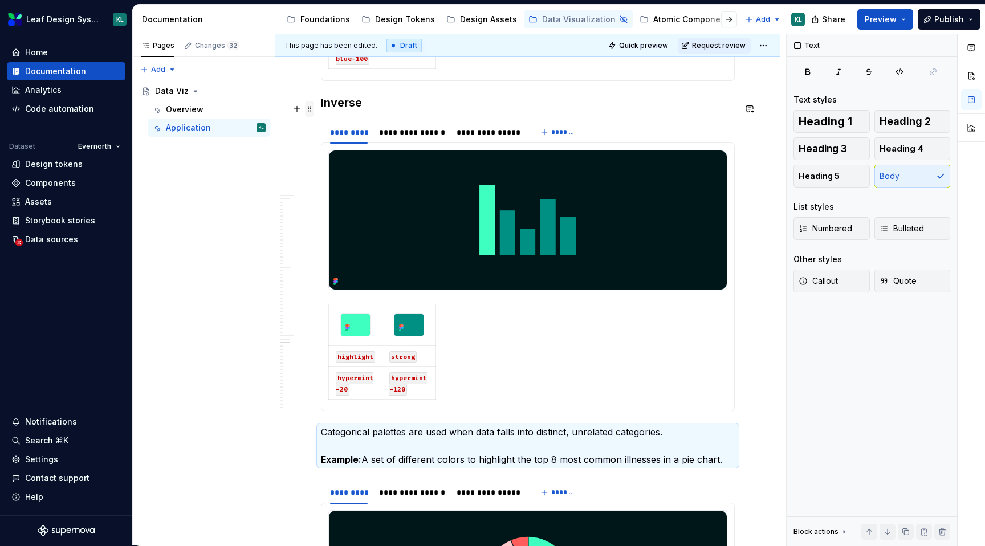
click at [309, 107] on span at bounding box center [309, 109] width 9 height 16
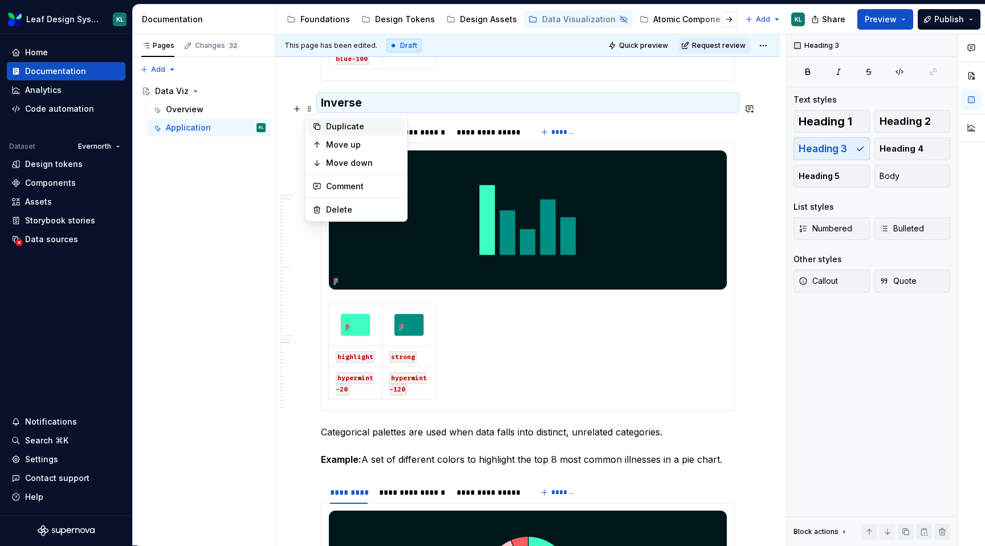
click at [322, 119] on div "Duplicate" at bounding box center [356, 126] width 97 height 18
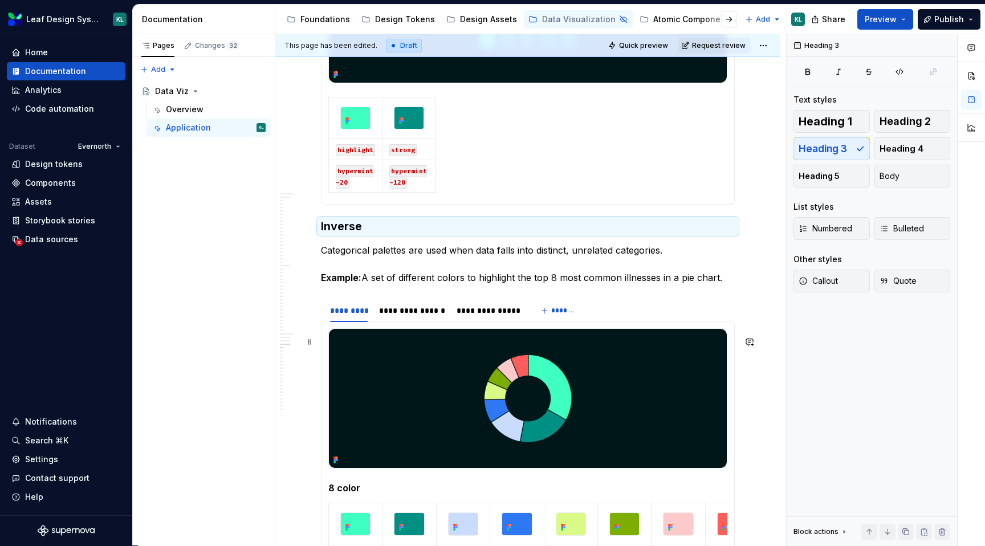
scroll to position [3354, 0]
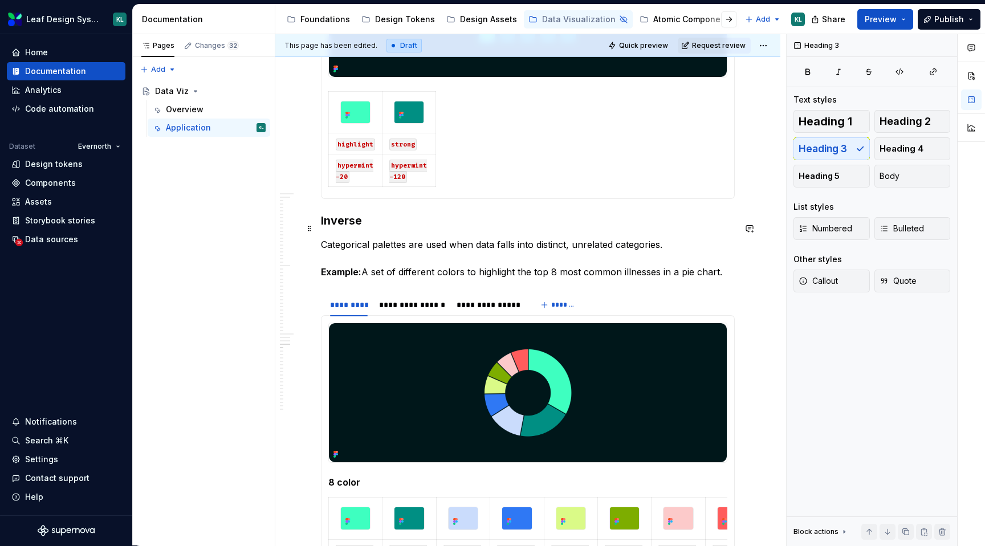
click at [349, 225] on h3 "Inverse" at bounding box center [528, 221] width 414 height 16
click at [416, 257] on p "Categorical palettes are used when data falls into distinct, unrelated categori…" at bounding box center [528, 258] width 414 height 41
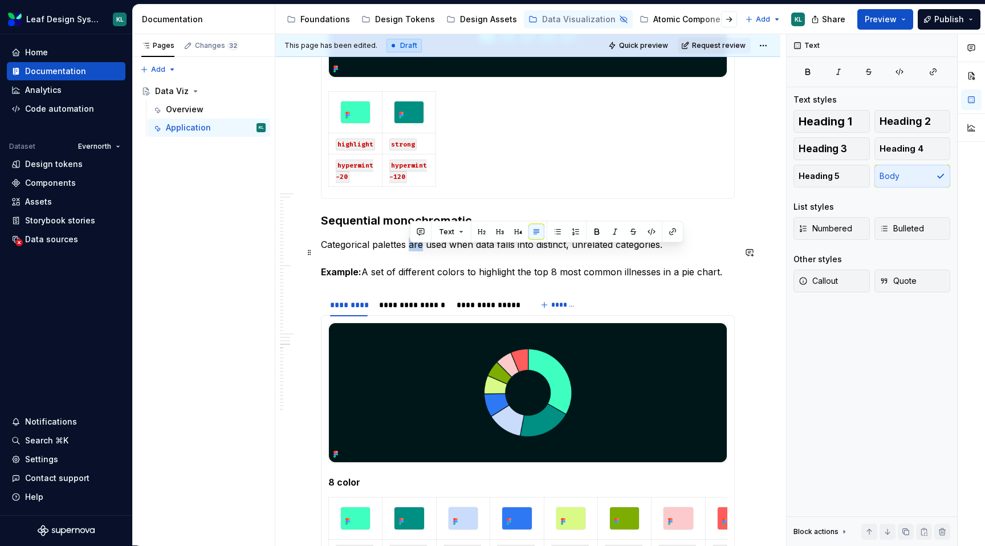
click at [416, 257] on p "Categorical palettes are used when data falls into distinct, unrelated categori…" at bounding box center [528, 258] width 414 height 41
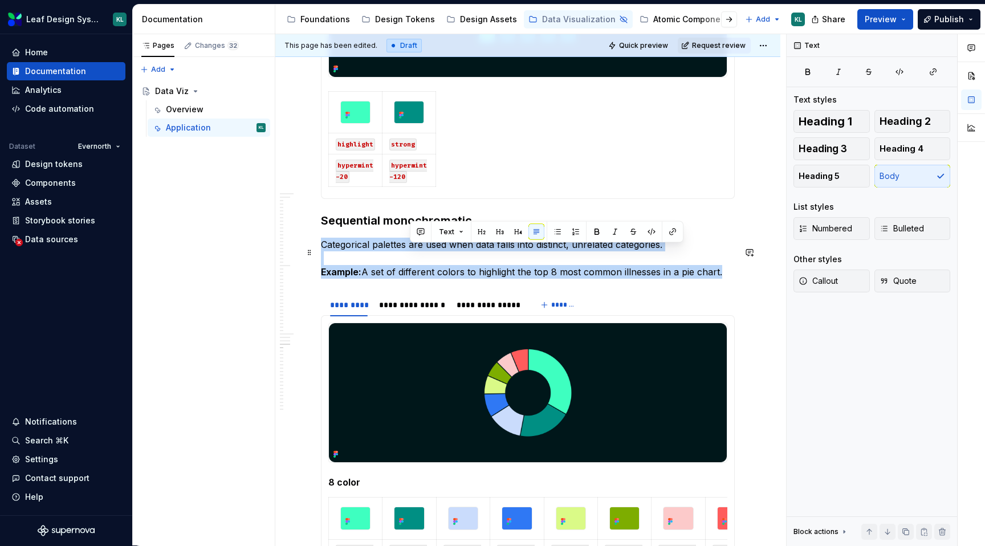
click at [416, 257] on p "Categorical palettes are used when data falls into distinct, unrelated categori…" at bounding box center [528, 258] width 414 height 41
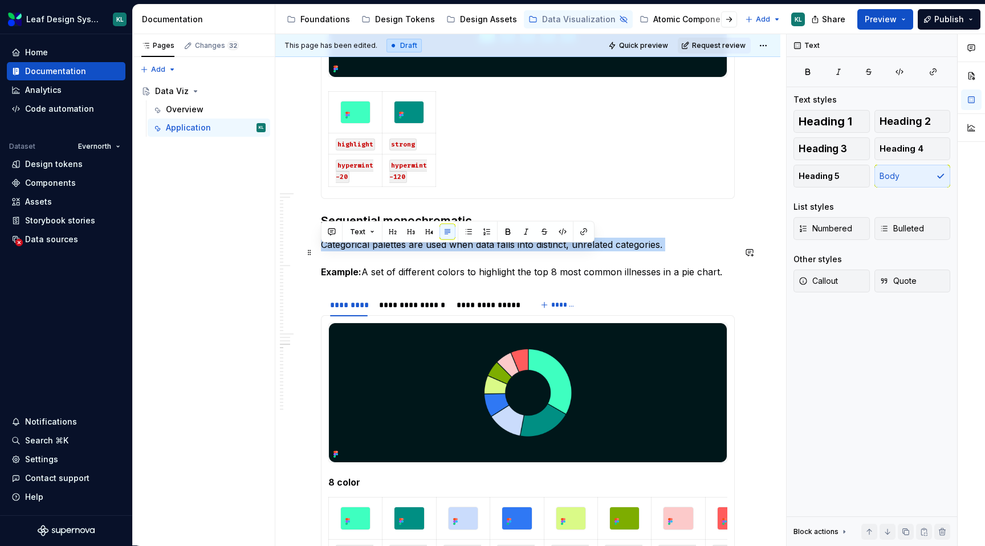
click at [416, 257] on p "Categorical palettes are used when data falls into distinct, unrelated categori…" at bounding box center [528, 258] width 414 height 41
click at [709, 279] on p "Categorical palettes are used when data falls into distinct, unrelated categori…" at bounding box center [528, 258] width 414 height 41
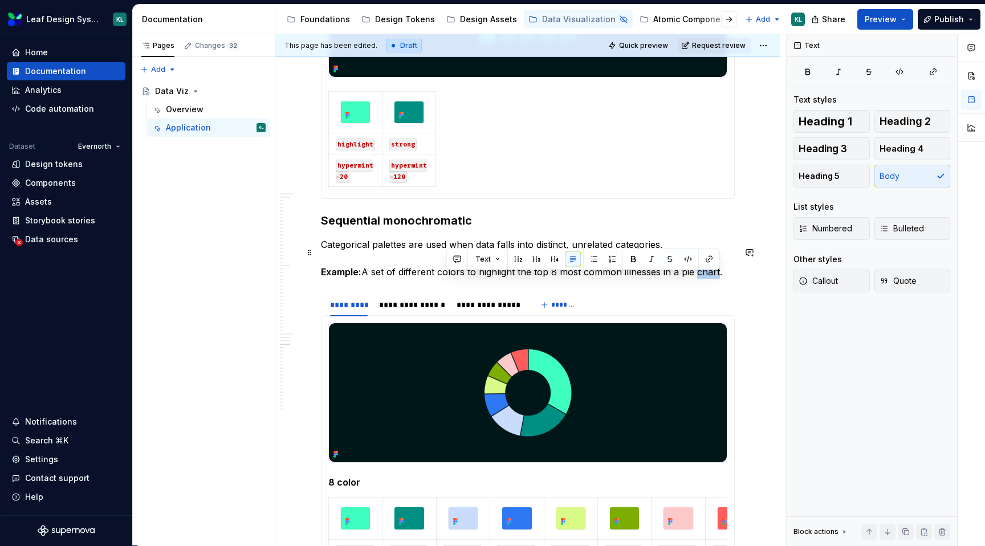
click at [709, 279] on p "Categorical palettes are used when data falls into distinct, unrelated categori…" at bounding box center [528, 258] width 414 height 41
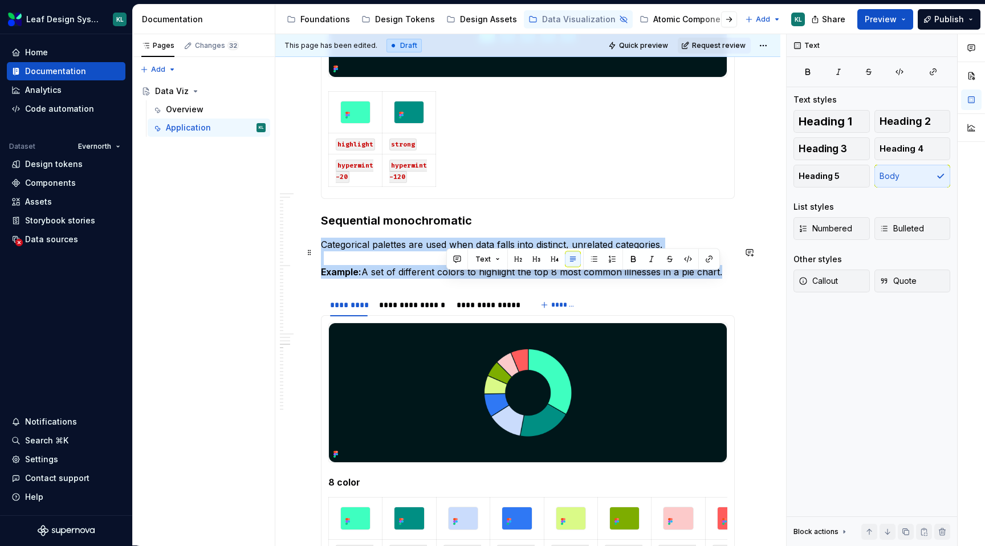
click at [709, 279] on p "Categorical palettes are used when data falls into distinct, unrelated categori…" at bounding box center [528, 258] width 414 height 41
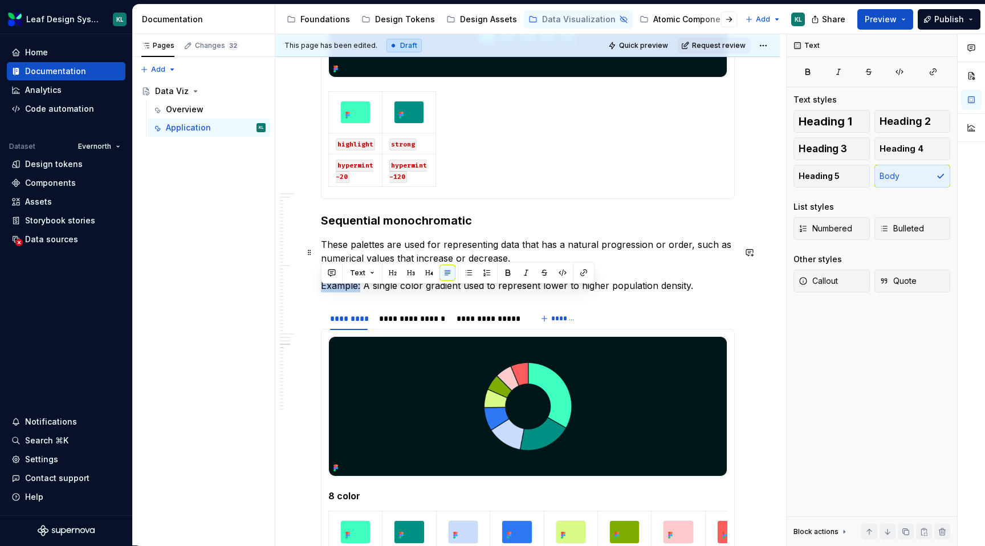
drag, startPoint x: 360, startPoint y: 292, endPoint x: 308, endPoint y: 292, distance: 51.9
click at [406, 292] on p "These palettes are used for representing data that has a natural progression or…" at bounding box center [528, 265] width 414 height 55
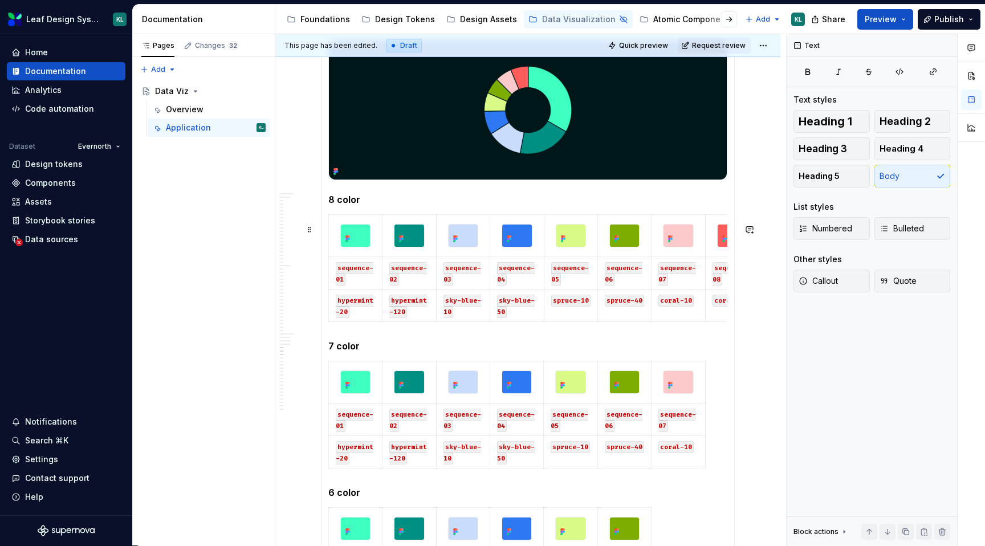
scroll to position [3699, 0]
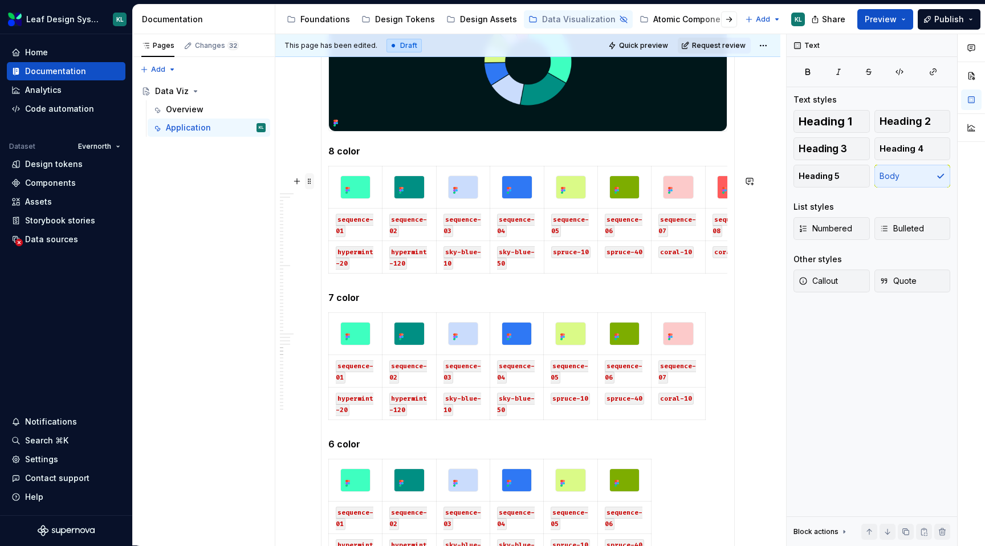
click at [310, 184] on span at bounding box center [309, 181] width 9 height 16
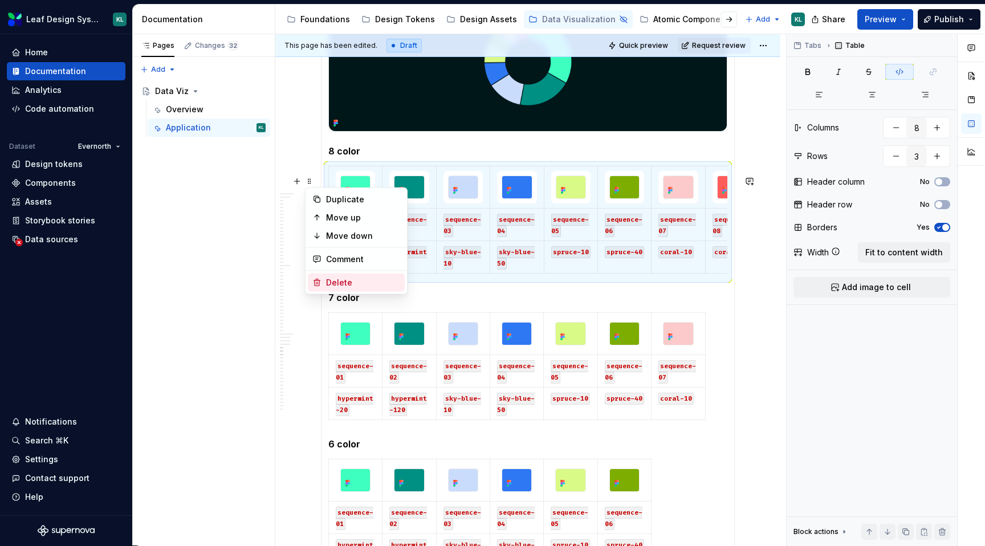
click at [342, 278] on div "Delete" at bounding box center [363, 282] width 74 height 11
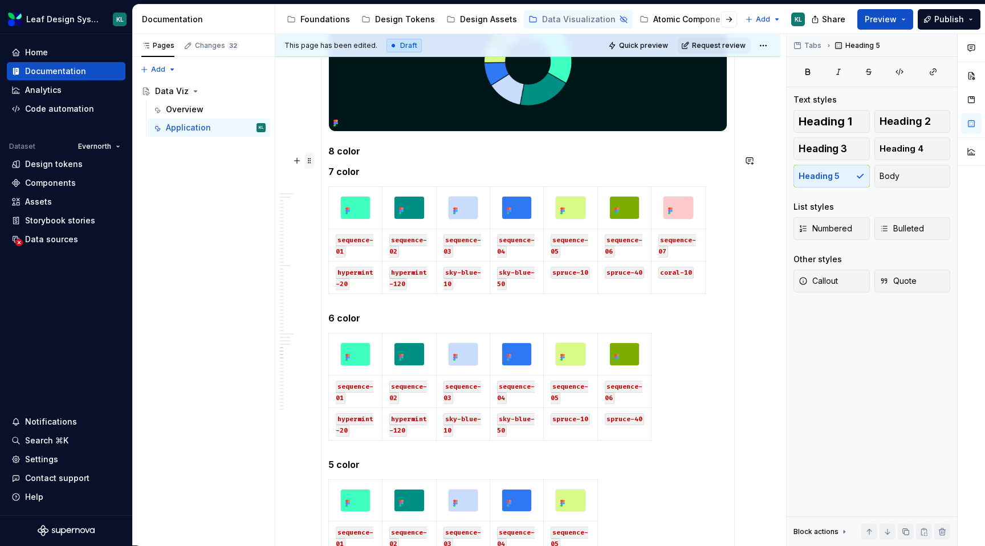
click at [311, 161] on span at bounding box center [309, 161] width 9 height 16
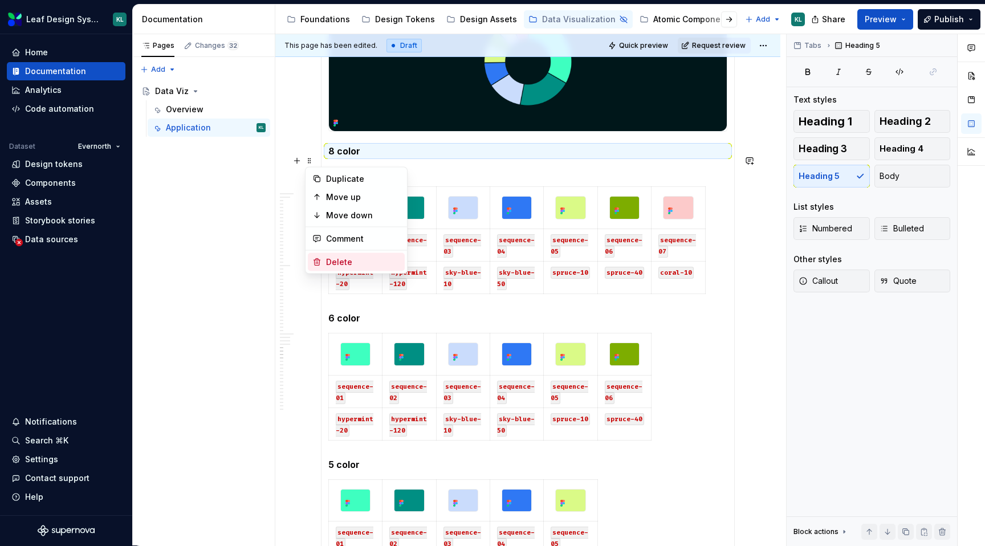
click at [347, 255] on div "Delete" at bounding box center [356, 262] width 97 height 18
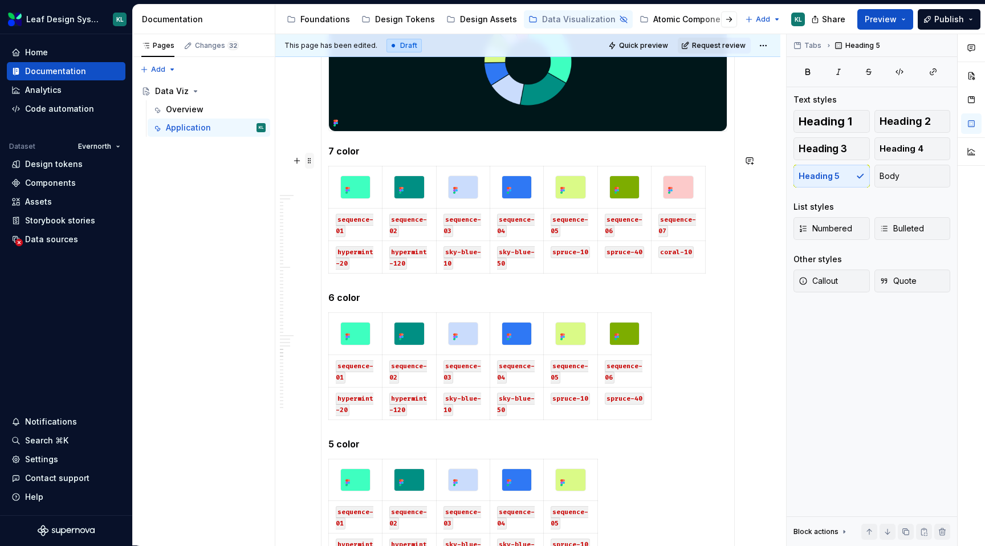
click at [311, 161] on span at bounding box center [309, 161] width 9 height 16
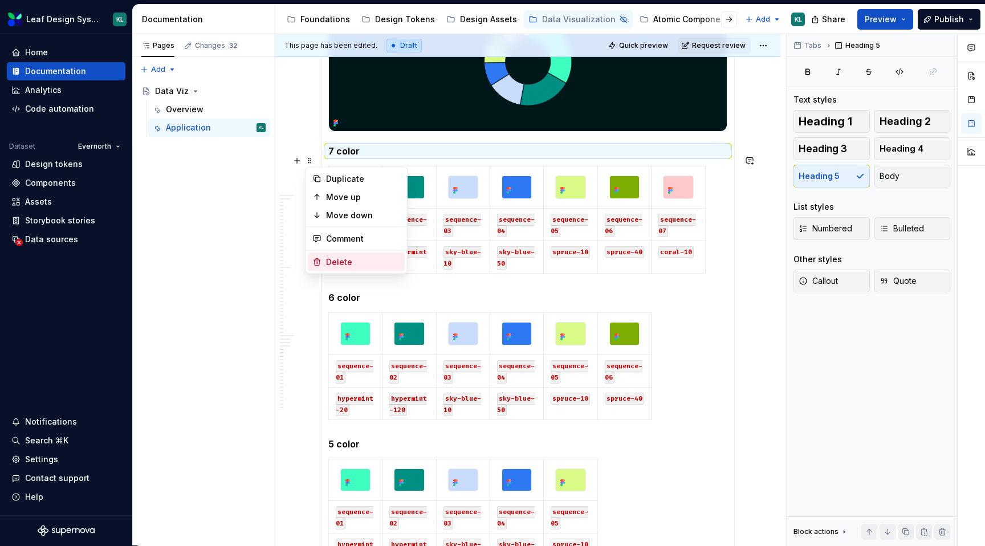
click at [343, 263] on div "Delete" at bounding box center [363, 262] width 74 height 11
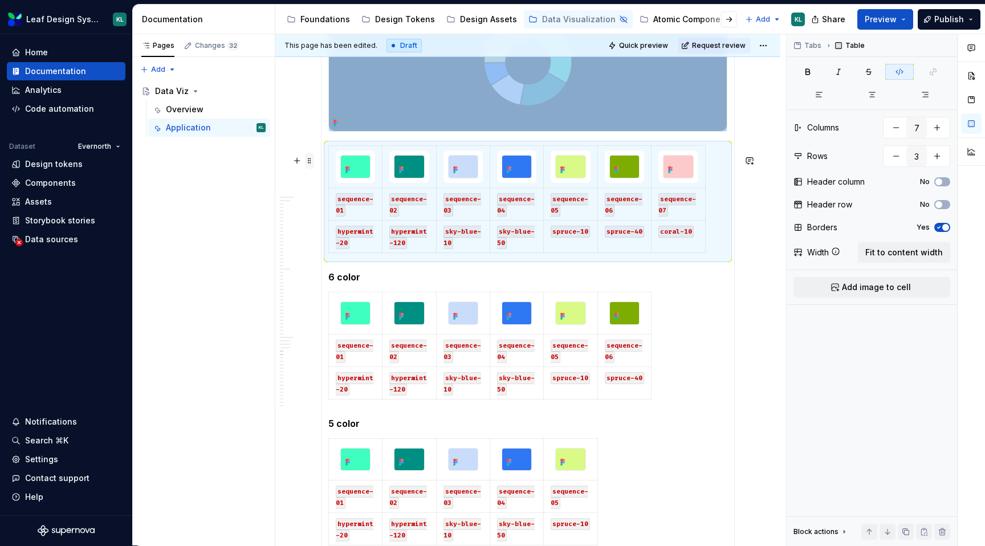
click at [309, 161] on span at bounding box center [309, 161] width 9 height 16
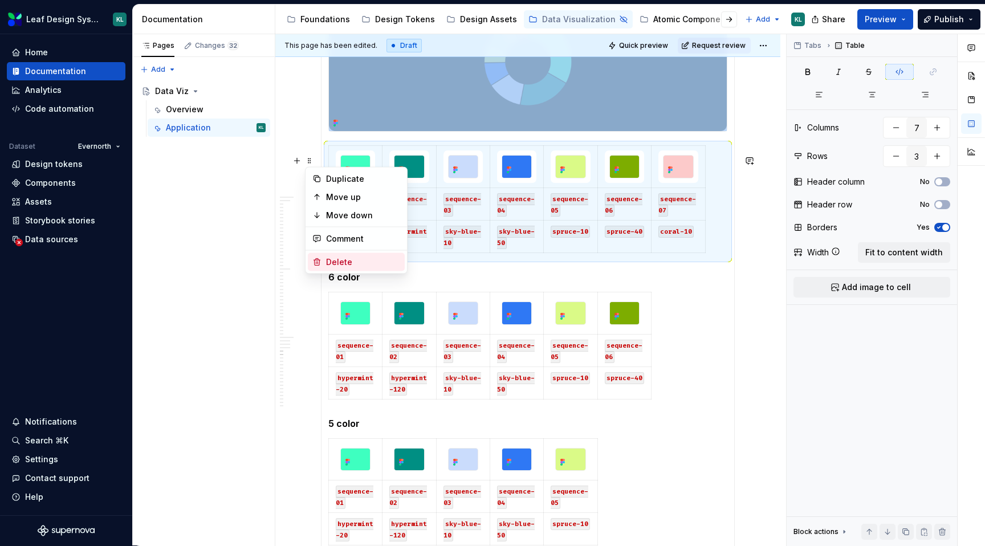
click at [341, 255] on div "Delete" at bounding box center [356, 262] width 97 height 18
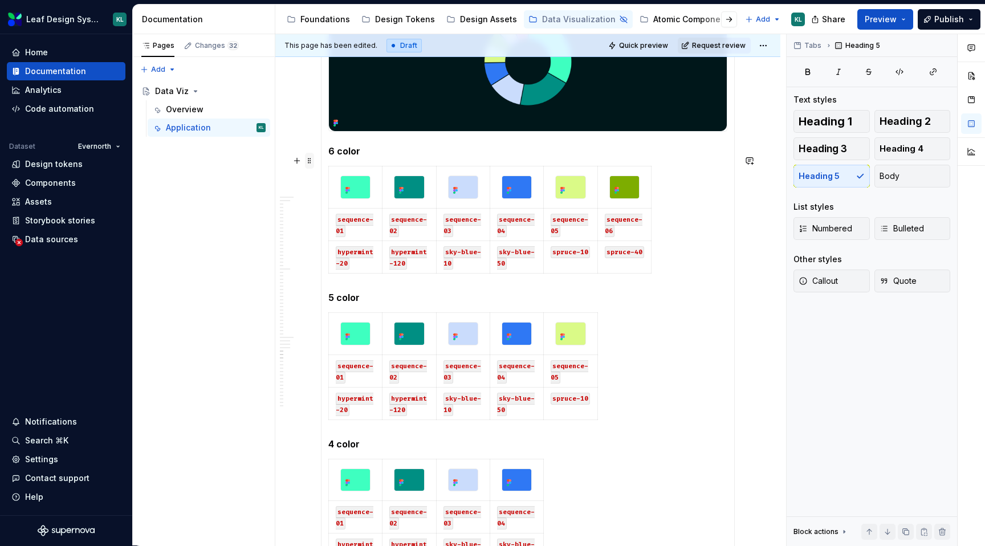
click at [311, 161] on span at bounding box center [309, 161] width 9 height 16
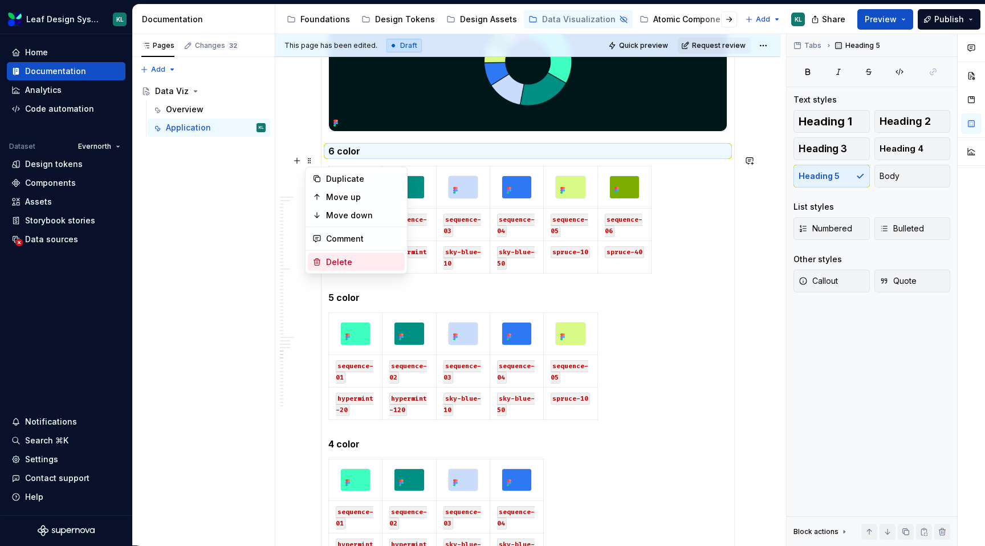
click at [345, 255] on div "Delete" at bounding box center [356, 262] width 97 height 18
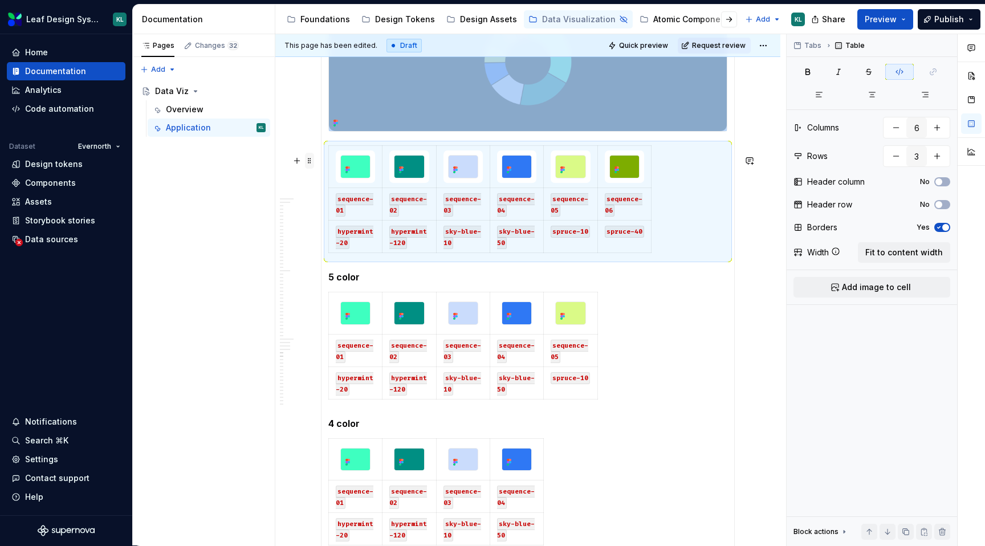
click at [312, 158] on span at bounding box center [309, 161] width 9 height 16
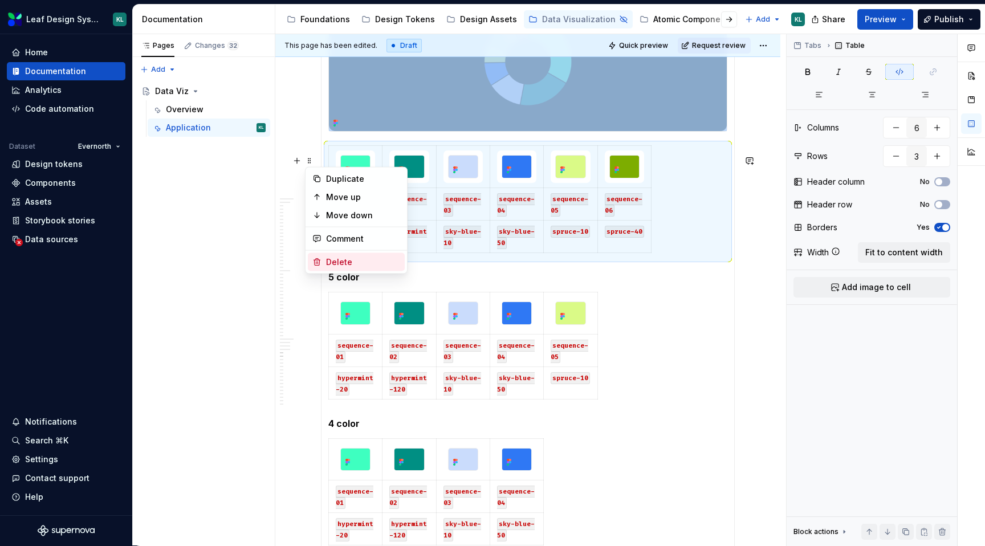
click at [339, 254] on div "Delete" at bounding box center [356, 262] width 97 height 18
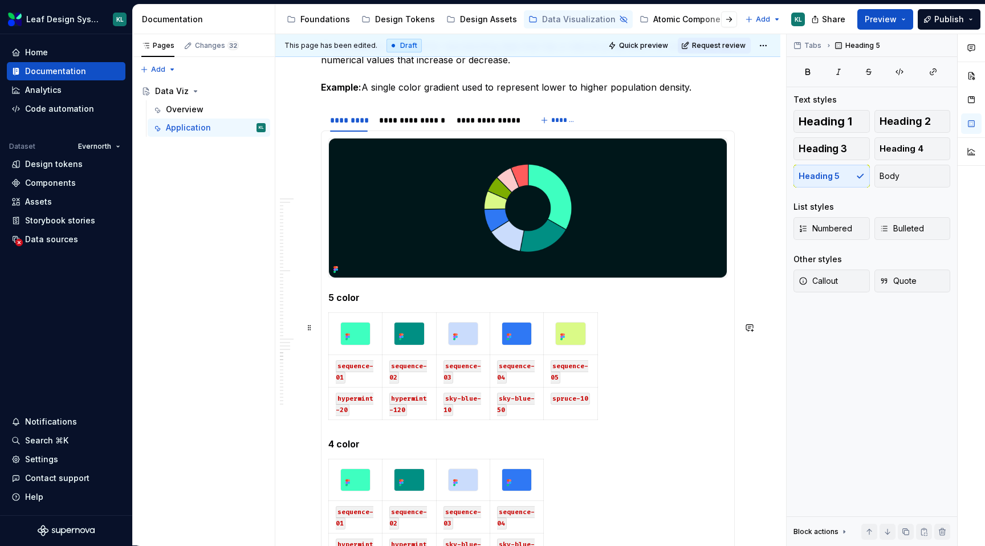
scroll to position [3469, 0]
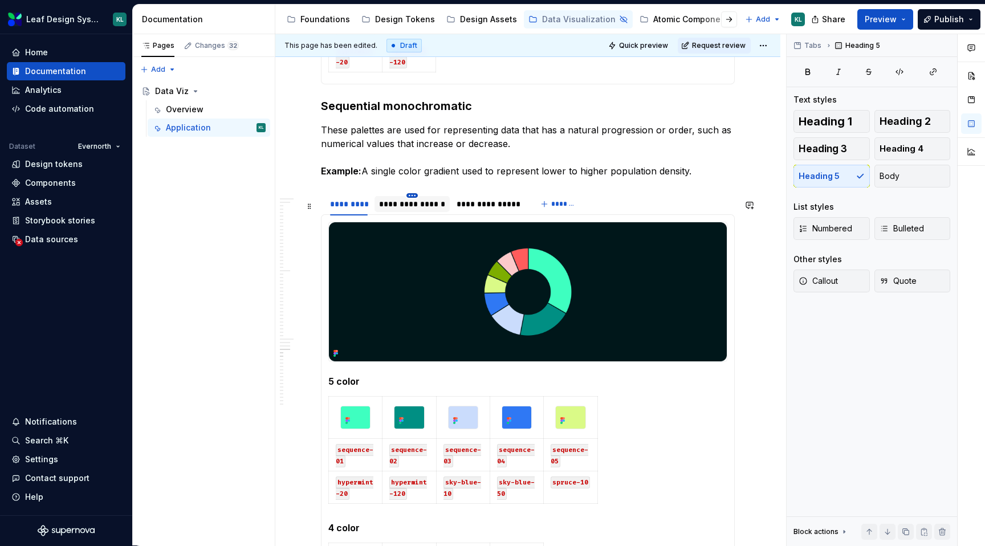
click at [414, 203] on html "Leaf Design System KL Home Documentation Analytics Code automation Dataset Ever…" at bounding box center [492, 273] width 985 height 546
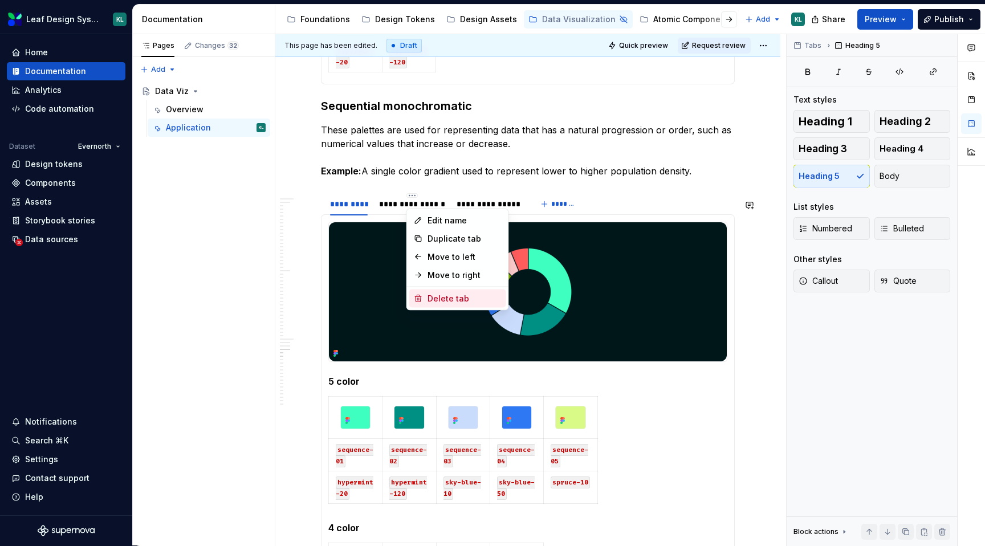
click at [463, 291] on div "Delete tab" at bounding box center [457, 299] width 97 height 18
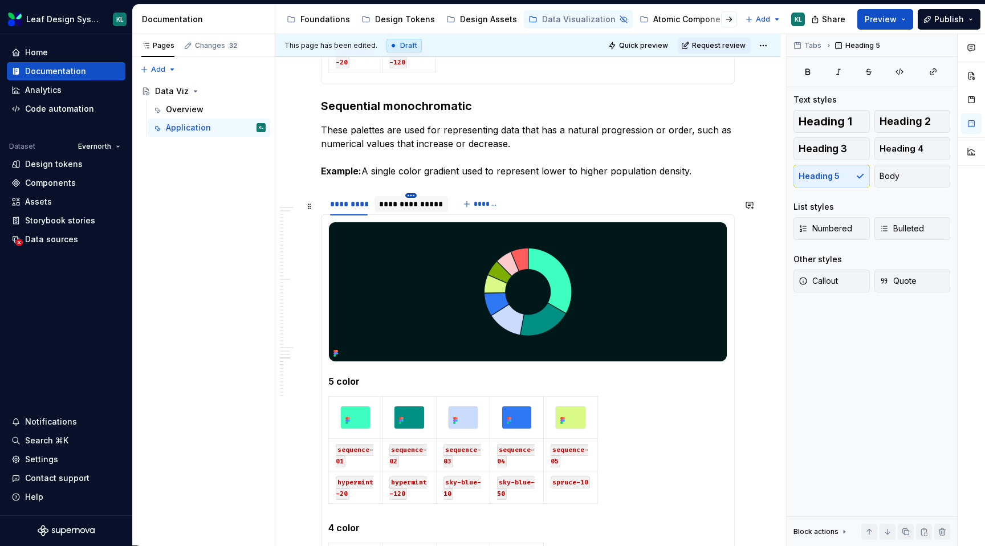
click at [416, 202] on html "Leaf Design System KL Home Documentation Analytics Code automation Dataset Ever…" at bounding box center [492, 273] width 985 height 546
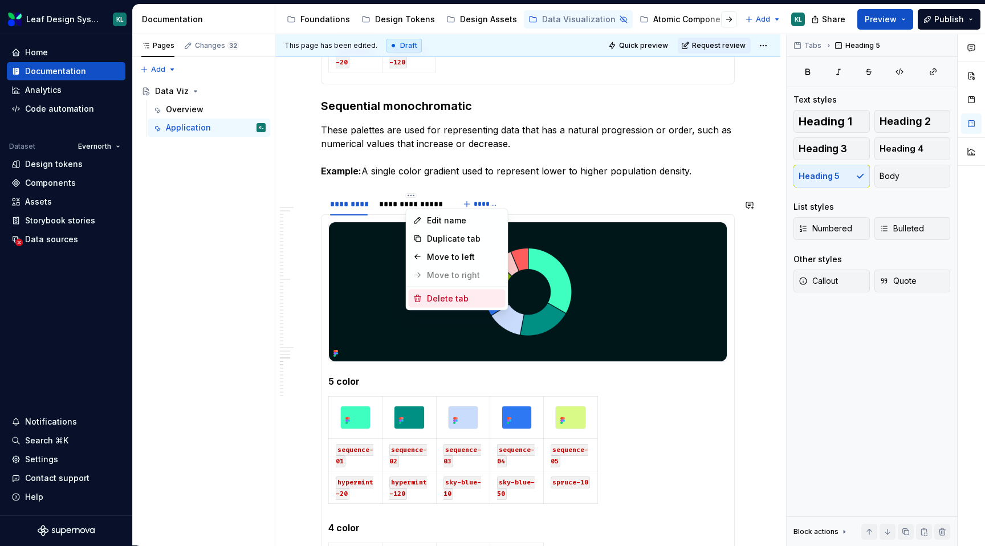
click at [447, 294] on div "Delete tab" at bounding box center [464, 298] width 74 height 11
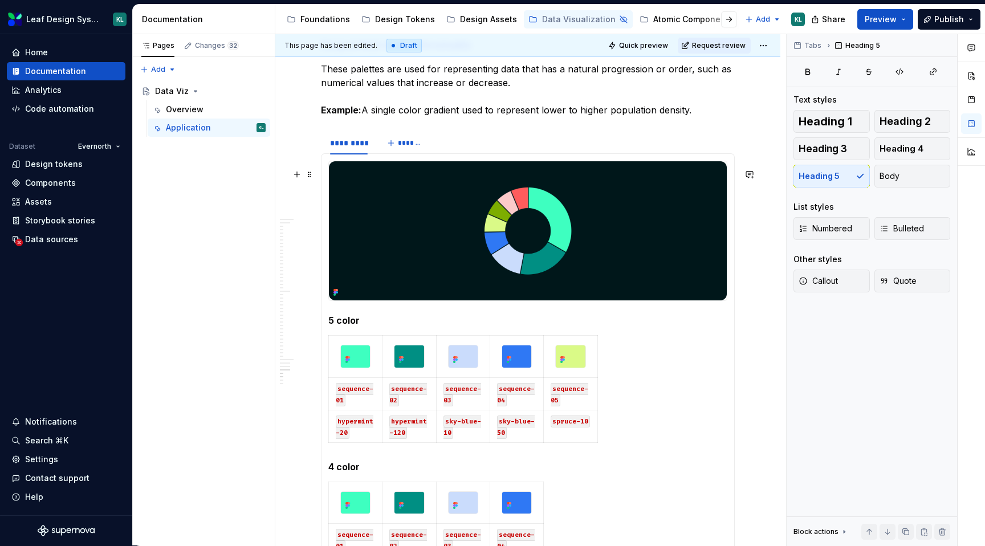
scroll to position [3568, 0]
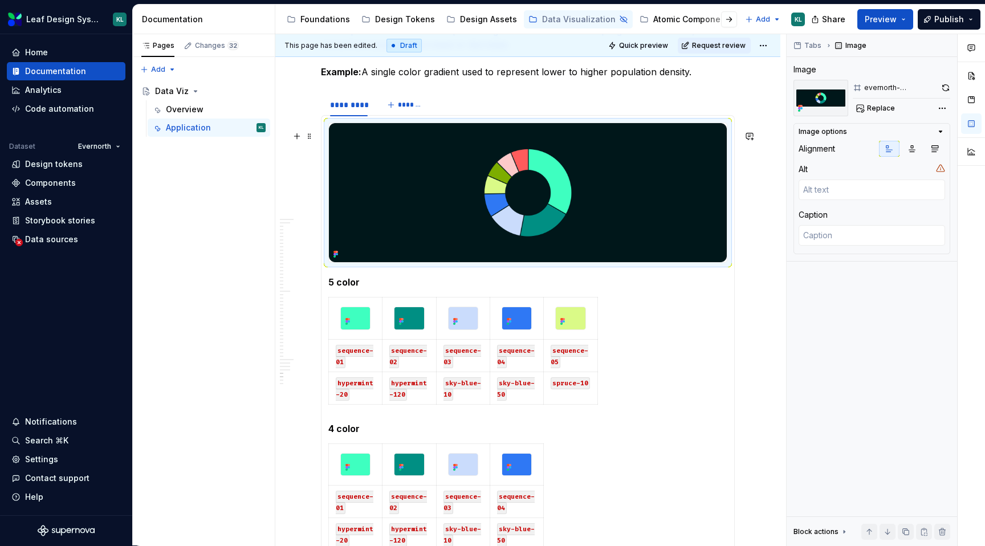
click at [444, 177] on img at bounding box center [528, 192] width 398 height 139
click at [891, 108] on span "Replace" at bounding box center [881, 108] width 28 height 9
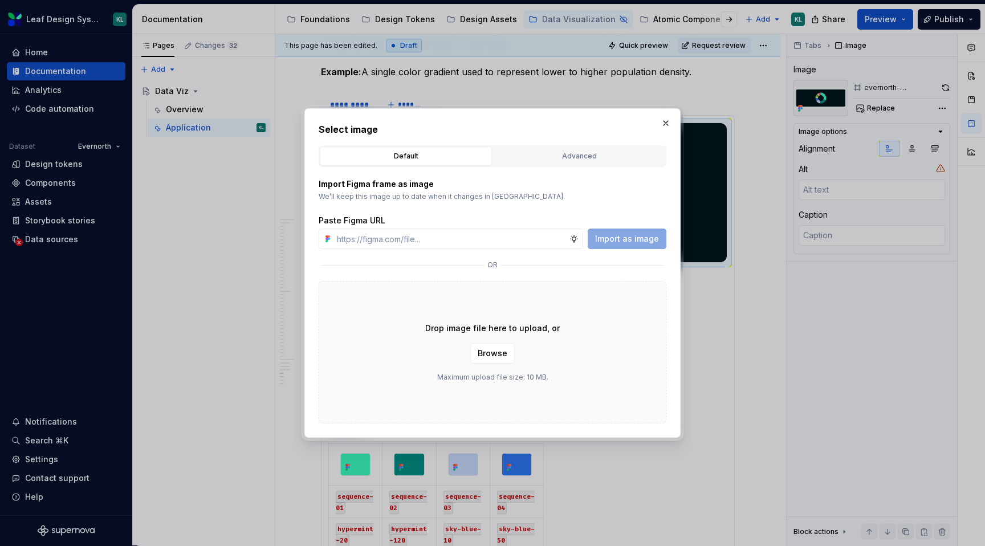
type textarea "*"
type input "https://www.figma.com/design/R5FNMiBYdBSXRtfBEXZGMx/Design-Documentation-Assets…"
click at [646, 235] on span "Import as image" at bounding box center [627, 238] width 64 height 11
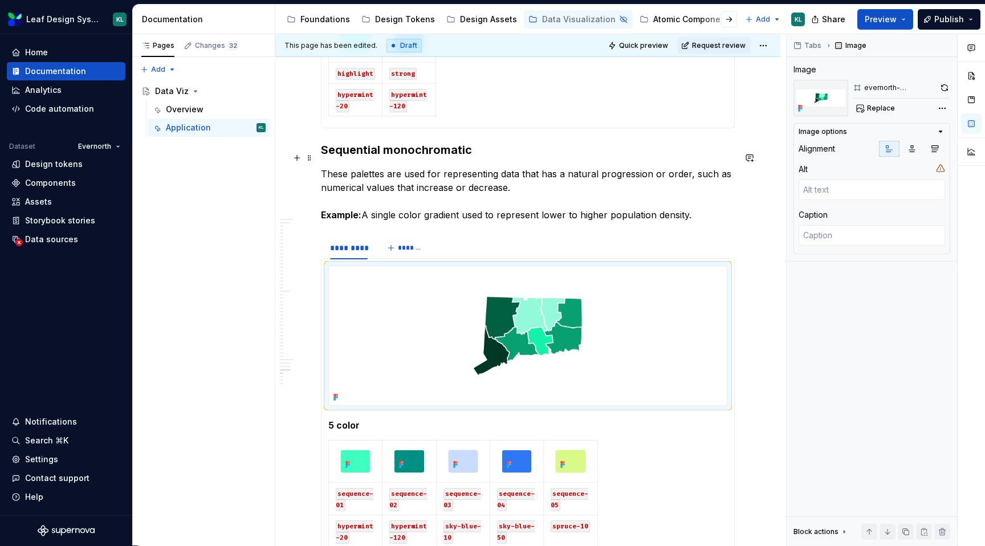
scroll to position [3418, 0]
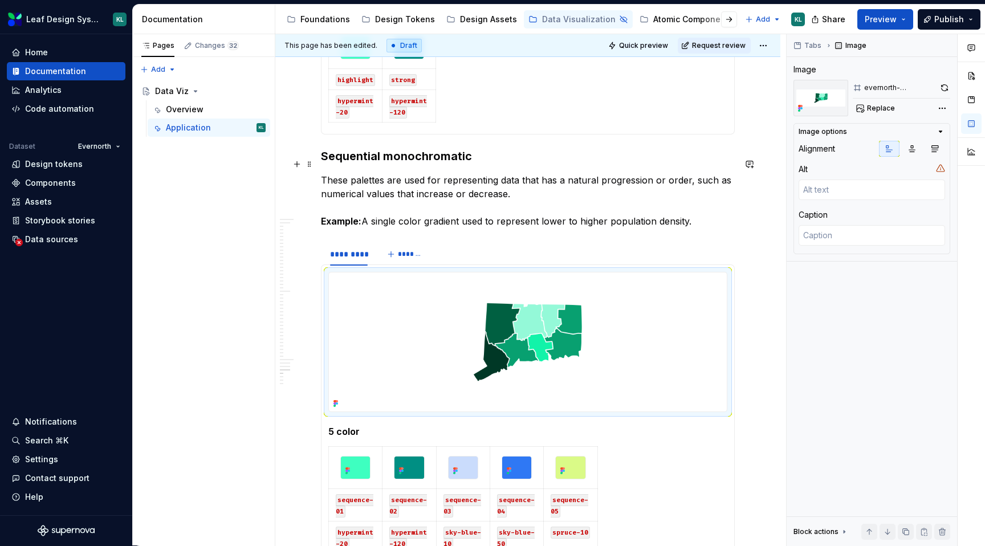
click at [310, 158] on span at bounding box center [309, 164] width 9 height 16
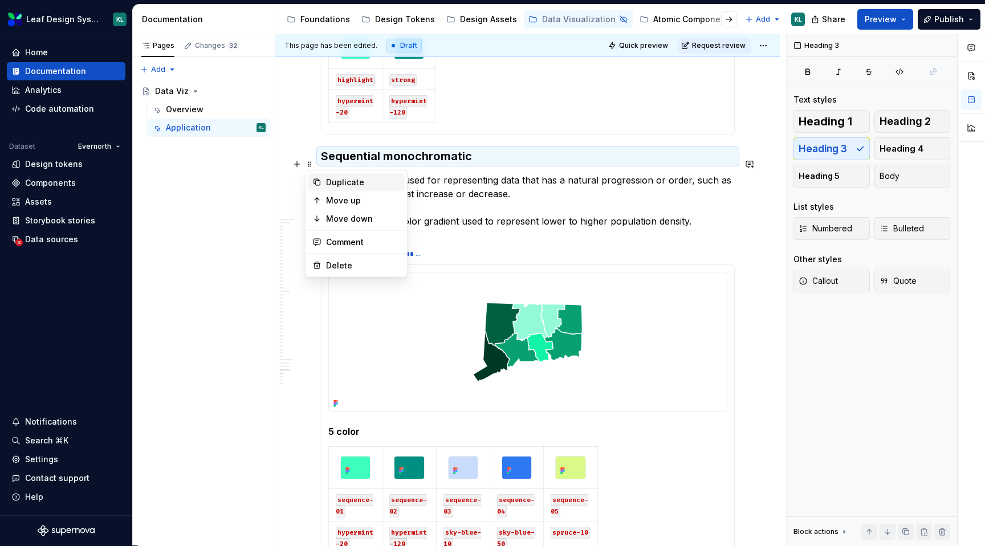
click at [322, 181] on div "Duplicate" at bounding box center [356, 182] width 97 height 18
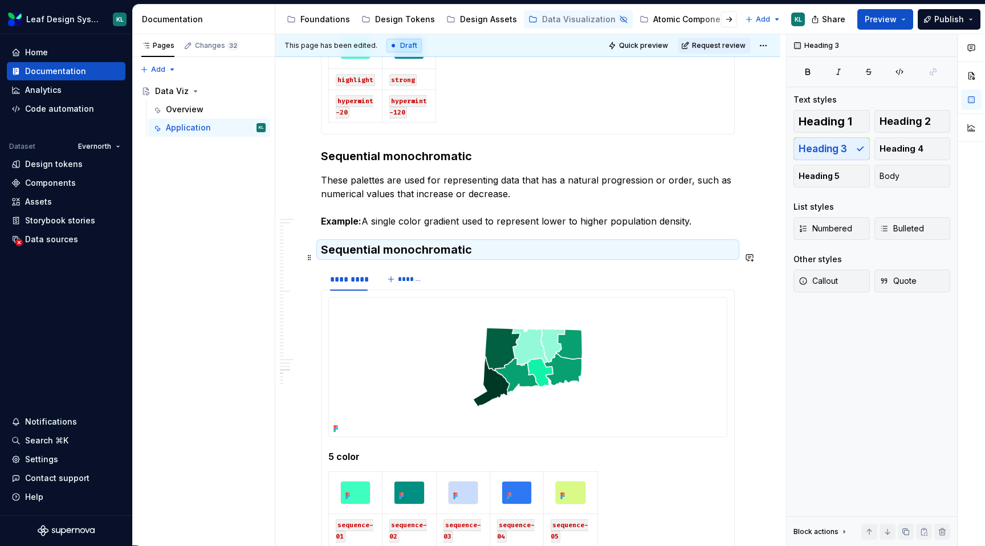
click at [393, 258] on h3 "Sequential monochromatic" at bounding box center [528, 250] width 414 height 16
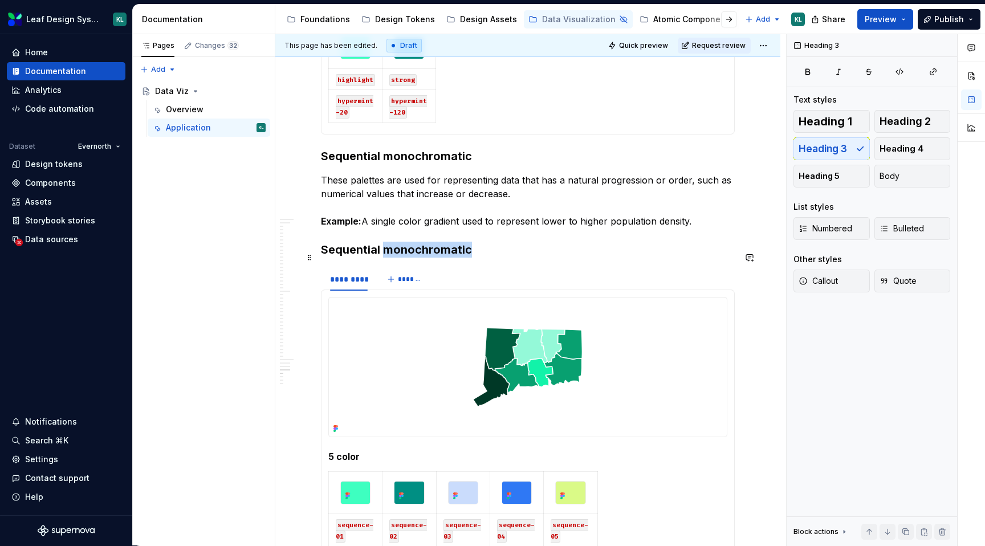
click at [393, 258] on h3 "Sequential monochromatic" at bounding box center [528, 250] width 414 height 16
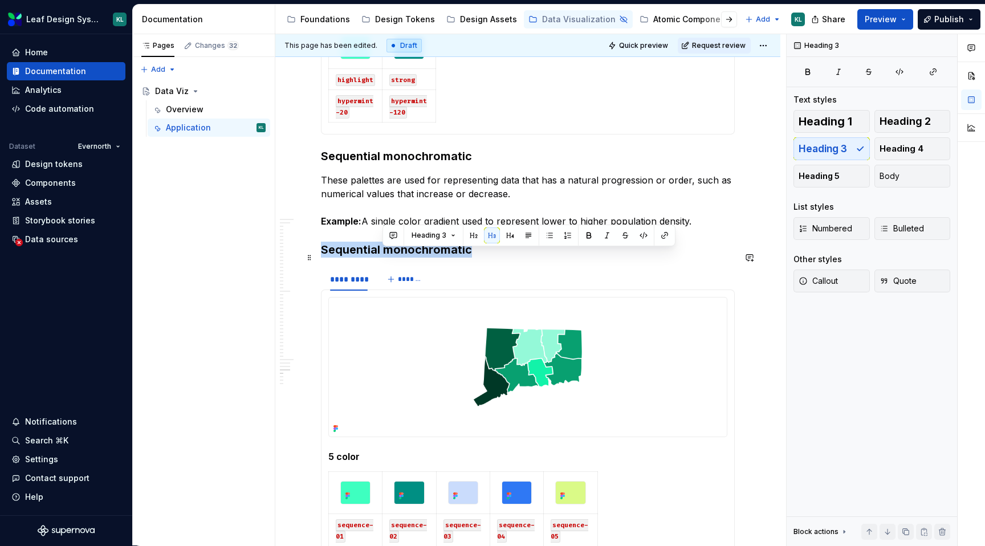
click at [393, 258] on h3 "Sequential monochromatic" at bounding box center [528, 250] width 414 height 16
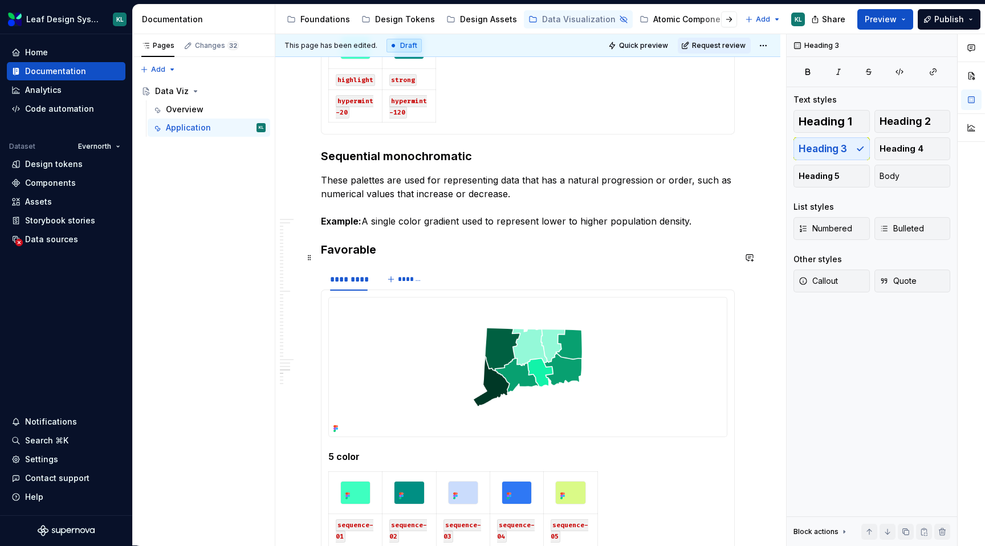
click at [401, 255] on h3 "Favorable" at bounding box center [528, 250] width 414 height 16
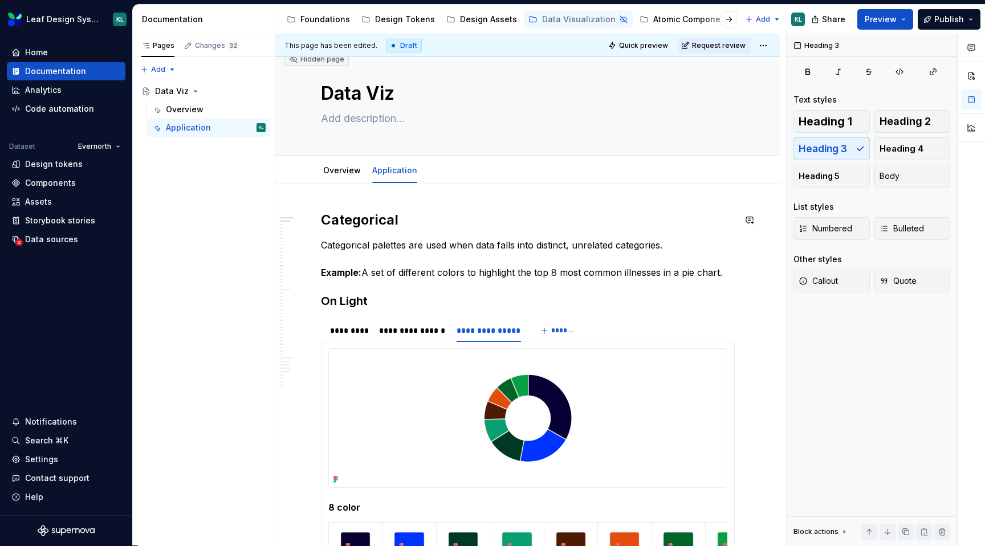
scroll to position [0, 0]
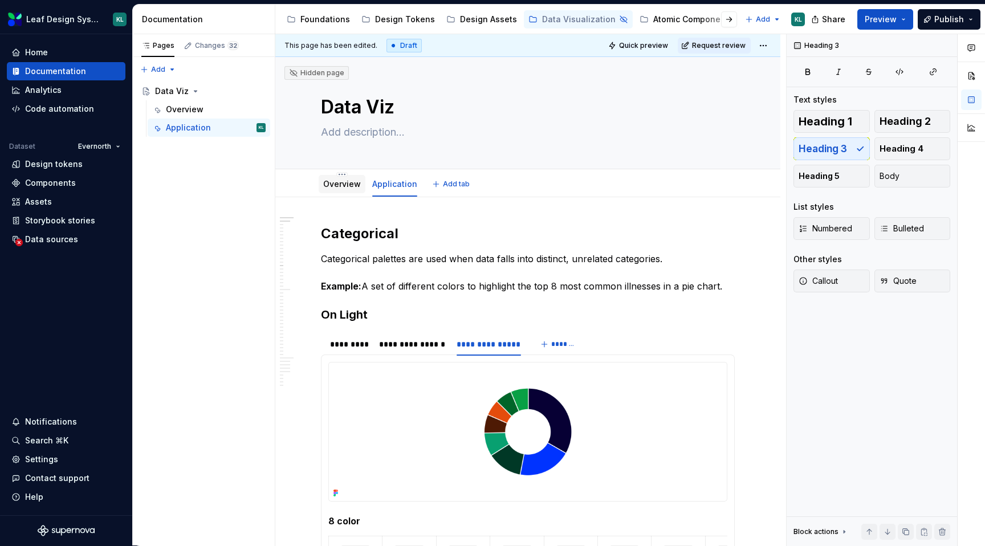
click at [346, 186] on link "Overview" at bounding box center [342, 184] width 38 height 10
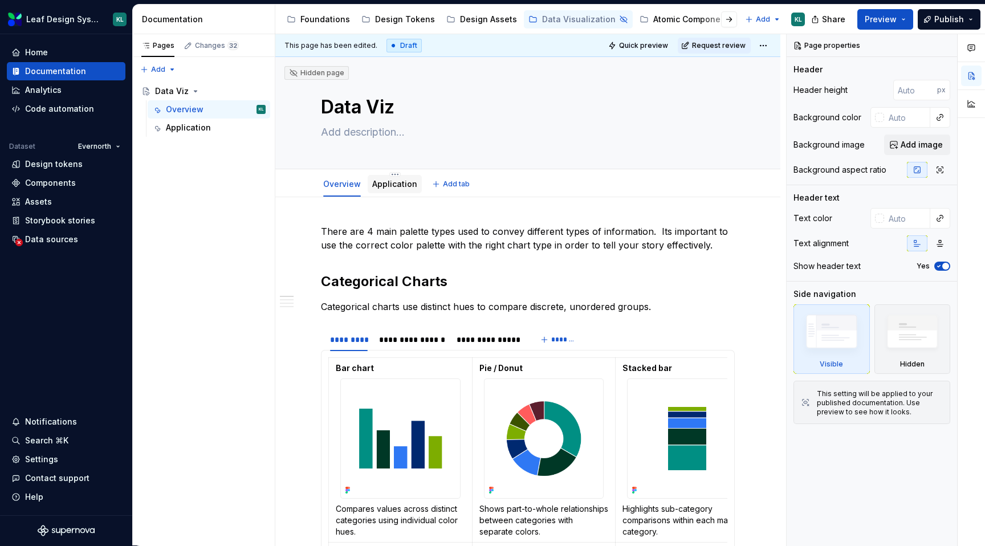
click at [403, 184] on link "Application" at bounding box center [394, 184] width 45 height 10
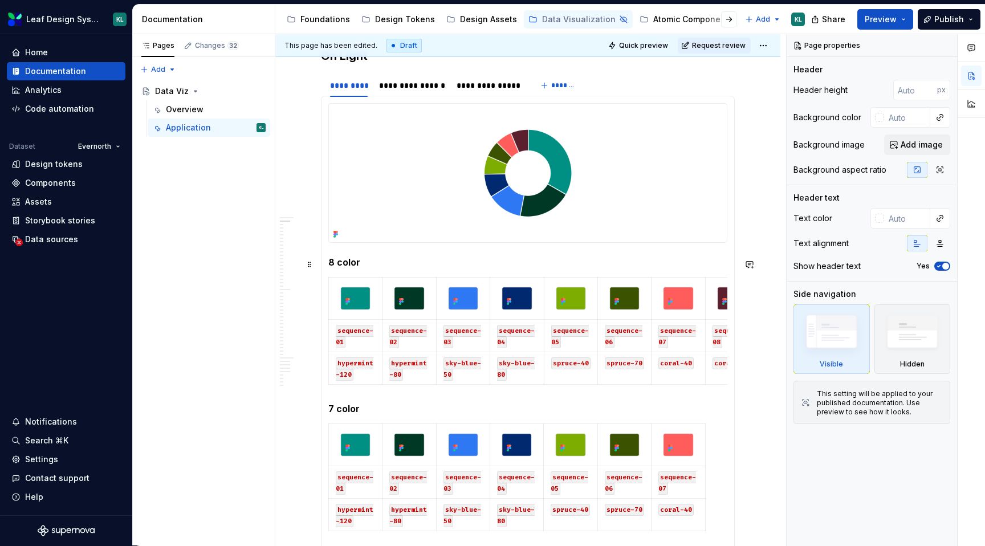
scroll to position [260, 0]
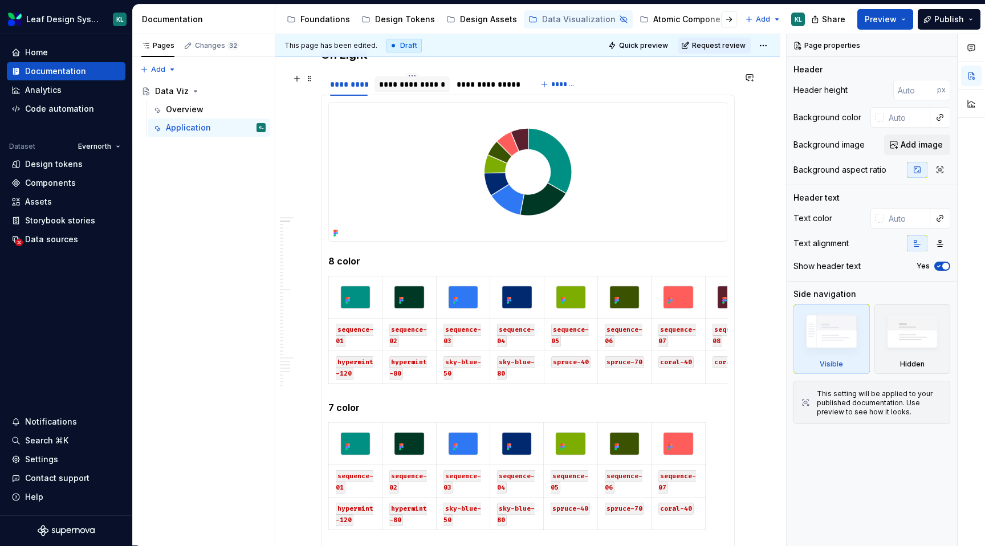
click at [396, 79] on div "**********" at bounding box center [412, 84] width 66 height 11
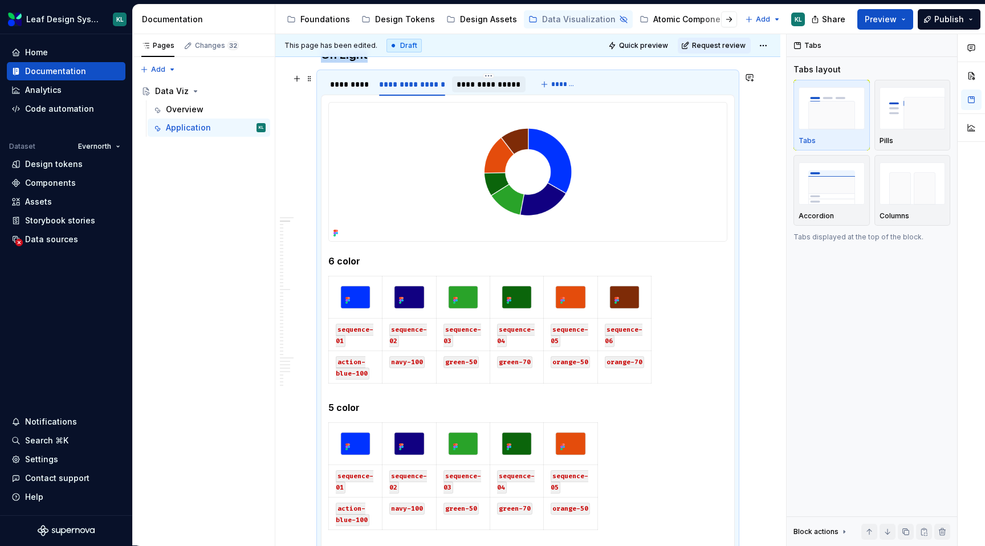
click at [493, 85] on div "**********" at bounding box center [489, 84] width 64 height 11
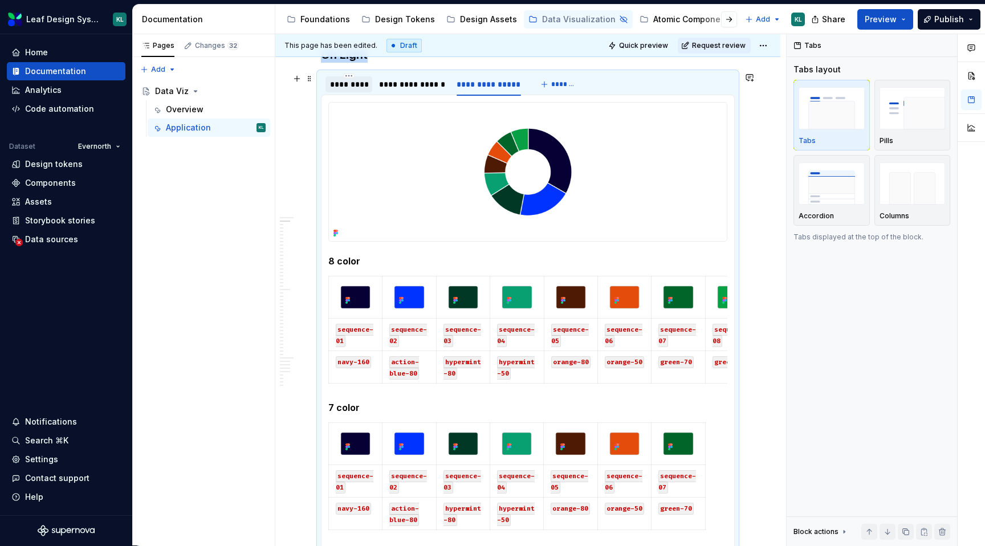
click at [353, 87] on div "*********" at bounding box center [349, 84] width 38 height 11
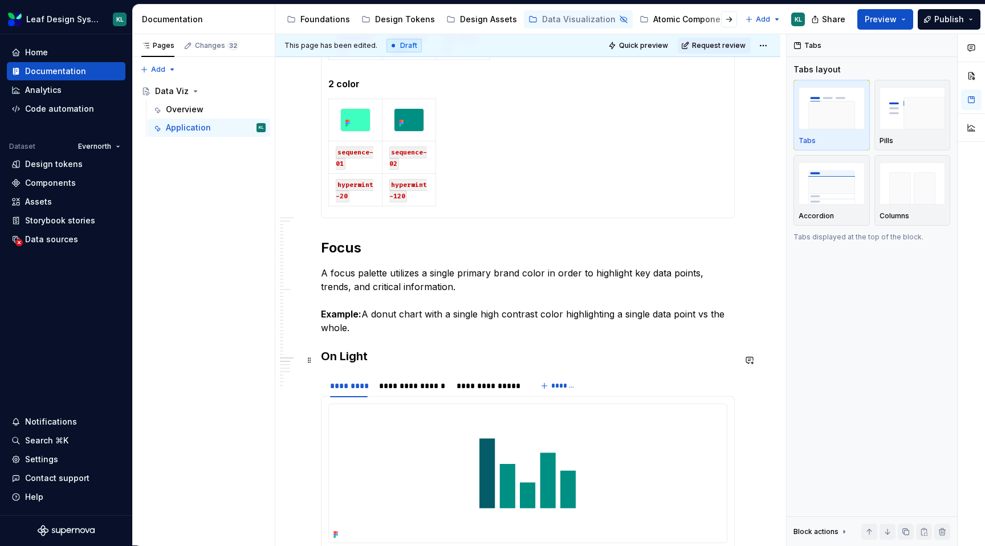
scroll to position [2556, 0]
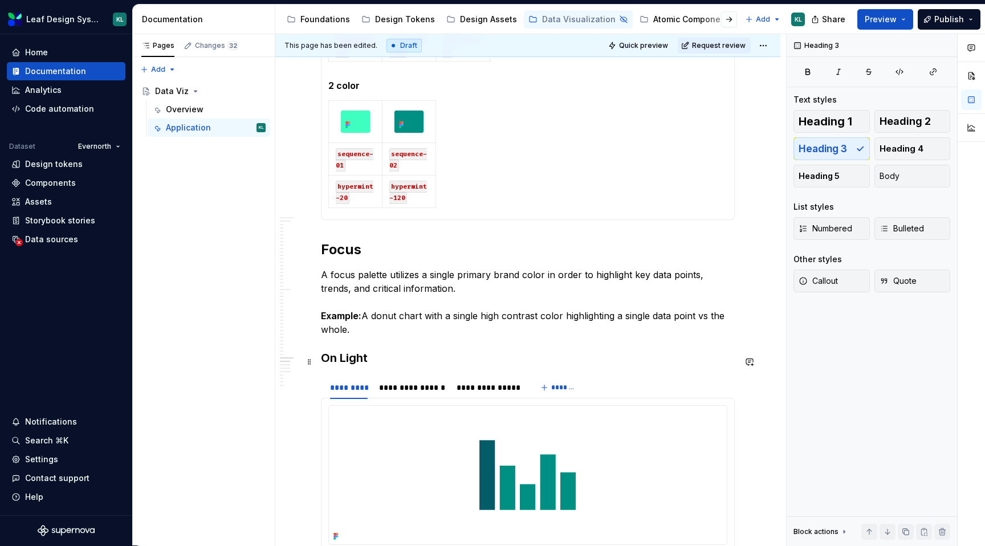
click at [348, 365] on h3 "On Light" at bounding box center [528, 358] width 414 height 16
click at [349, 254] on h2 "Focus" at bounding box center [528, 250] width 414 height 18
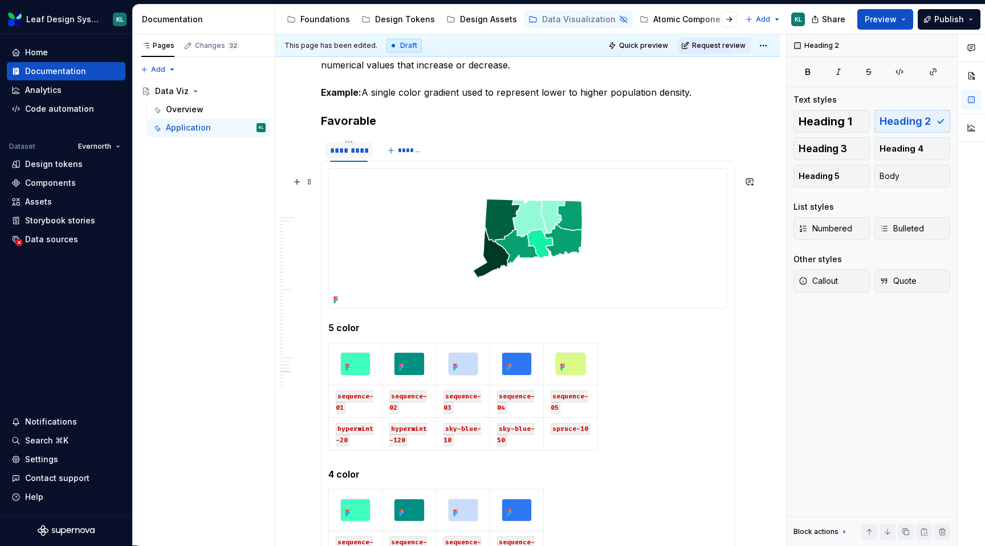
scroll to position [3539, 0]
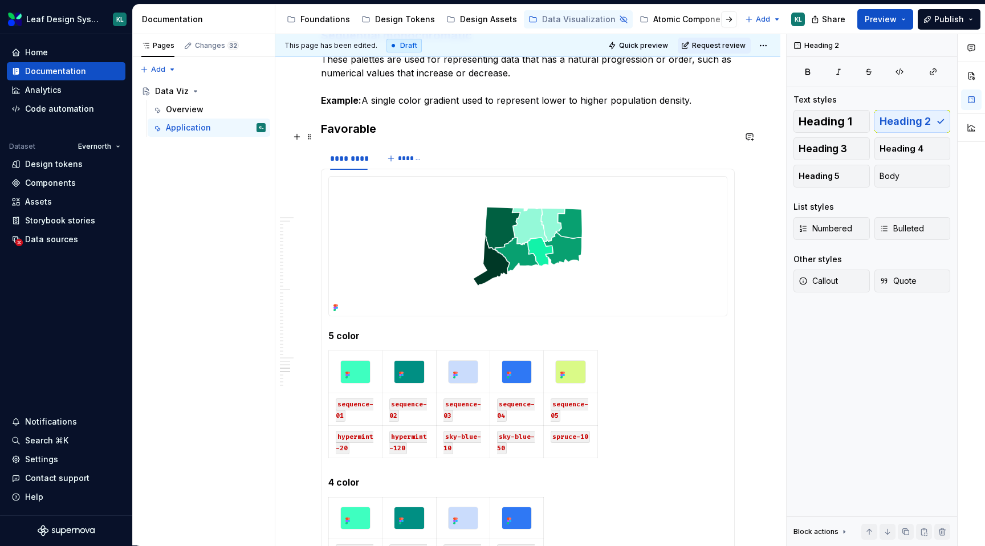
click at [358, 137] on h3 "Favorable" at bounding box center [528, 129] width 414 height 16
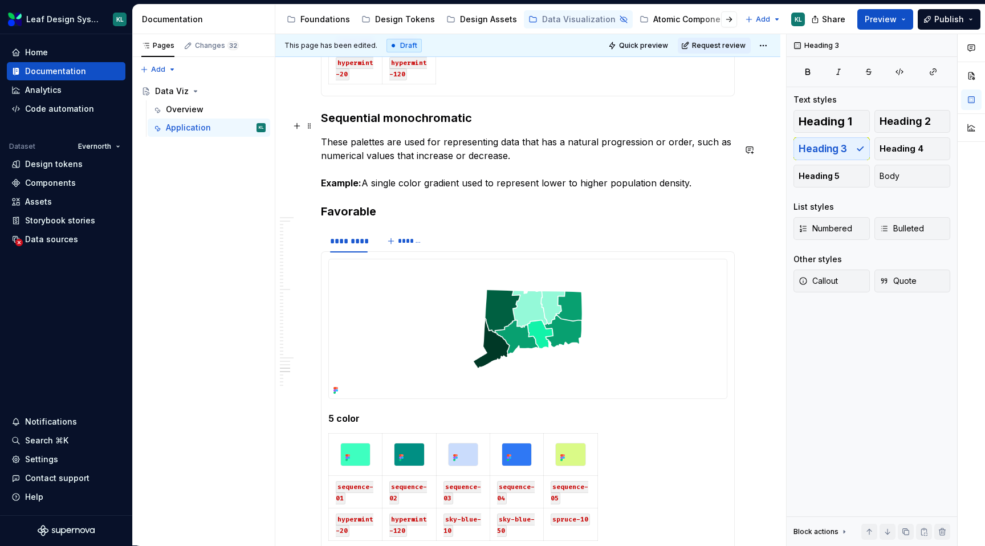
scroll to position [3412, 0]
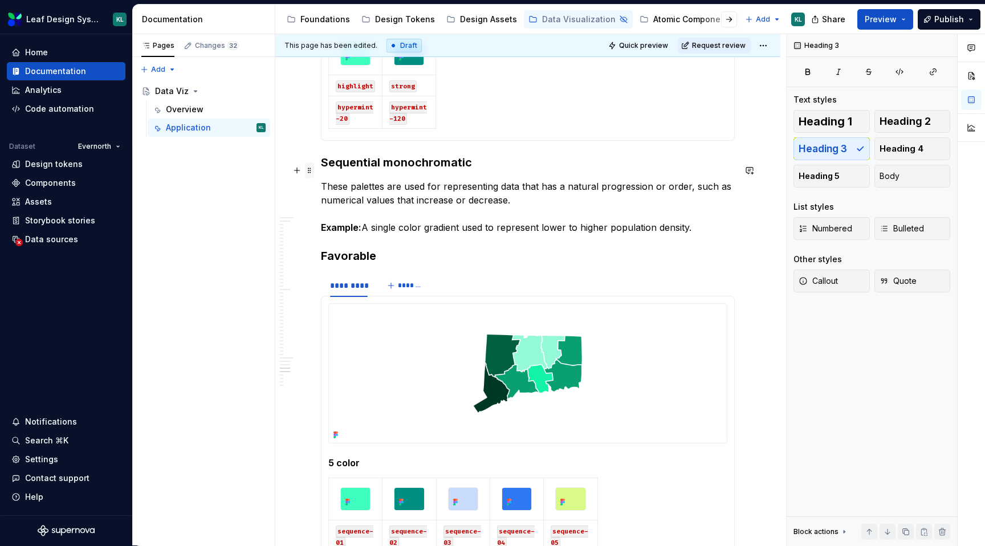
click at [314, 173] on span at bounding box center [309, 170] width 9 height 16
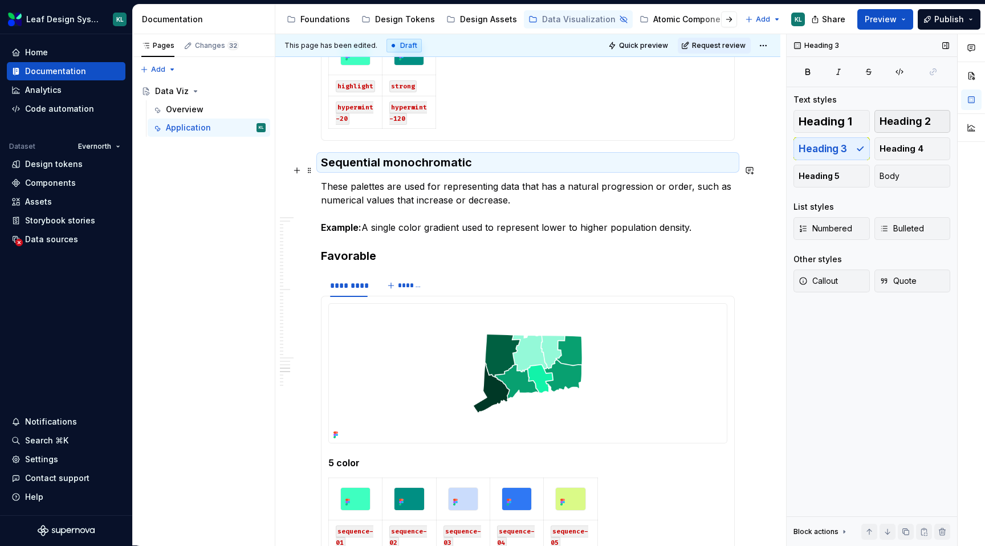
click at [911, 126] on span "Heading 2" at bounding box center [905, 121] width 51 height 11
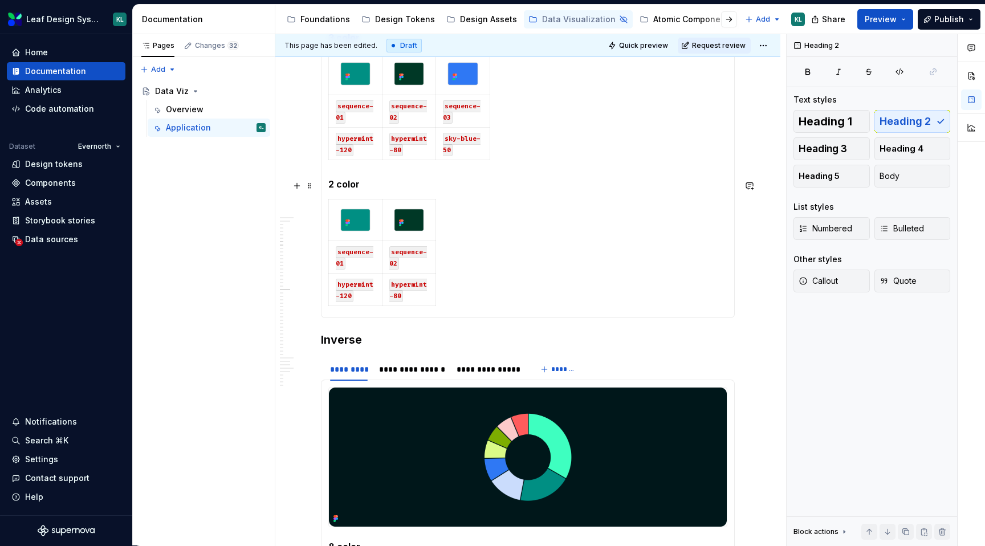
scroll to position [1195, 0]
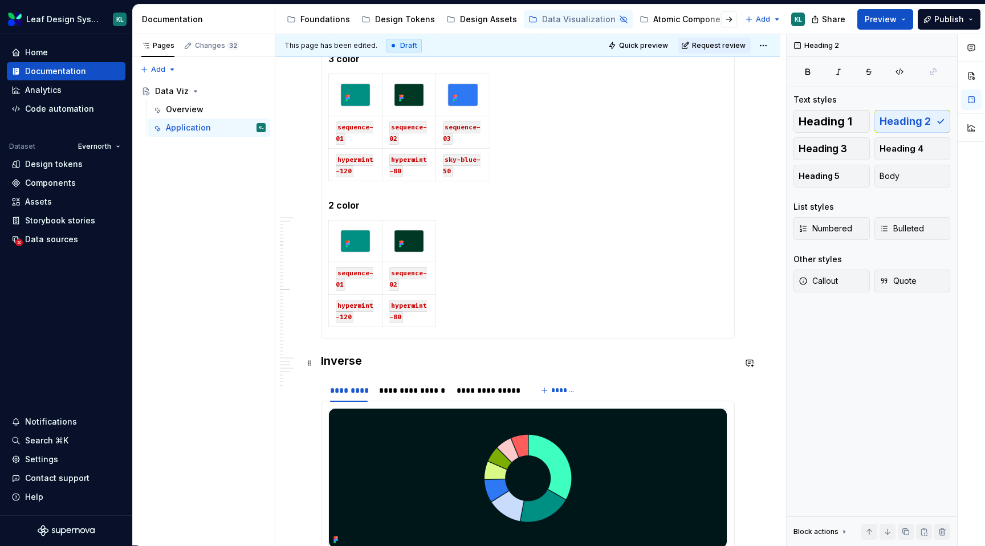
click at [328, 365] on h3 "Inverse" at bounding box center [528, 361] width 414 height 16
click at [312, 360] on span at bounding box center [309, 363] width 9 height 16
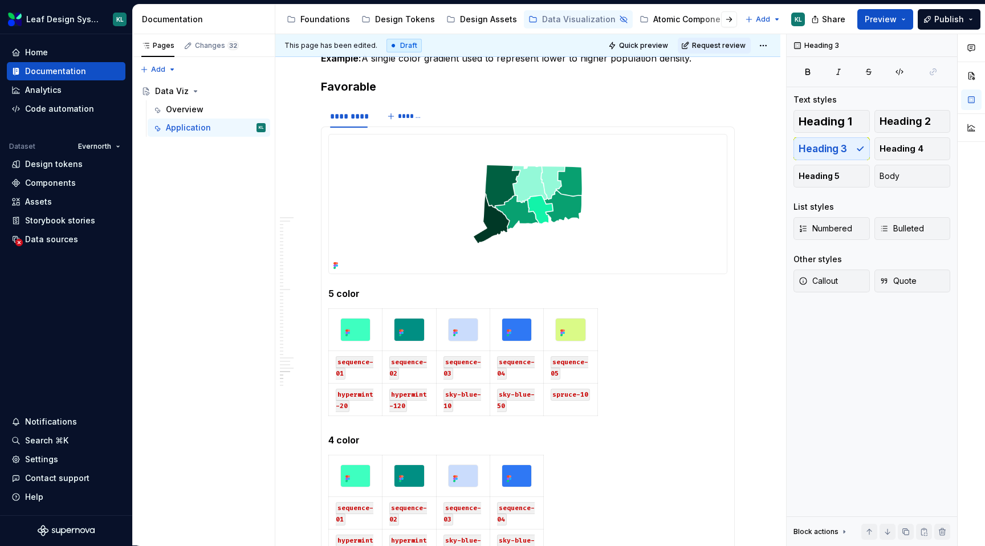
scroll to position [3589, 0]
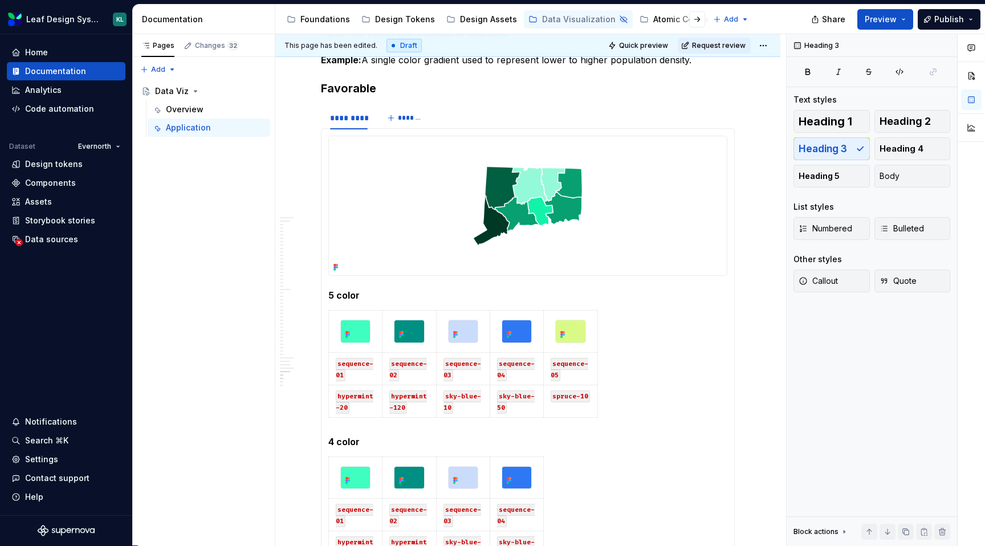
type textarea "*"
